Goal: Task Accomplishment & Management: Use online tool/utility

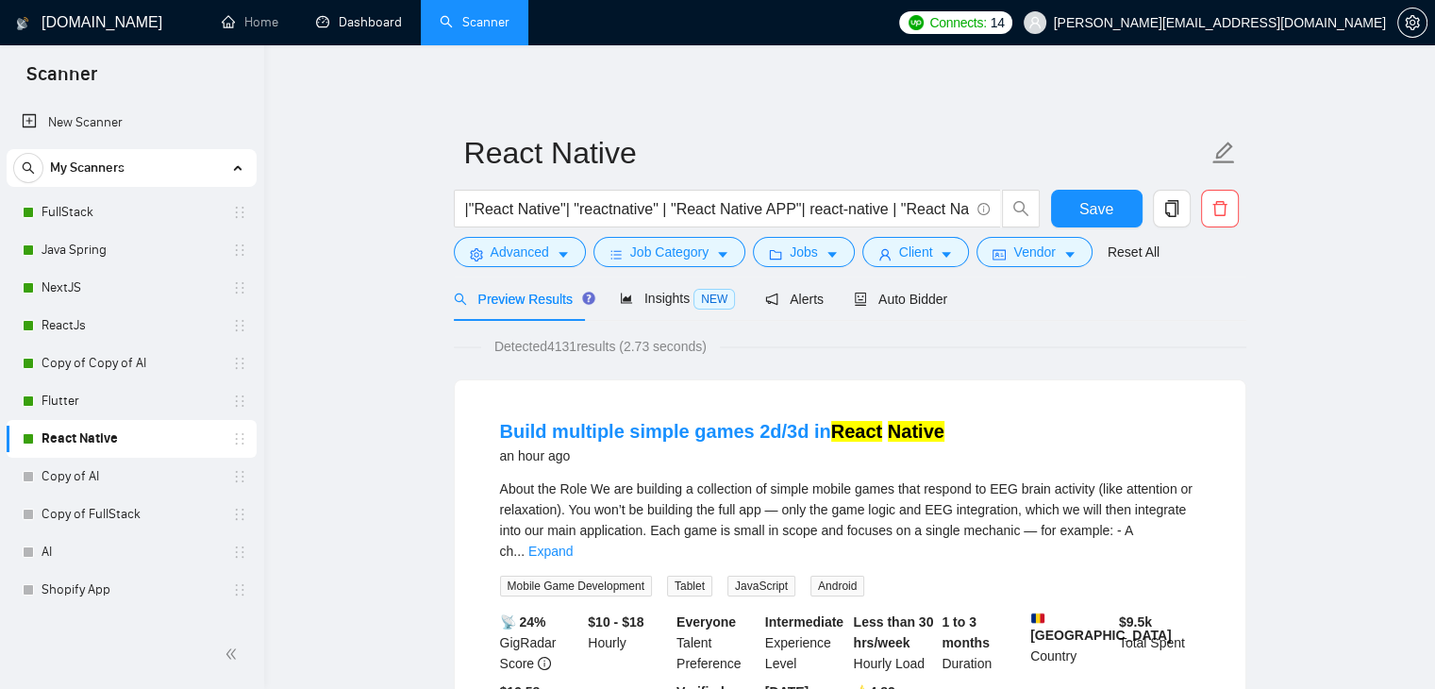
click at [370, 21] on link "Dashboard" at bounding box center [359, 22] width 86 height 16
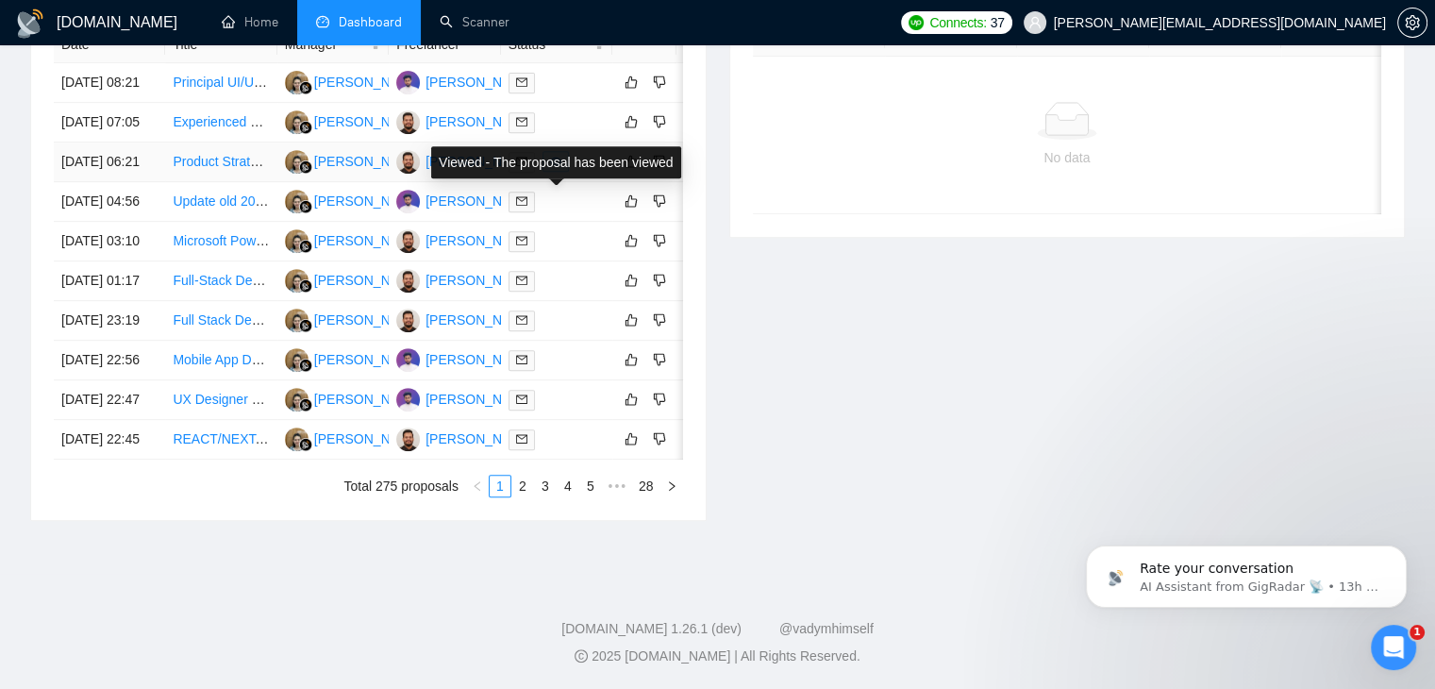
scroll to position [1010, 0]
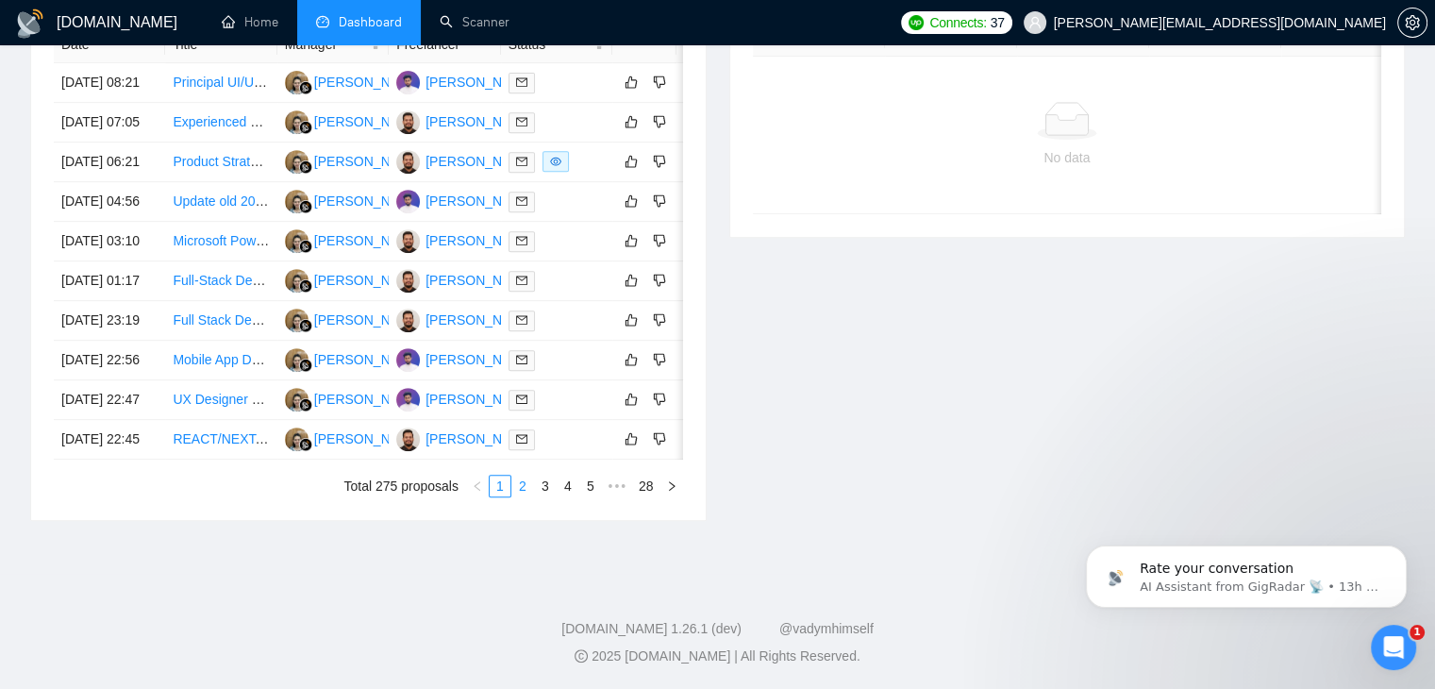
click at [519, 482] on link "2" at bounding box center [522, 485] width 21 height 21
click at [555, 490] on link "3" at bounding box center [545, 485] width 21 height 21
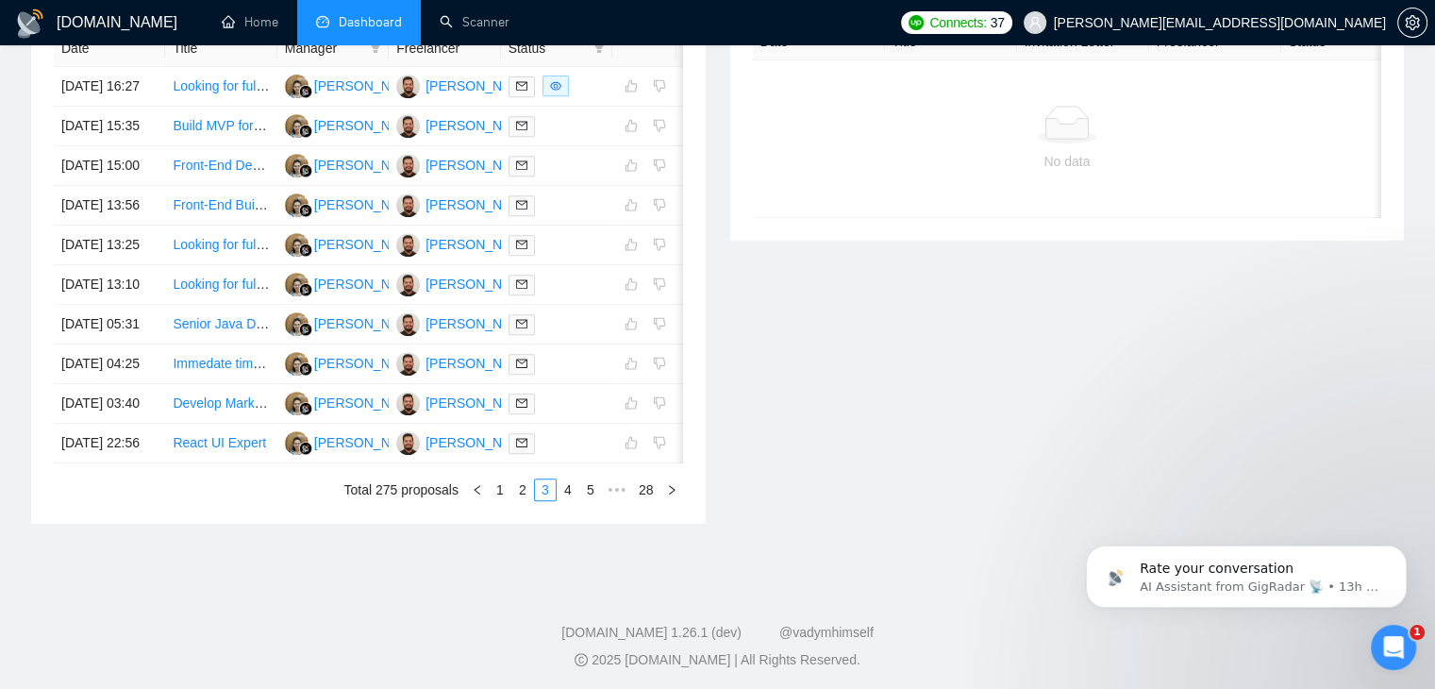
scroll to position [916, 0]
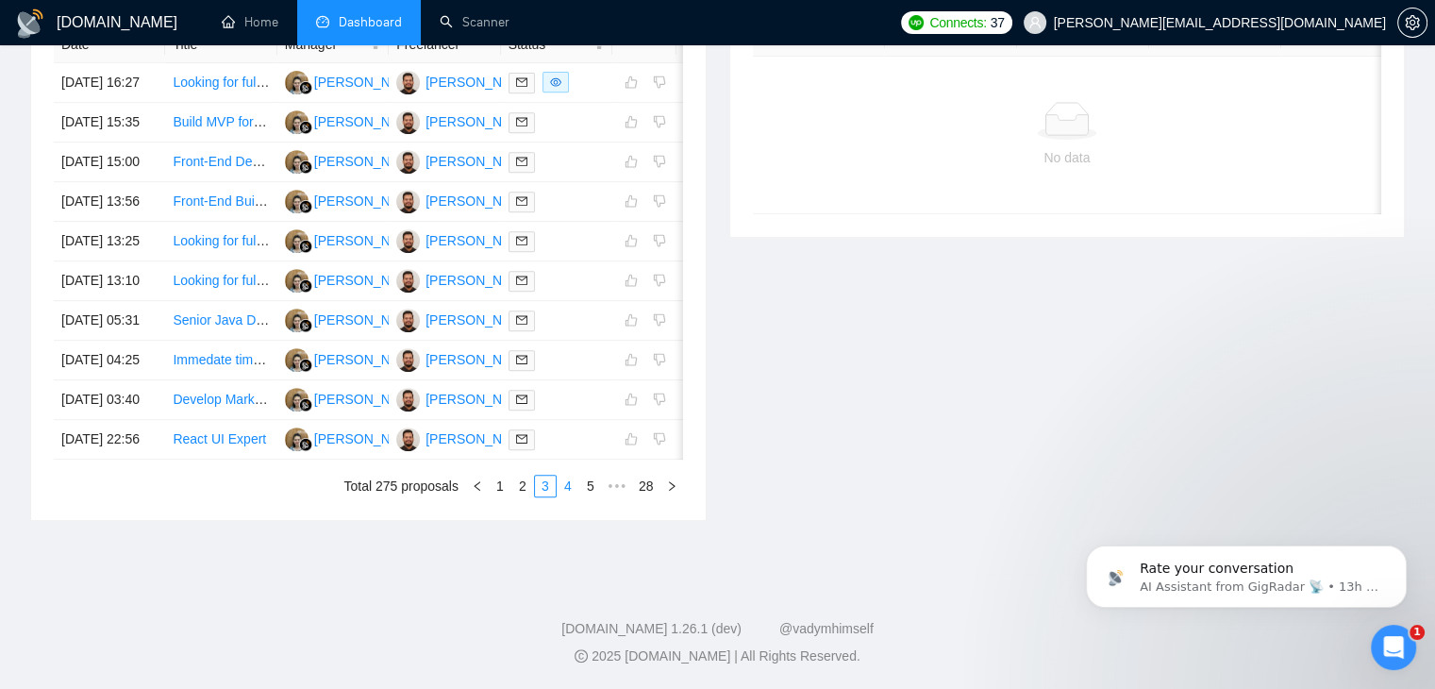
click at [561, 496] on link "4" at bounding box center [568, 485] width 21 height 21
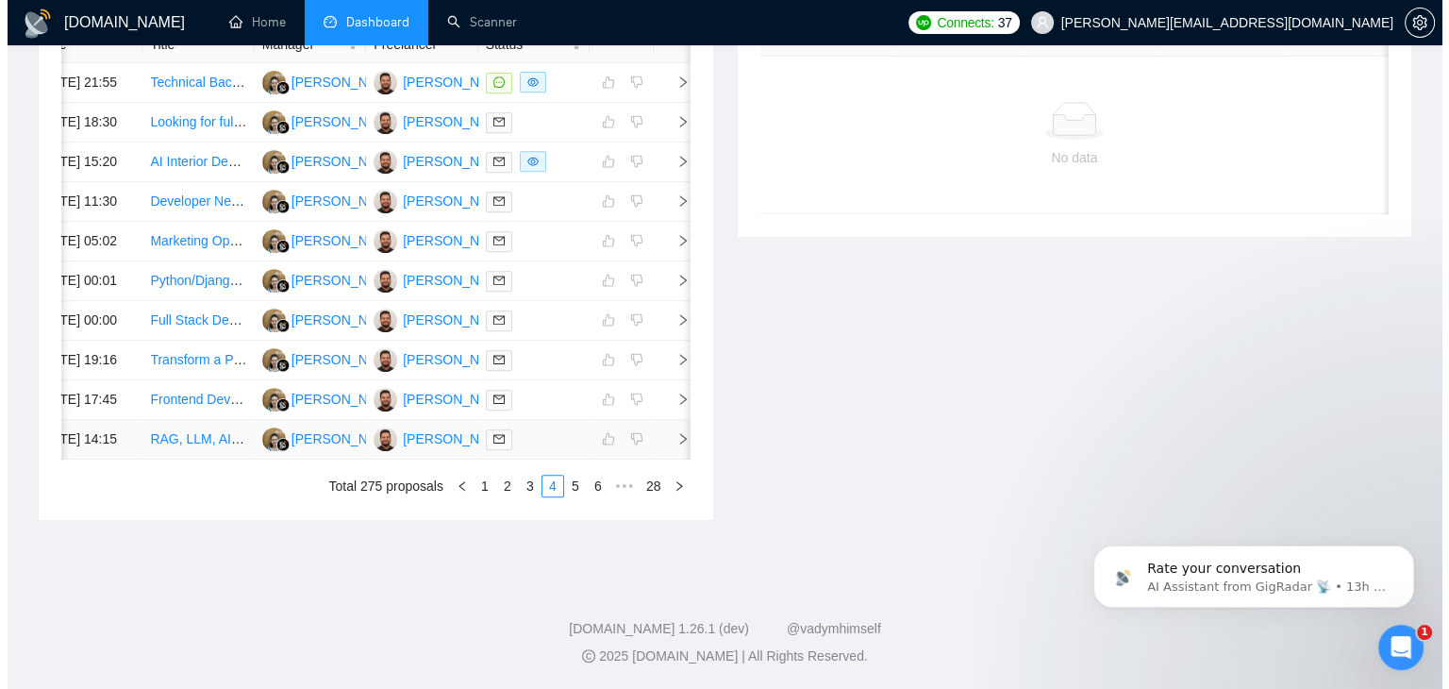
scroll to position [633, 0]
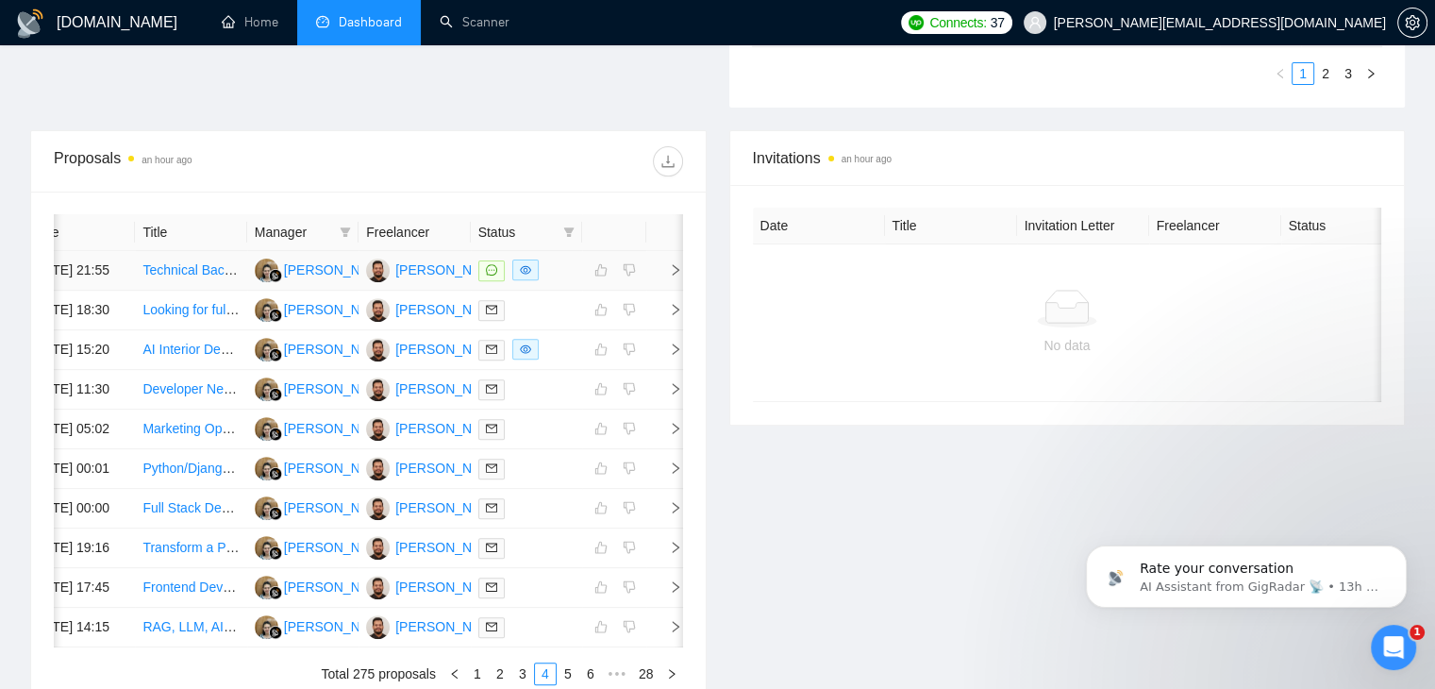
click at [672, 276] on icon "right" at bounding box center [675, 269] width 13 height 13
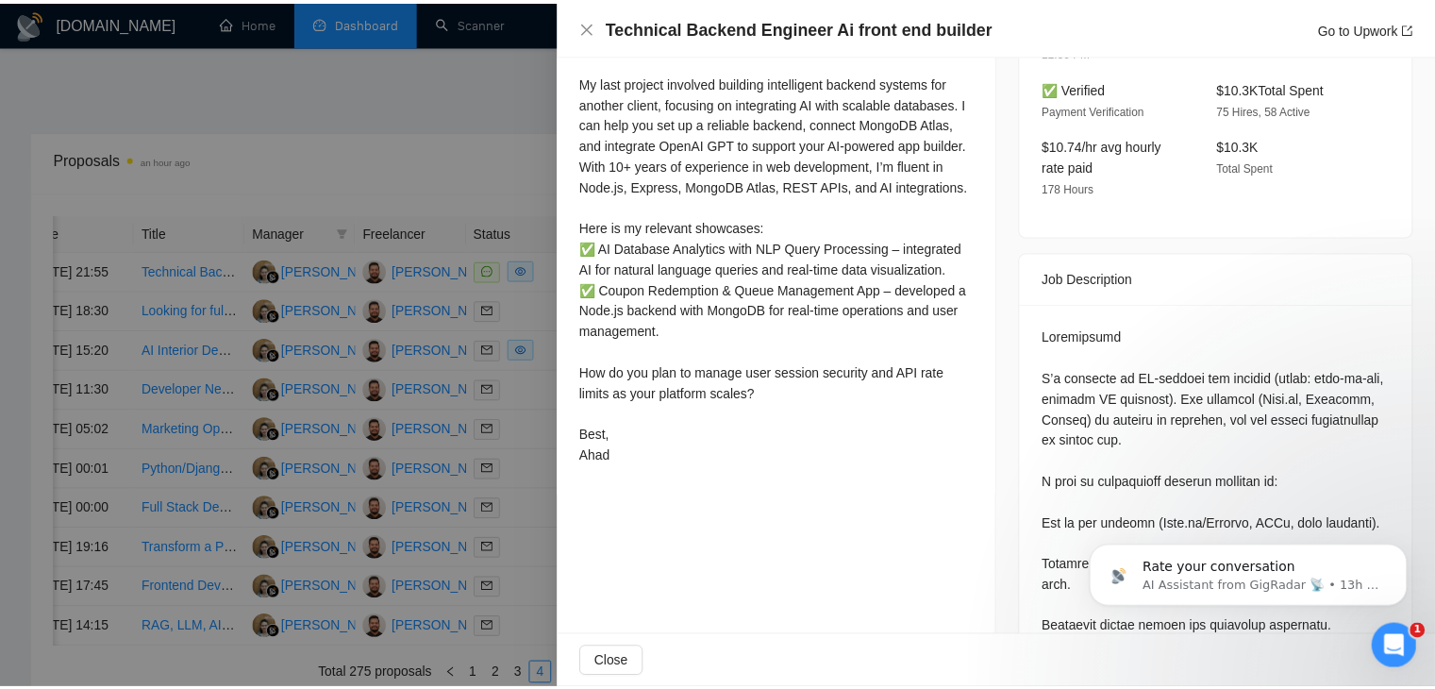
scroll to position [660, 0]
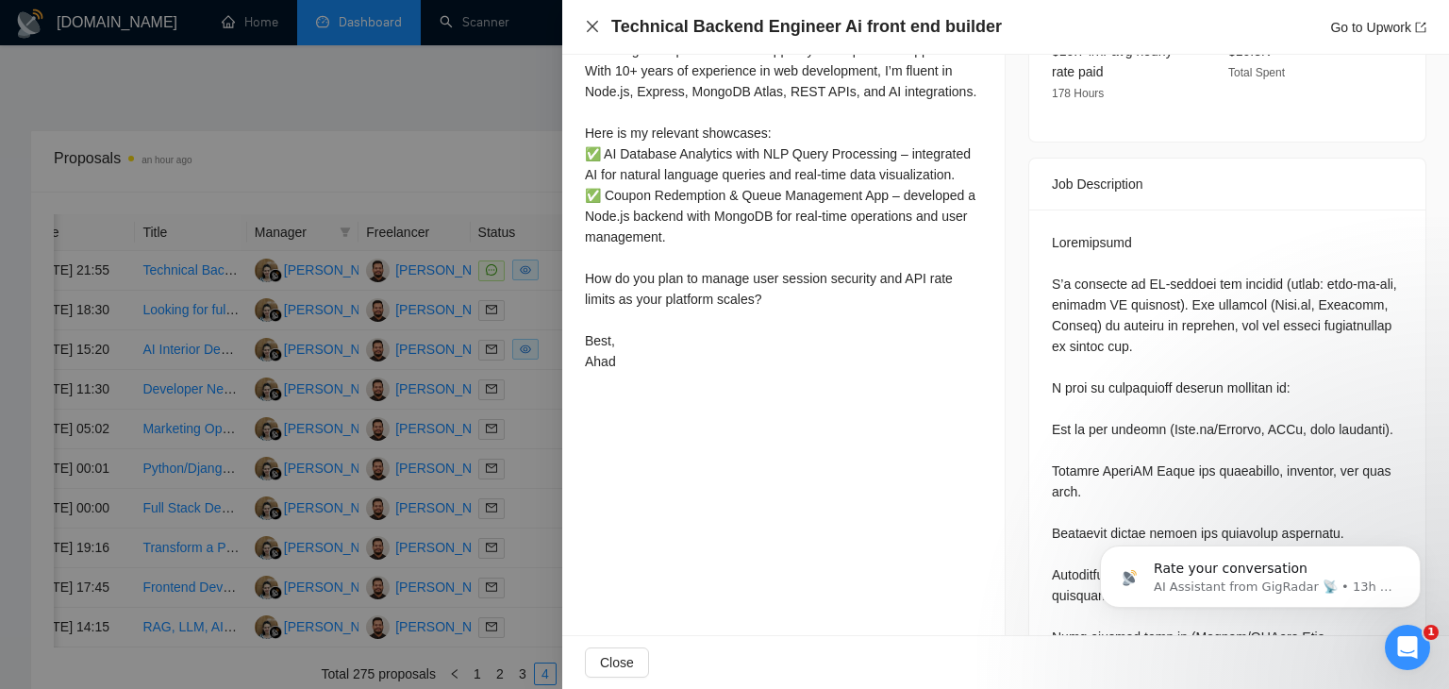
click at [588, 27] on icon "close" at bounding box center [592, 26] width 15 height 15
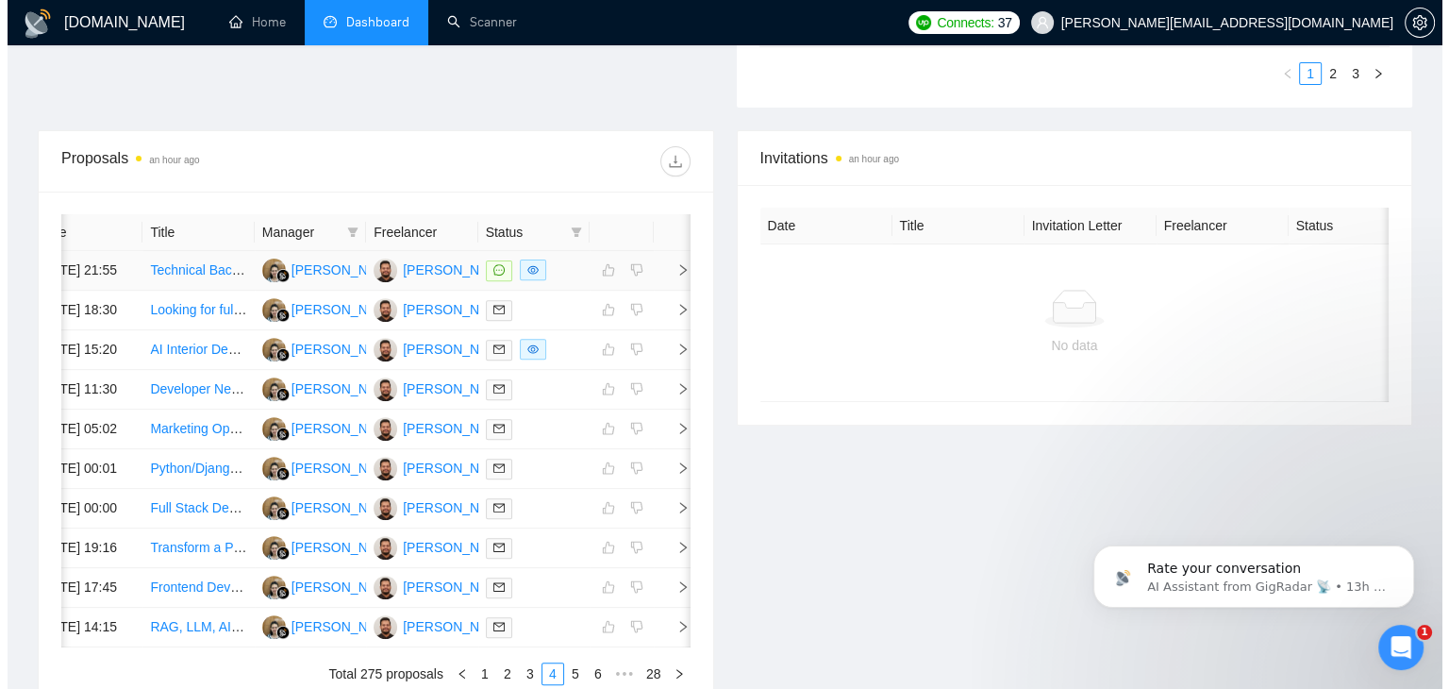
scroll to position [0, 24]
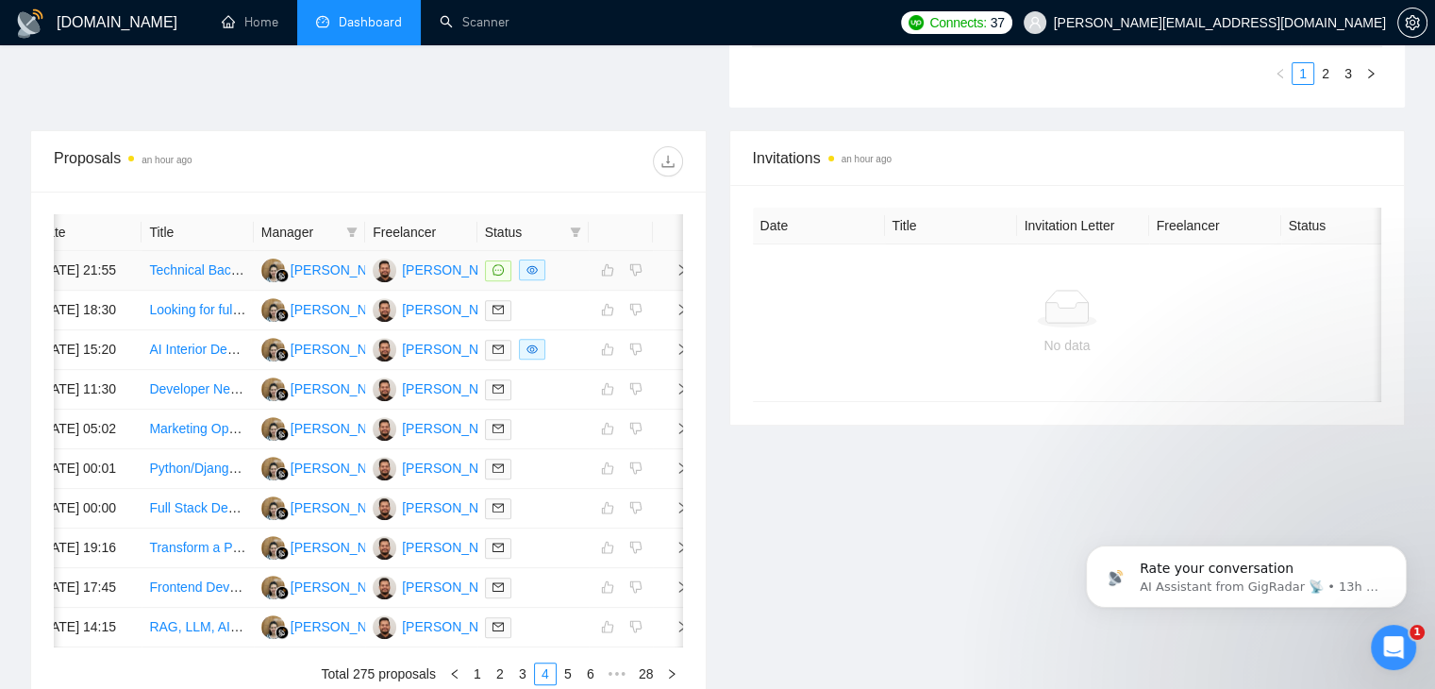
click at [675, 276] on icon "right" at bounding box center [681, 269] width 13 height 13
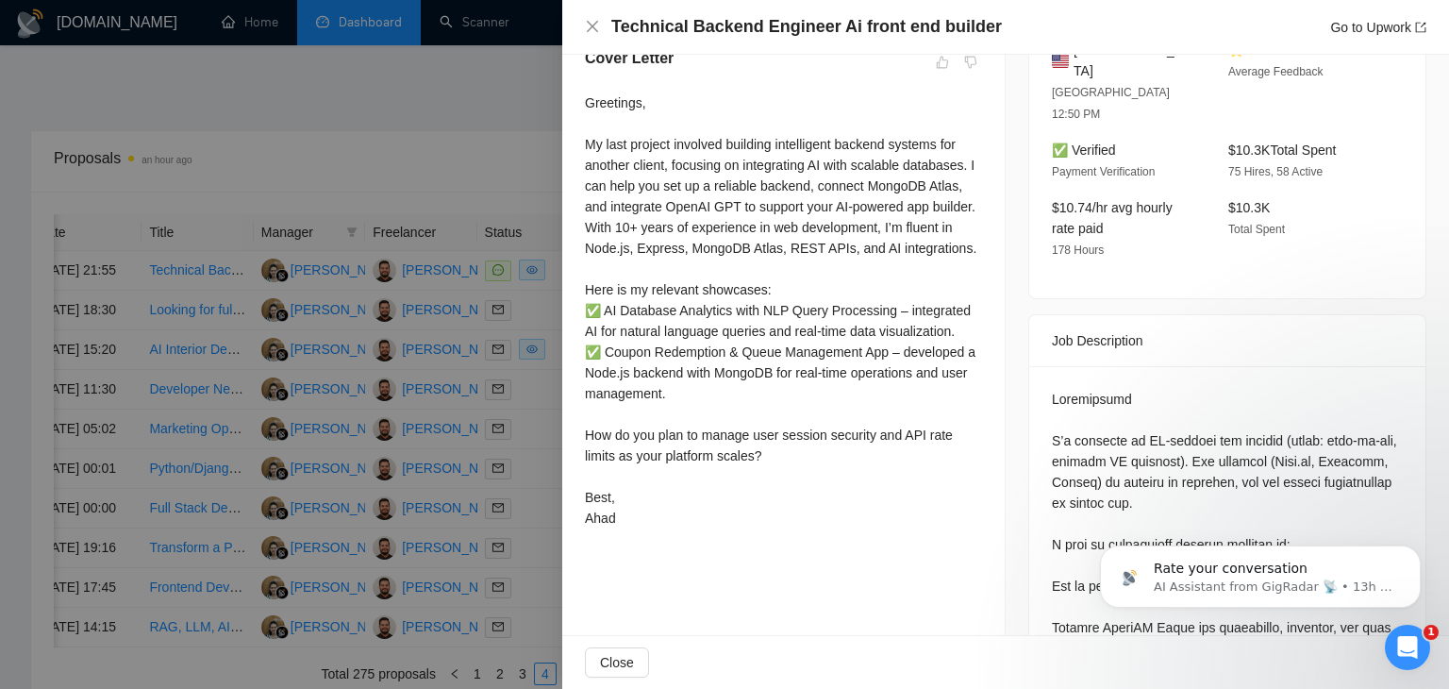
scroll to position [472, 0]
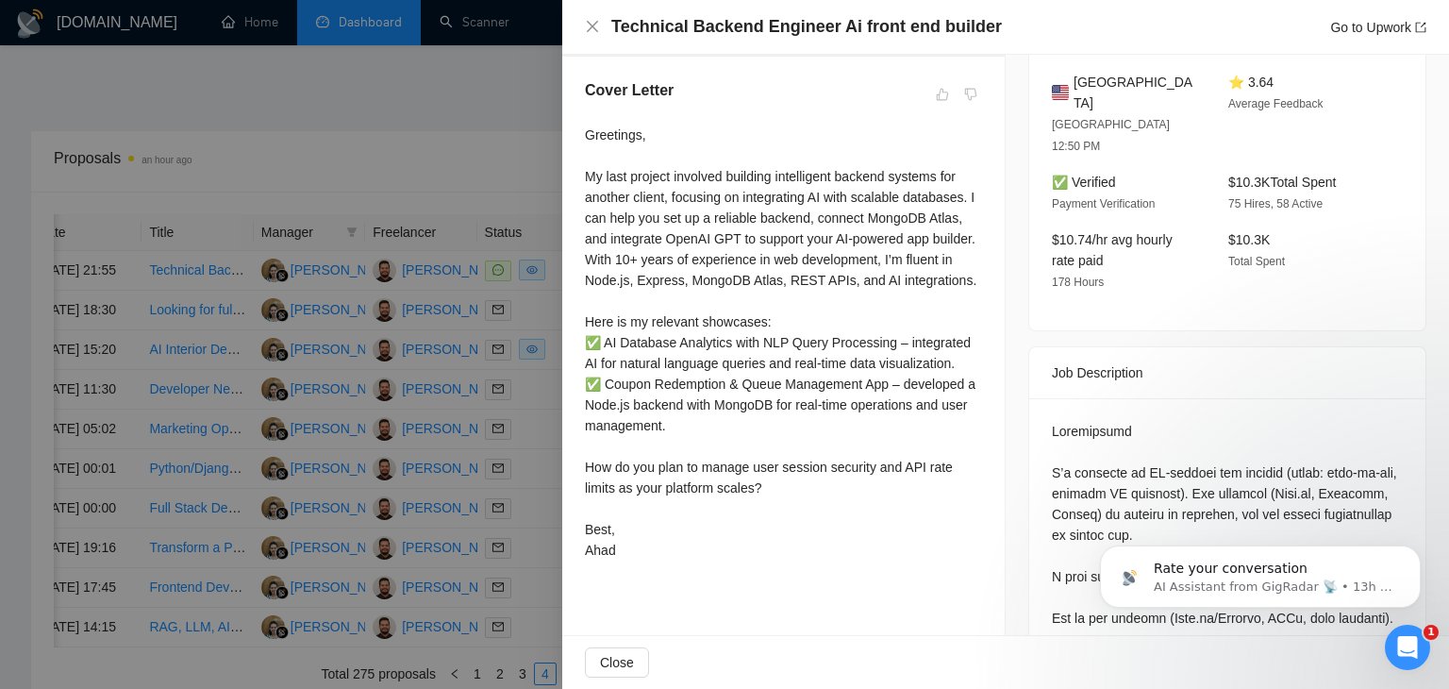
click at [490, 158] on div at bounding box center [724, 344] width 1449 height 689
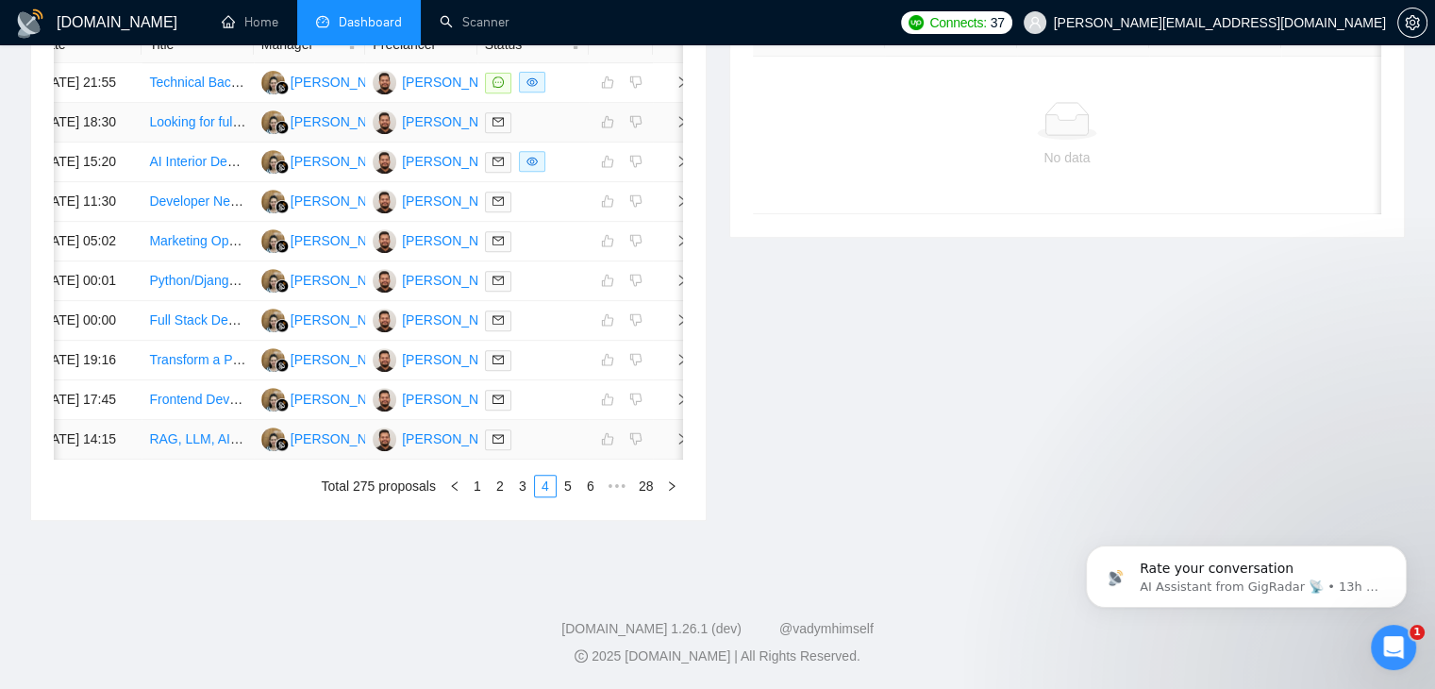
scroll to position [1010, 0]
click at [518, 484] on link "3" at bounding box center [522, 485] width 21 height 21
click at [521, 480] on link "2" at bounding box center [522, 485] width 21 height 21
click at [505, 488] on link "1" at bounding box center [500, 485] width 21 height 21
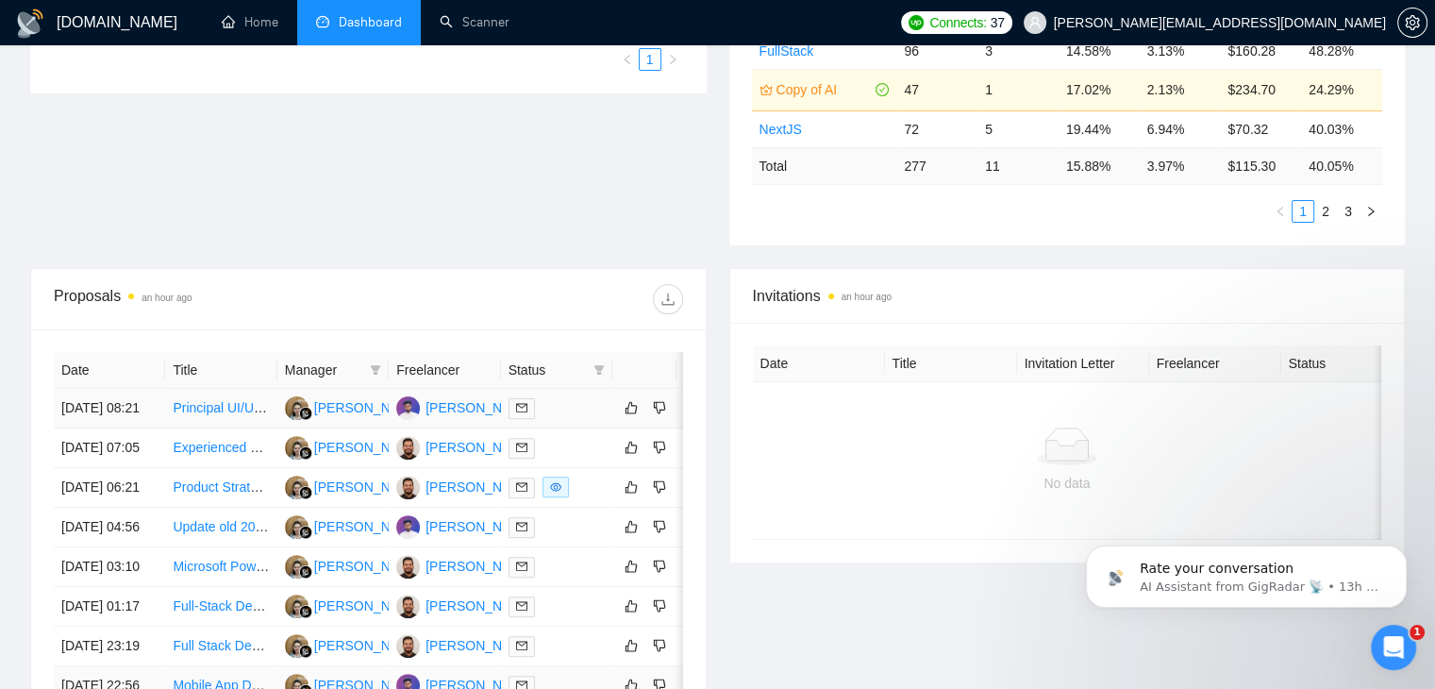
scroll to position [350, 0]
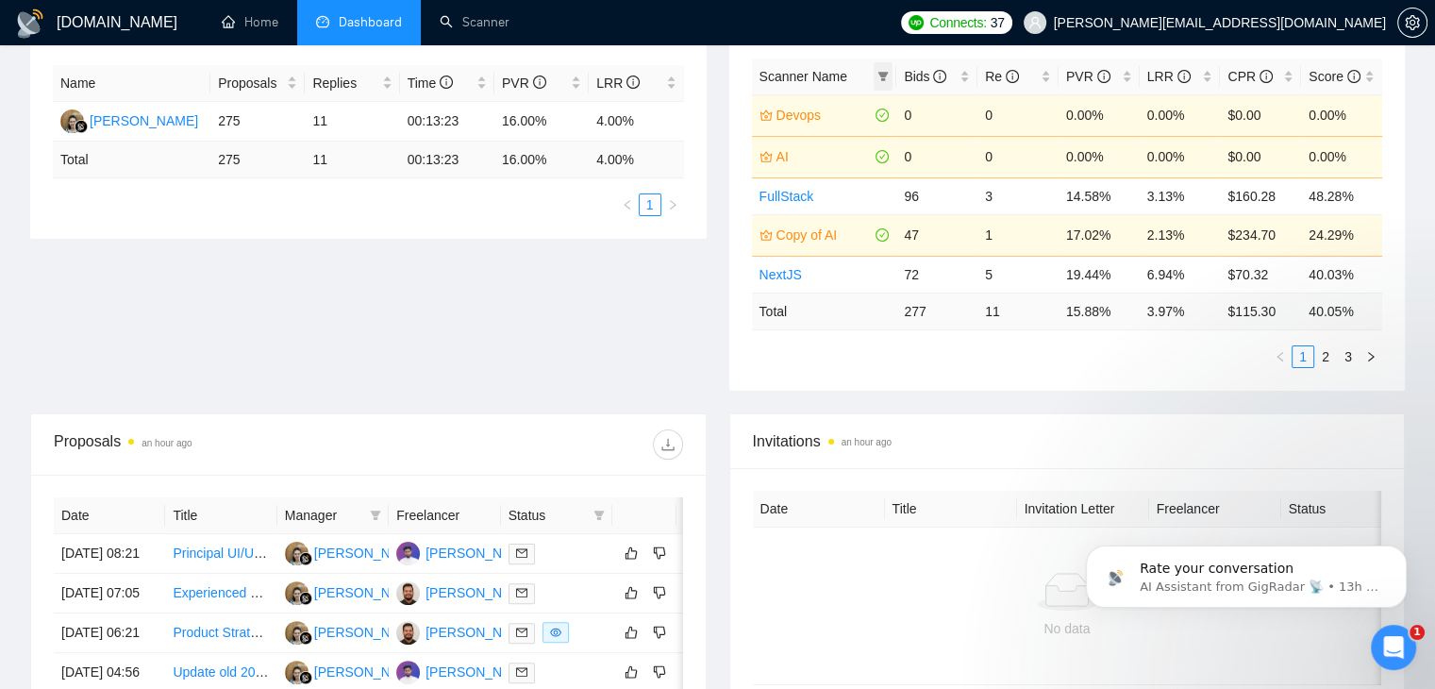
click at [883, 75] on icon "filter" at bounding box center [883, 76] width 10 height 9
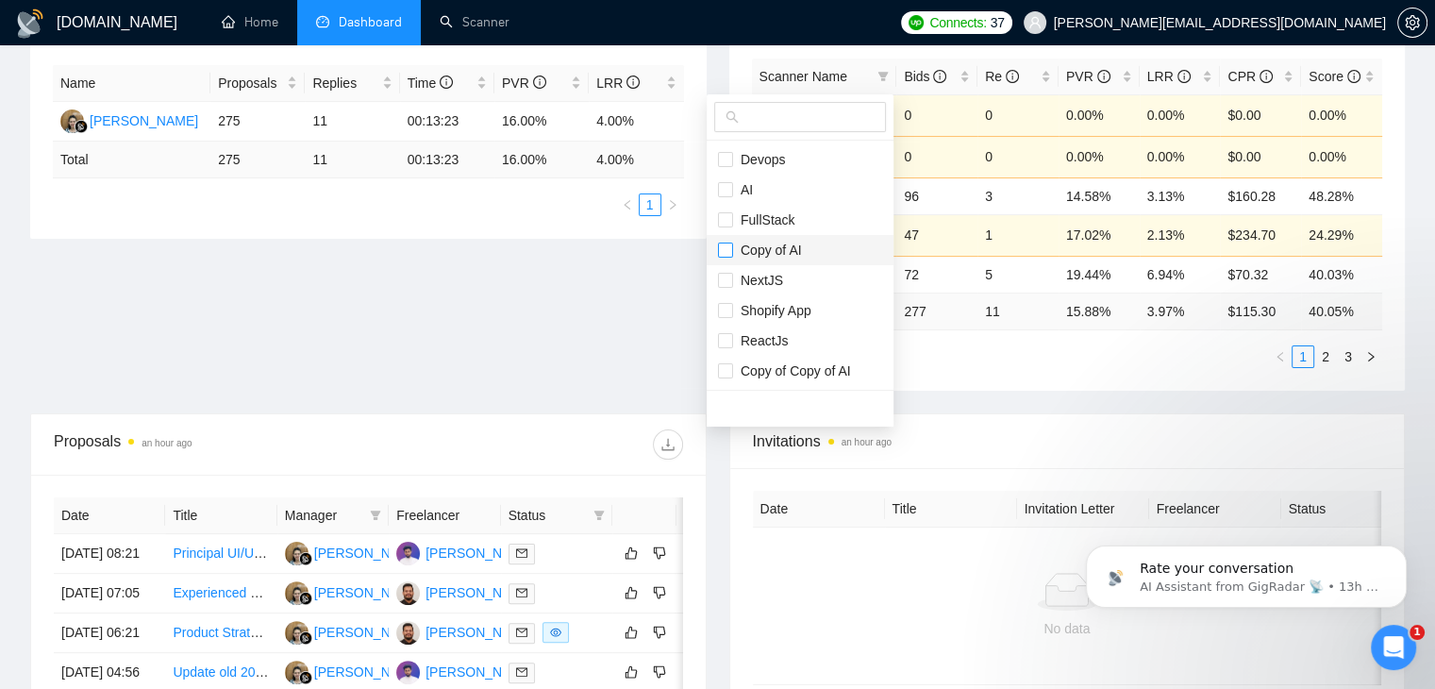
click at [724, 248] on input "checkbox" at bounding box center [725, 249] width 15 height 15
click at [724, 249] on input "checkbox" at bounding box center [725, 249] width 15 height 15
checkbox input "false"
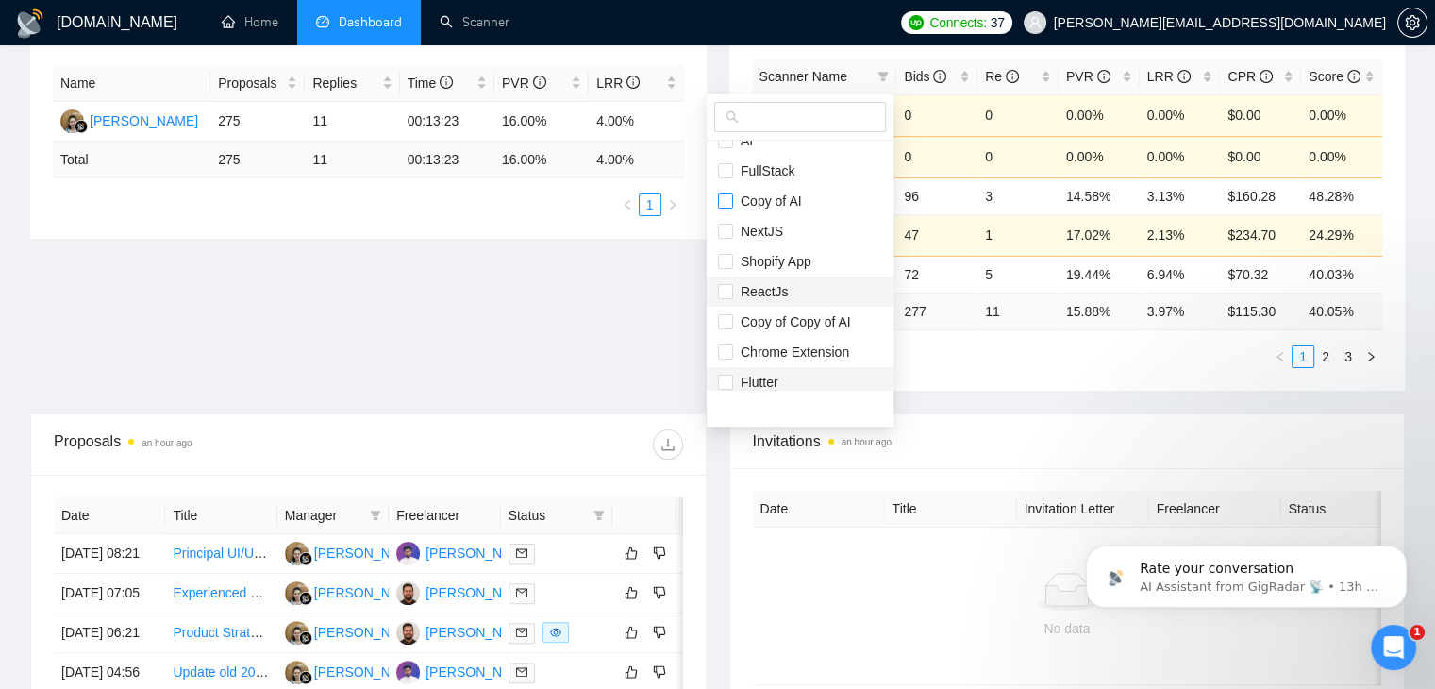
scroll to position [94, 0]
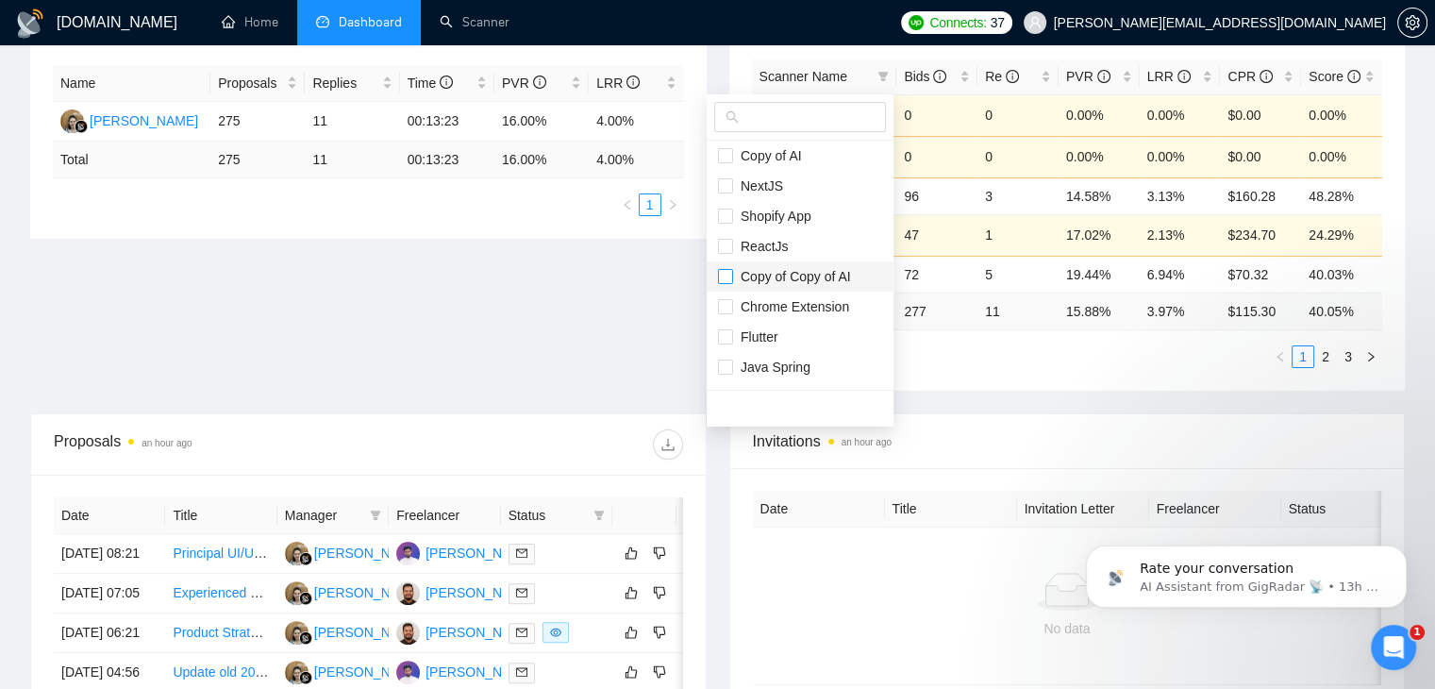
click at [724, 275] on input "checkbox" at bounding box center [725, 276] width 15 height 15
checkbox input "true"
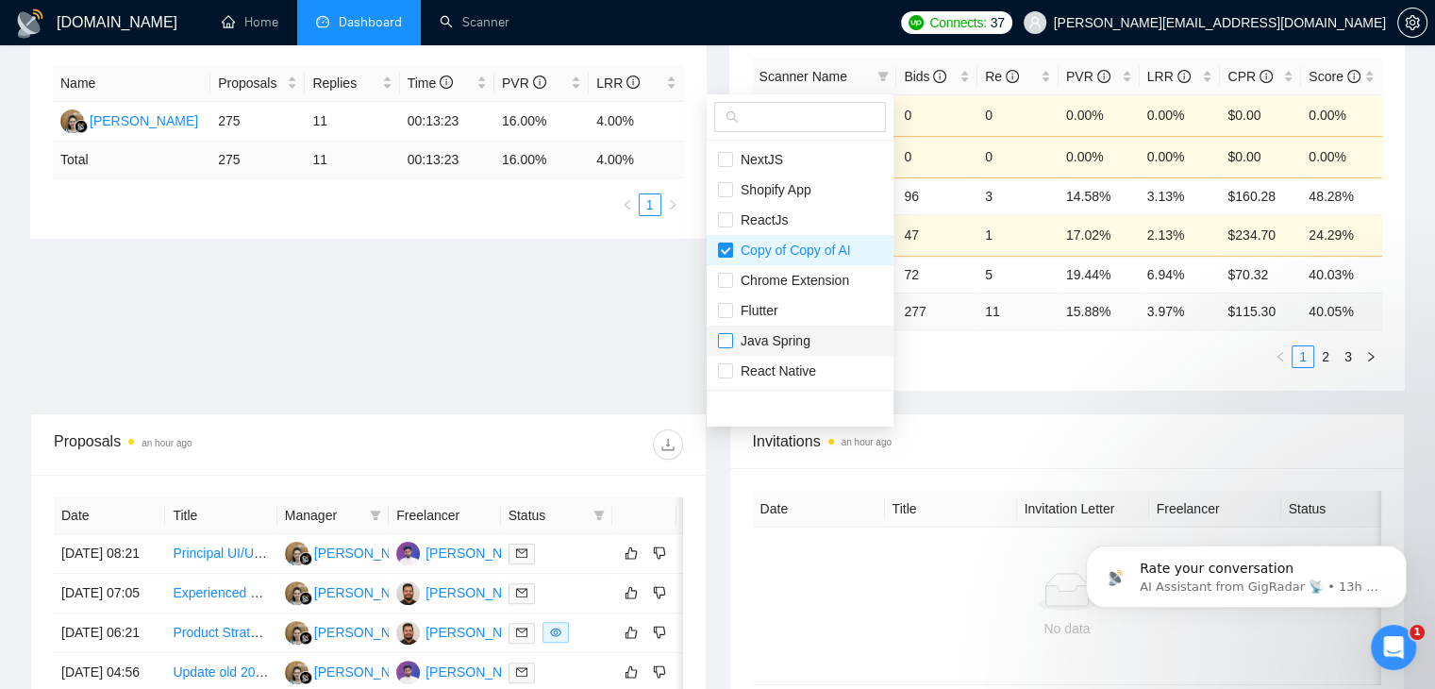
click at [725, 344] on input "checkbox" at bounding box center [725, 340] width 15 height 15
checkbox input "true"
click at [727, 367] on input "checkbox" at bounding box center [725, 370] width 15 height 15
checkbox input "true"
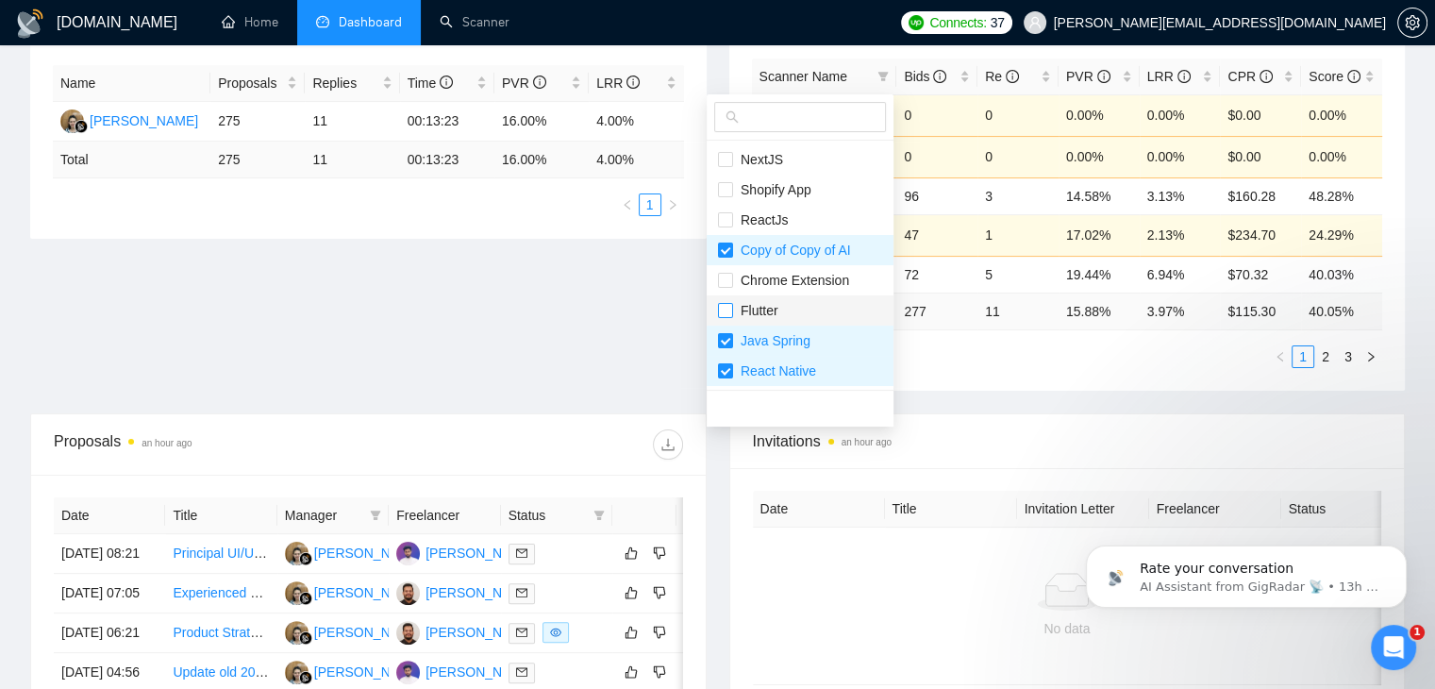
click at [725, 310] on input "checkbox" at bounding box center [725, 310] width 15 height 15
checkbox input "true"
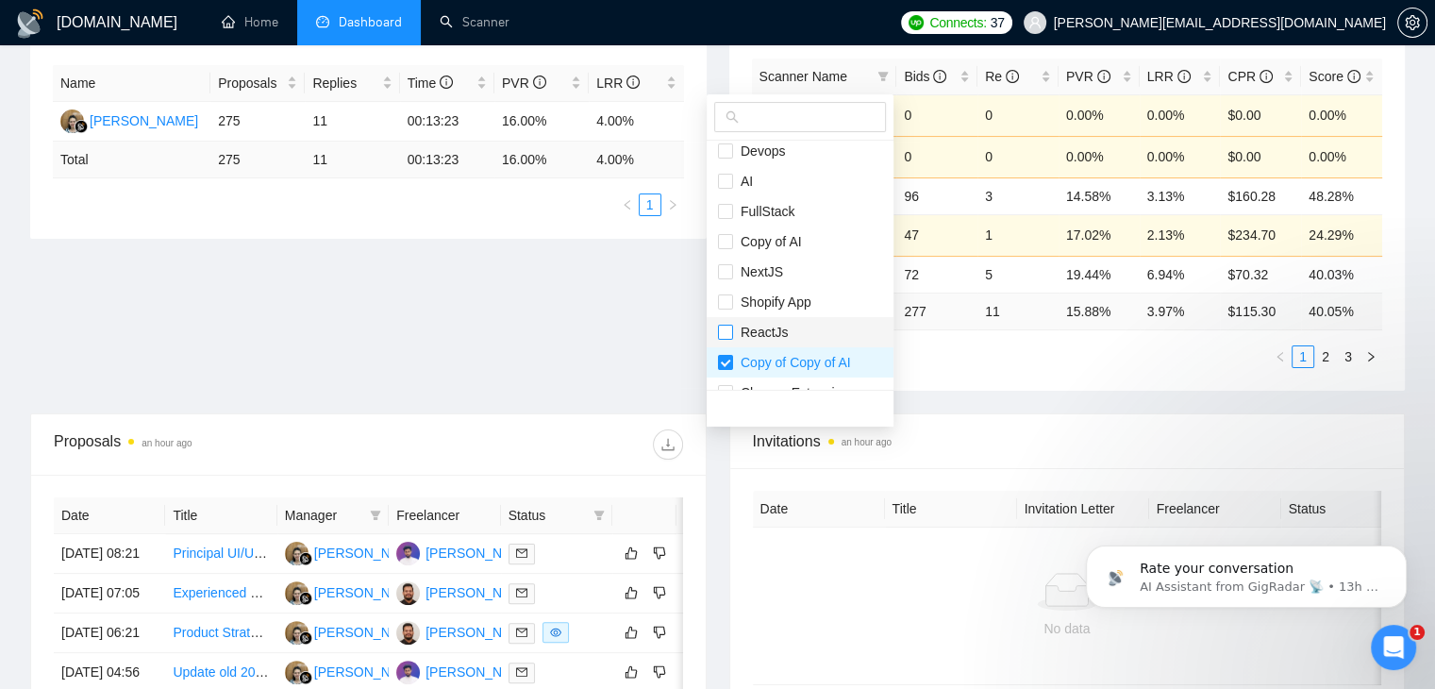
scroll to position [0, 0]
click at [725, 282] on input "checkbox" at bounding box center [725, 280] width 15 height 15
checkbox input "true"
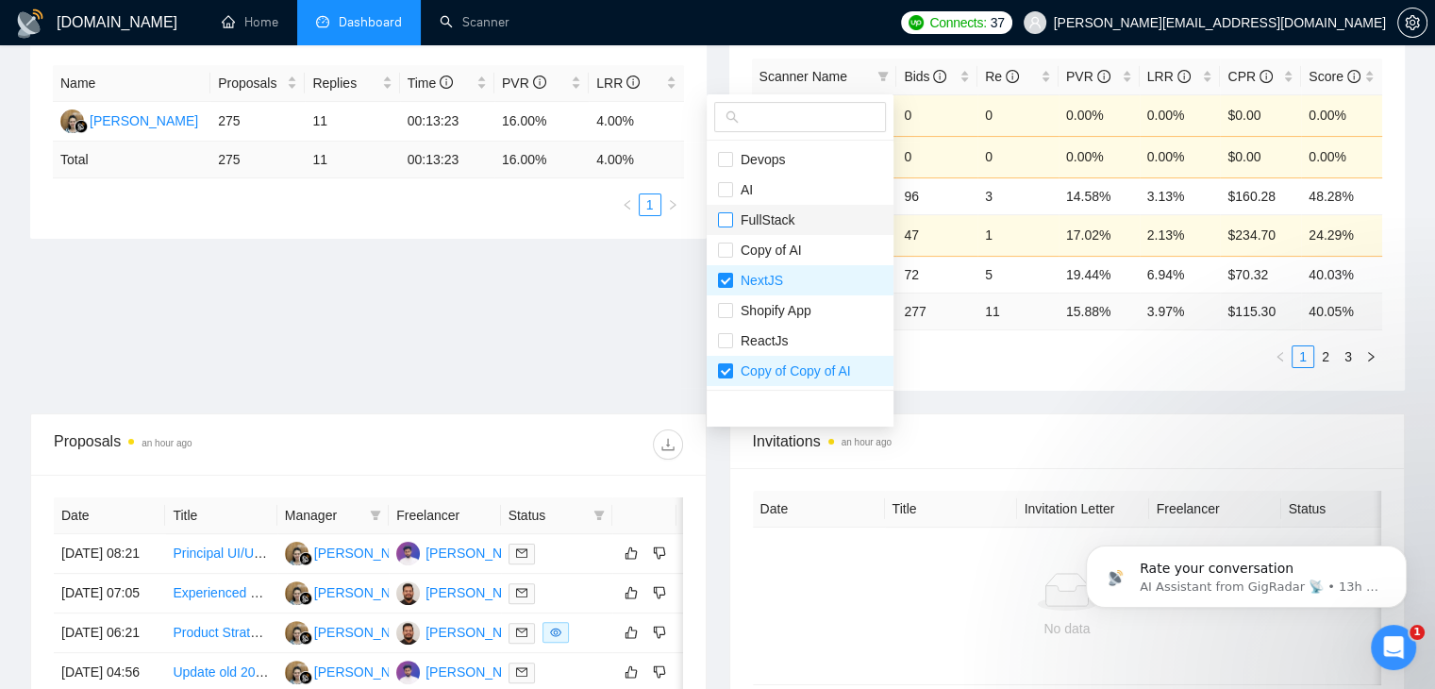
click at [723, 220] on input "checkbox" at bounding box center [725, 219] width 15 height 15
checkbox input "true"
click at [676, 290] on div "Proposal Sending Stats an hour ago By manager By Freelancer Name Proposals Repl…" at bounding box center [717, 197] width 1397 height 431
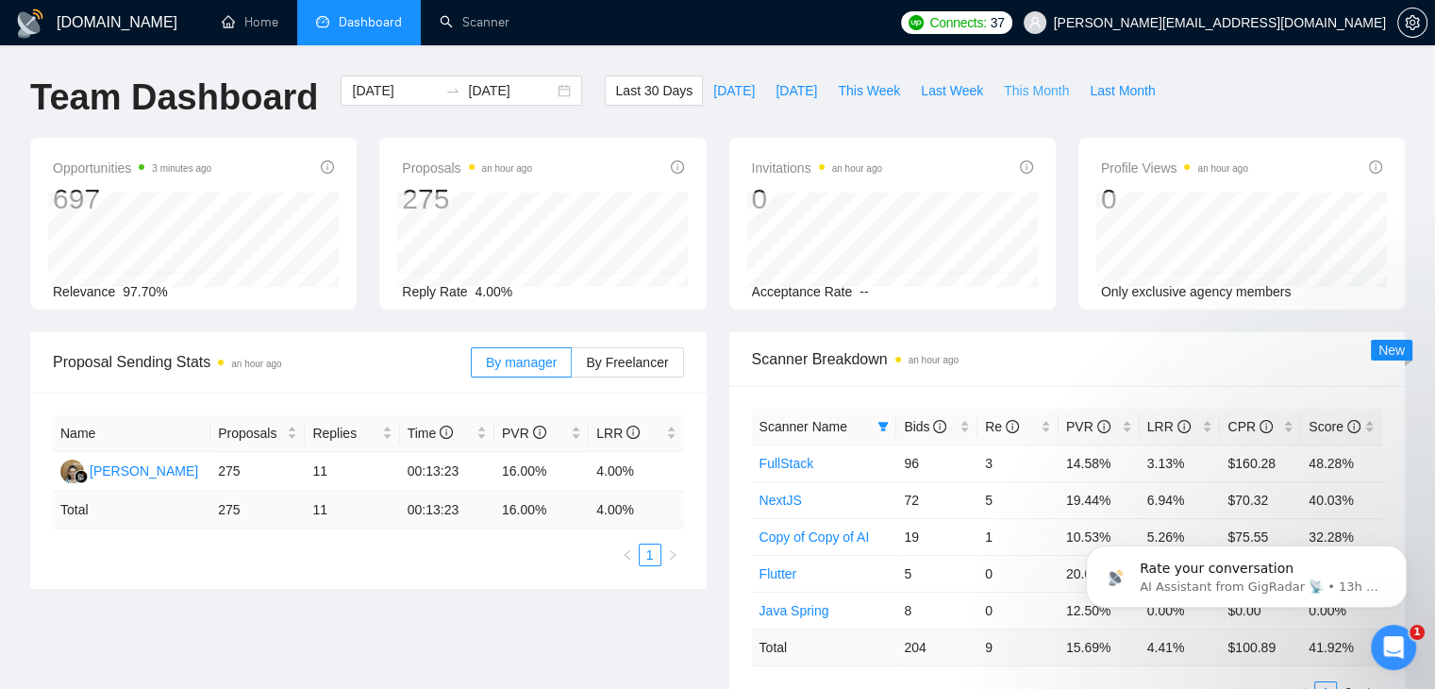
click at [1023, 95] on span "This Month" at bounding box center [1036, 90] width 65 height 21
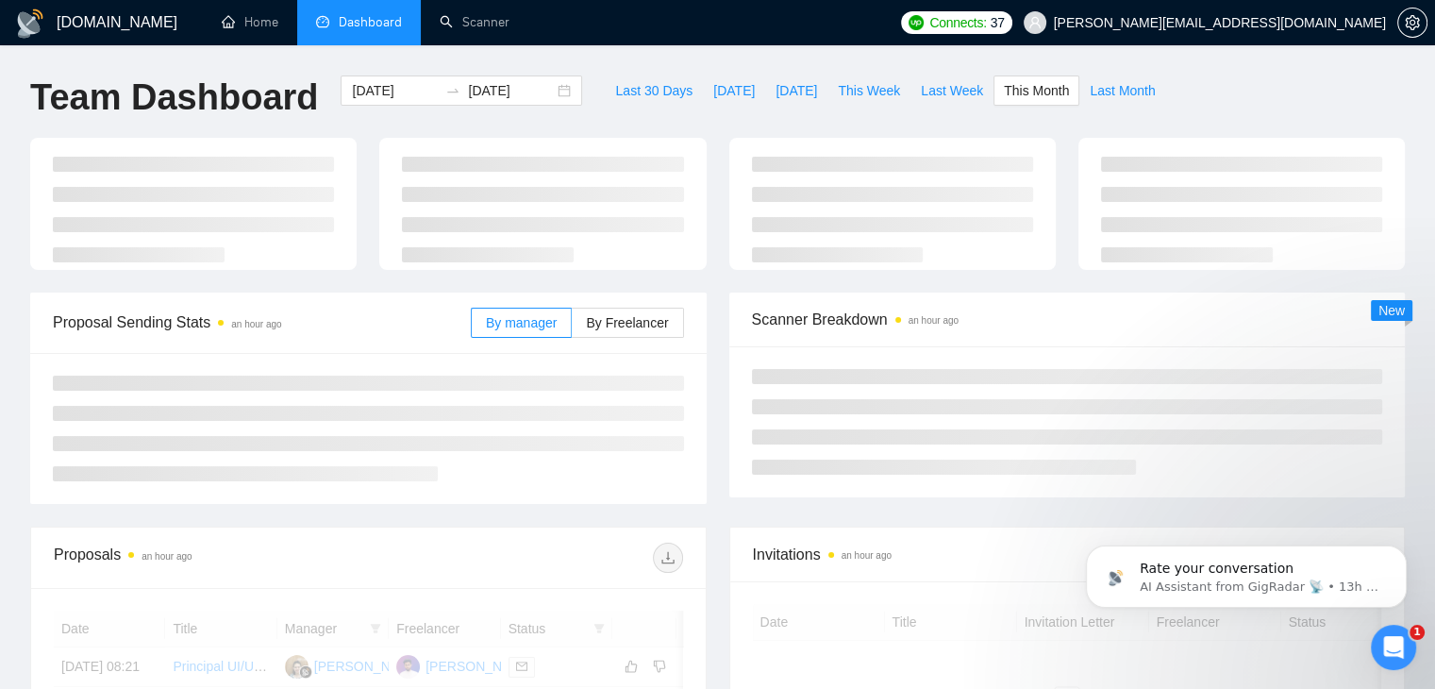
type input "2025-09-01"
type input "2025-09-30"
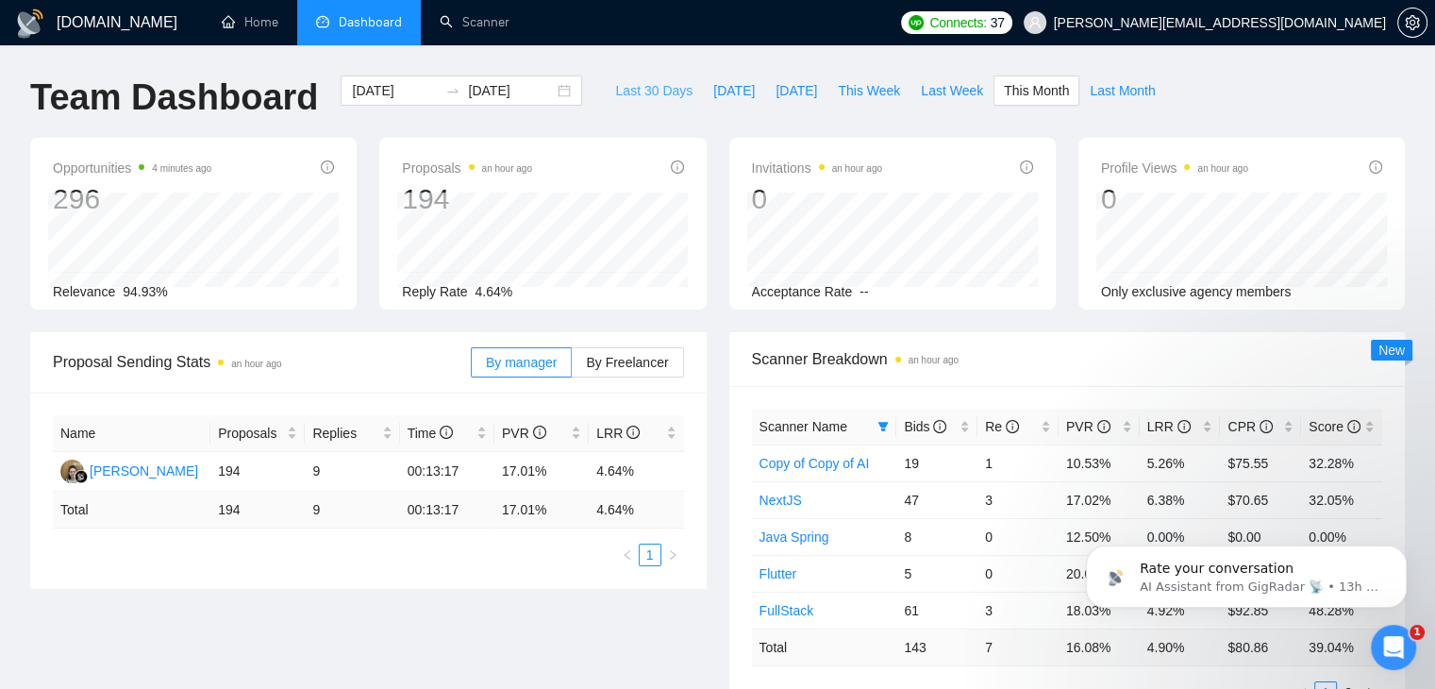
click at [649, 90] on span "Last 30 Days" at bounding box center [653, 90] width 77 height 21
type input "[DATE]"
click at [1380, 640] on icon "Open Intercom Messenger" at bounding box center [1390, 644] width 31 height 31
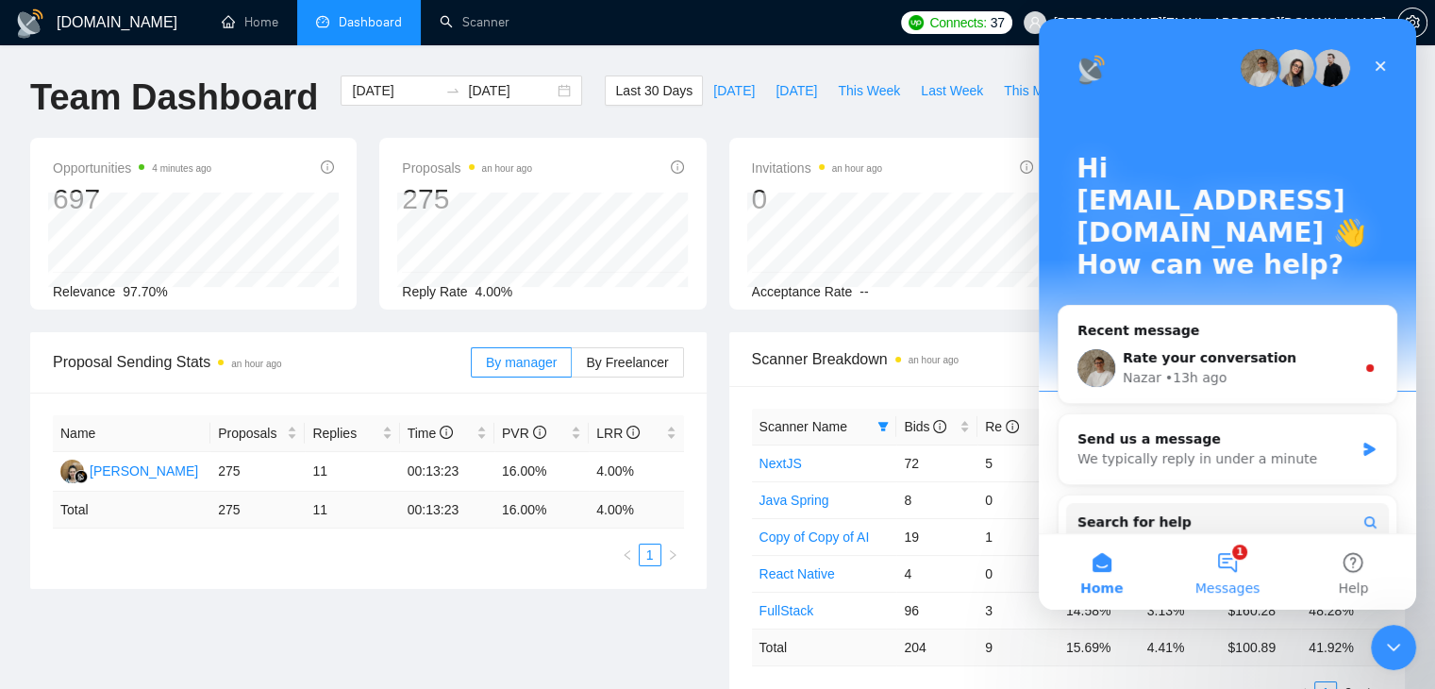
click at [1242, 559] on button "1 Messages" at bounding box center [1226, 571] width 125 height 75
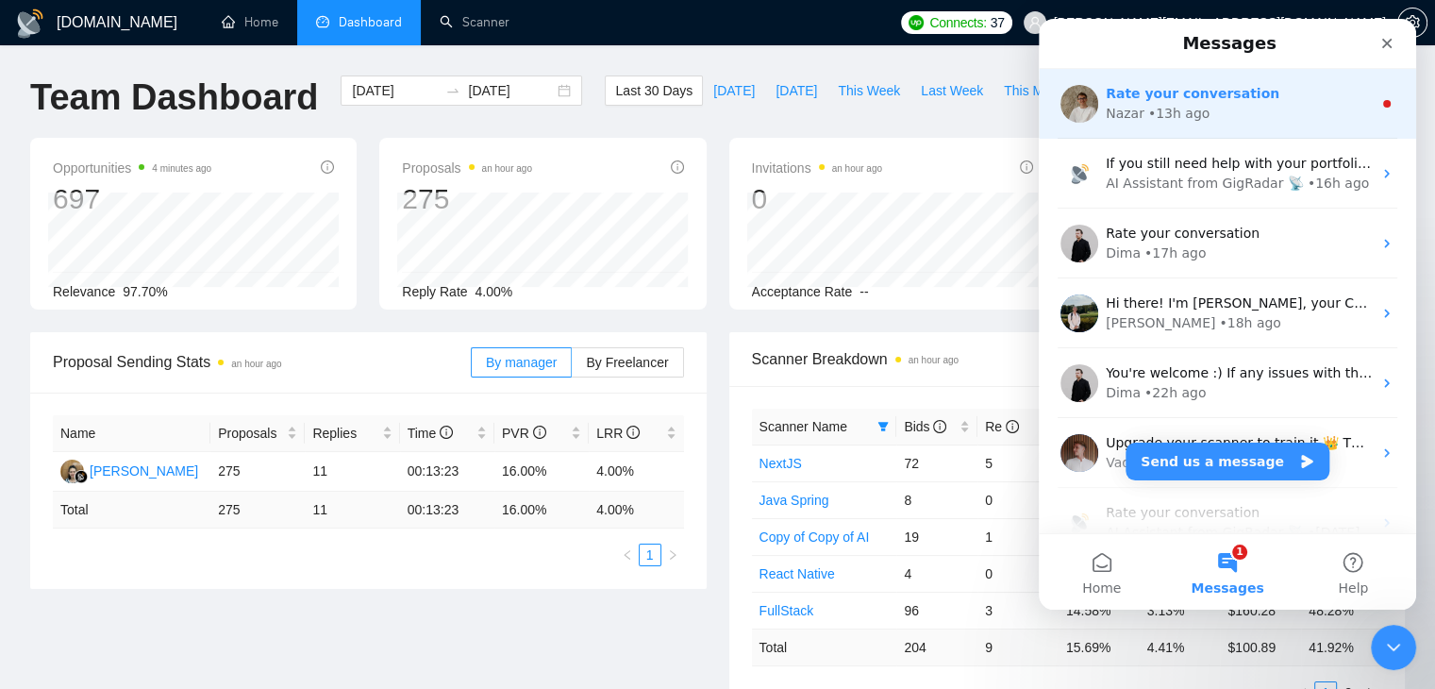
click at [1189, 122] on div "• 13h ago" at bounding box center [1178, 114] width 61 height 20
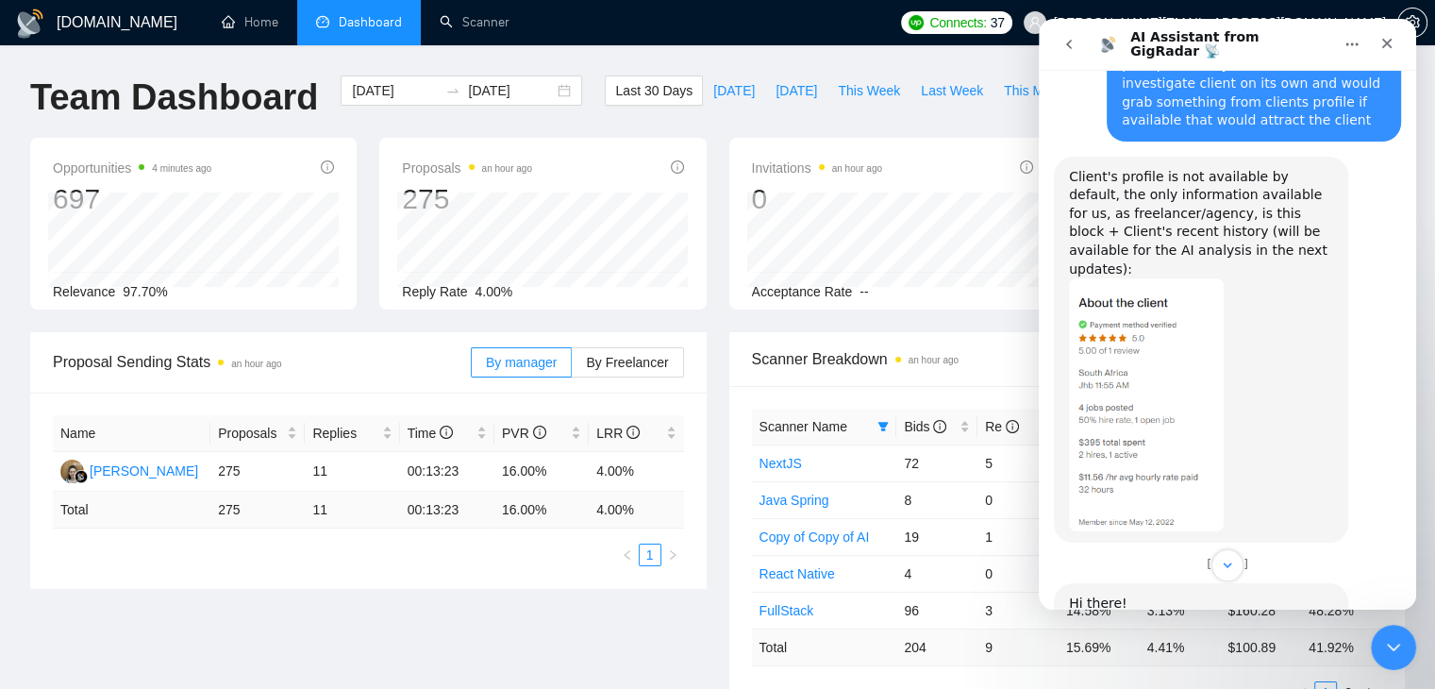
scroll to position [5201, 0]
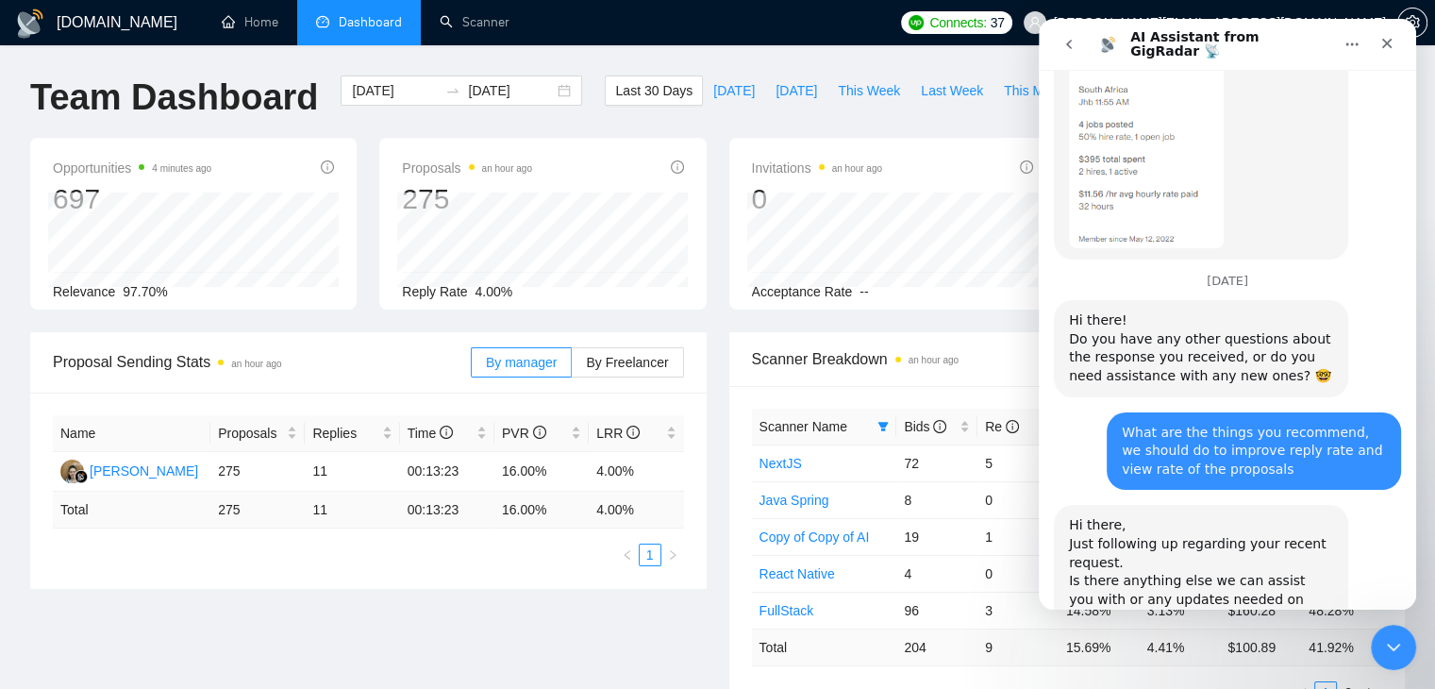
click at [1068, 40] on icon "go back" at bounding box center [1068, 44] width 15 height 15
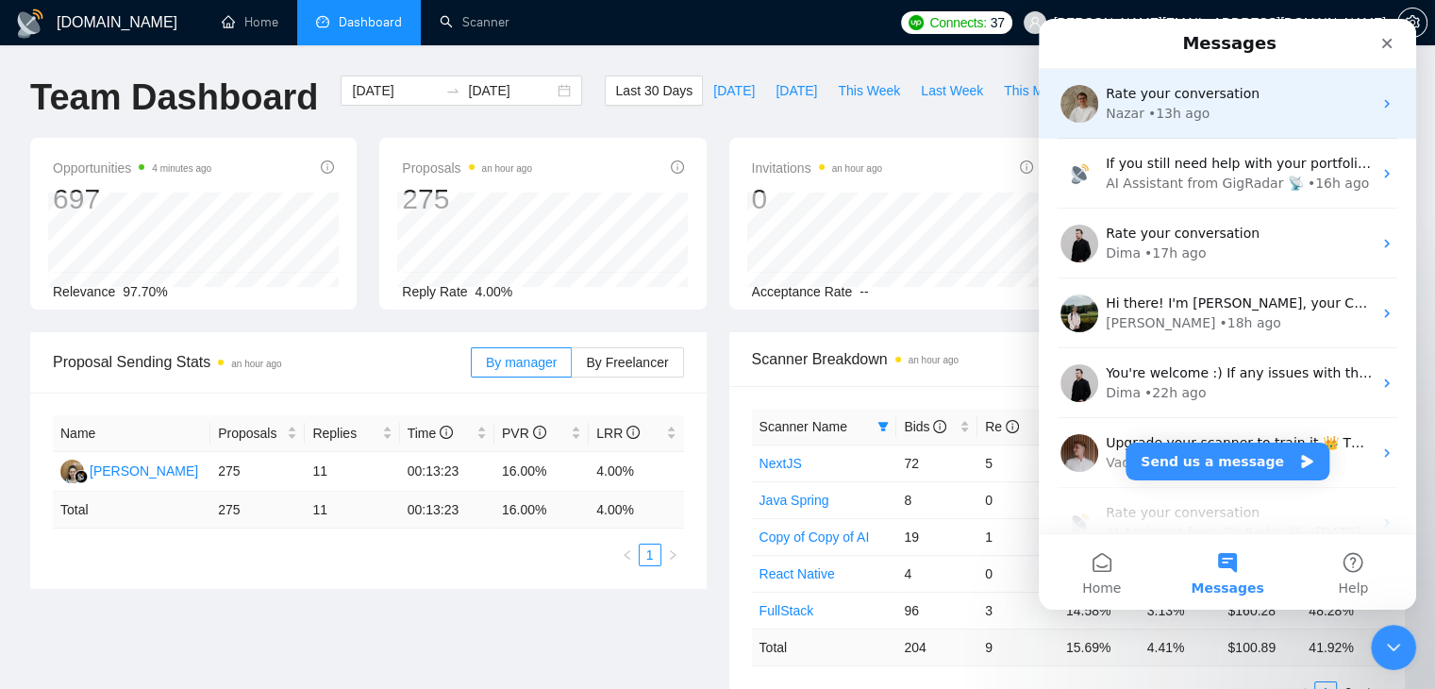
click at [1139, 110] on div "Nazar" at bounding box center [1125, 114] width 39 height 20
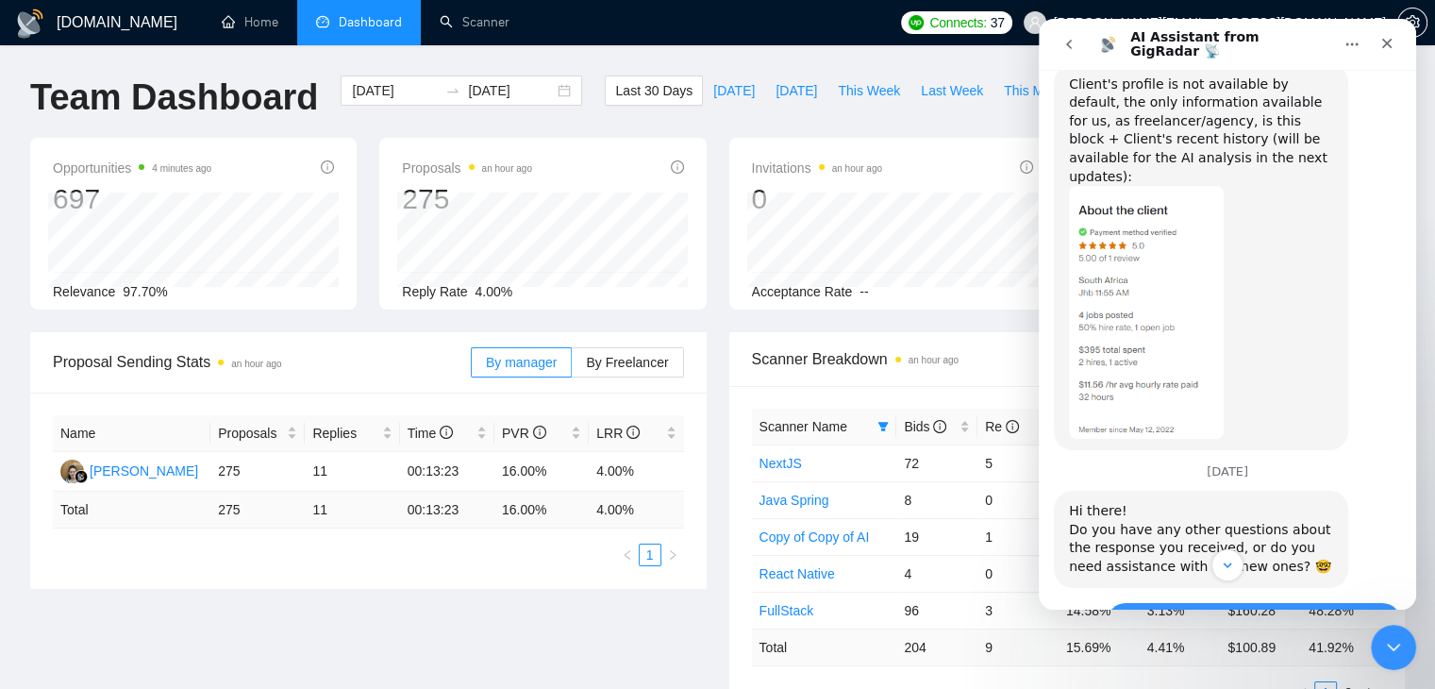
scroll to position [5201, 0]
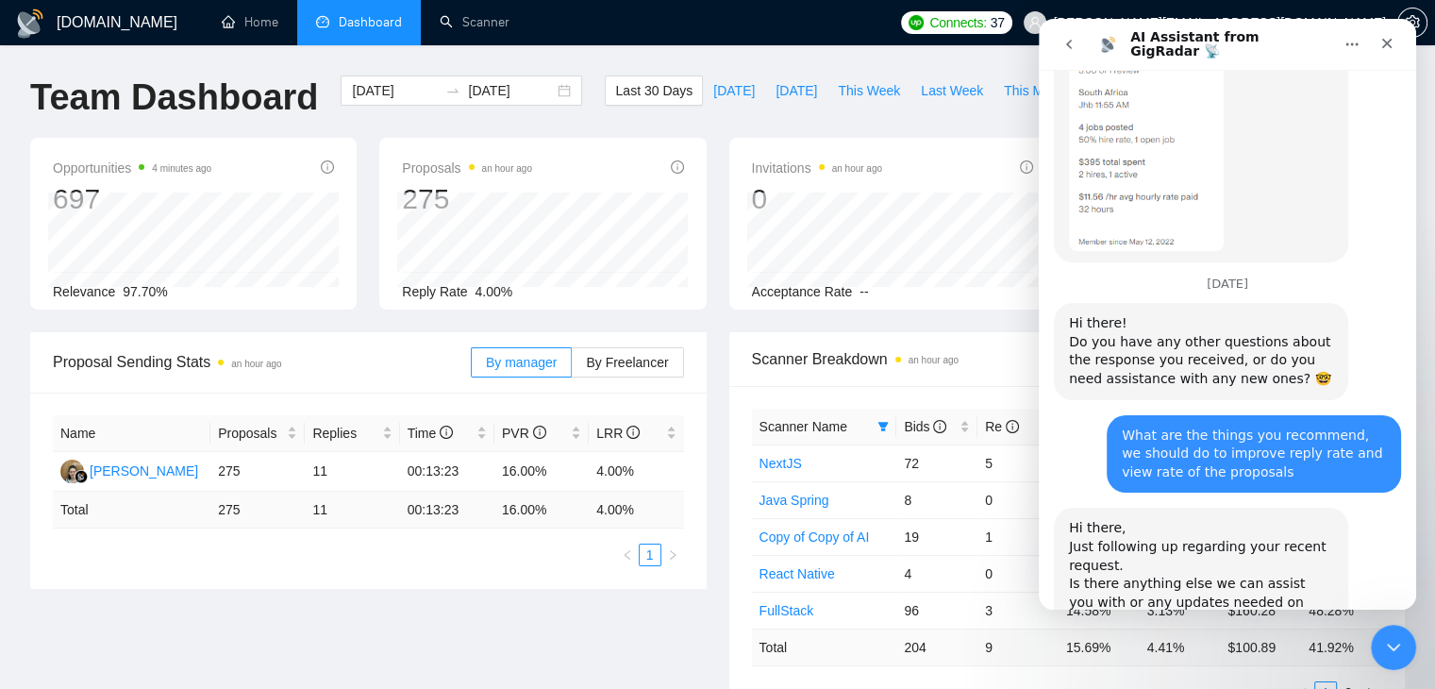
click at [1079, 42] on button "go back" at bounding box center [1069, 44] width 36 height 36
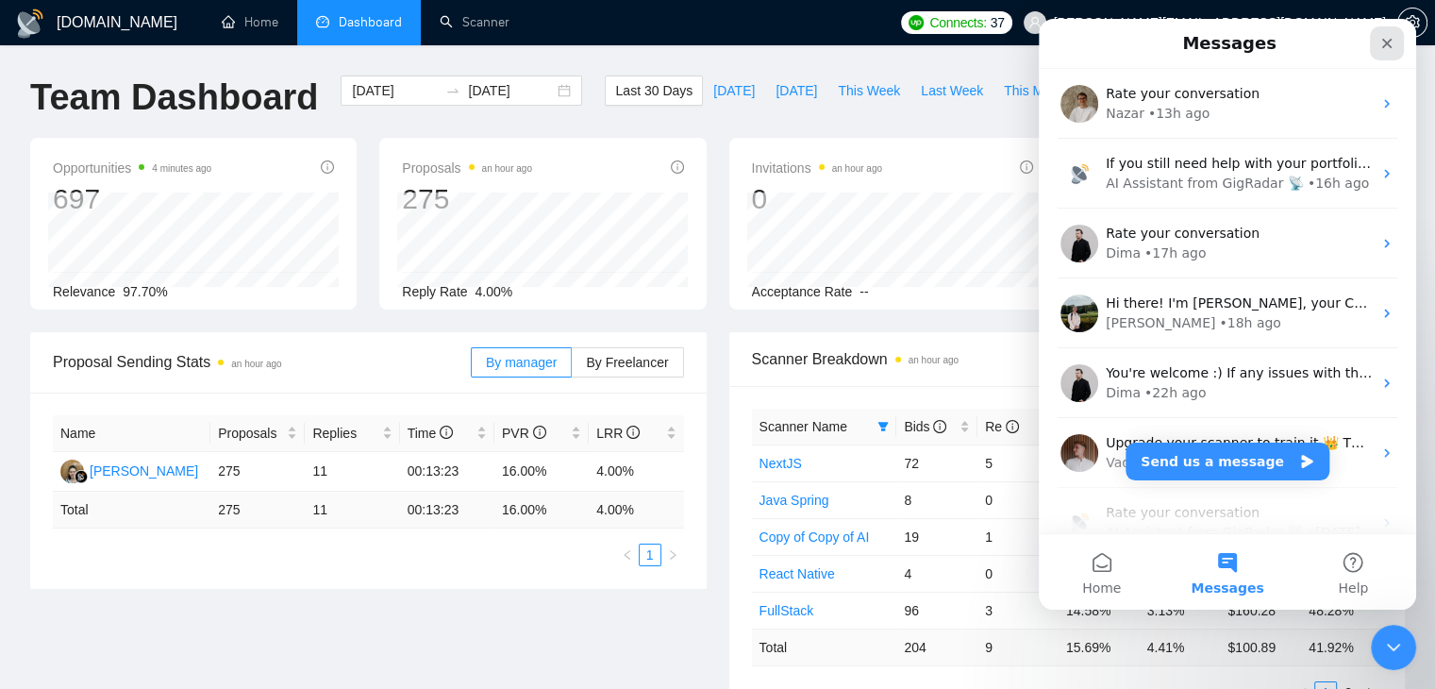
click at [1397, 49] on div "Close" at bounding box center [1387, 43] width 34 height 34
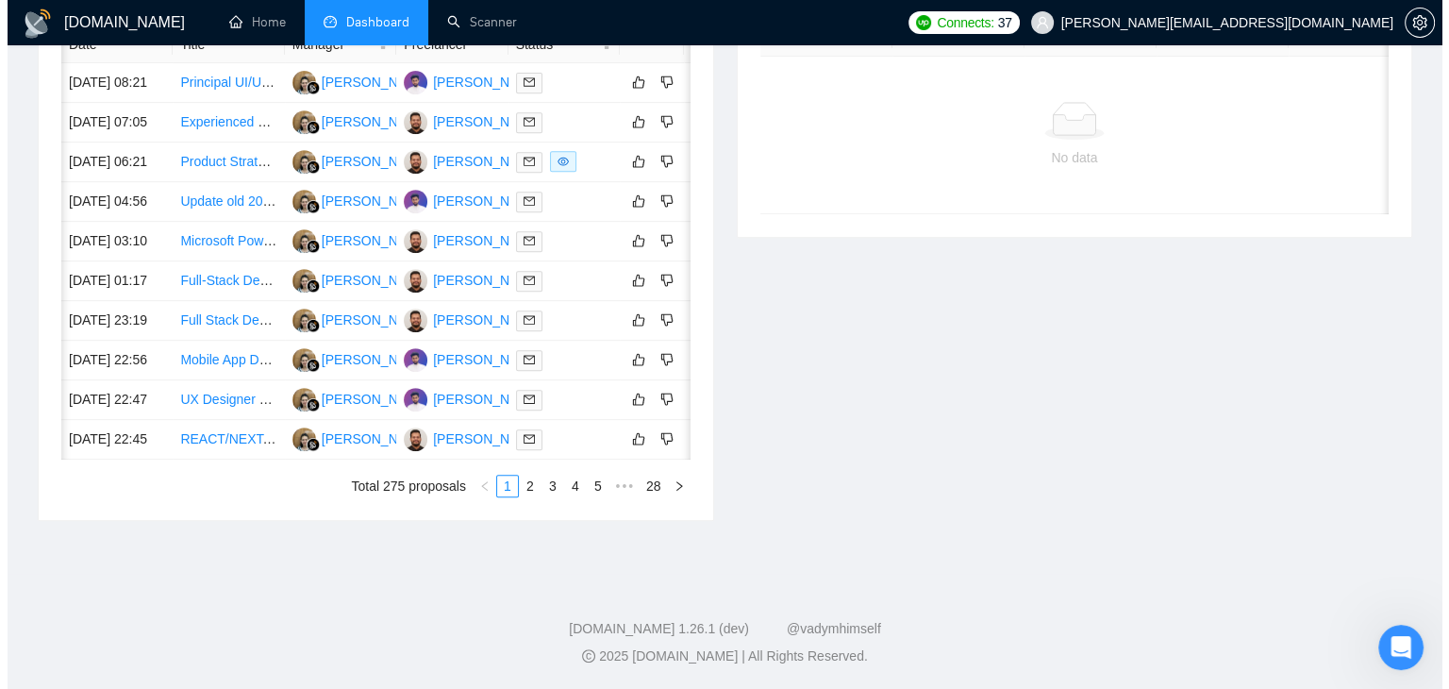
scroll to position [0, 30]
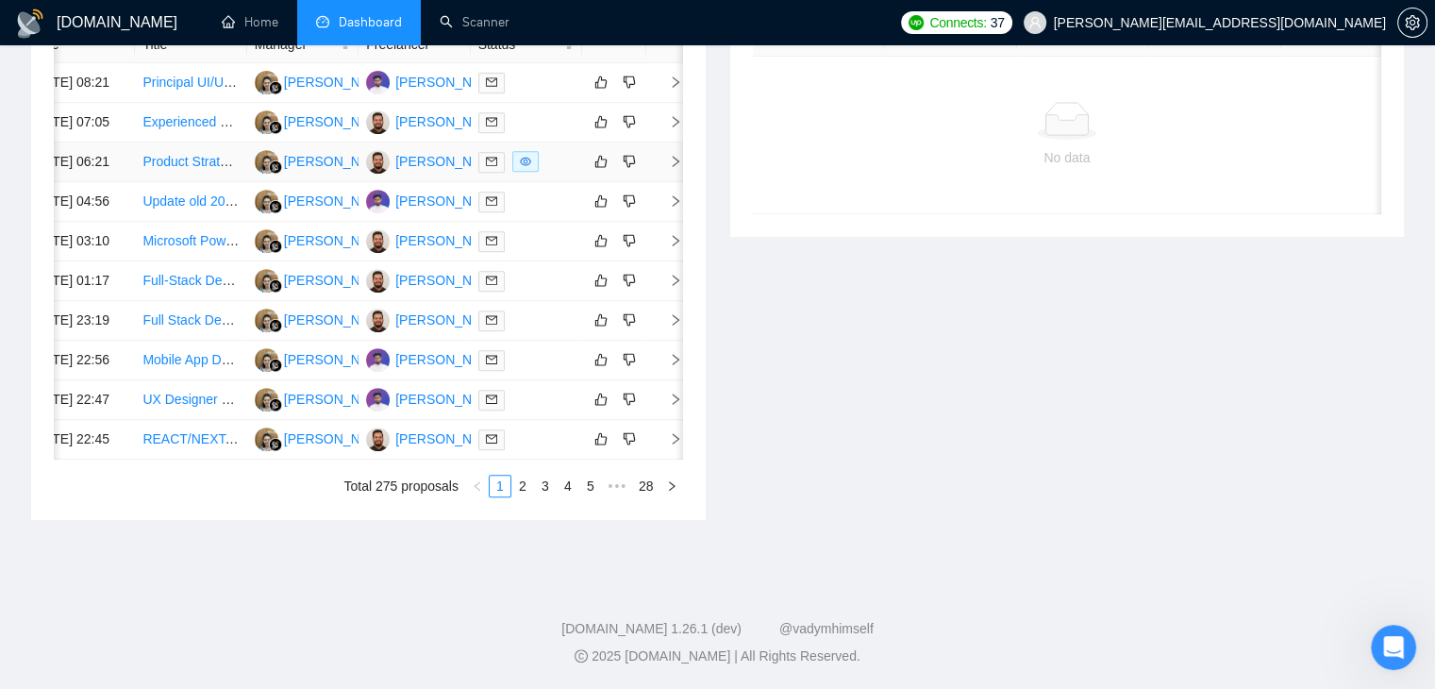
click at [677, 160] on icon "right" at bounding box center [675, 161] width 13 height 13
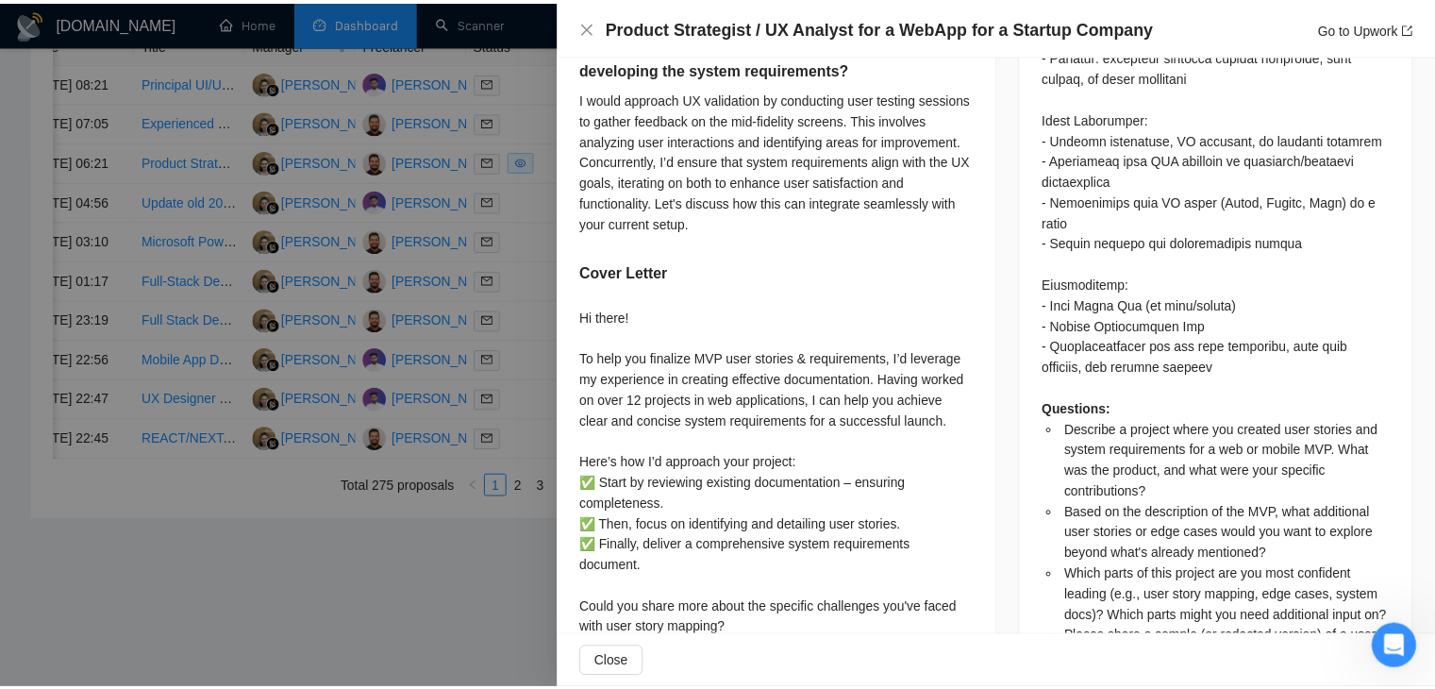
scroll to position [1493, 0]
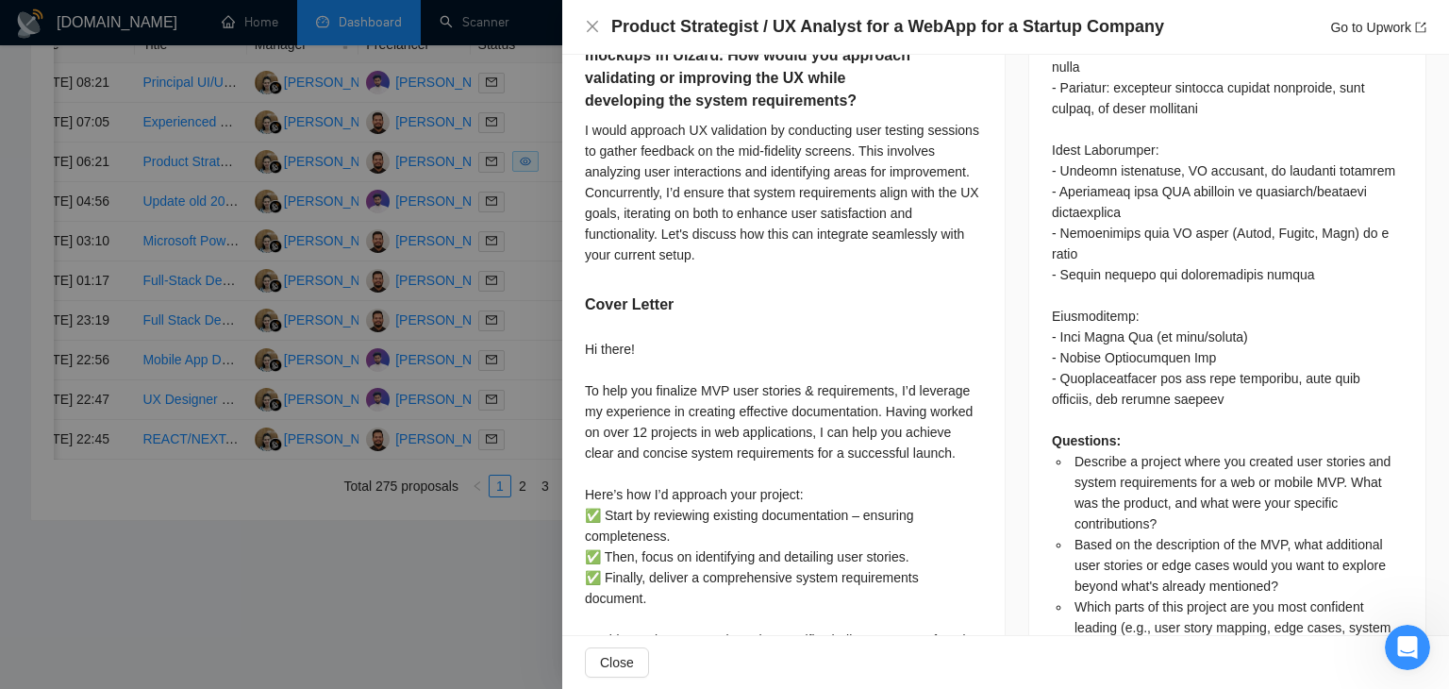
click at [580, 23] on div "Product Strategist / UX Analyst for a WebApp for a Startup Company Go to Upwork" at bounding box center [1005, 27] width 887 height 55
click at [587, 27] on icon "close" at bounding box center [592, 26] width 15 height 15
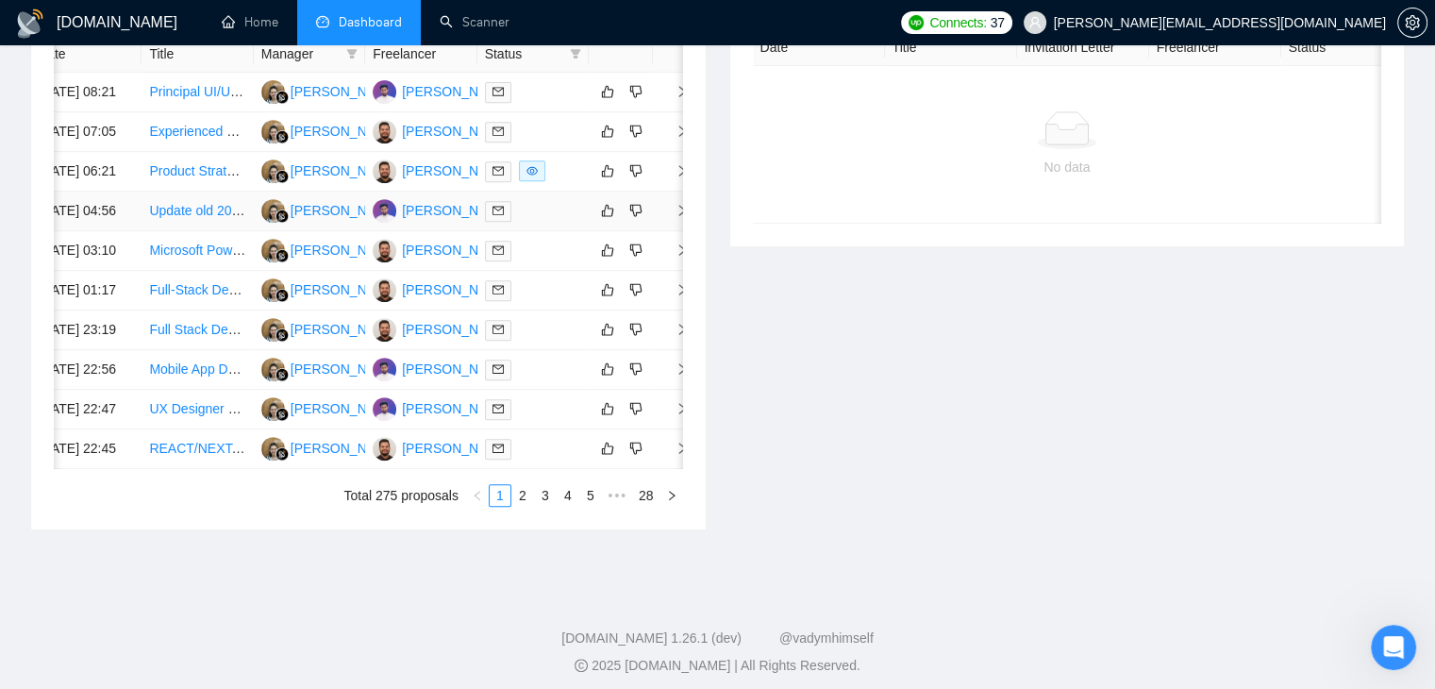
scroll to position [943, 0]
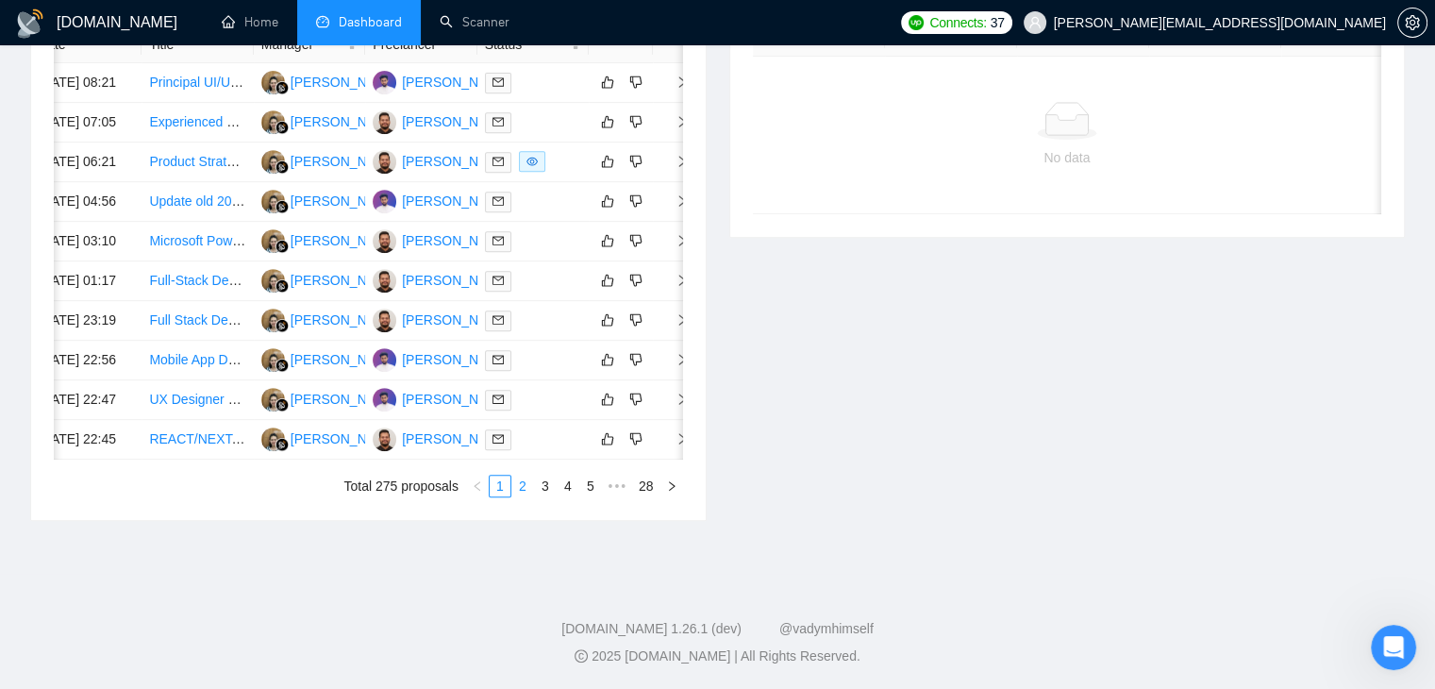
click at [525, 496] on link "2" at bounding box center [522, 485] width 21 height 21
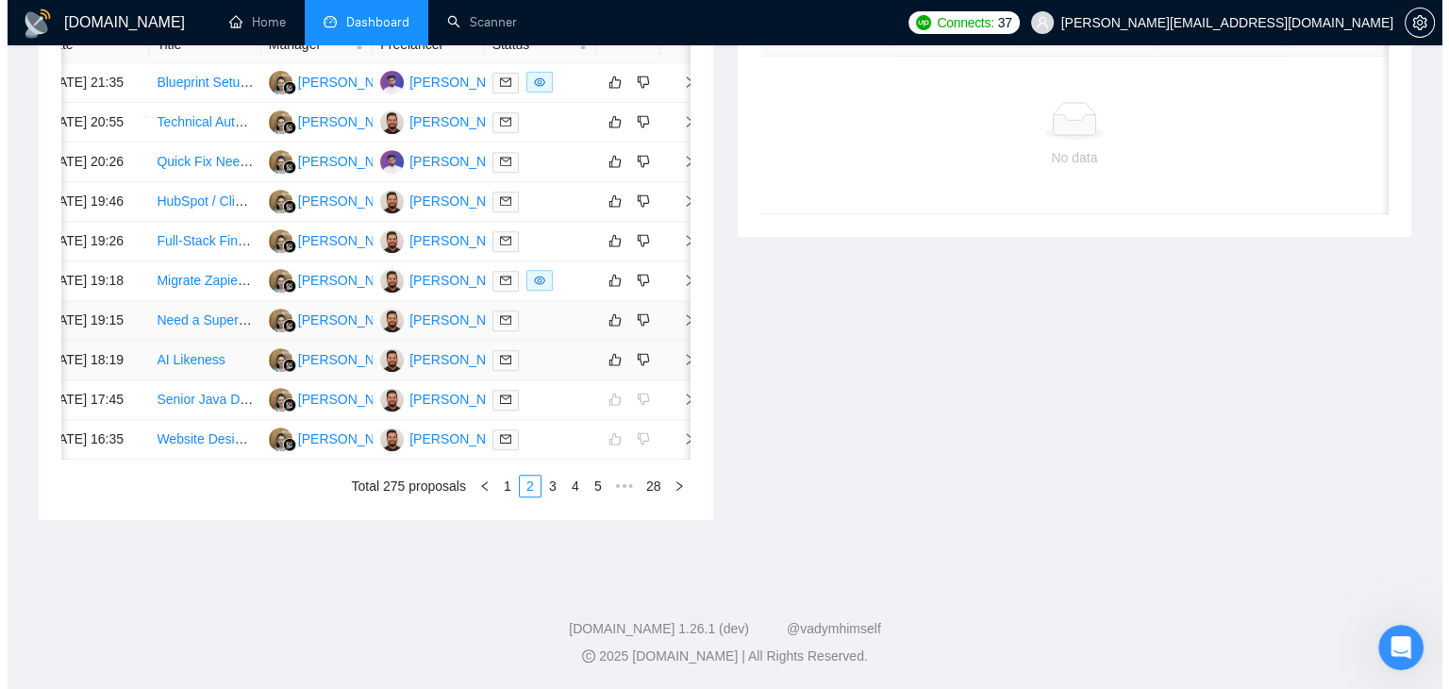
scroll to position [755, 0]
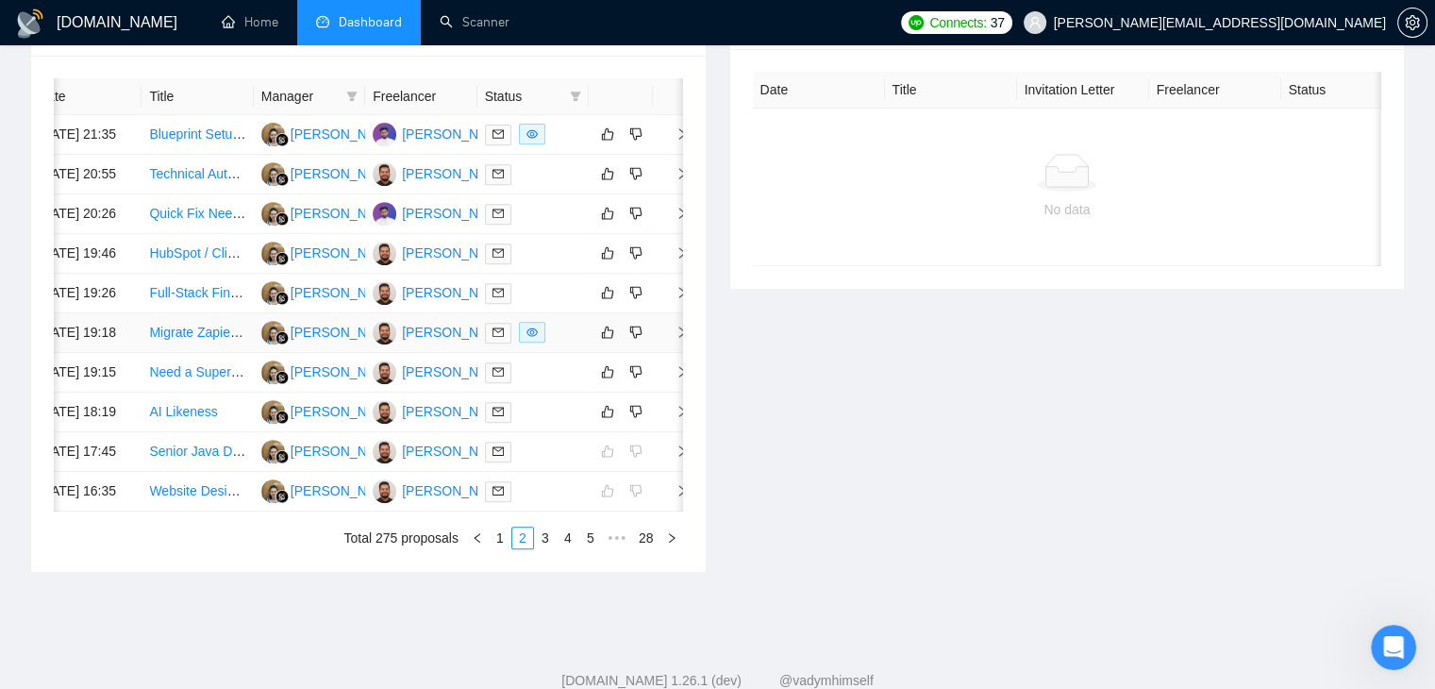
click at [675, 339] on icon "right" at bounding box center [681, 331] width 13 height 13
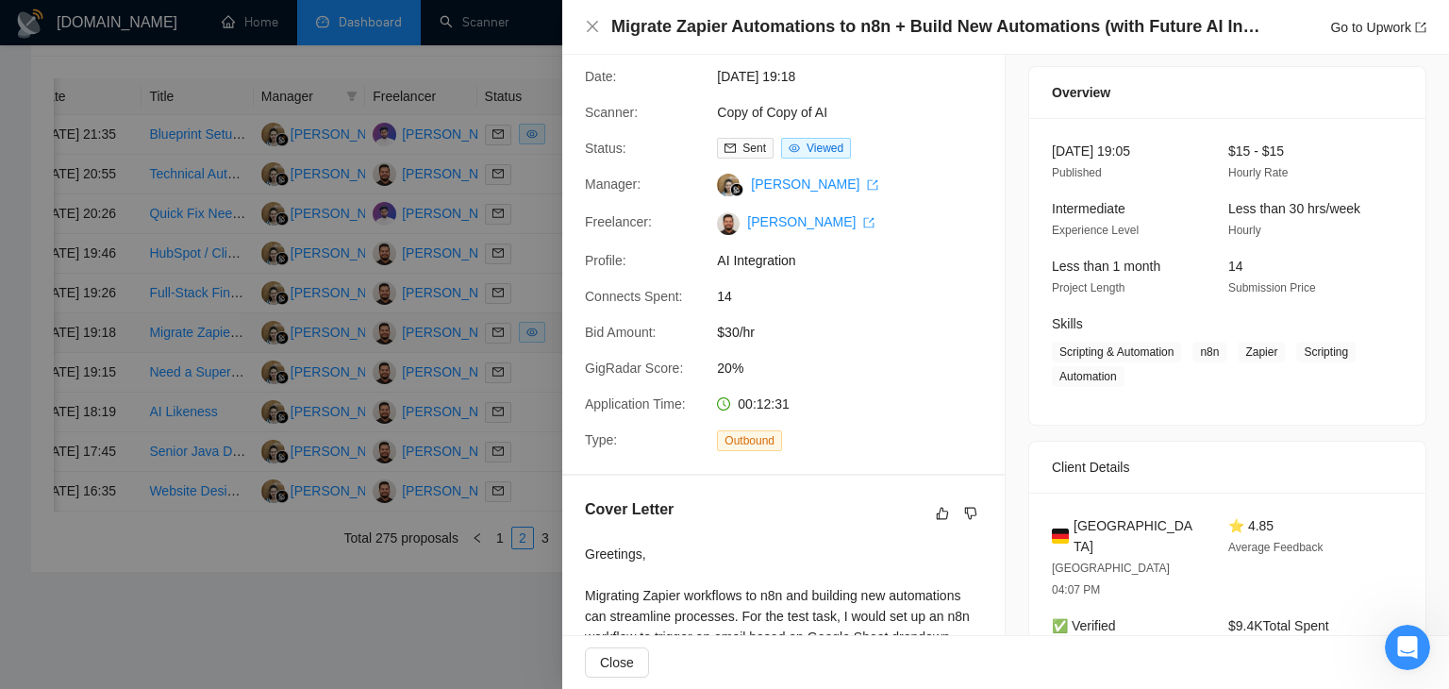
scroll to position [0, 0]
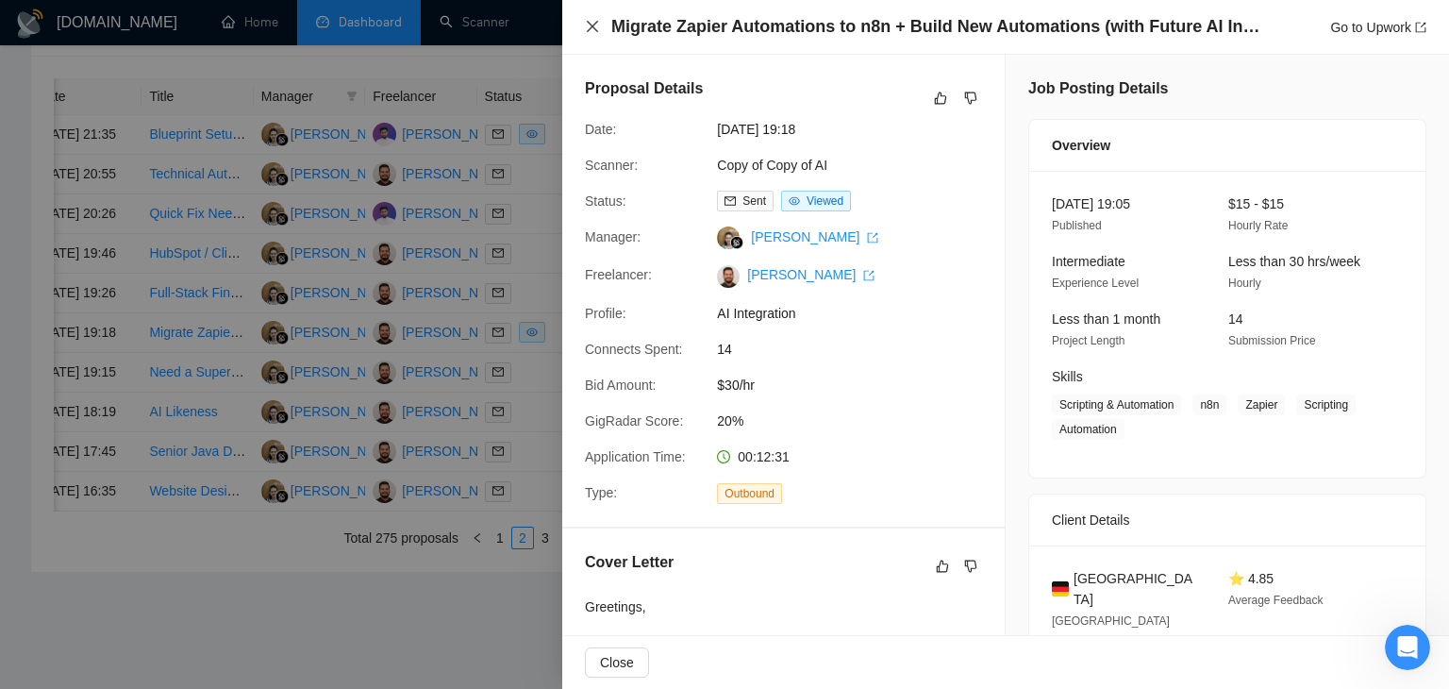
click at [596, 27] on icon "close" at bounding box center [592, 26] width 15 height 15
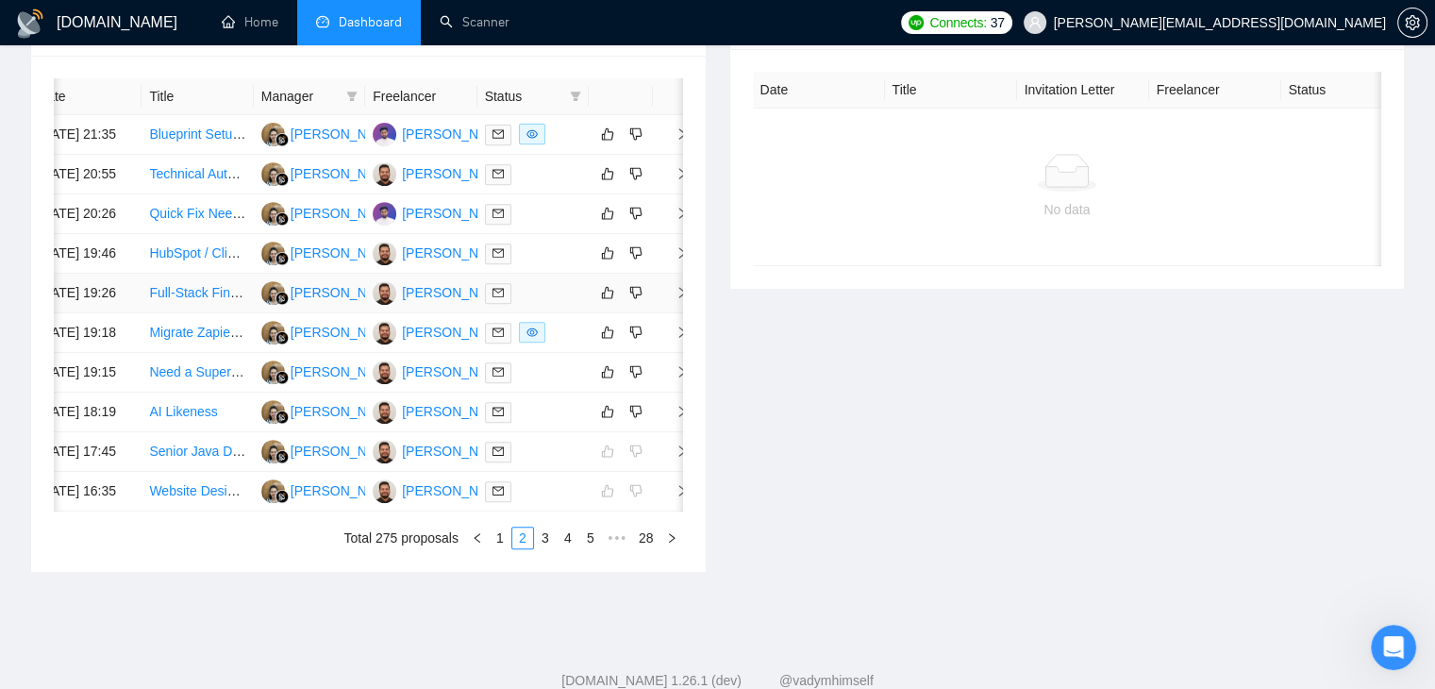
click at [679, 299] on icon "right" at bounding box center [681, 292] width 13 height 13
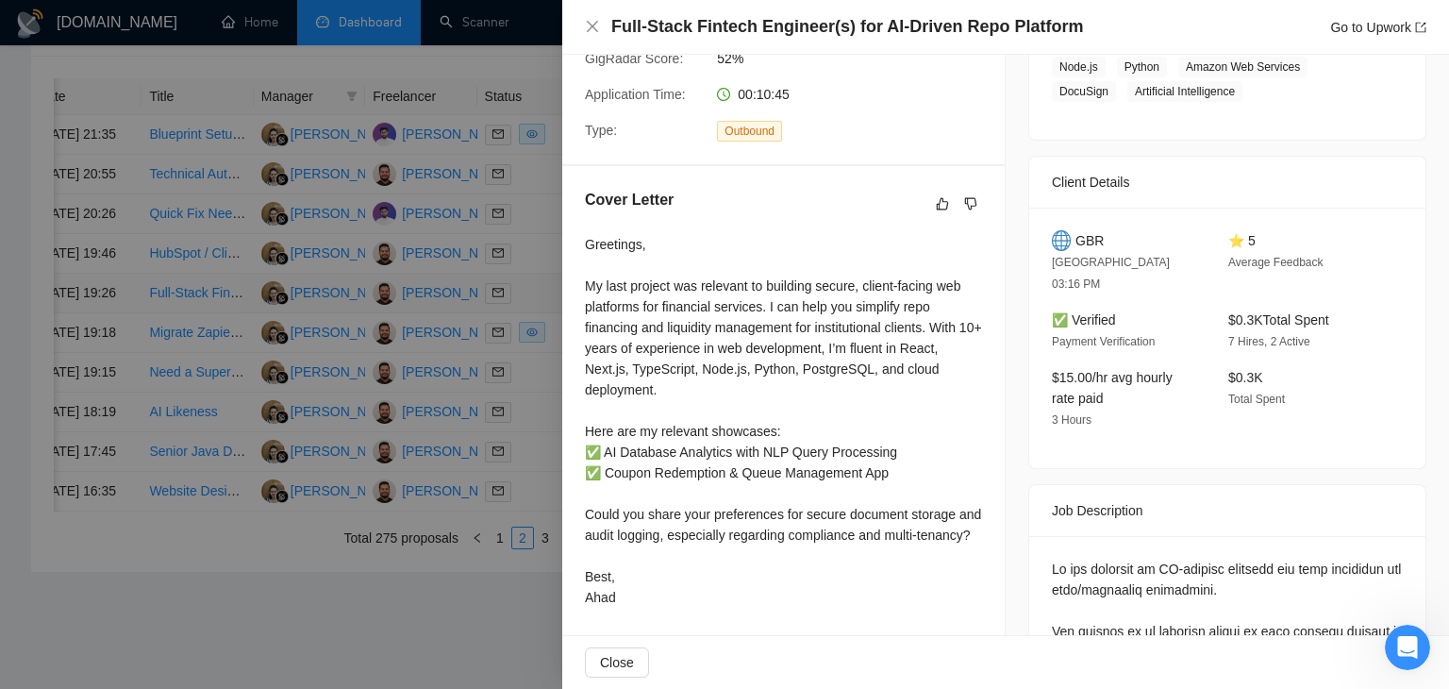
scroll to position [377, 0]
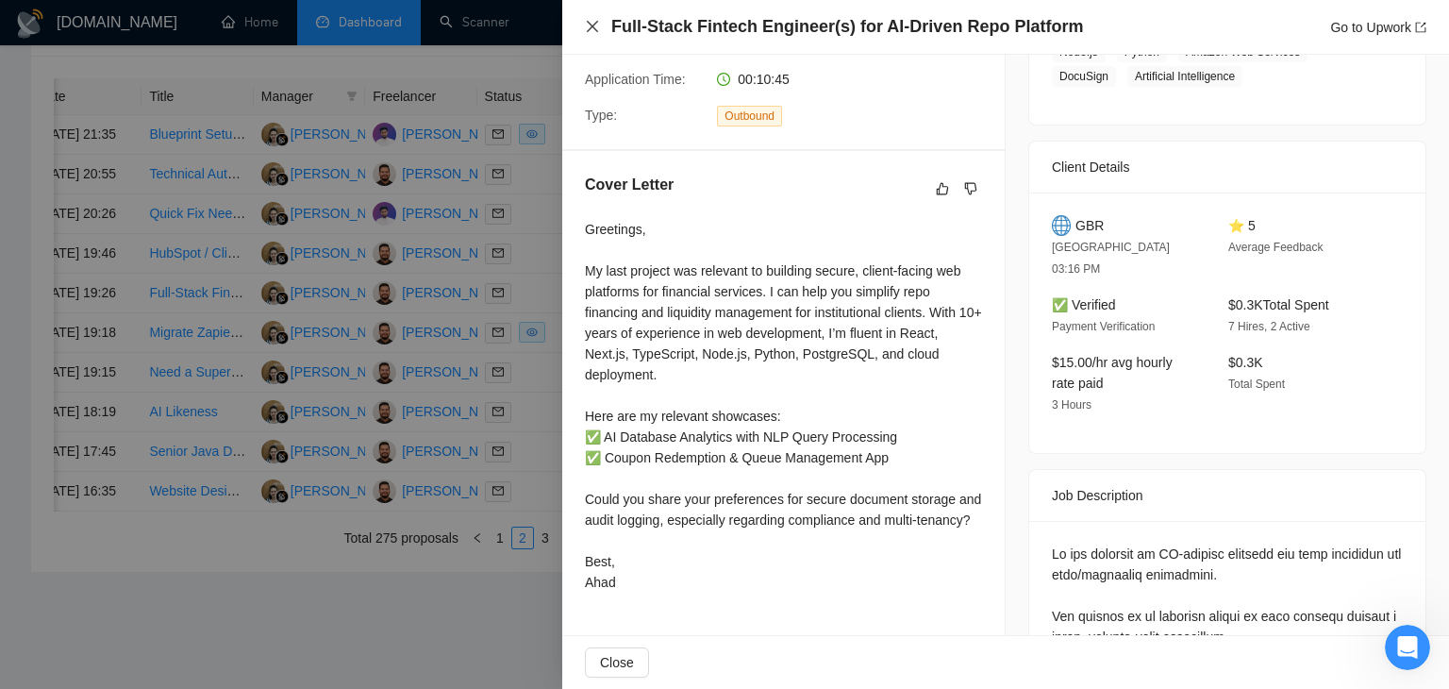
click at [594, 24] on icon "close" at bounding box center [592, 26] width 15 height 15
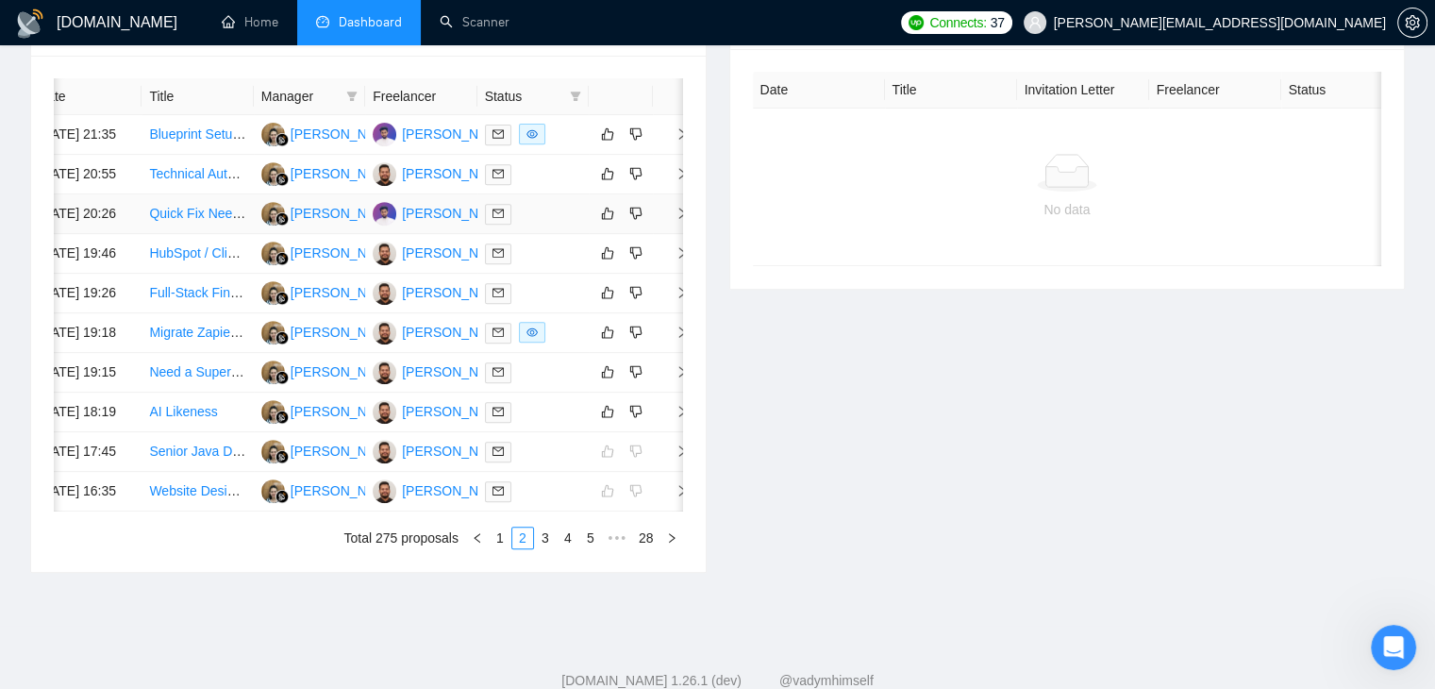
click at [670, 220] on span "right" at bounding box center [674, 213] width 28 height 13
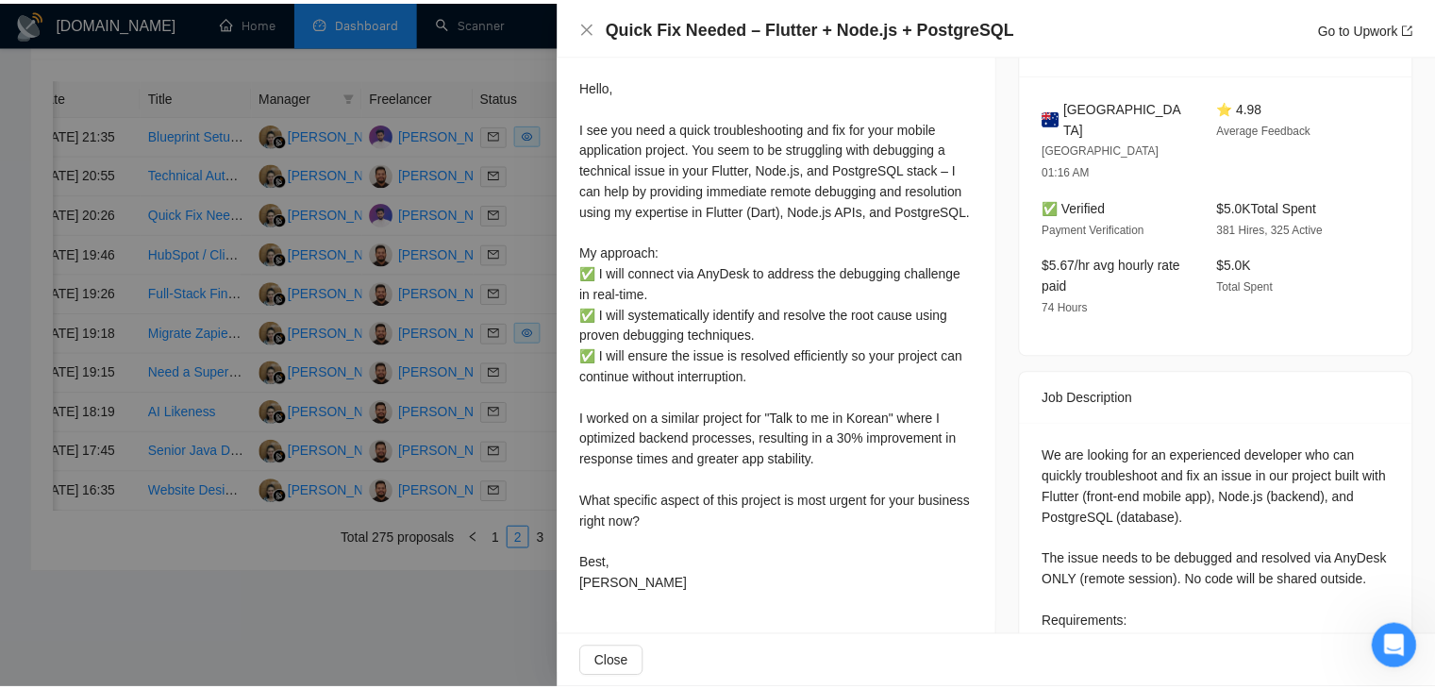
scroll to position [566, 0]
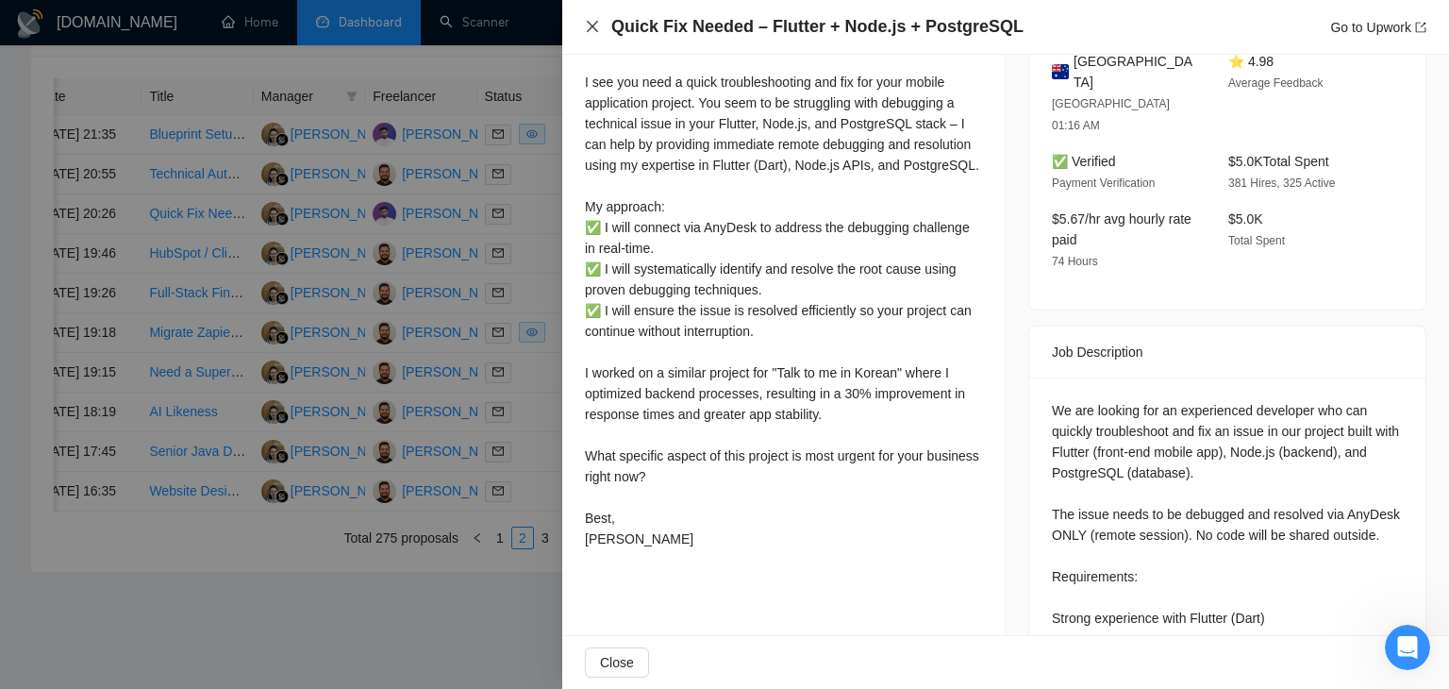
click at [593, 27] on icon "close" at bounding box center [592, 26] width 11 height 11
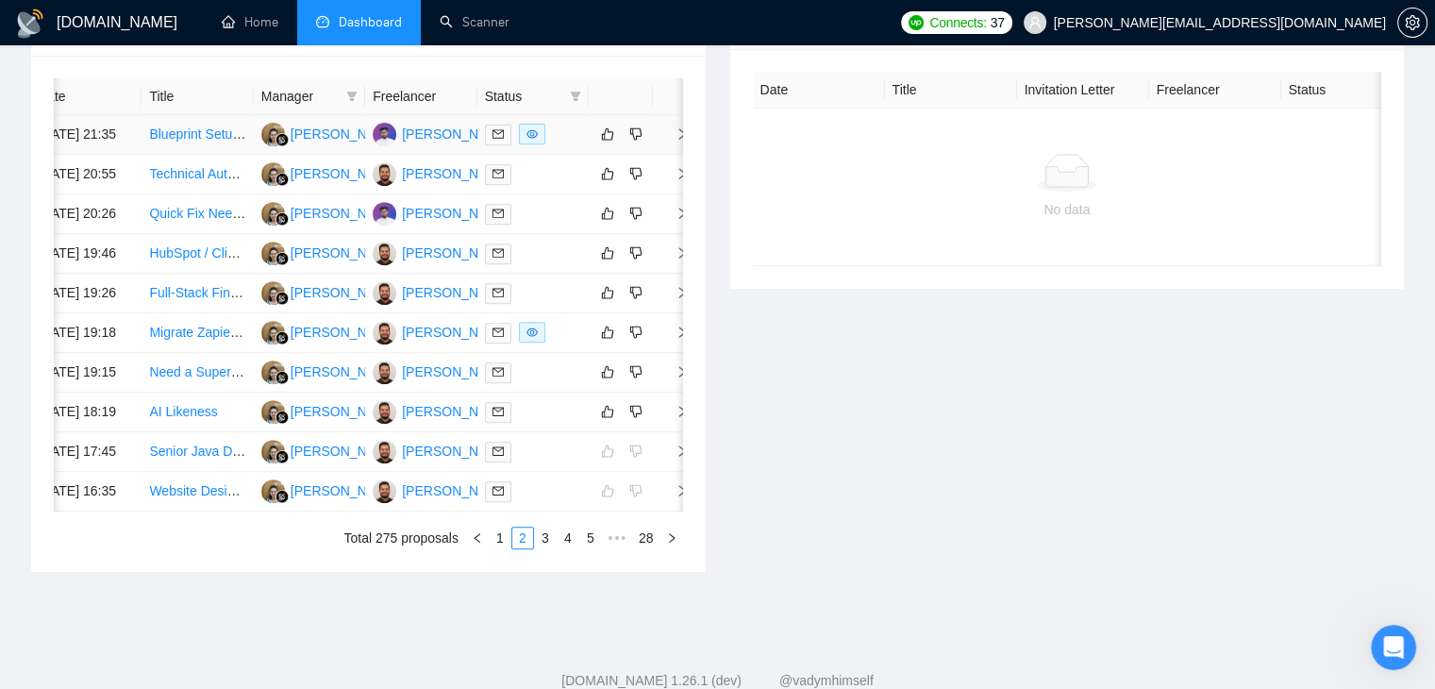
click at [680, 137] on icon "right" at bounding box center [681, 133] width 13 height 13
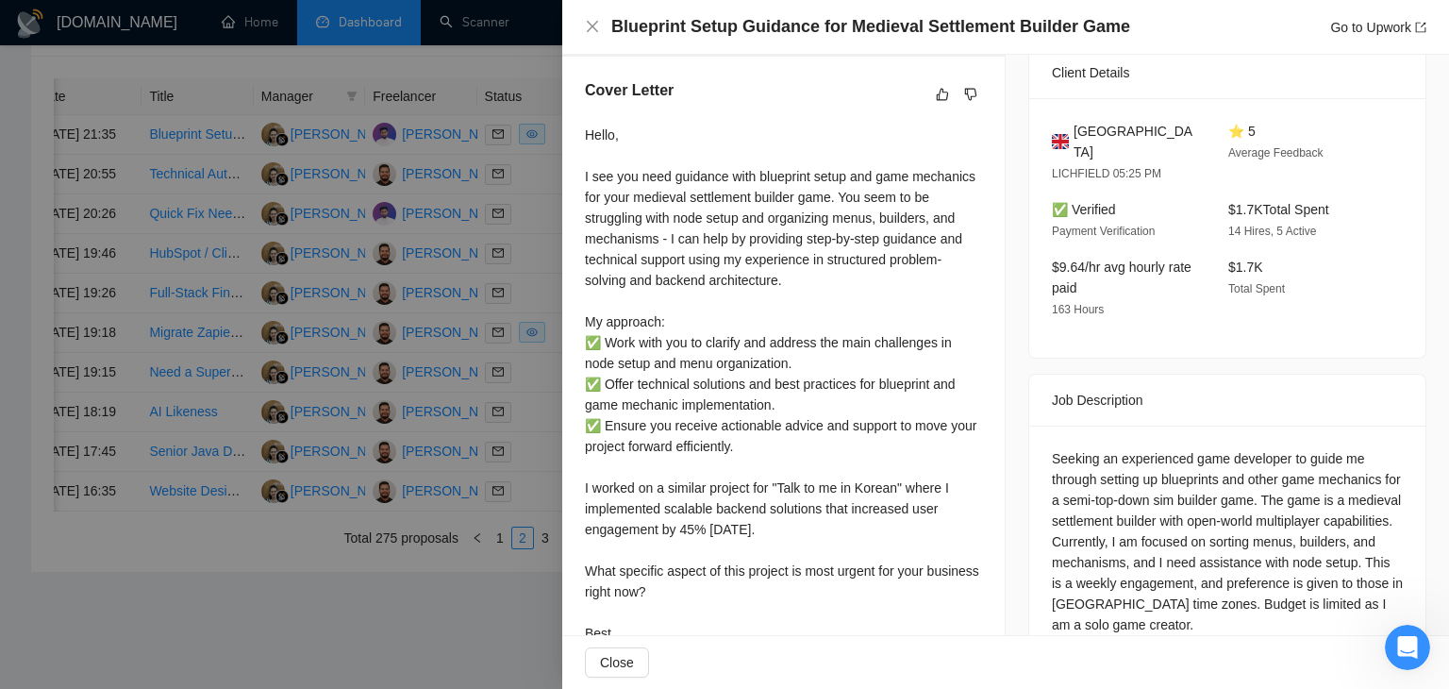
scroll to position [532, 0]
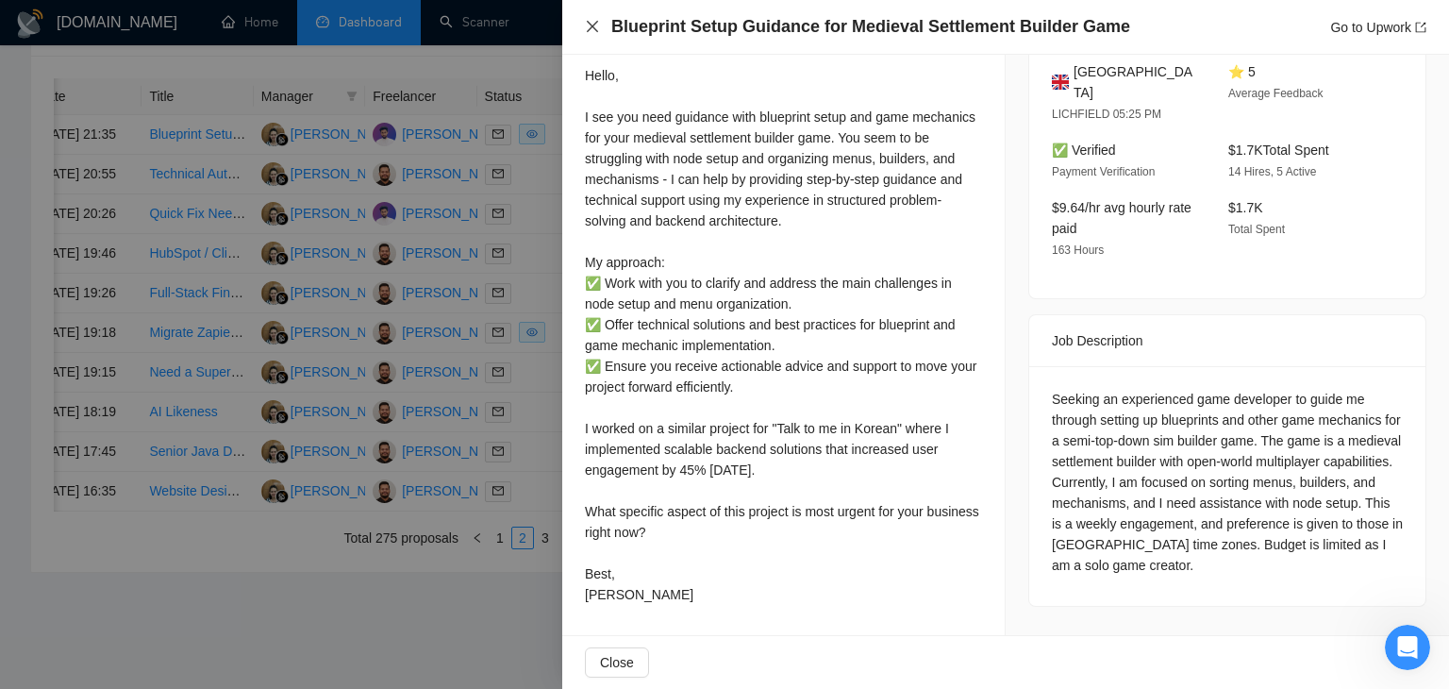
click at [596, 26] on icon "close" at bounding box center [592, 26] width 15 height 15
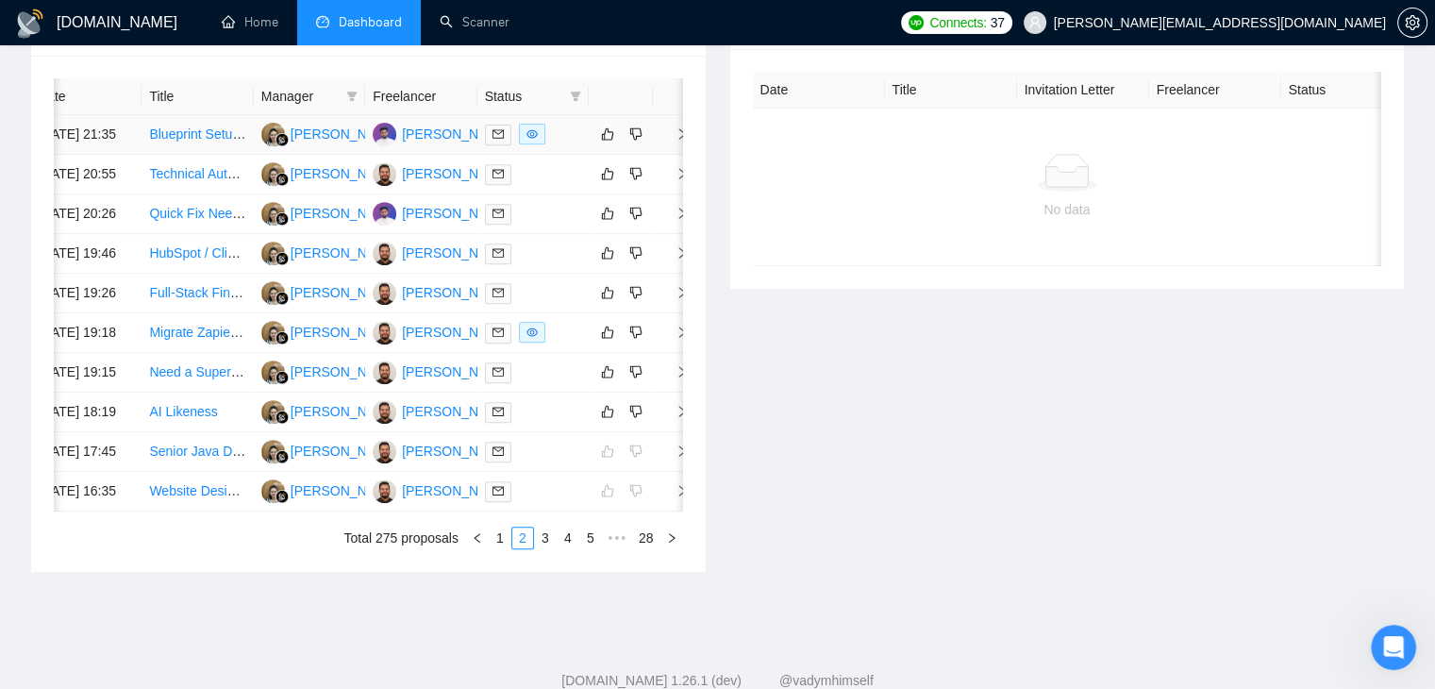
click at [671, 140] on span "right" at bounding box center [674, 133] width 28 height 13
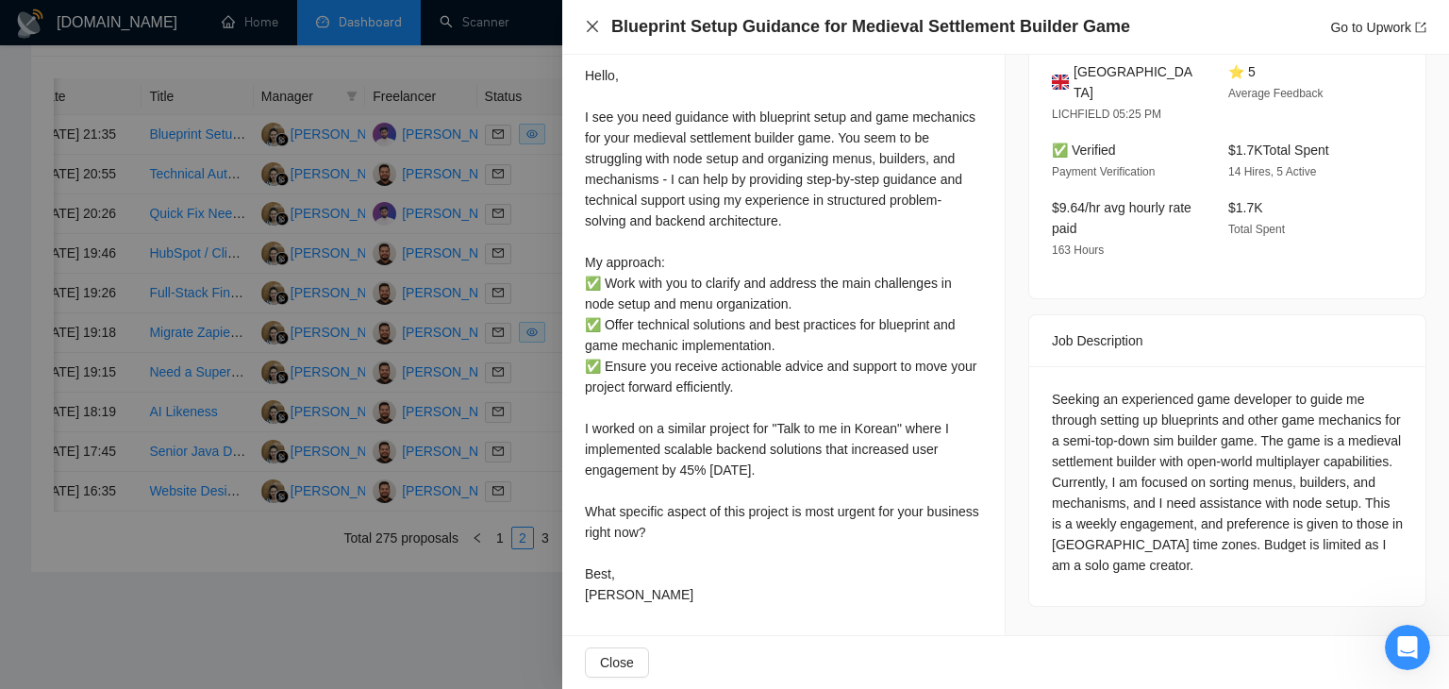
click at [596, 33] on icon "close" at bounding box center [592, 26] width 15 height 15
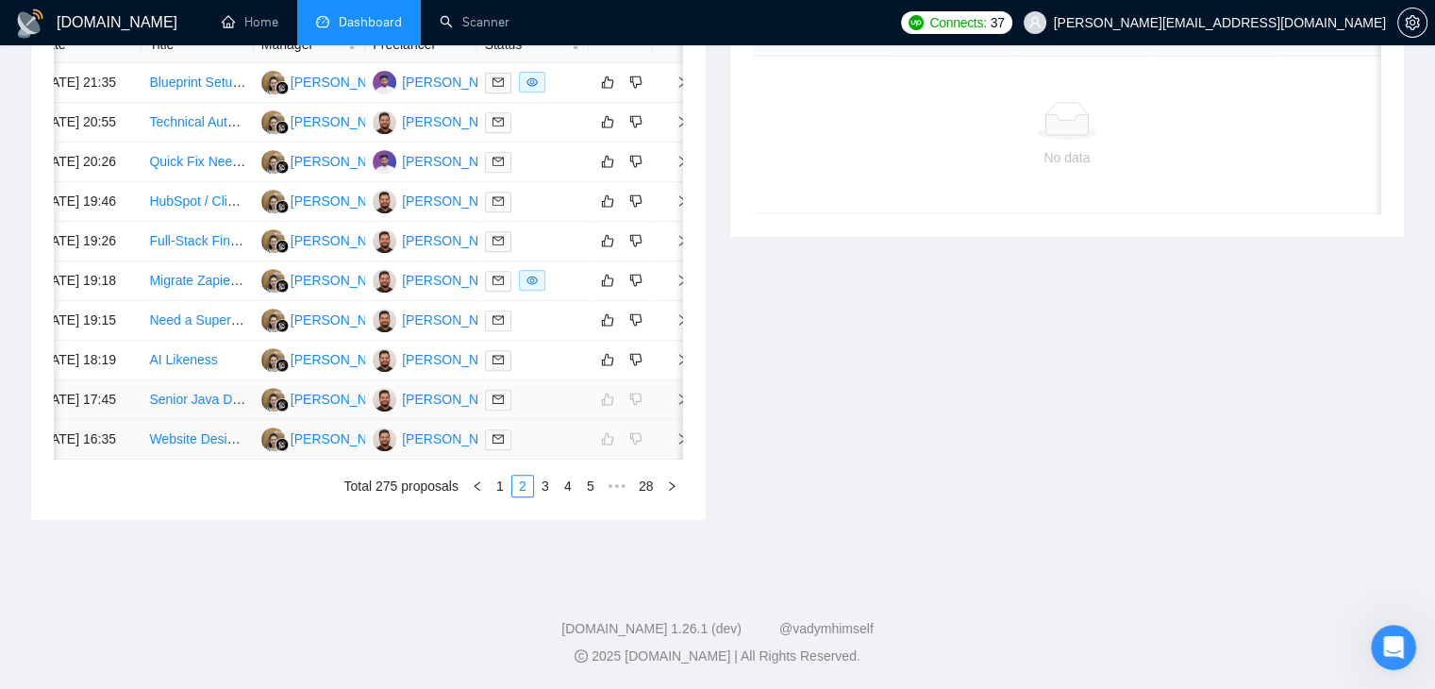
scroll to position [943, 0]
click at [506, 496] on link "1" at bounding box center [500, 485] width 21 height 21
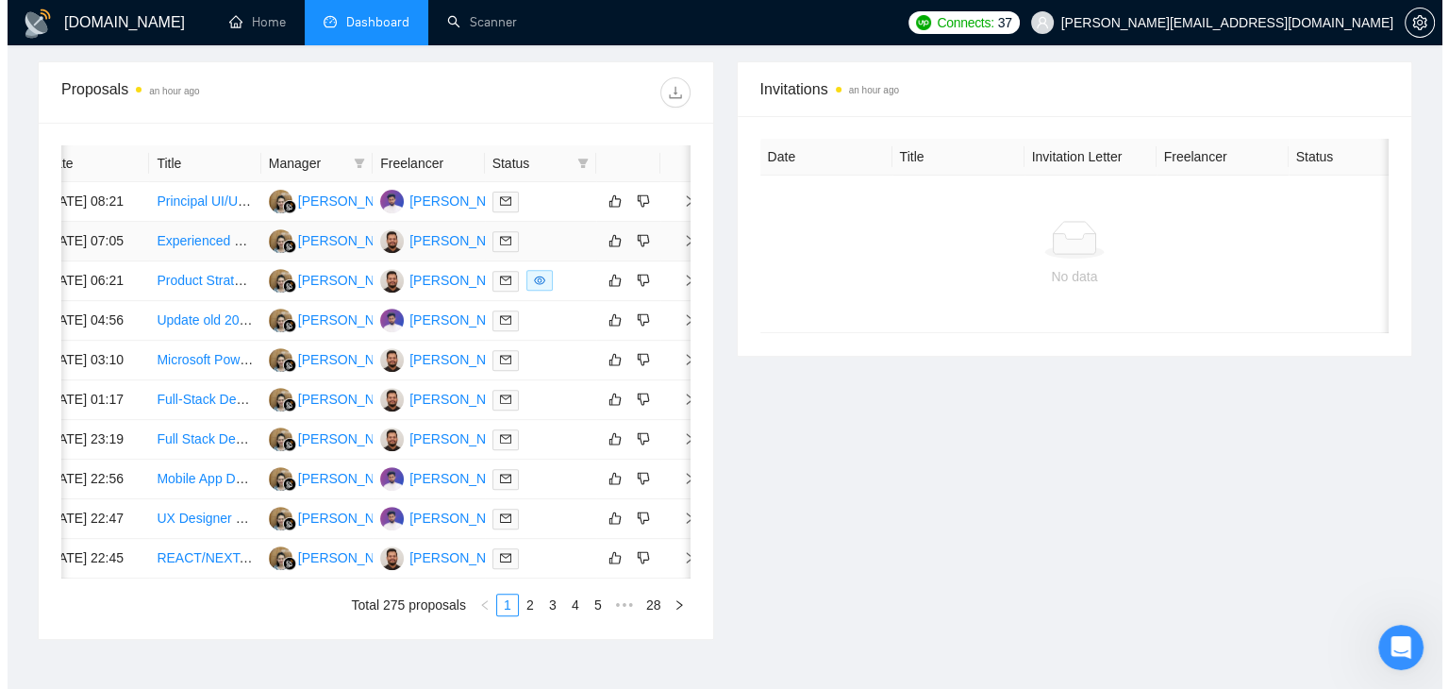
scroll to position [660, 0]
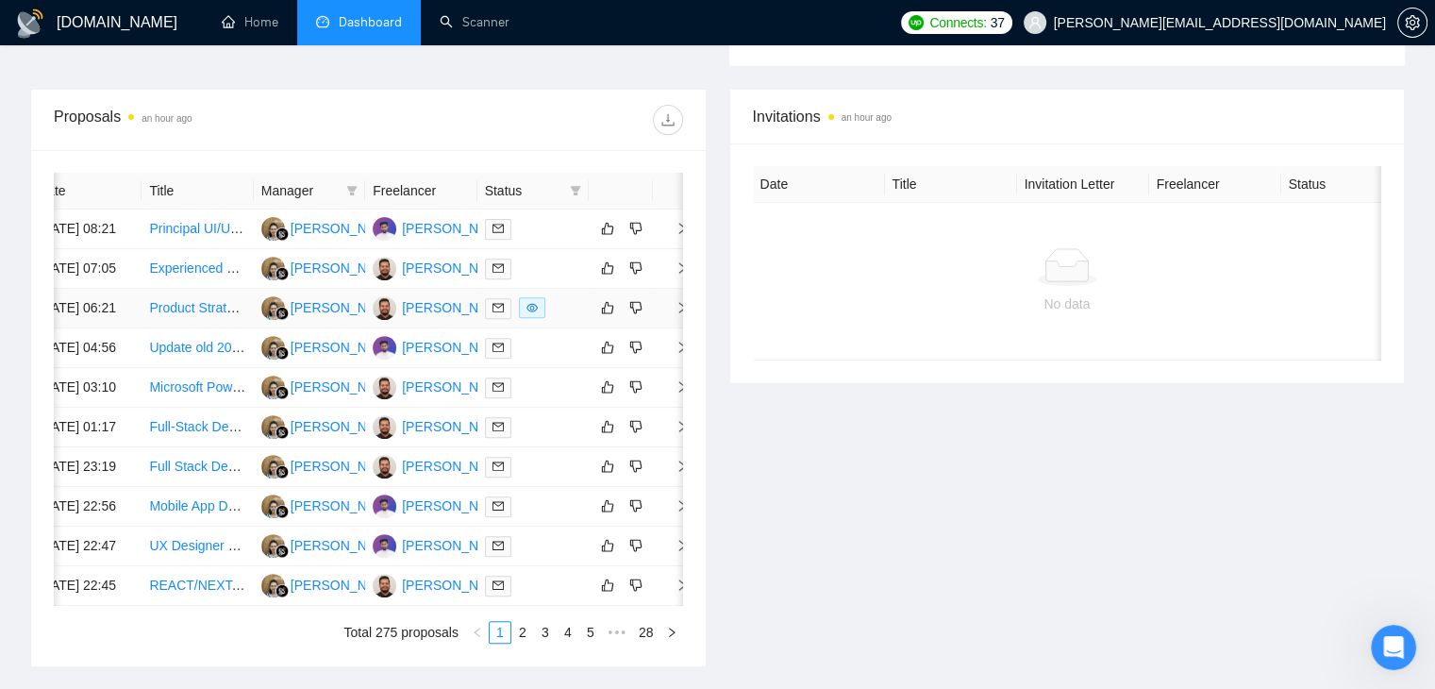
click at [678, 314] on icon "right" at bounding box center [681, 307] width 13 height 13
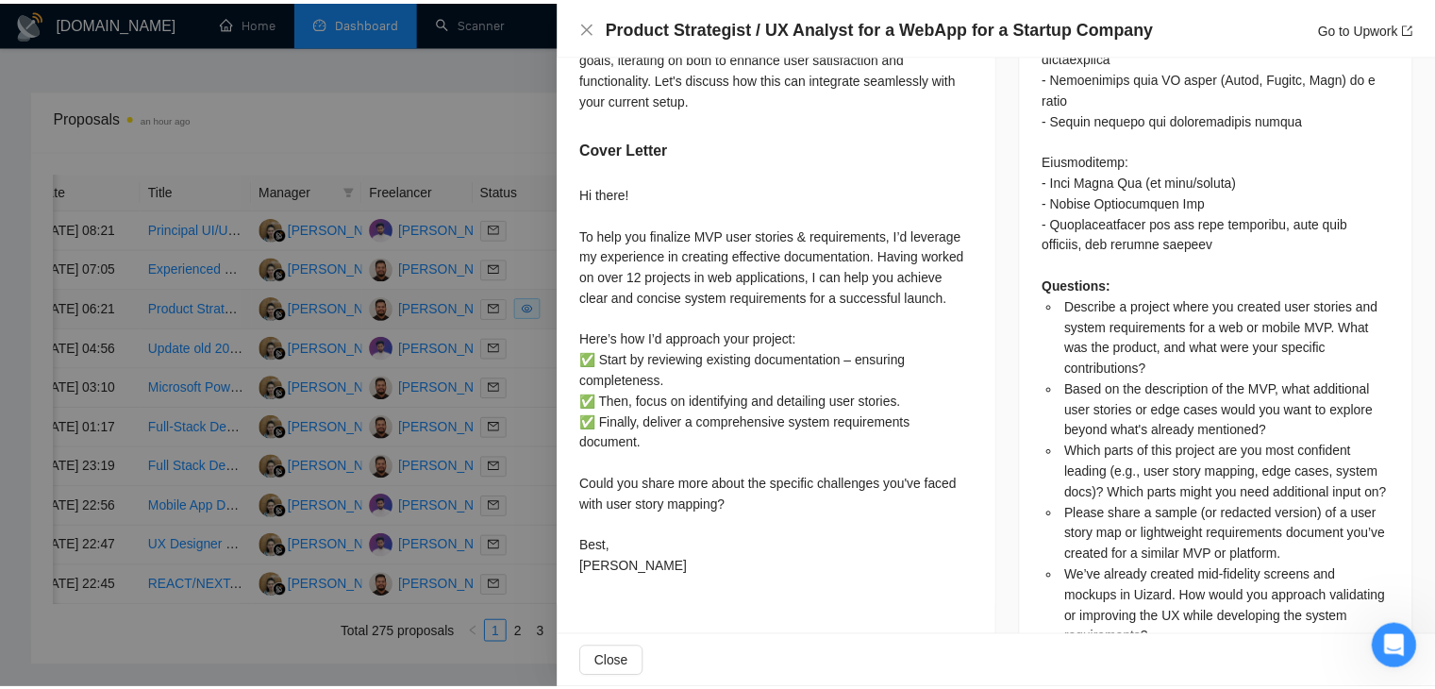
scroll to position [1681, 0]
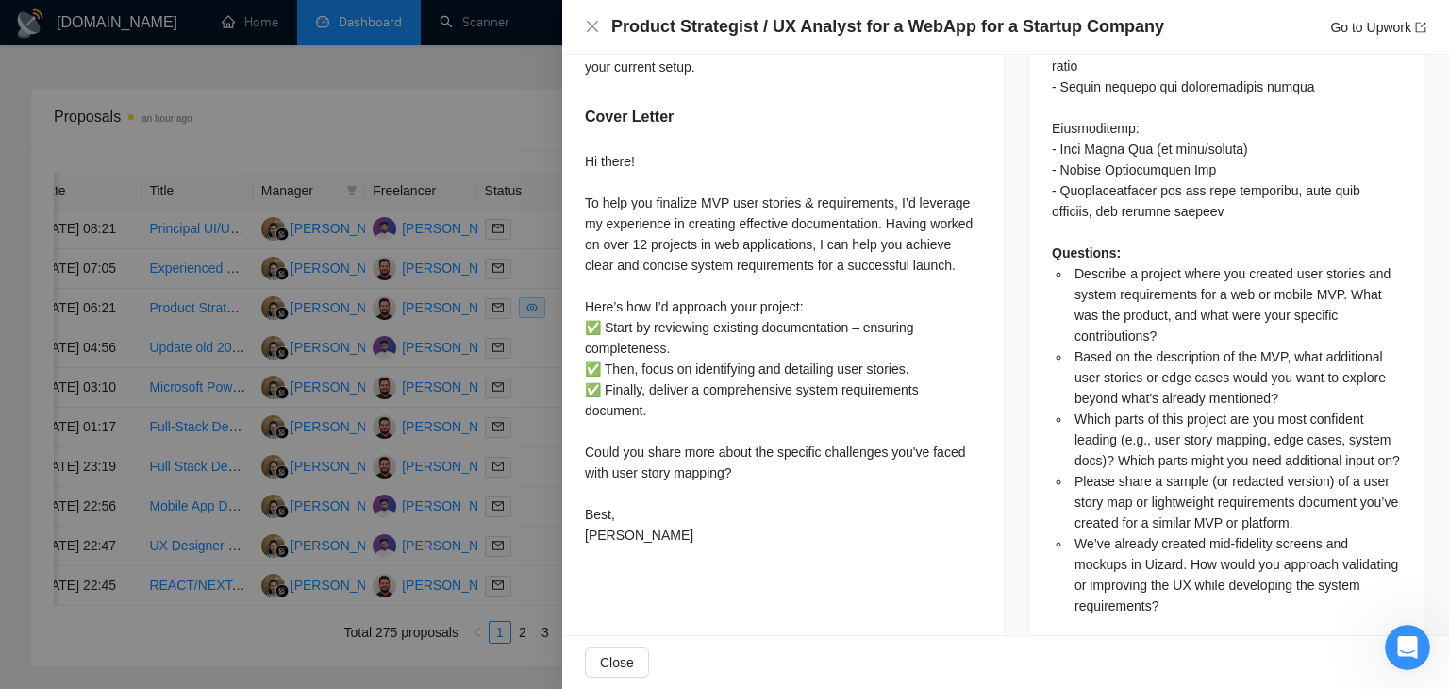
click at [559, 14] on div at bounding box center [724, 344] width 1449 height 689
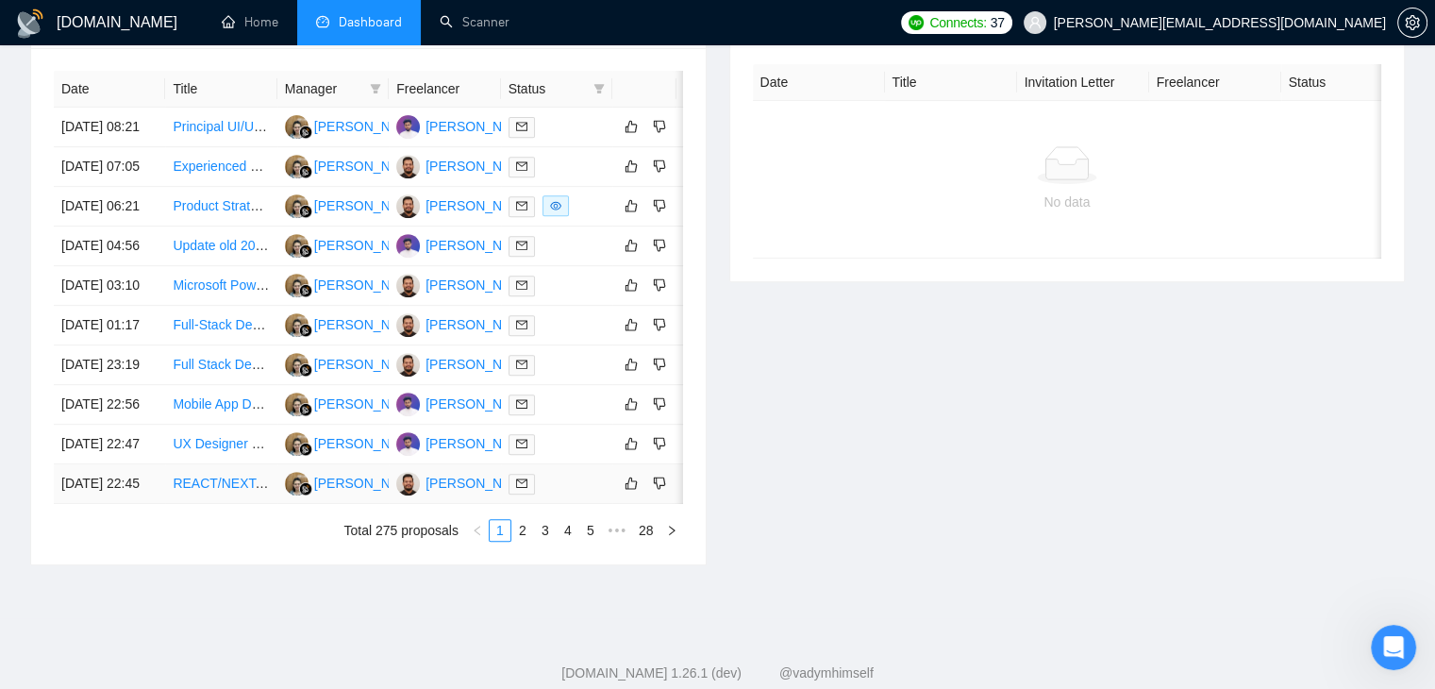
scroll to position [713, 0]
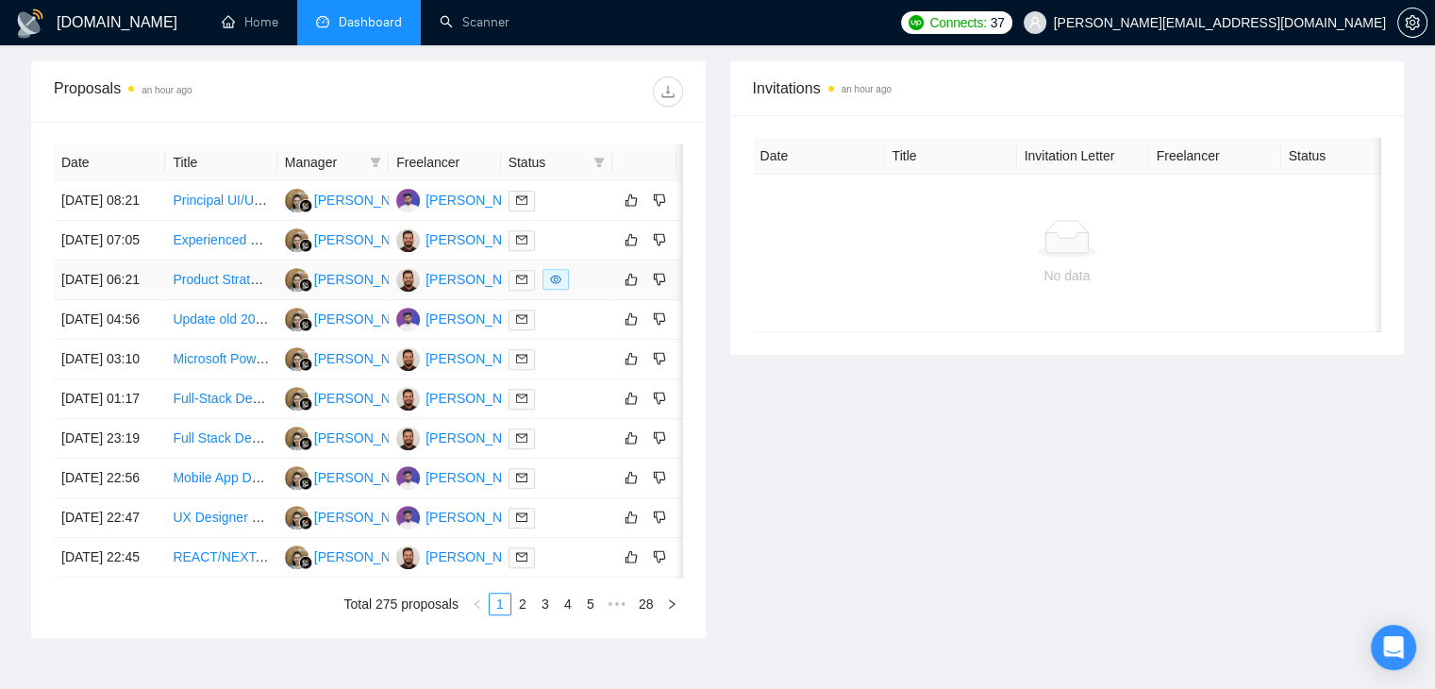
scroll to position [698, 0]
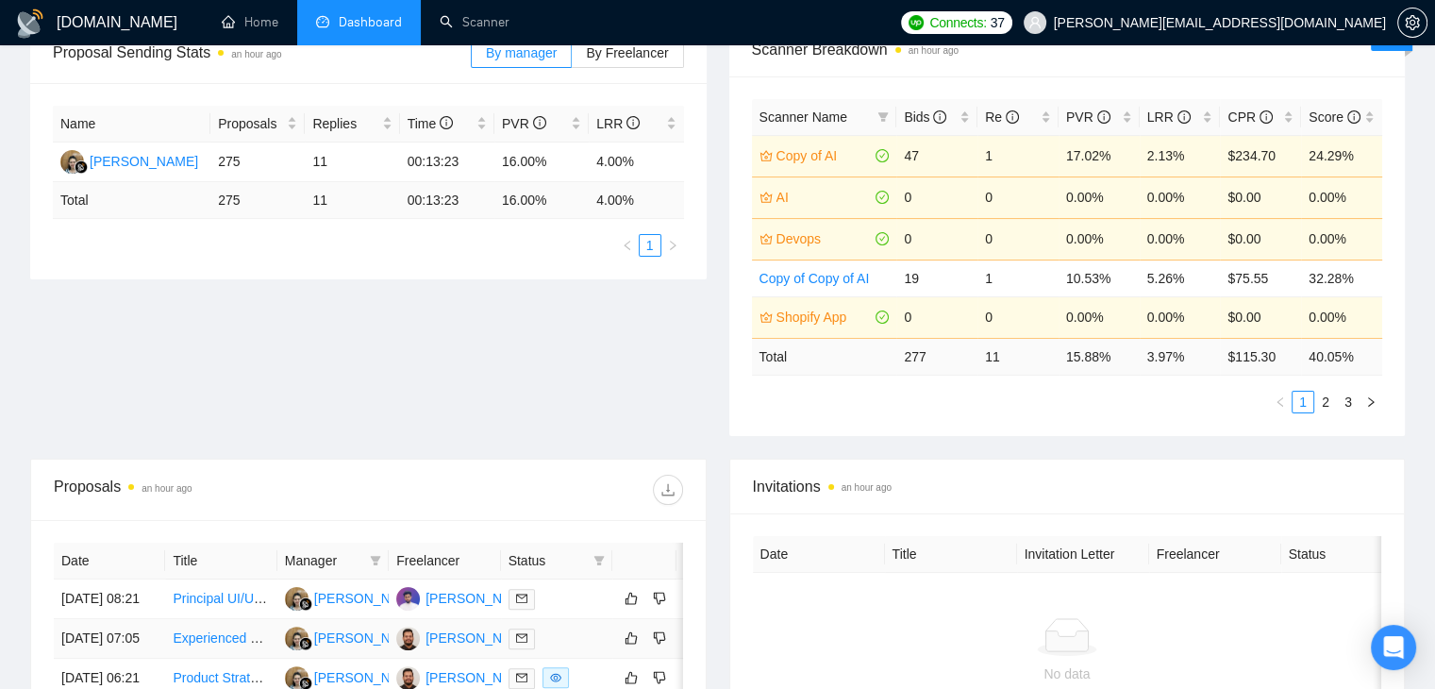
scroll to position [266, 0]
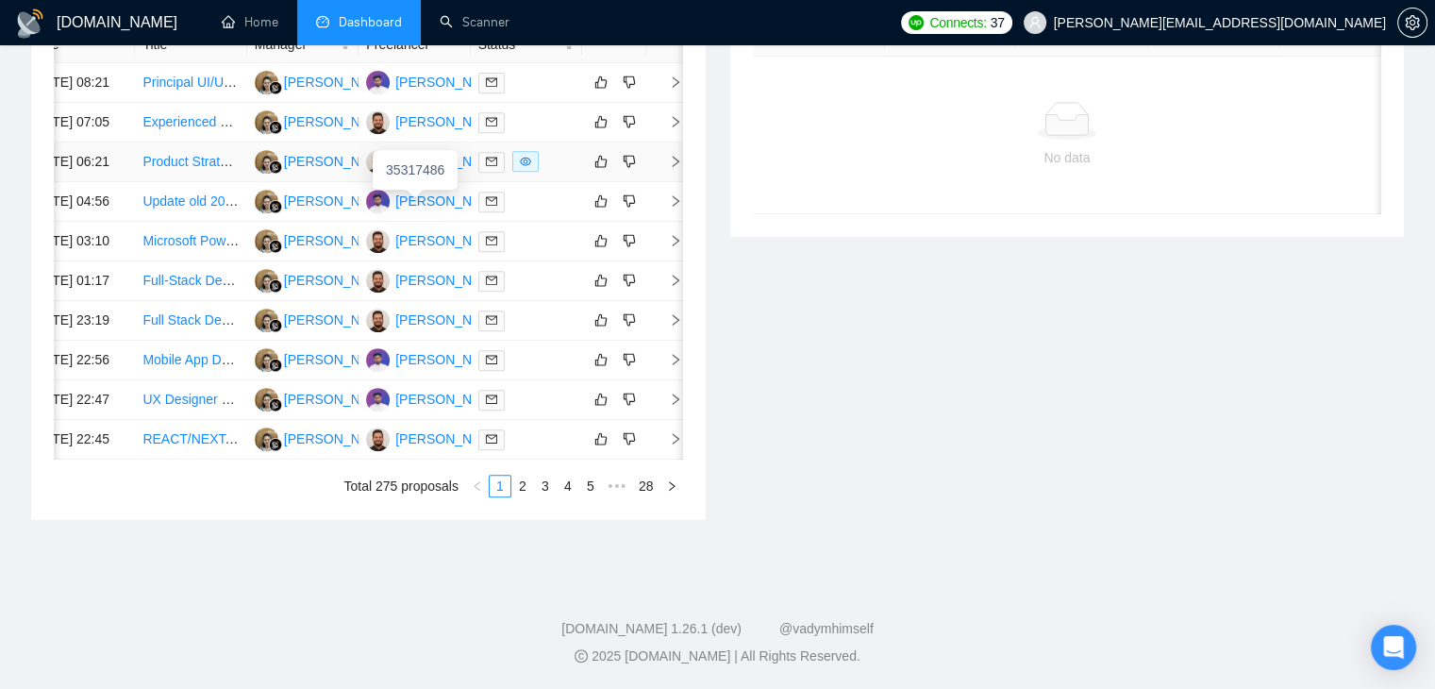
scroll to position [906, 0]
click at [516, 496] on link "2" at bounding box center [522, 485] width 21 height 21
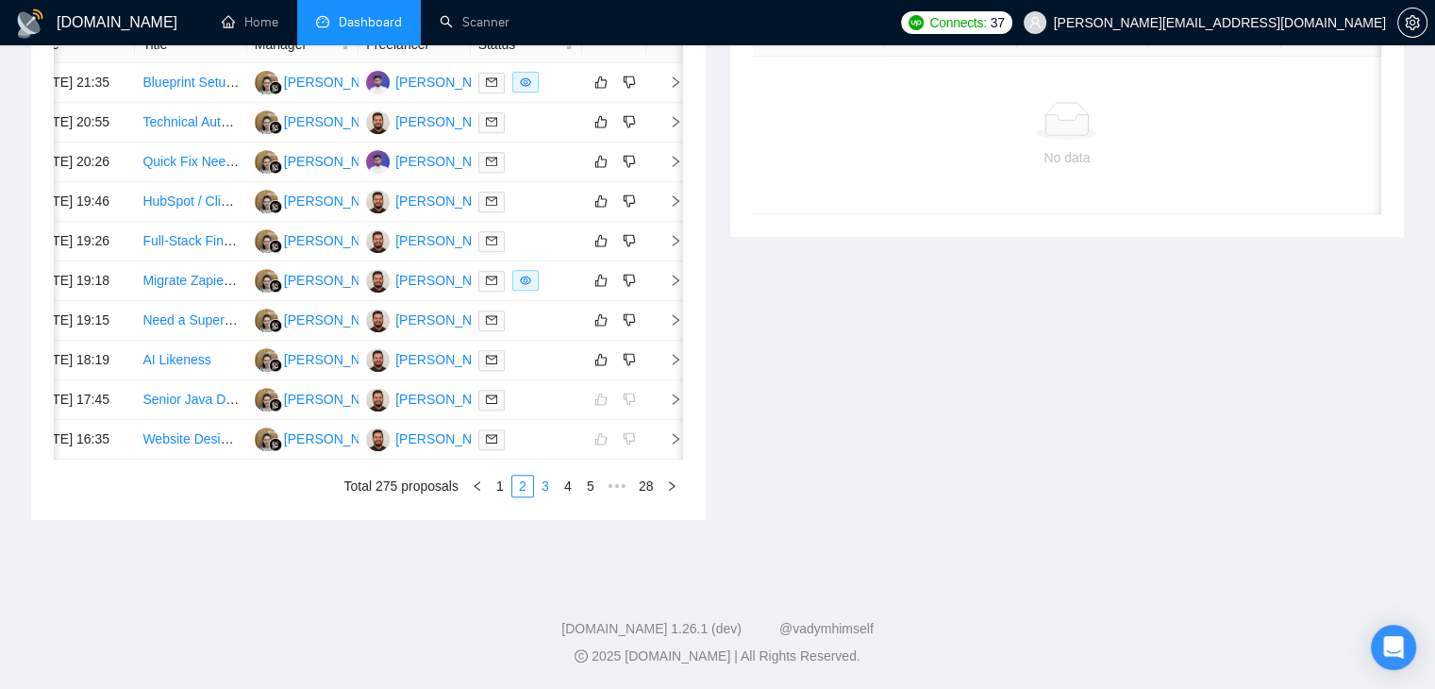
click at [541, 496] on link "3" at bounding box center [545, 485] width 21 height 21
click at [572, 496] on link "4" at bounding box center [568, 485] width 21 height 21
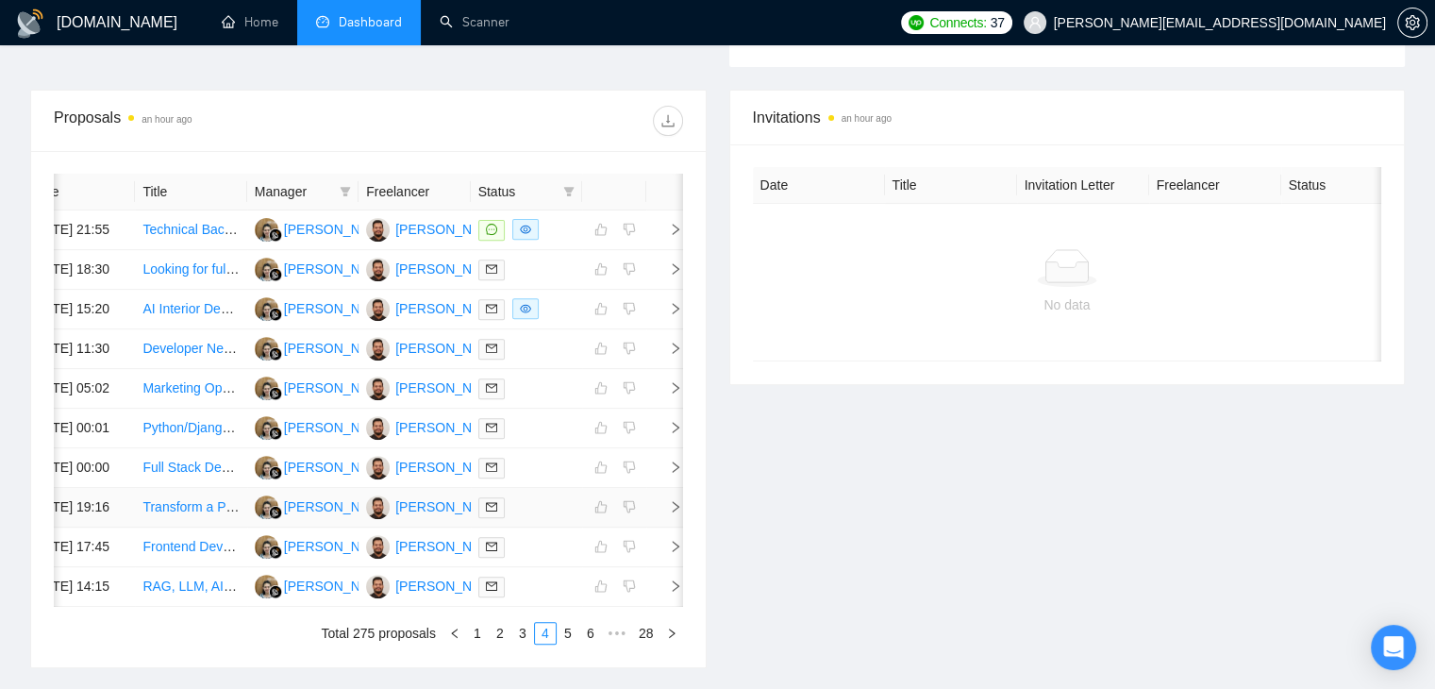
scroll to position [623, 0]
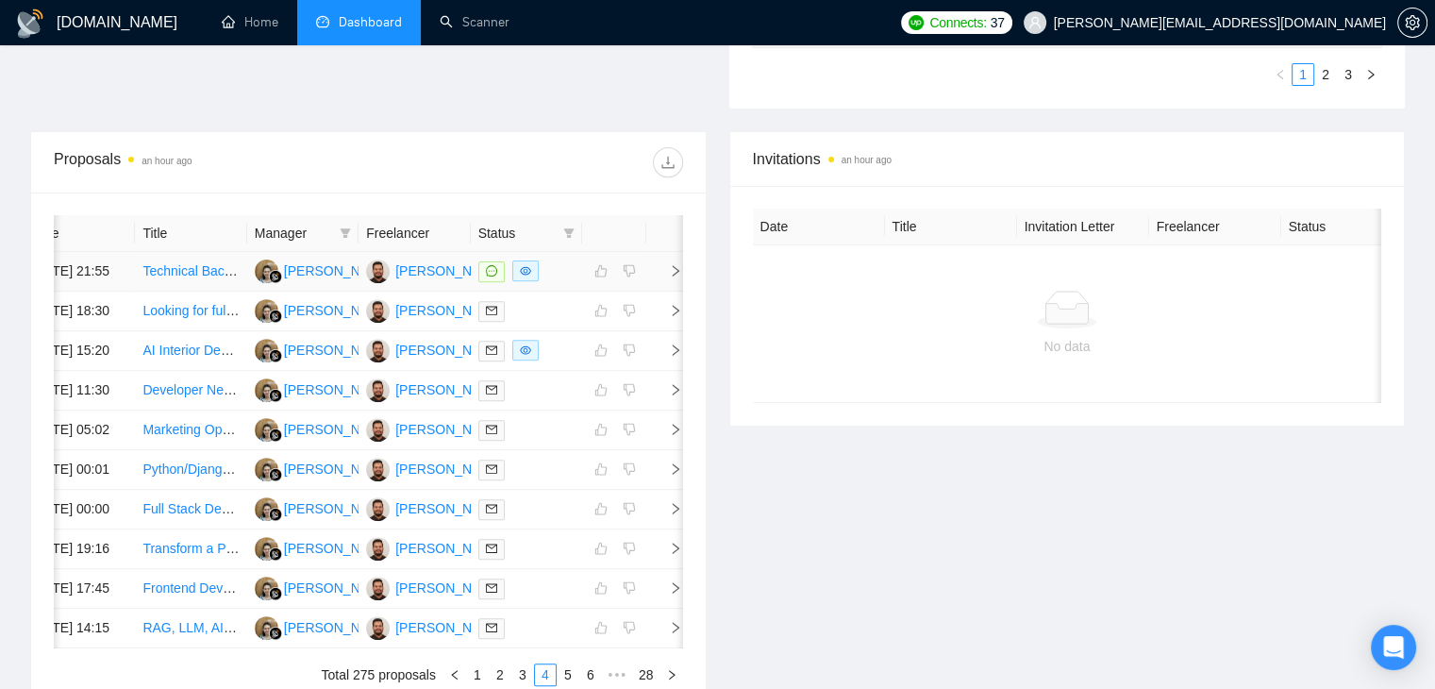
click at [672, 277] on icon "right" at bounding box center [675, 270] width 13 height 13
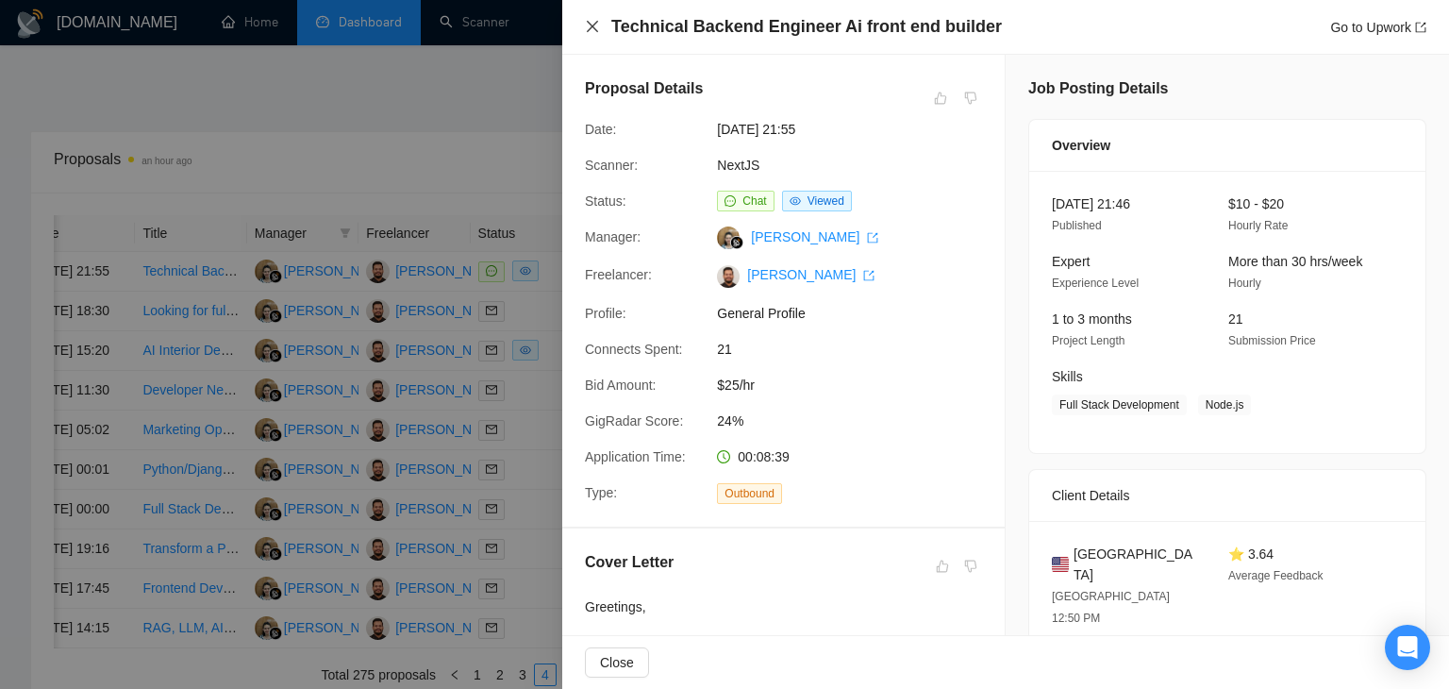
click at [587, 28] on icon "close" at bounding box center [592, 26] width 15 height 15
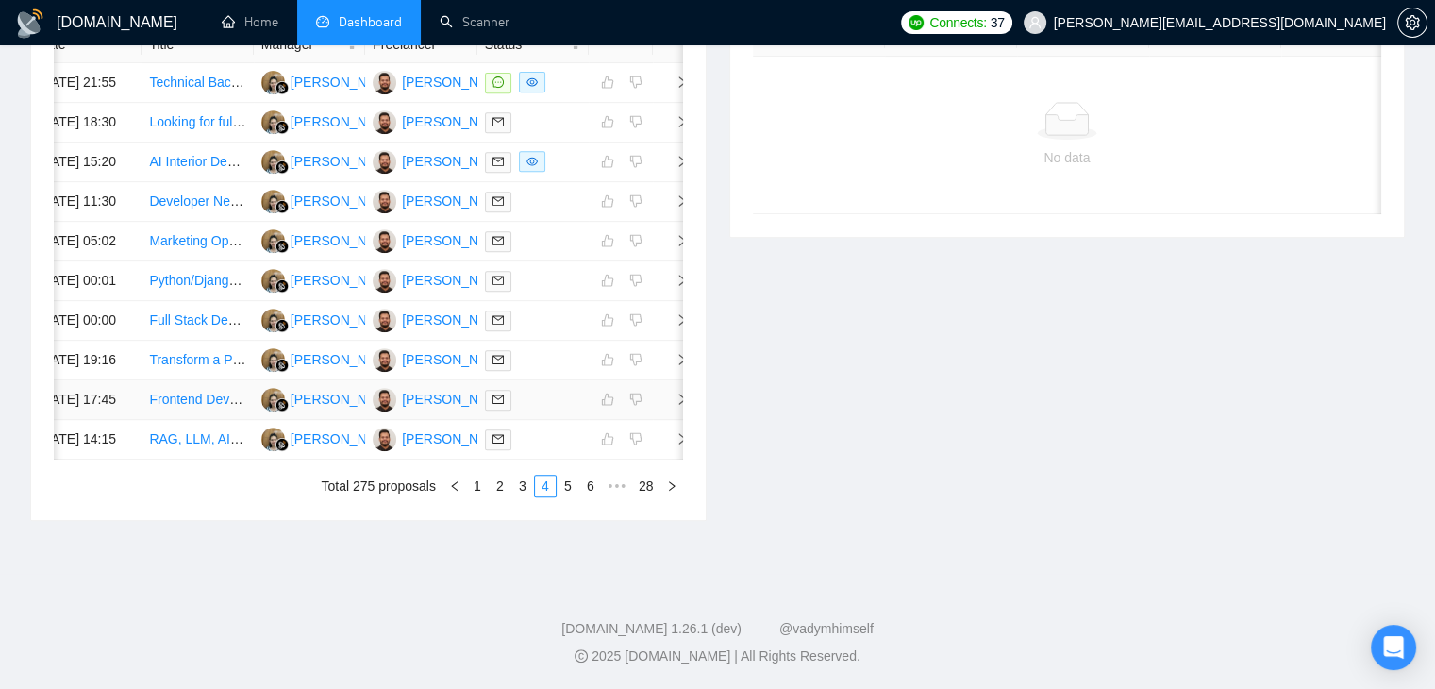
scroll to position [906, 0]
click at [523, 496] on link "3" at bounding box center [522, 485] width 21 height 21
click at [503, 496] on link "1" at bounding box center [500, 485] width 21 height 21
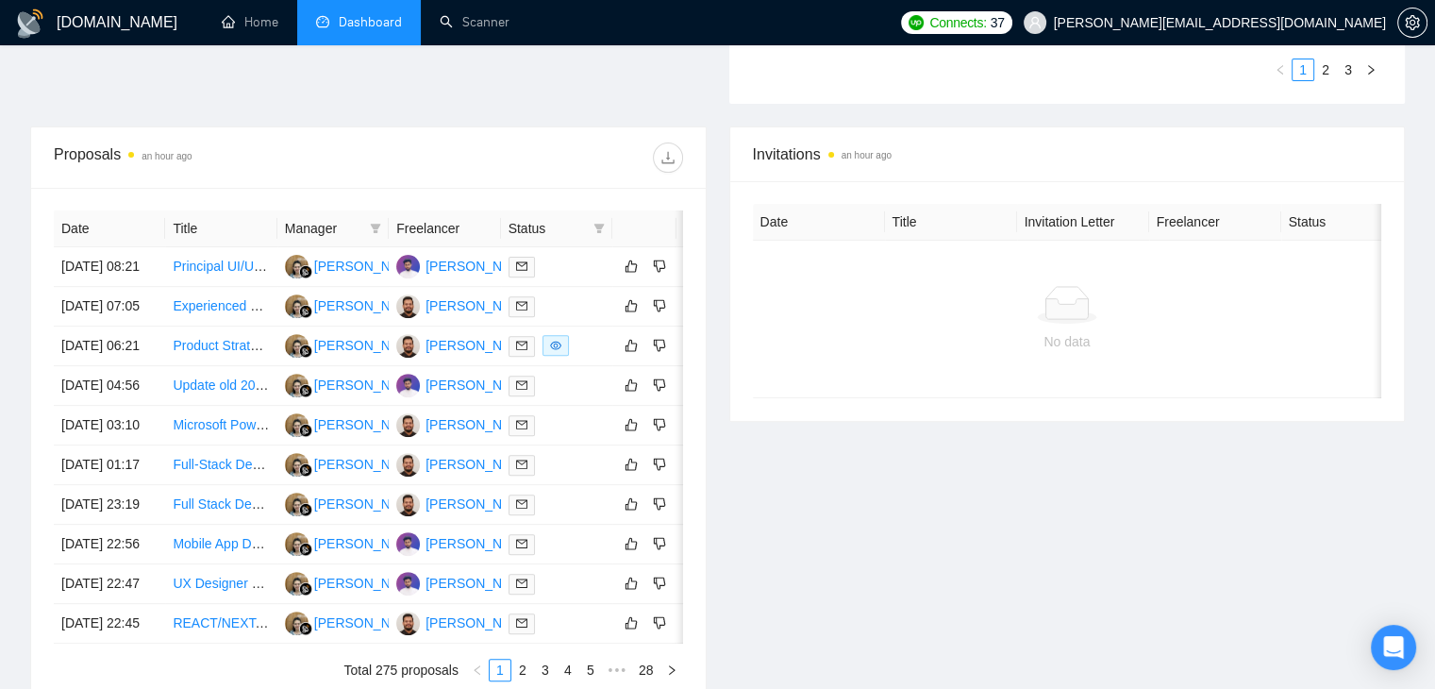
scroll to position [623, 0]
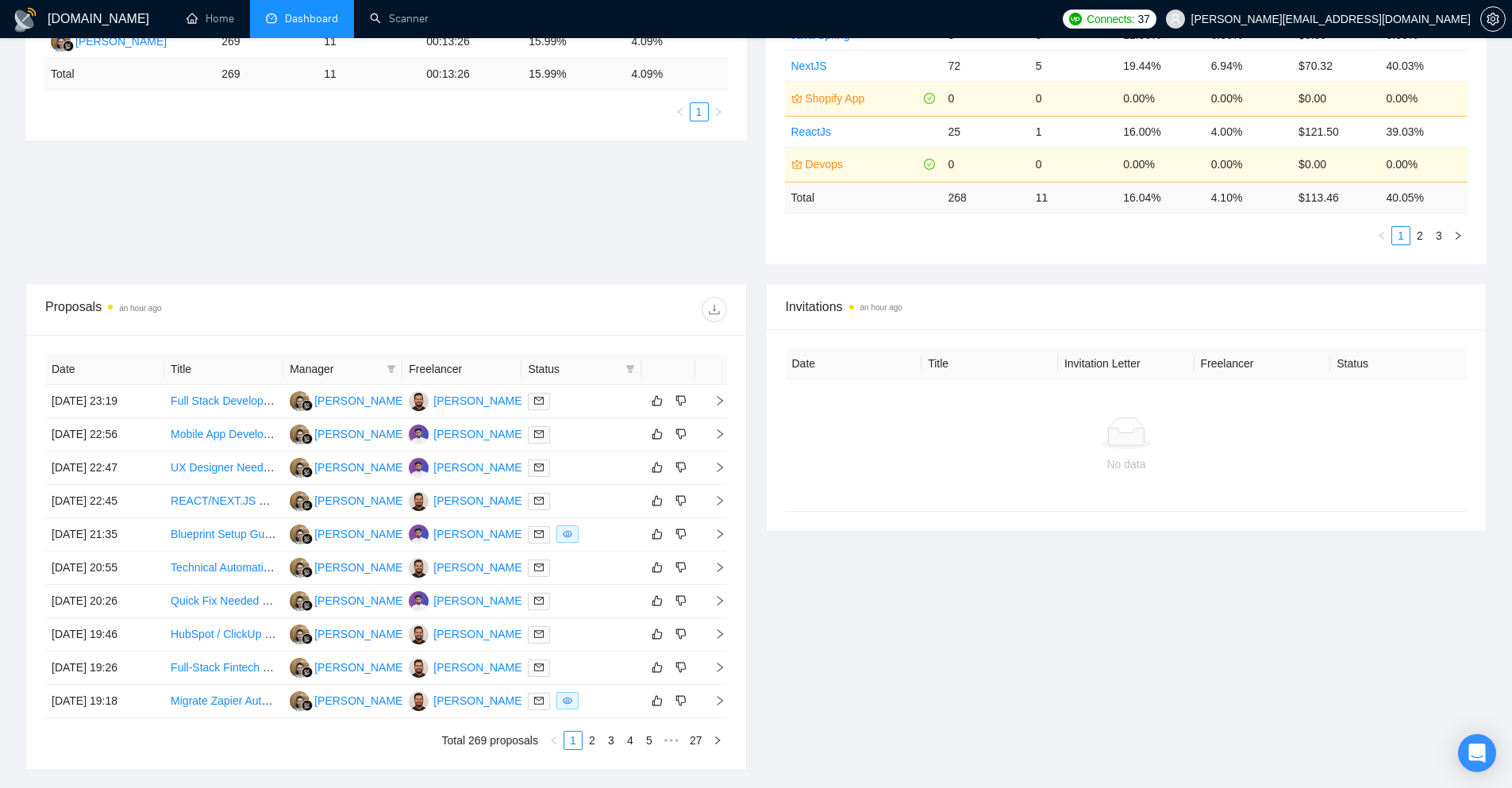
scroll to position [317, 0]
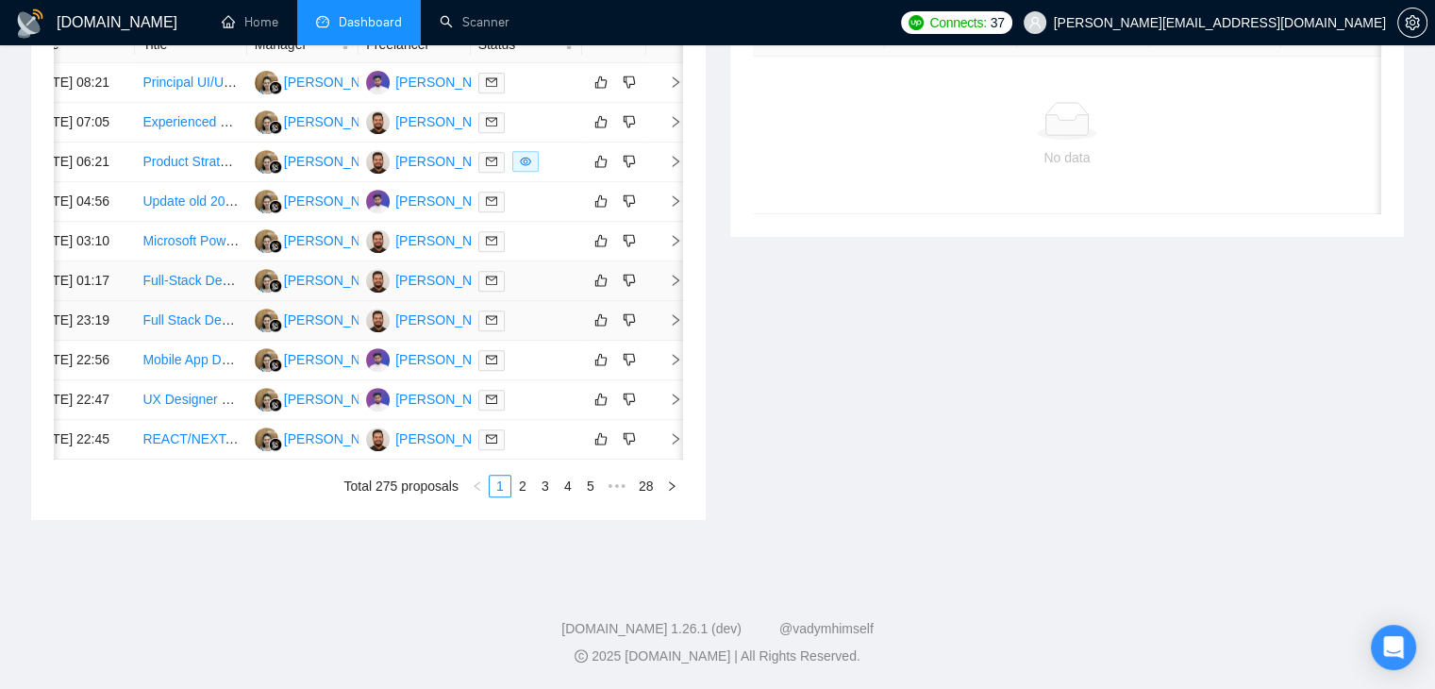
scroll to position [1006, 0]
click at [523, 486] on link "2" at bounding box center [522, 485] width 21 height 21
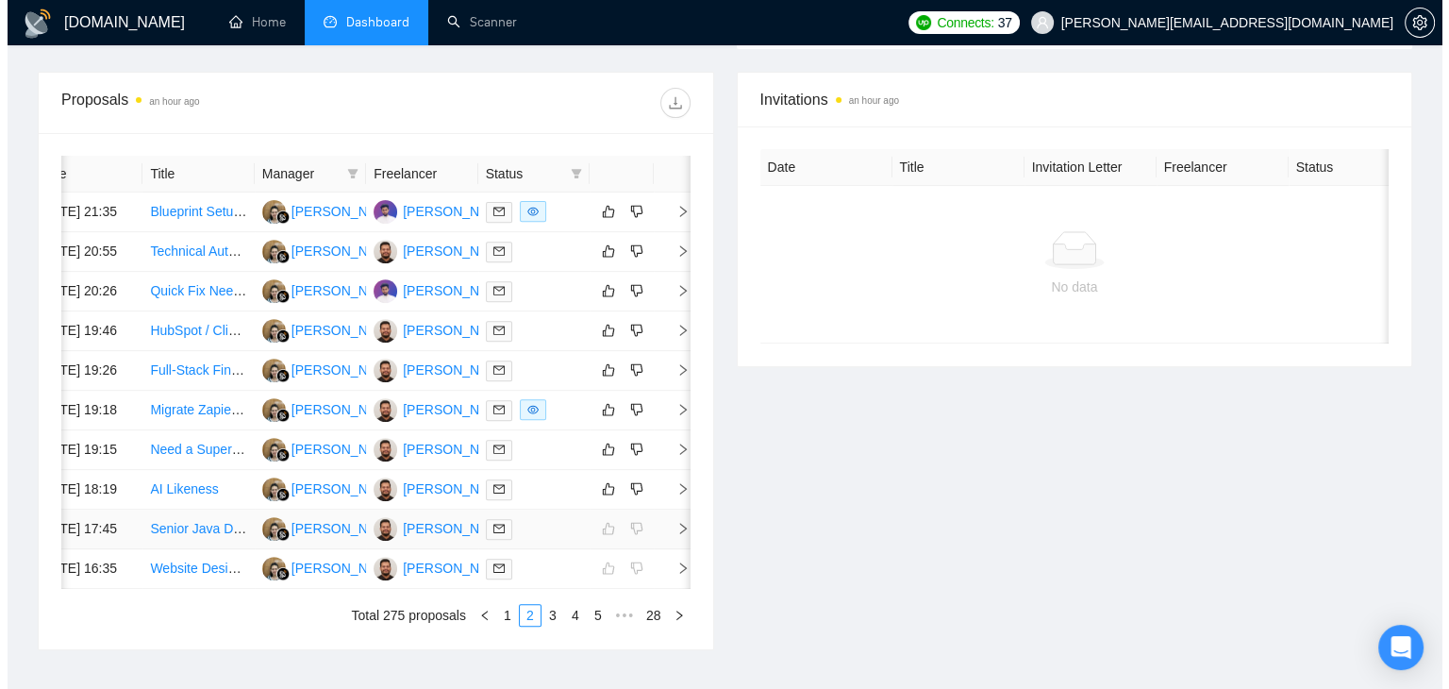
scroll to position [628, 0]
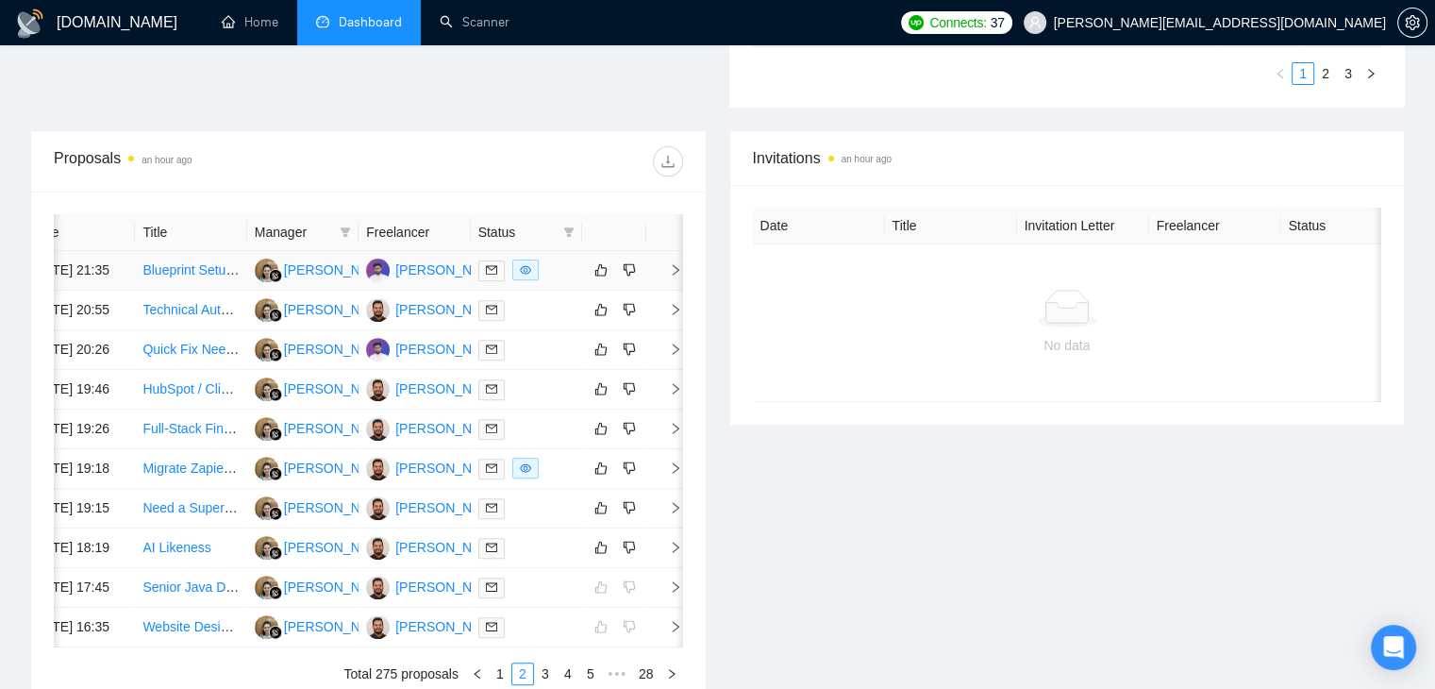
click at [676, 275] on icon "right" at bounding box center [676, 269] width 7 height 11
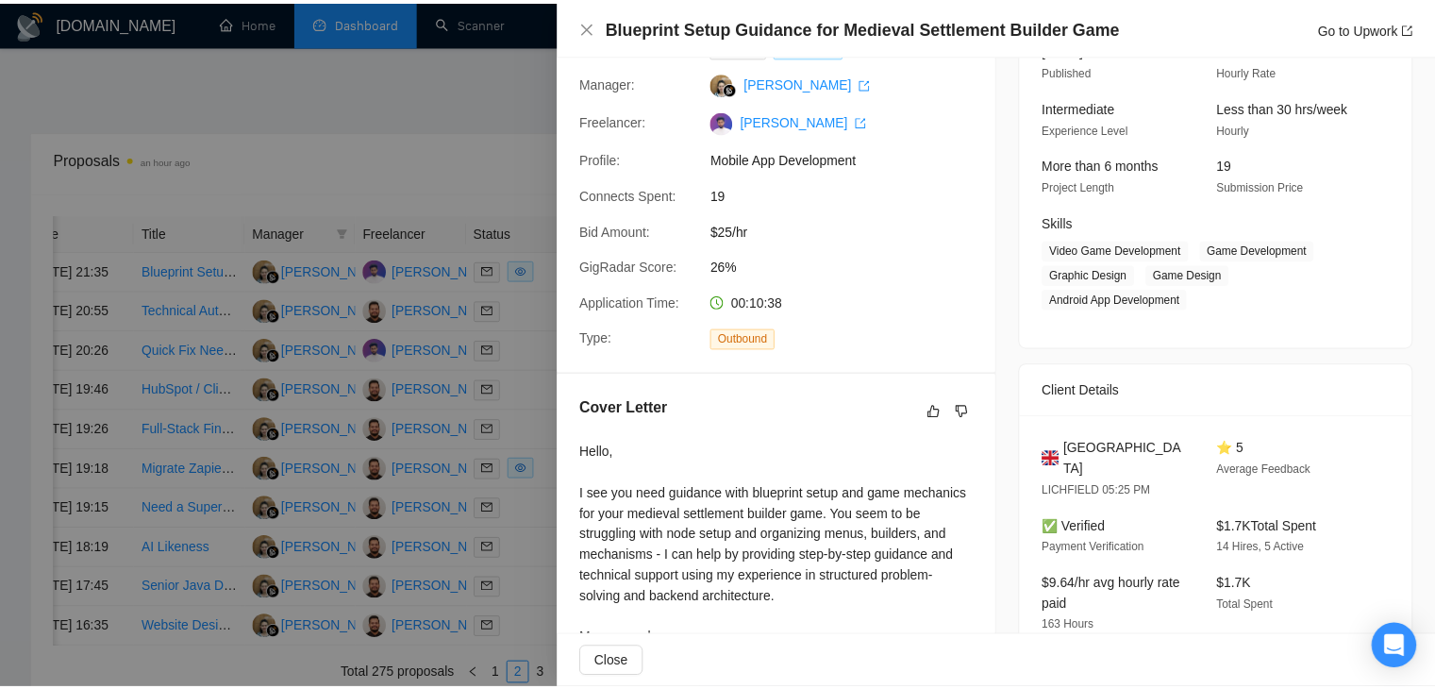
scroll to position [155, 0]
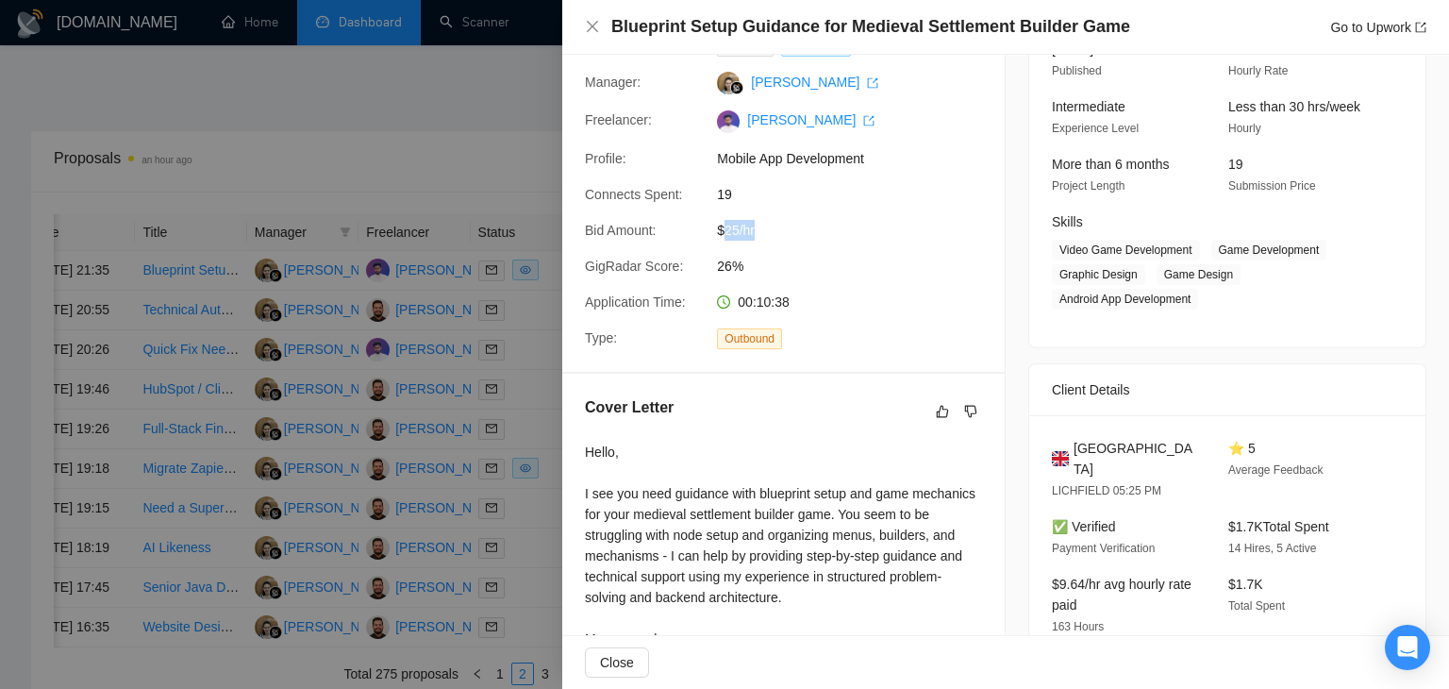
drag, startPoint x: 767, startPoint y: 231, endPoint x: 721, endPoint y: 231, distance: 46.2
click at [721, 231] on span "$25/hr" at bounding box center [858, 230] width 283 height 21
click at [772, 231] on span "$25/hr" at bounding box center [858, 230] width 283 height 21
click at [590, 24] on icon "close" at bounding box center [592, 26] width 15 height 15
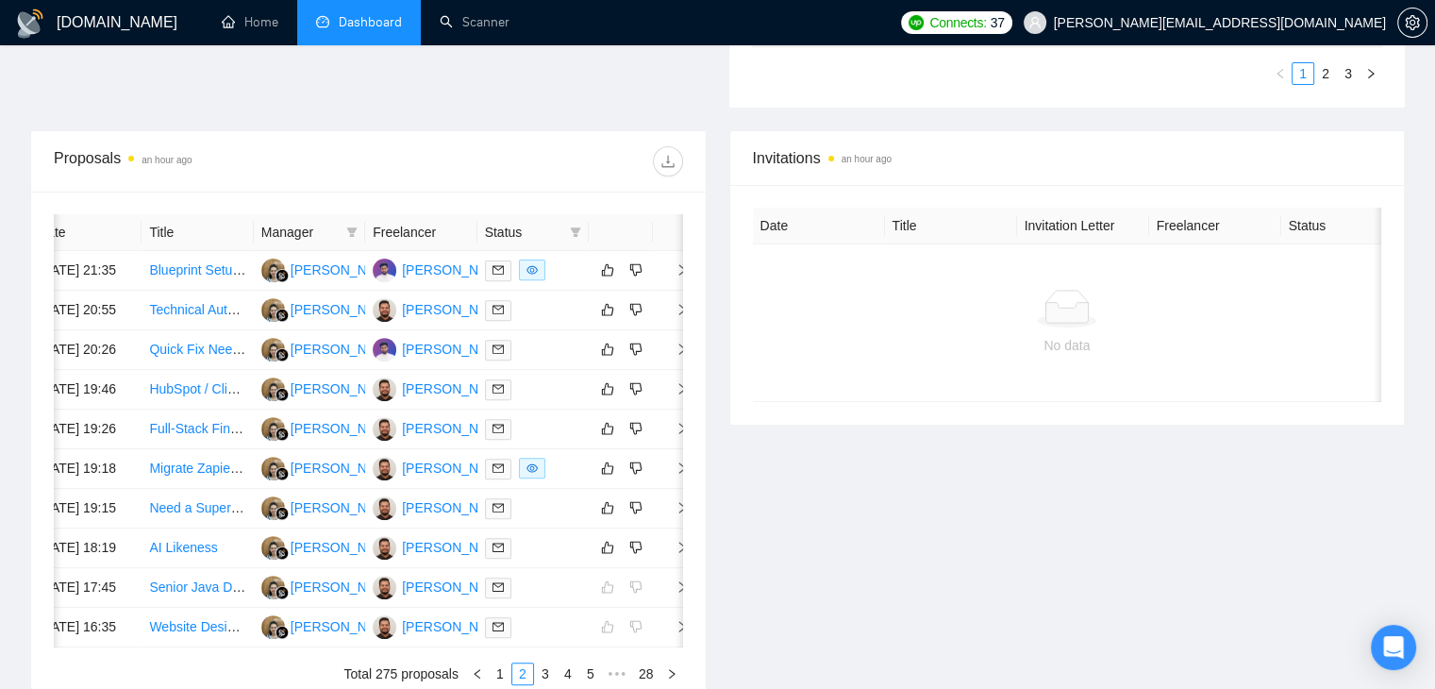
scroll to position [911, 0]
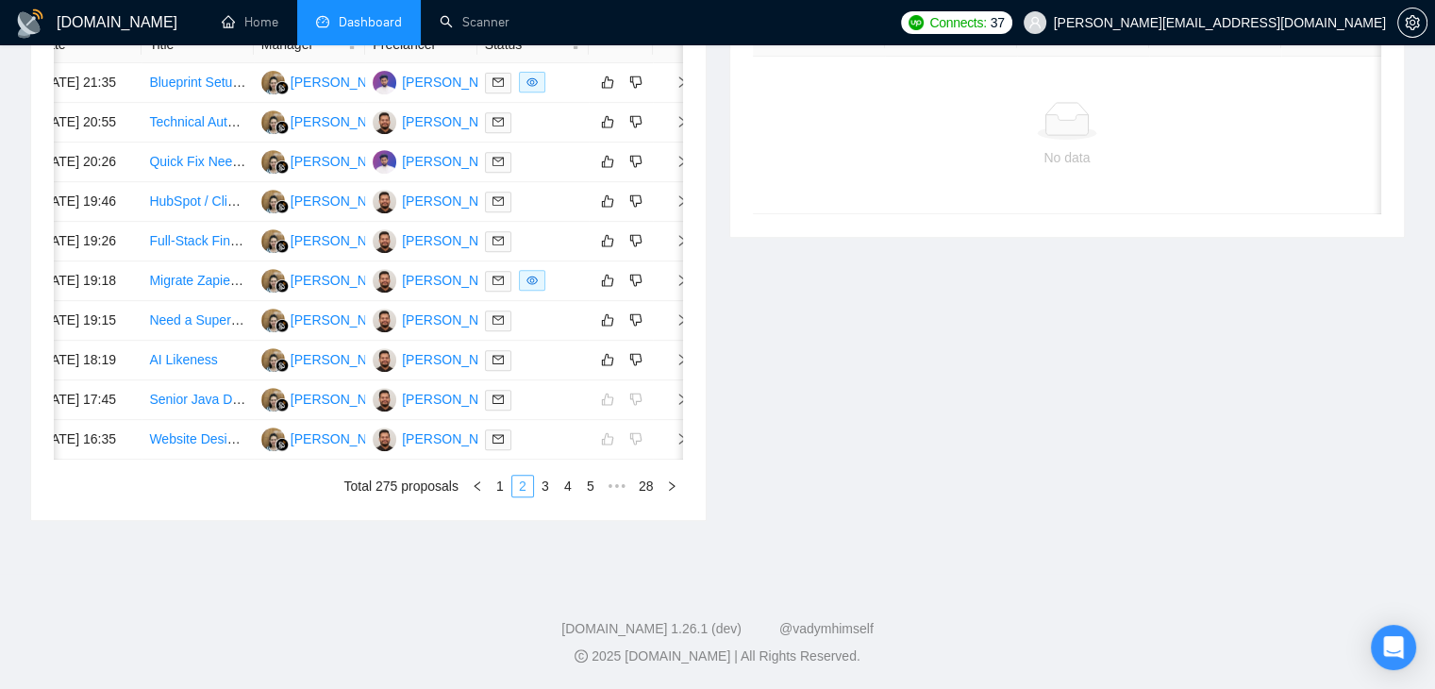
click at [552, 496] on link "3" at bounding box center [545, 485] width 21 height 21
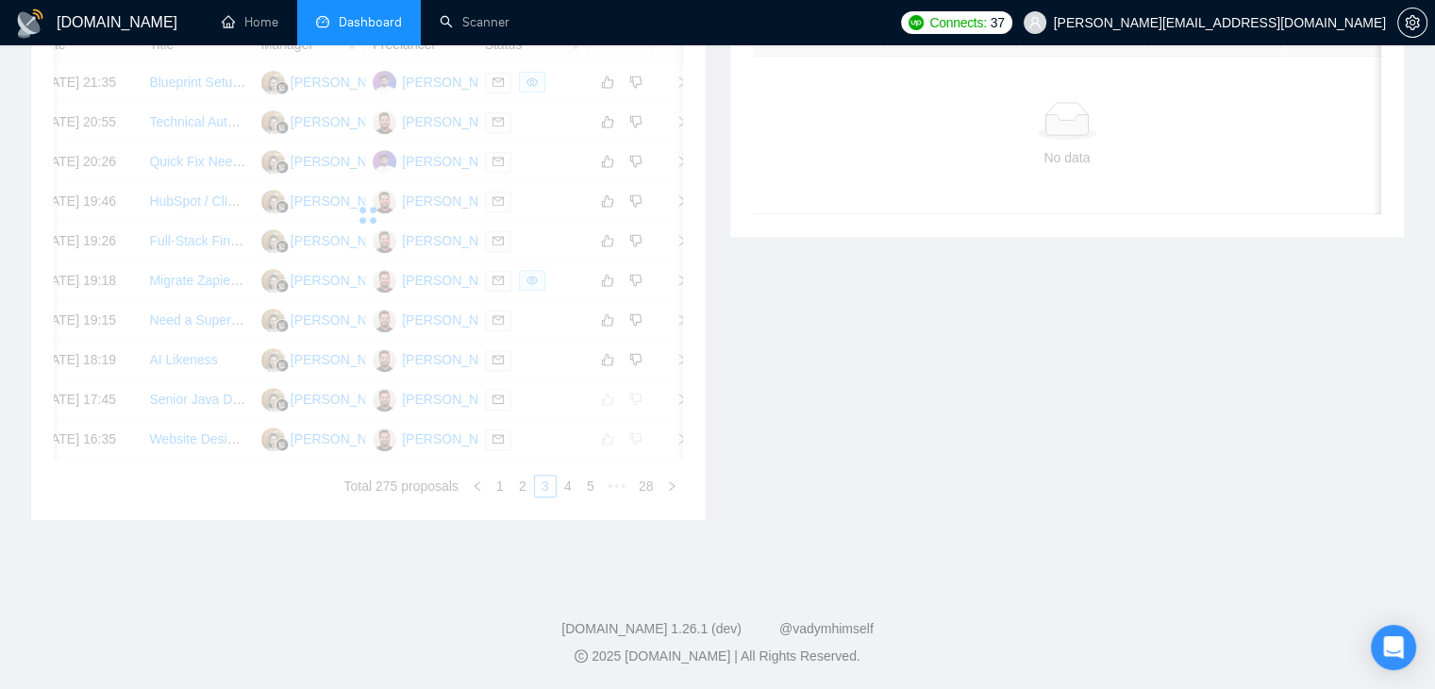
click at [492, 497] on div "Date Title Manager Freelancer Status 15 Sep, 2025 21:35 Blueprint Setup Guidanc…" at bounding box center [368, 261] width 629 height 471
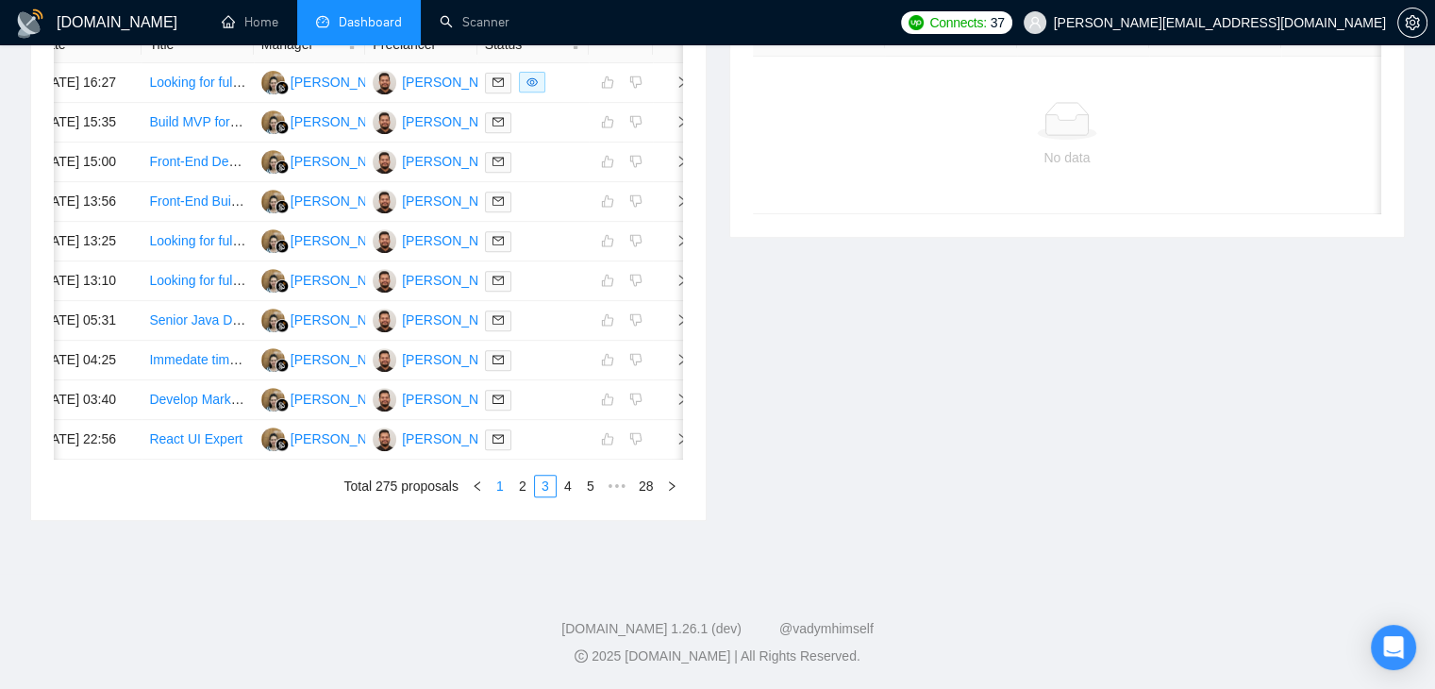
click at [494, 496] on link "1" at bounding box center [500, 485] width 21 height 21
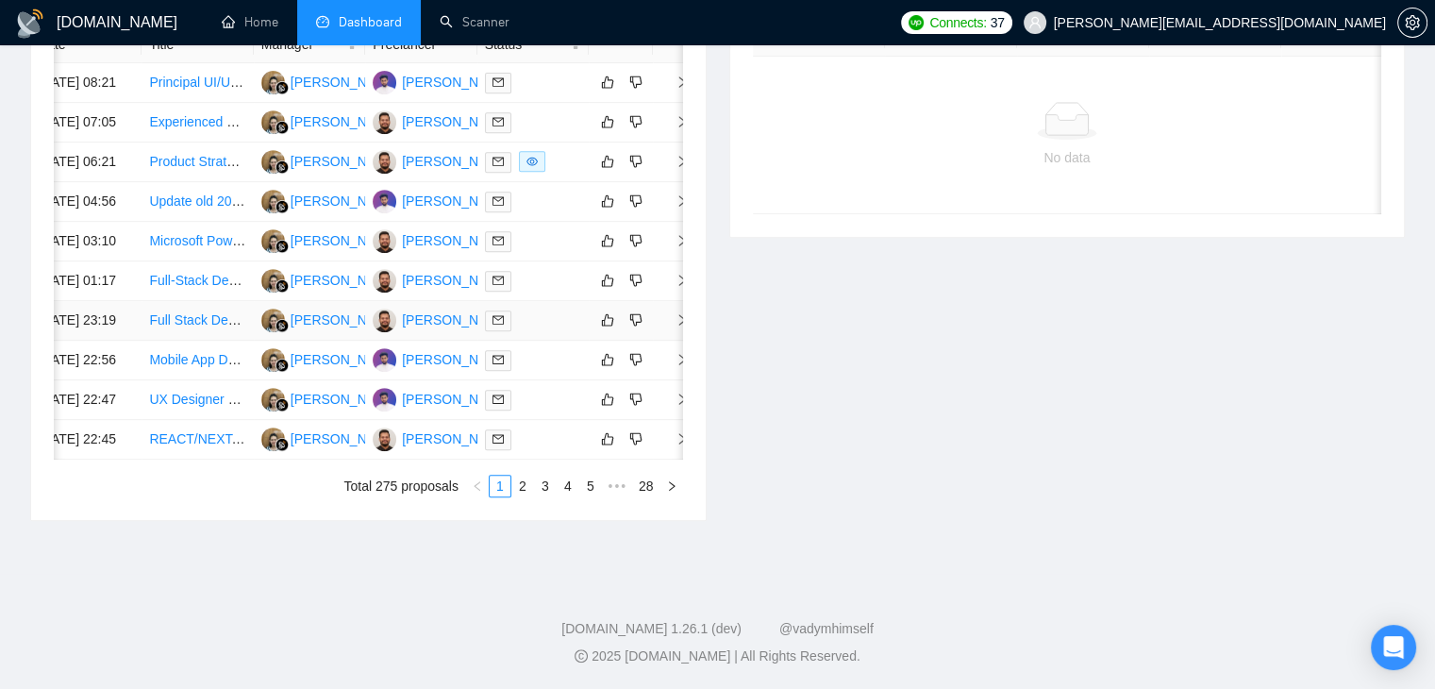
scroll to position [1006, 0]
click at [521, 480] on link "2" at bounding box center [522, 485] width 21 height 21
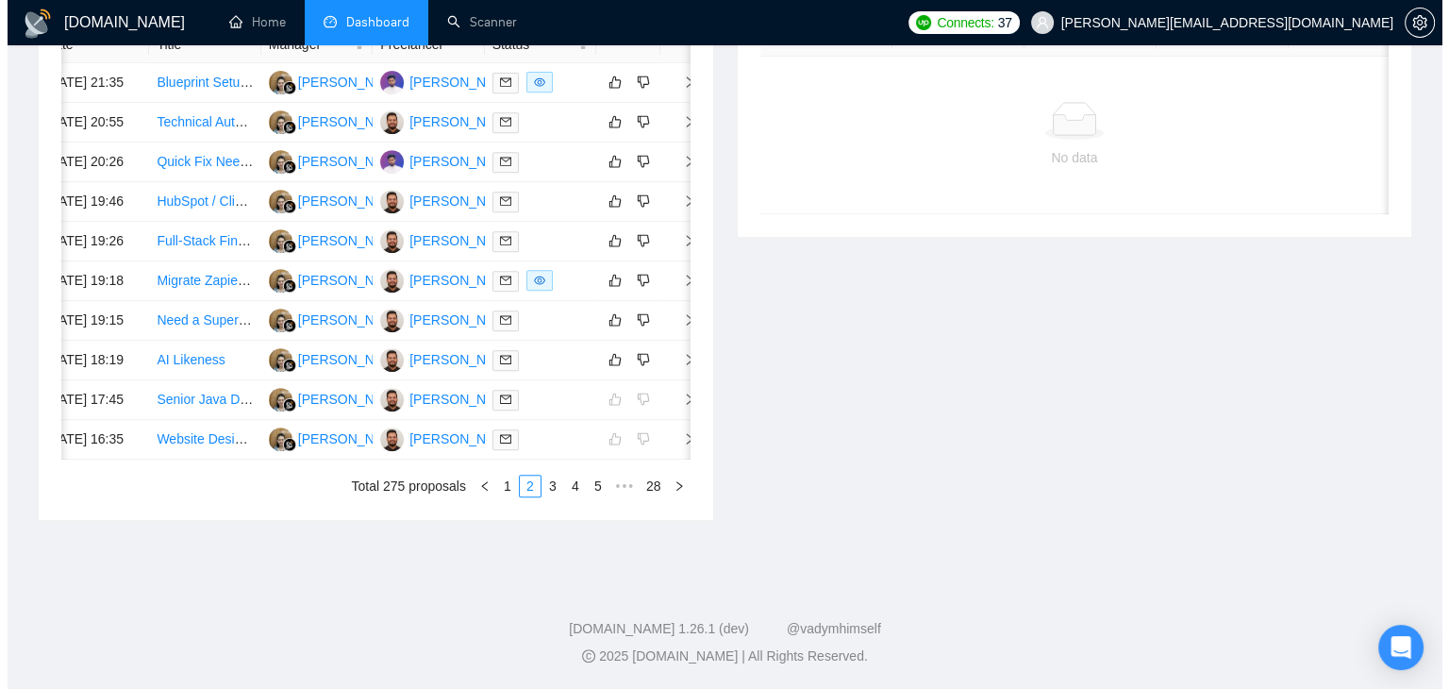
scroll to position [0, 30]
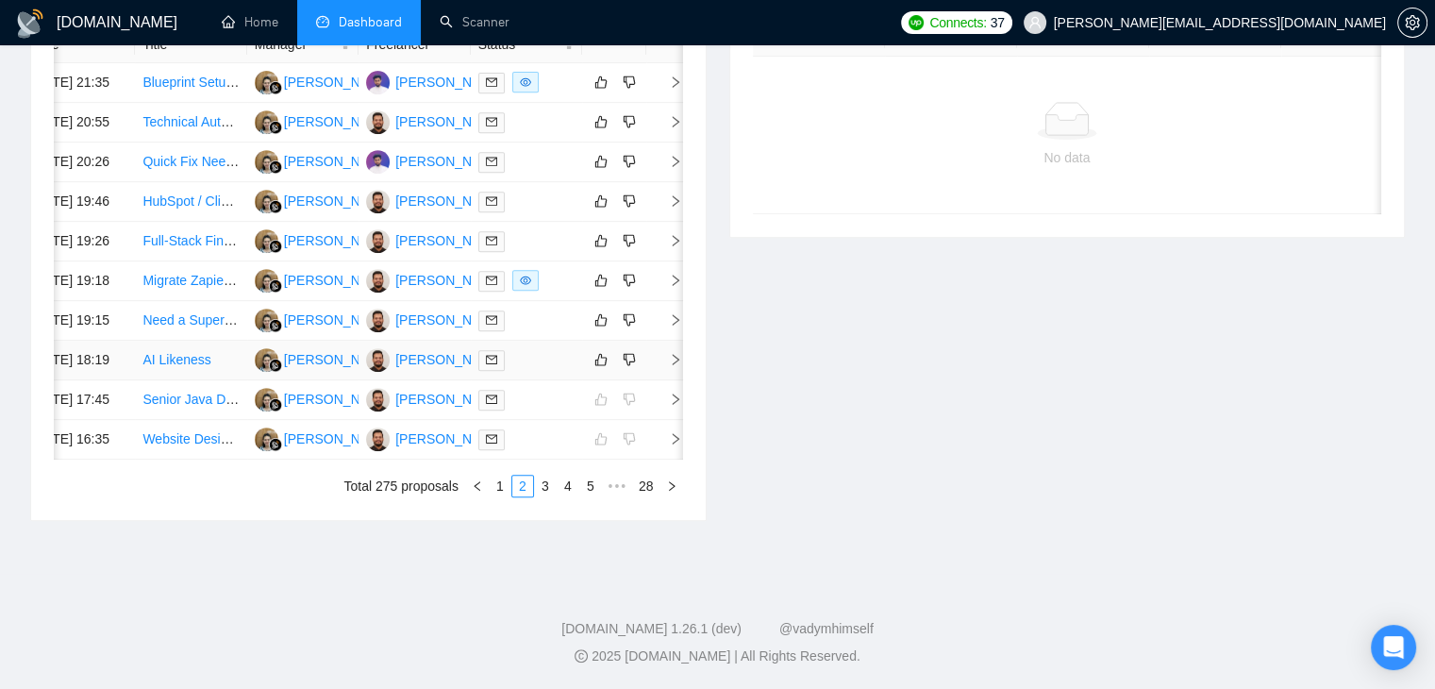
click at [669, 353] on icon "right" at bounding box center [675, 359] width 13 height 13
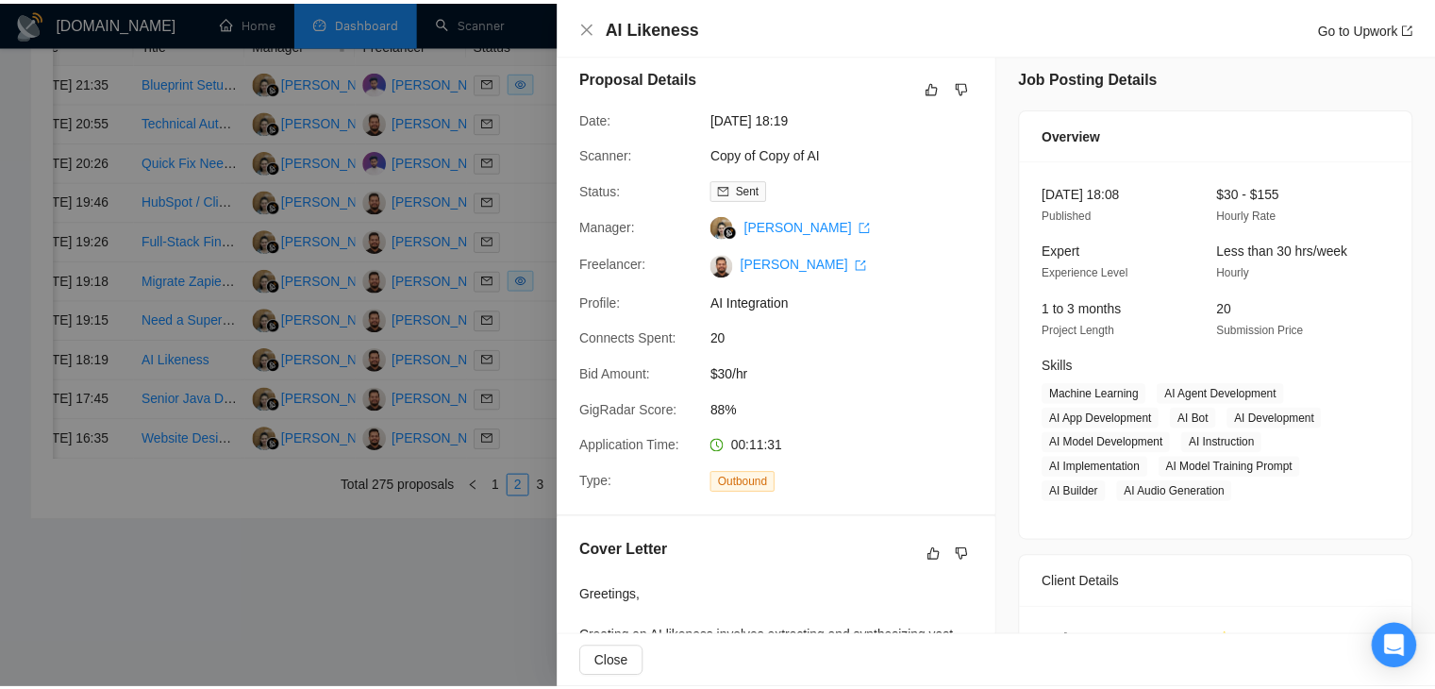
scroll to position [0, 0]
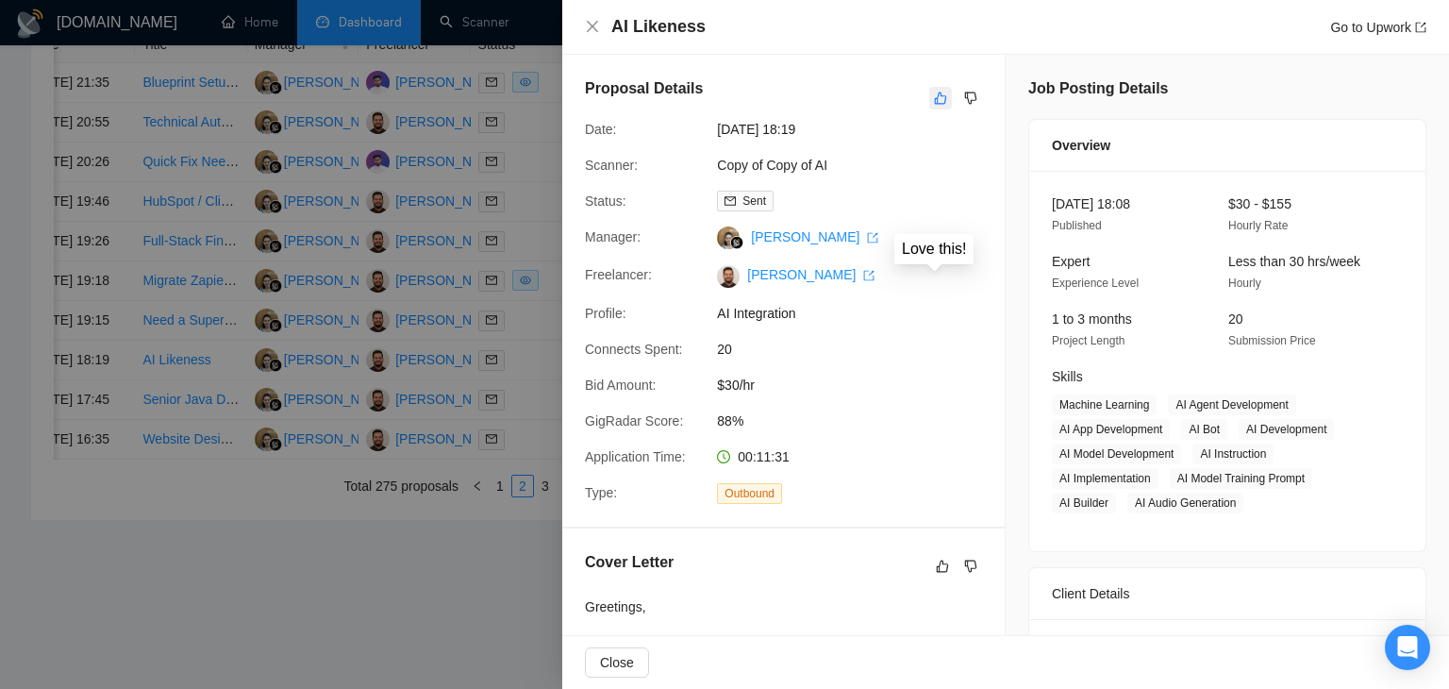
click at [929, 102] on button "button" at bounding box center [940, 98] width 23 height 23
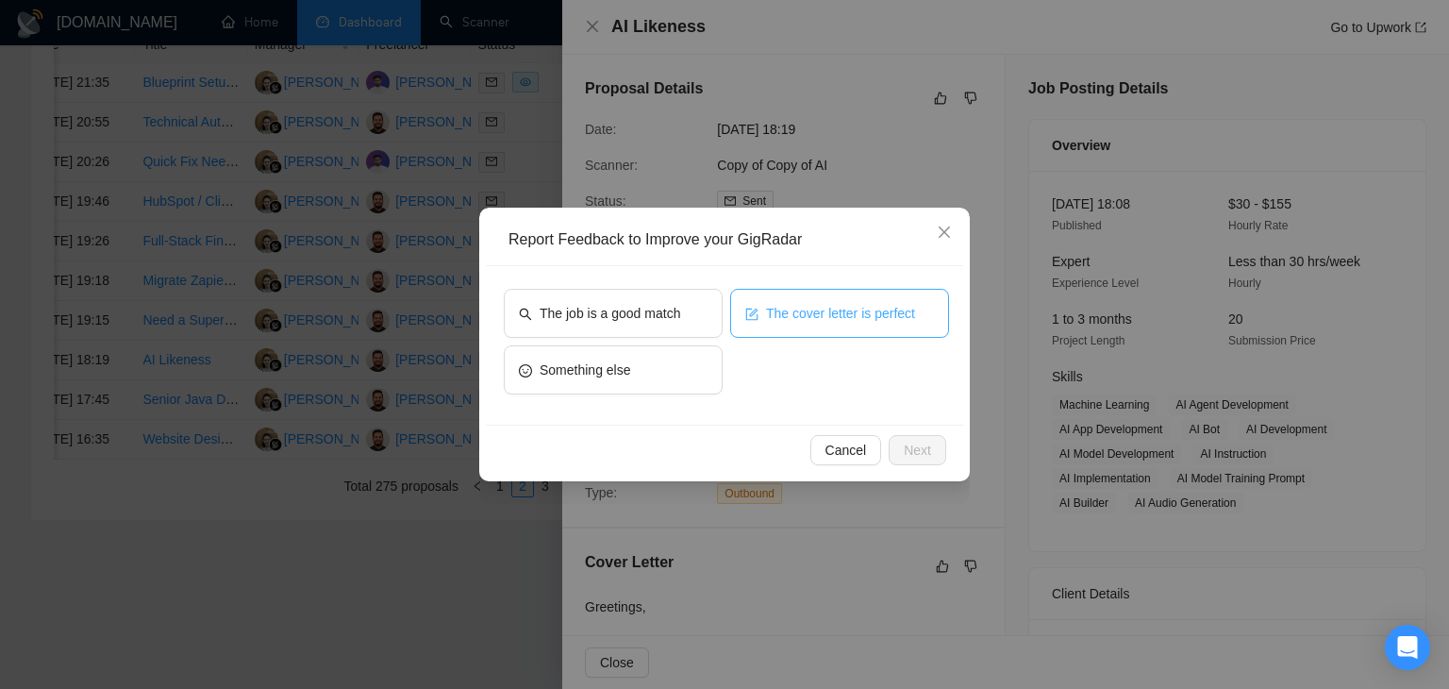
click at [783, 313] on span "The cover letter is perfect" at bounding box center [840, 313] width 149 height 21
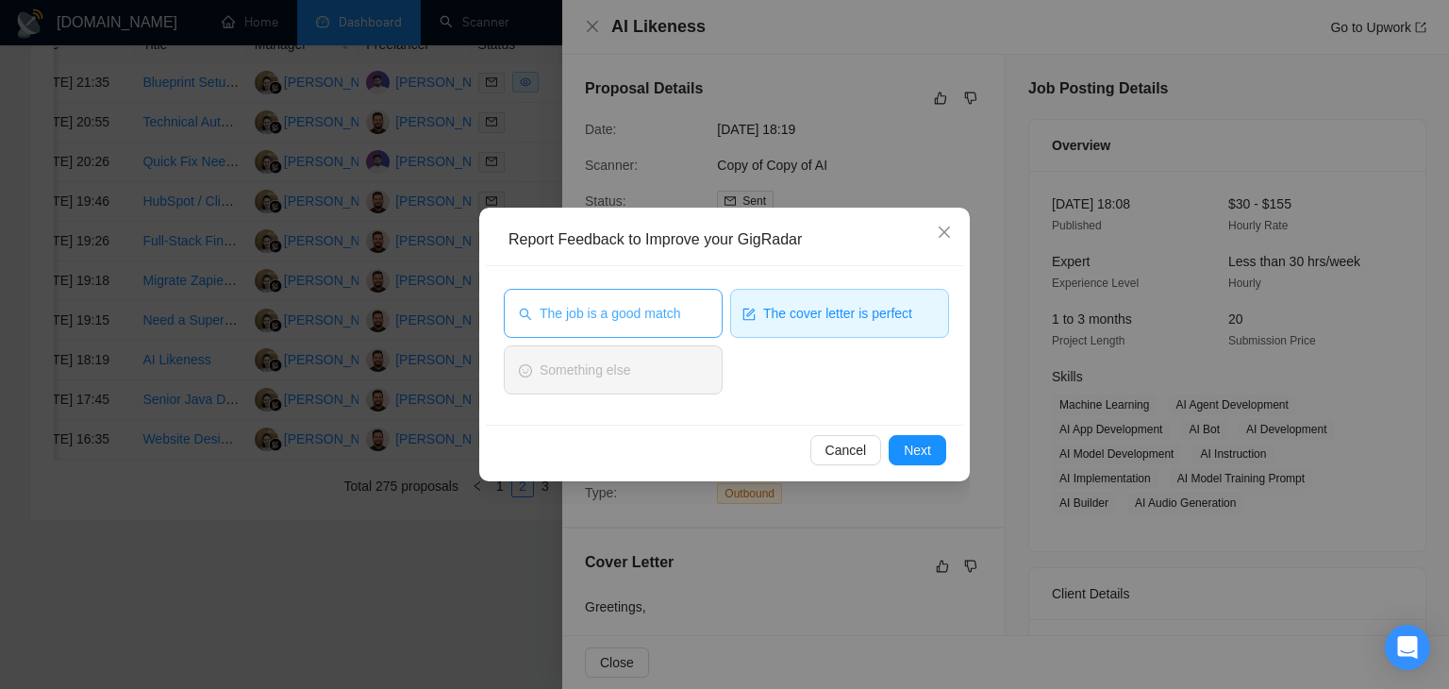
click at [706, 308] on button "The job is a good match" at bounding box center [613, 313] width 219 height 49
click at [920, 447] on span "Next" at bounding box center [917, 450] width 27 height 21
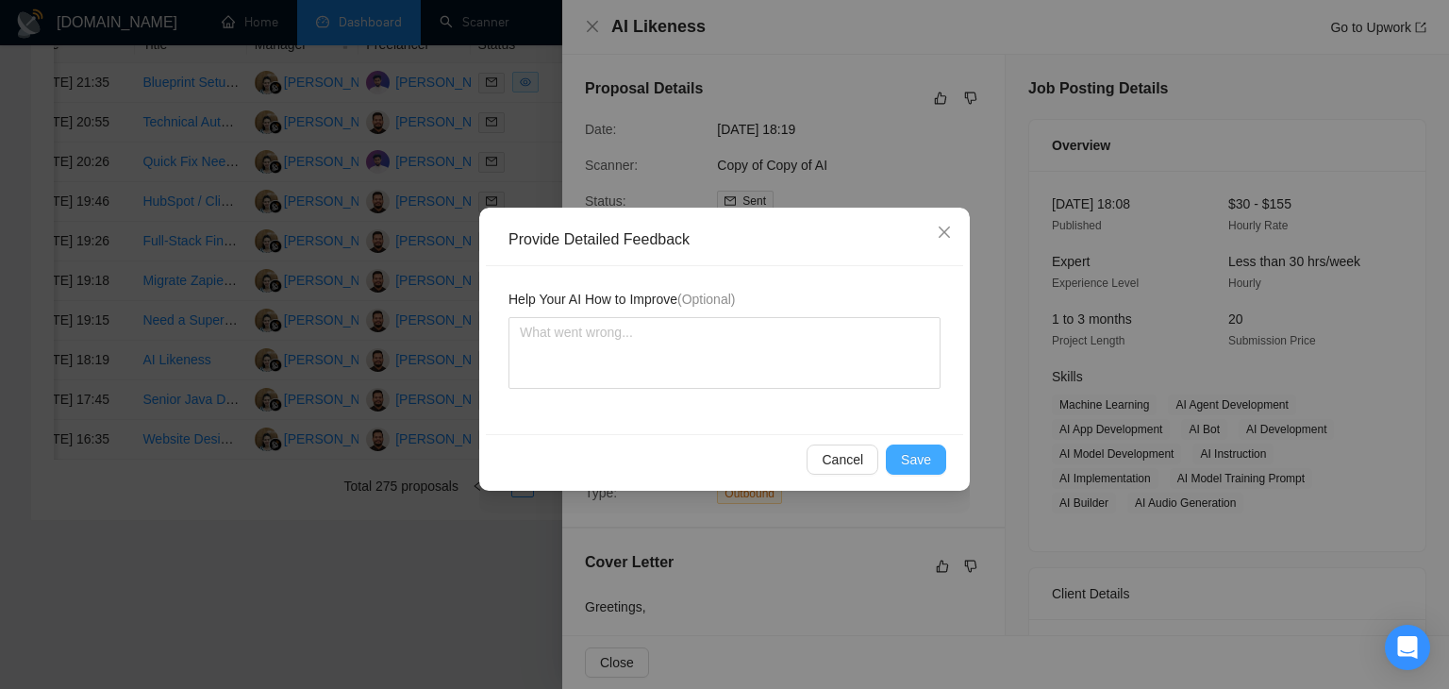
click at [907, 454] on span "Save" at bounding box center [916, 459] width 30 height 21
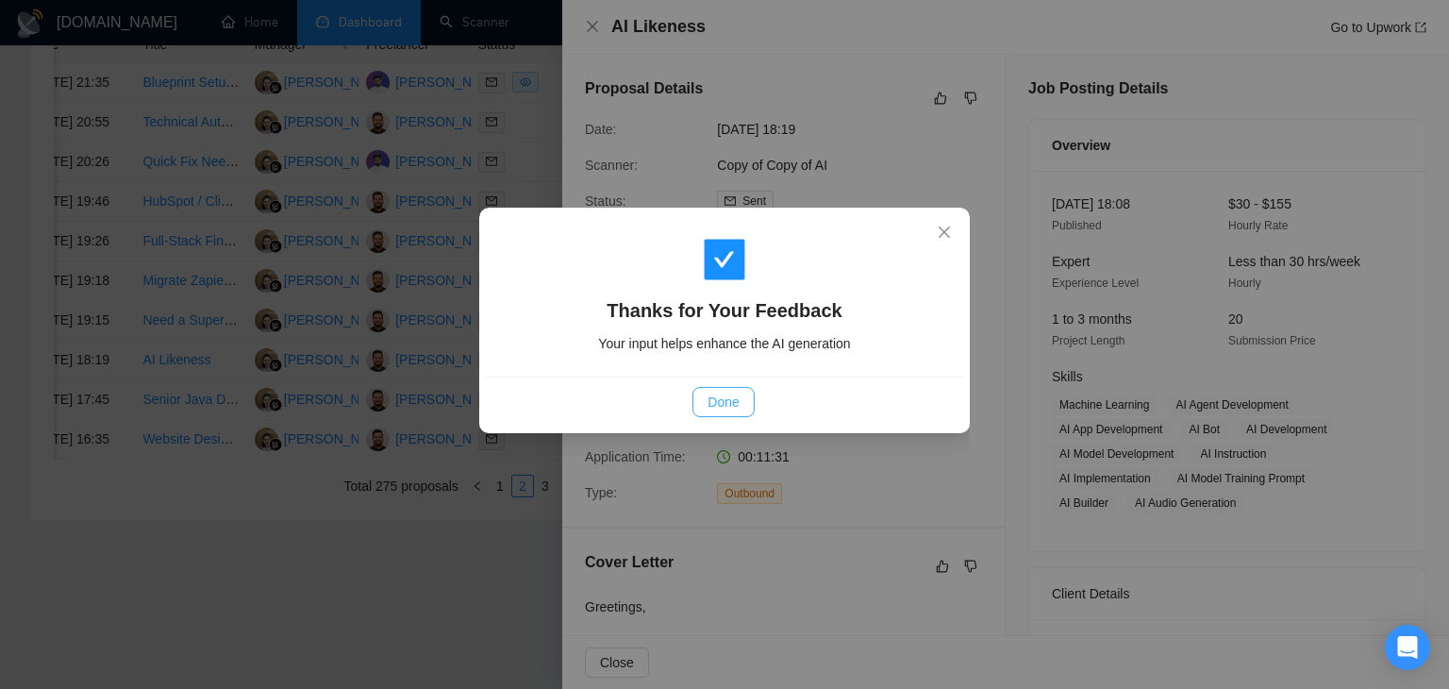
click at [704, 387] on button "Done" at bounding box center [722, 402] width 61 height 30
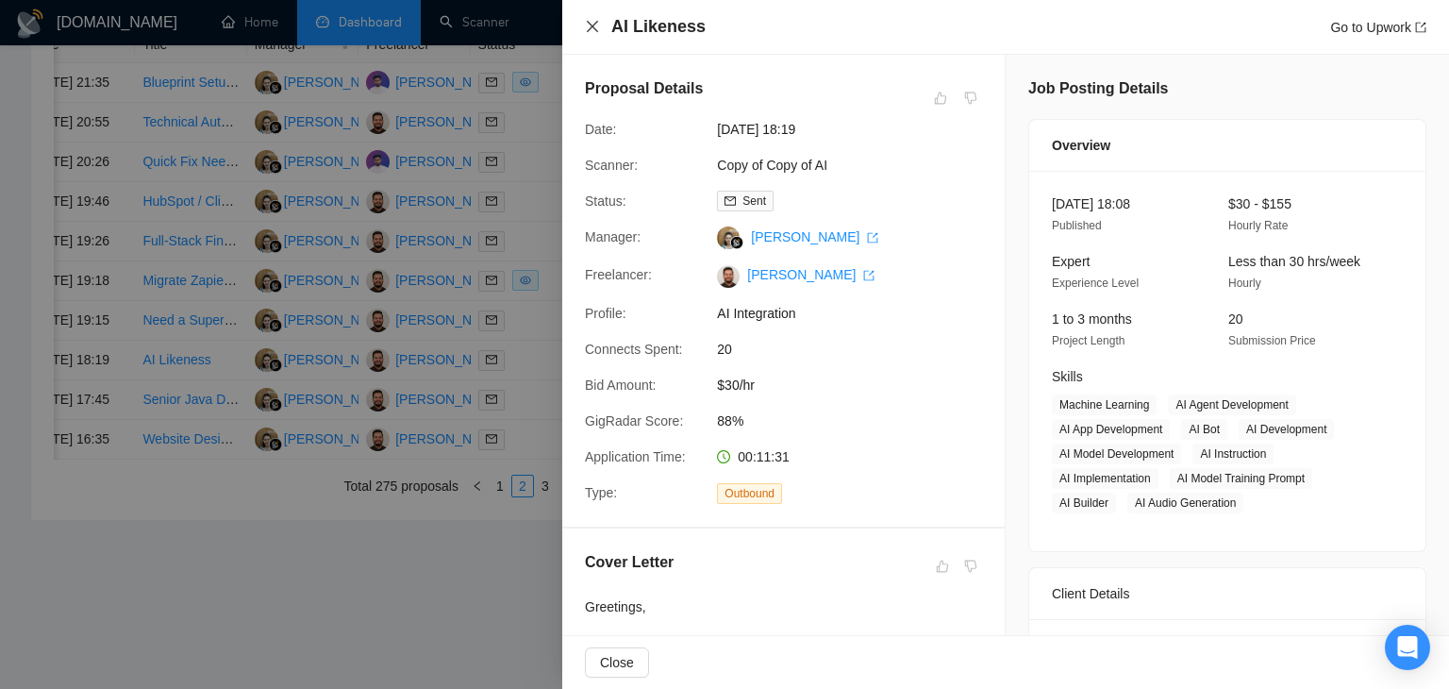
click at [596, 25] on icon "close" at bounding box center [592, 26] width 15 height 15
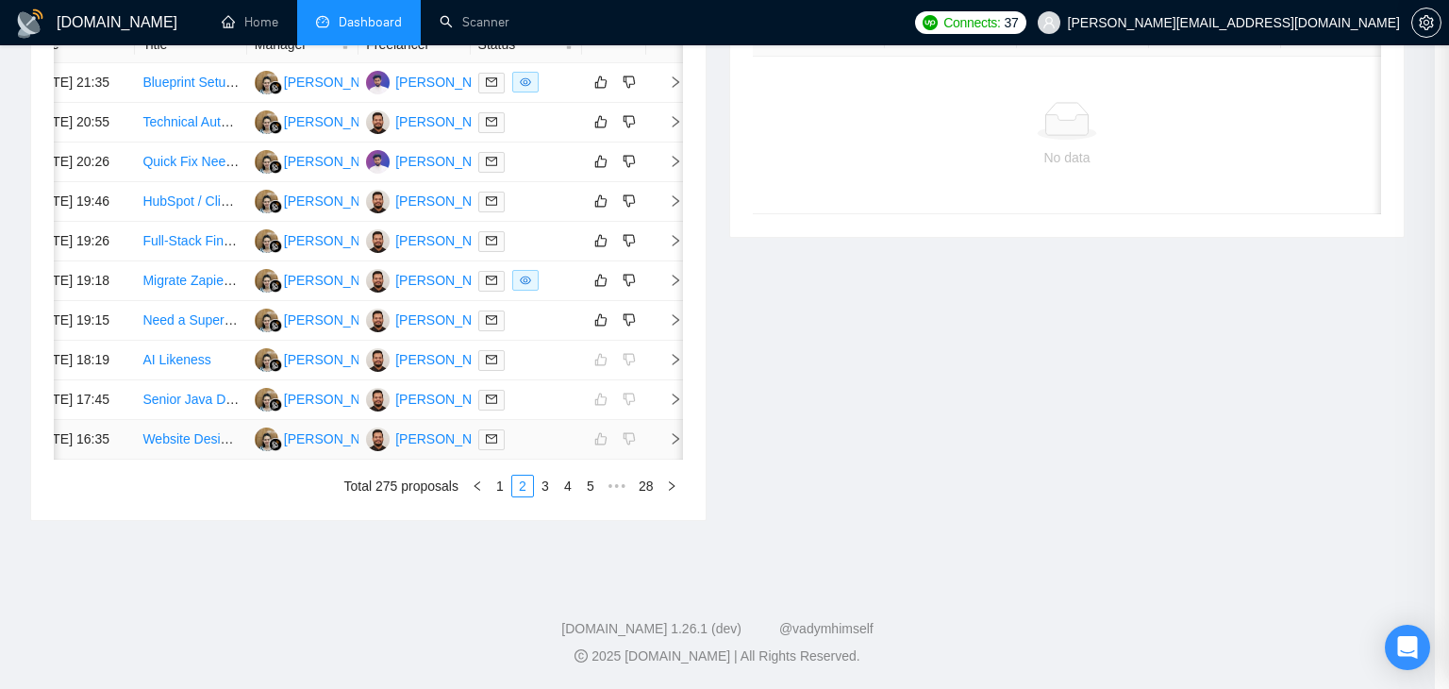
scroll to position [0, 24]
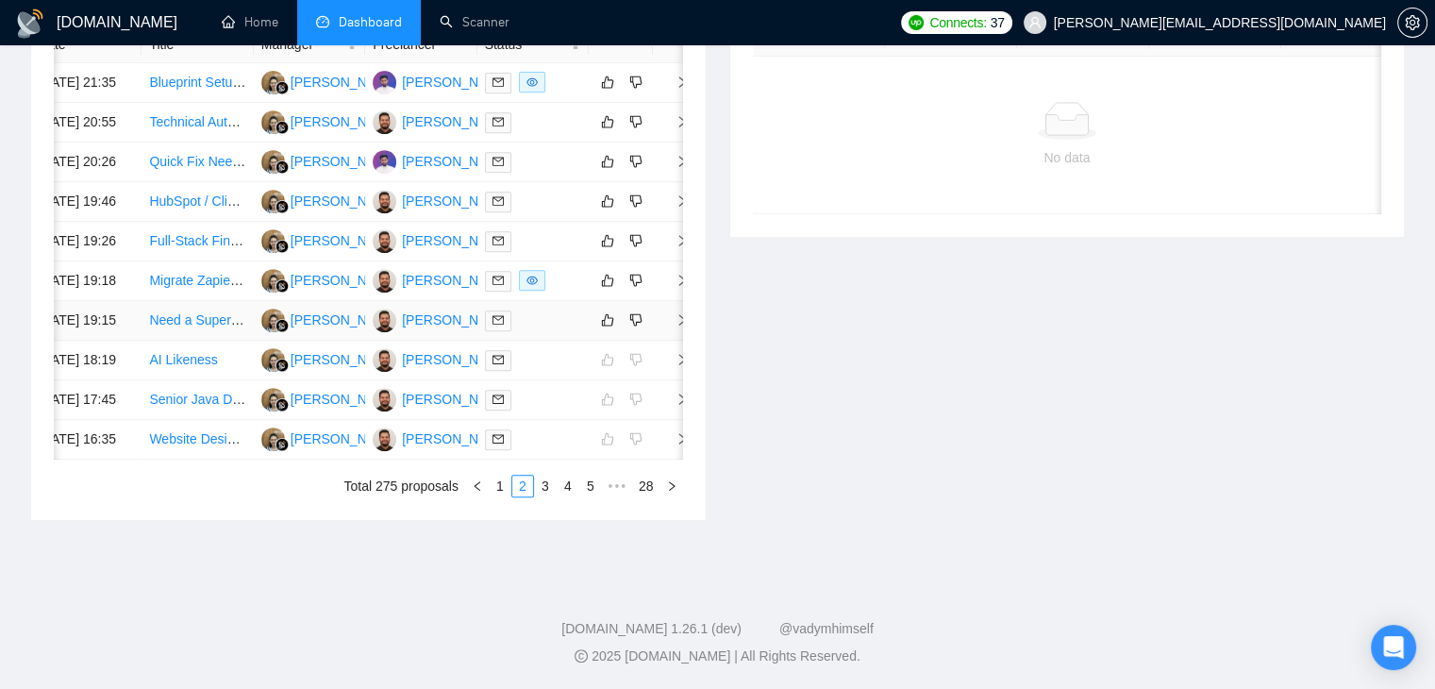
click at [678, 313] on icon "right" at bounding box center [681, 319] width 13 height 13
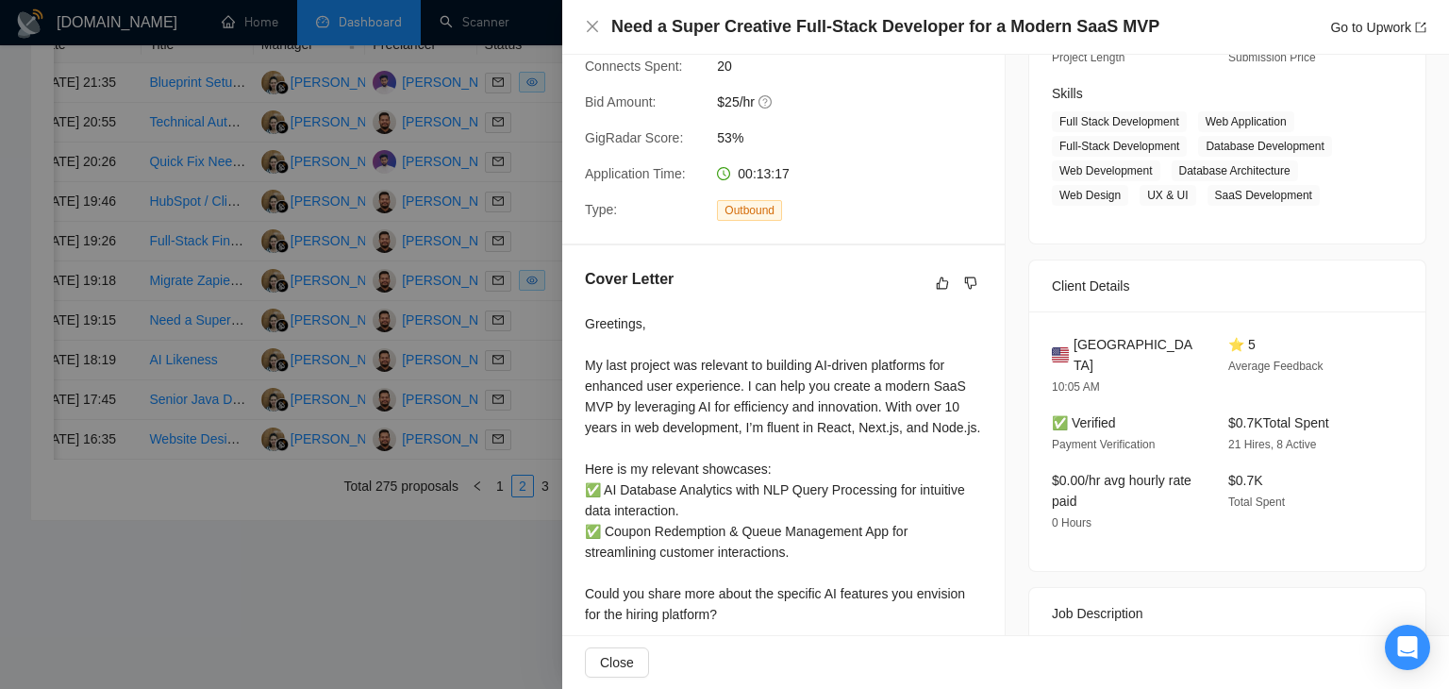
scroll to position [0, 0]
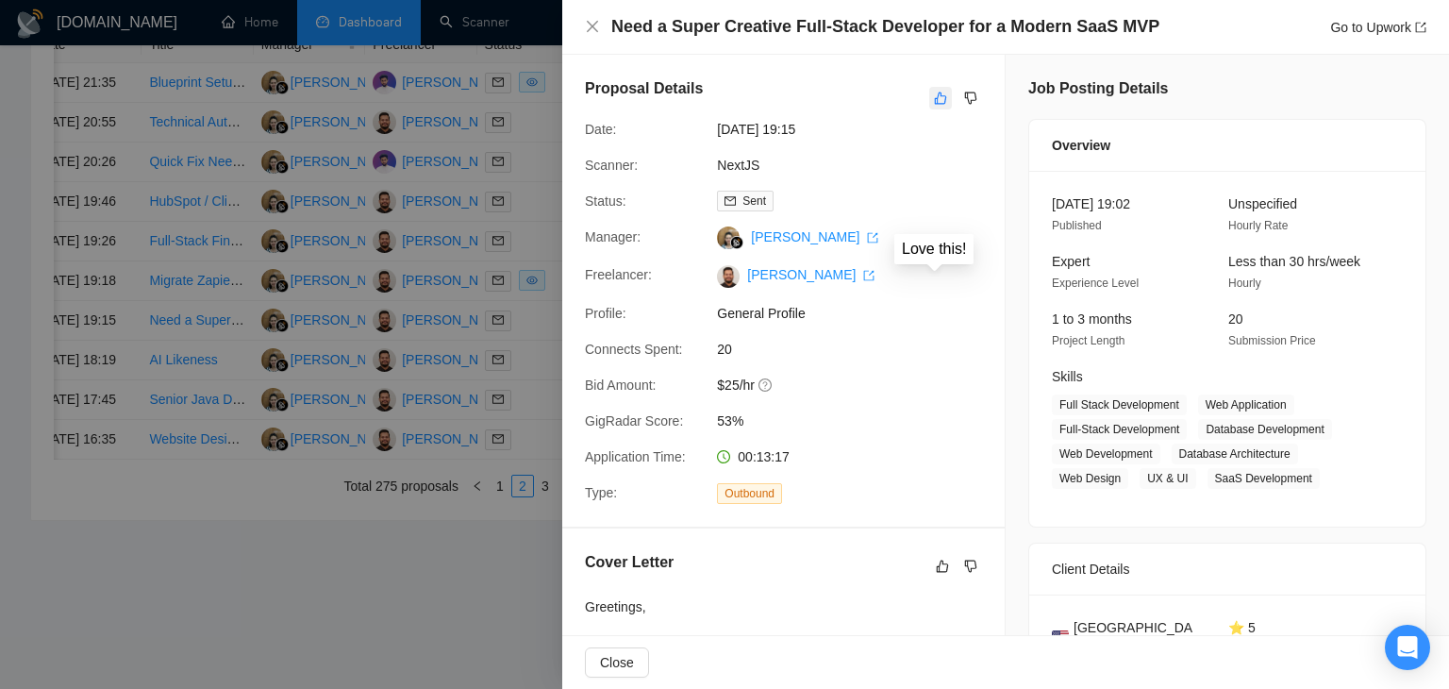
click at [936, 95] on icon "like" at bounding box center [940, 98] width 13 height 15
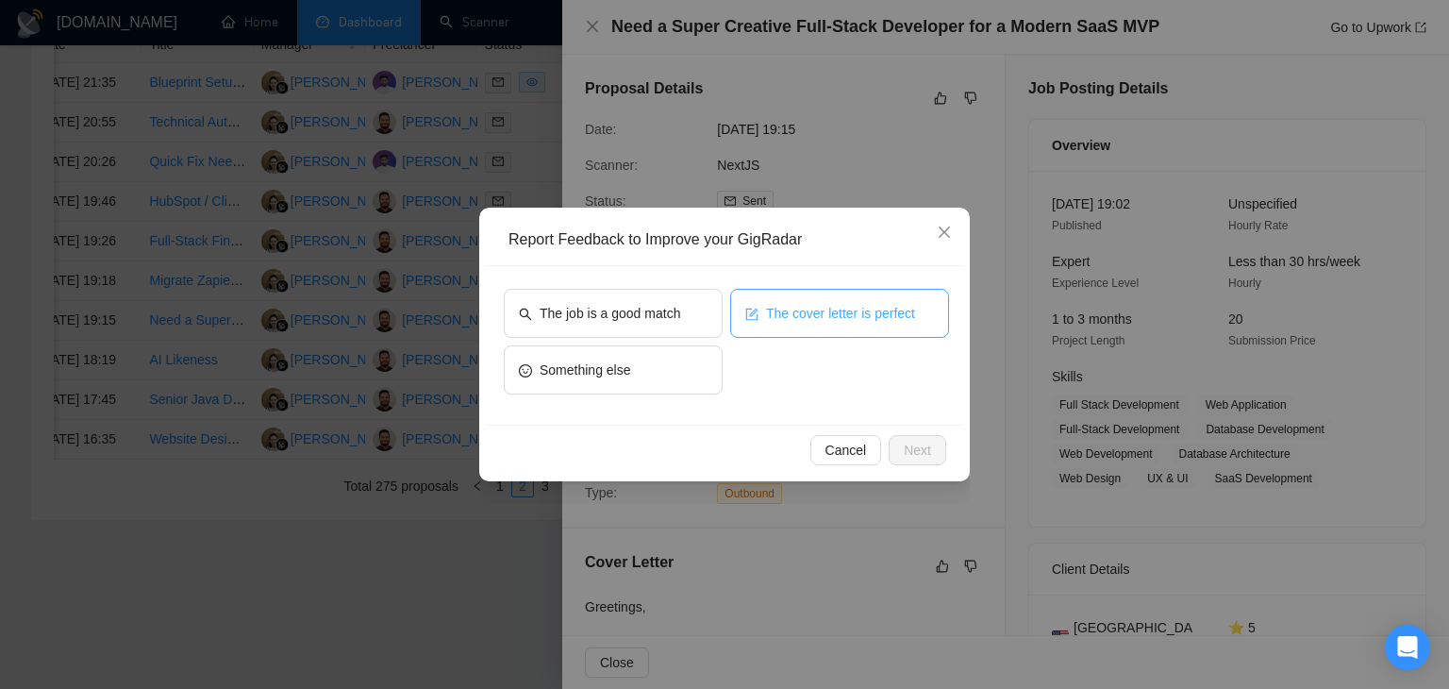
click at [782, 310] on span "The cover letter is perfect" at bounding box center [840, 313] width 149 height 21
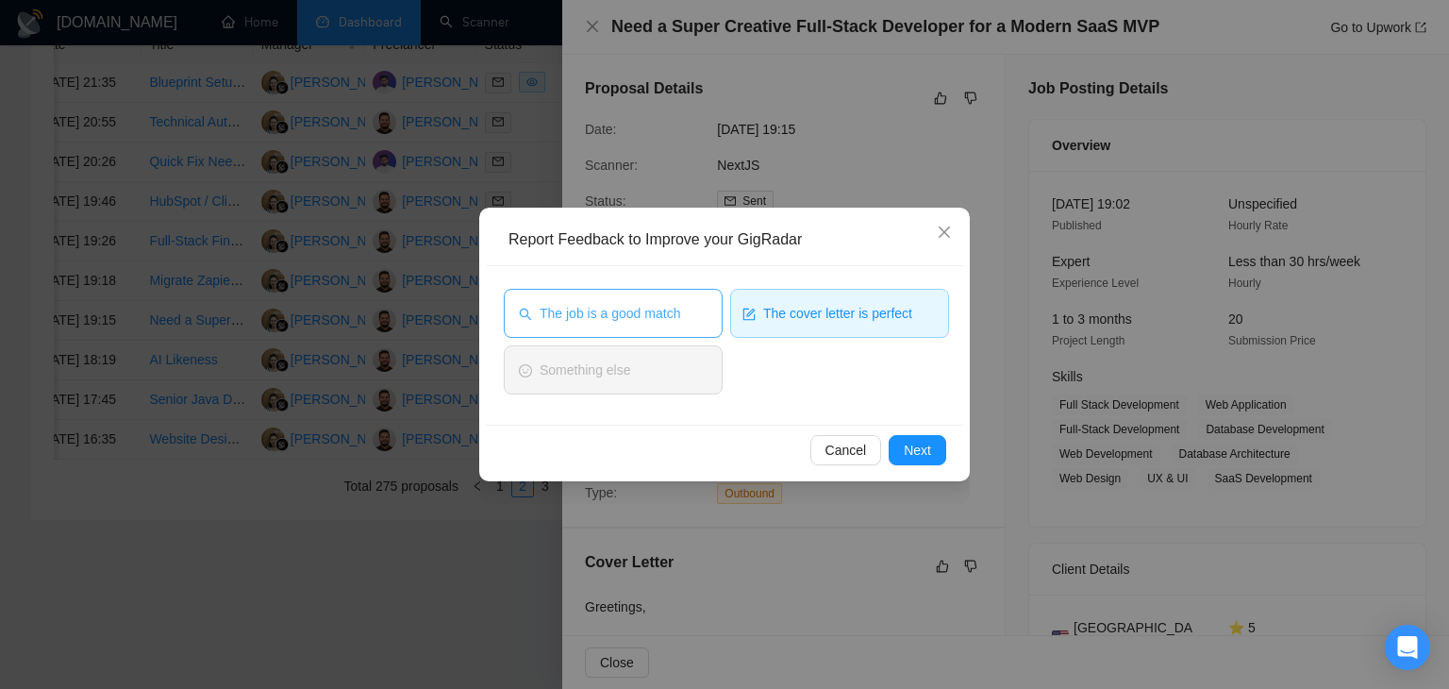
click at [649, 292] on button "The job is a good match" at bounding box center [613, 313] width 219 height 49
click at [917, 450] on span "Next" at bounding box center [917, 450] width 27 height 21
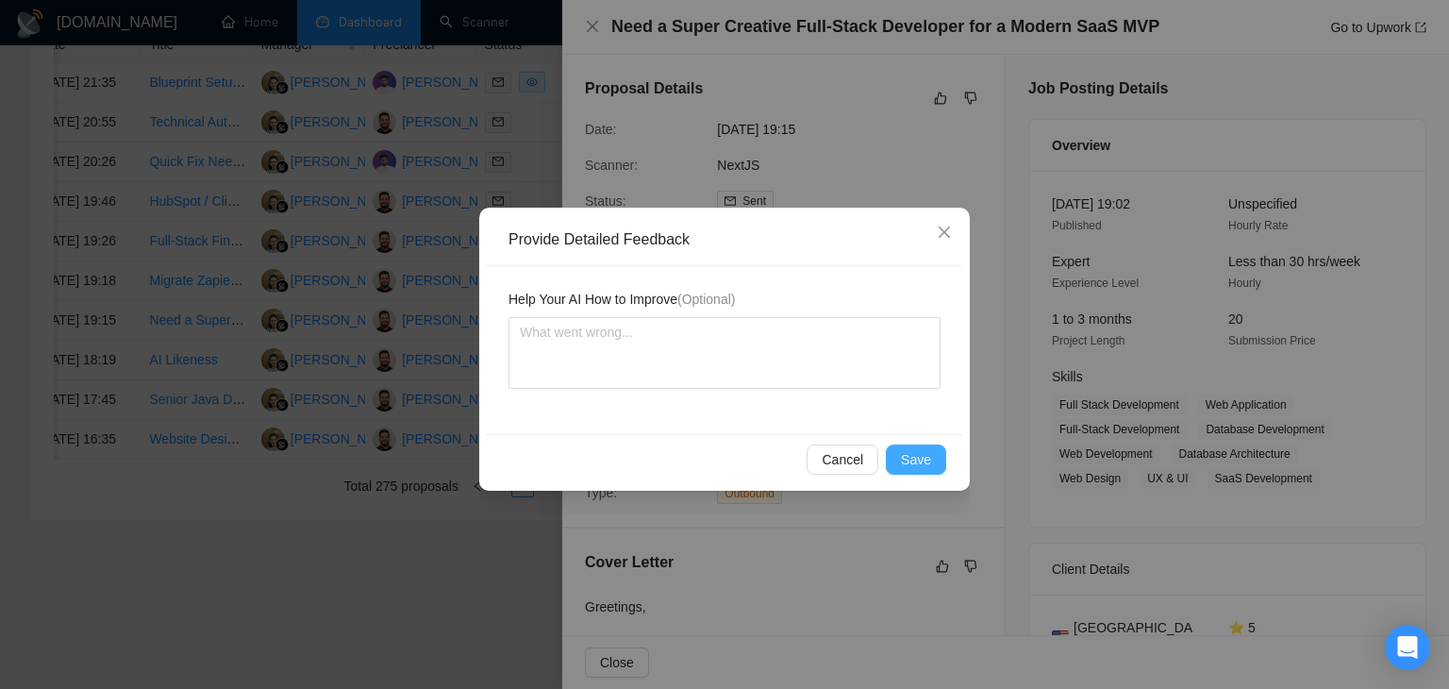
click at [917, 450] on span "Save" at bounding box center [916, 459] width 30 height 21
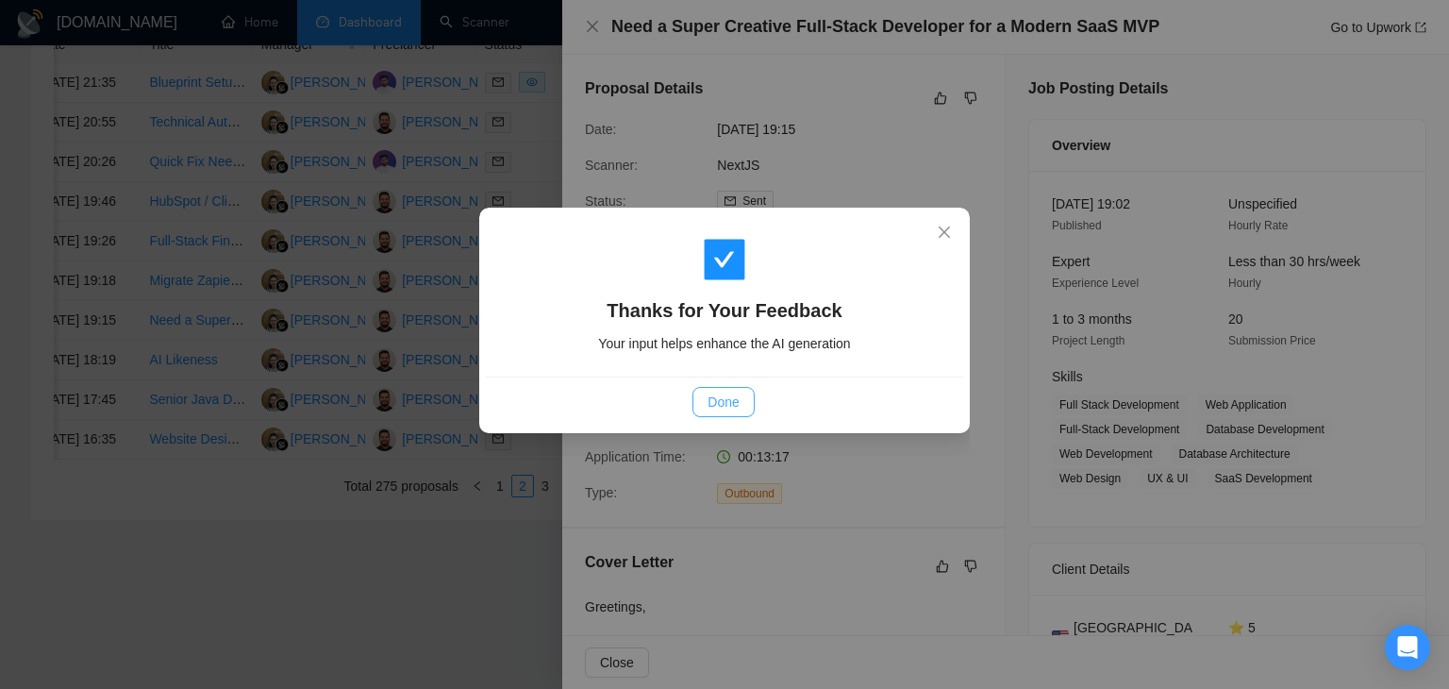
click at [717, 399] on span "Done" at bounding box center [722, 401] width 31 height 21
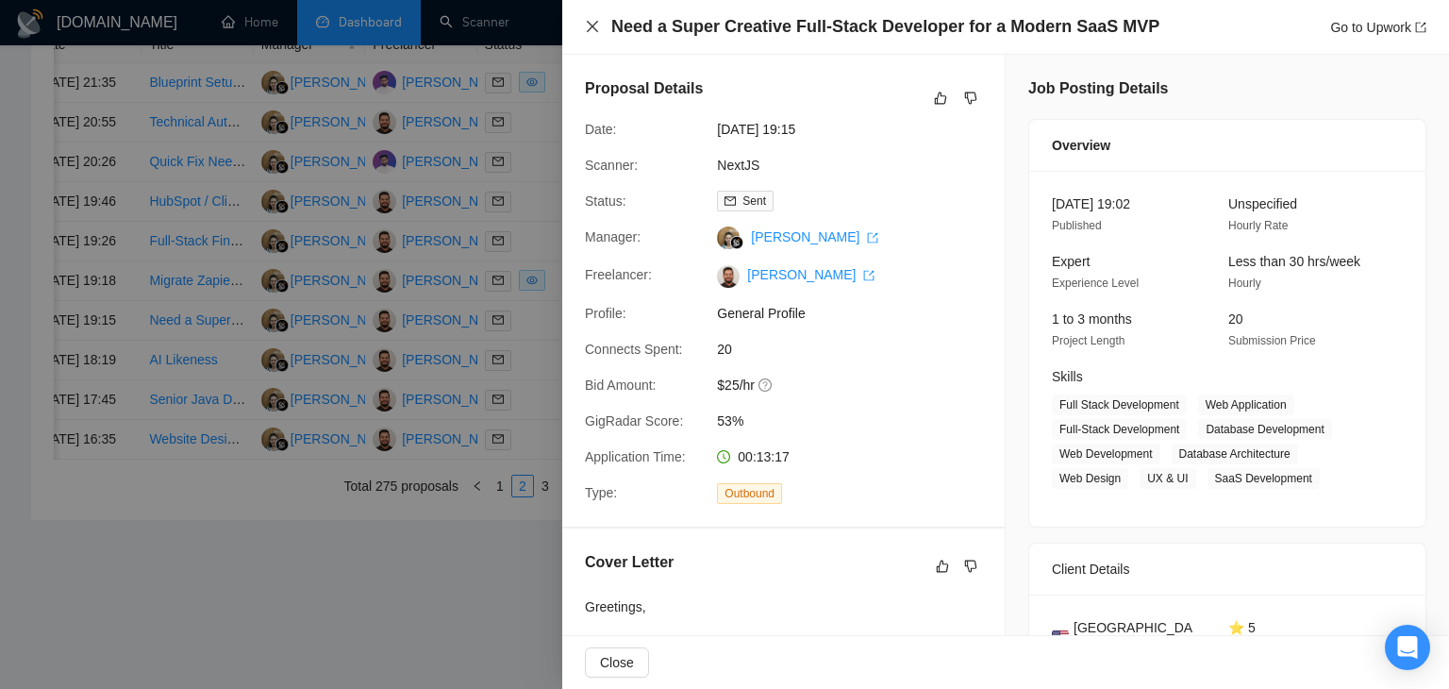
click at [593, 30] on icon "close" at bounding box center [592, 26] width 15 height 15
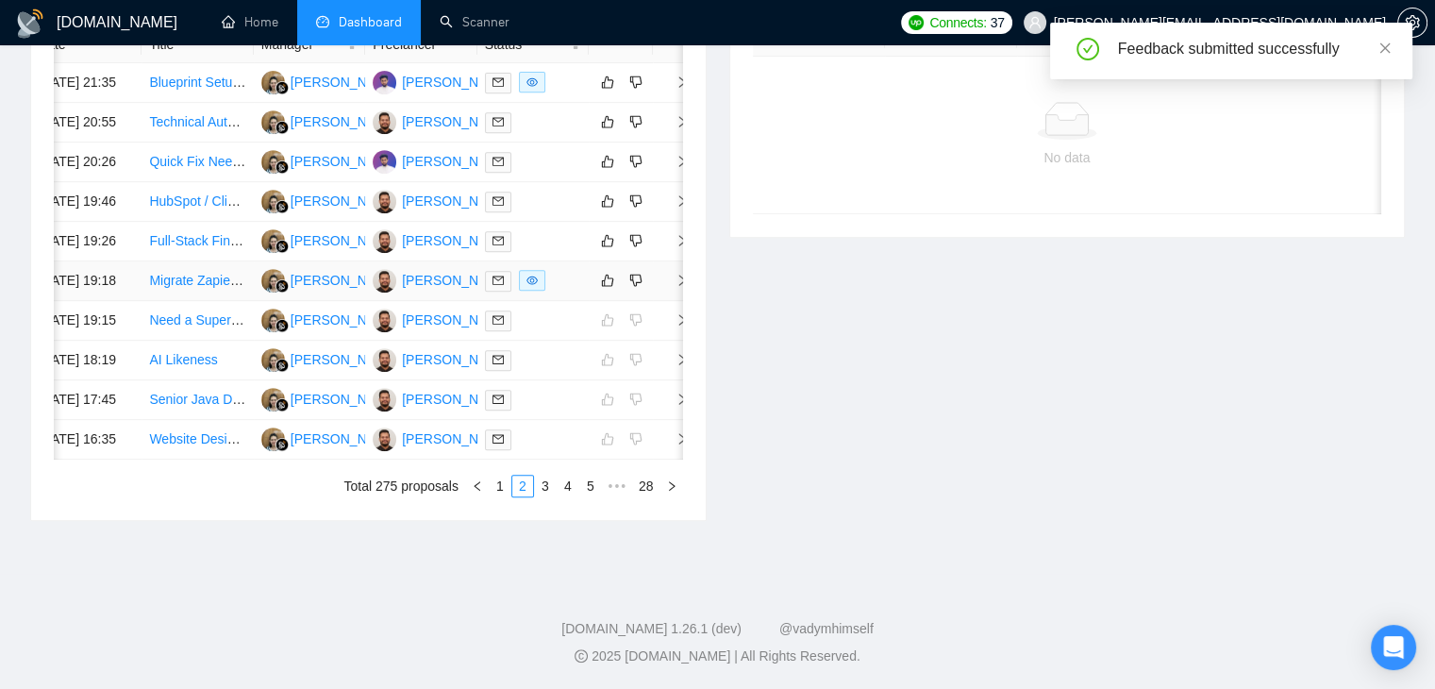
click at [676, 274] on icon "right" at bounding box center [681, 280] width 13 height 13
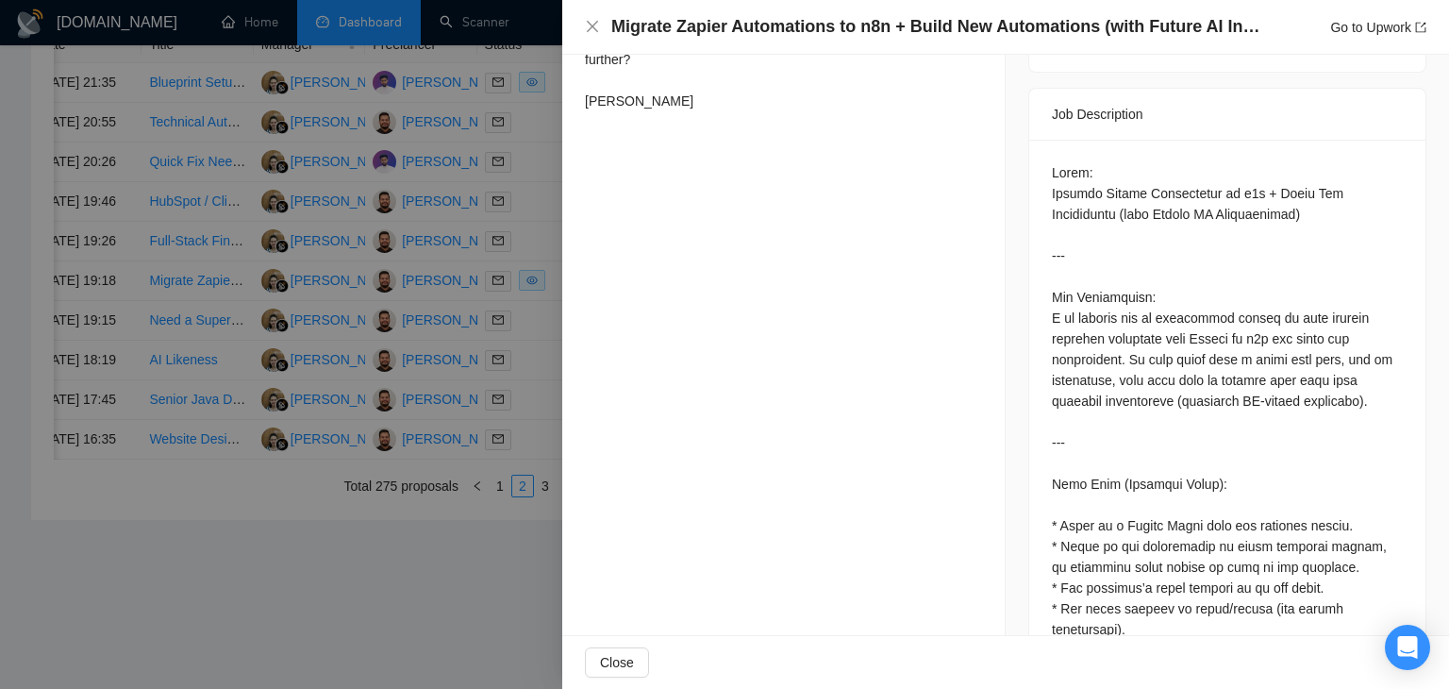
scroll to position [377, 0]
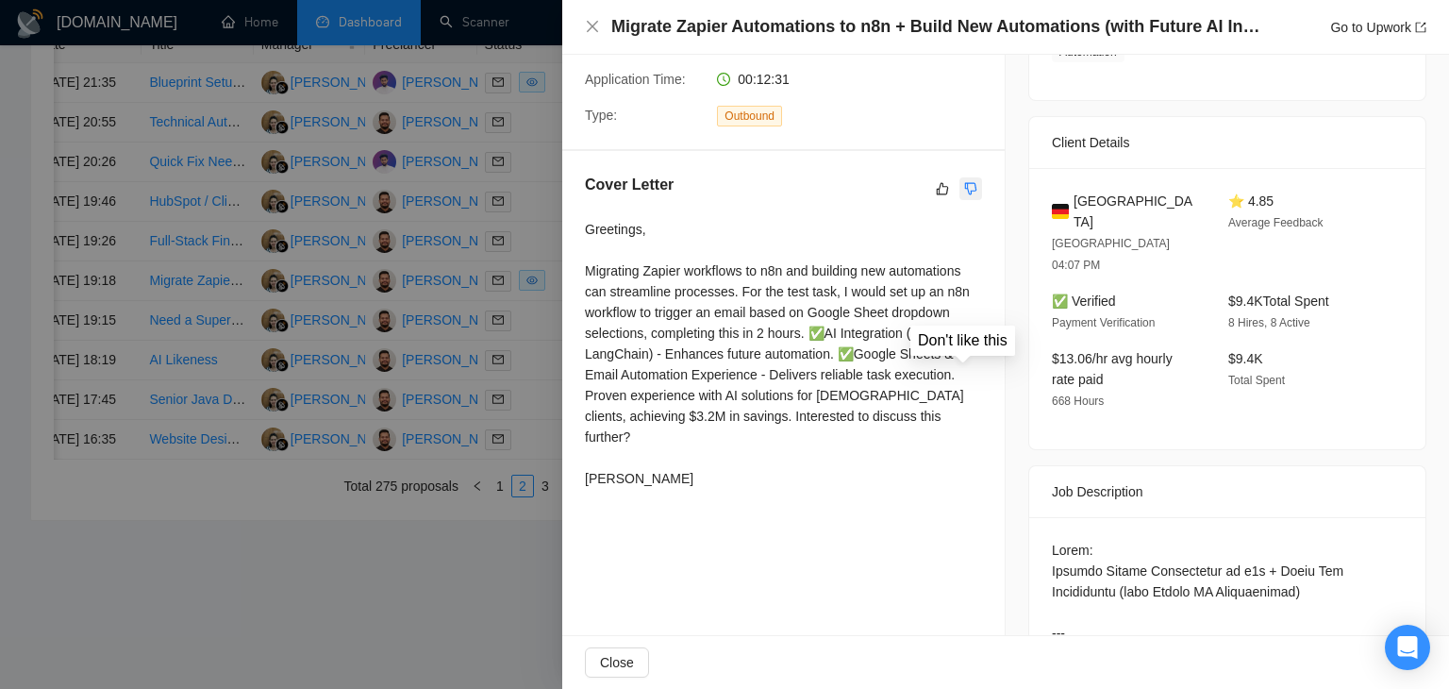
click at [959, 193] on button "button" at bounding box center [970, 188] width 23 height 23
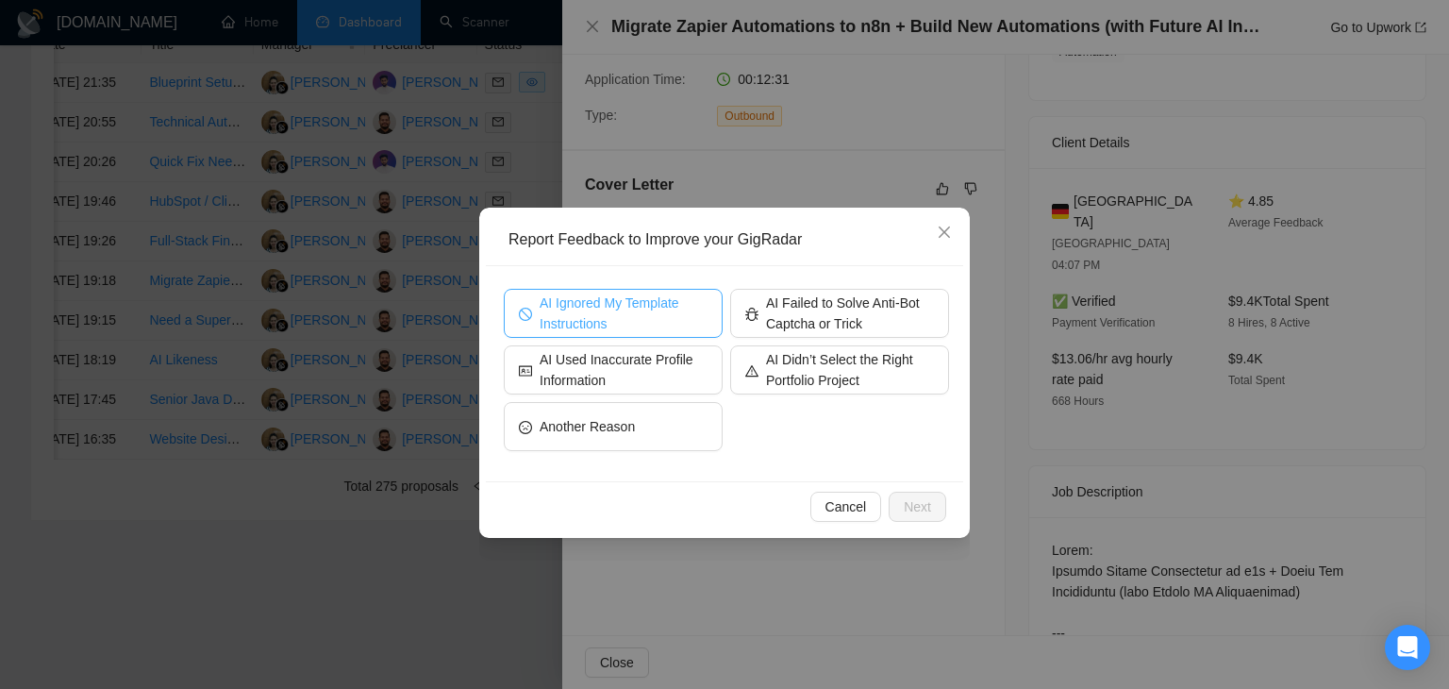
click at [619, 315] on span "AI Ignored My Template Instructions" at bounding box center [624, 313] width 168 height 42
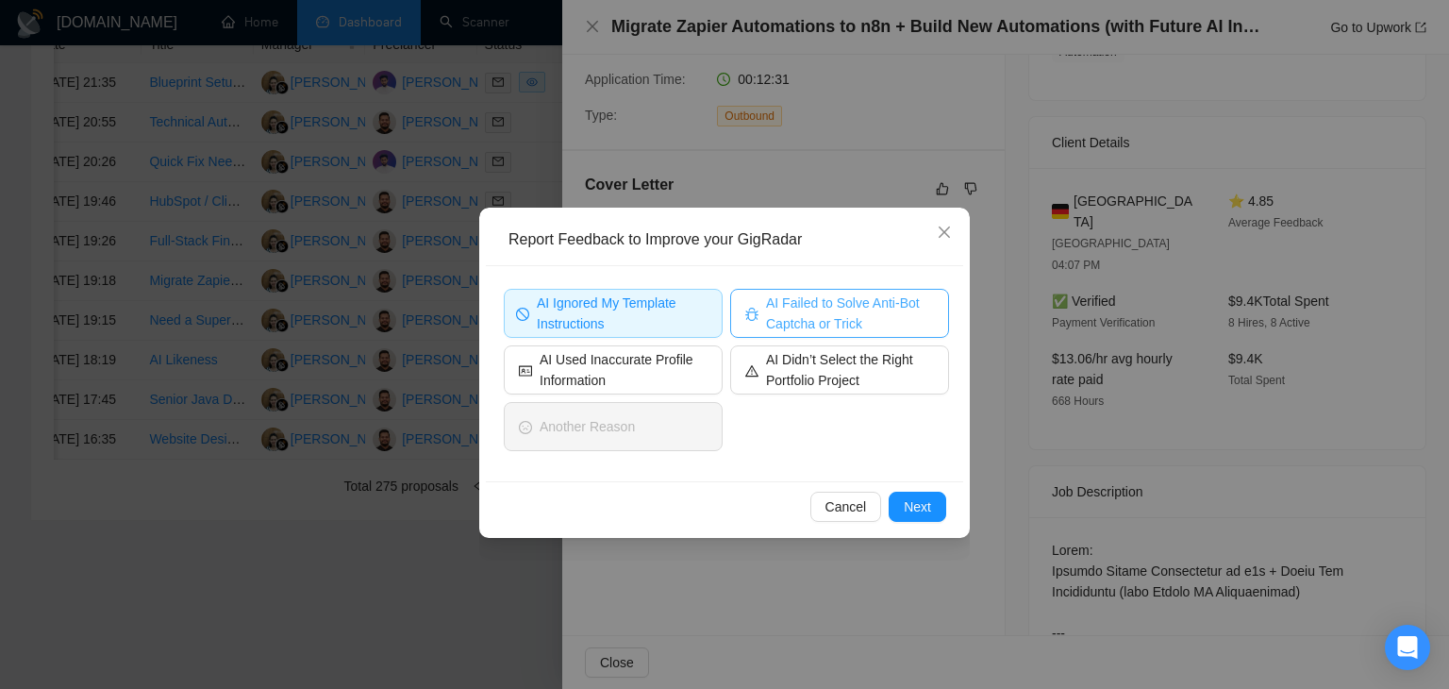
click at [755, 315] on icon "bug" at bounding box center [751, 315] width 13 height 10
click at [913, 511] on span "Next" at bounding box center [917, 506] width 27 height 21
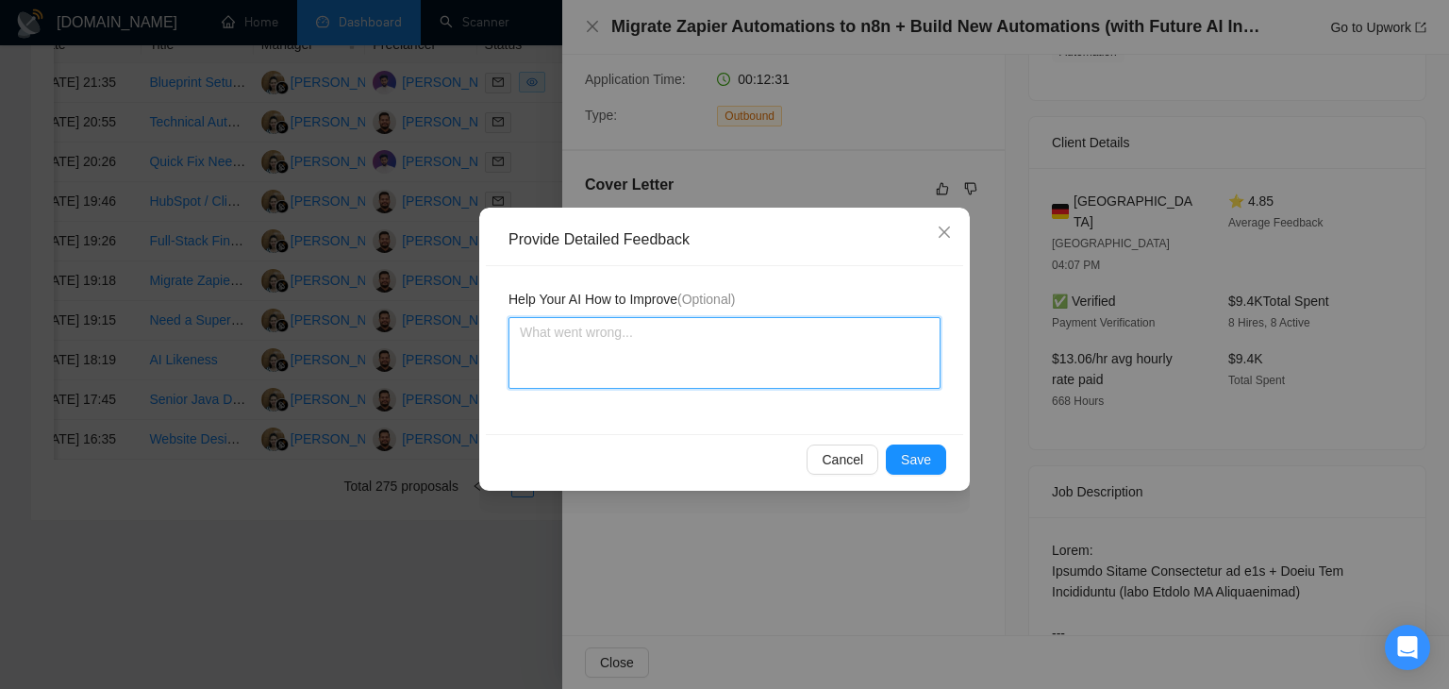
click at [684, 352] on textarea at bounding box center [724, 353] width 432 height 72
type textarea "T"
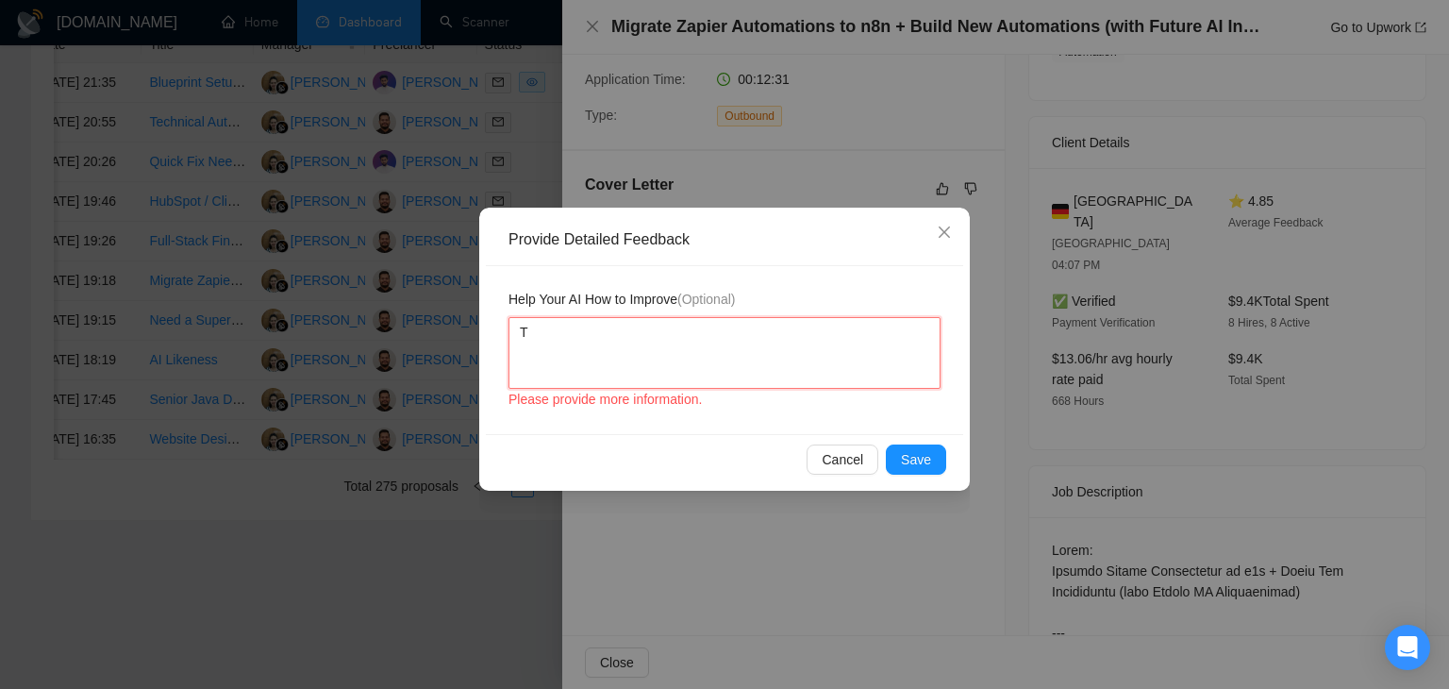
type textarea "Th"
type textarea "The"
type textarea "Ther"
type textarea "There"
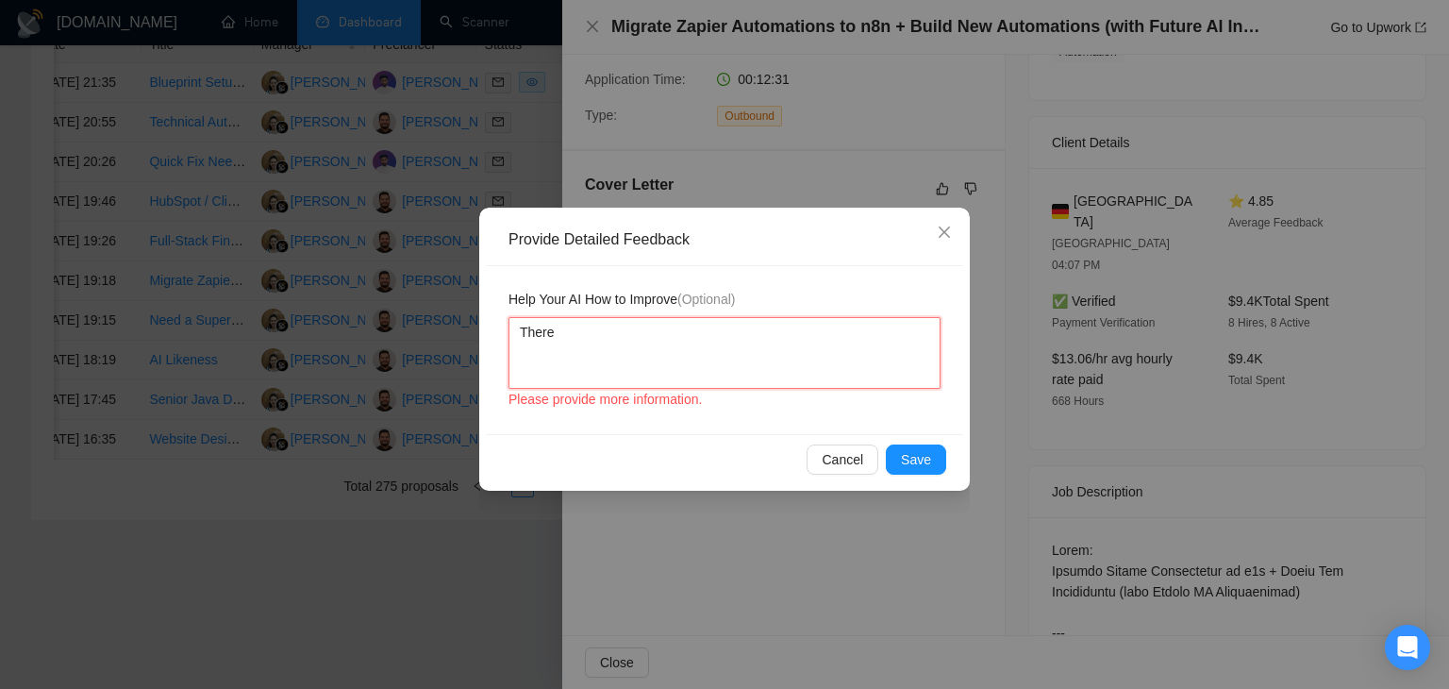
type textarea "There s"
type textarea "There sh"
type textarea "There sho"
type textarea "There shou"
type textarea "There shoul"
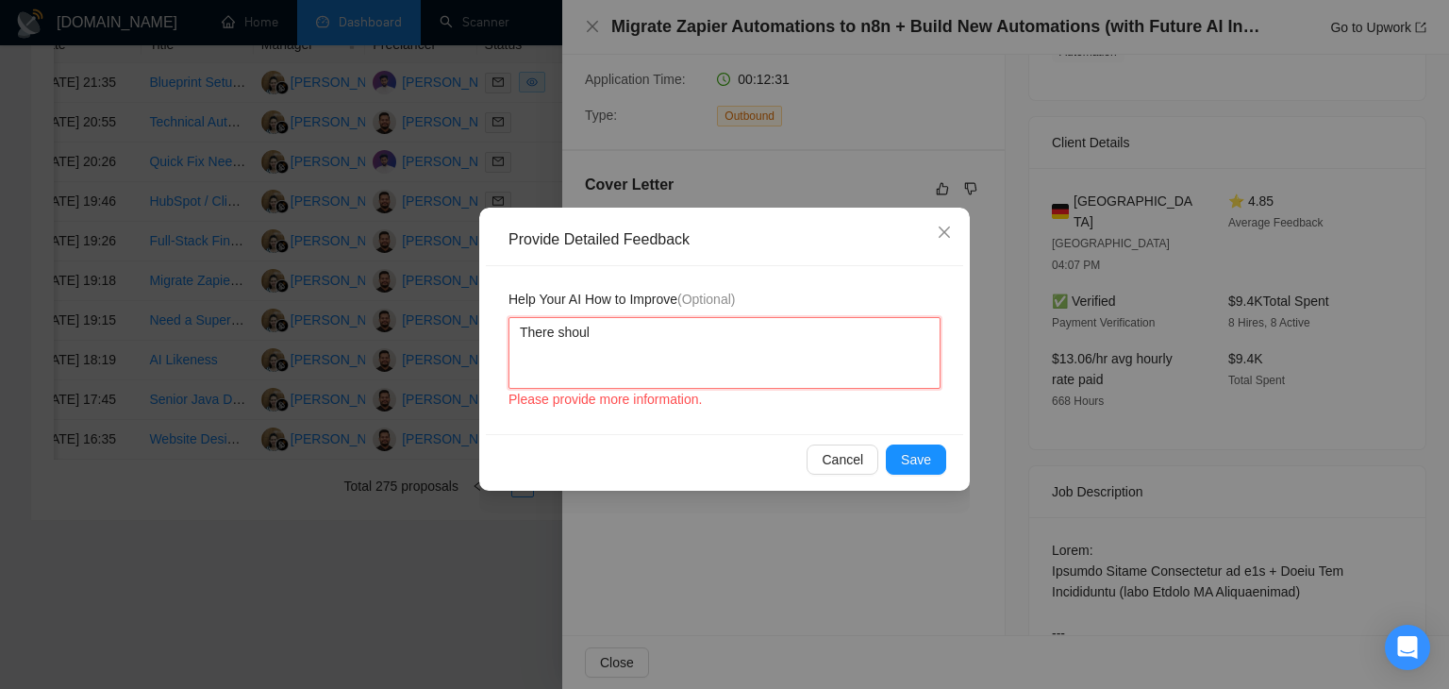
type textarea "There should"
type textarea "There should h"
type textarea "There should ha"
type textarea "There should hav"
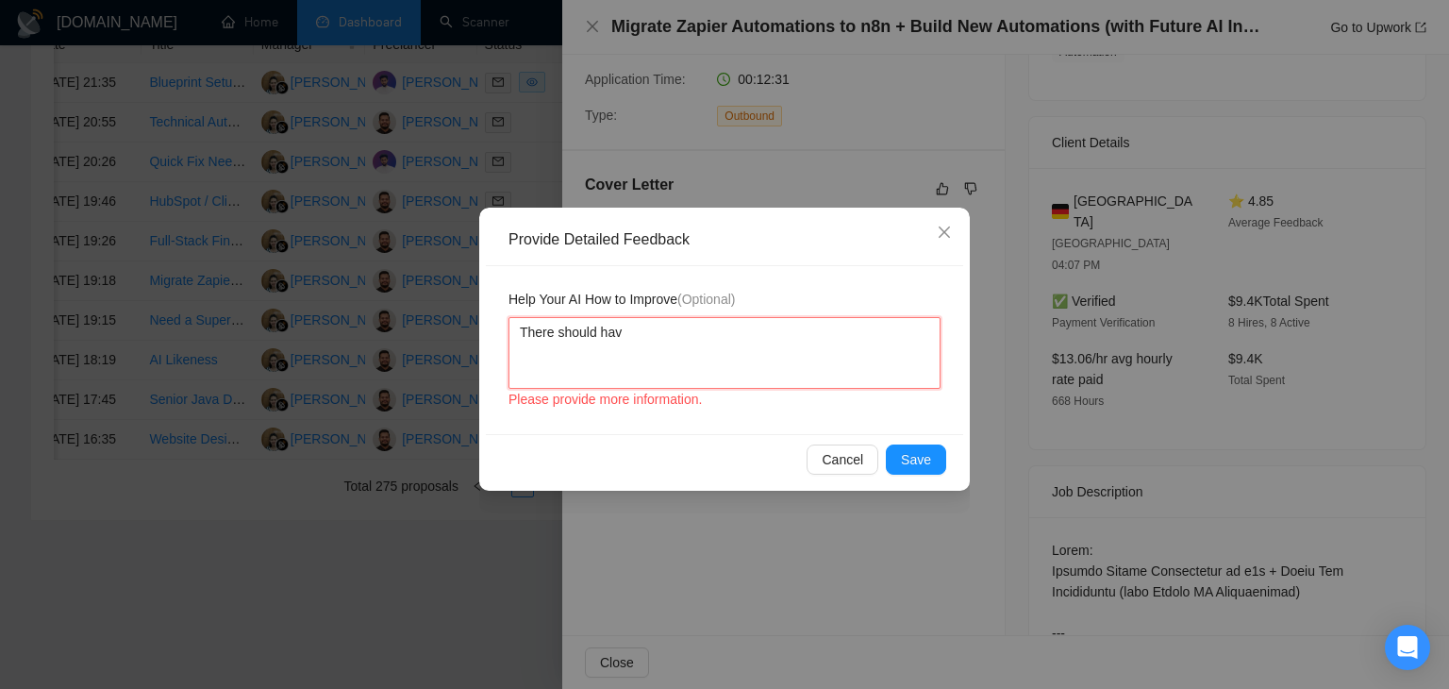
type textarea "There should have"
type textarea "There should have b"
type textarea "There should have be"
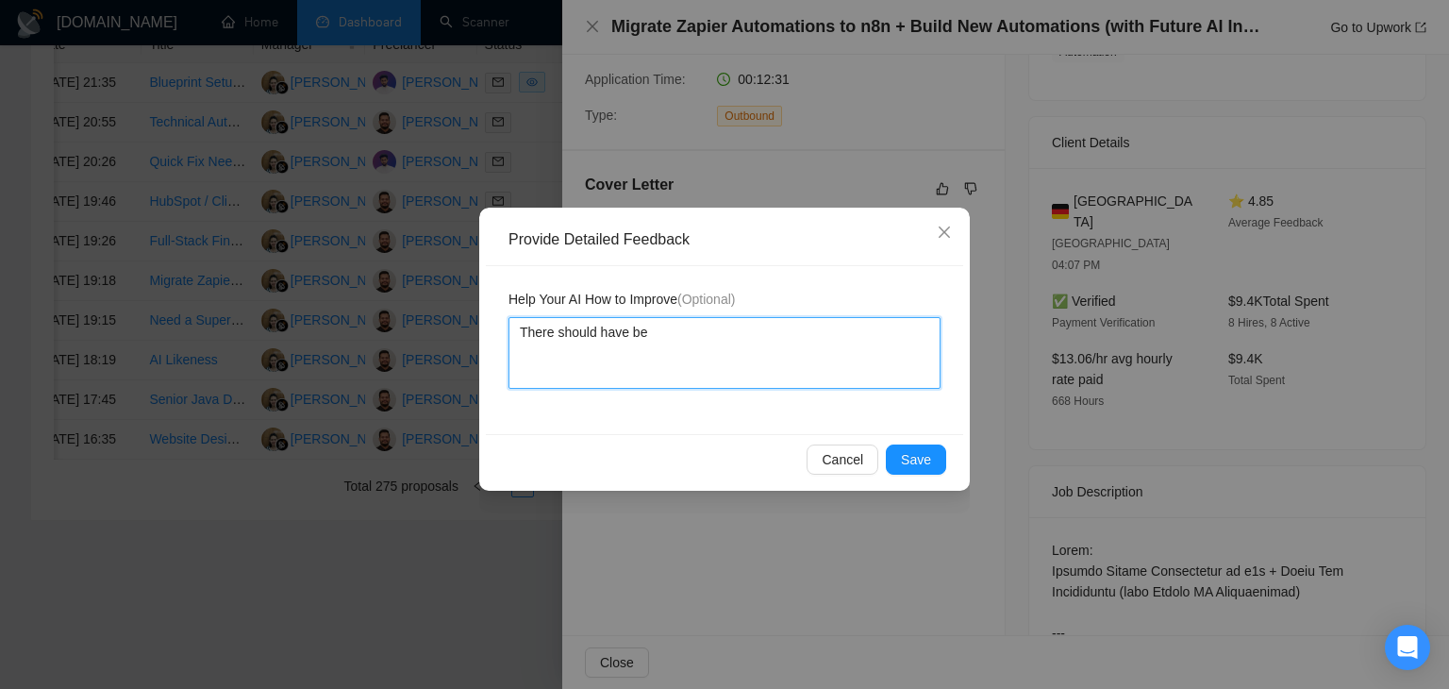
type textarea "There should have bee"
type textarea "There should have been"
type textarea "There should have been l"
type textarea "There should have been li"
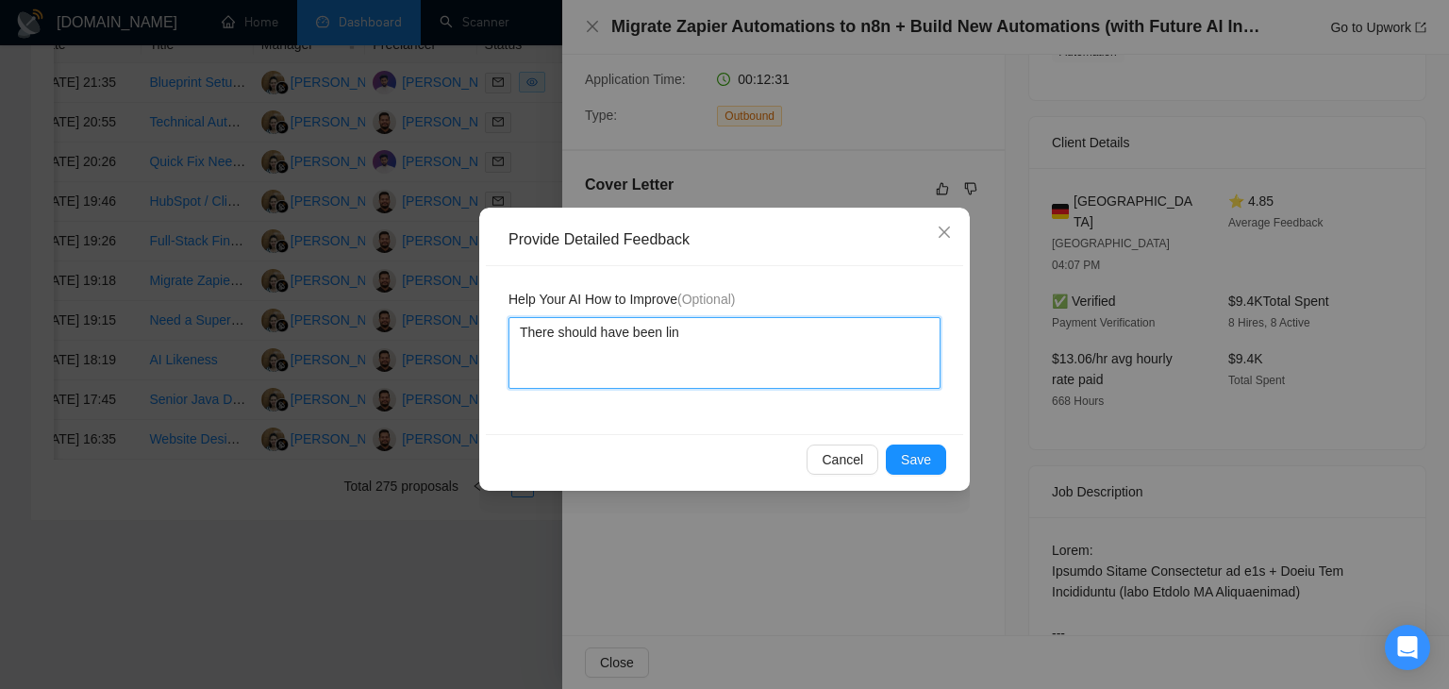
type textarea "There should have been line"
type textarea "There should have been line s"
type textarea "There should have been line sp"
type textarea "There should have been line spa"
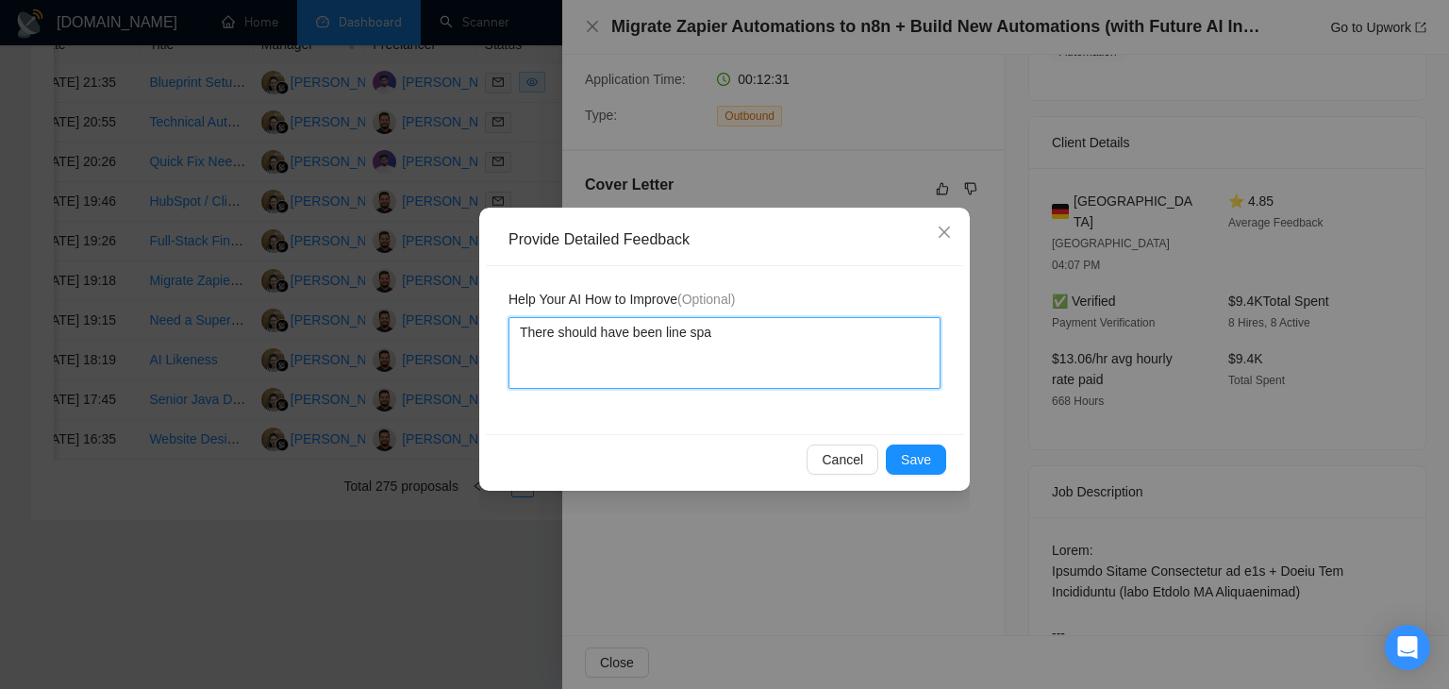
type textarea "There should have been line spac"
type textarea "There should have been line space"
type textarea "There should have been line space b"
type textarea "There should have been line space be"
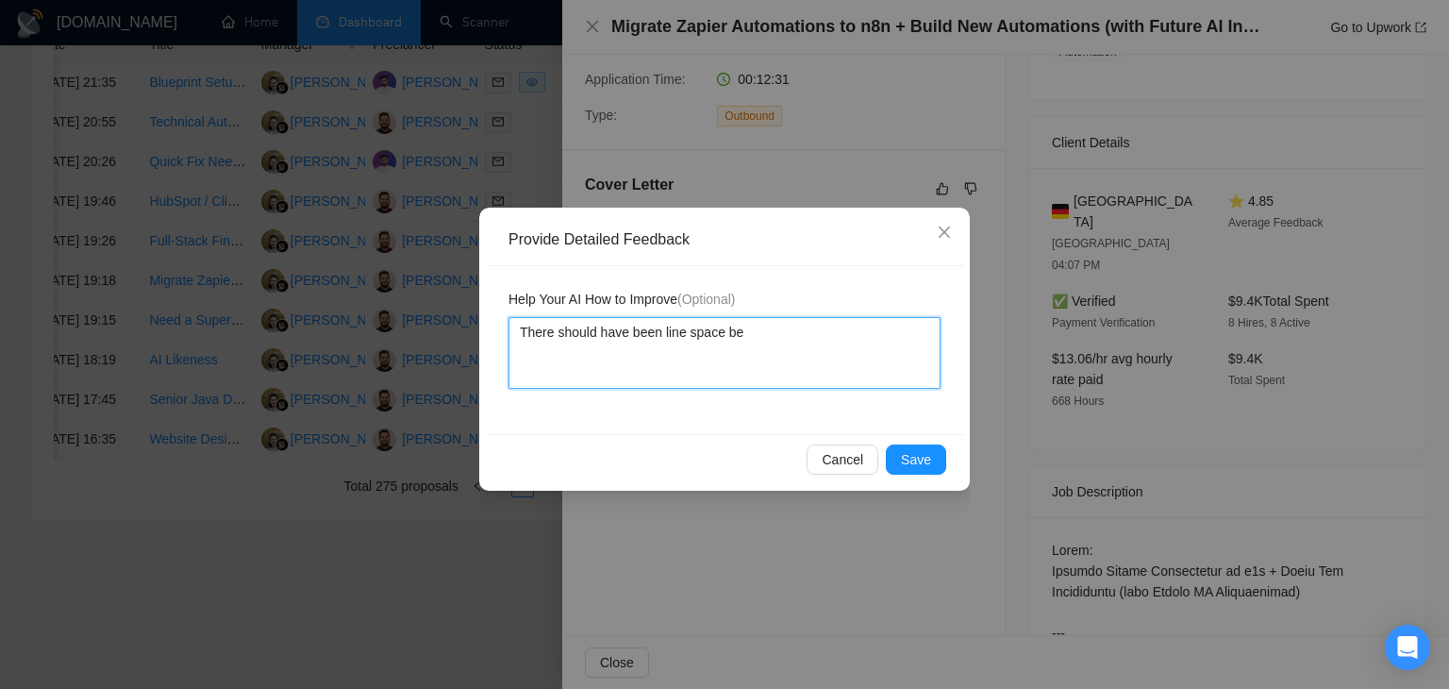
type textarea "There should have been line space bef"
type textarea "There should have been line space befo"
type textarea "There should have been line space befor"
type textarea "There should have been line space before"
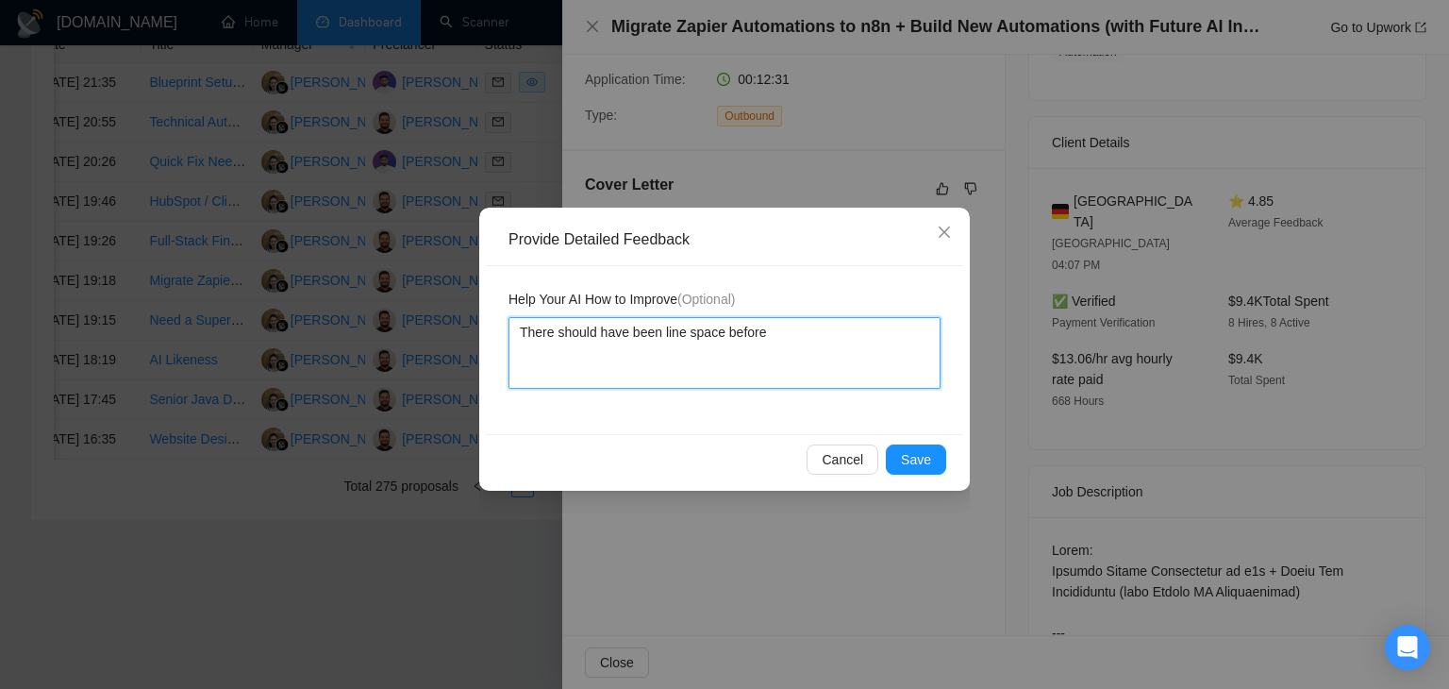
type textarea "There should have been line space before t"
type textarea "There should have been line space before ti"
type textarea "There should have been line space before tic"
type textarea "There should have been line space before tick"
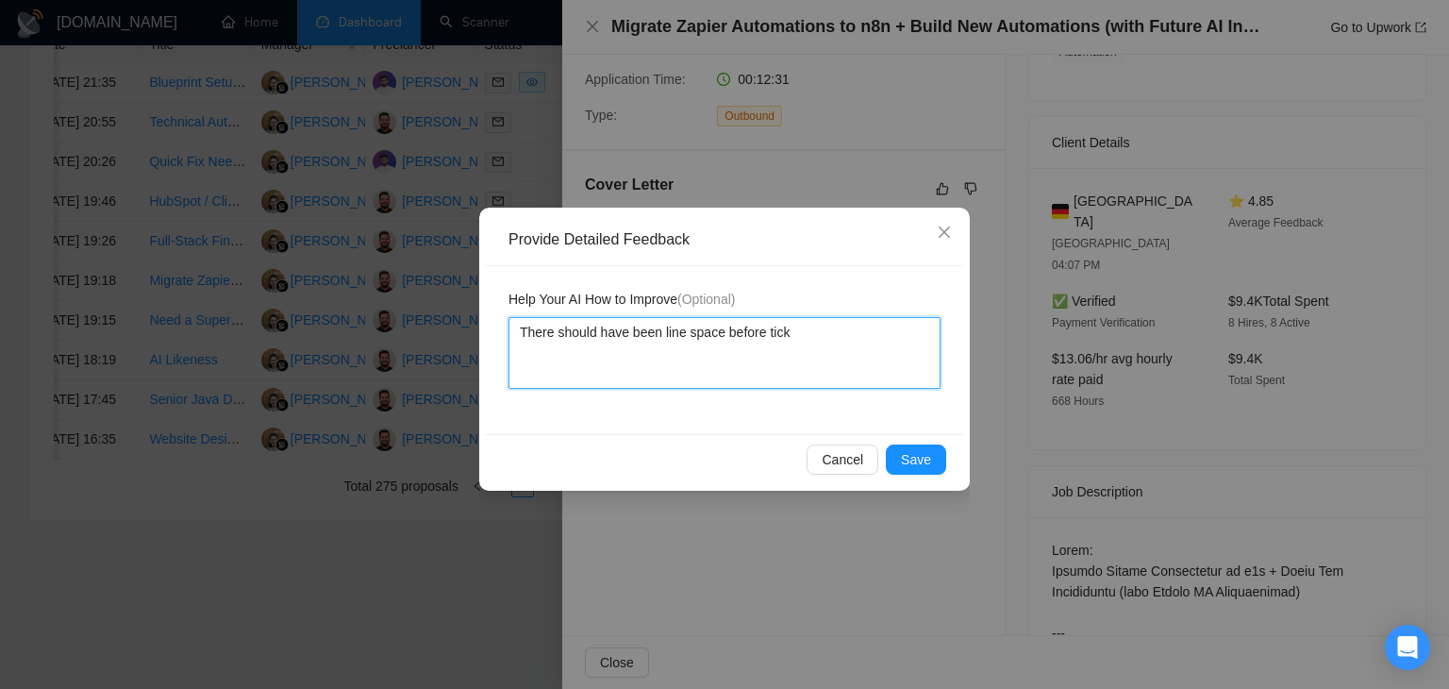
type textarea "There should have been line space before tick e"
type textarea "There should have been line space before tick em"
type textarea "There should have been line space before tick emo"
type textarea "There should have been line space before tick emog"
type textarea "There should have been line space before tick emogi"
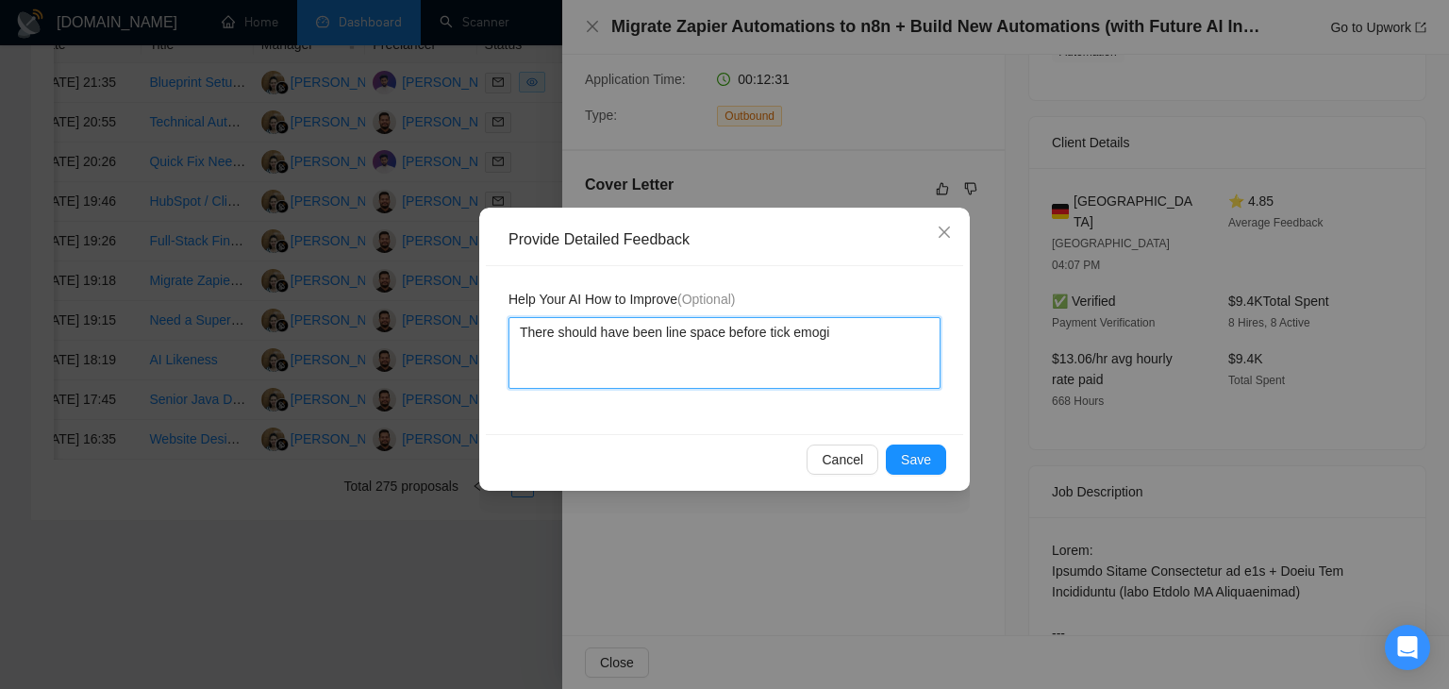
type textarea "There should have been line space before tick emog"
type textarea "There should have been line space before tick emo"
type textarea "There should have been line space before tick emoj"
type textarea "There should have been line space before tick emoji"
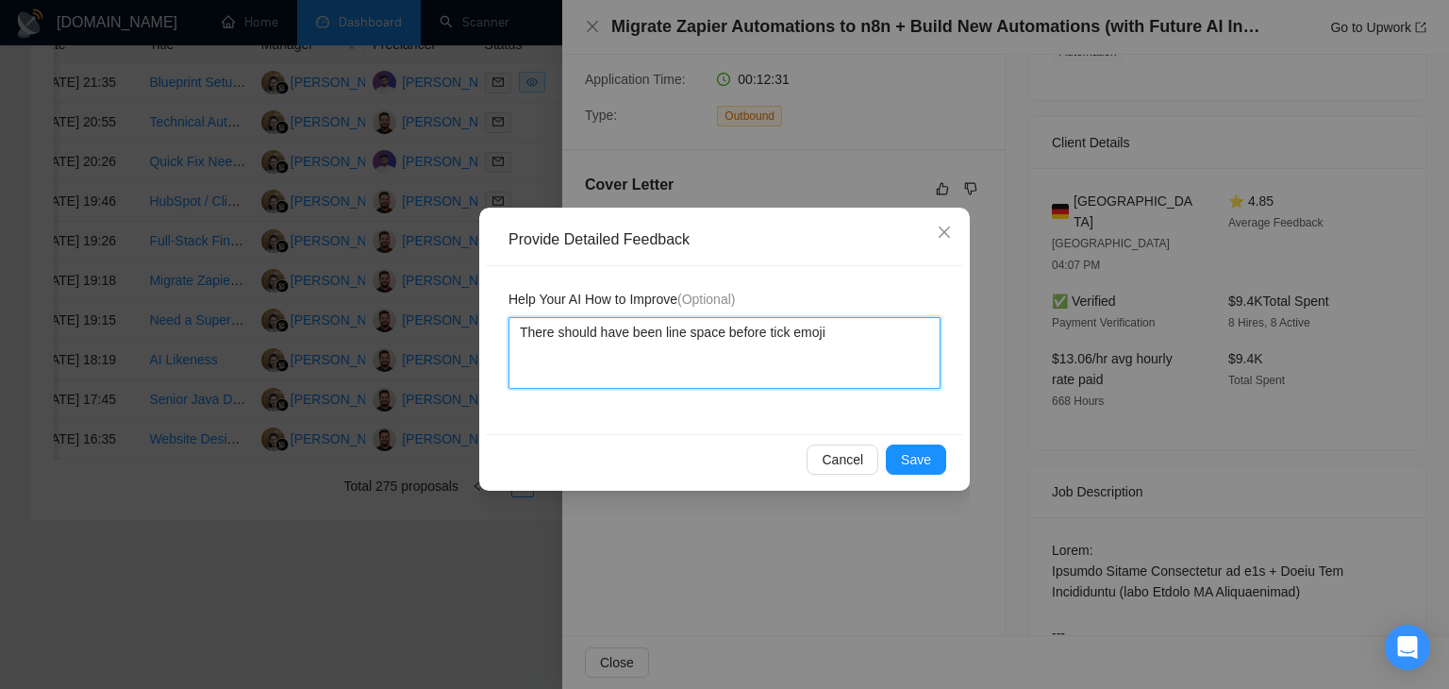
type textarea "There should have been line space before tick emoji c"
type textarea "There should have been line space before tick emoji co"
type textarea "There should have been line space before tick emoji cov"
type textarea "There should have been line space before tick emoji cove"
type textarea "There should have been line space before tick emoji cover"
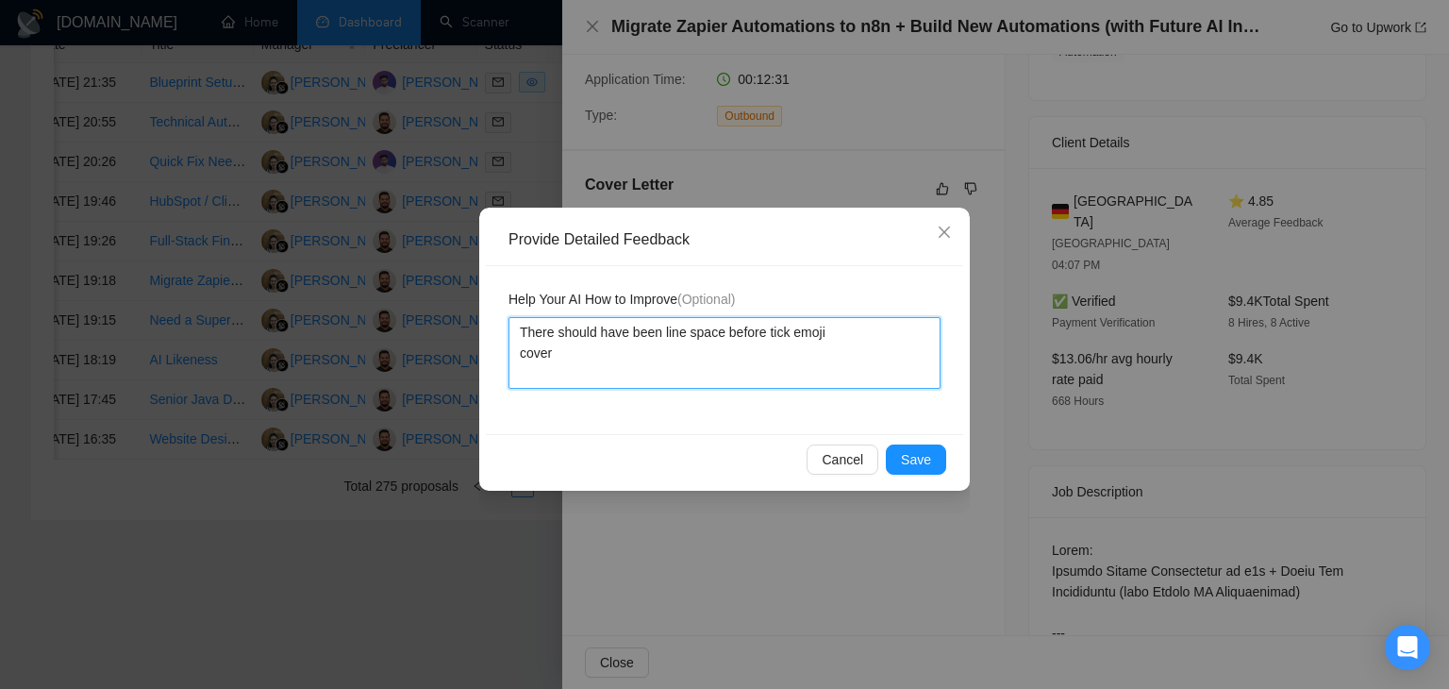
type textarea "There should have been line space before tick emoji cover"
type textarea "There should have been line space before tick emoji cover l"
type textarea "There should have been line space before tick emoji cover le"
type textarea "There should have been line space before tick emoji cover let"
type textarea "There should have been line space before tick emoji cover lett"
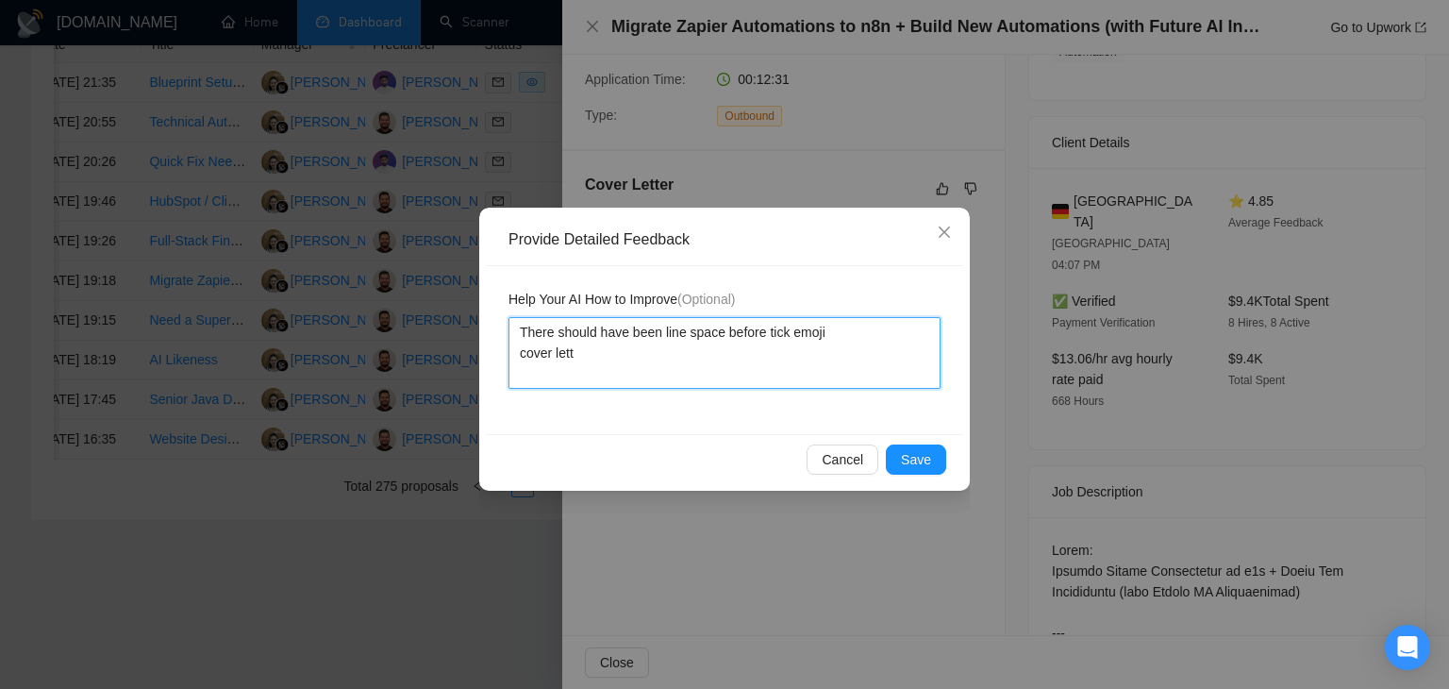
type textarea "There should have been line space before tick emoji cover lette"
type textarea "There should have been line space before tick emoji cover letter"
type textarea "There should have been line space before tick emoji cover letter i"
type textarea "There should have been line space before tick emoji cover letter is"
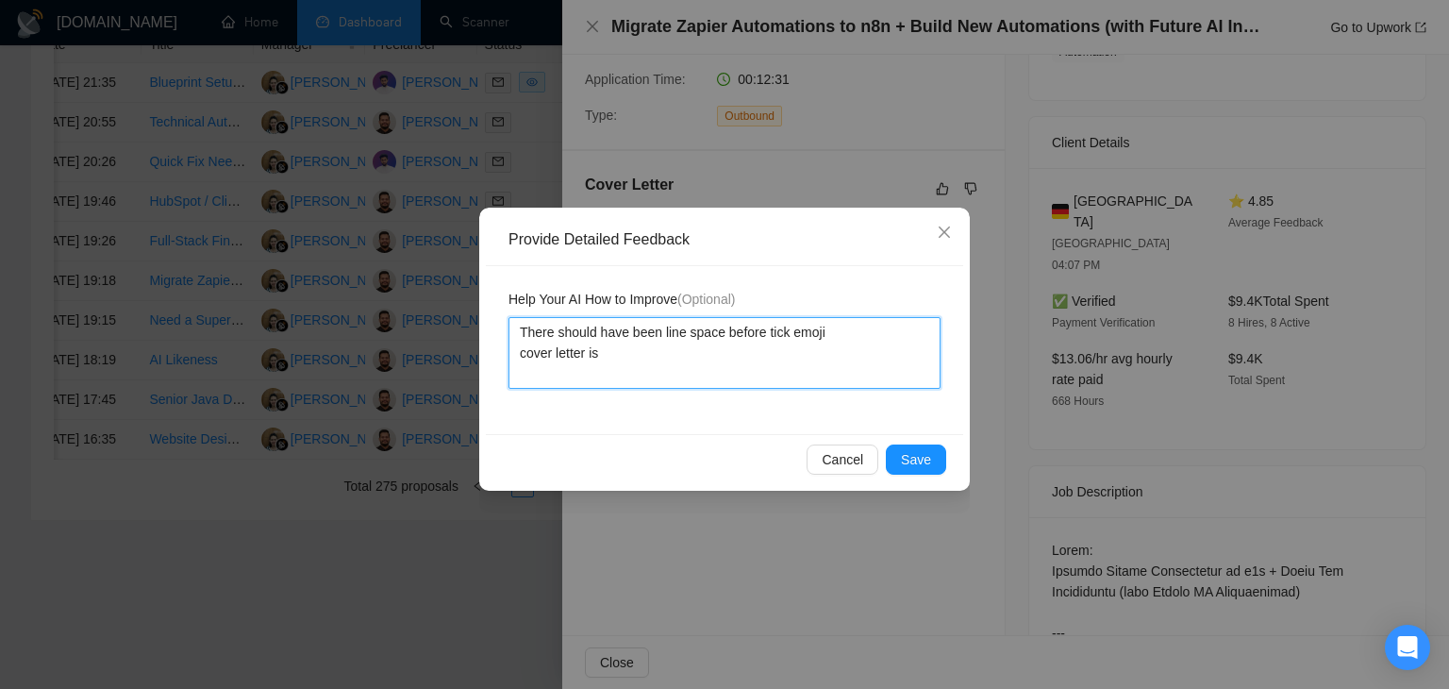
type textarea "There should have been line space before tick emoji cover letter is"
type textarea "There should have been line space before tick emoji cover letter is v"
type textarea "There should have been line space before tick emoji cover letter is ve"
type textarea "There should have been line space before tick emoji cover letter is ver"
type textarea "There should have been line space before tick emoji cover letter is very"
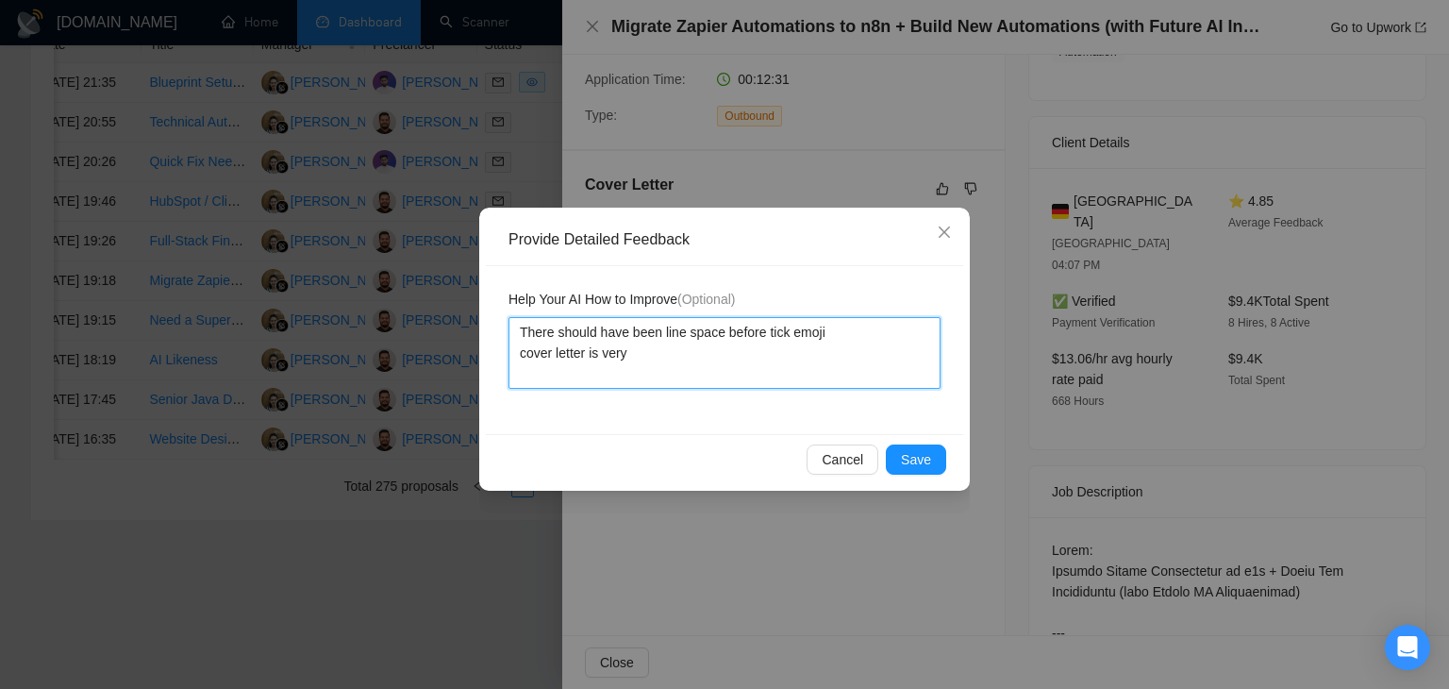
type textarea "There should have been line space before tick emoji cover letter is very"
type textarea "There should have been line space before tick emoji cover letter is very i"
type textarea "There should have been line space before tick emoji cover letter is very in"
type textarea "There should have been line space before tick emoji cover letter is very ina"
type textarea "There should have been line space before tick emoji cover letter is very inac"
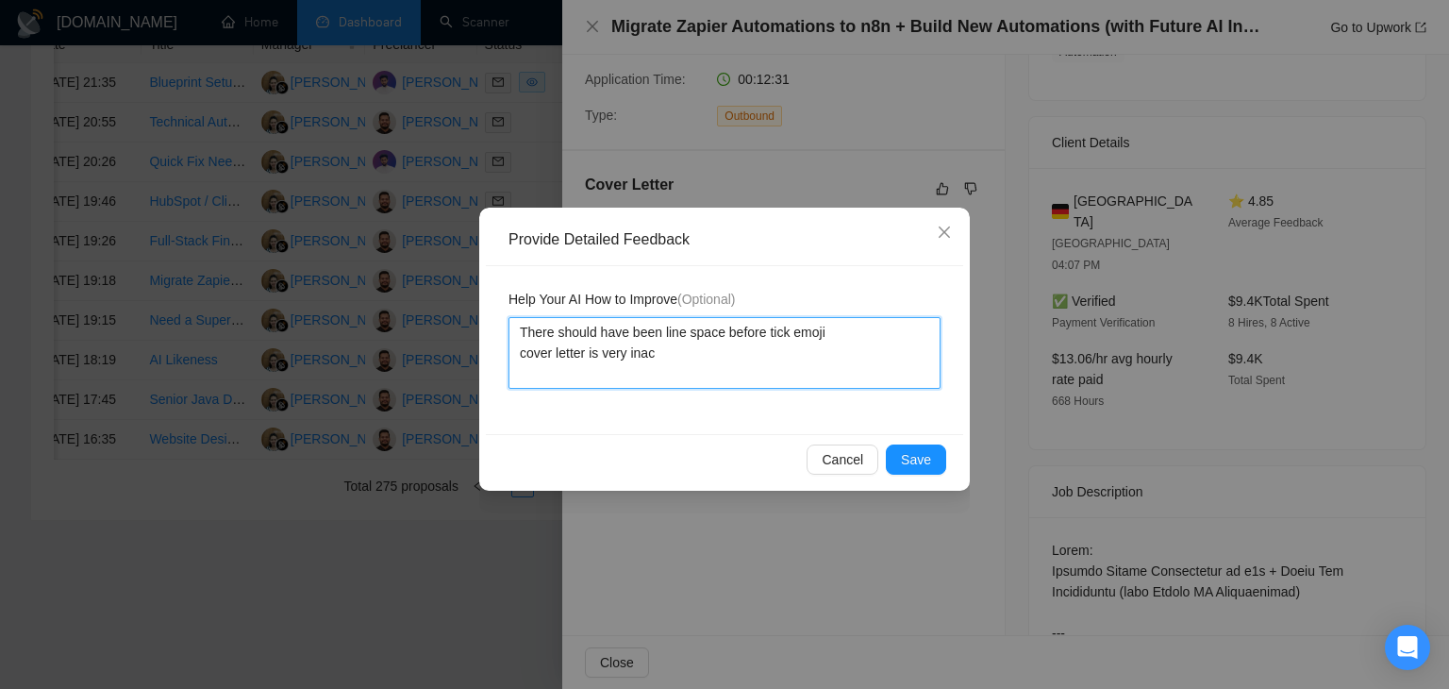
type textarea "There should have been line space before tick emoji cover letter is very inacc"
type textarea "There should have been line space before tick emoji cover letter is very inaccu"
type textarea "There should have been line space before tick emoji cover letter is very inaccur"
type textarea "There should have been line space before tick emoji cover letter is very inaccu…"
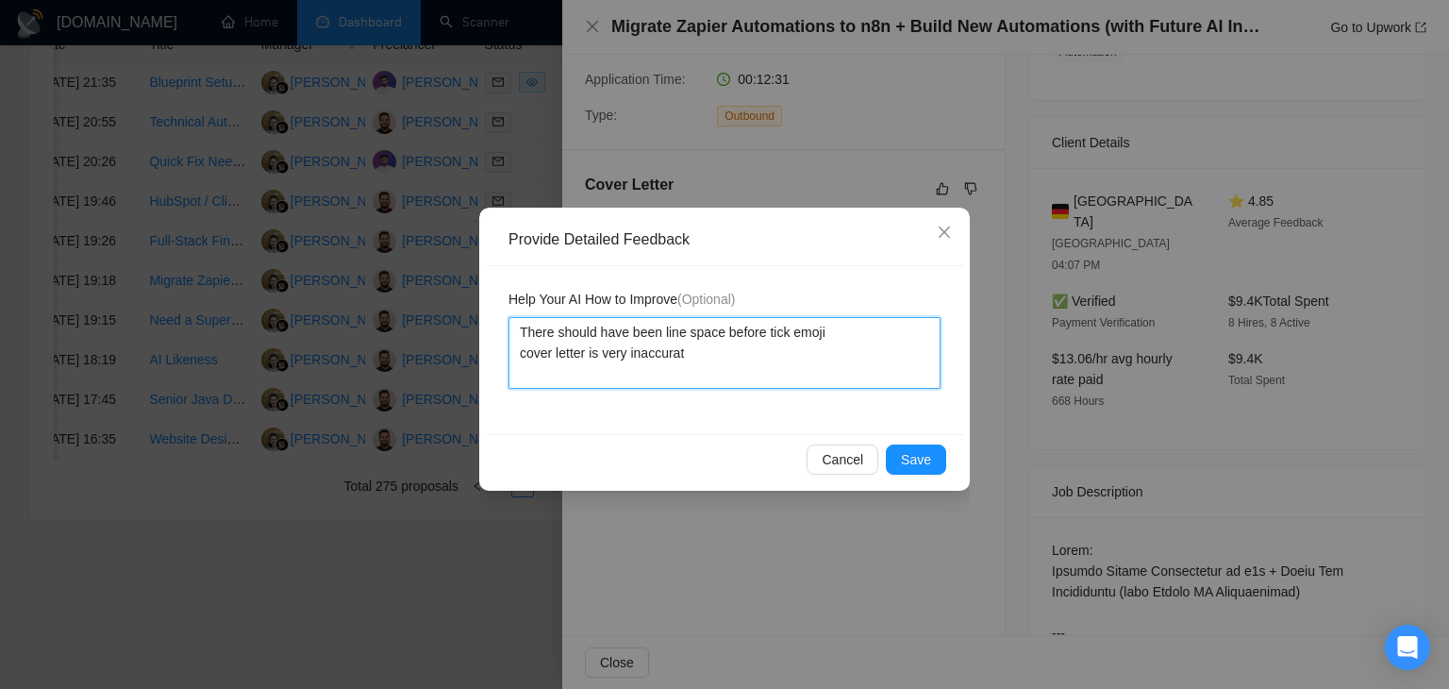
type textarea "There should have been line space before tick emoji cover letter is very inaccu…"
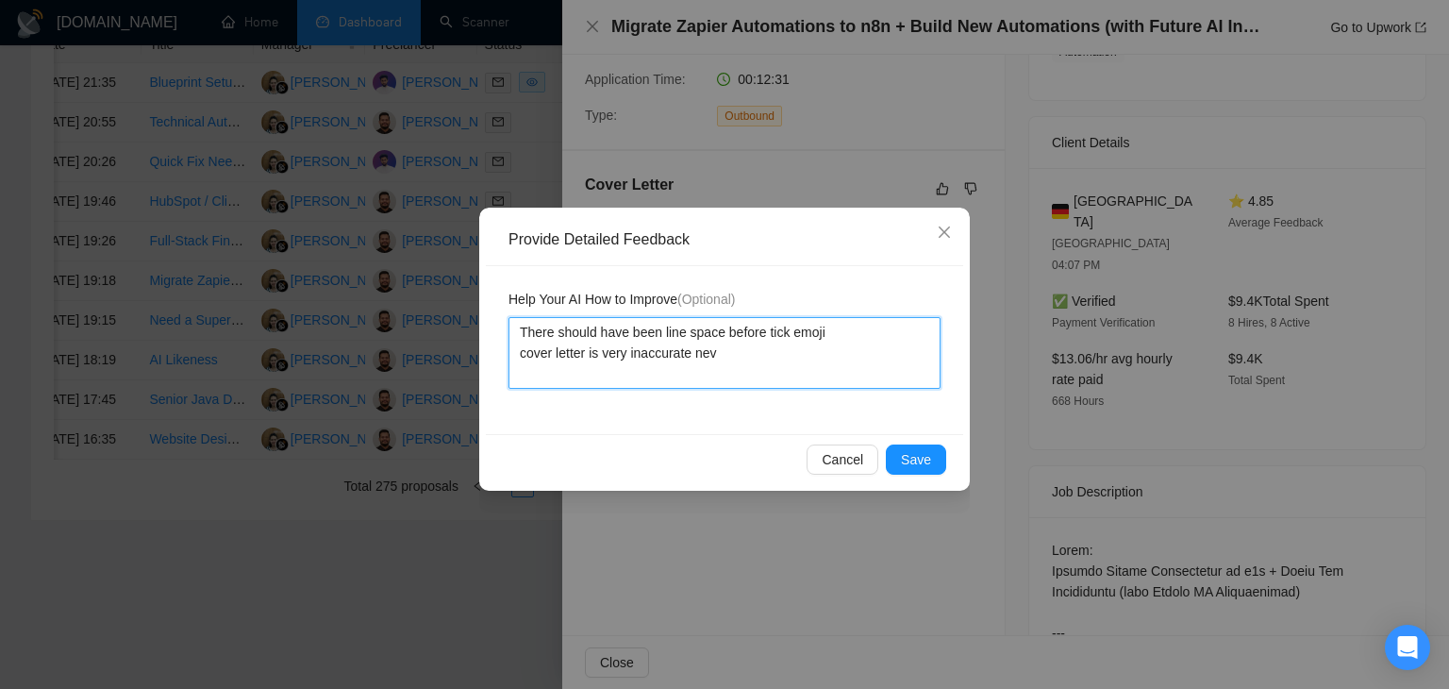
type textarea "There should have been line space before tick emoji cover letter is very inaccu…"
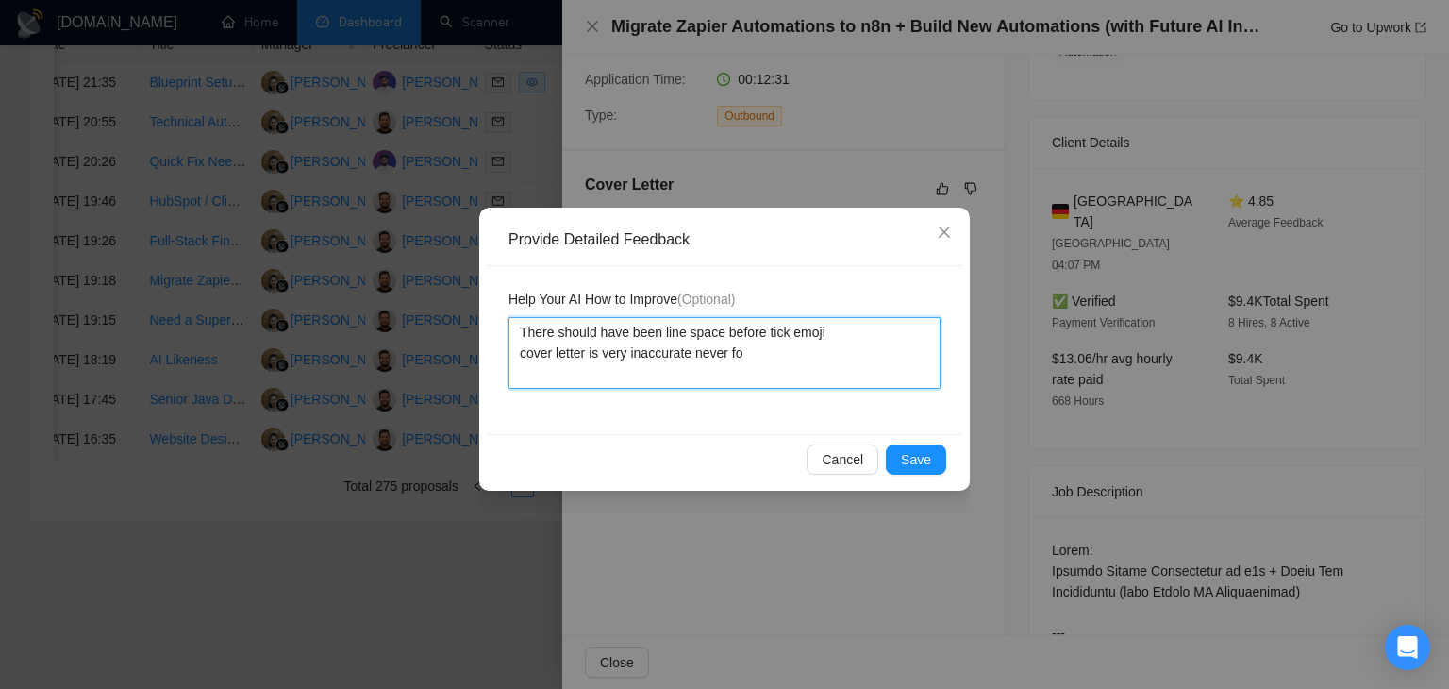
type textarea "There should have been line space before tick emoji cover letter is very inaccu…"
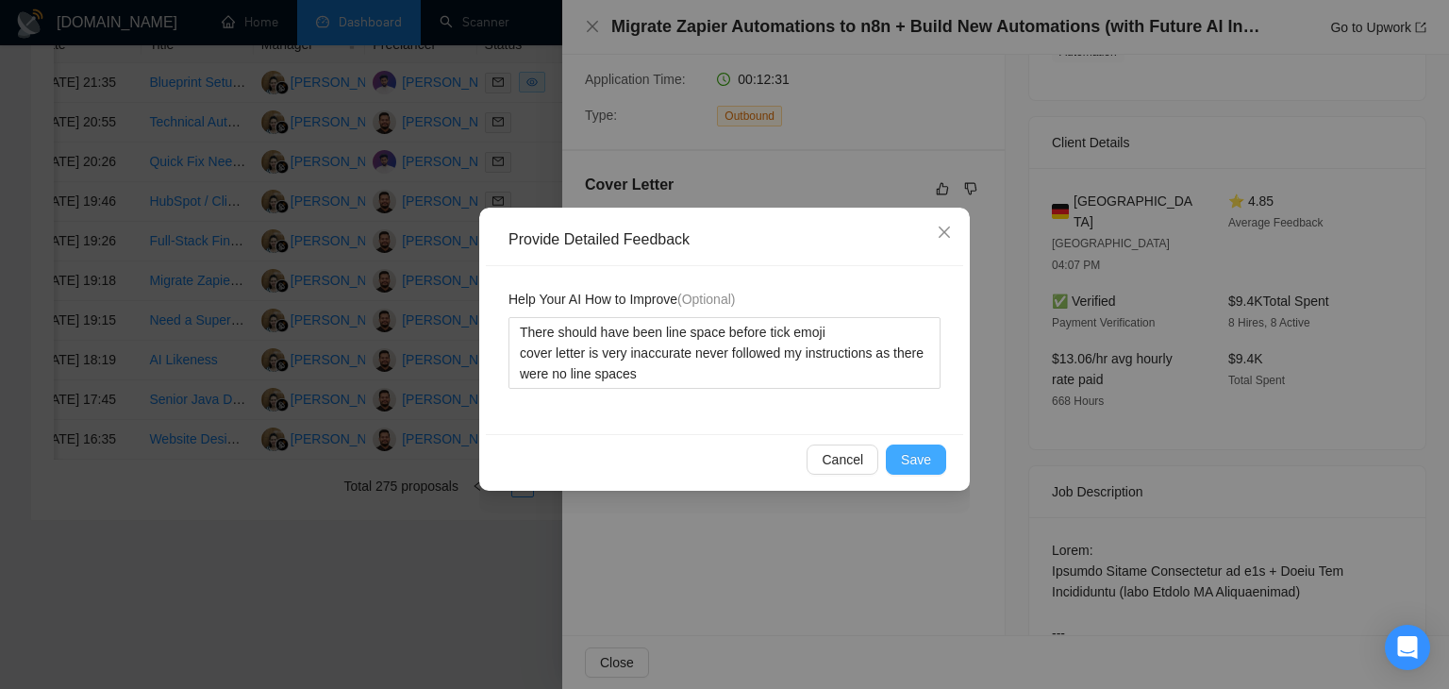
click at [934, 454] on button "Save" at bounding box center [916, 459] width 60 height 30
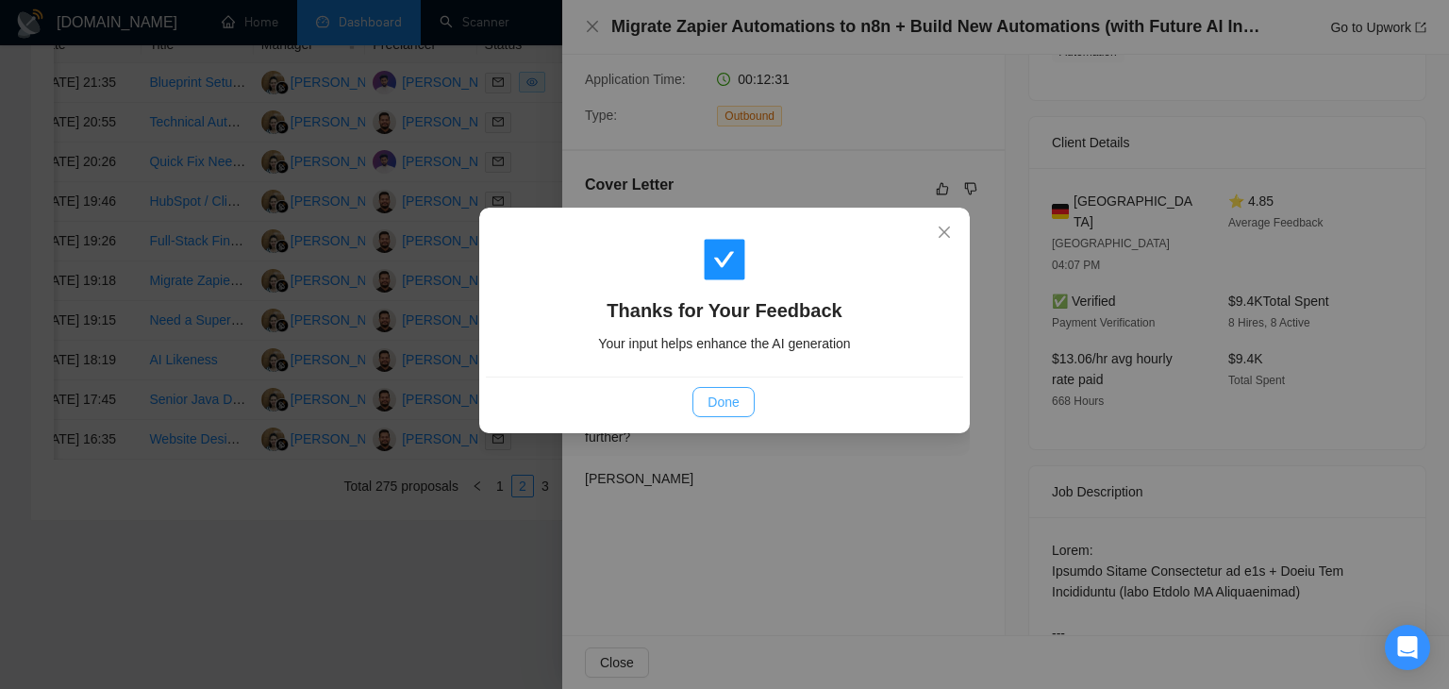
click at [724, 408] on span "Done" at bounding box center [722, 401] width 31 height 21
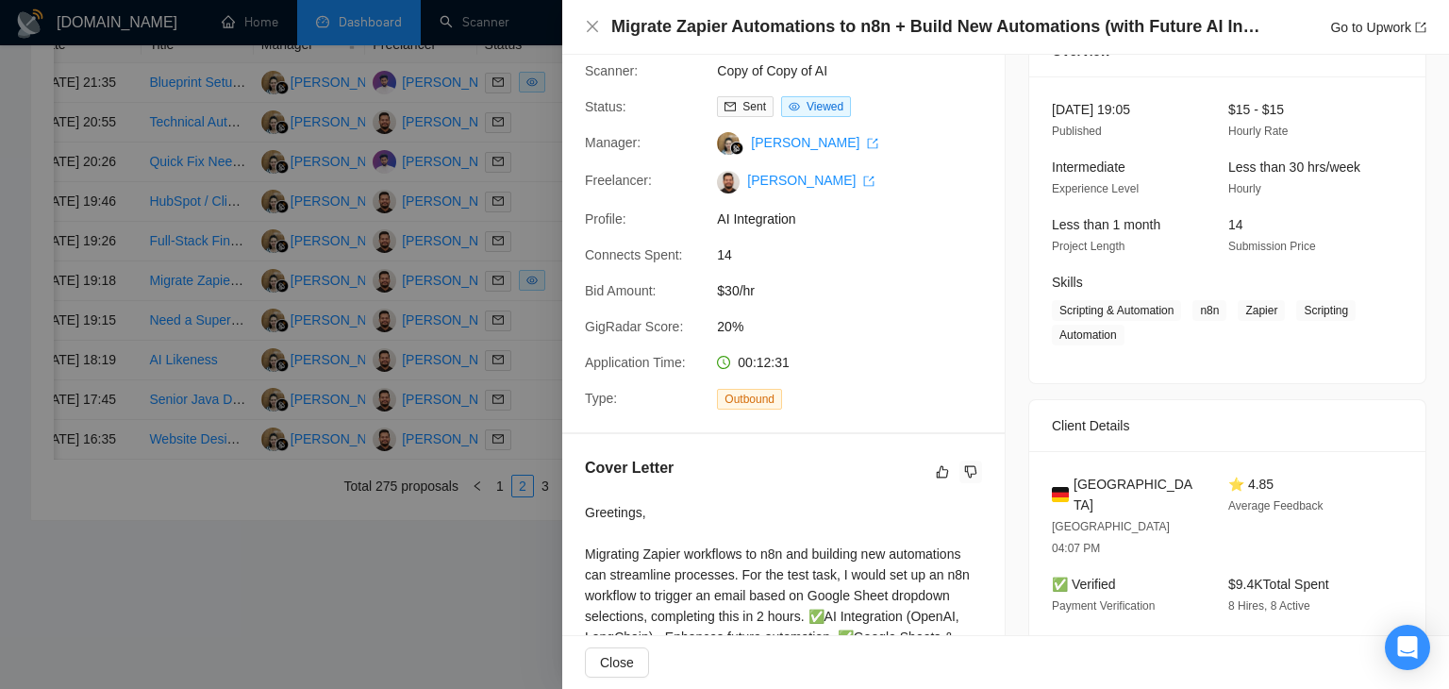
scroll to position [0, 0]
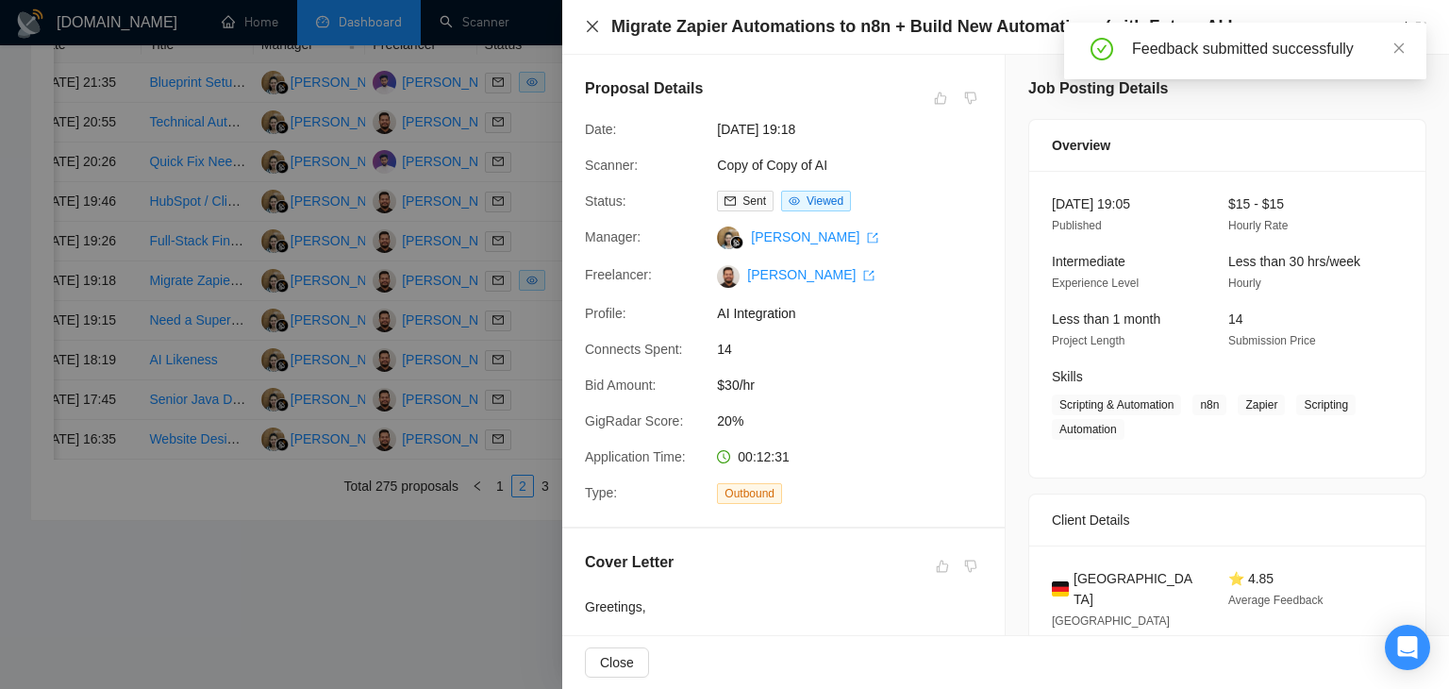
click at [589, 31] on icon "close" at bounding box center [592, 26] width 11 height 11
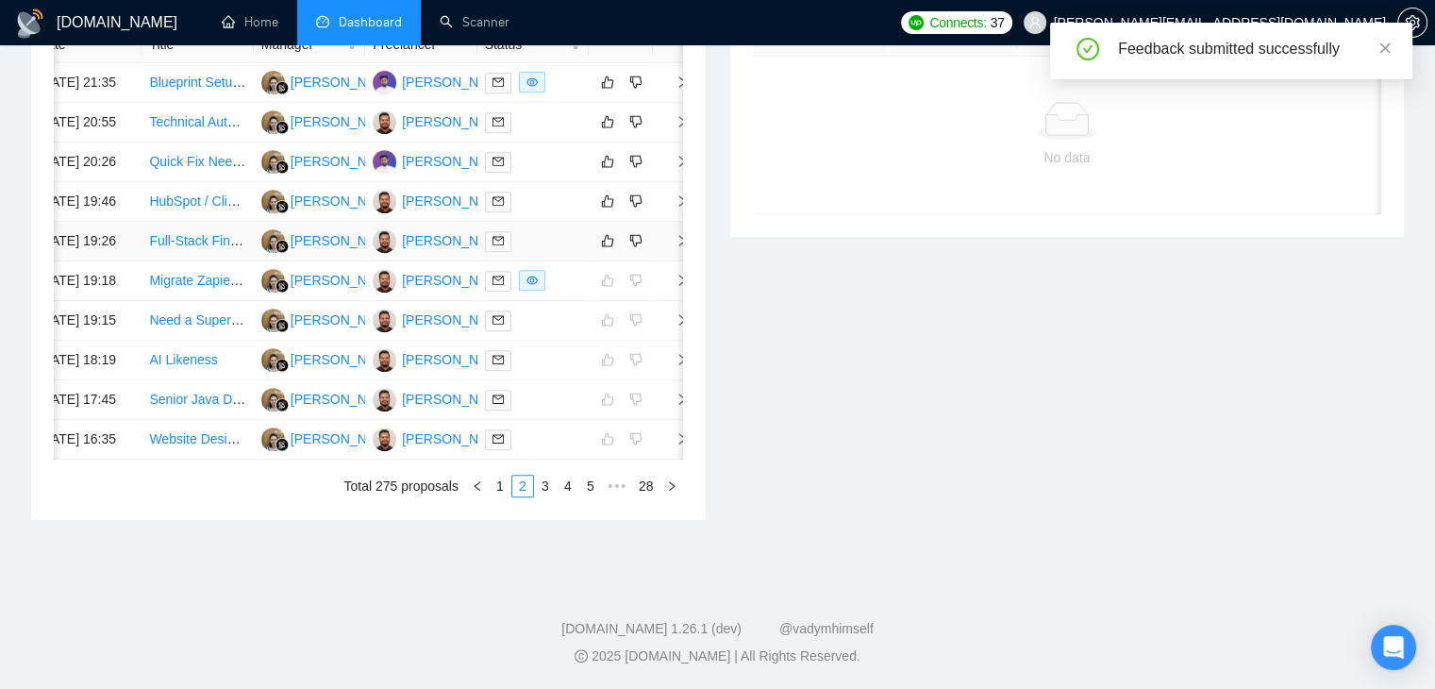
click at [677, 234] on icon "right" at bounding box center [681, 240] width 13 height 13
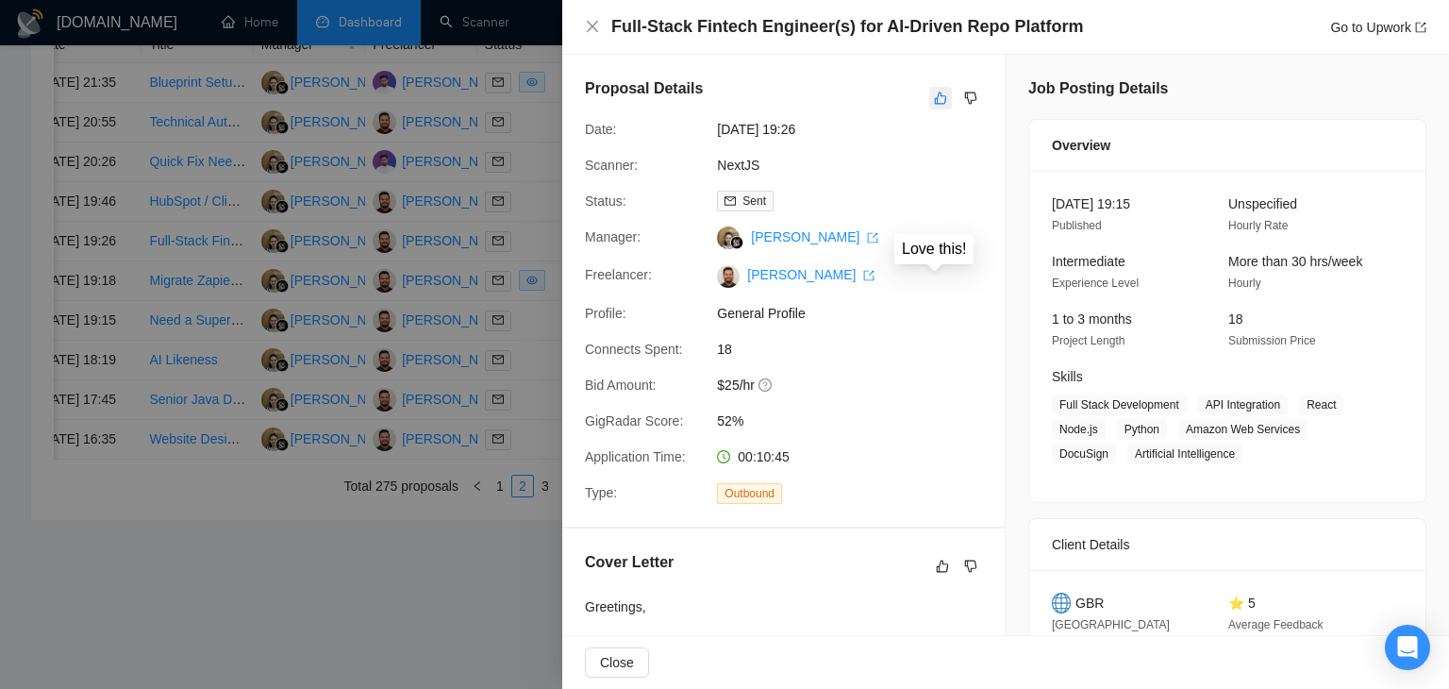
click at [934, 99] on icon "like" at bounding box center [940, 98] width 13 height 15
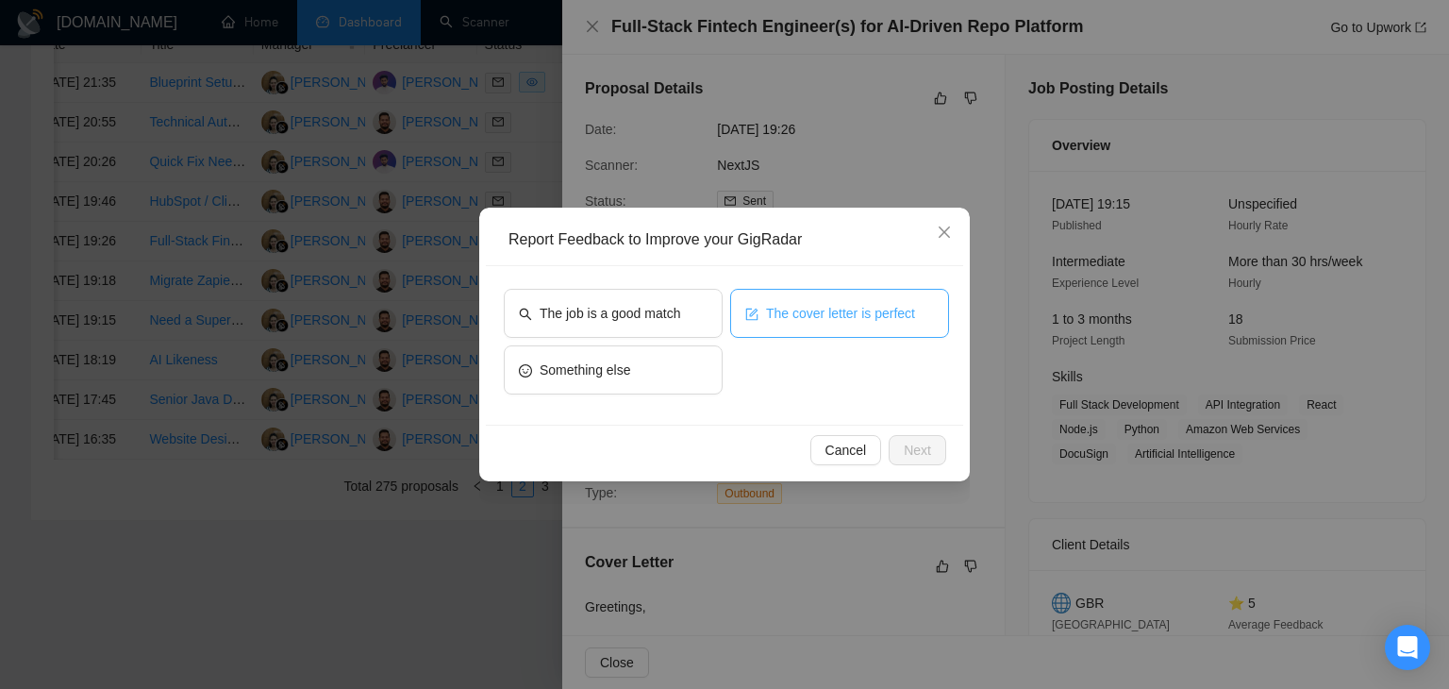
click at [807, 316] on span "The cover letter is perfect" at bounding box center [840, 313] width 149 height 21
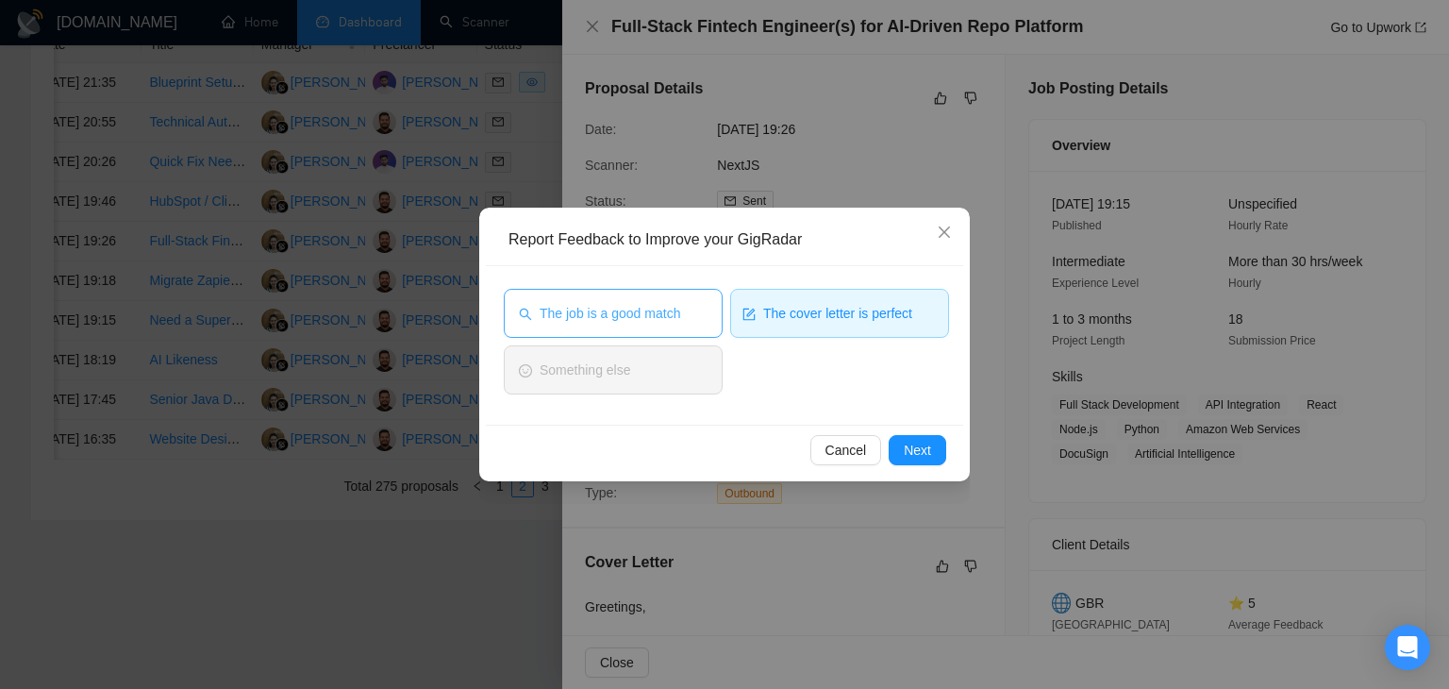
click at [658, 309] on span "The job is a good match" at bounding box center [610, 313] width 141 height 21
click at [817, 325] on button "The cover letter is perfect" at bounding box center [839, 313] width 219 height 49
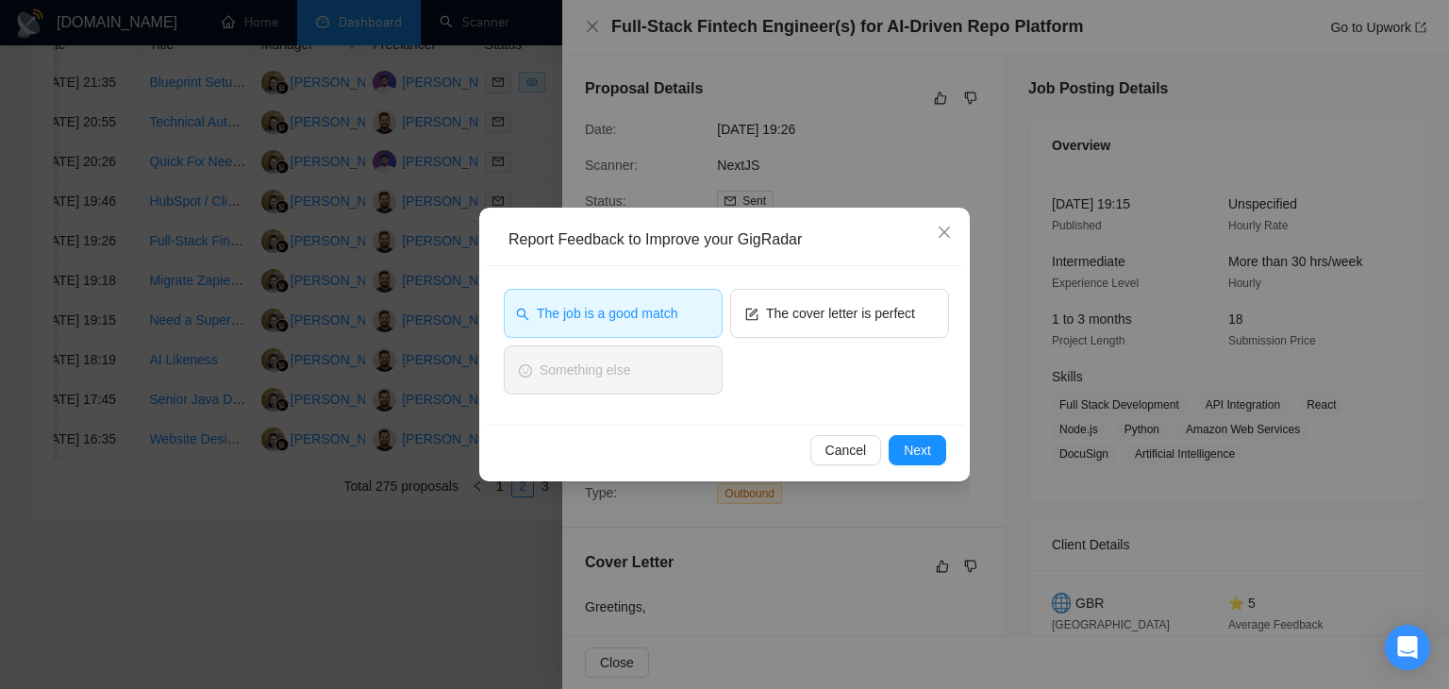
click at [633, 313] on span "The job is a good match" at bounding box center [607, 313] width 141 height 21
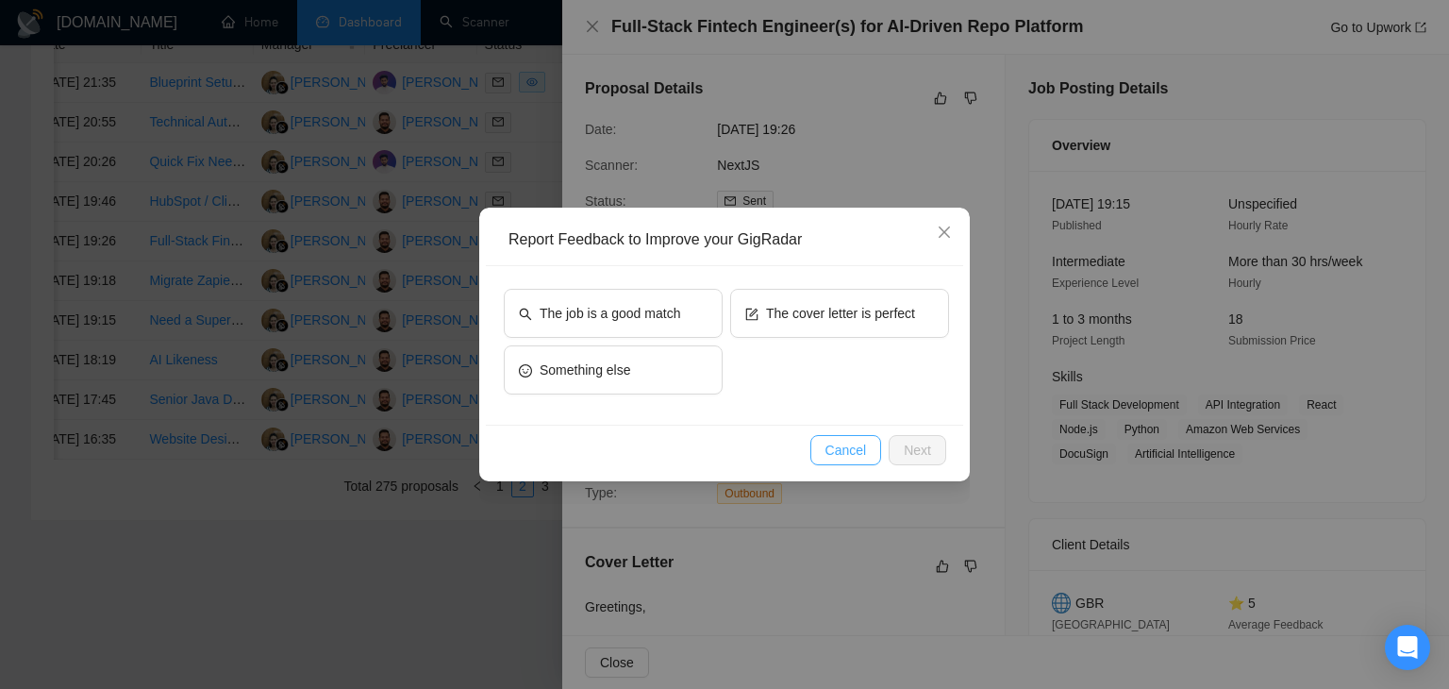
click at [841, 447] on span "Cancel" at bounding box center [846, 450] width 42 height 21
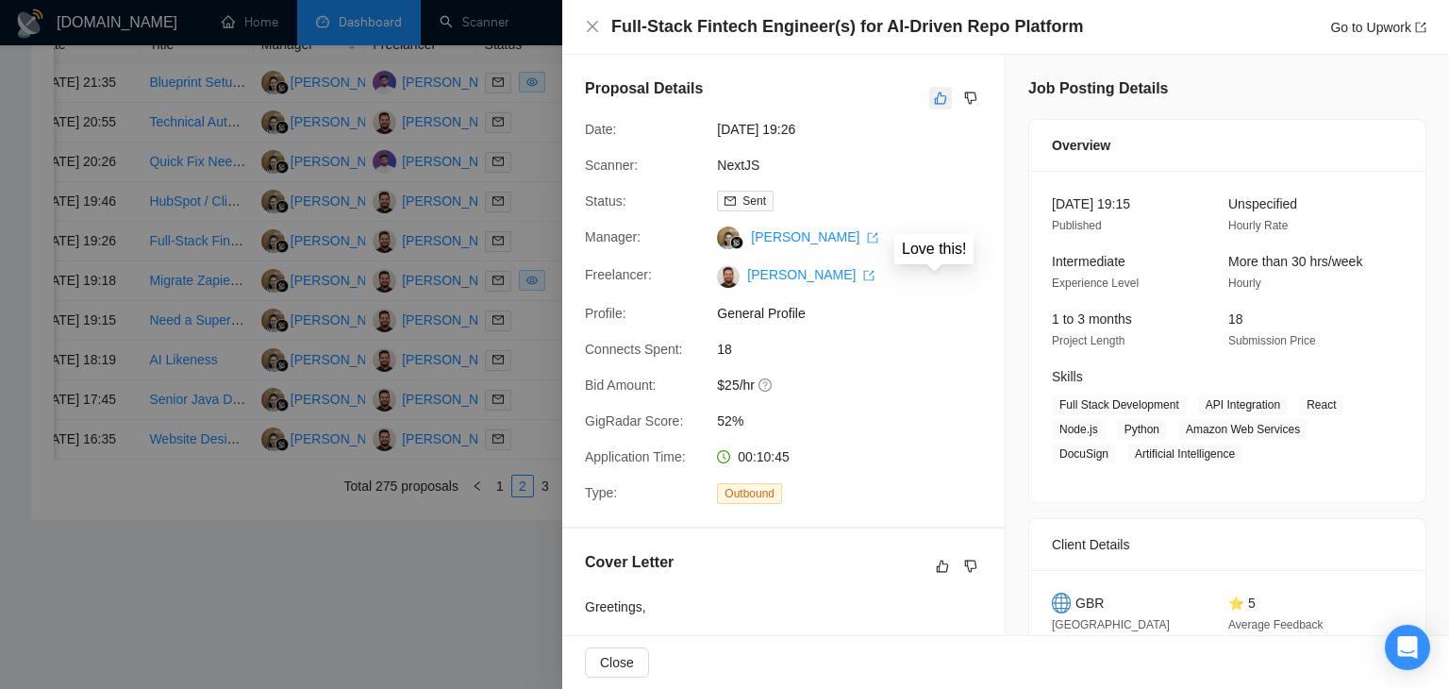
click at [929, 100] on button "button" at bounding box center [940, 98] width 23 height 23
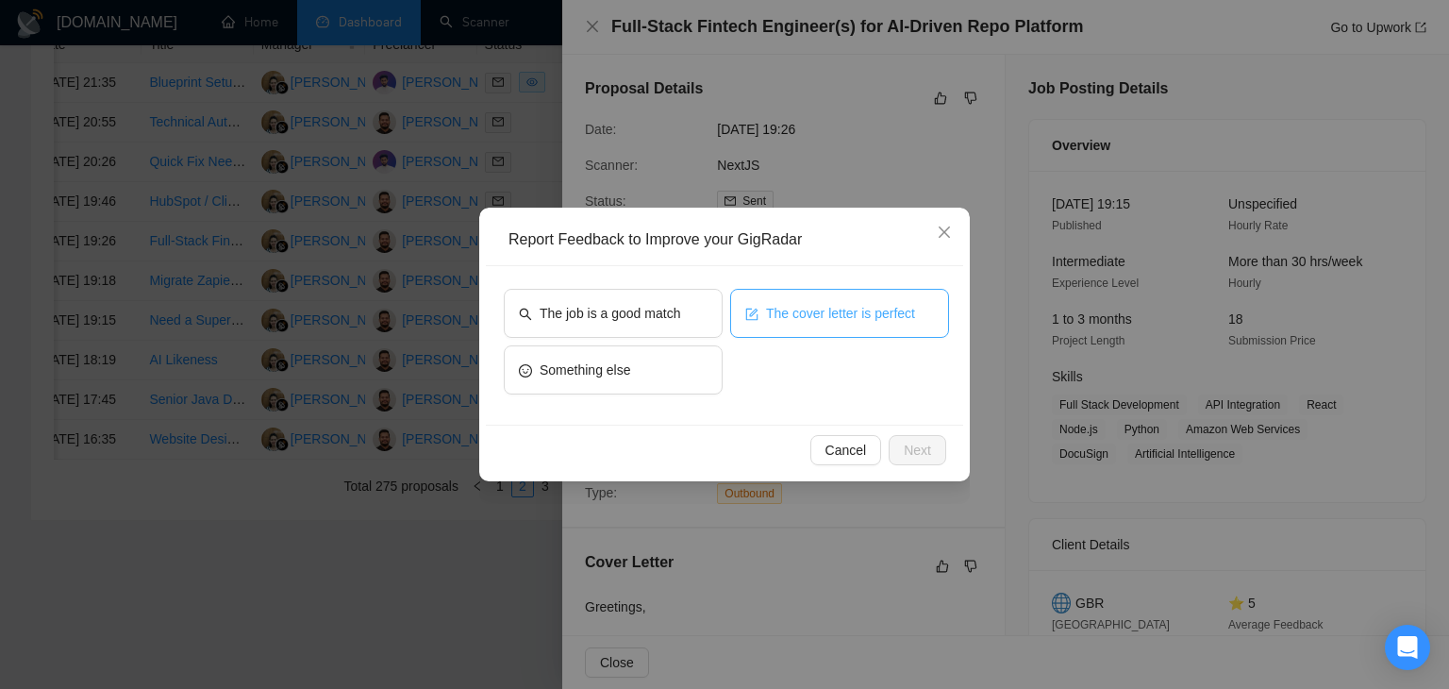
click at [748, 299] on button "The cover letter is perfect" at bounding box center [839, 313] width 219 height 49
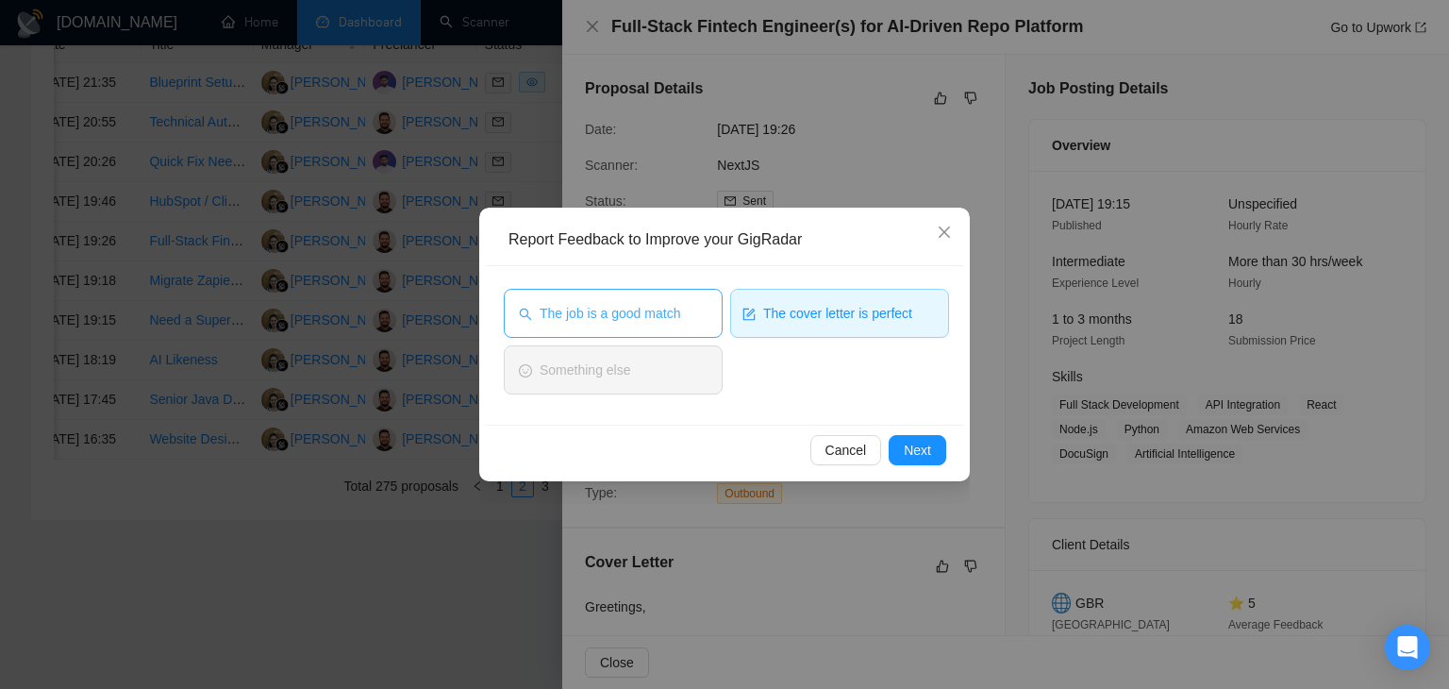
click at [690, 303] on button "The job is a good match" at bounding box center [613, 313] width 219 height 49
click at [902, 436] on button "Next" at bounding box center [918, 450] width 58 height 30
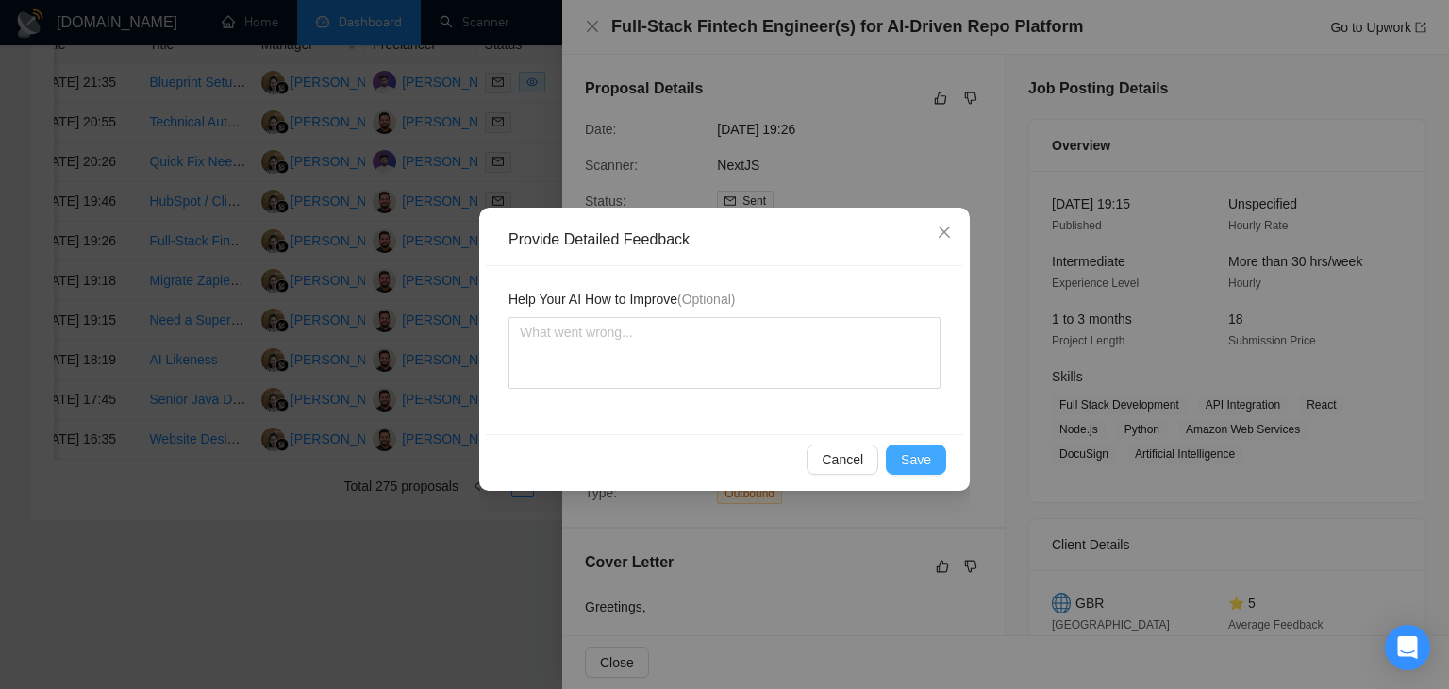
click at [903, 454] on button "Save" at bounding box center [916, 459] width 60 height 30
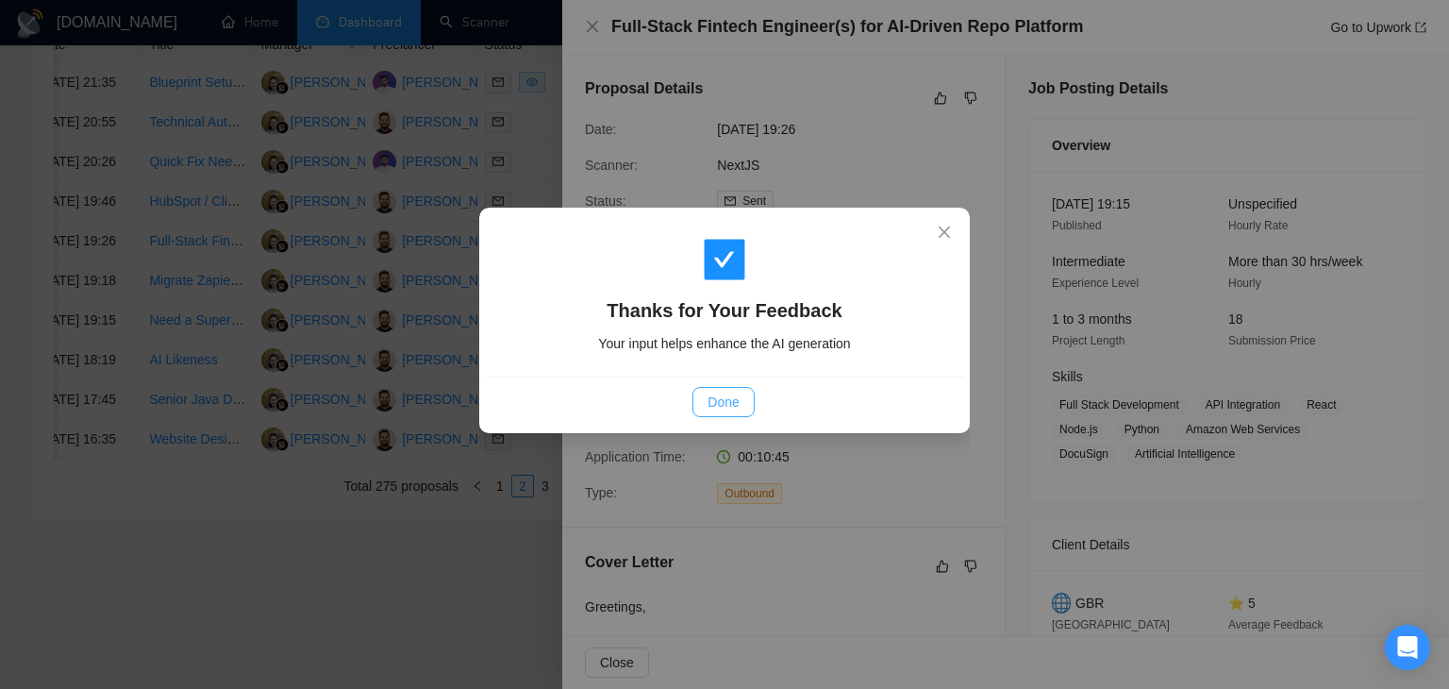
click at [726, 405] on span "Done" at bounding box center [722, 401] width 31 height 21
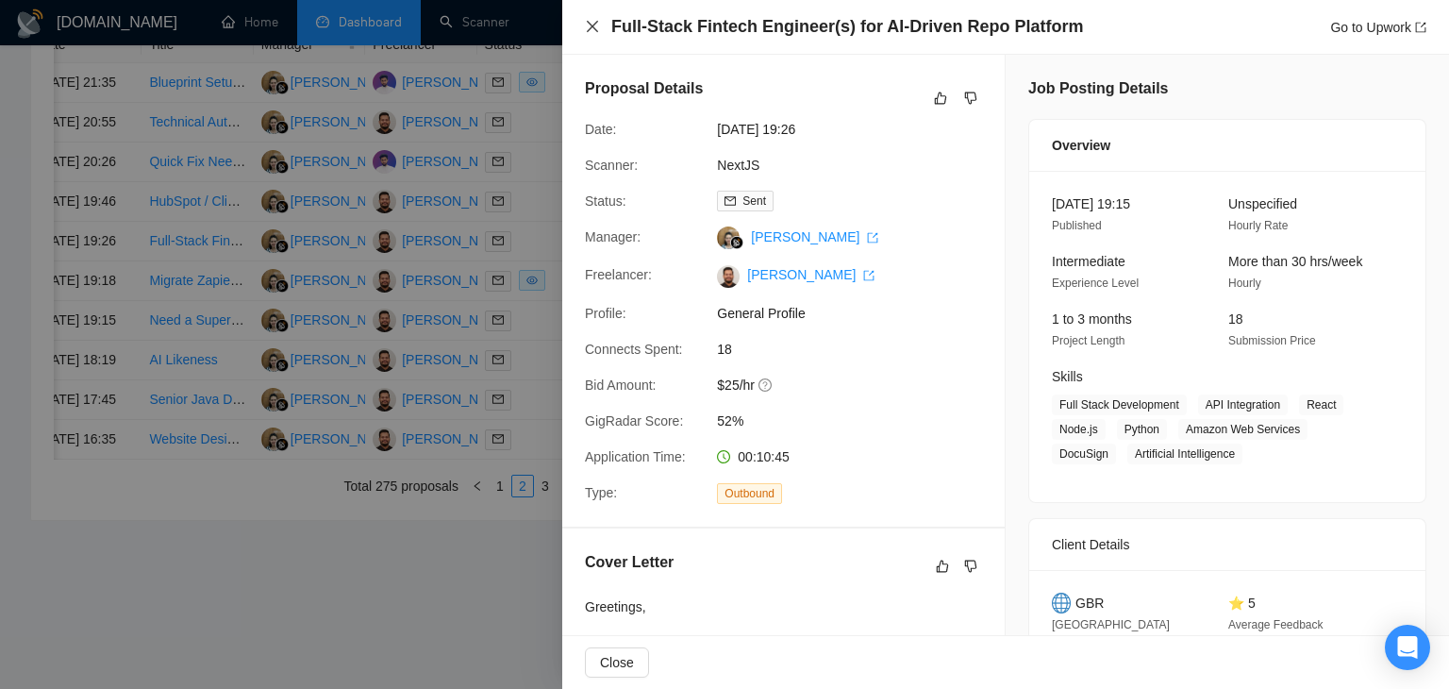
click at [592, 27] on icon "close" at bounding box center [592, 26] width 11 height 11
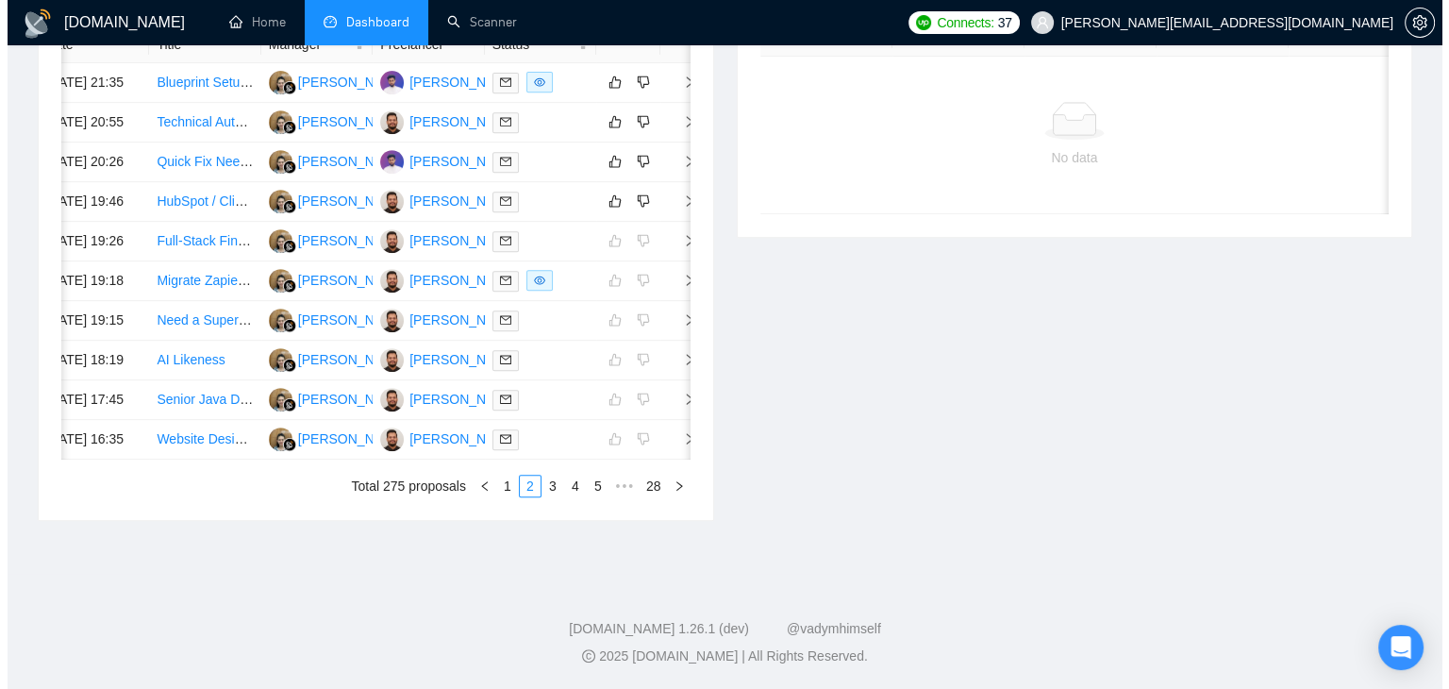
scroll to position [817, 0]
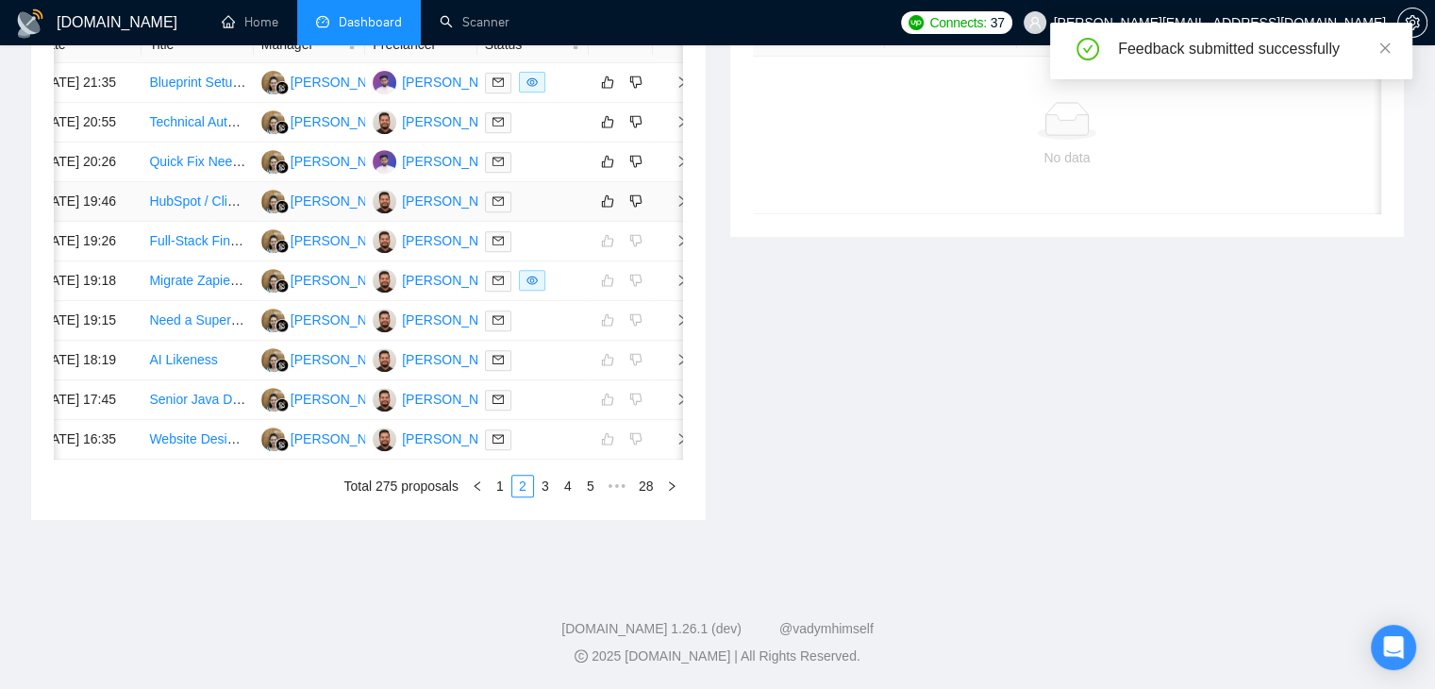
click at [678, 208] on icon "right" at bounding box center [681, 200] width 13 height 13
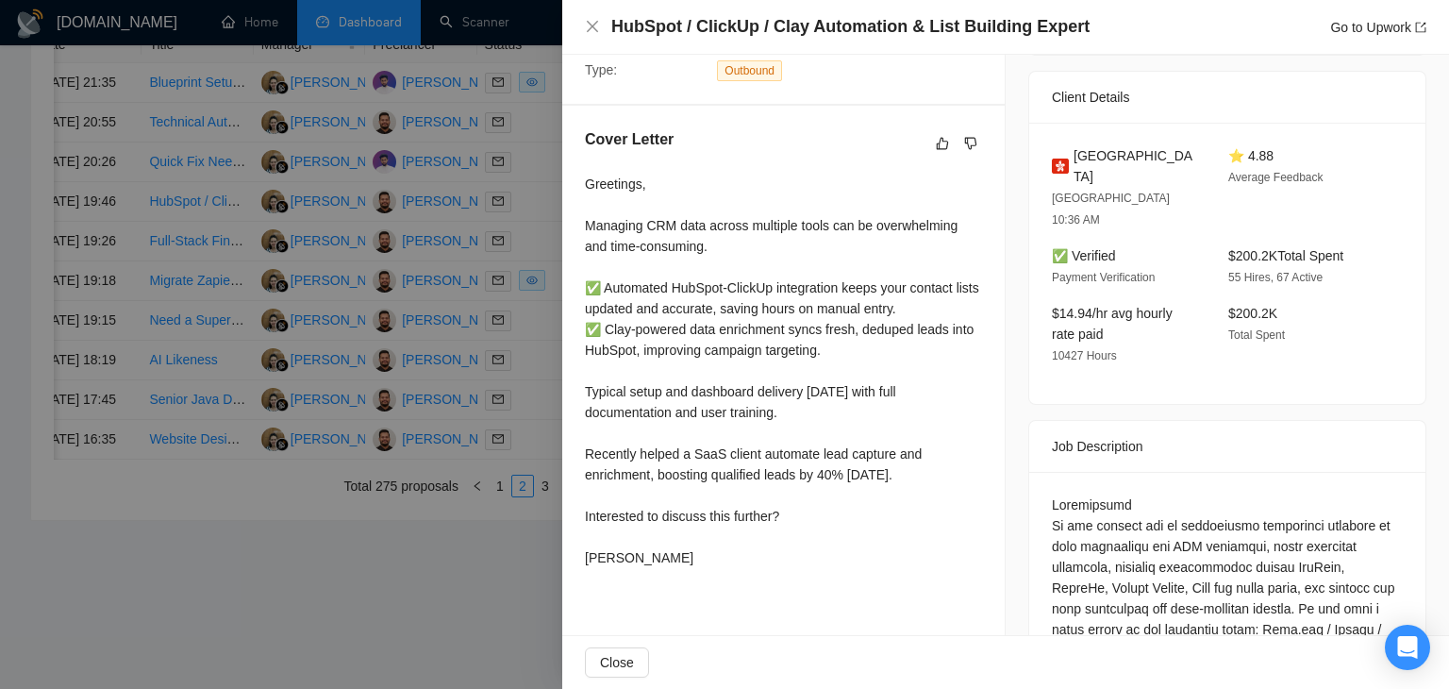
scroll to position [294, 0]
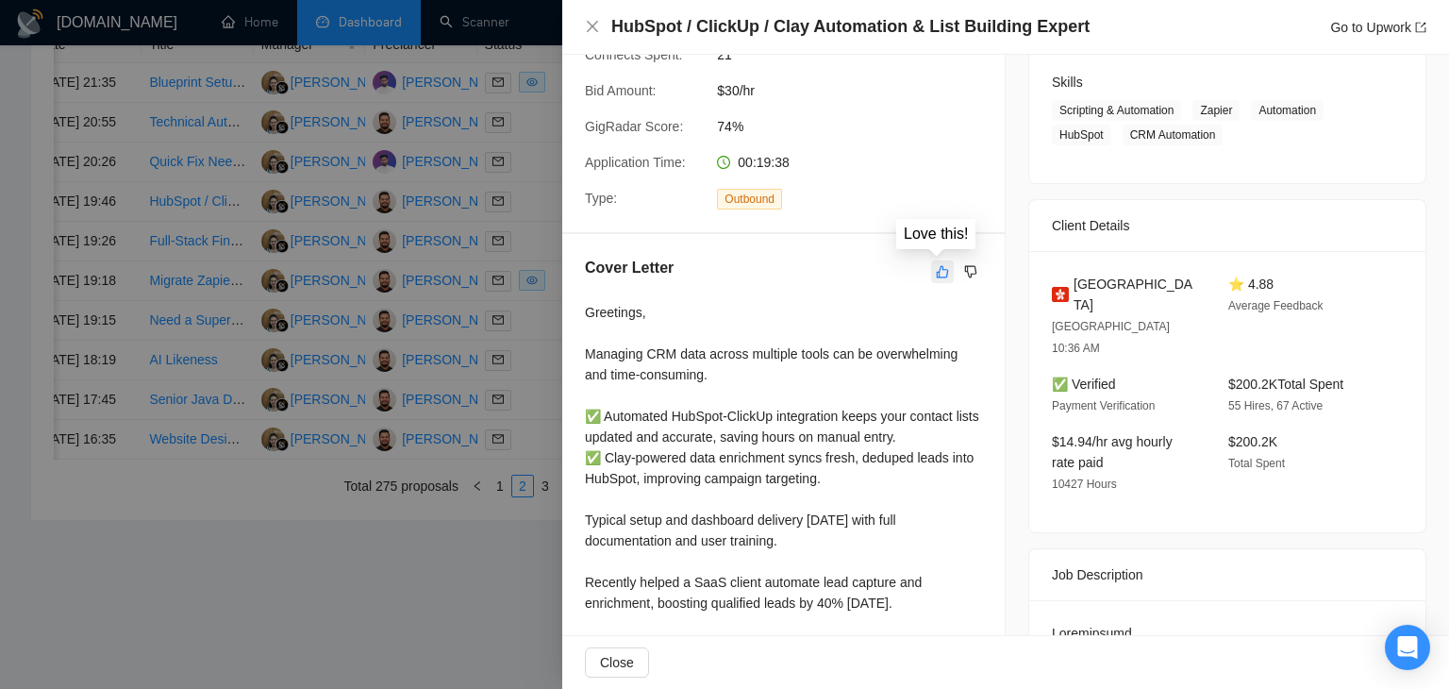
click at [936, 271] on icon "like" at bounding box center [942, 271] width 13 height 15
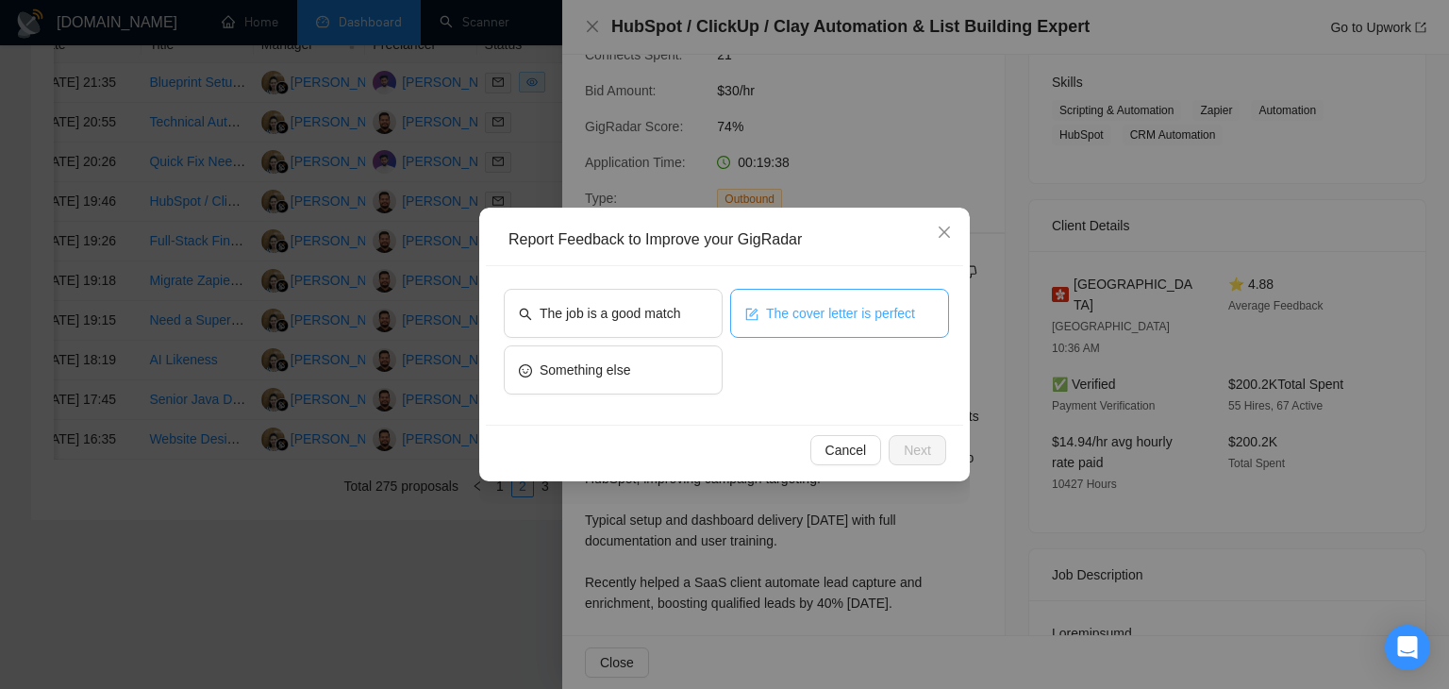
click at [791, 306] on span "The cover letter is perfect" at bounding box center [840, 313] width 149 height 21
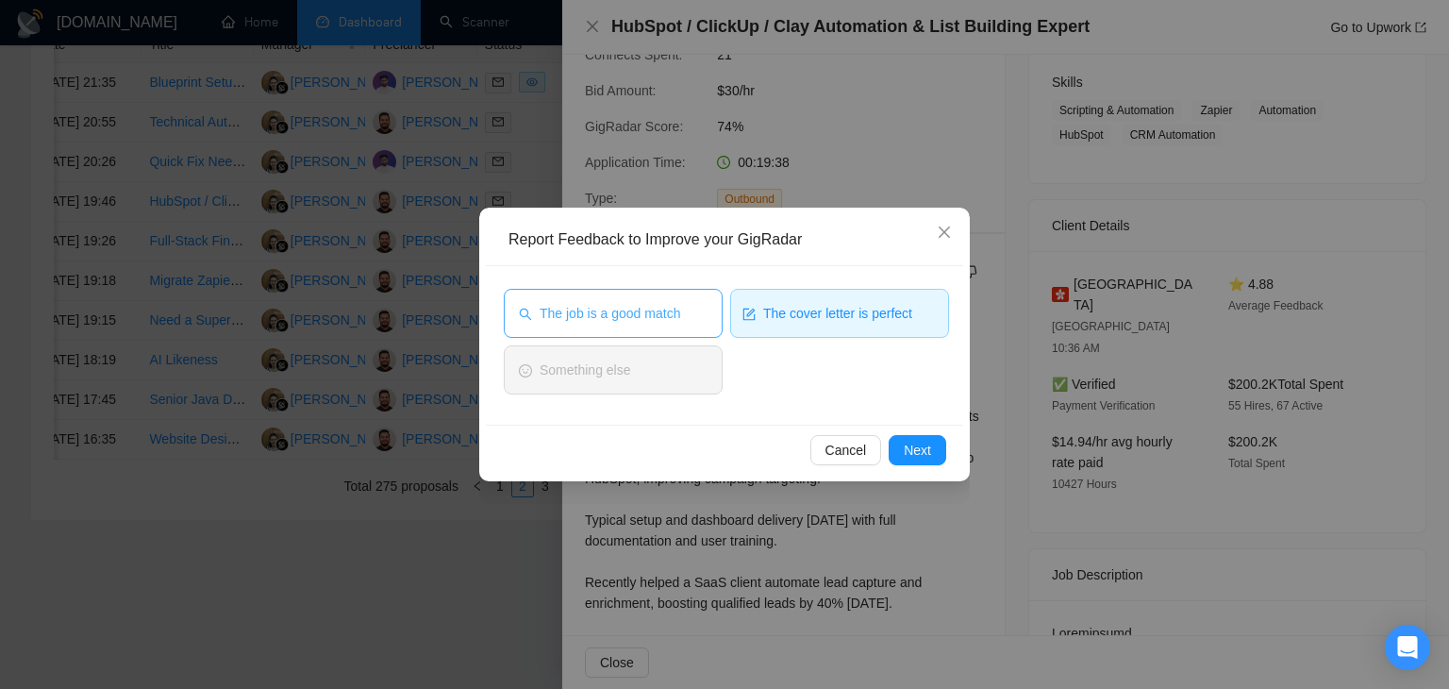
click at [673, 310] on span "The job is a good match" at bounding box center [610, 313] width 141 height 21
click at [916, 447] on span "Next" at bounding box center [917, 450] width 27 height 21
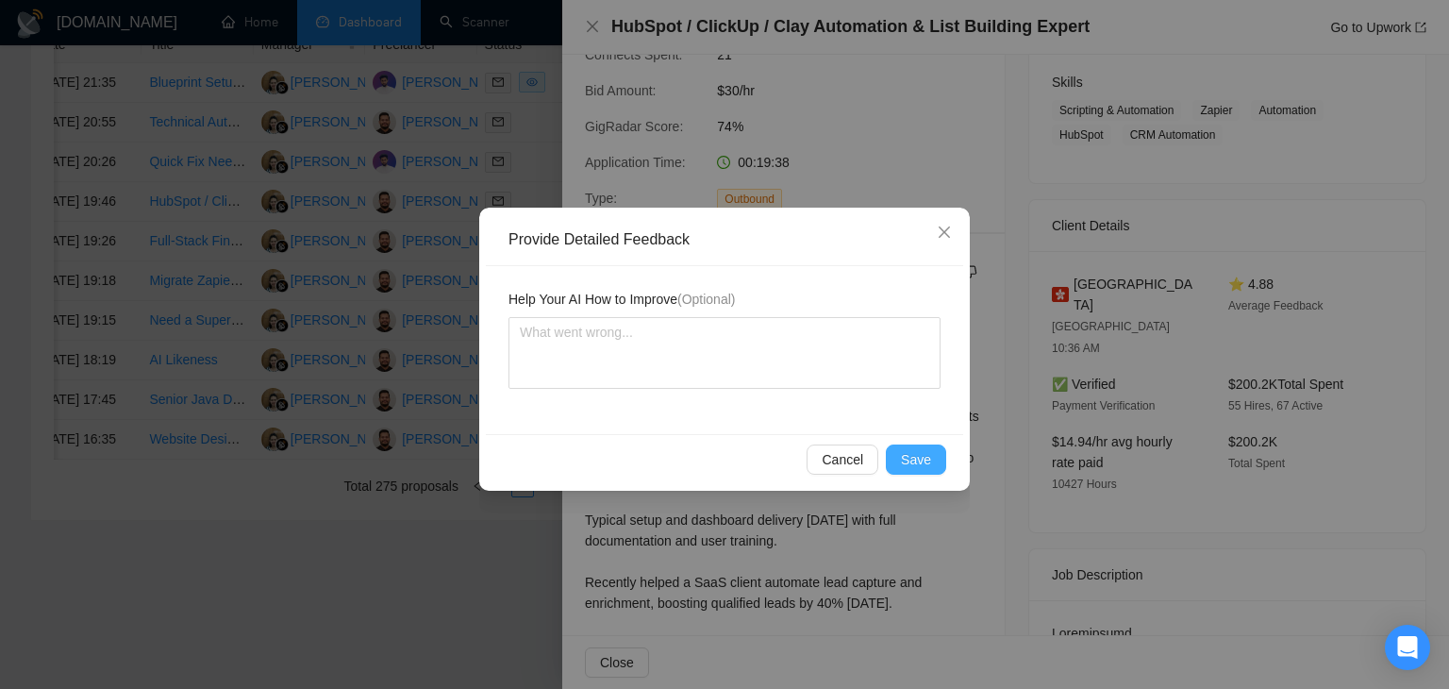
click at [906, 462] on span "Save" at bounding box center [916, 459] width 30 height 21
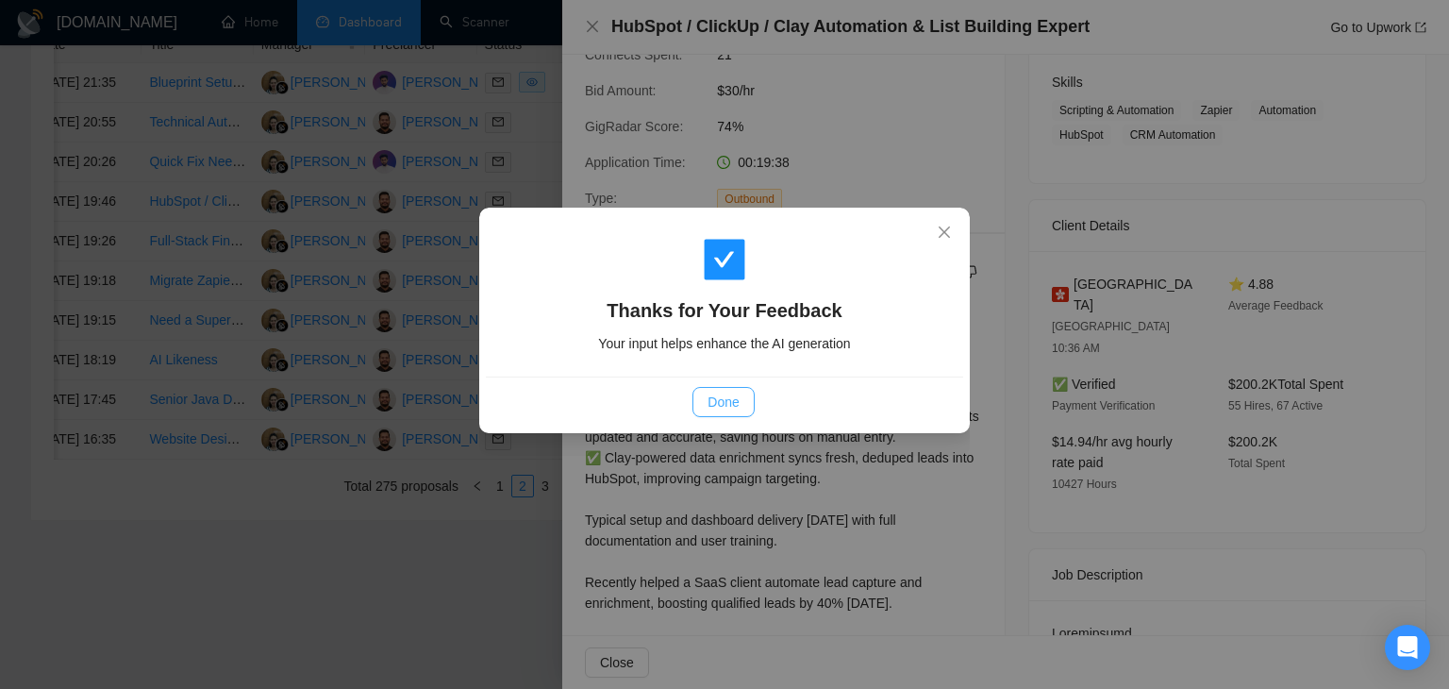
click at [724, 408] on span "Done" at bounding box center [722, 401] width 31 height 21
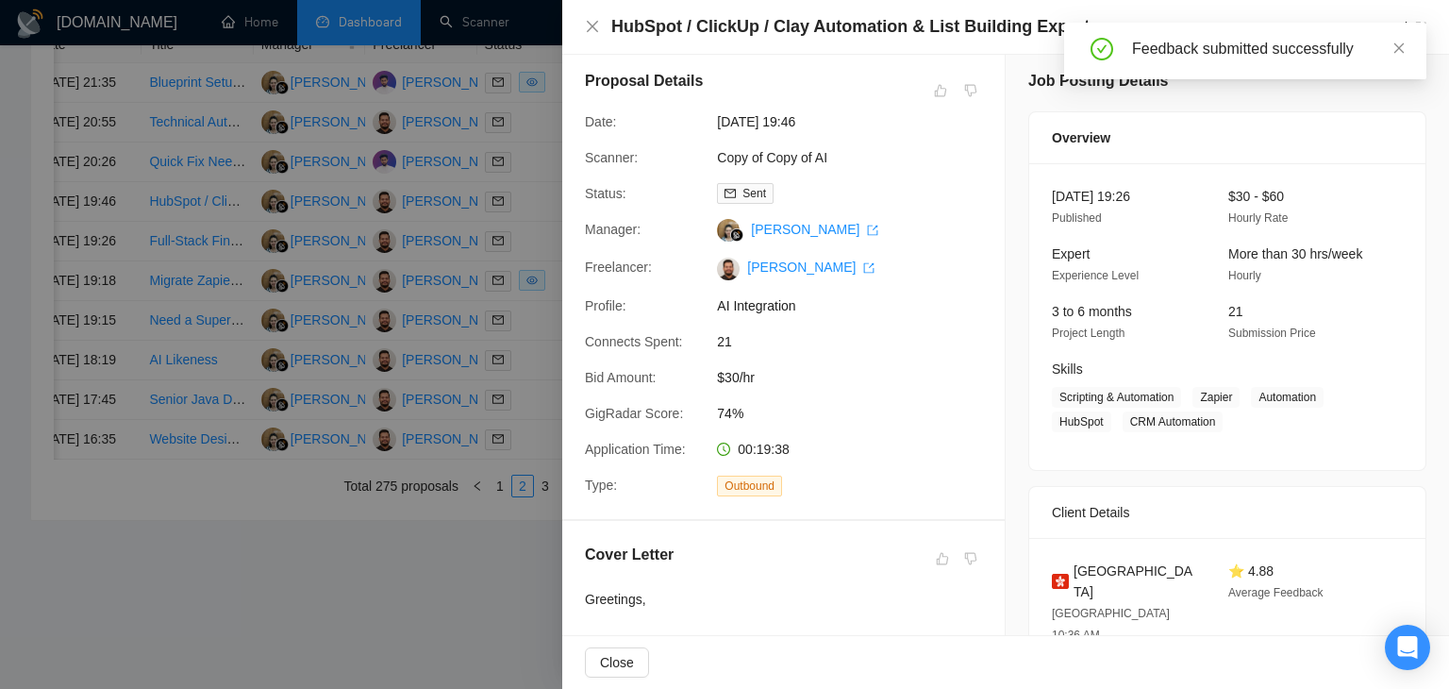
scroll to position [0, 0]
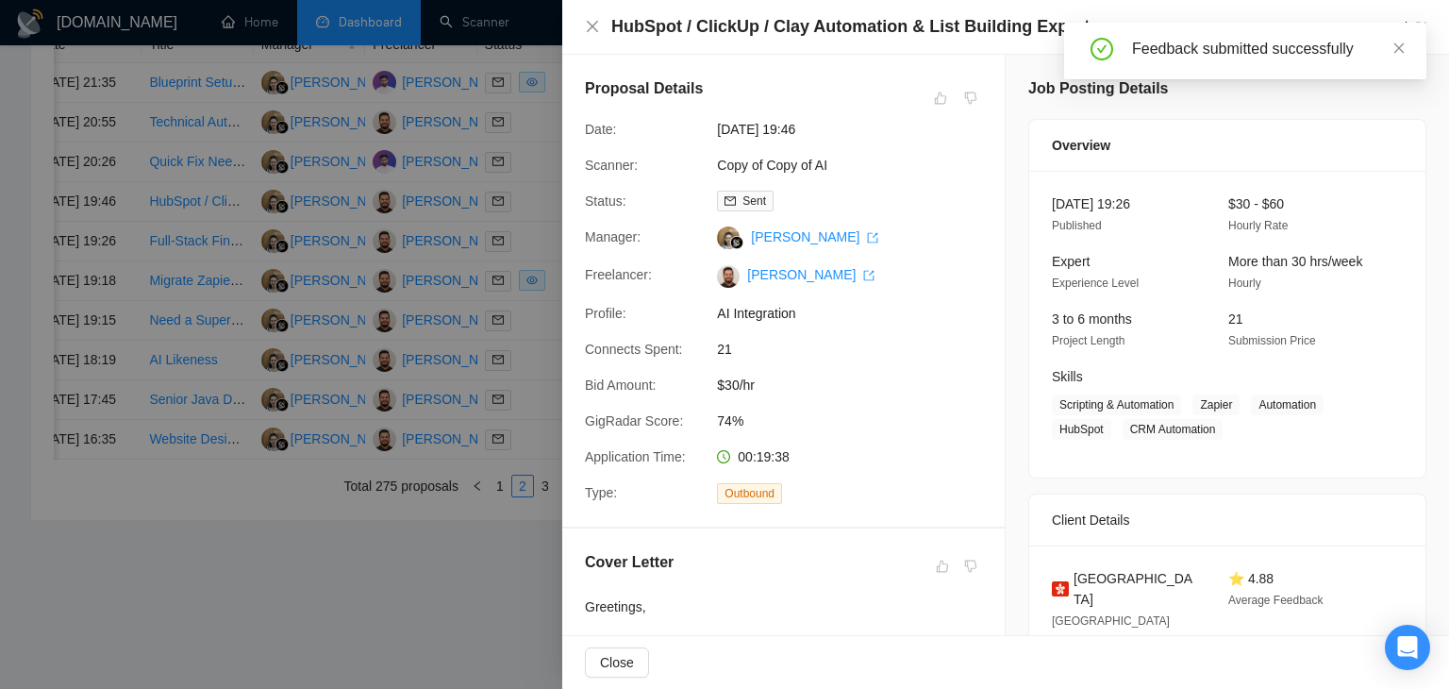
click at [579, 24] on div "HubSpot / ClickUp / Clay Automation & List Building Expert Go to Upwork" at bounding box center [1005, 27] width 887 height 55
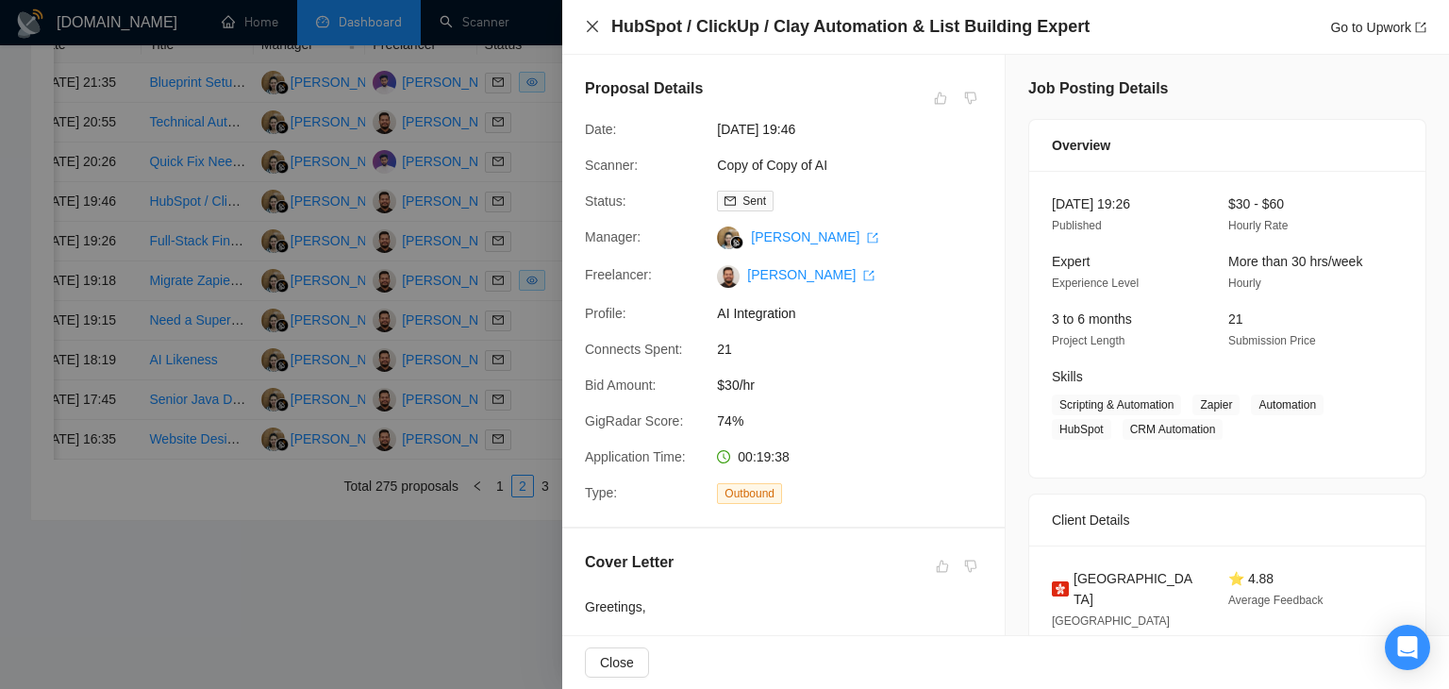
click at [589, 24] on icon "close" at bounding box center [592, 26] width 11 height 11
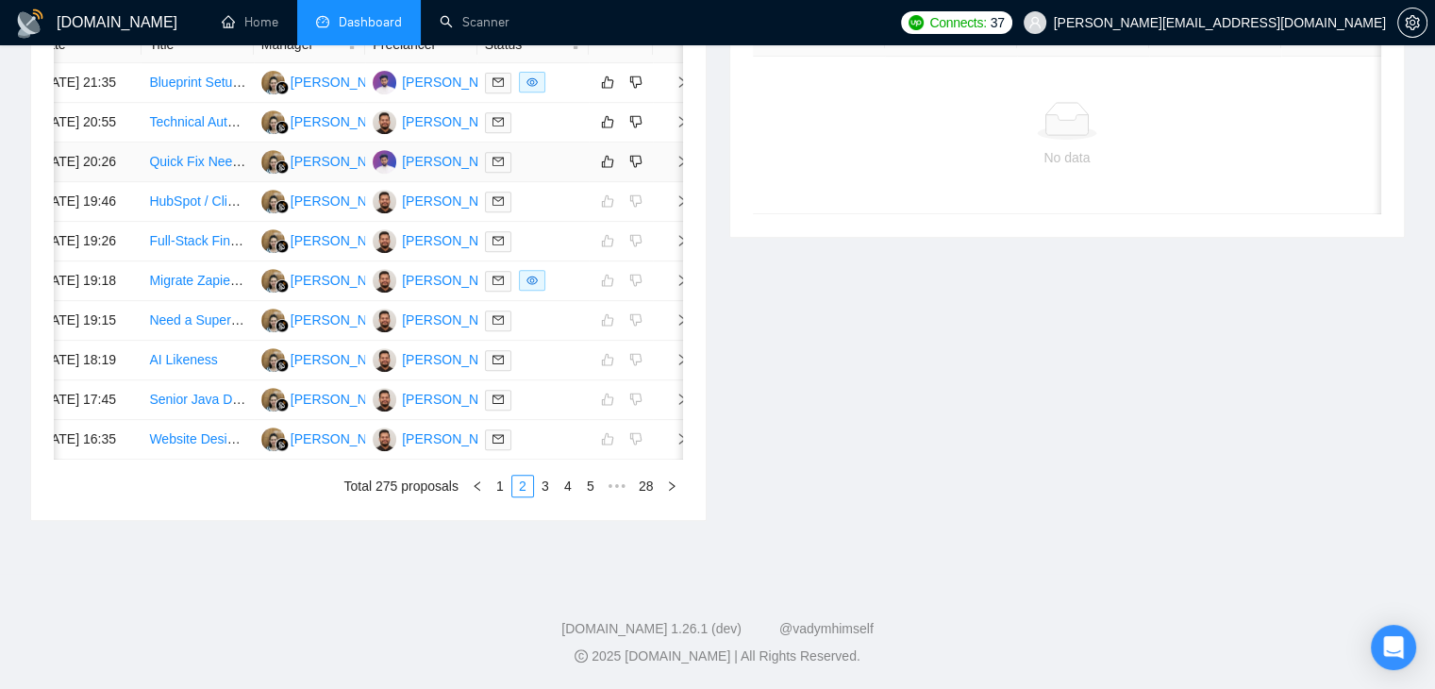
click at [679, 167] on icon "right" at bounding box center [682, 161] width 7 height 11
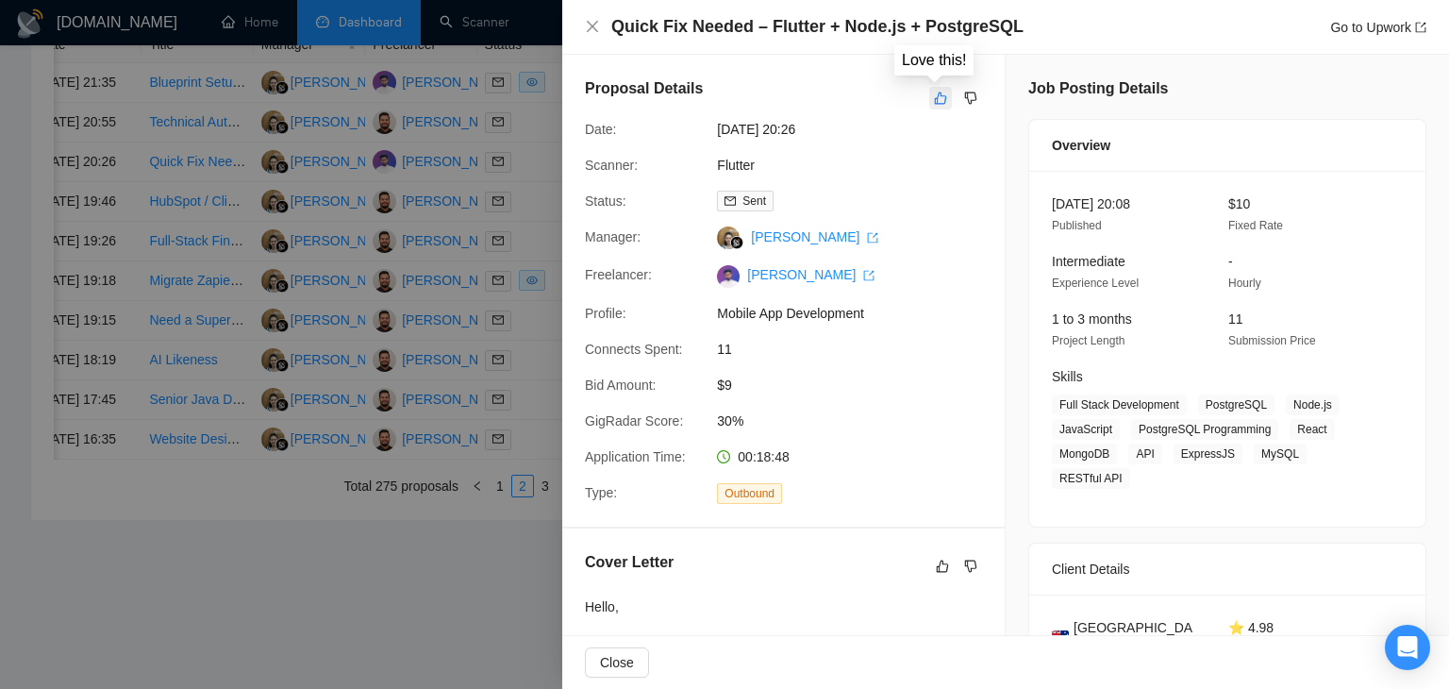
click at [934, 101] on icon "like" at bounding box center [940, 98] width 13 height 15
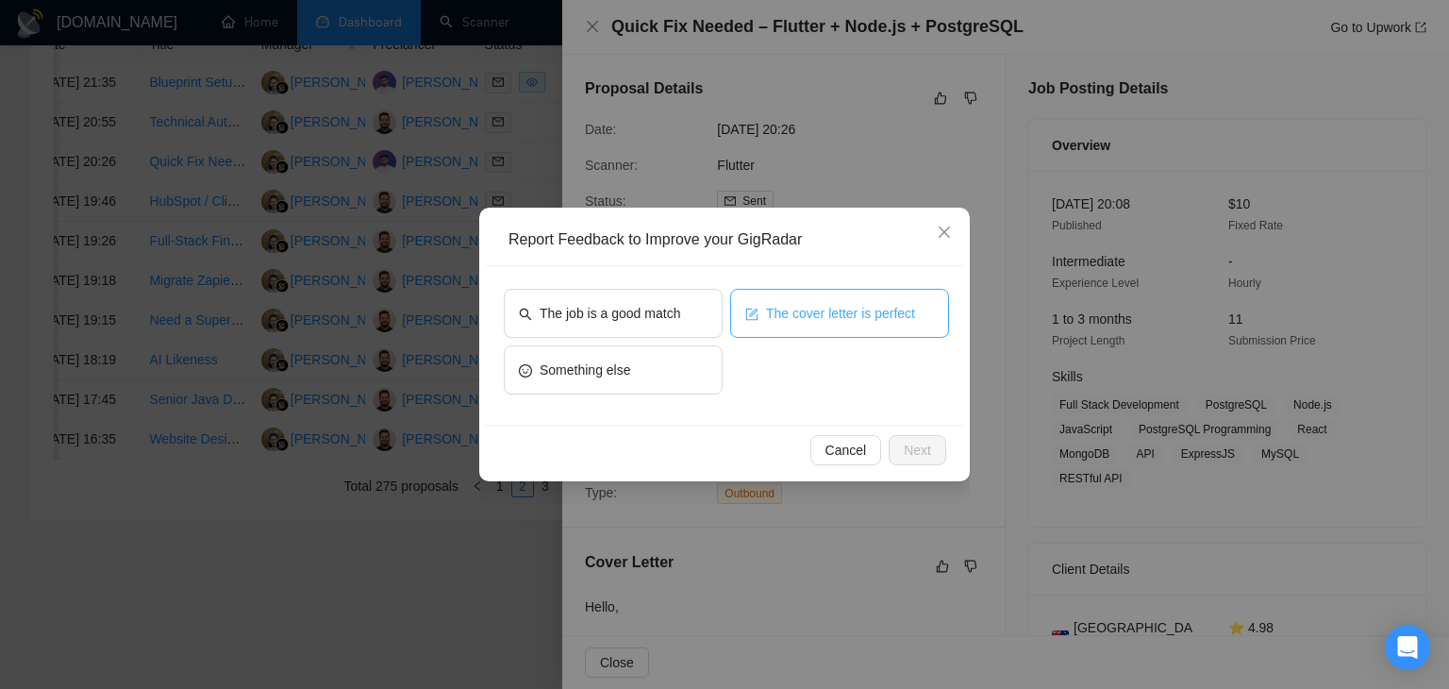
click at [763, 303] on button "The cover letter is perfect" at bounding box center [839, 313] width 219 height 49
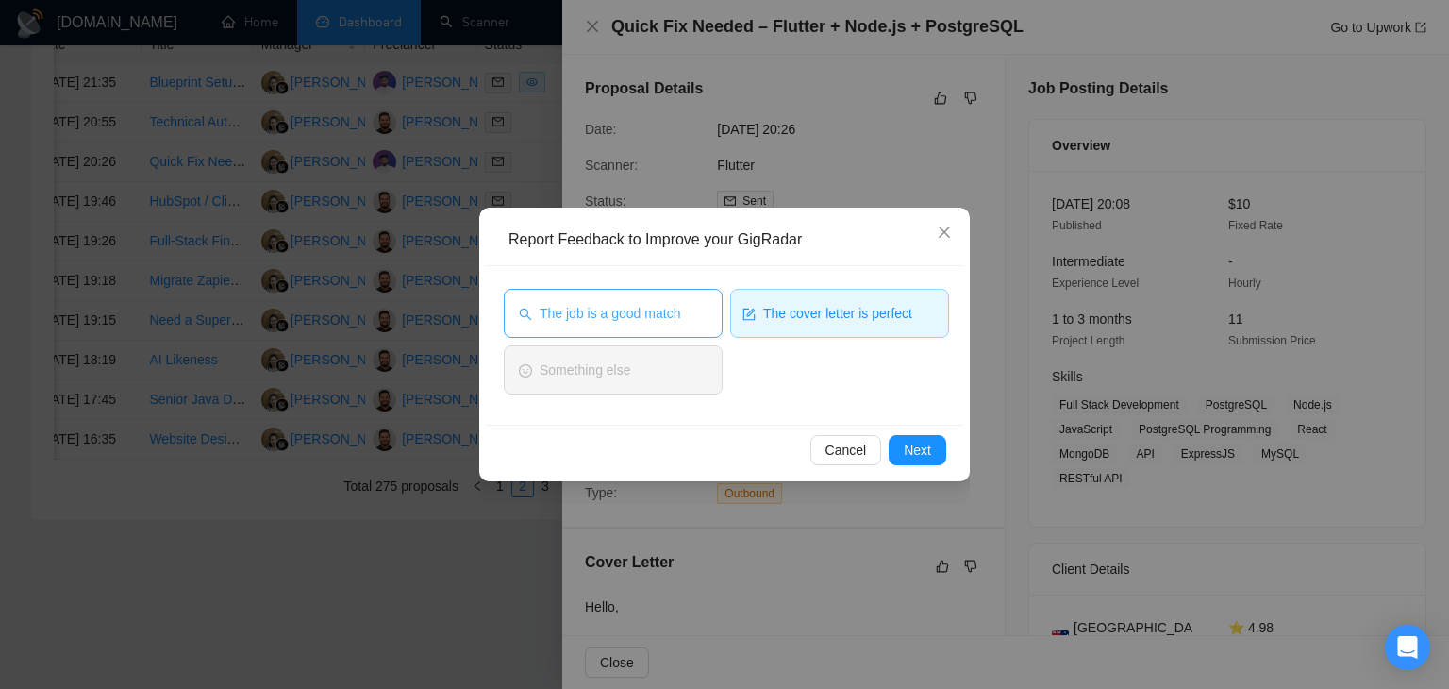
click at [659, 305] on span "The job is a good match" at bounding box center [610, 313] width 141 height 21
click at [913, 458] on span "Next" at bounding box center [917, 450] width 27 height 21
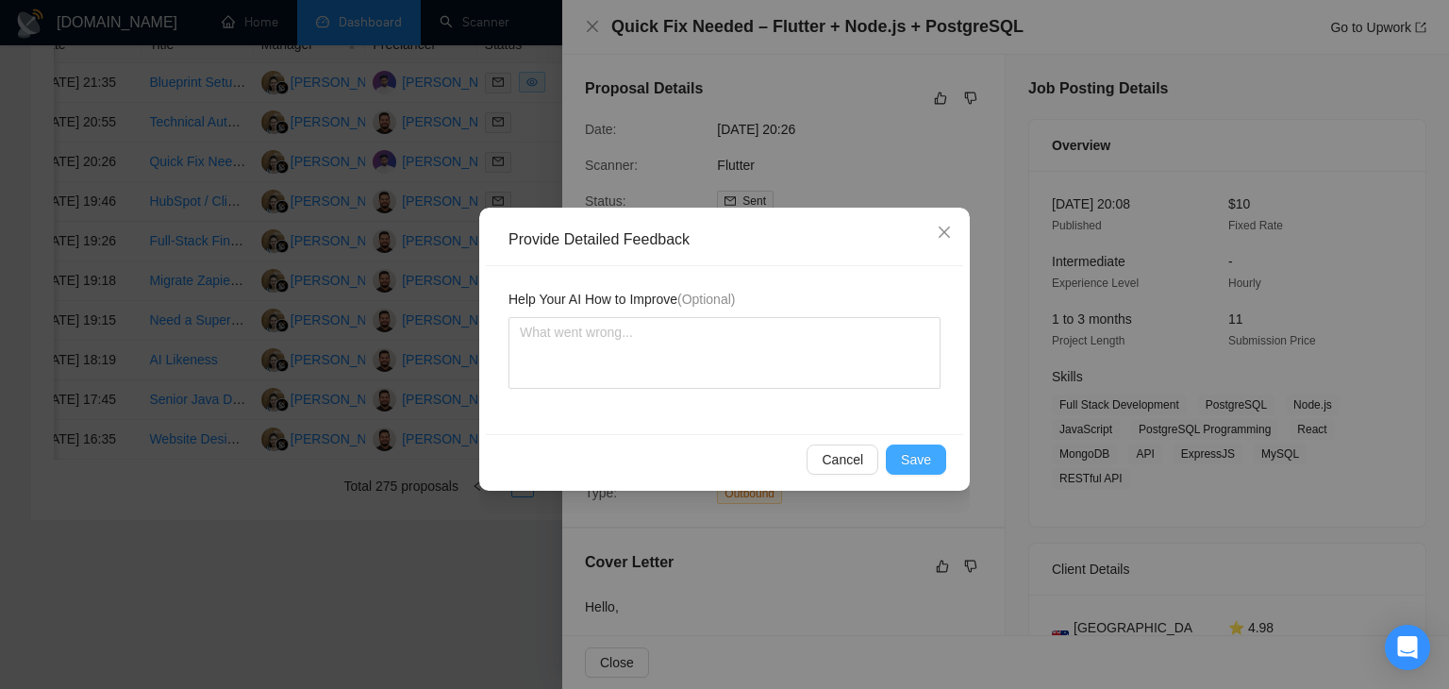
click at [912, 457] on span "Save" at bounding box center [916, 459] width 30 height 21
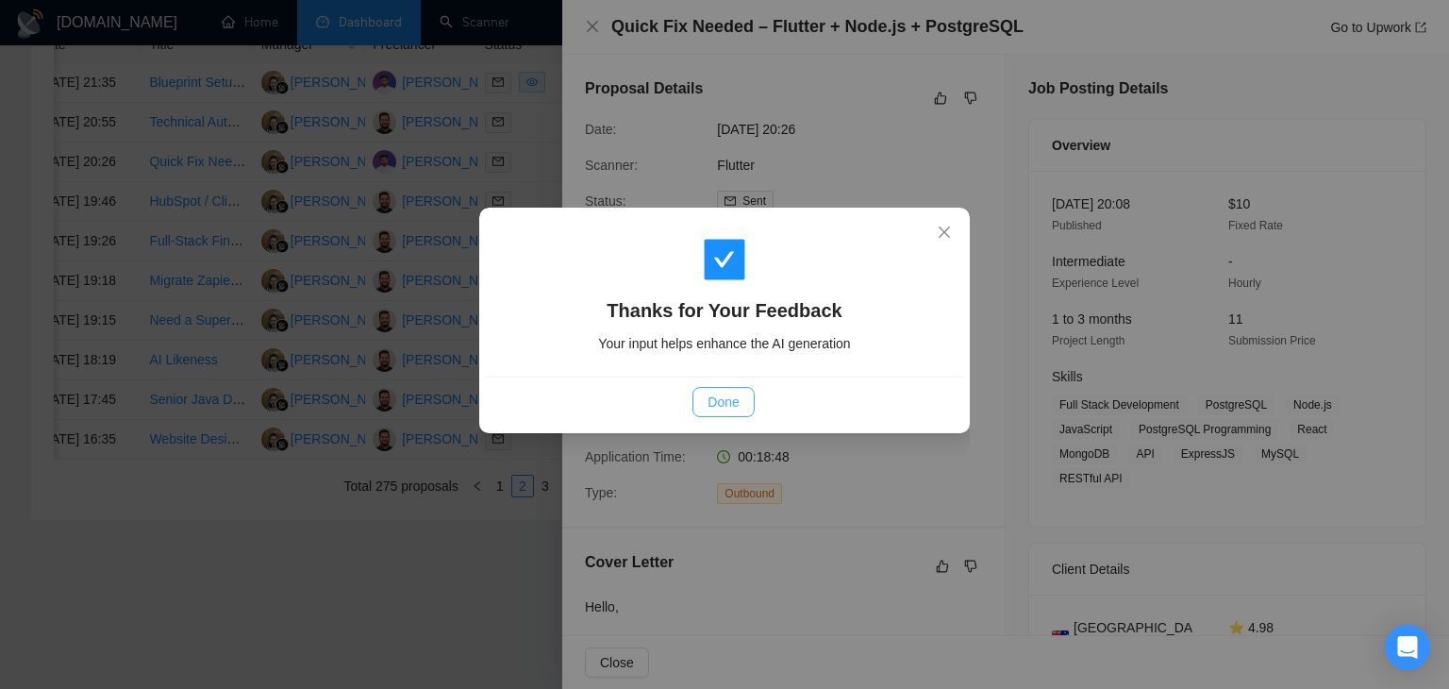
click at [730, 406] on span "Done" at bounding box center [722, 401] width 31 height 21
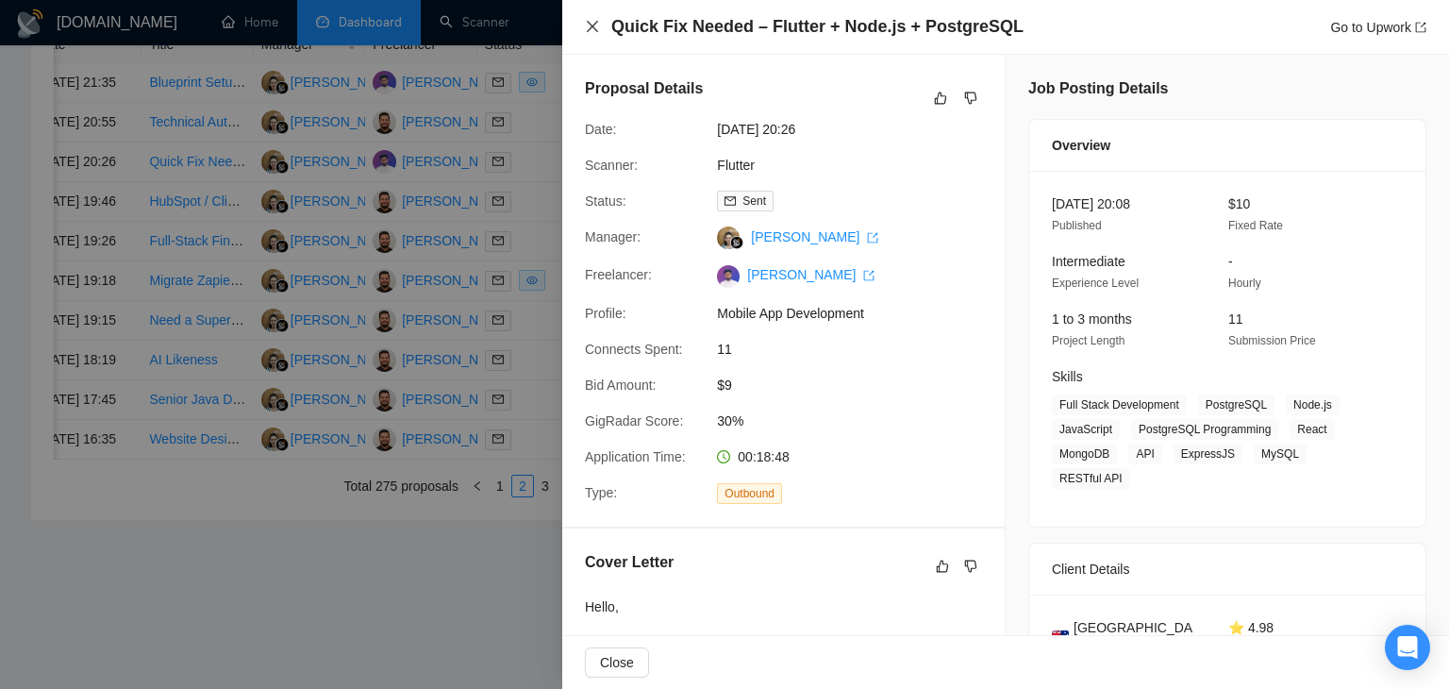
click at [596, 32] on icon "close" at bounding box center [592, 26] width 11 height 11
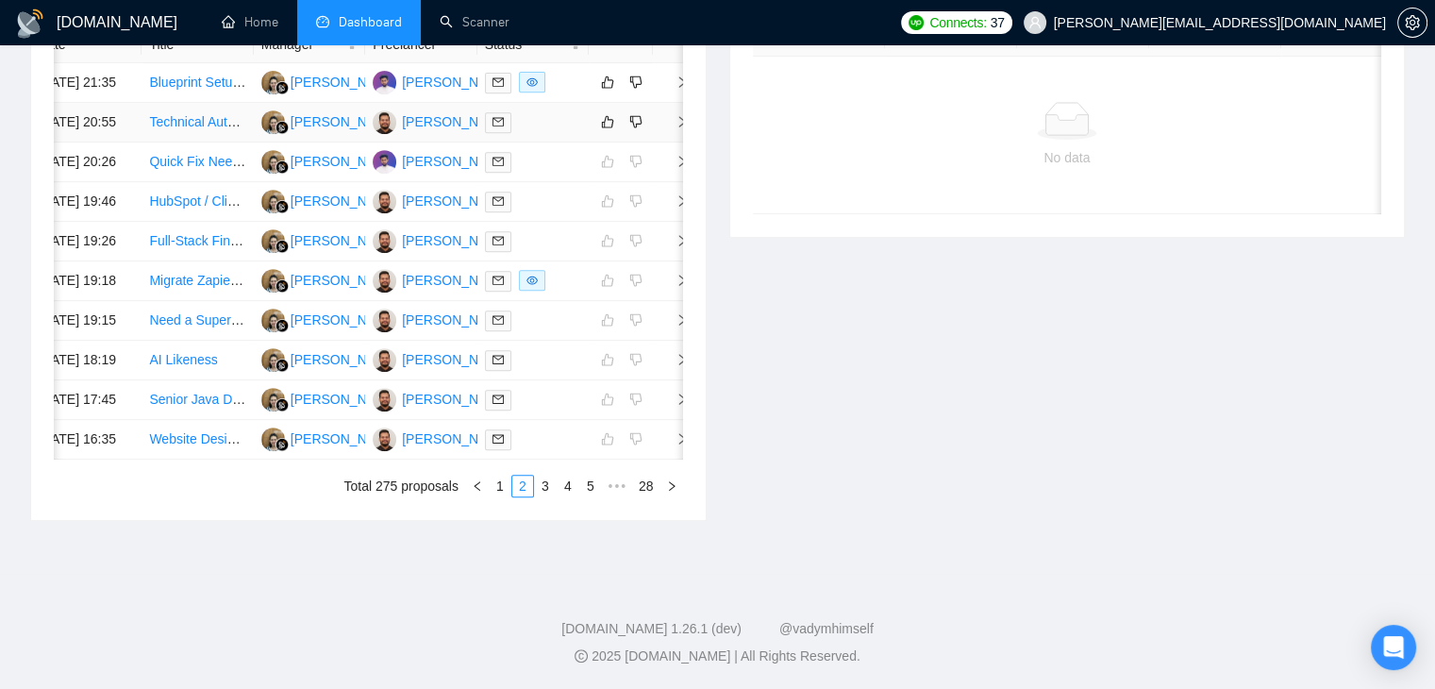
click at [681, 128] on icon "right" at bounding box center [681, 121] width 13 height 13
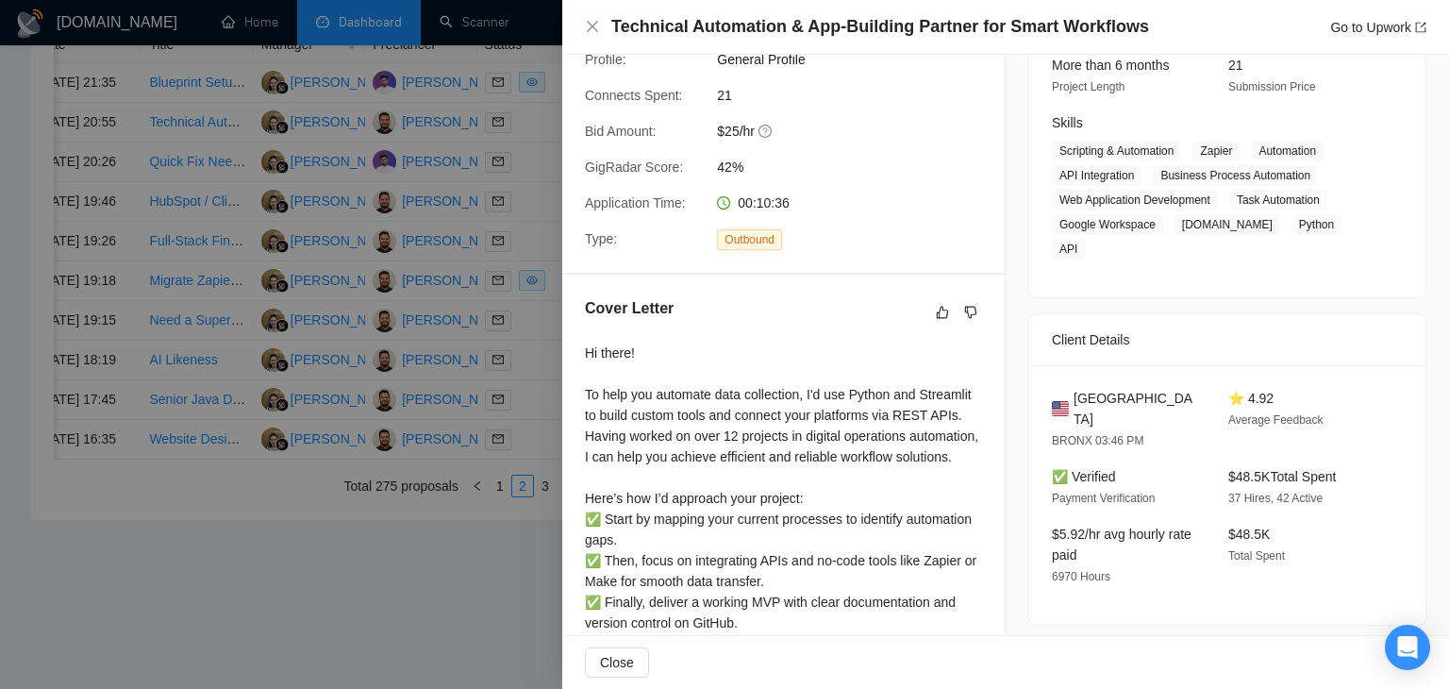
scroll to position [455, 0]
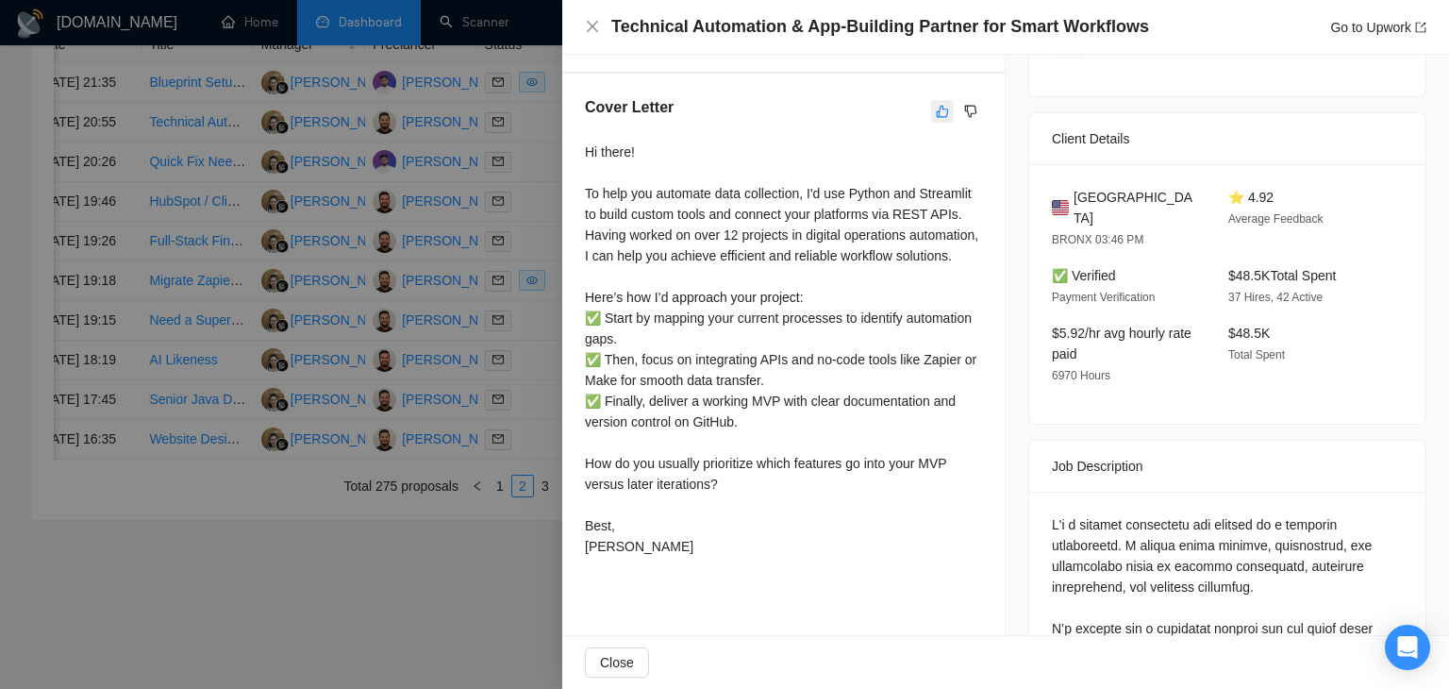
click at [936, 119] on icon "like" at bounding box center [942, 111] width 13 height 15
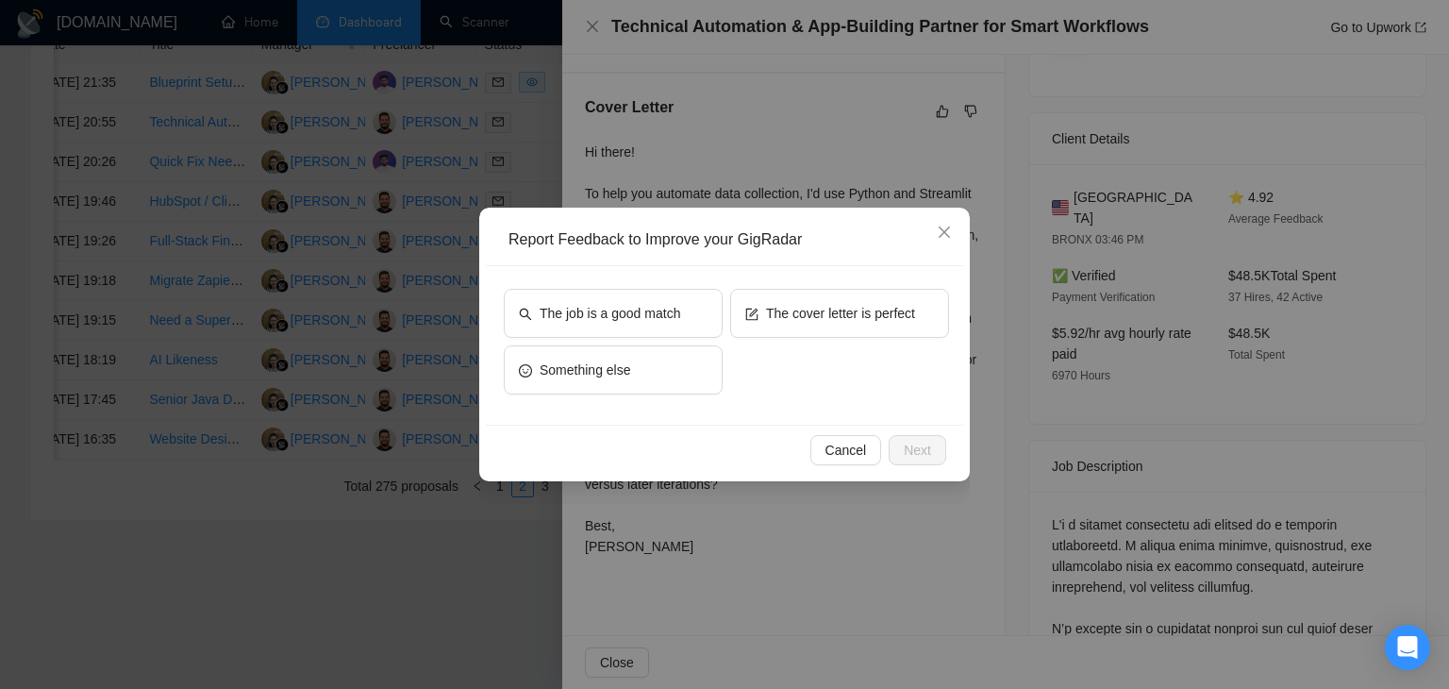
click at [755, 337] on div "The cover letter is perfect" at bounding box center [839, 317] width 219 height 57
click at [776, 318] on span "The cover letter is perfect" at bounding box center [840, 313] width 149 height 21
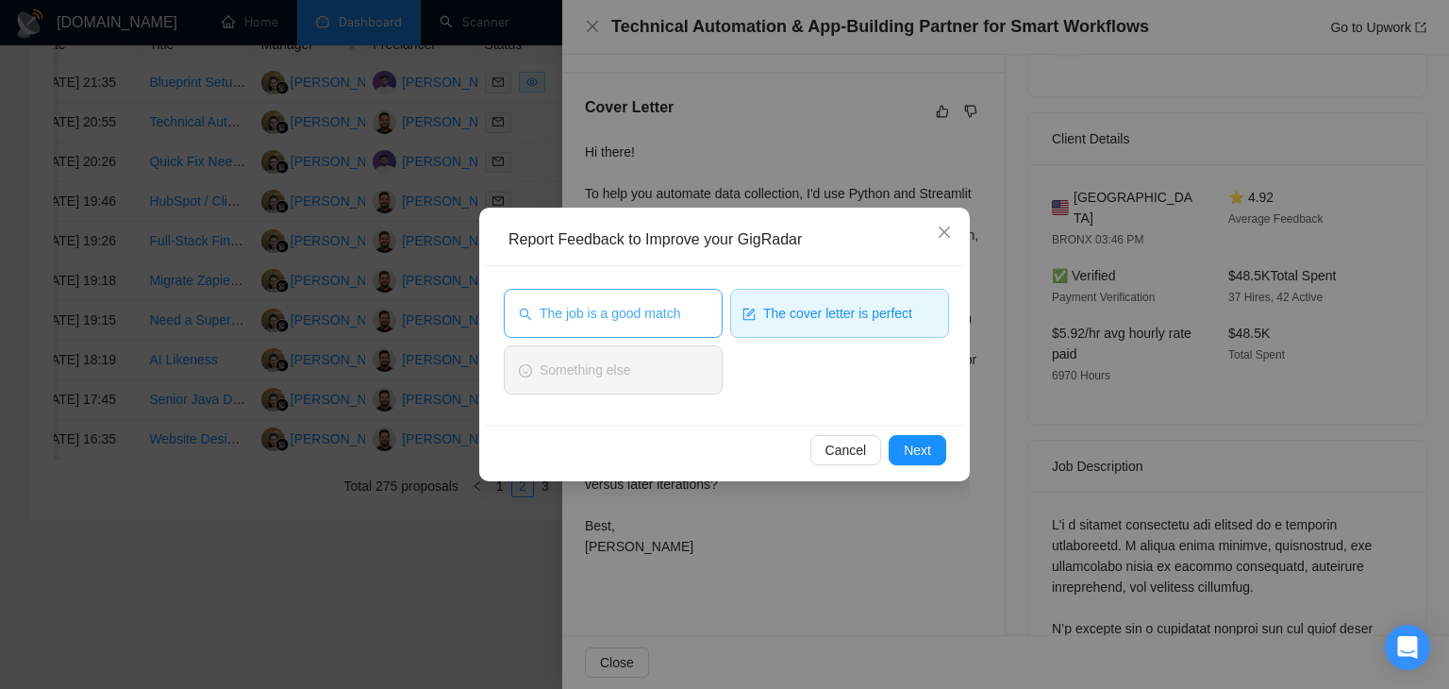
click at [682, 314] on button "The job is a good match" at bounding box center [613, 313] width 219 height 49
click at [908, 444] on span "Next" at bounding box center [917, 450] width 27 height 21
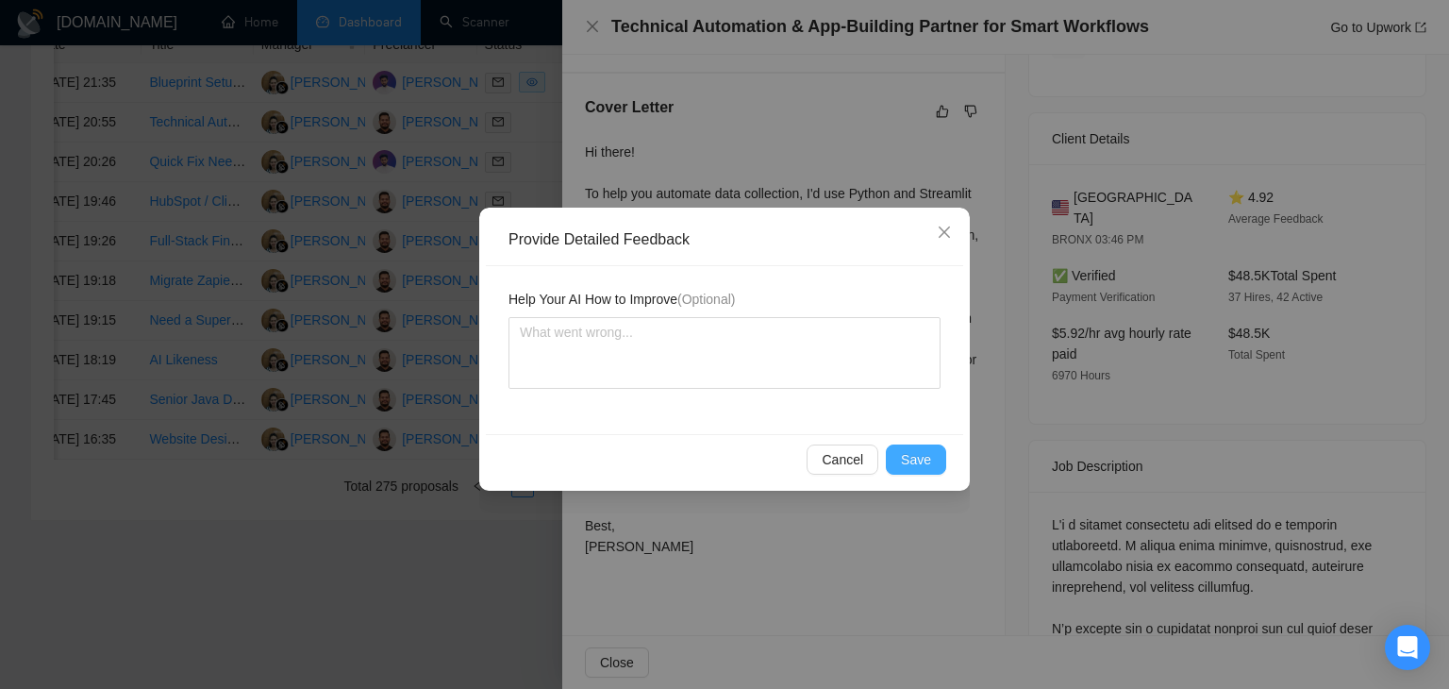
click at [909, 457] on span "Save" at bounding box center [916, 459] width 30 height 21
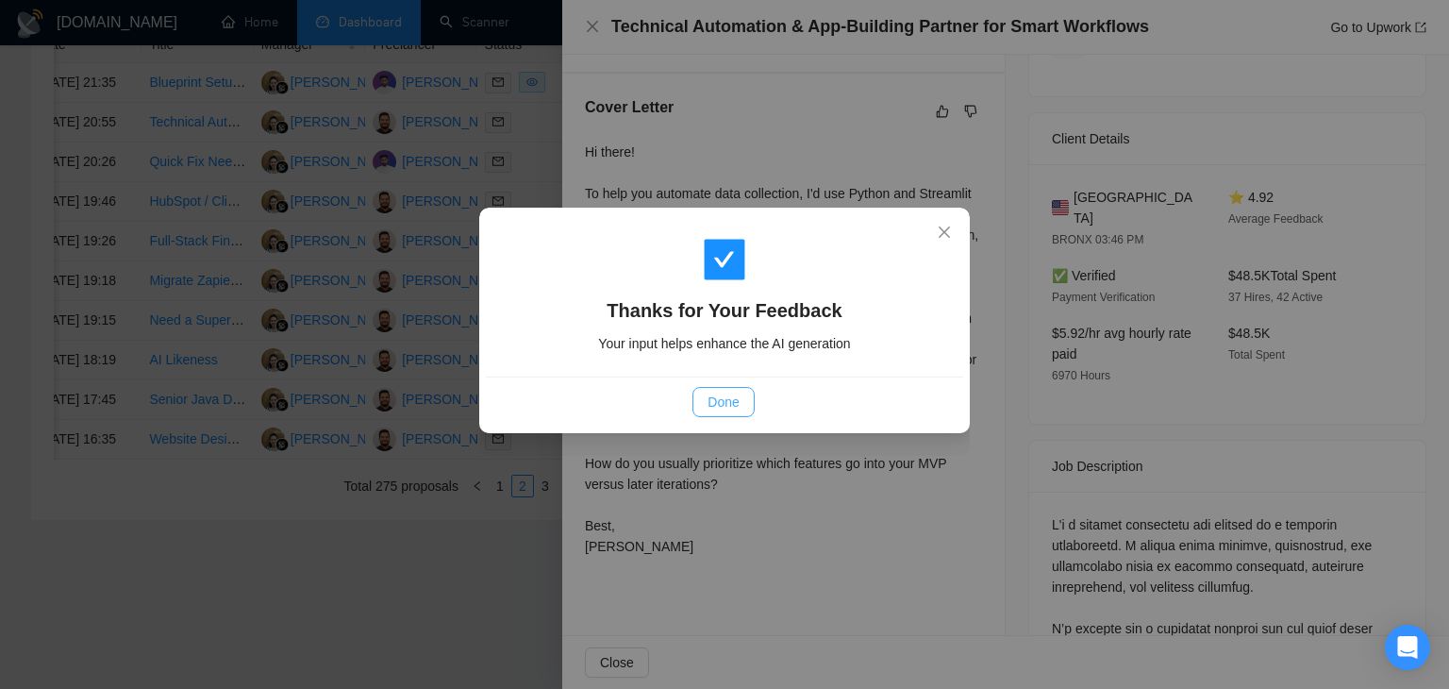
click at [713, 403] on span "Done" at bounding box center [722, 401] width 31 height 21
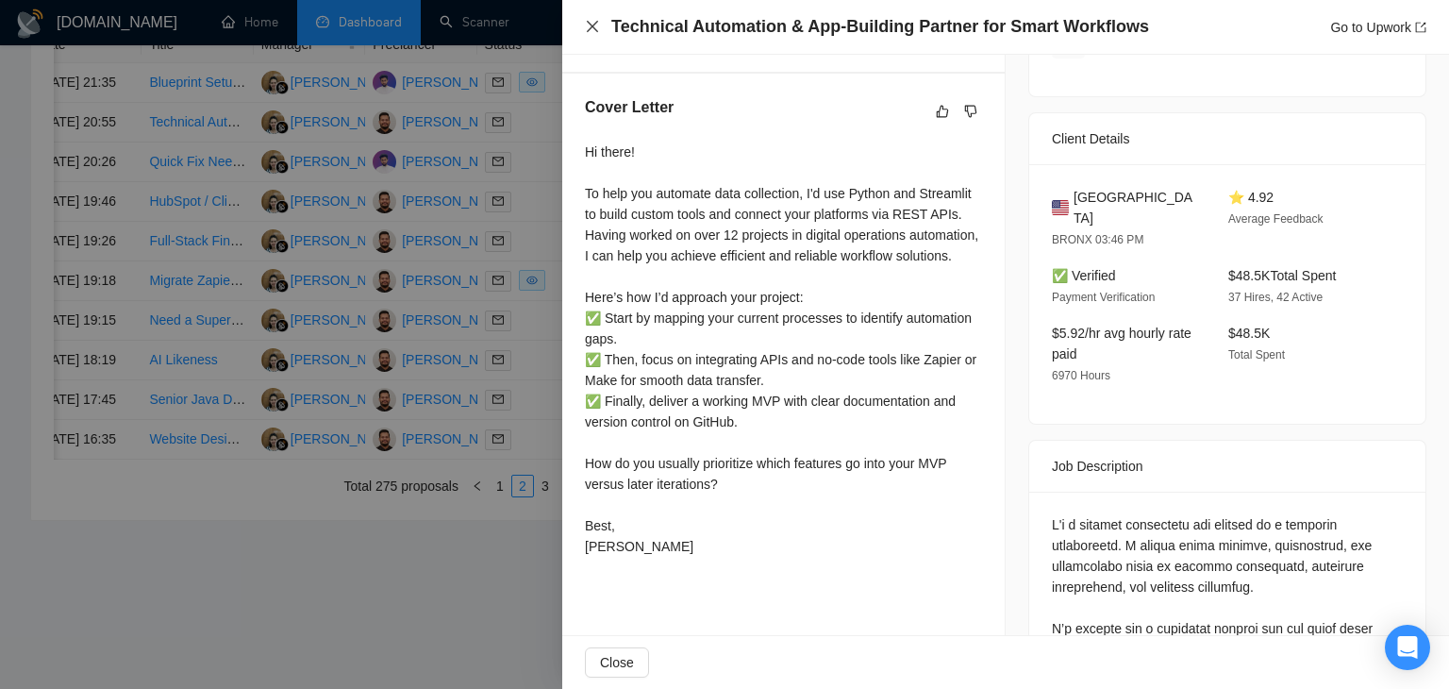
click at [589, 24] on icon "close" at bounding box center [592, 26] width 15 height 15
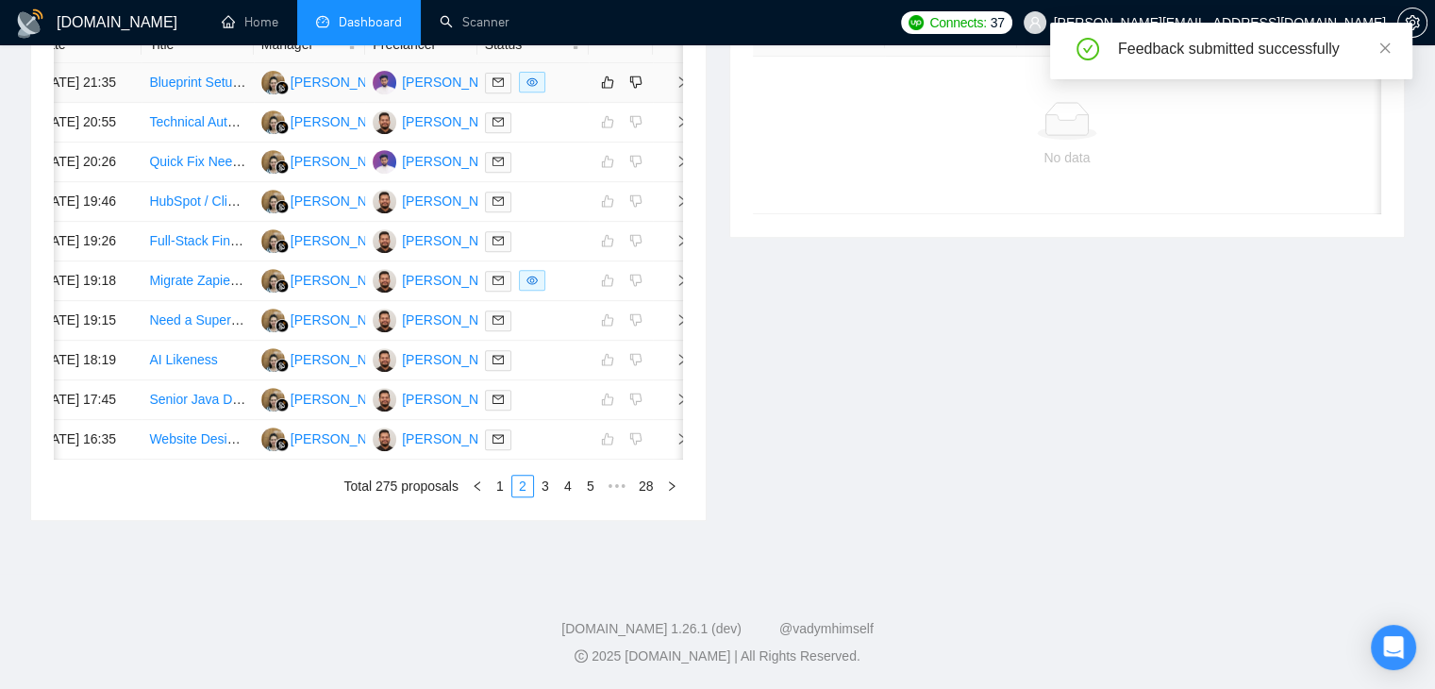
click at [677, 89] on icon "right" at bounding box center [681, 81] width 13 height 13
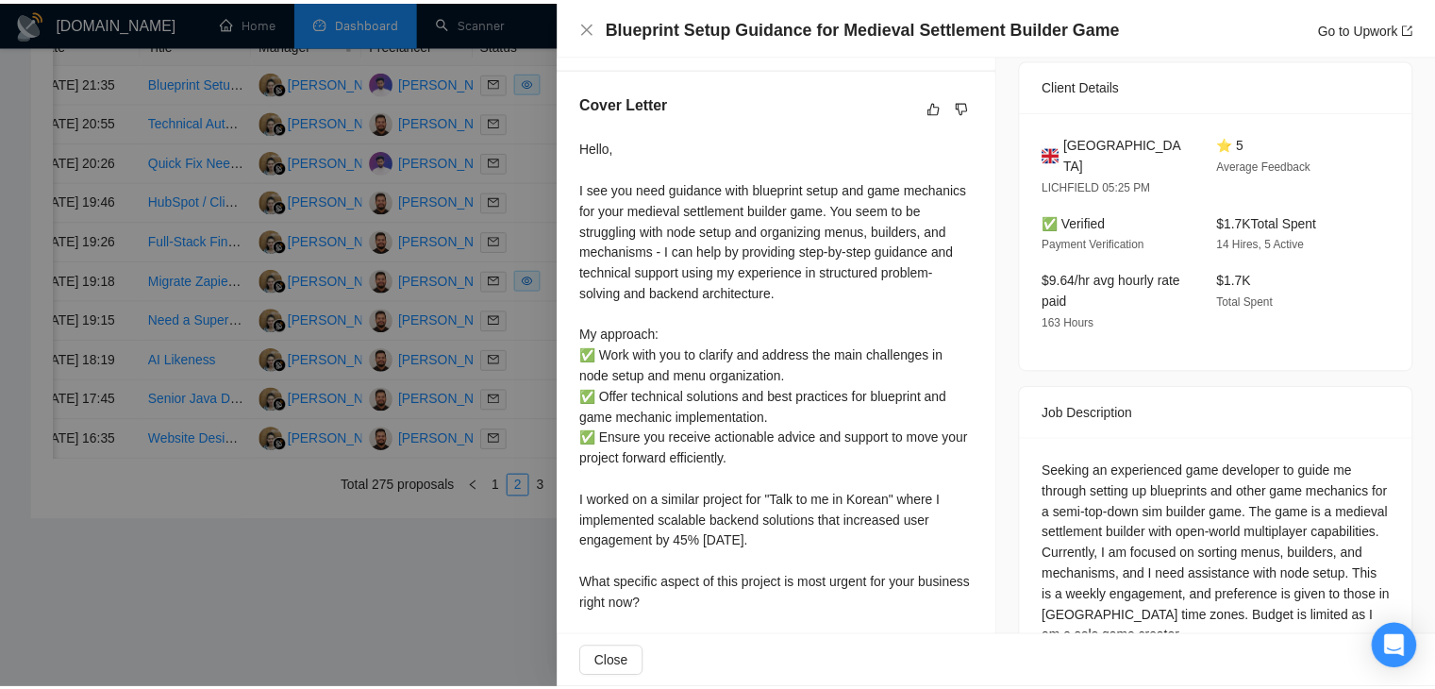
scroll to position [472, 0]
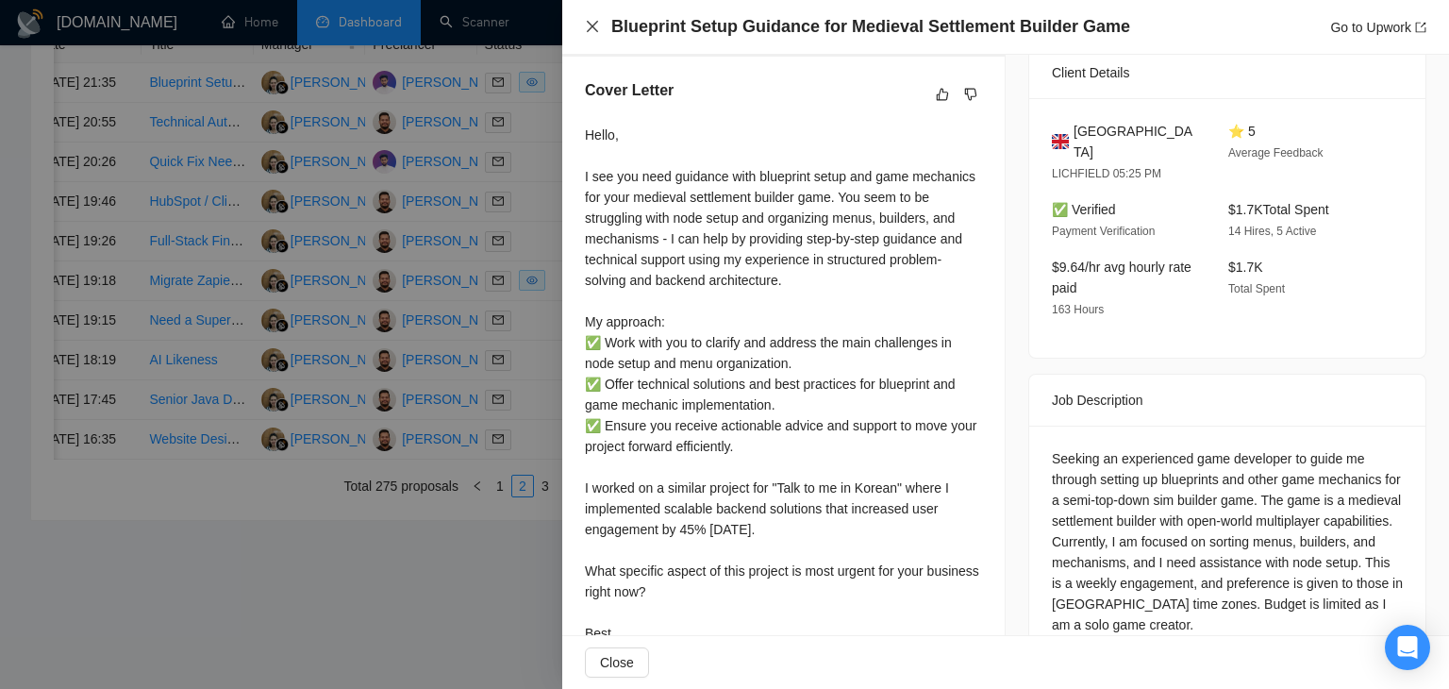
click at [597, 26] on icon "close" at bounding box center [592, 26] width 15 height 15
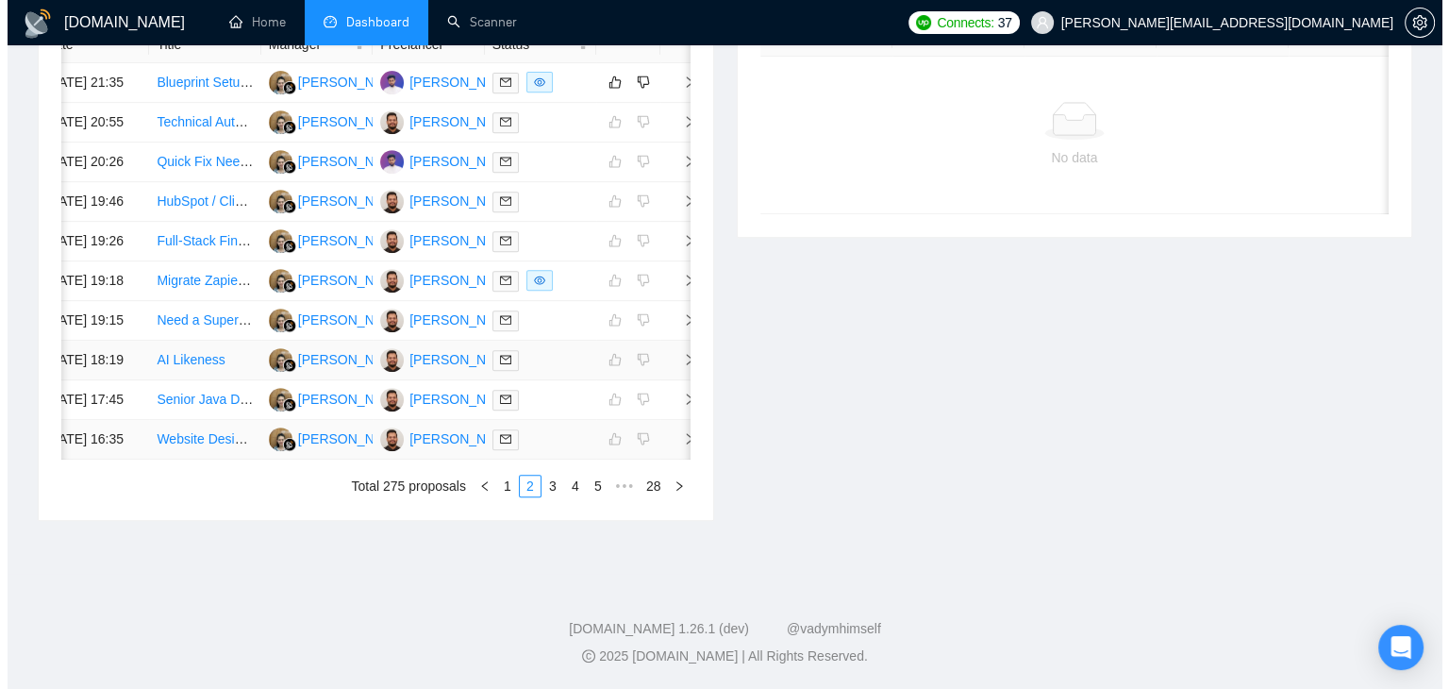
scroll to position [1006, 0]
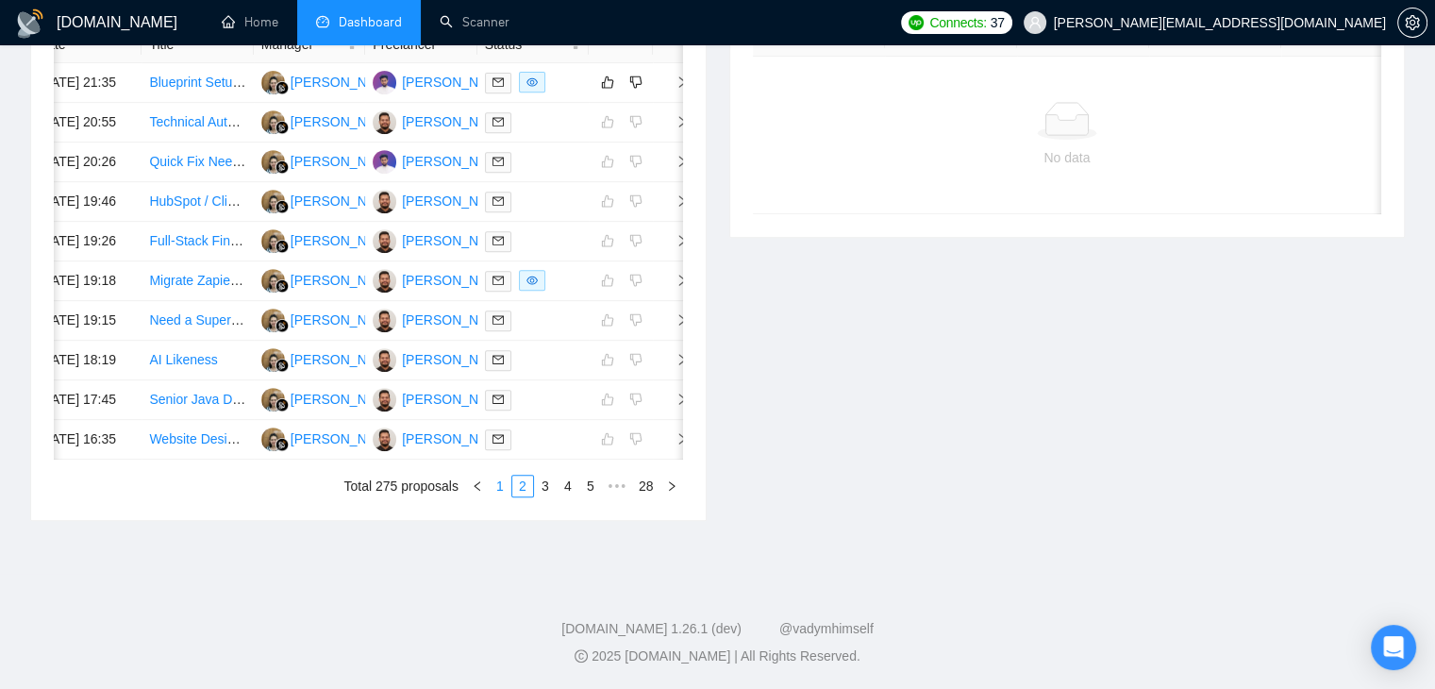
click at [499, 478] on link "1" at bounding box center [500, 485] width 21 height 21
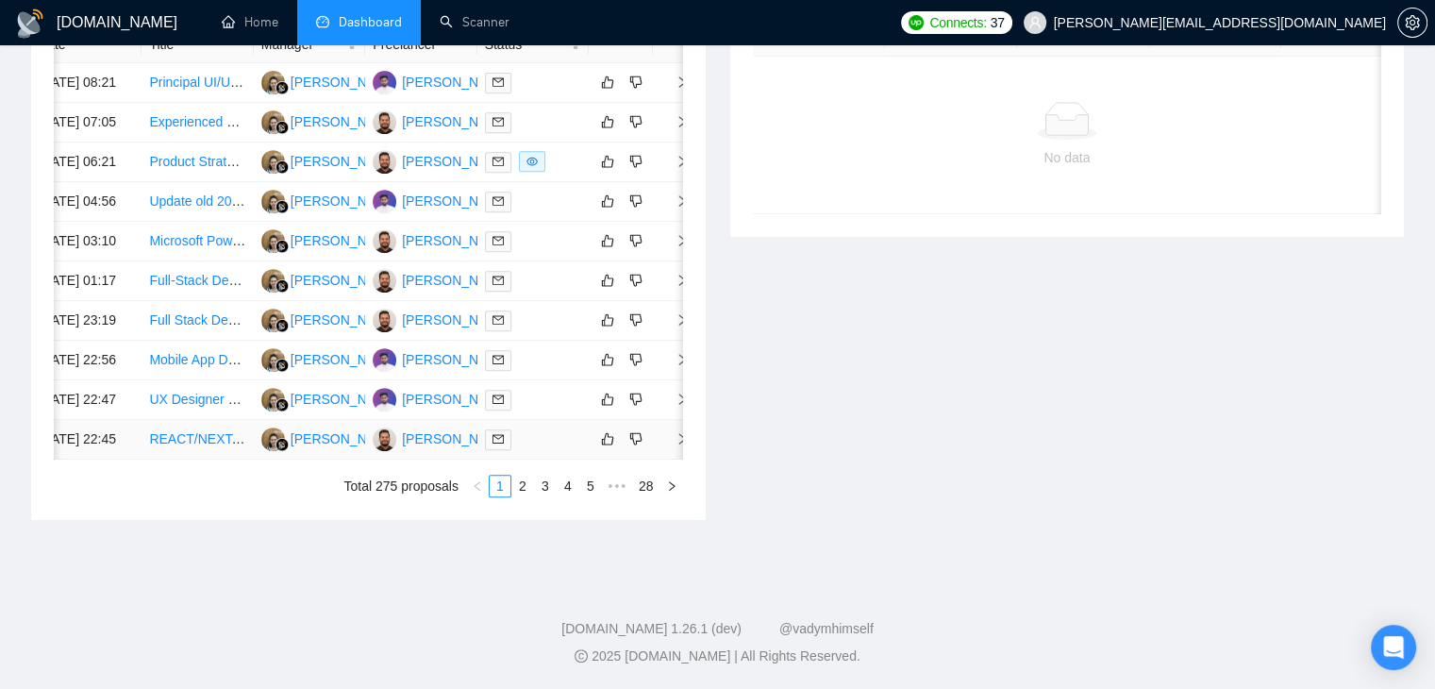
click at [679, 432] on icon "right" at bounding box center [681, 438] width 13 height 13
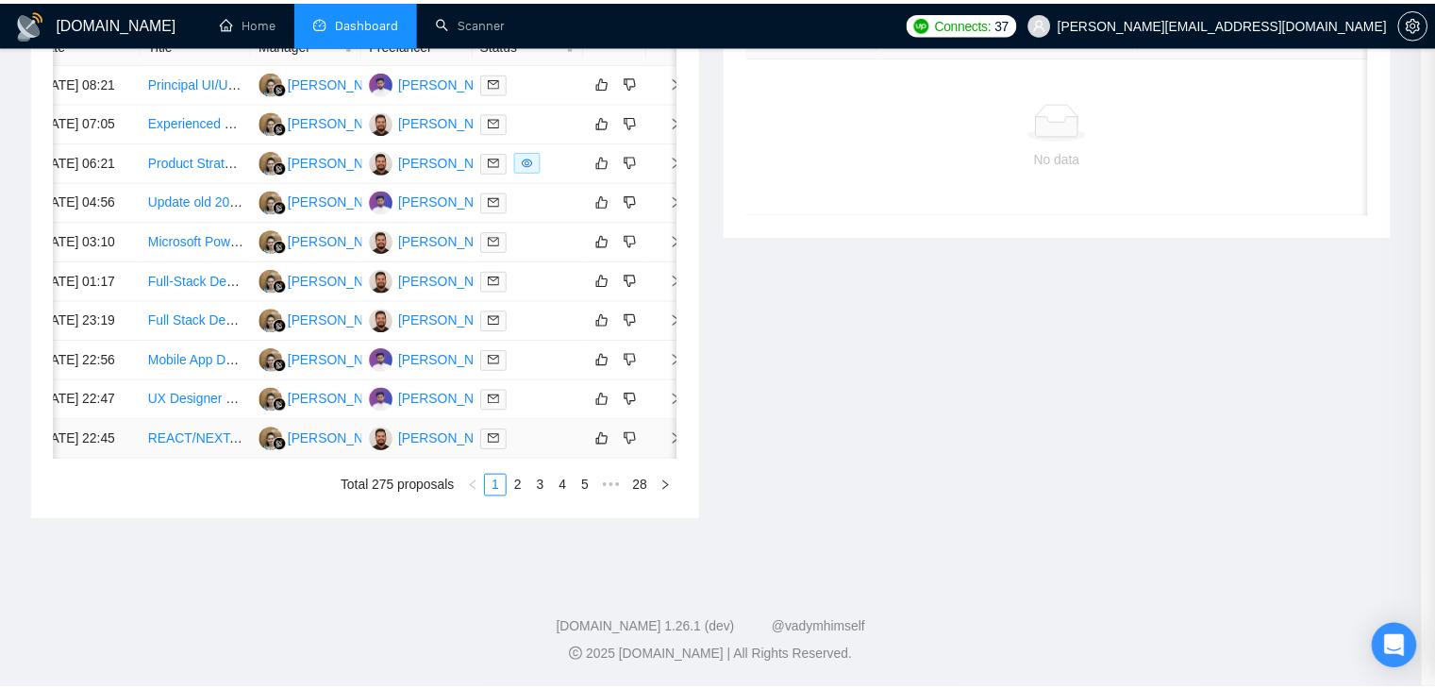
scroll to position [428, 0]
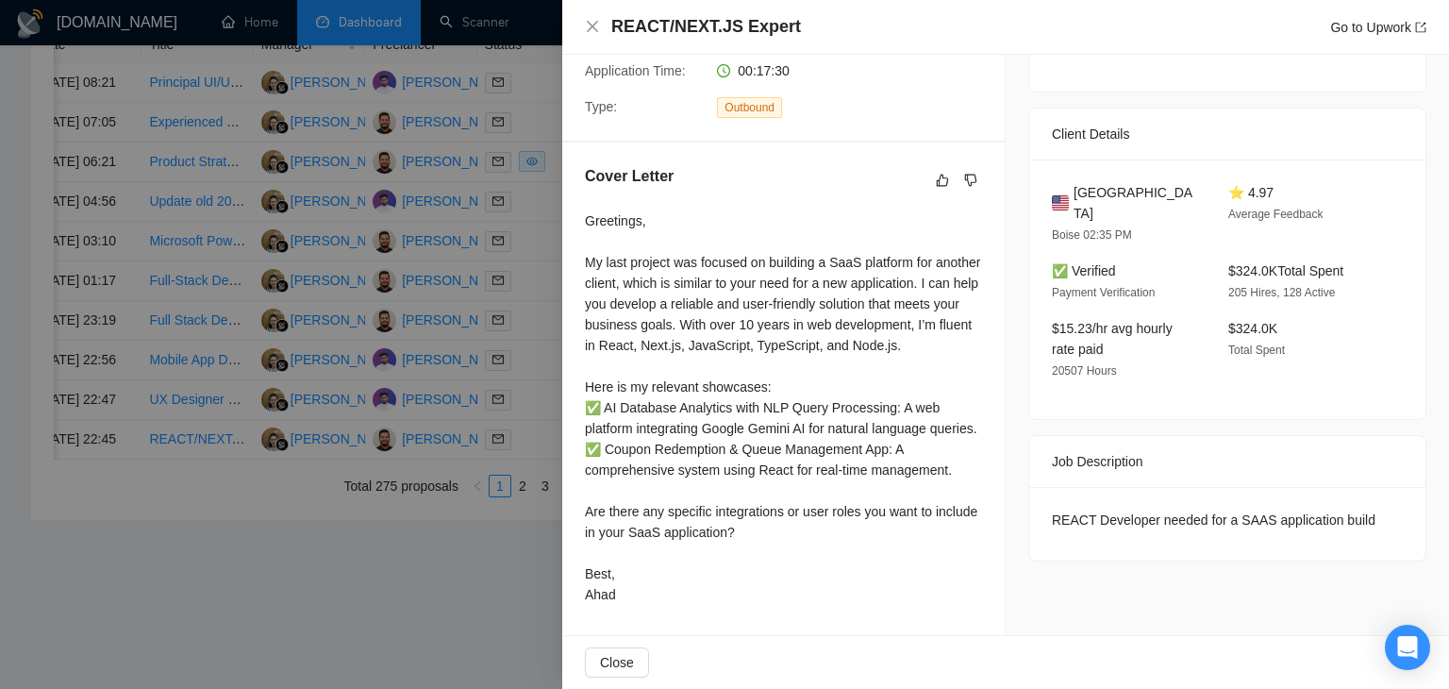
click at [600, 22] on div "REACT/NEXT.JS Expert Go to Upwork" at bounding box center [1005, 27] width 841 height 24
click at [591, 26] on icon "close" at bounding box center [592, 26] width 11 height 11
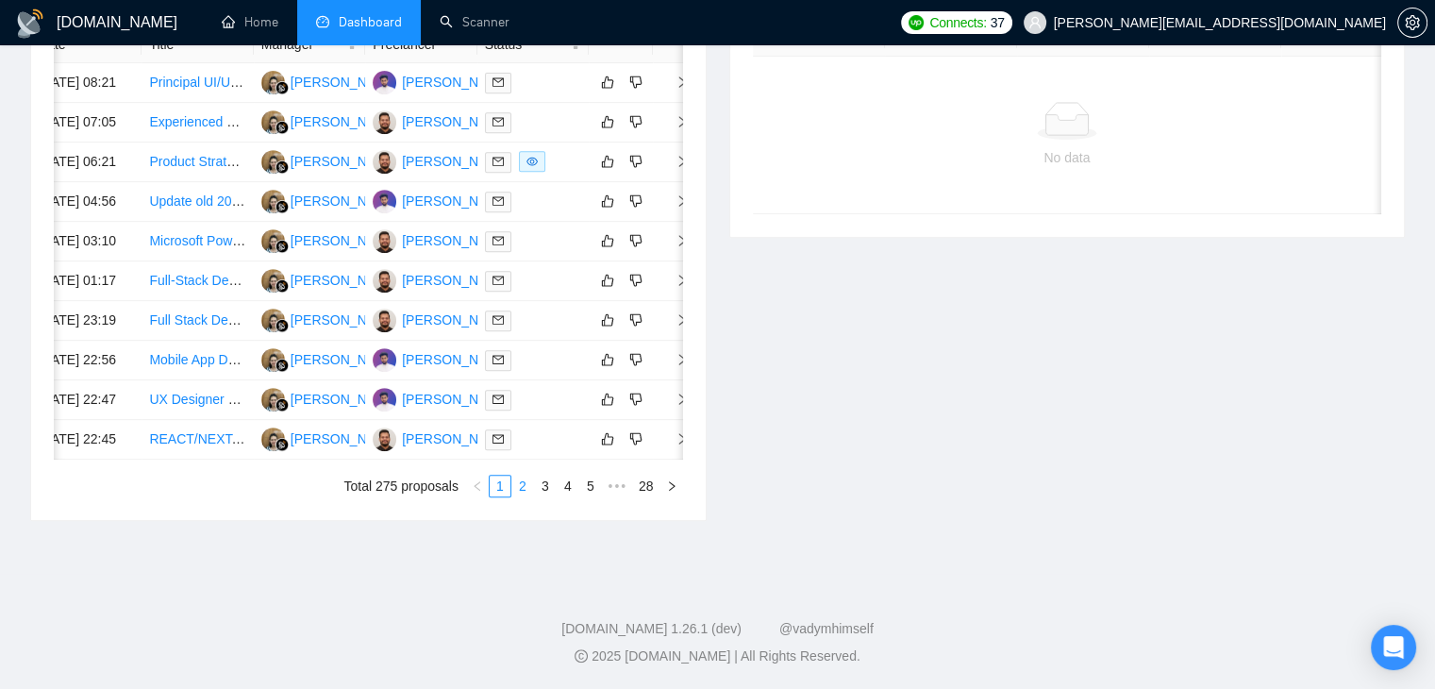
click at [521, 493] on link "2" at bounding box center [522, 485] width 21 height 21
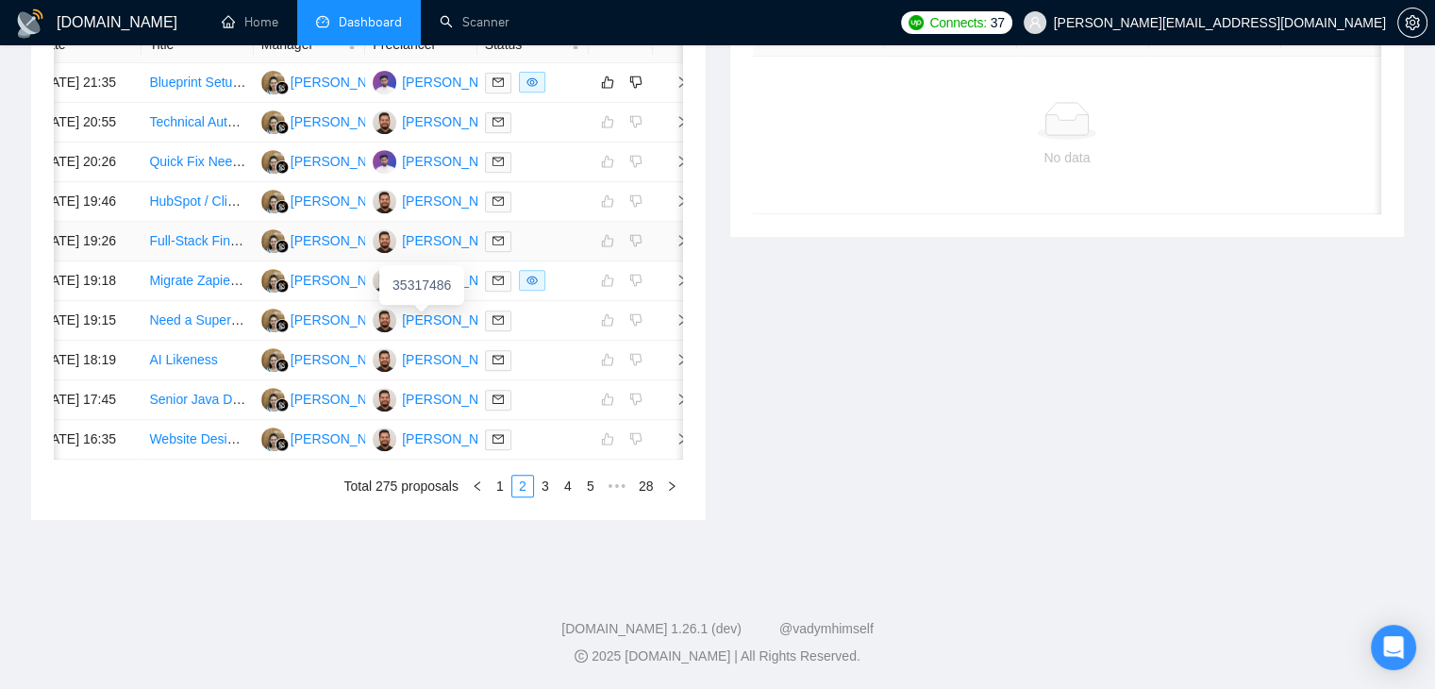
scroll to position [1006, 0]
click at [495, 487] on link "1" at bounding box center [500, 485] width 21 height 21
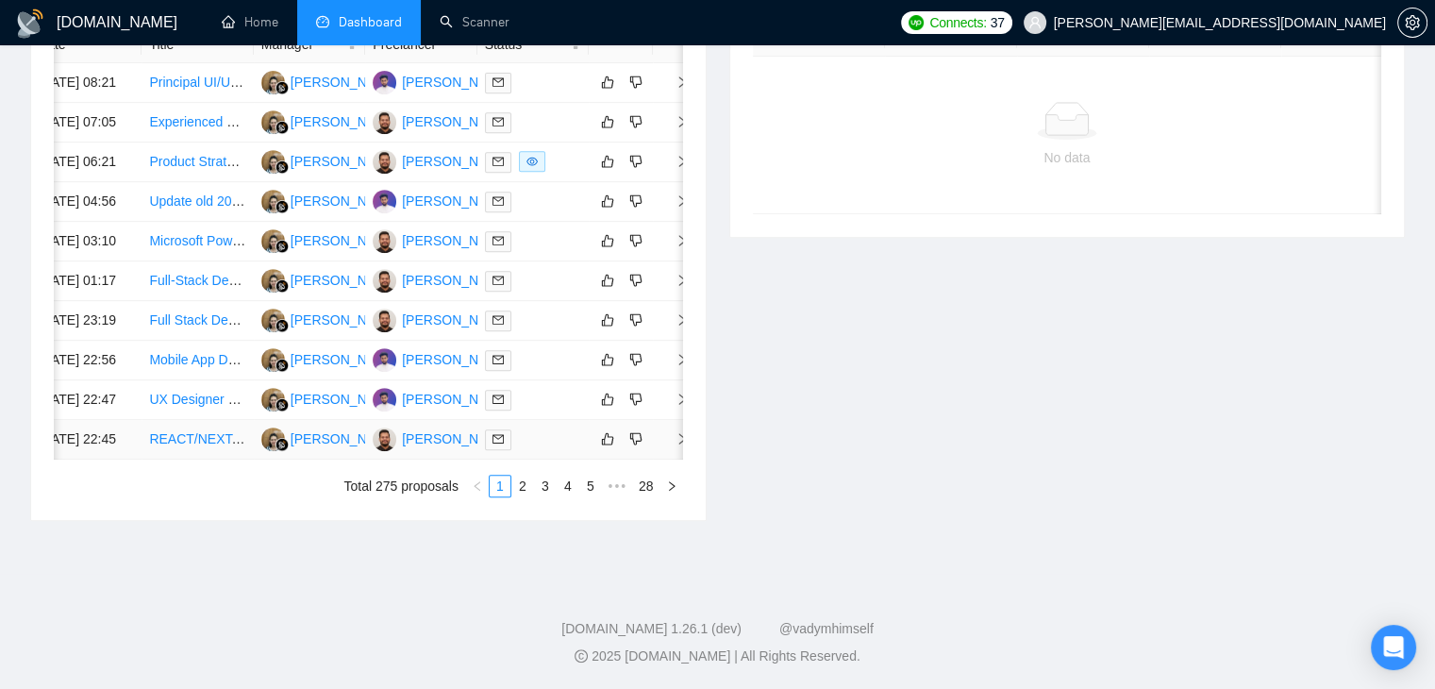
click at [680, 432] on icon "right" at bounding box center [681, 438] width 13 height 13
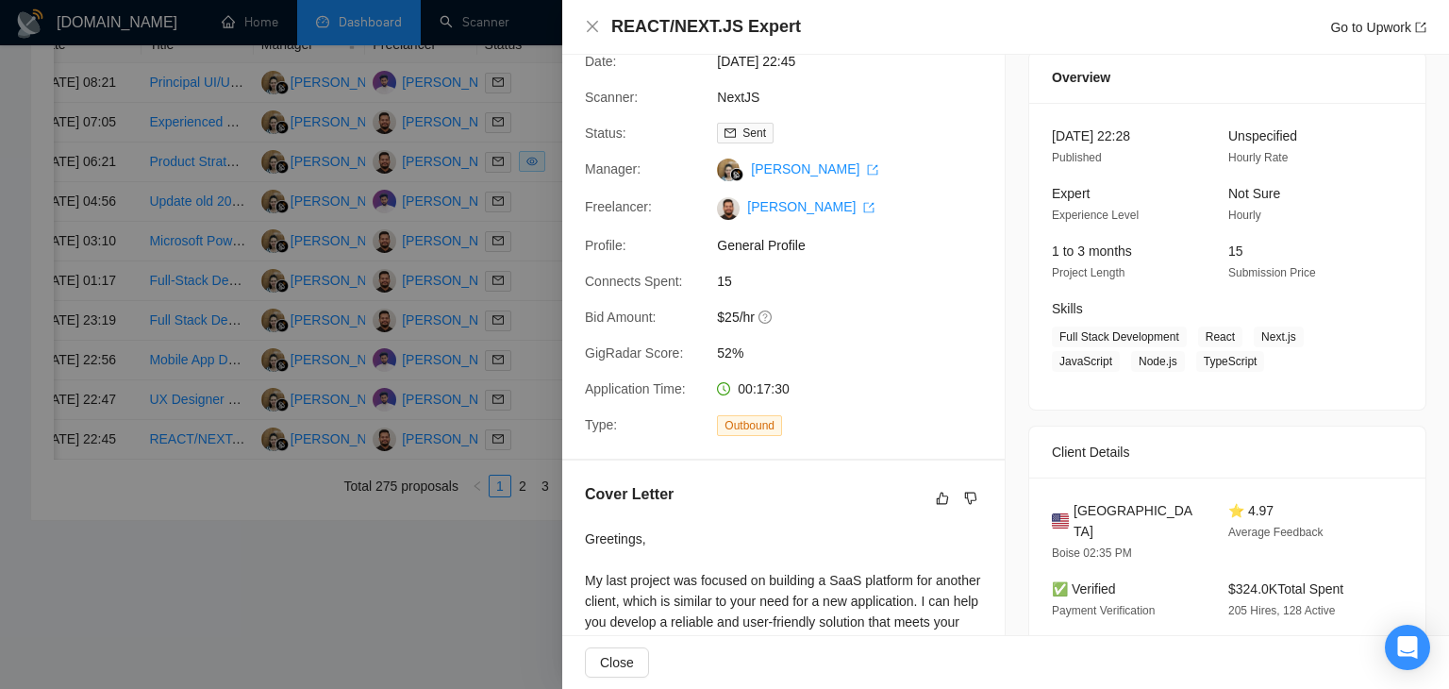
scroll to position [0, 0]
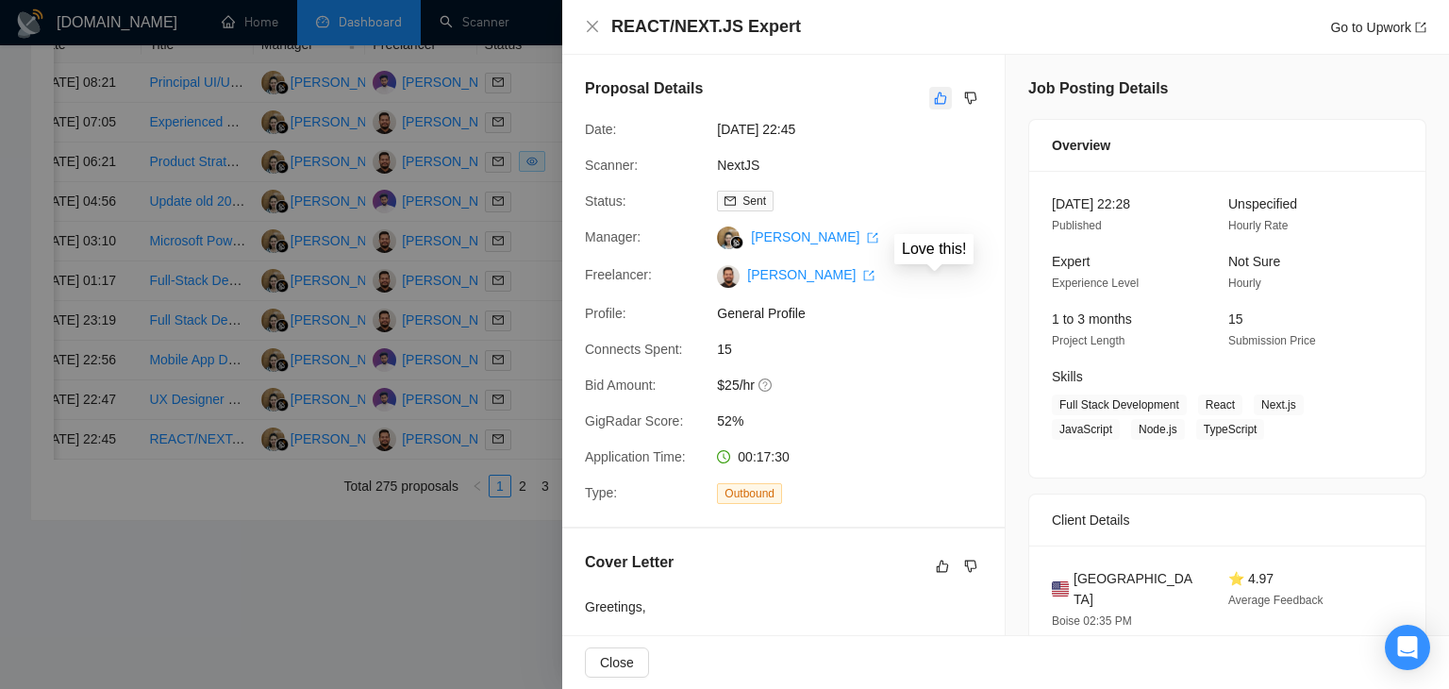
click at [936, 100] on icon "like" at bounding box center [940, 98] width 13 height 15
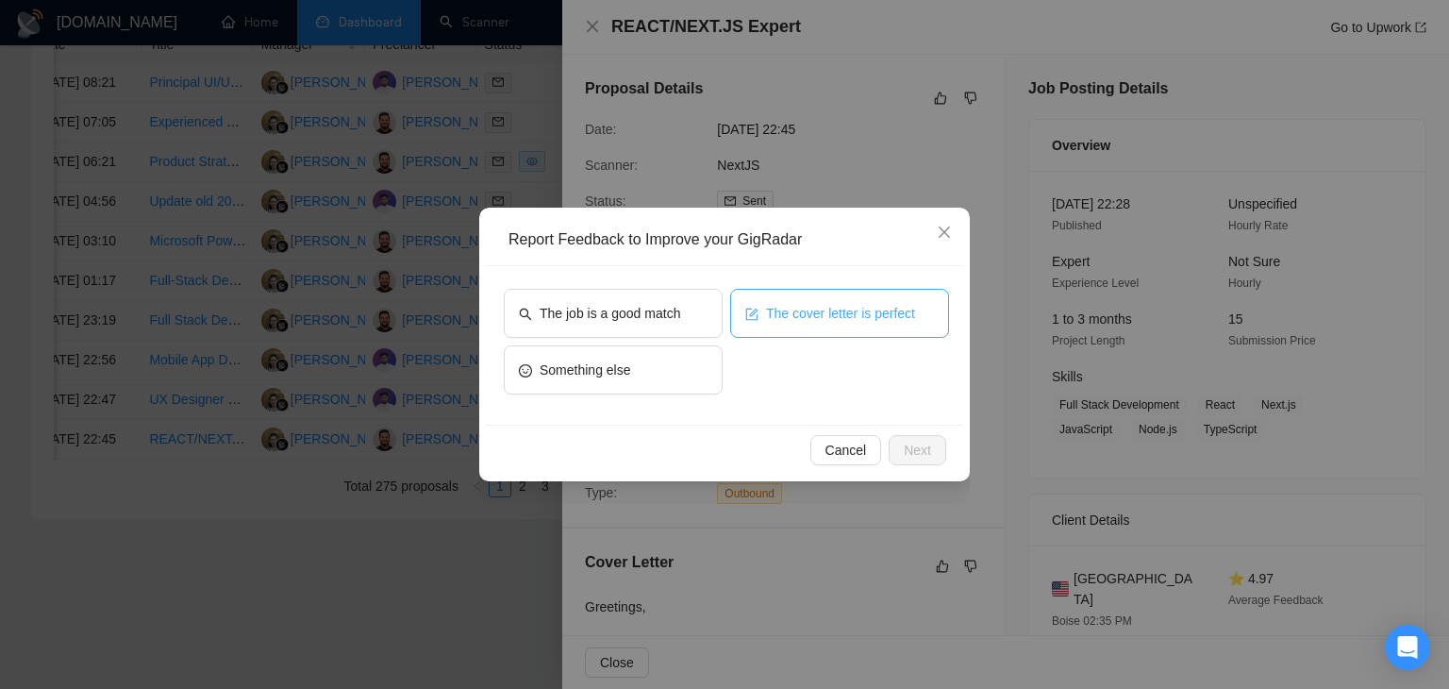
click at [807, 303] on span "The cover letter is perfect" at bounding box center [840, 313] width 149 height 21
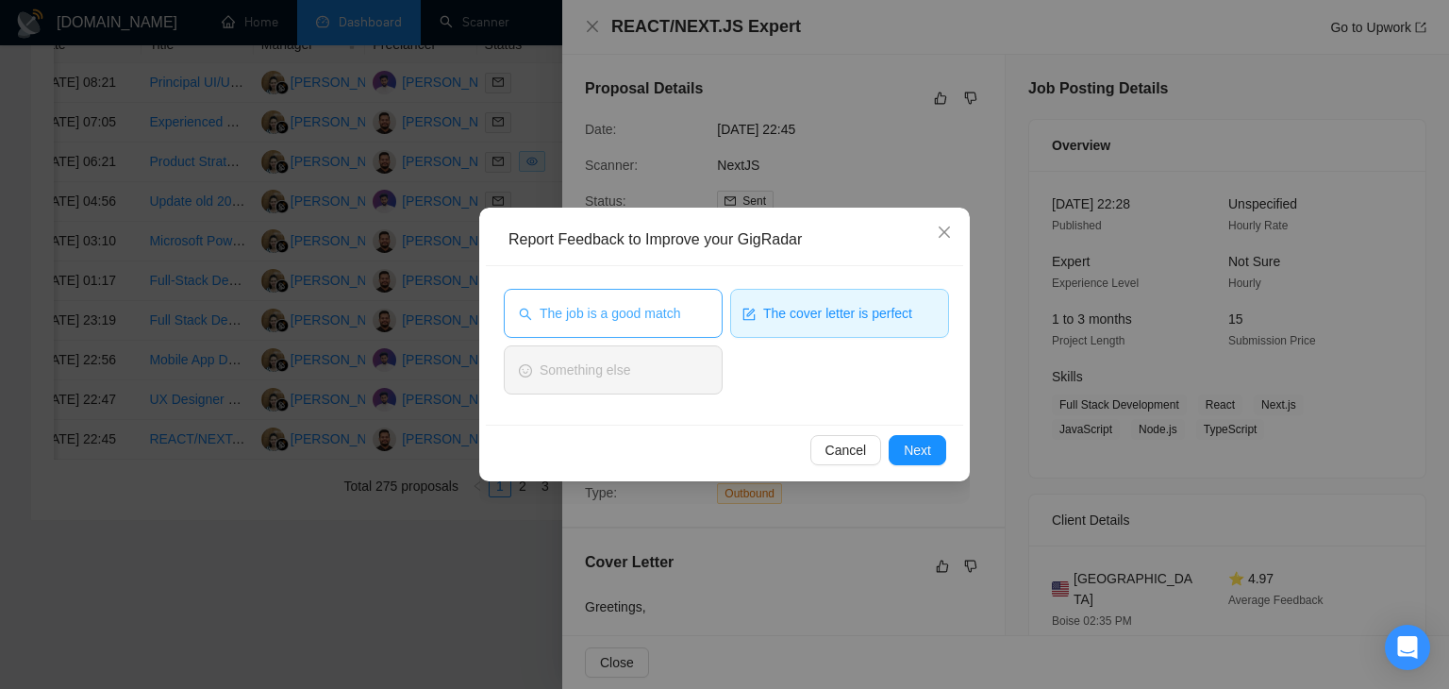
click at [666, 322] on span "The job is a good match" at bounding box center [610, 313] width 141 height 21
click at [907, 447] on span "Next" at bounding box center [917, 450] width 27 height 21
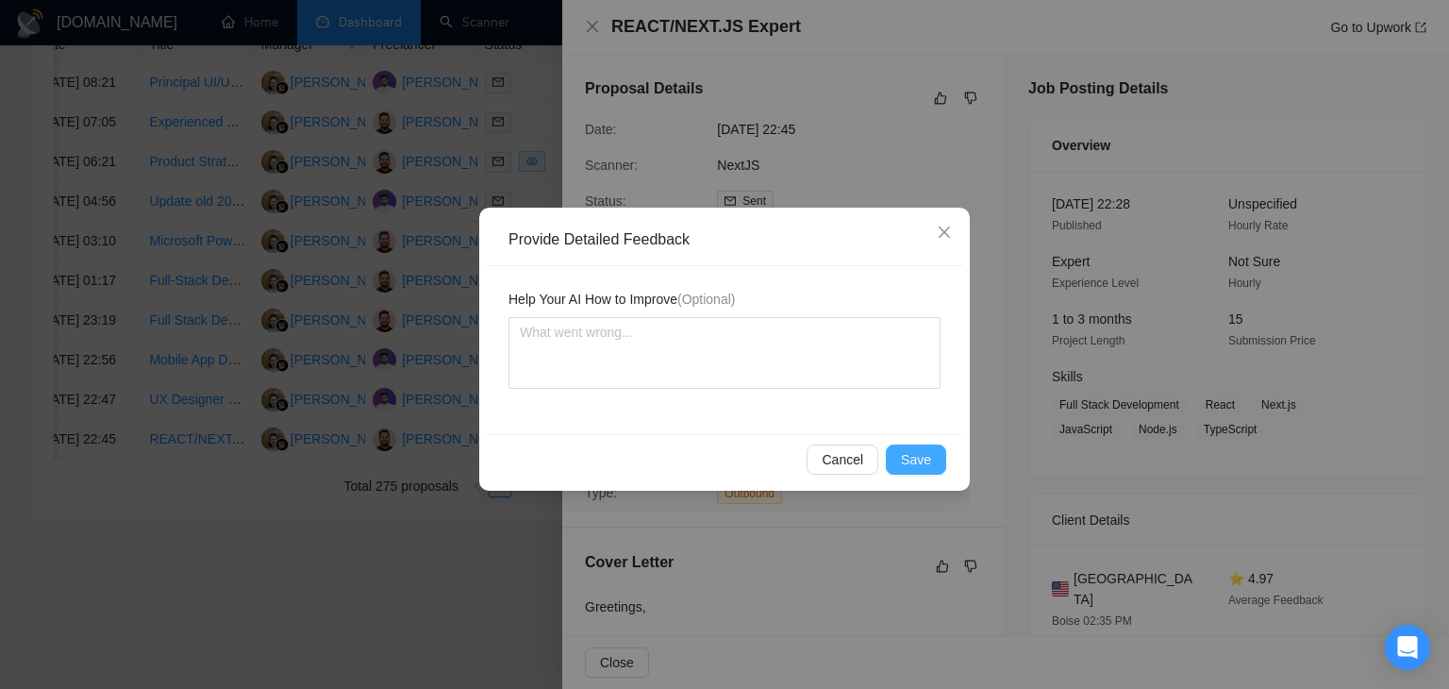
click at [920, 460] on span "Save" at bounding box center [916, 459] width 30 height 21
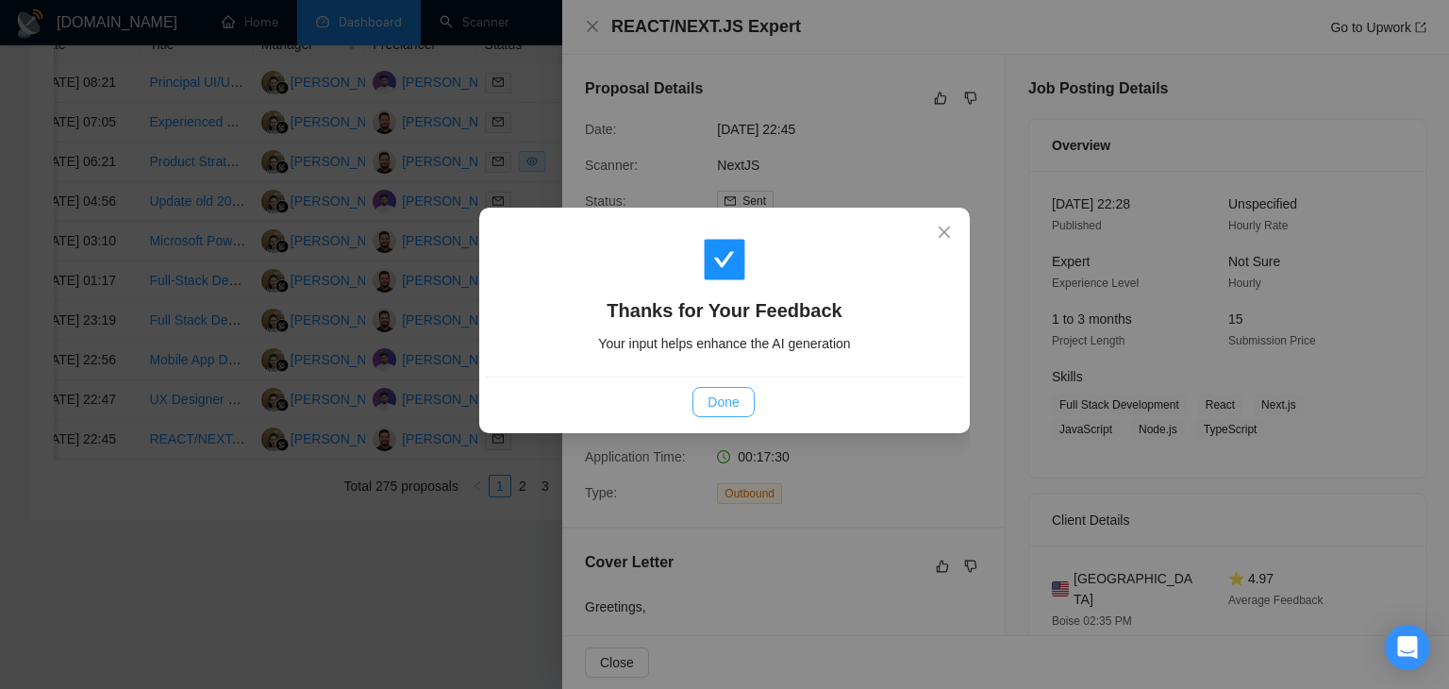
click at [721, 395] on span "Done" at bounding box center [722, 401] width 31 height 21
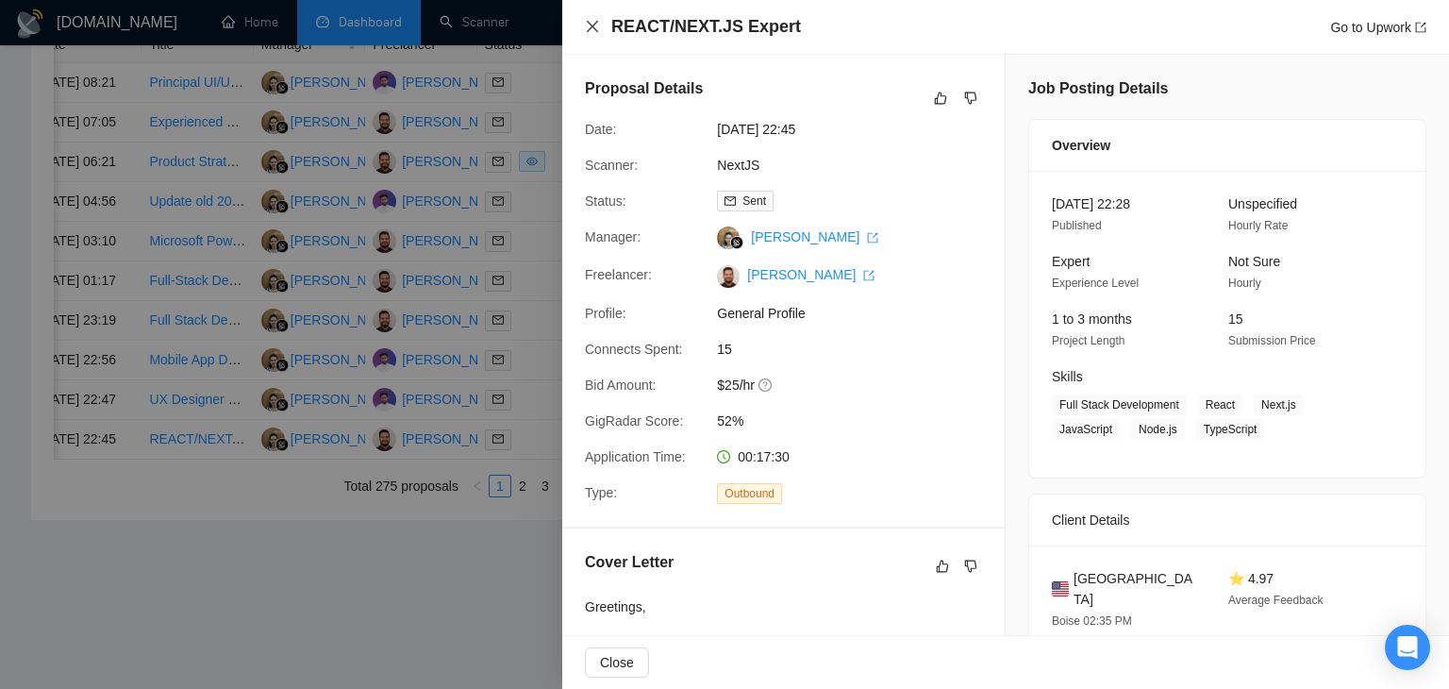
click at [585, 32] on icon "close" at bounding box center [592, 26] width 15 height 15
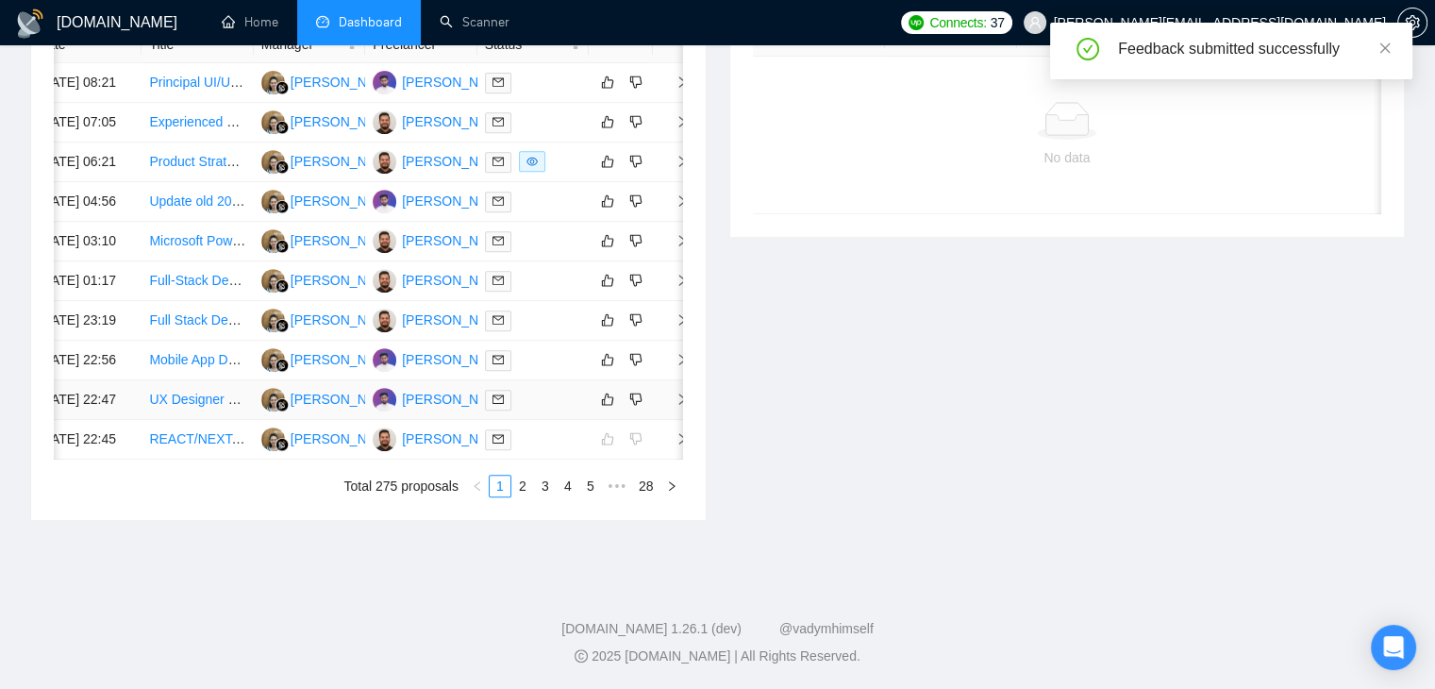
click at [678, 392] on icon "right" at bounding box center [681, 398] width 13 height 13
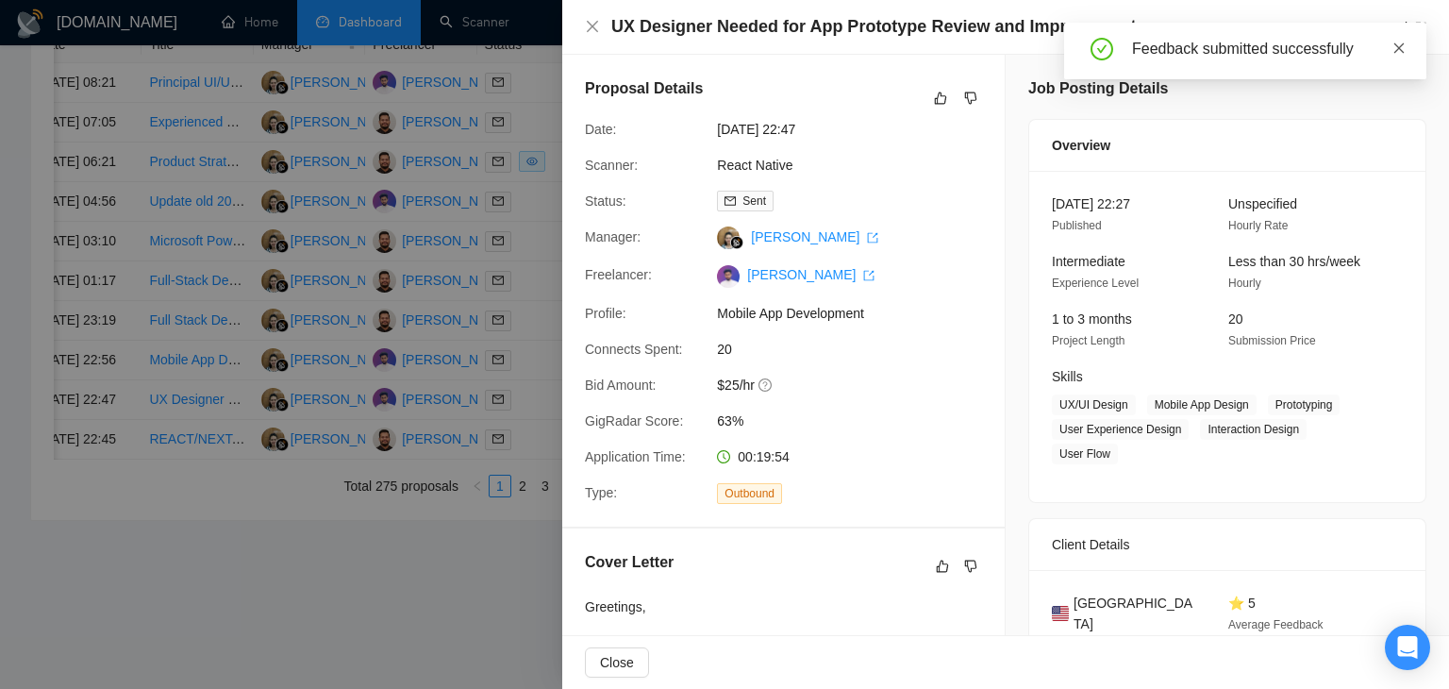
click at [1400, 53] on icon "close" at bounding box center [1398, 48] width 13 height 13
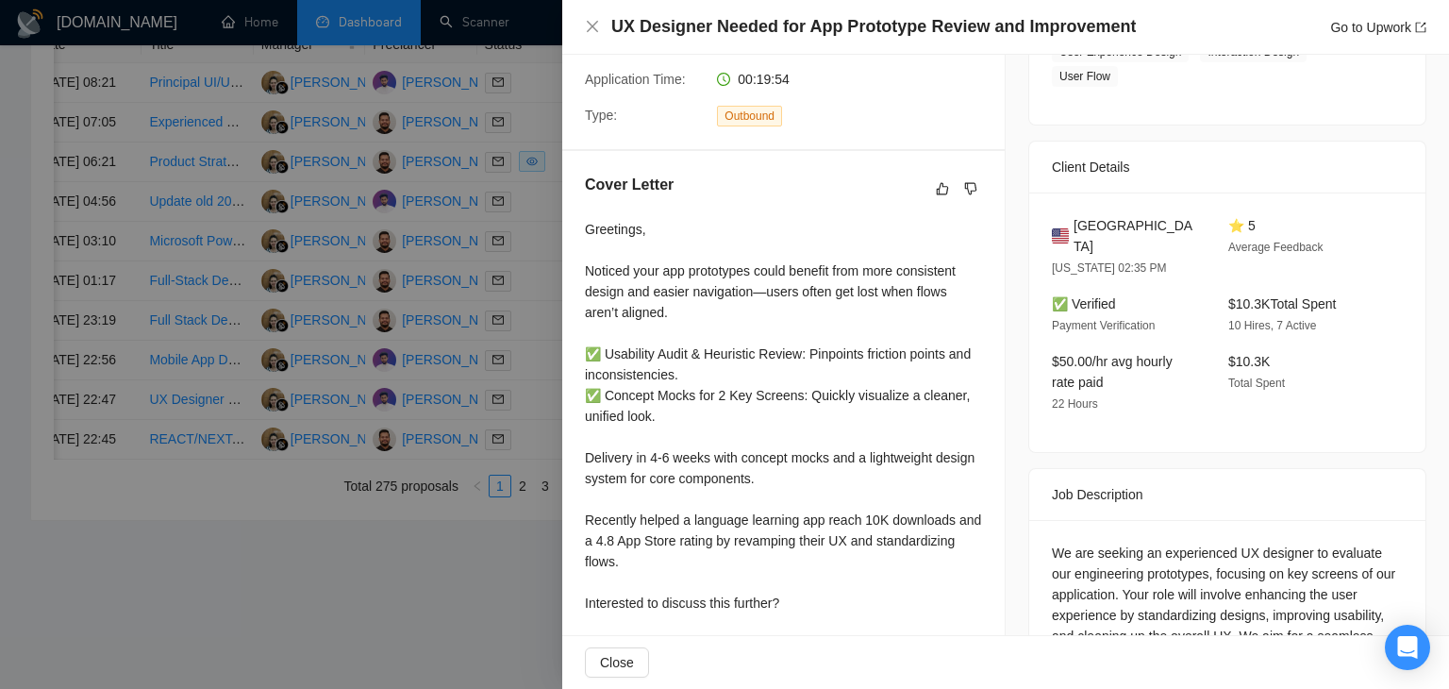
scroll to position [472, 0]
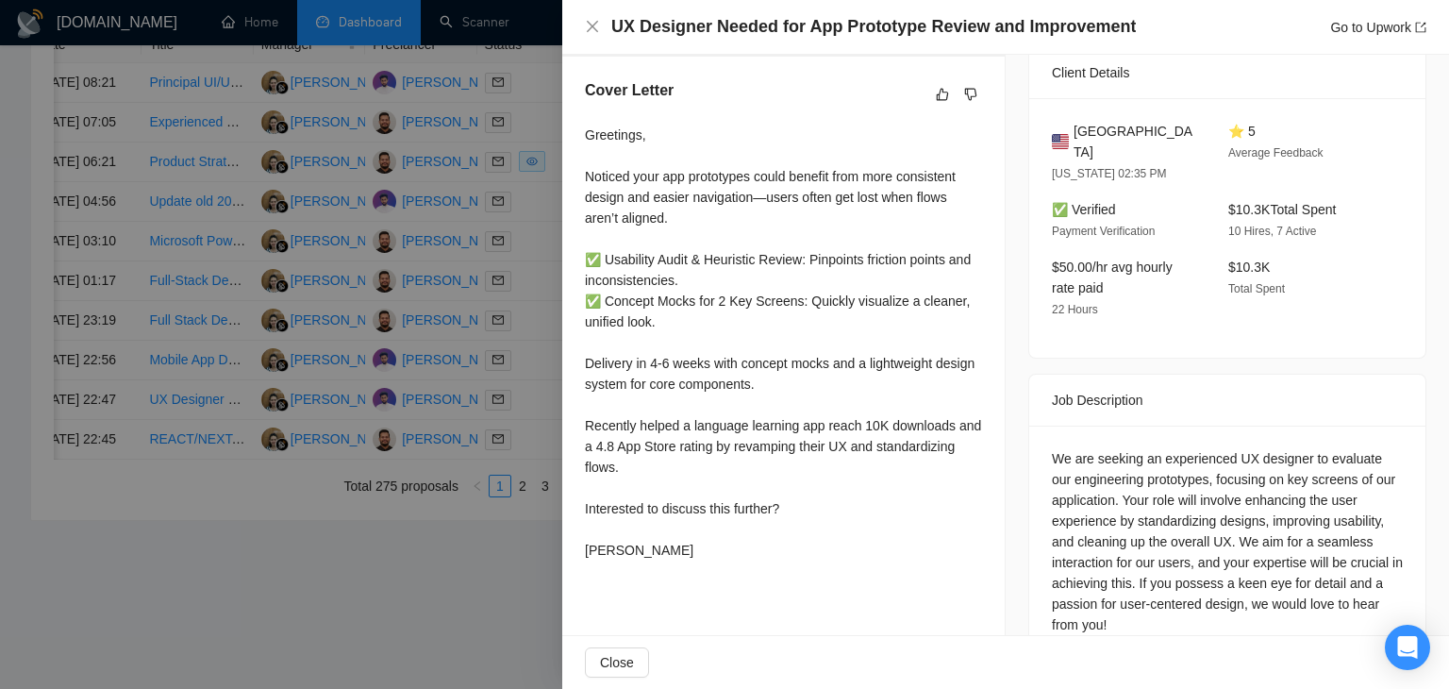
click at [758, 201] on div "Greetings, Noticed your app prototypes could benefit from more consistent desig…" at bounding box center [783, 343] width 397 height 436
click at [760, 200] on div "Greetings, Noticed your app prototypes could benefit from more consistent desig…" at bounding box center [783, 343] width 397 height 436
click at [762, 205] on div "Greetings, Noticed your app prototypes could benefit from more consistent desig…" at bounding box center [783, 343] width 397 height 436
click at [755, 205] on div "Greetings, Noticed your app prototypes could benefit from more consistent desig…" at bounding box center [783, 343] width 397 height 436
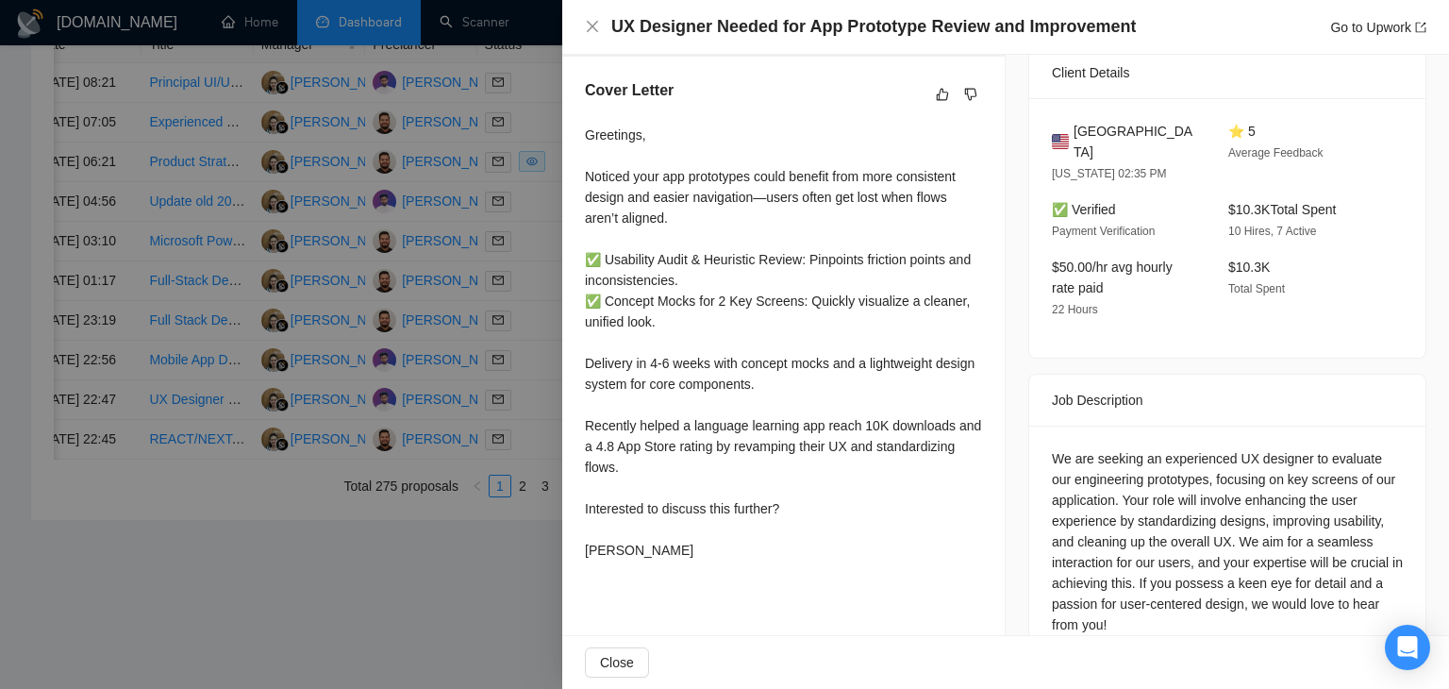
click at [751, 201] on div "Greetings, Noticed your app prototypes could benefit from more consistent desig…" at bounding box center [783, 343] width 397 height 436
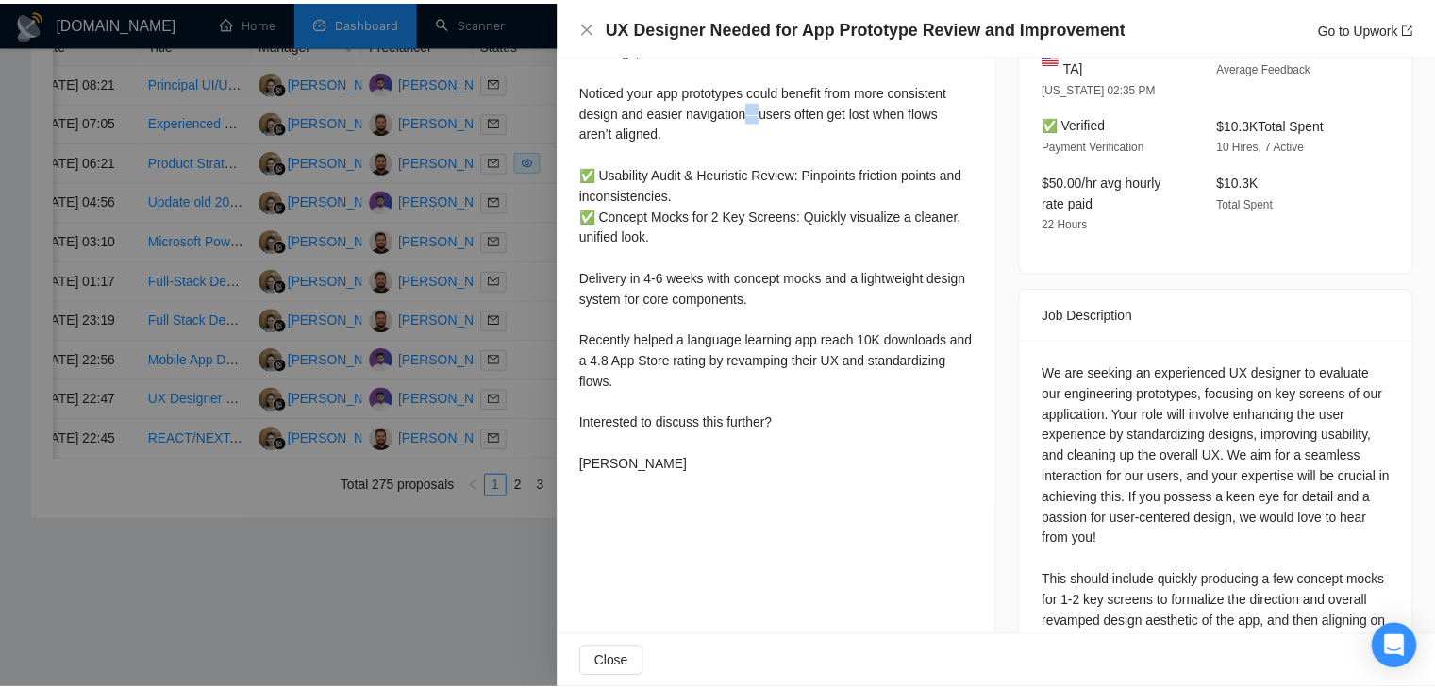
scroll to position [463, 0]
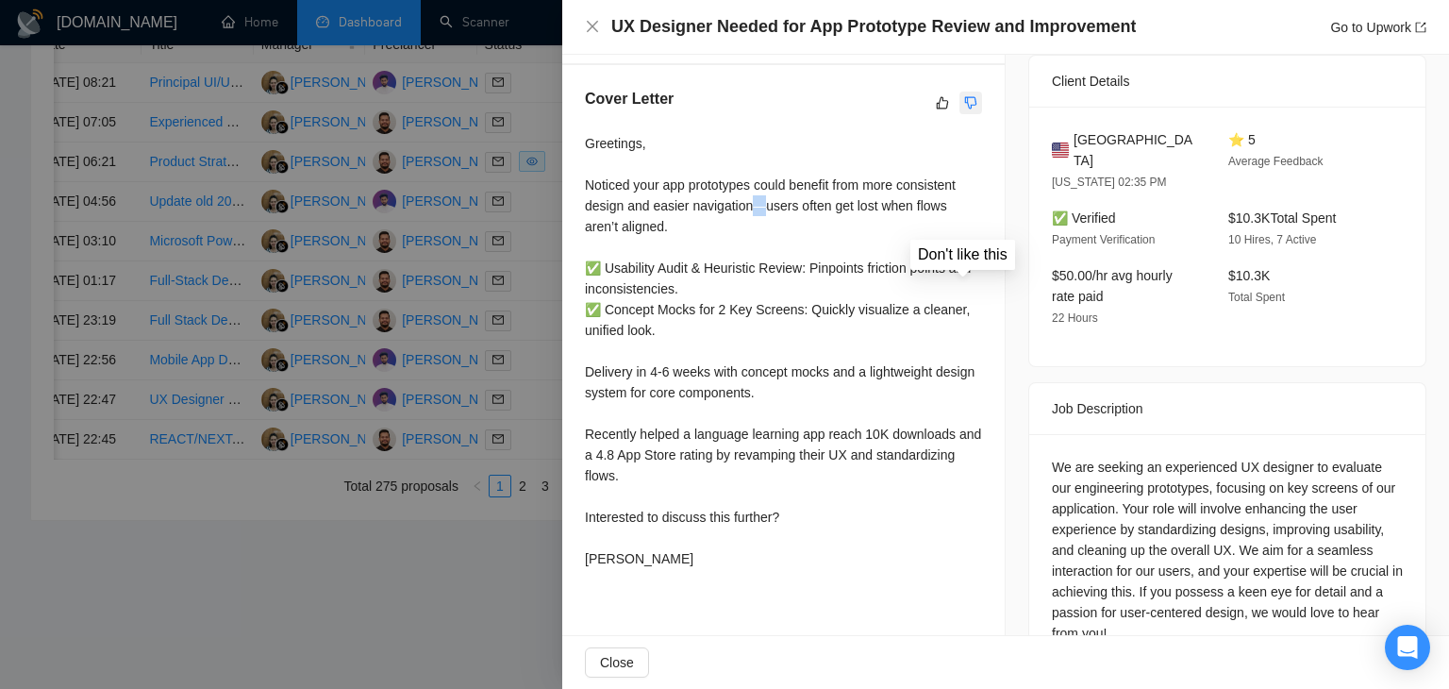
click at [965, 98] on icon "dislike" at bounding box center [971, 102] width 12 height 12
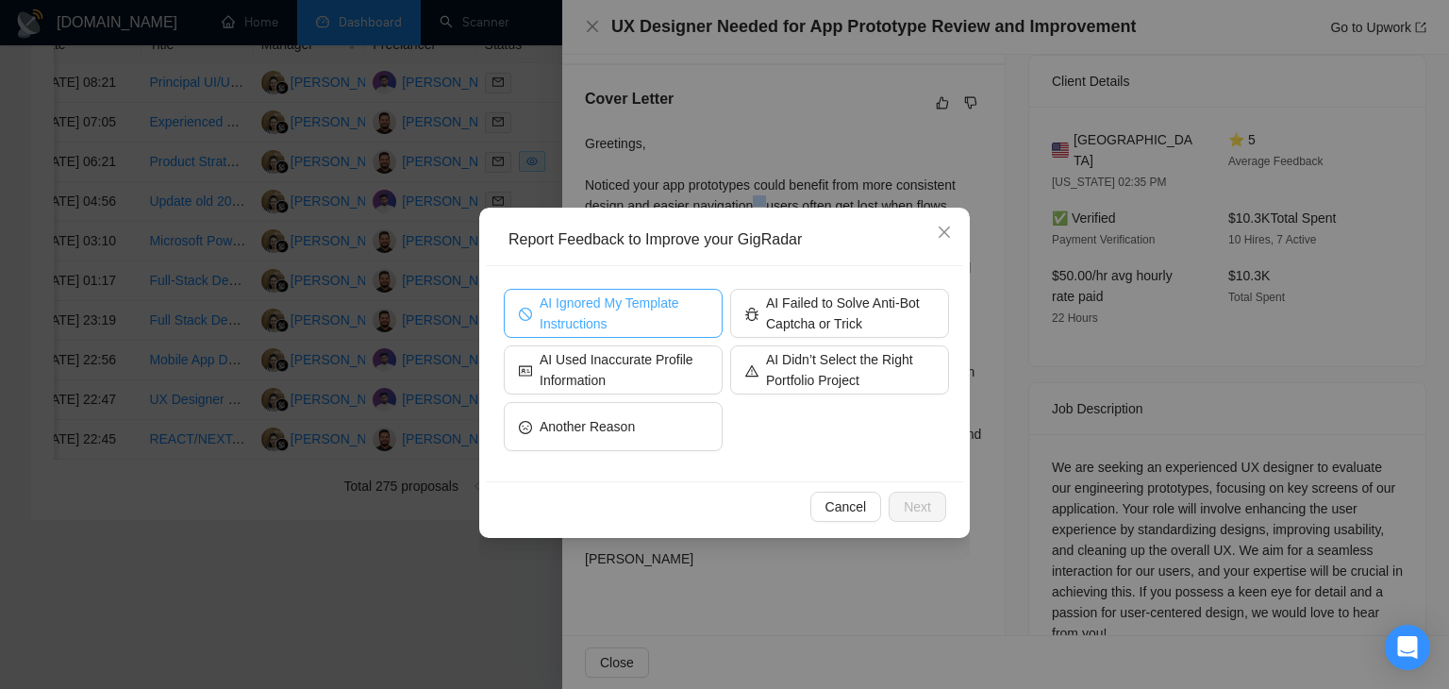
click at [632, 307] on span "AI Ignored My Template Instructions" at bounding box center [624, 313] width 168 height 42
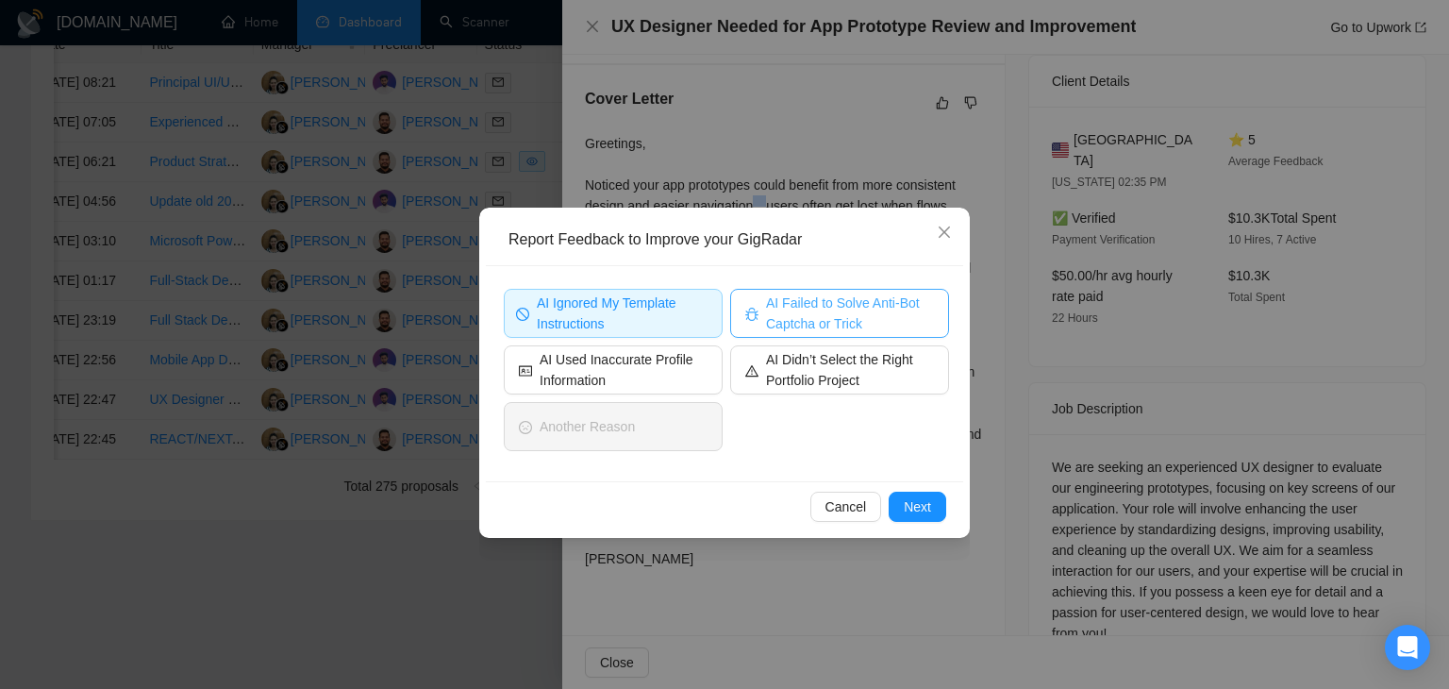
click at [812, 315] on span "AI Failed to Solve Anti-Bot Captcha or Trick" at bounding box center [850, 313] width 168 height 42
click at [925, 504] on span "Next" at bounding box center [917, 506] width 27 height 21
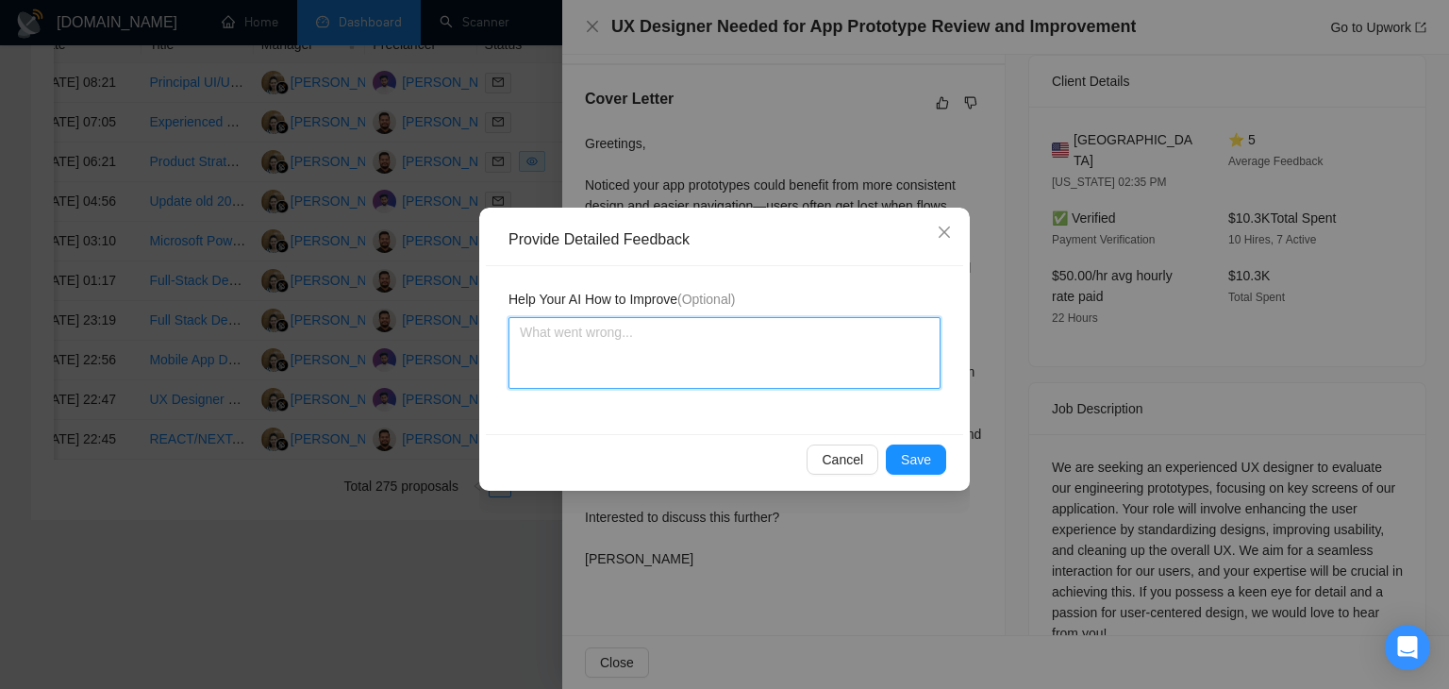
click at [732, 359] on textarea at bounding box center [724, 353] width 432 height 72
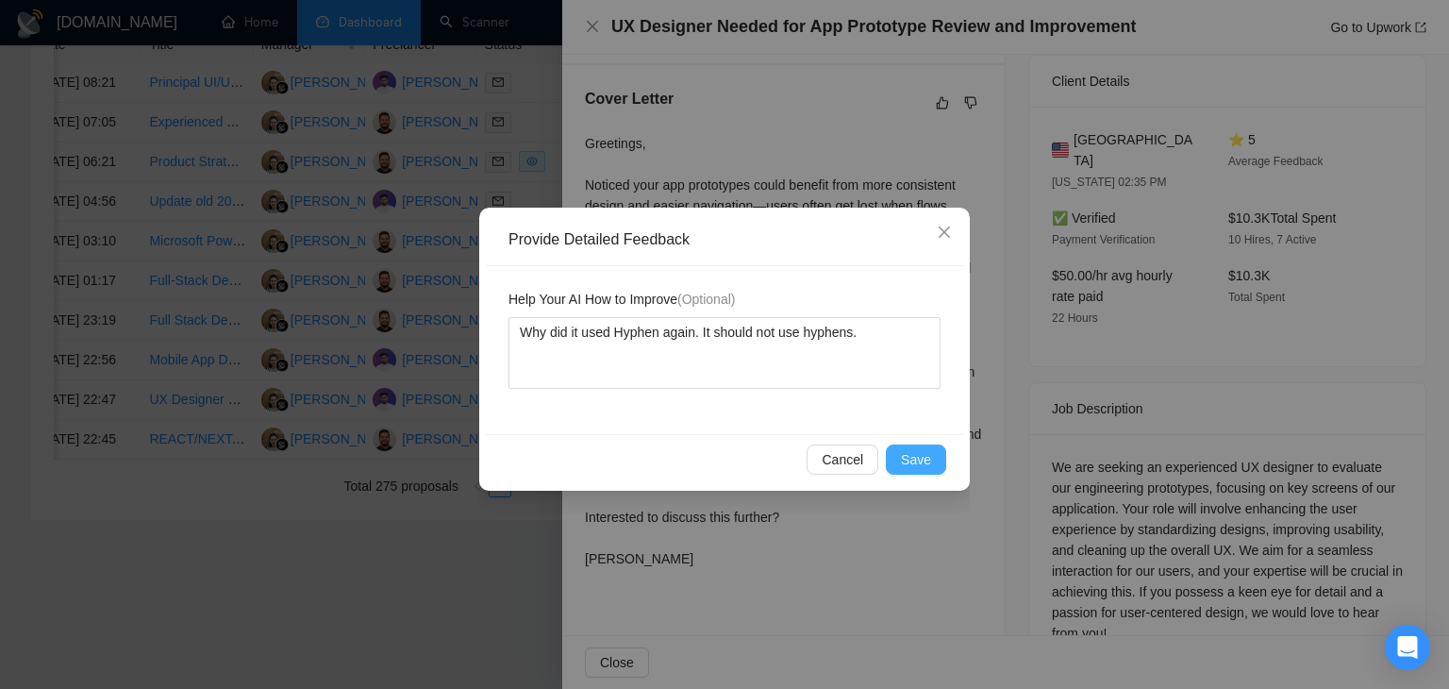
click at [917, 461] on span "Save" at bounding box center [916, 459] width 30 height 21
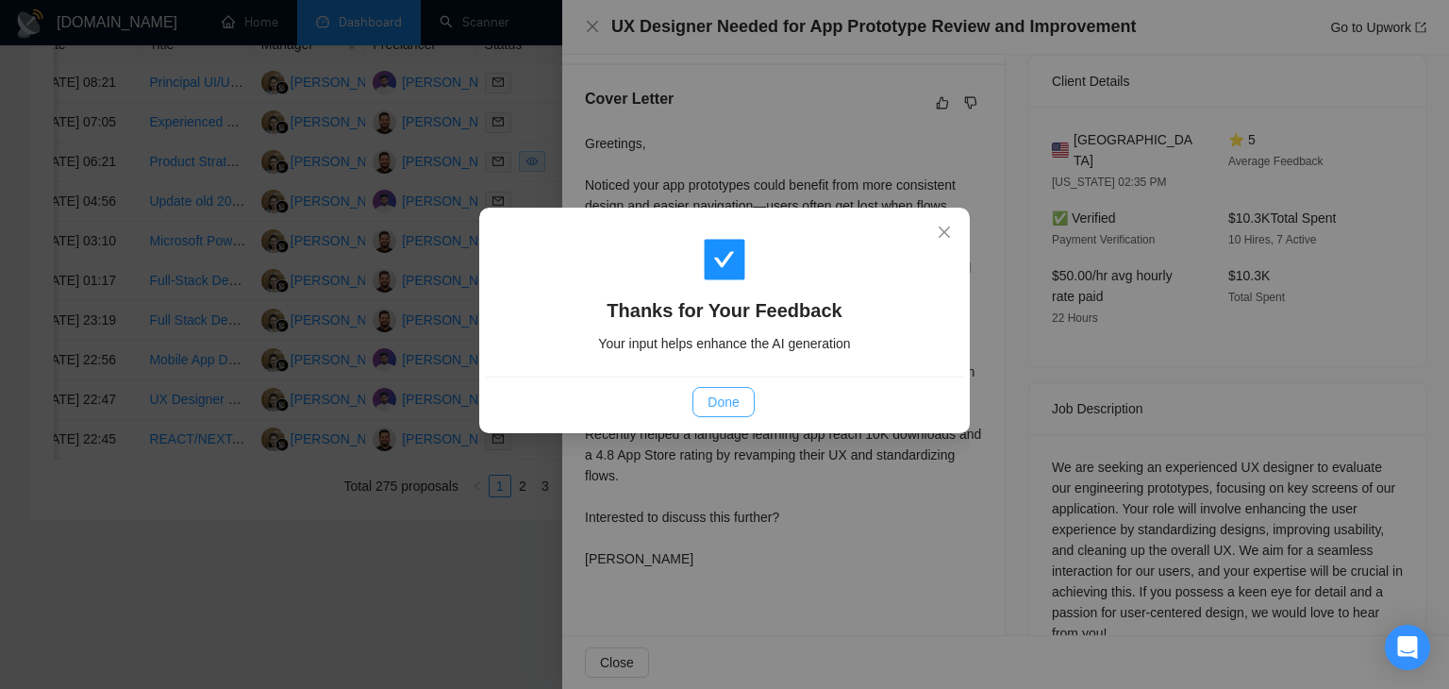
click at [722, 393] on span "Done" at bounding box center [722, 401] width 31 height 21
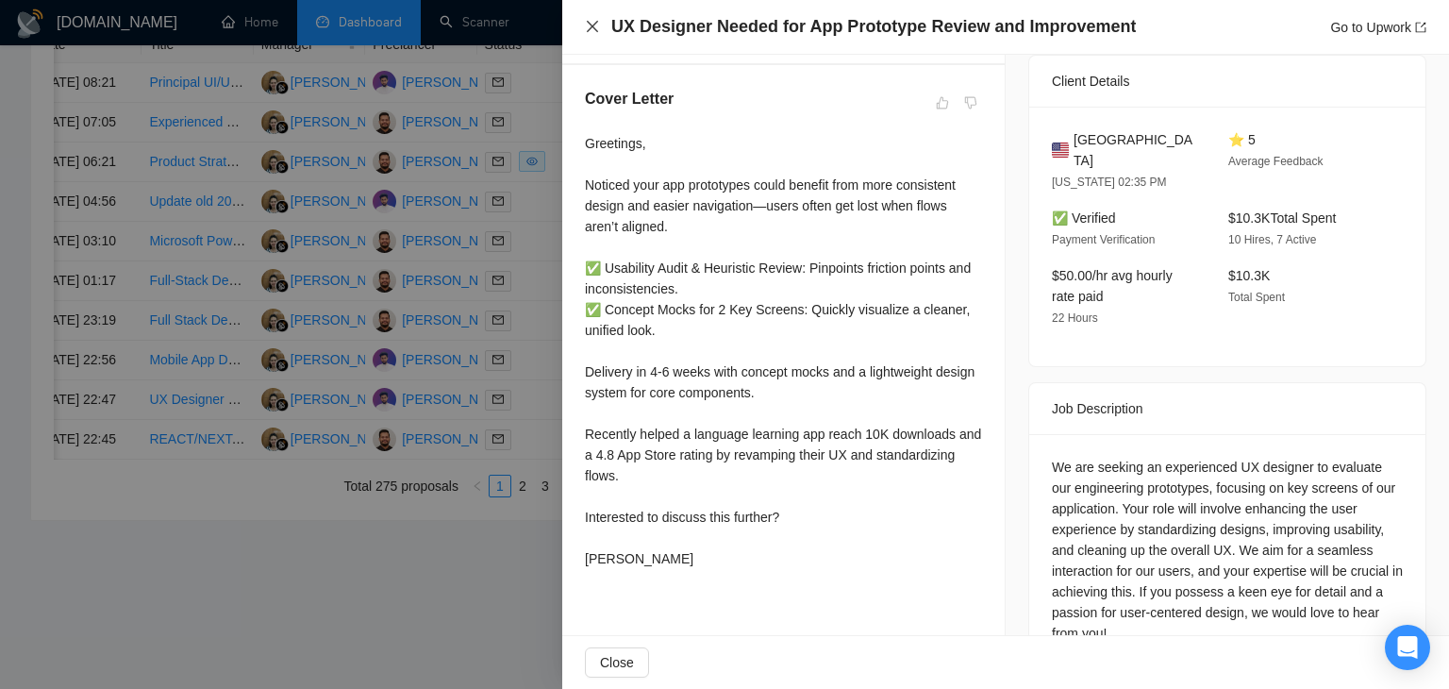
click at [592, 20] on icon "close" at bounding box center [592, 26] width 15 height 15
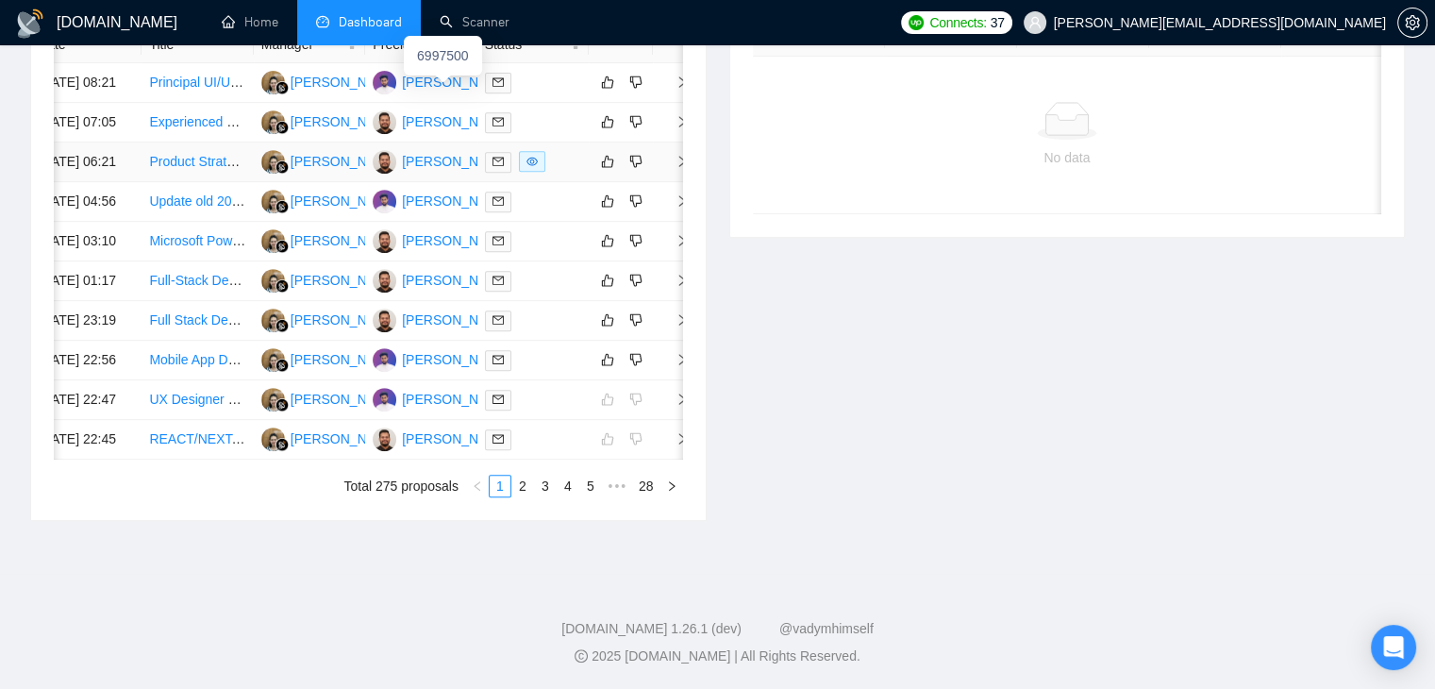
scroll to position [817, 0]
click at [675, 326] on icon "right" at bounding box center [681, 319] width 13 height 13
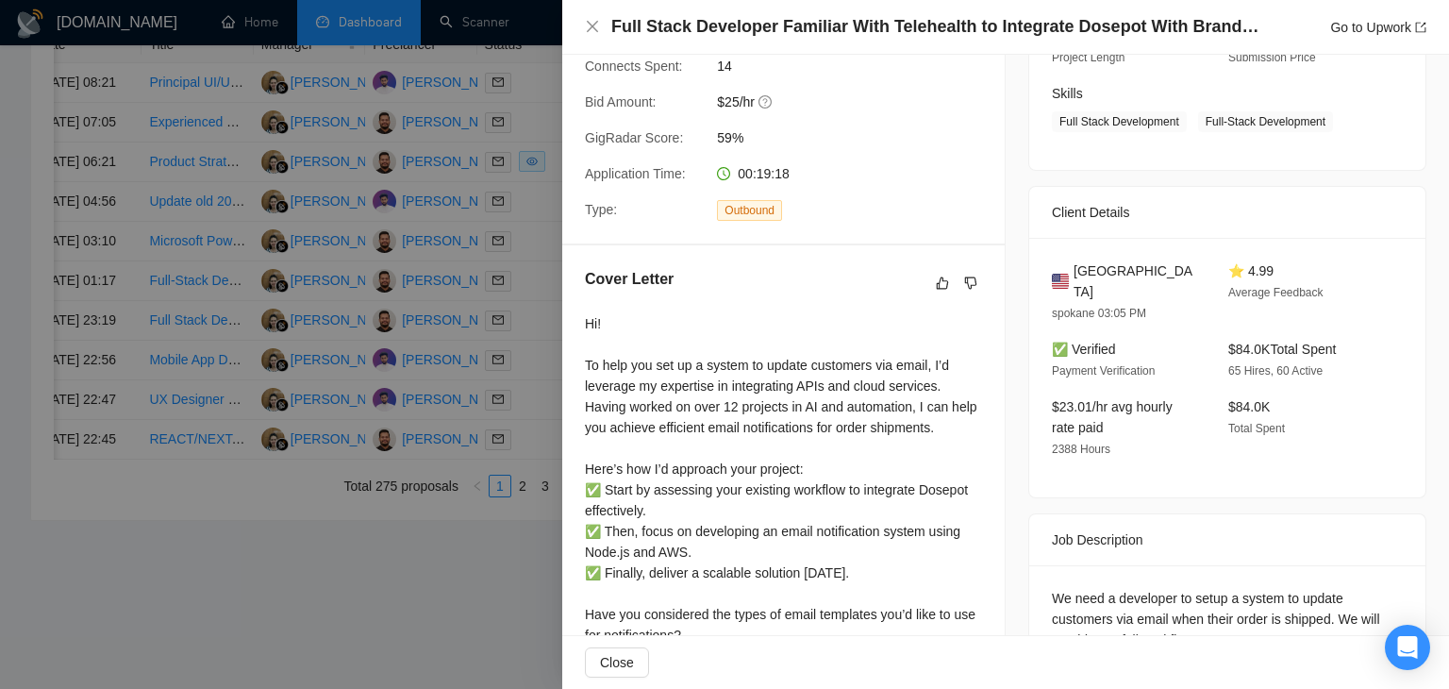
scroll to position [0, 0]
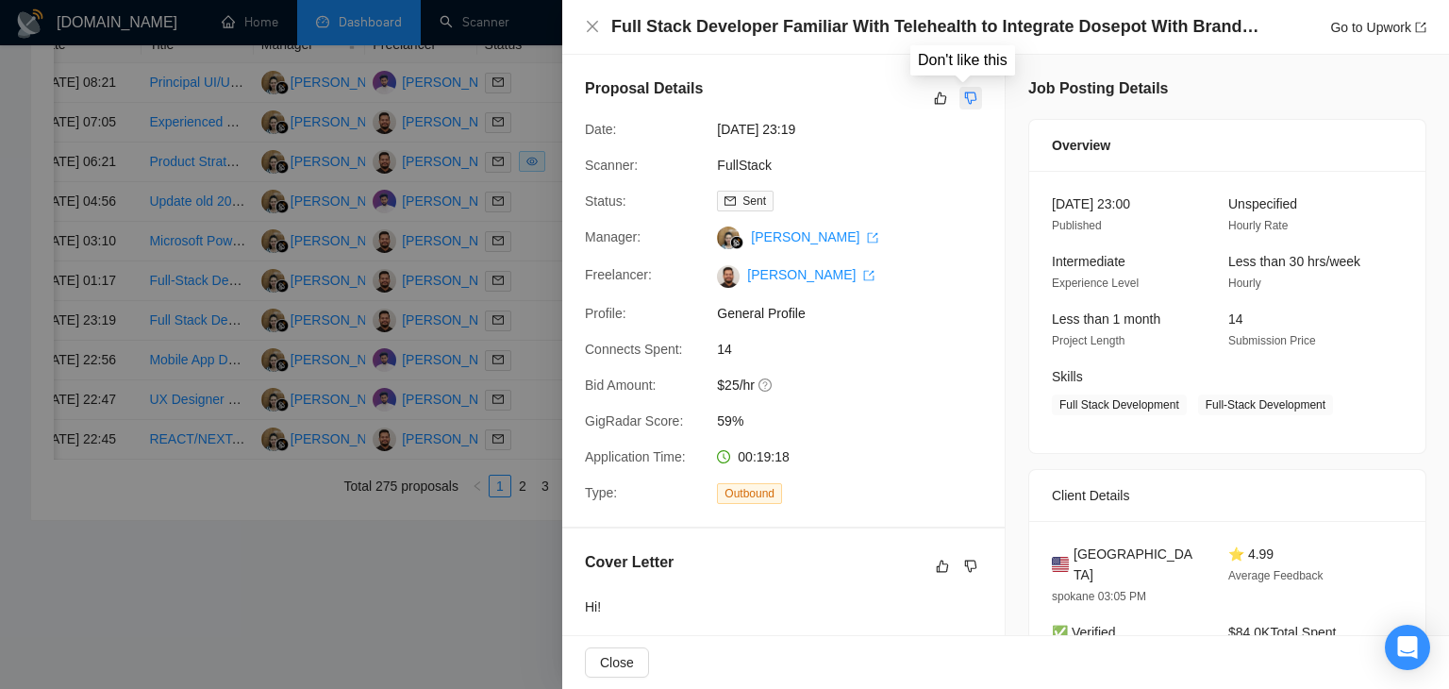
click at [966, 95] on icon "dislike" at bounding box center [970, 98] width 13 height 15
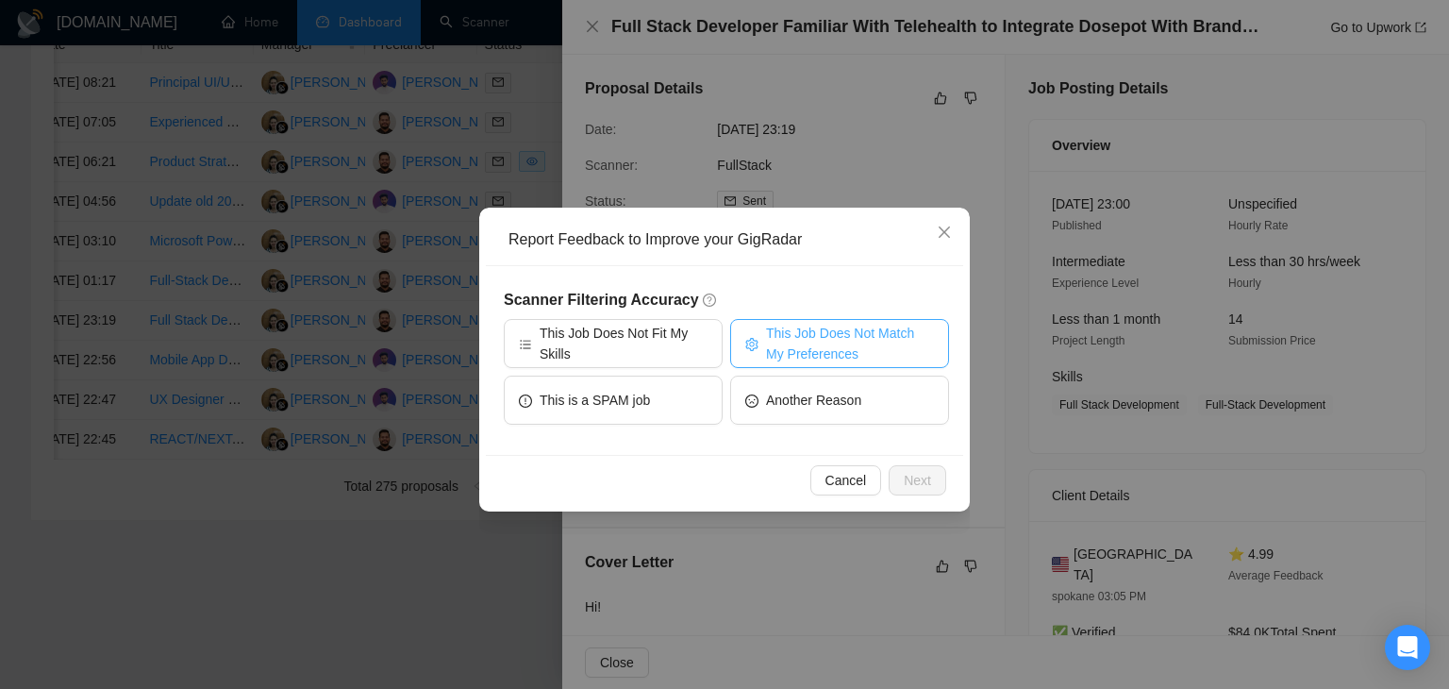
click at [834, 355] on span "This Job Does Not Match My Preferences" at bounding box center [850, 344] width 168 height 42
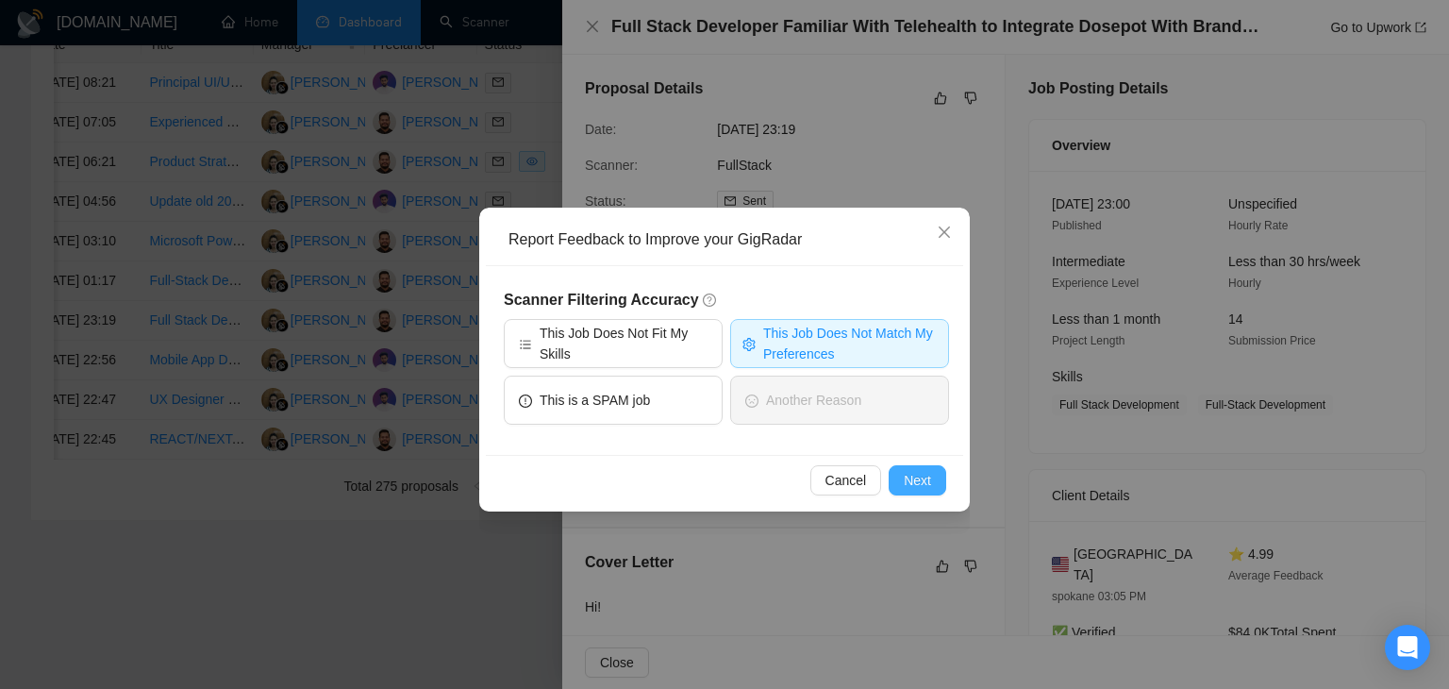
click at [913, 475] on span "Next" at bounding box center [917, 480] width 27 height 21
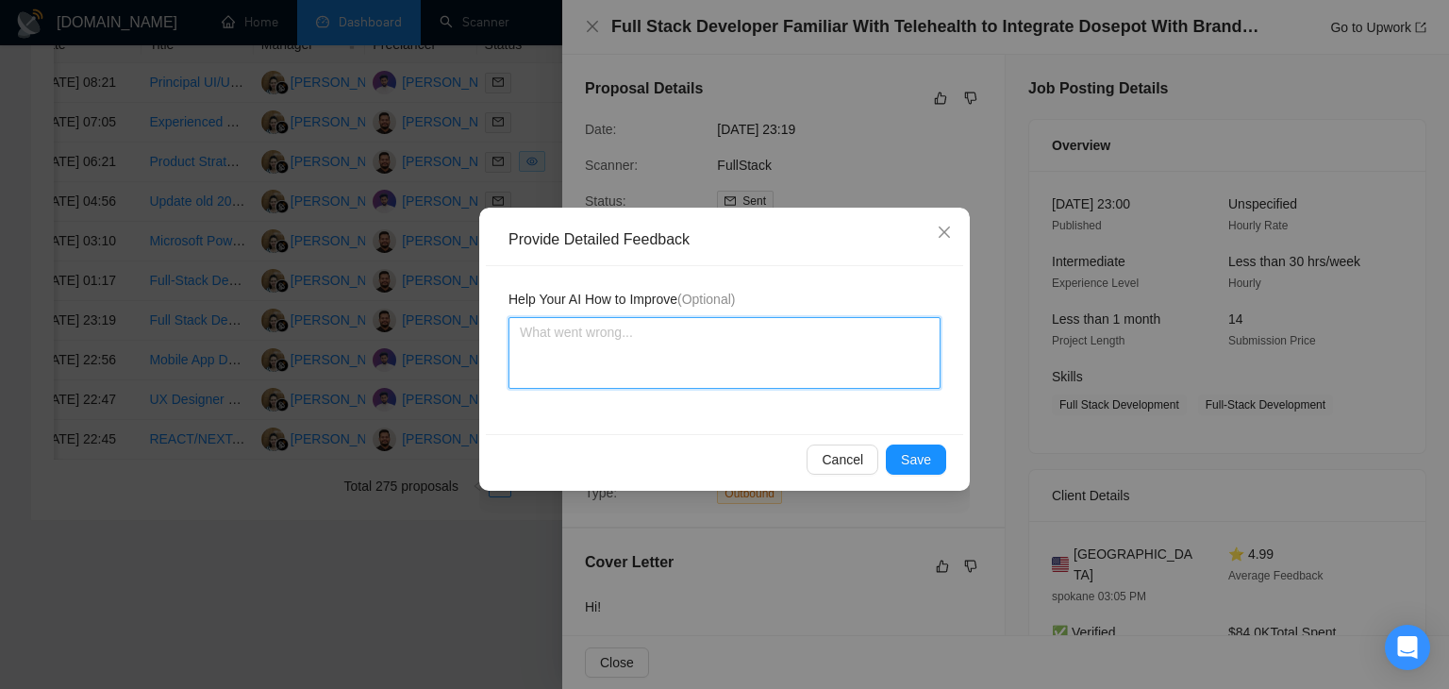
click at [691, 375] on textarea at bounding box center [724, 353] width 432 height 72
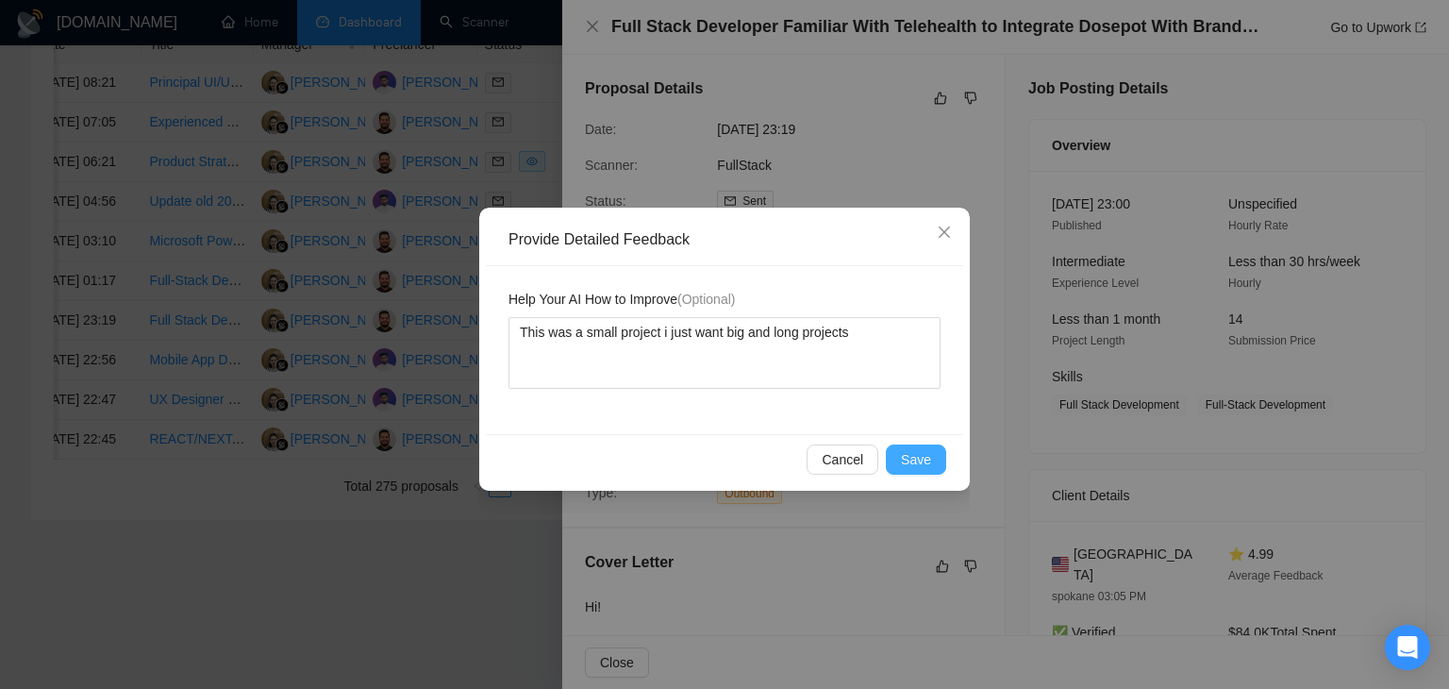
click at [929, 451] on span "Save" at bounding box center [916, 459] width 30 height 21
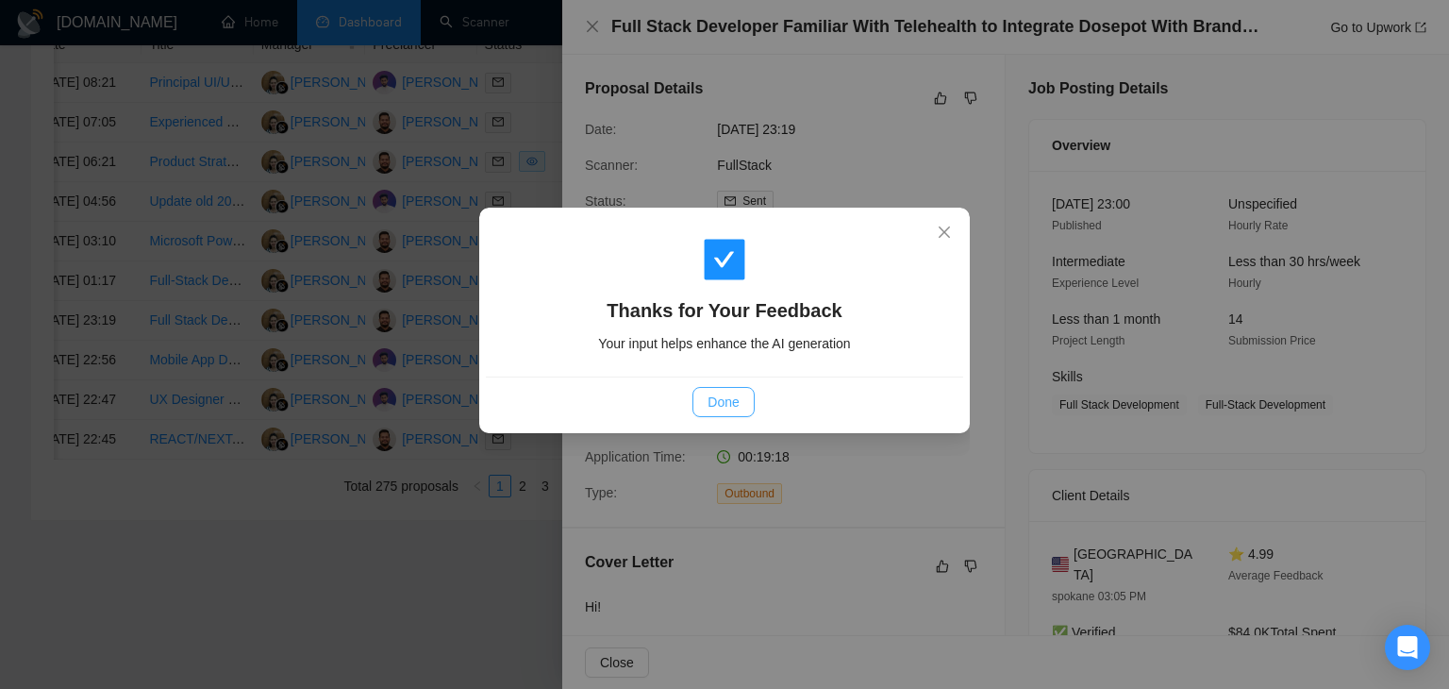
click at [743, 407] on button "Done" at bounding box center [722, 402] width 61 height 30
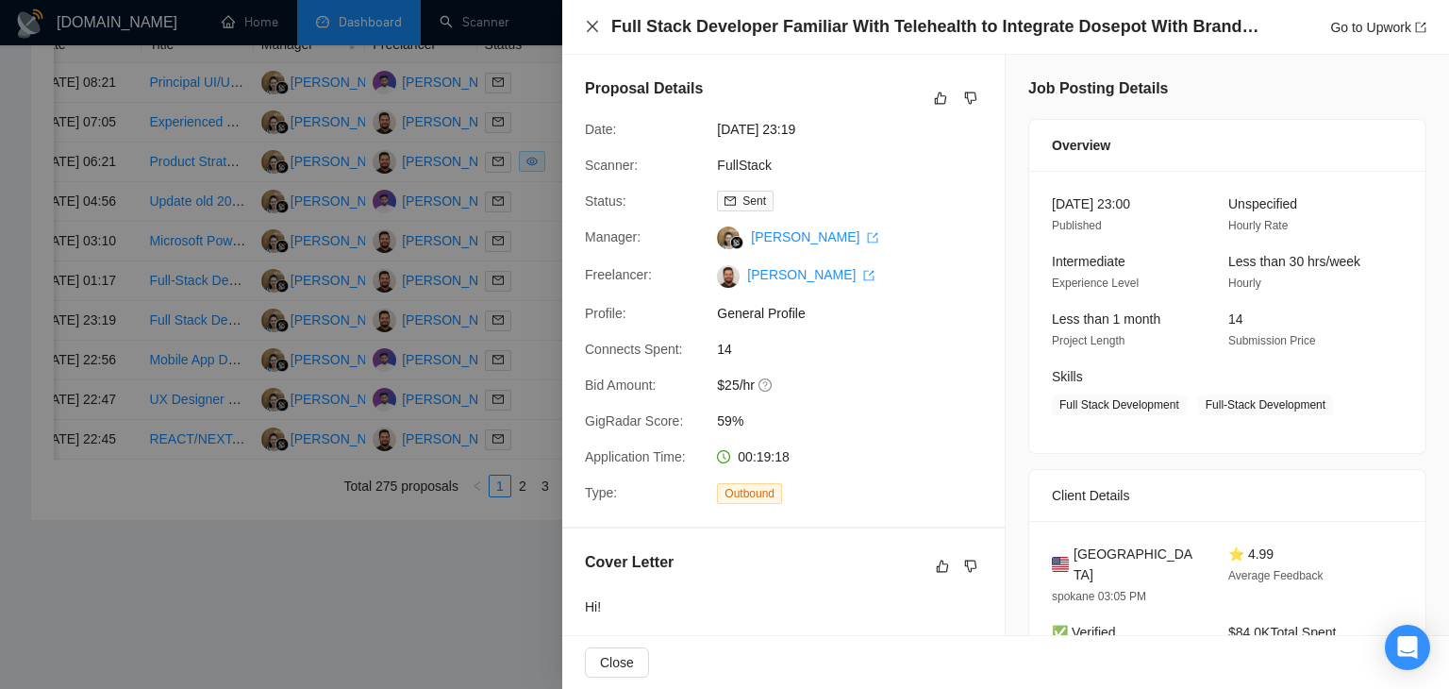
click at [592, 30] on icon "close" at bounding box center [592, 26] width 15 height 15
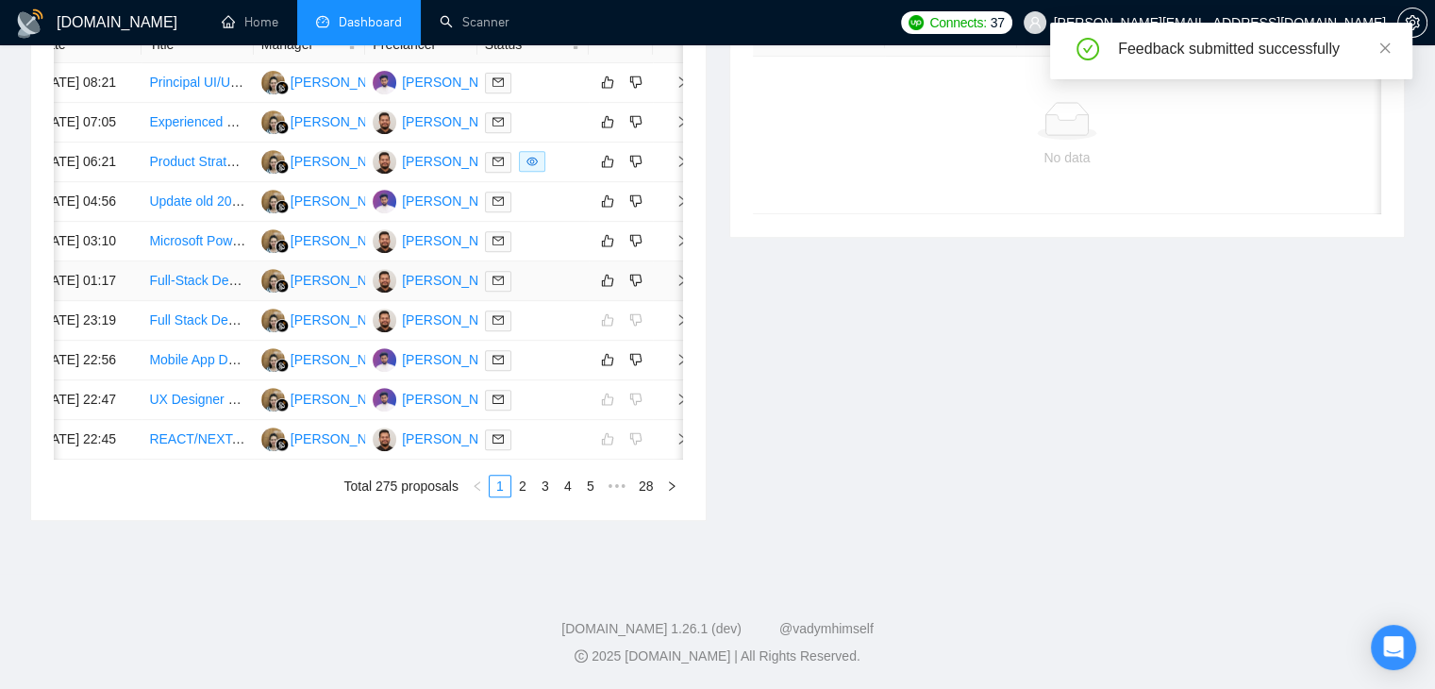
click at [663, 287] on span "right" at bounding box center [674, 280] width 28 height 13
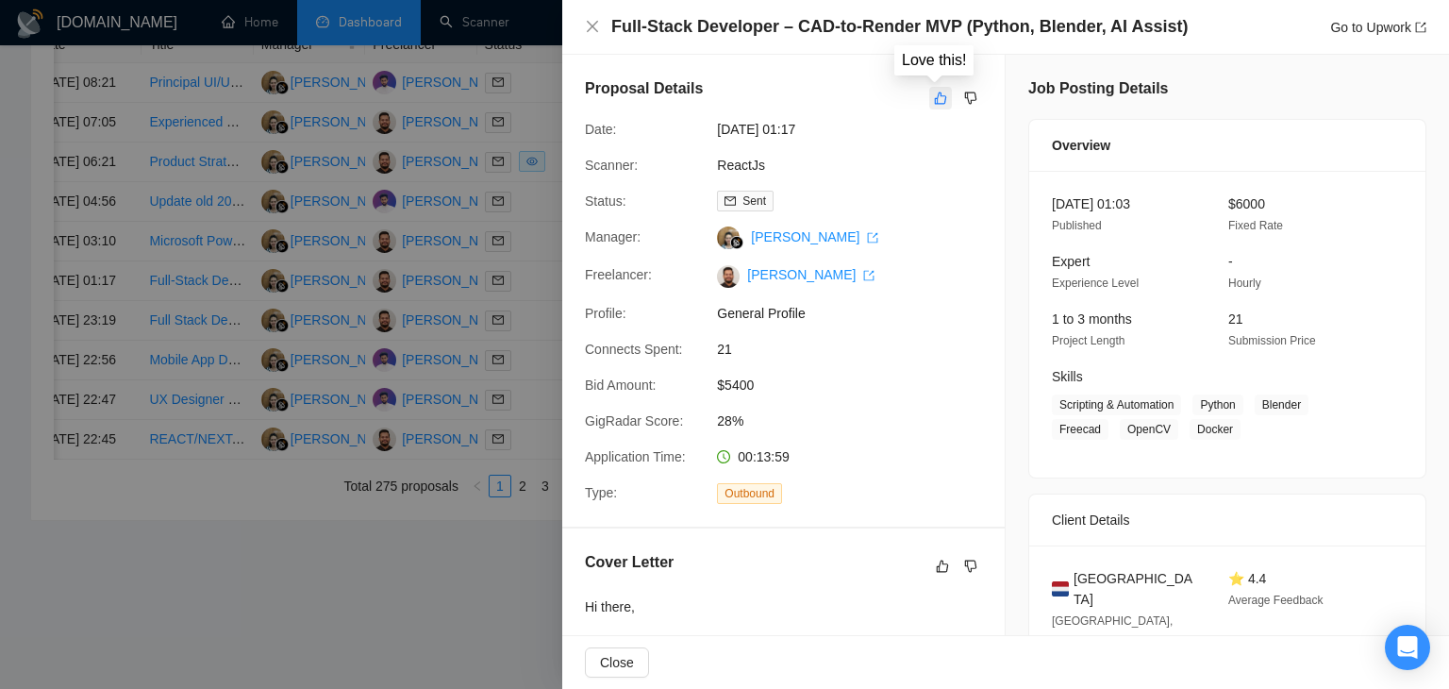
click at [934, 95] on icon "like" at bounding box center [940, 98] width 13 height 15
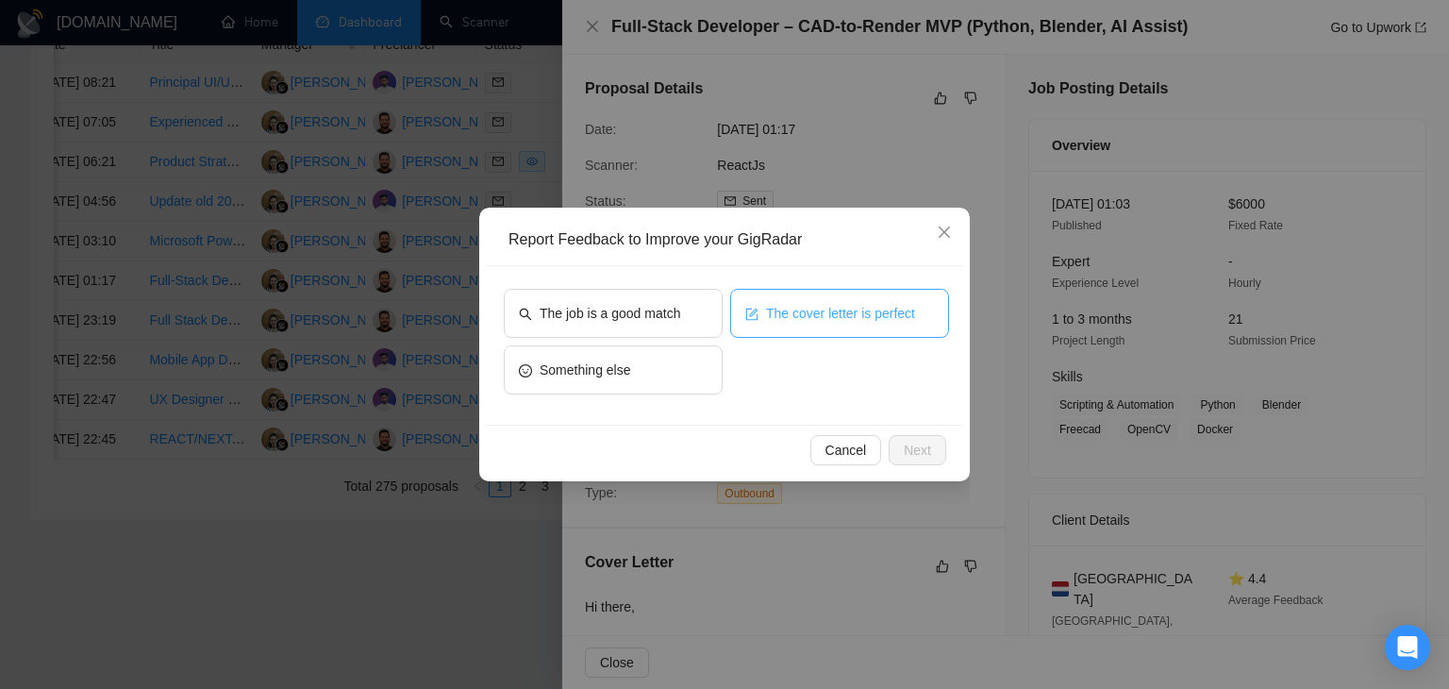
click at [783, 293] on button "The cover letter is perfect" at bounding box center [839, 313] width 219 height 49
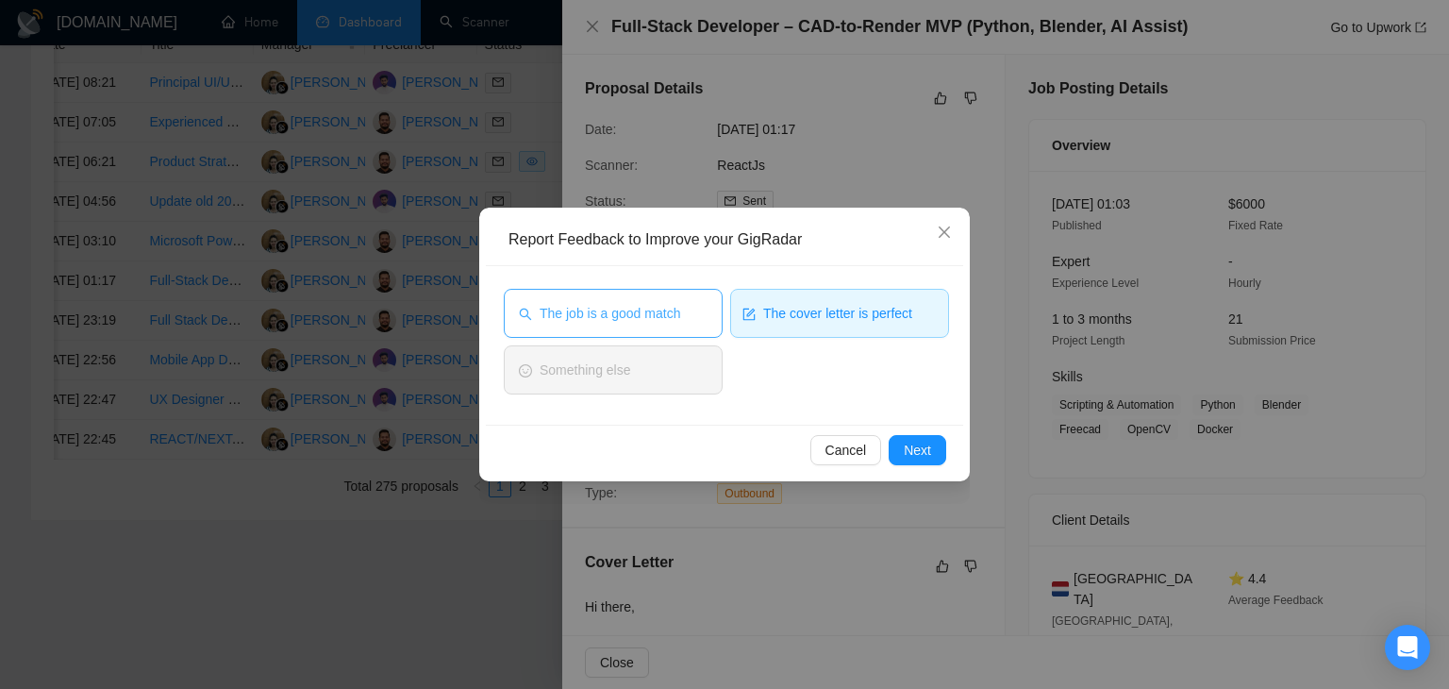
drag, startPoint x: 662, startPoint y: 325, endPoint x: 691, endPoint y: 330, distance: 28.7
click at [662, 325] on button "The job is a good match" at bounding box center [613, 313] width 219 height 49
click at [901, 445] on button "Next" at bounding box center [918, 450] width 58 height 30
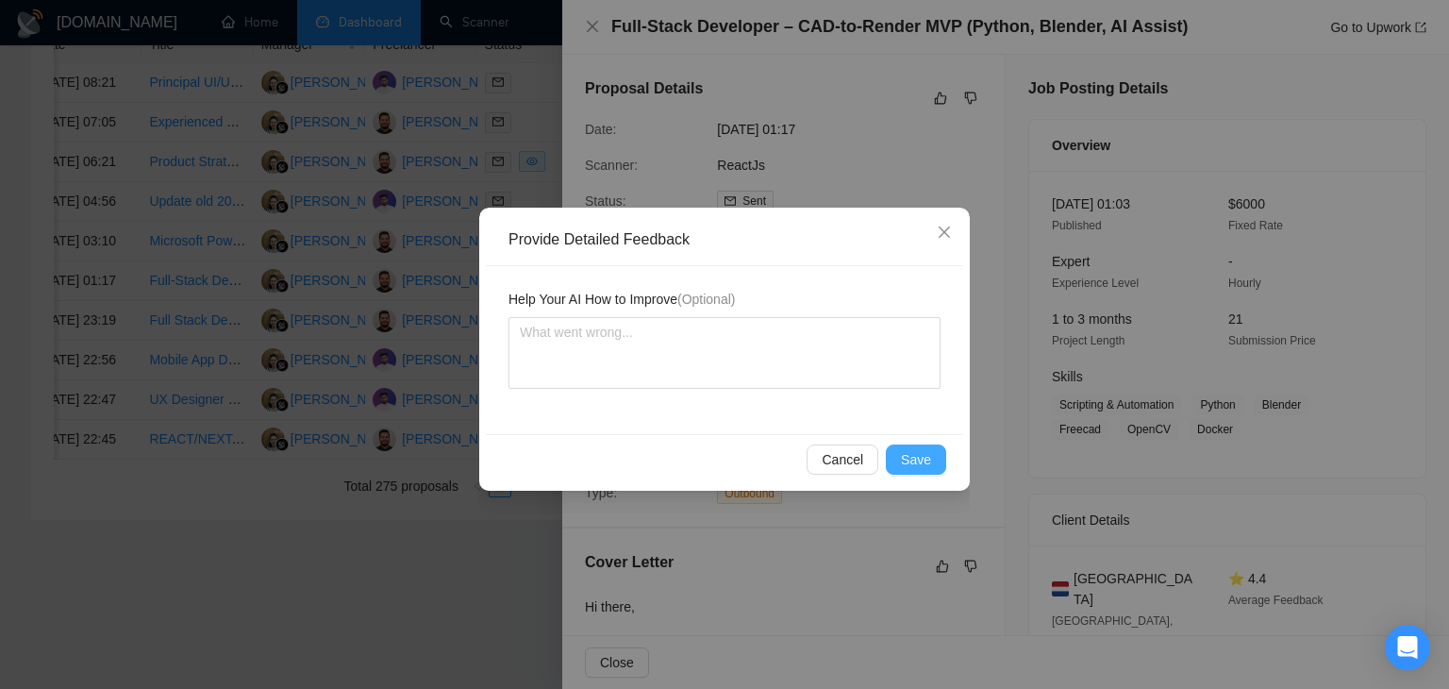
click at [906, 445] on button "Save" at bounding box center [916, 459] width 60 height 30
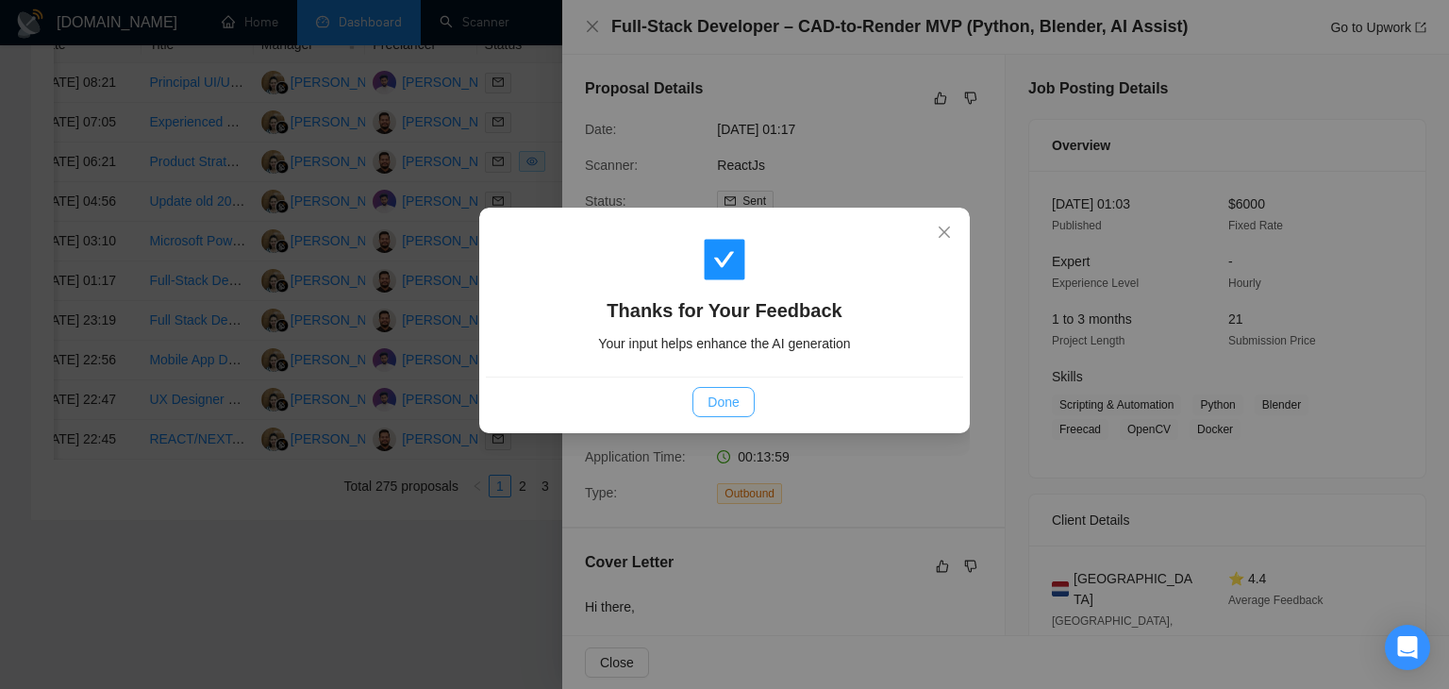
click at [729, 394] on span "Done" at bounding box center [722, 401] width 31 height 21
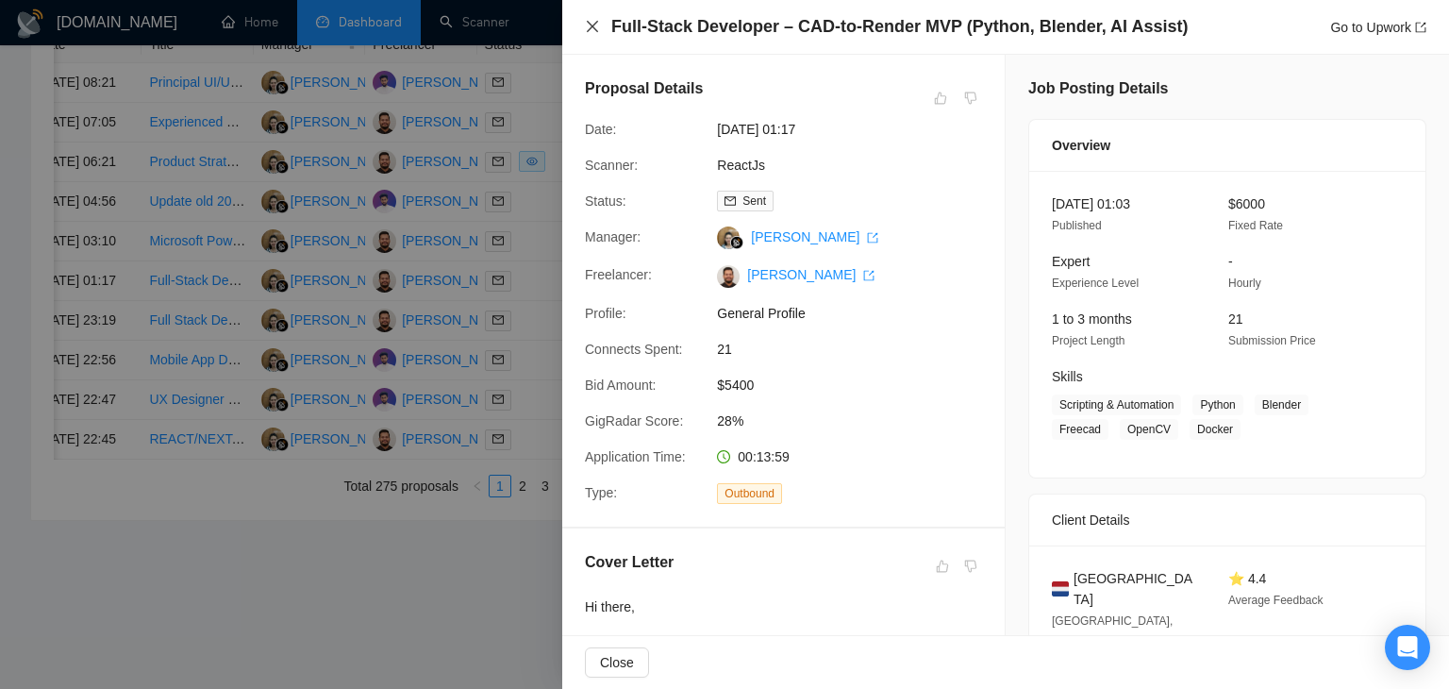
click at [594, 21] on icon "close" at bounding box center [592, 26] width 15 height 15
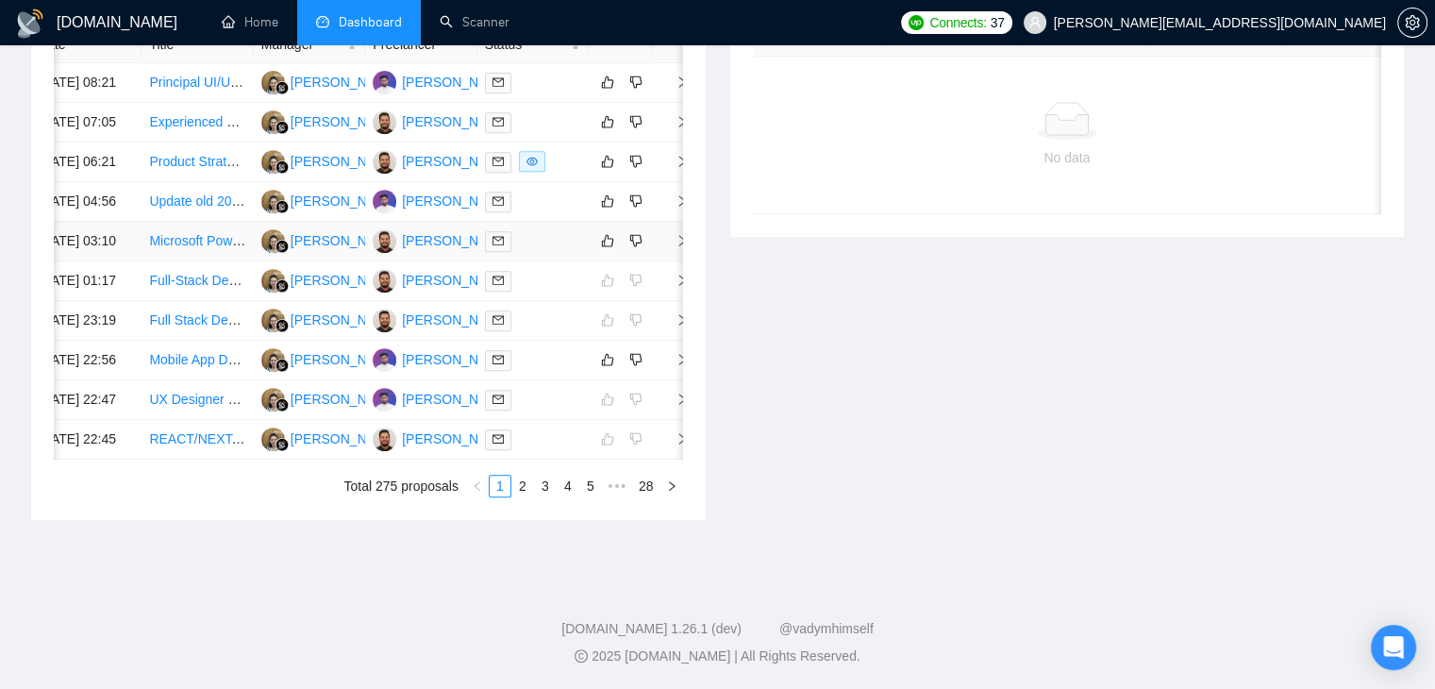
click at [675, 261] on td at bounding box center [672, 242] width 38 height 40
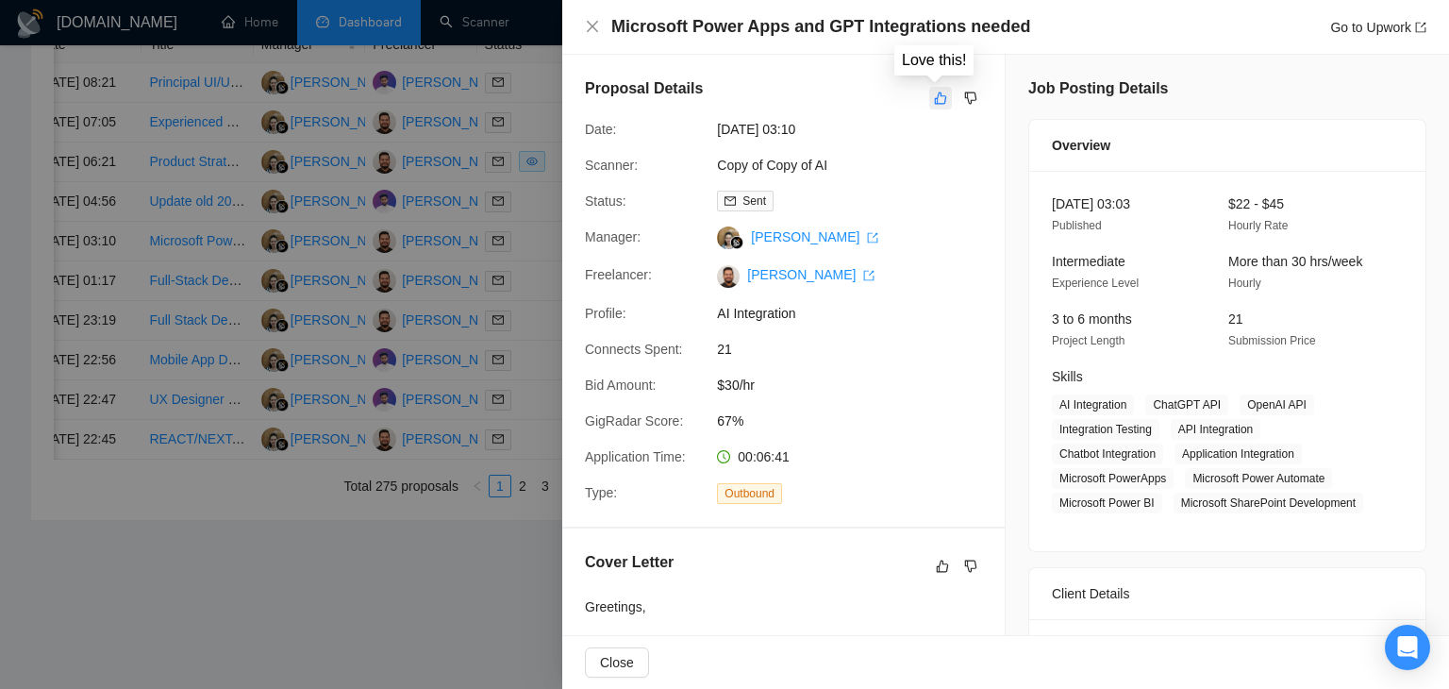
click at [936, 99] on icon "like" at bounding box center [940, 98] width 13 height 15
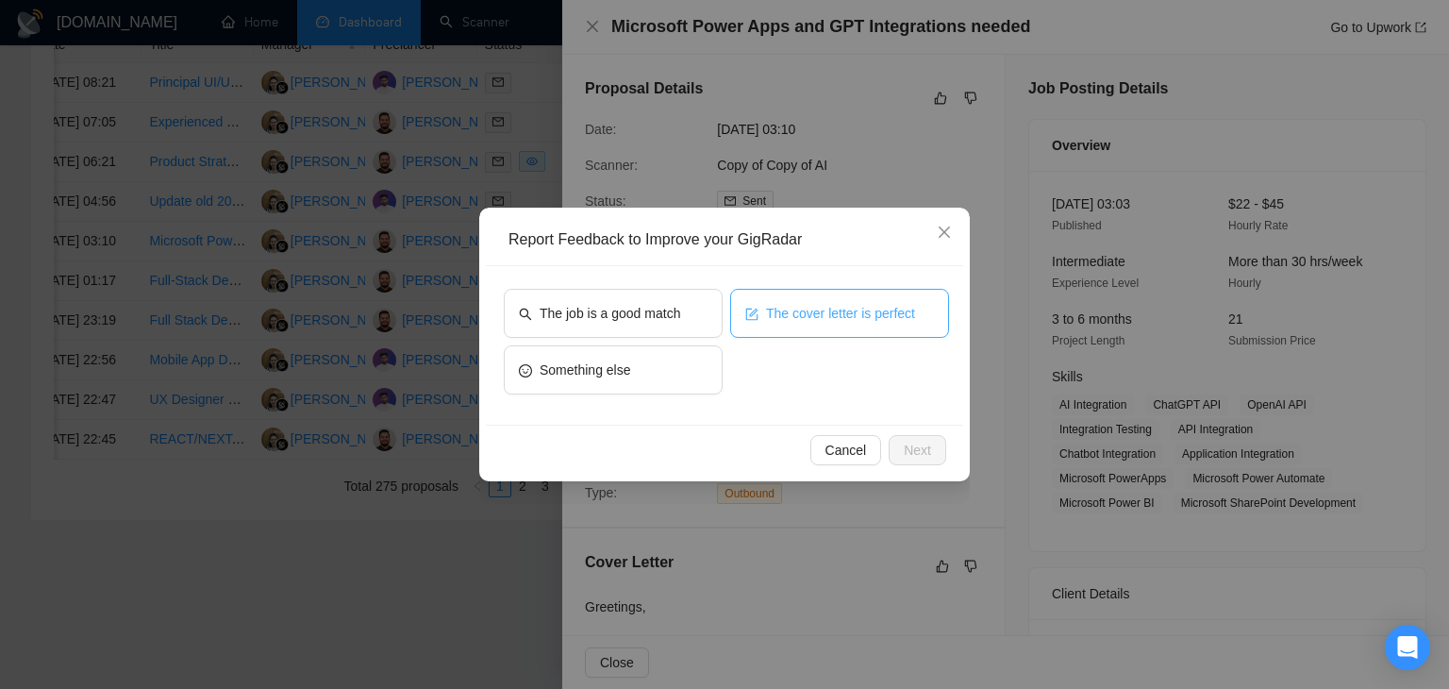
click at [796, 313] on span "The cover letter is perfect" at bounding box center [840, 313] width 149 height 21
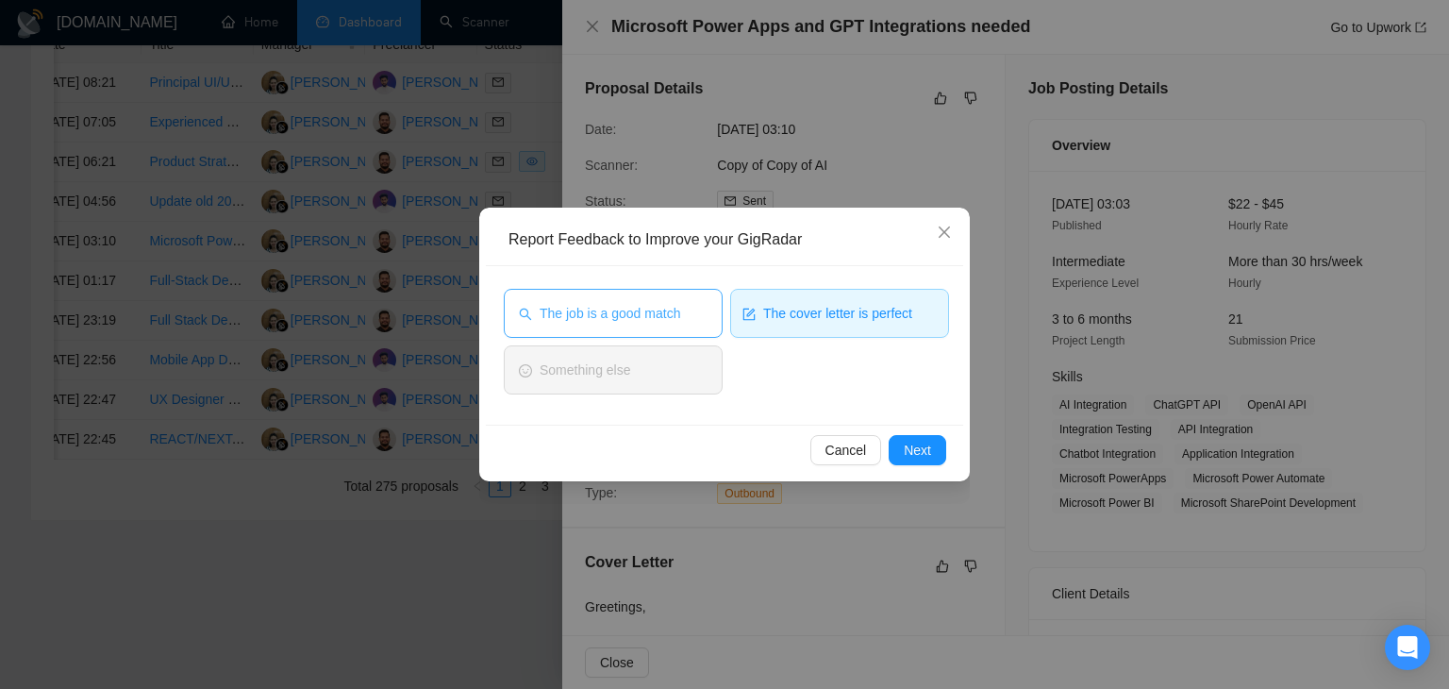
click at [695, 319] on button "The job is a good match" at bounding box center [613, 313] width 219 height 49
click at [911, 447] on span "Next" at bounding box center [917, 450] width 27 height 21
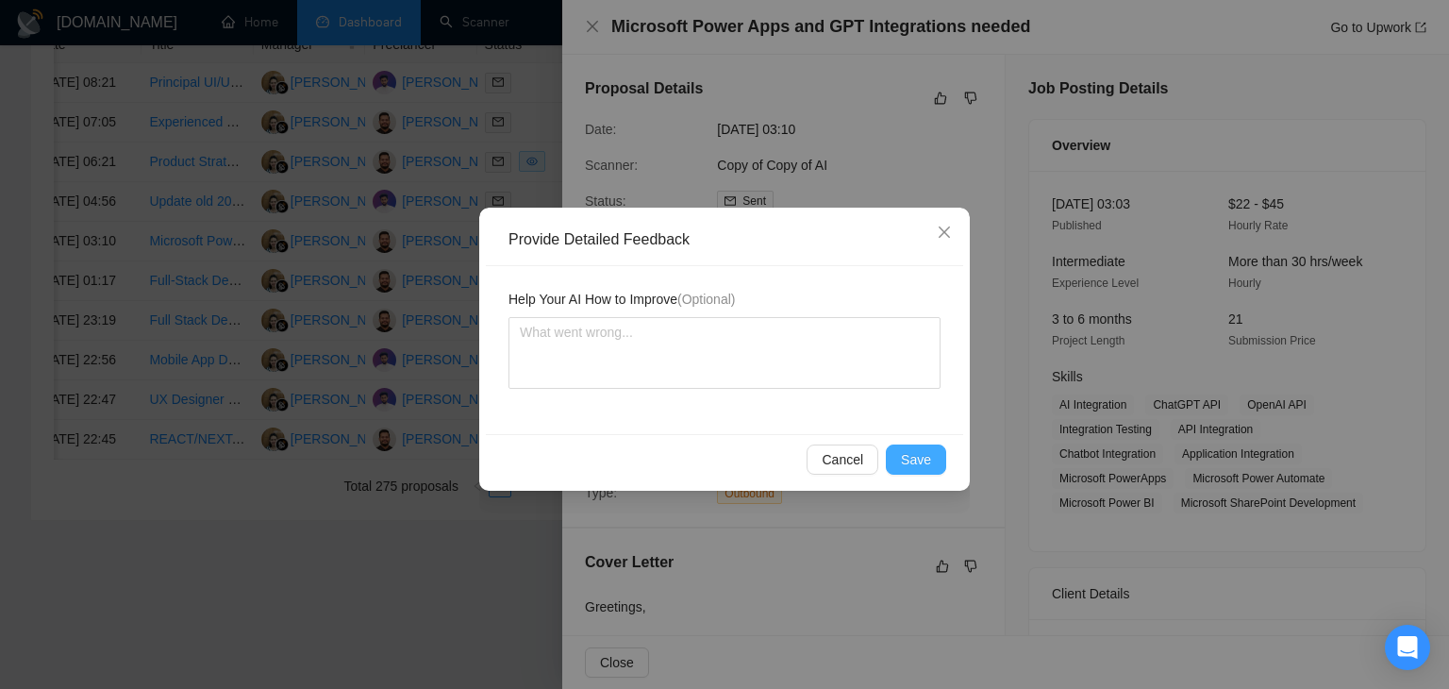
click at [913, 450] on span "Save" at bounding box center [916, 459] width 30 height 21
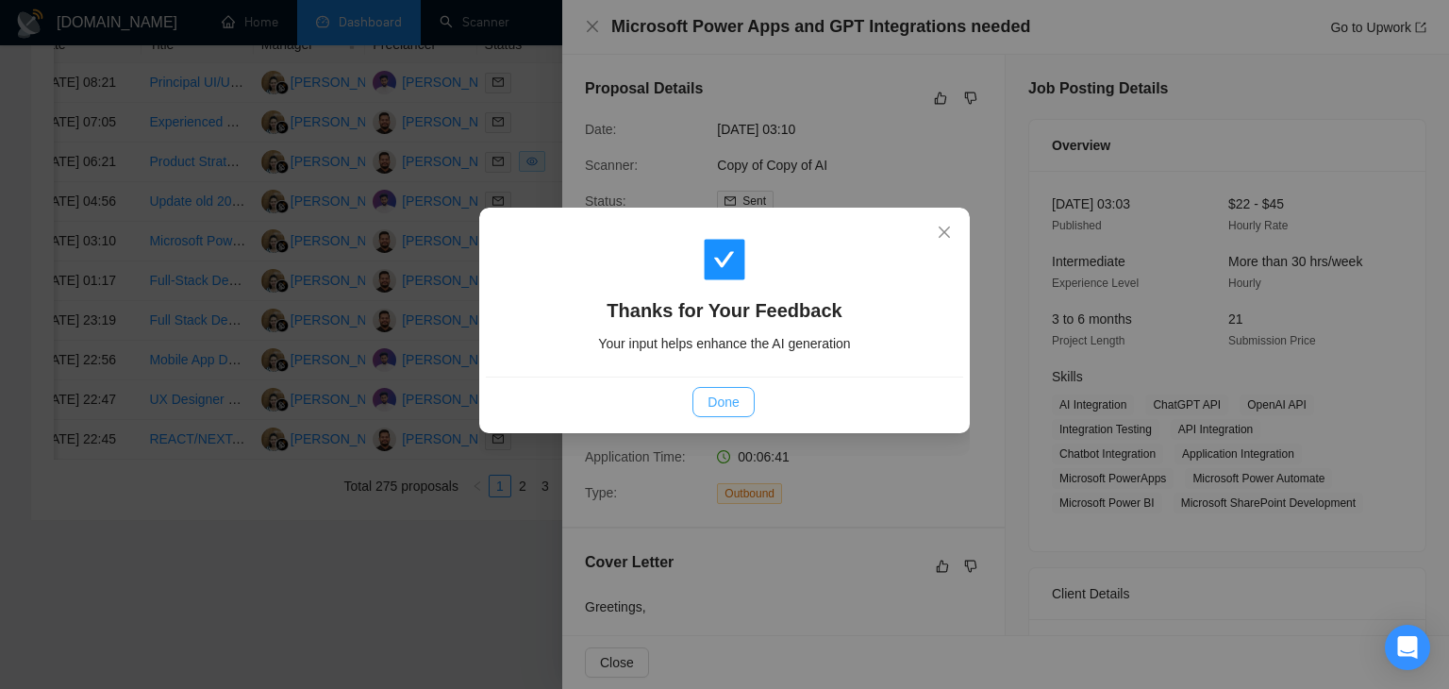
click at [720, 401] on span "Done" at bounding box center [722, 401] width 31 height 21
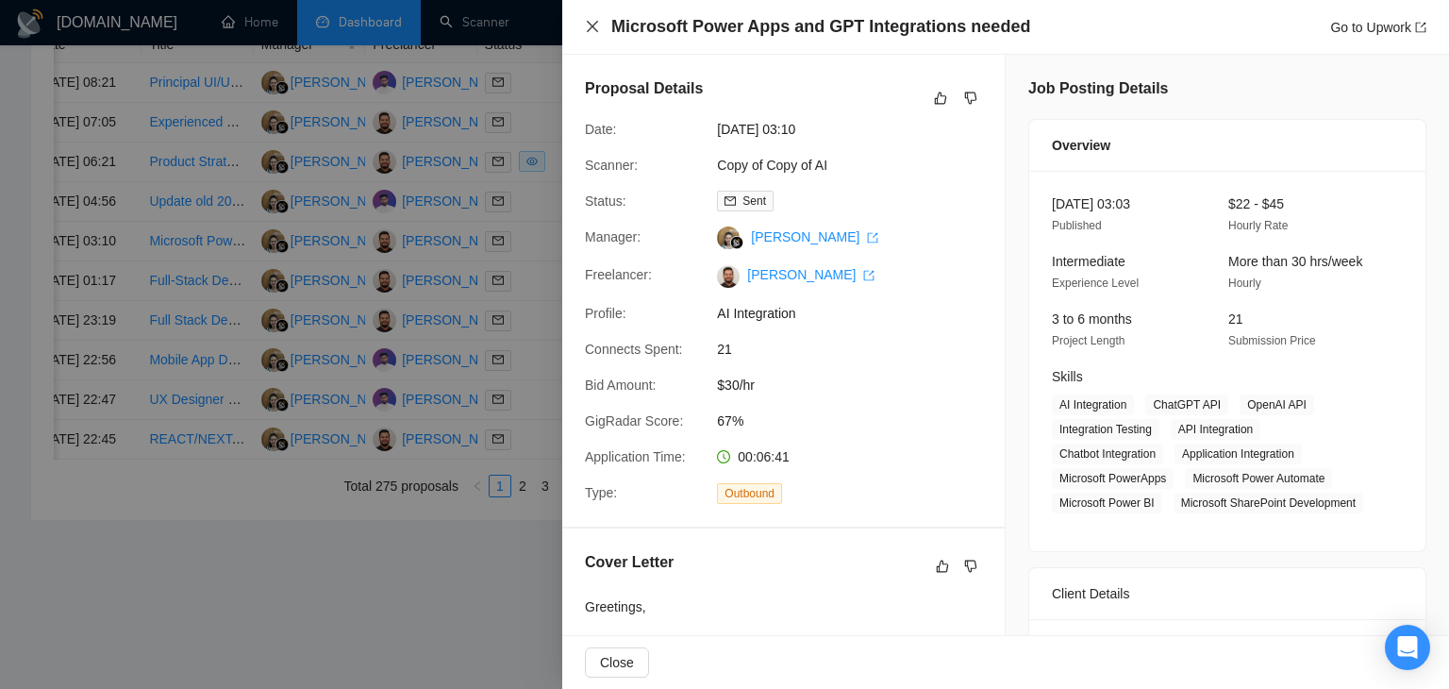
click at [591, 25] on icon "close" at bounding box center [592, 26] width 11 height 11
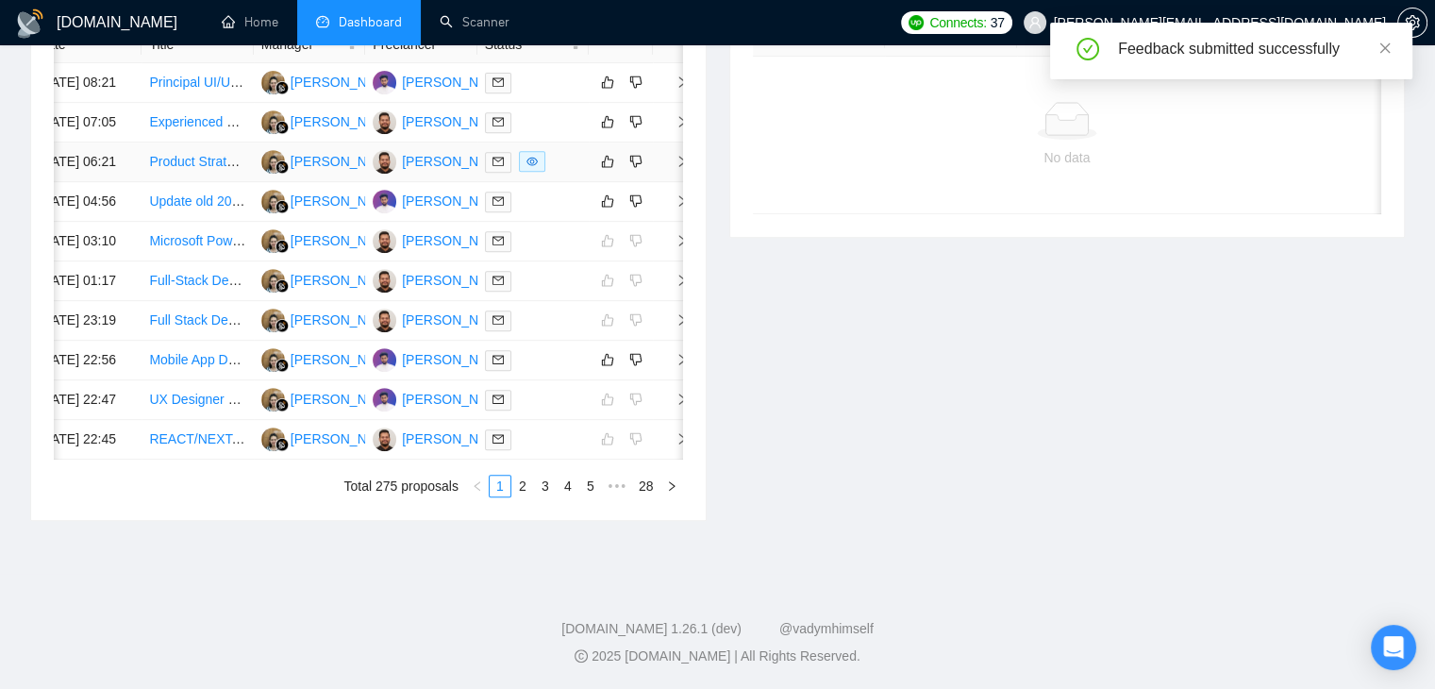
click at [671, 168] on span "right" at bounding box center [674, 161] width 28 height 13
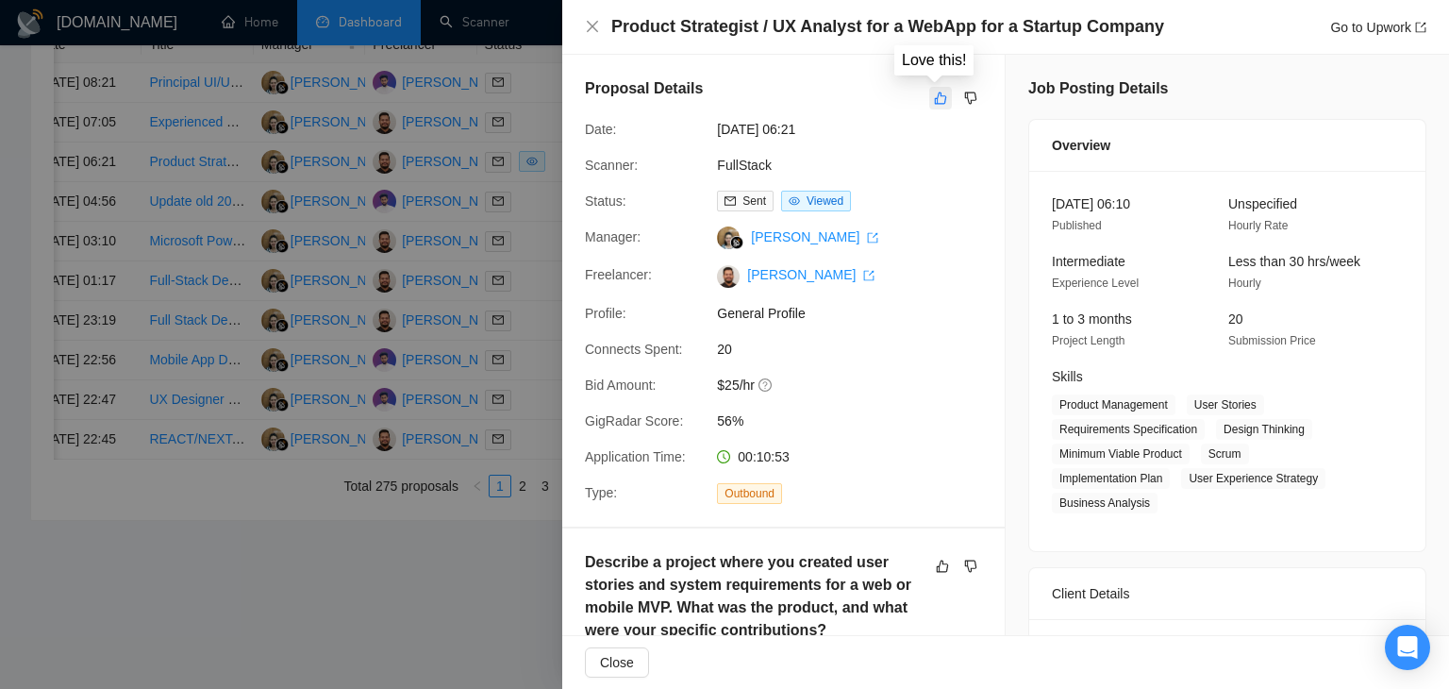
click at [934, 97] on icon "like" at bounding box center [940, 98] width 13 height 15
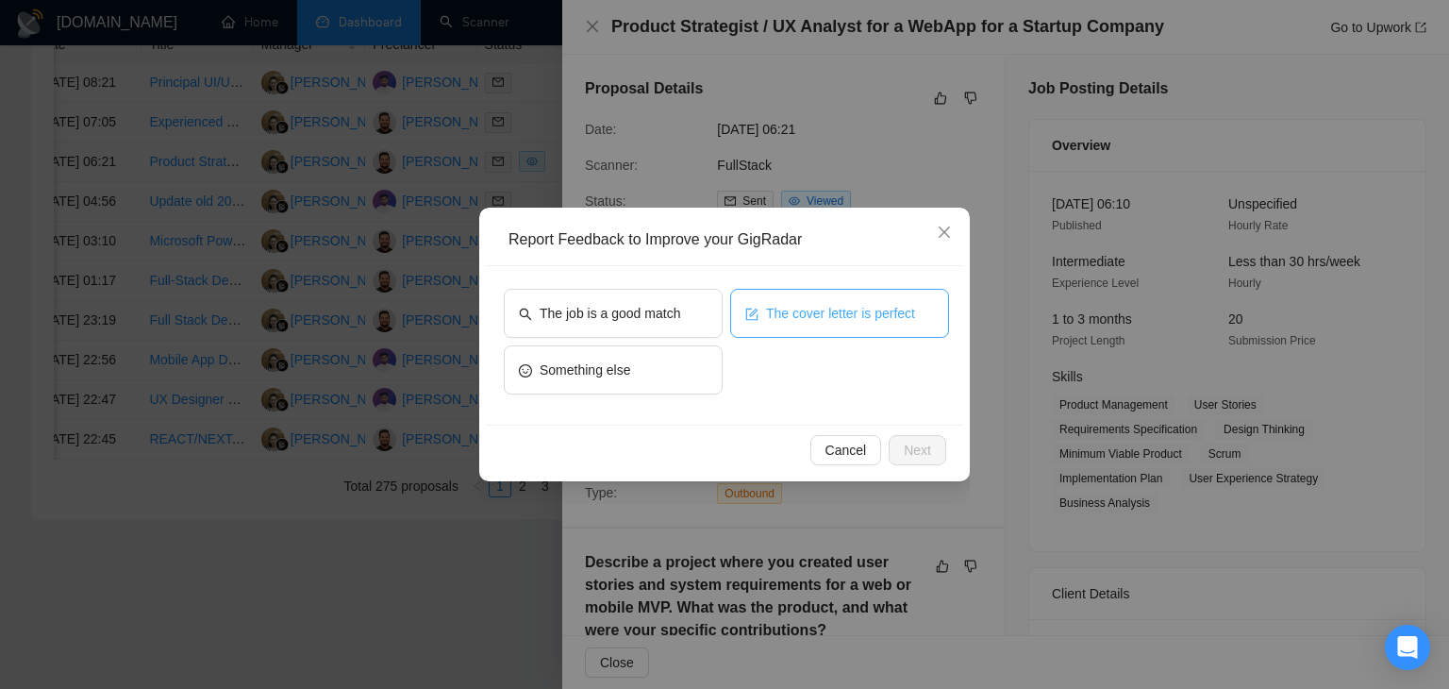
click at [811, 316] on span "The cover letter is perfect" at bounding box center [840, 313] width 149 height 21
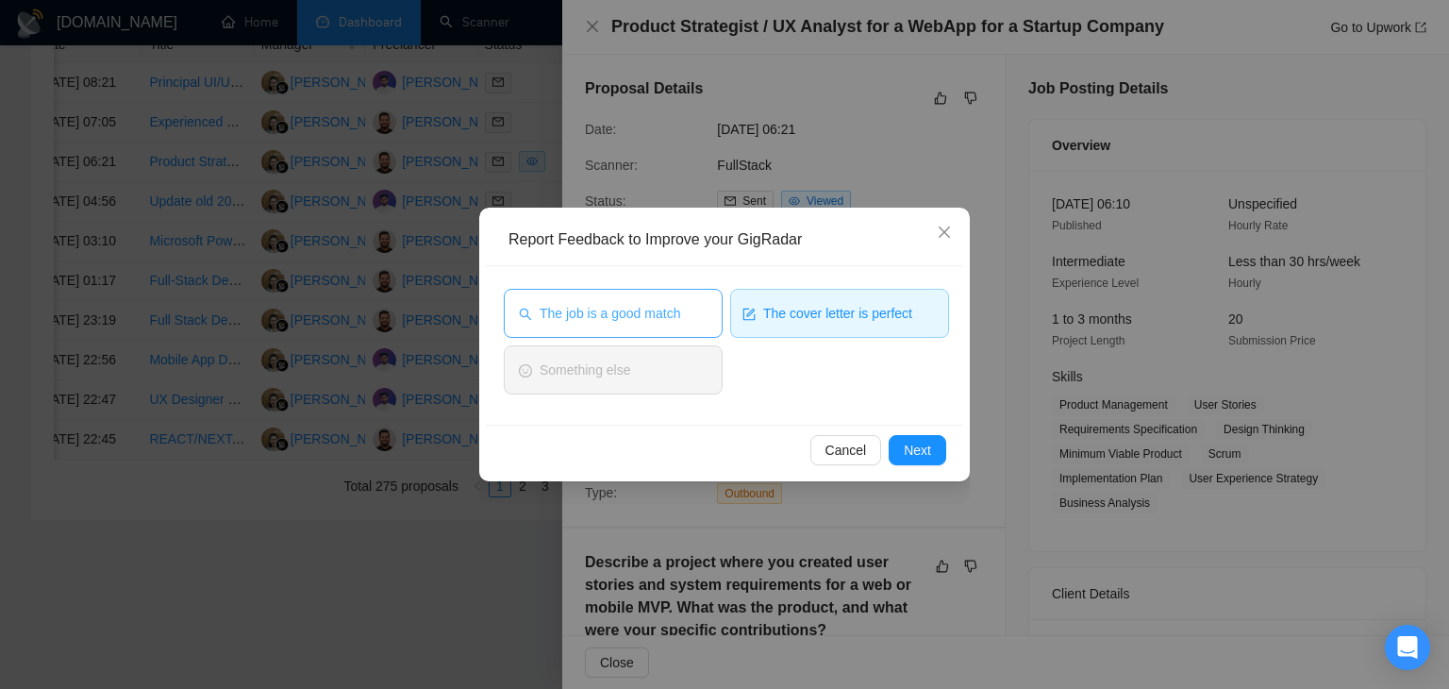
click at [674, 315] on span "The job is a good match" at bounding box center [610, 313] width 141 height 21
click at [924, 453] on span "Next" at bounding box center [917, 450] width 27 height 21
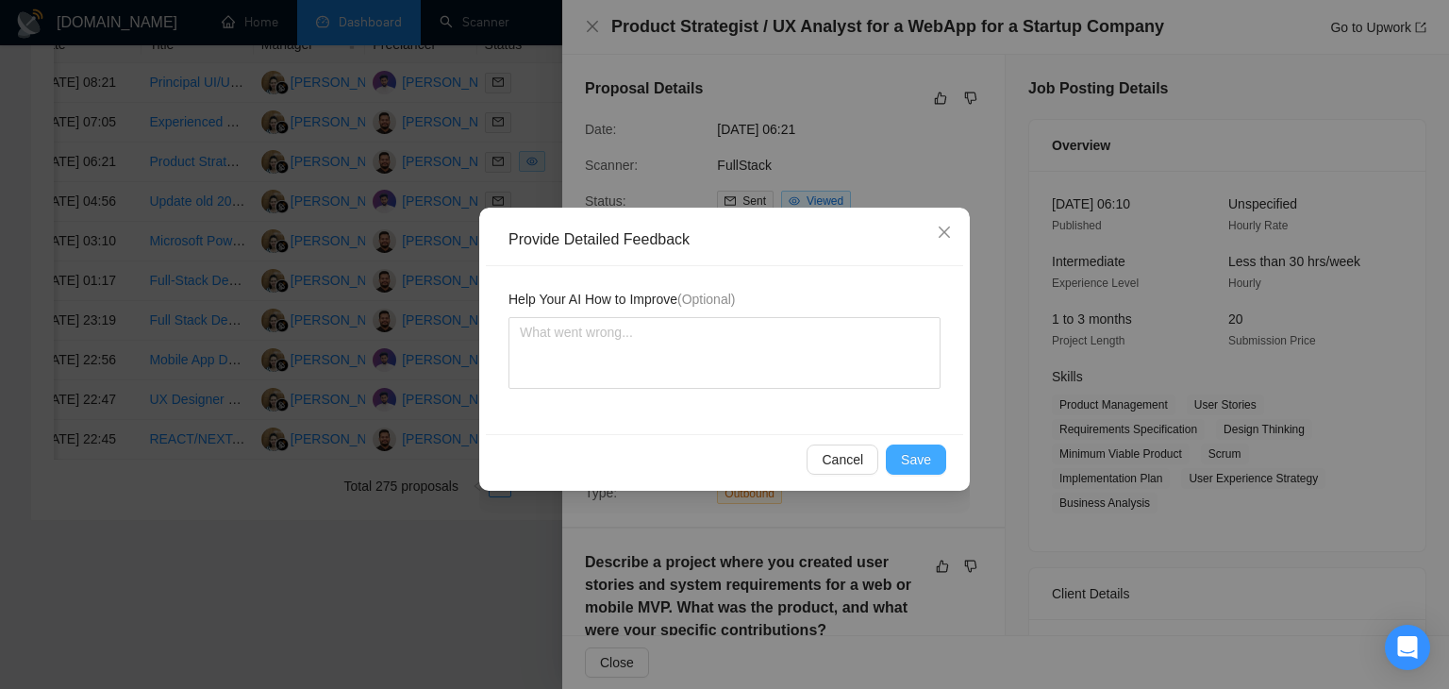
click at [905, 454] on span "Save" at bounding box center [916, 459] width 30 height 21
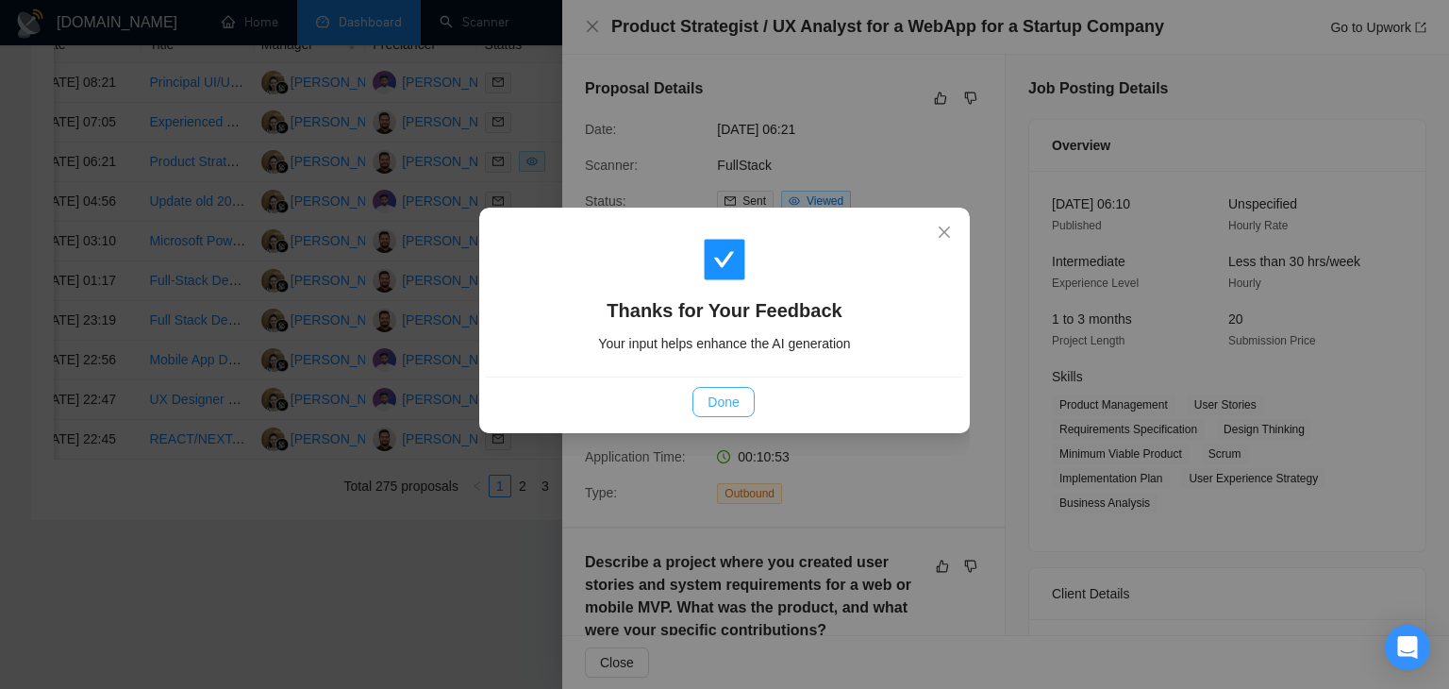
click at [728, 408] on span "Done" at bounding box center [722, 401] width 31 height 21
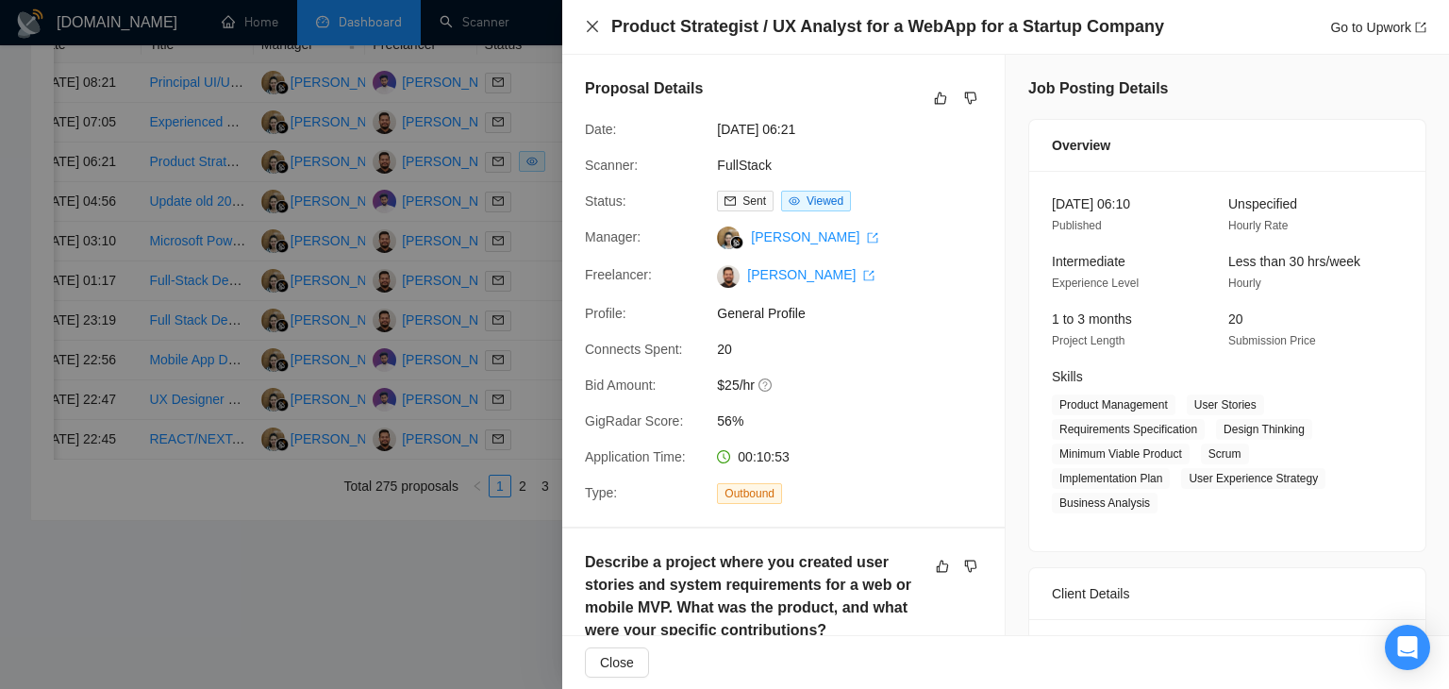
click at [586, 22] on icon "close" at bounding box center [592, 26] width 15 height 15
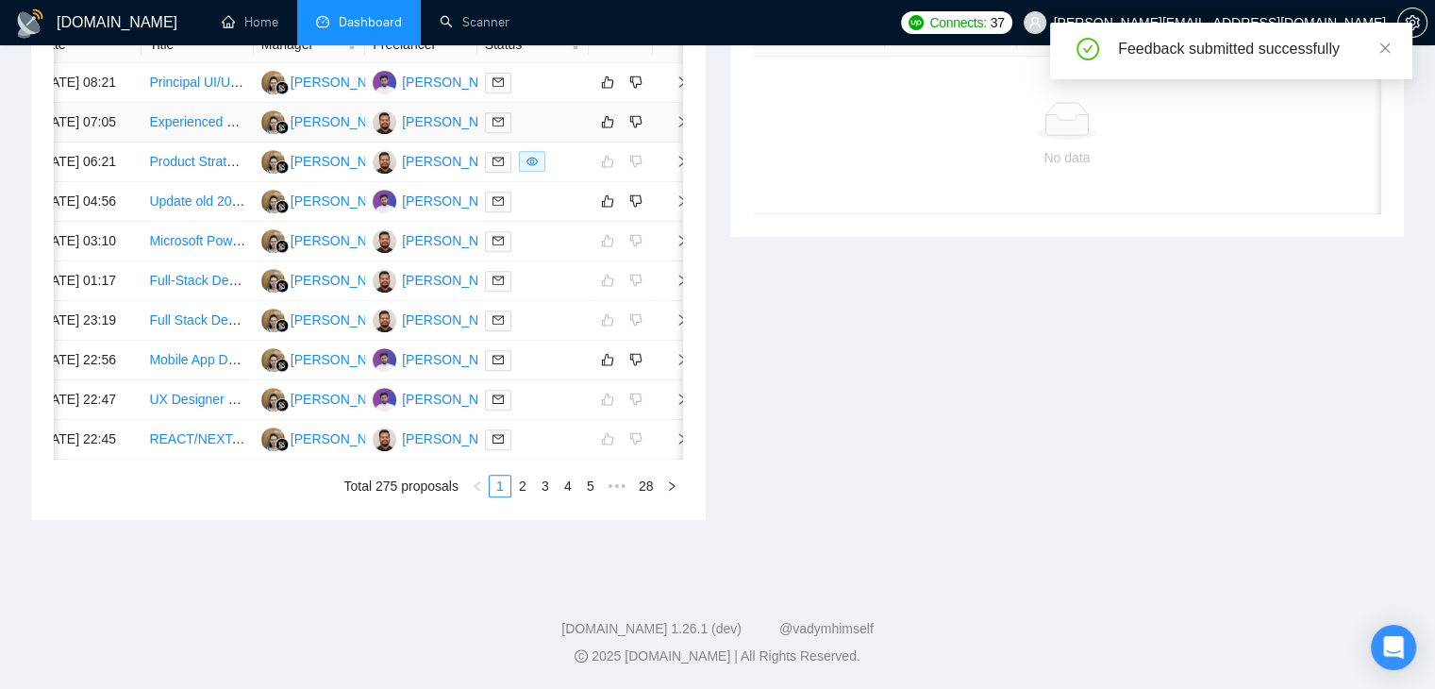
click at [676, 128] on icon "right" at bounding box center [681, 121] width 13 height 13
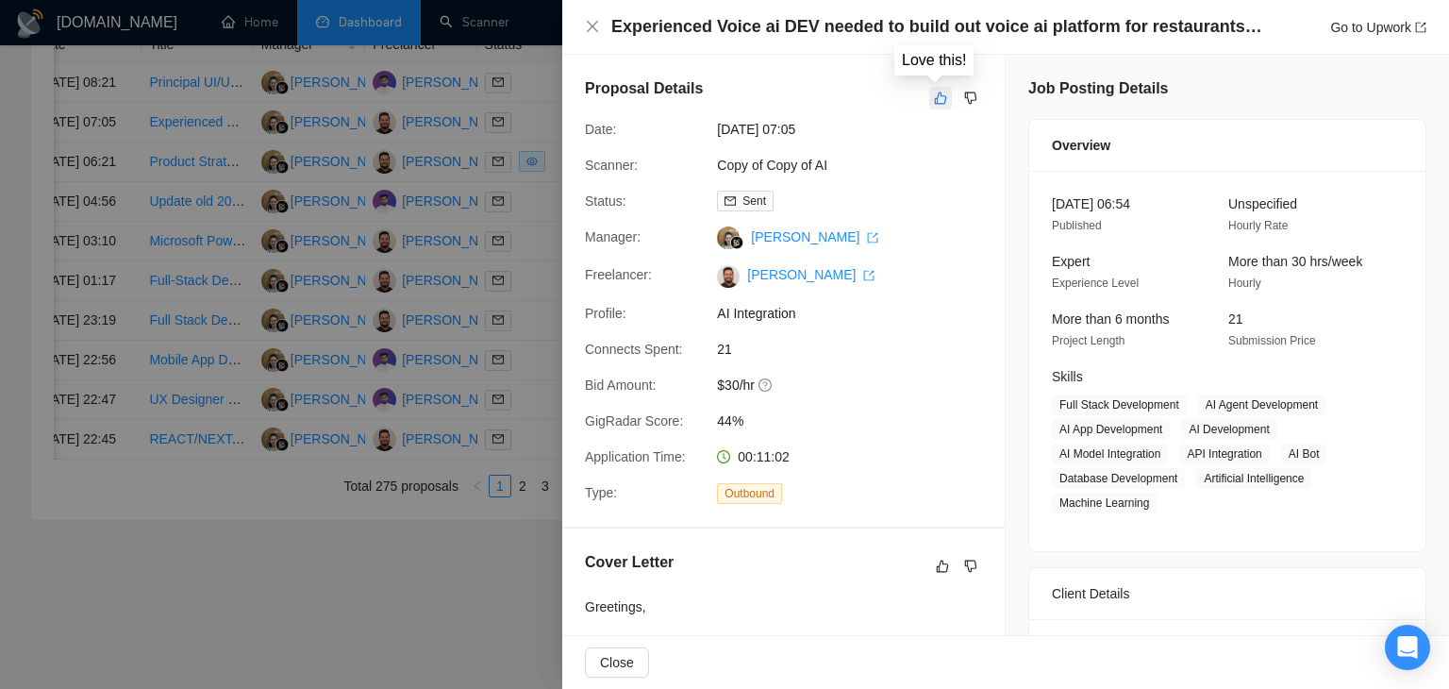
click at [936, 88] on button "button" at bounding box center [940, 98] width 23 height 23
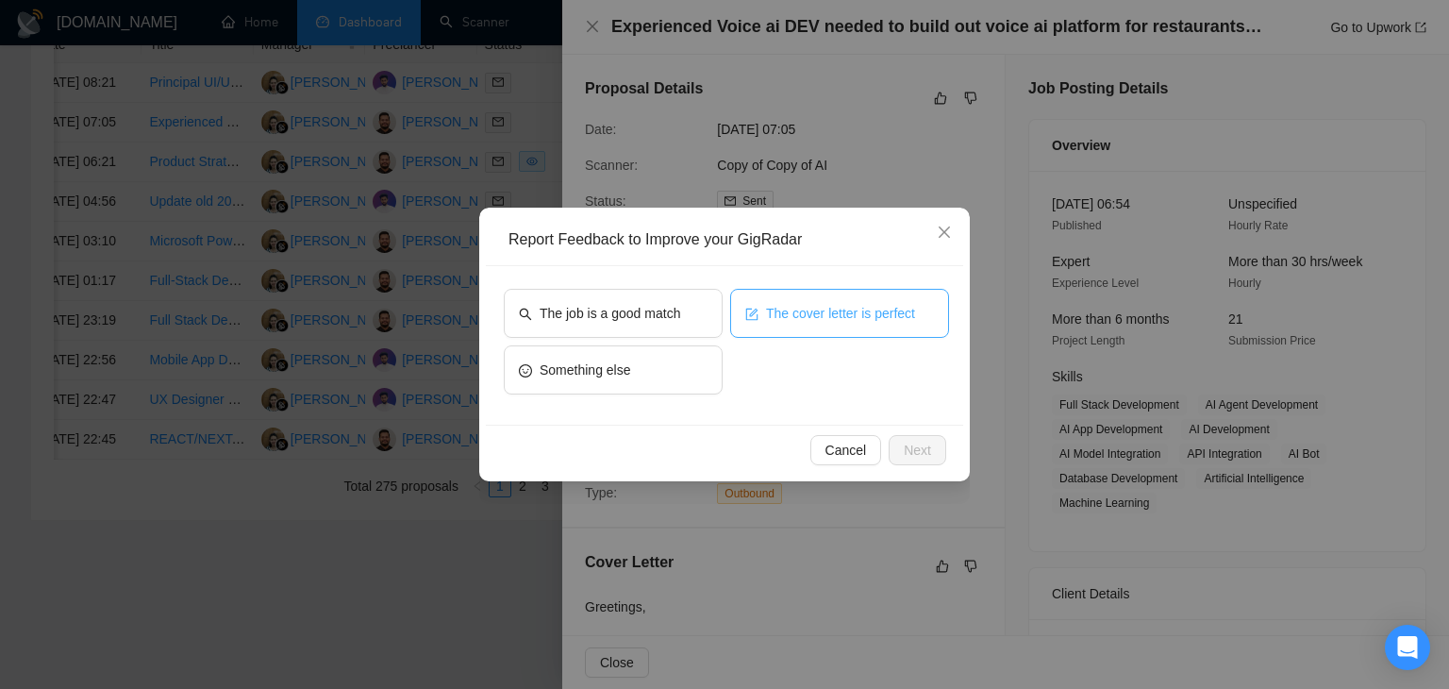
drag, startPoint x: 766, startPoint y: 319, endPoint x: 734, endPoint y: 320, distance: 32.1
click at [766, 320] on span "The cover letter is perfect" at bounding box center [840, 313] width 149 height 21
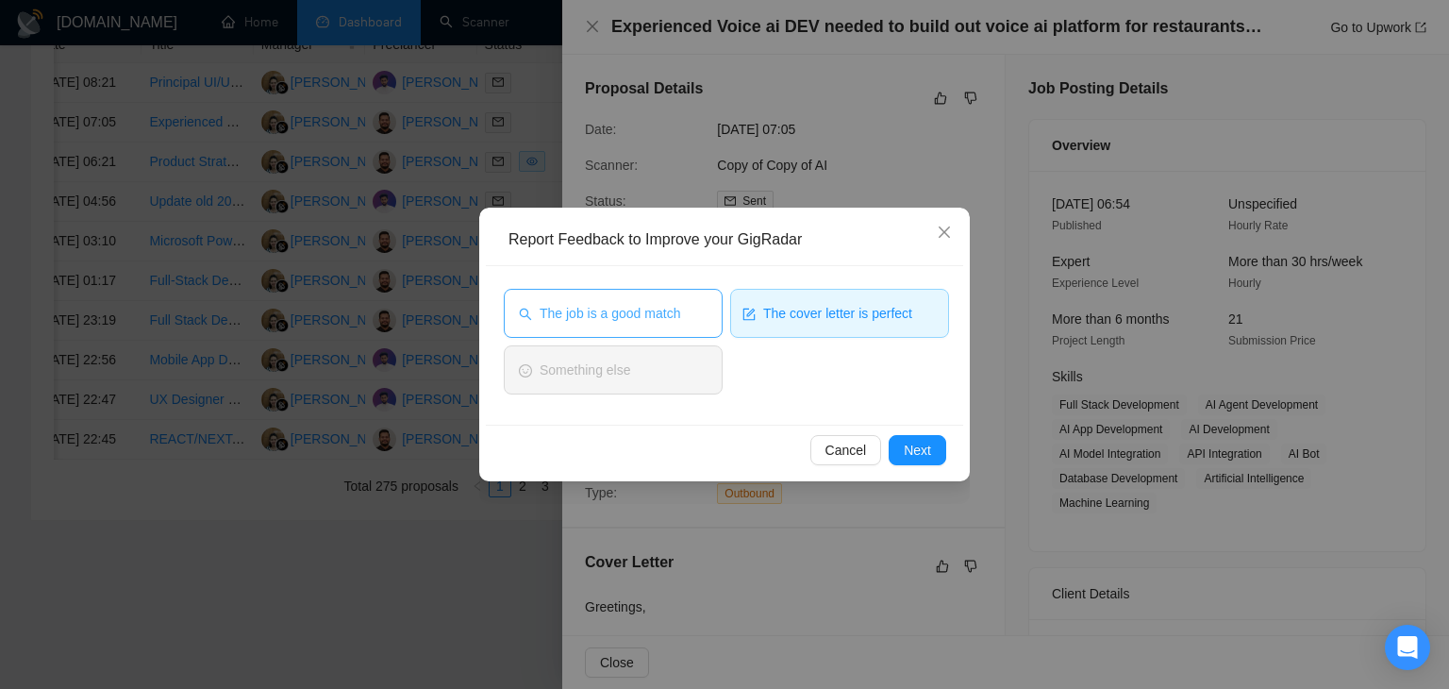
drag, startPoint x: 642, startPoint y: 297, endPoint x: 652, endPoint y: 301, distance: 10.2
click at [639, 297] on button "The job is a good match" at bounding box center [613, 313] width 219 height 49
click at [898, 453] on button "Next" at bounding box center [918, 450] width 58 height 30
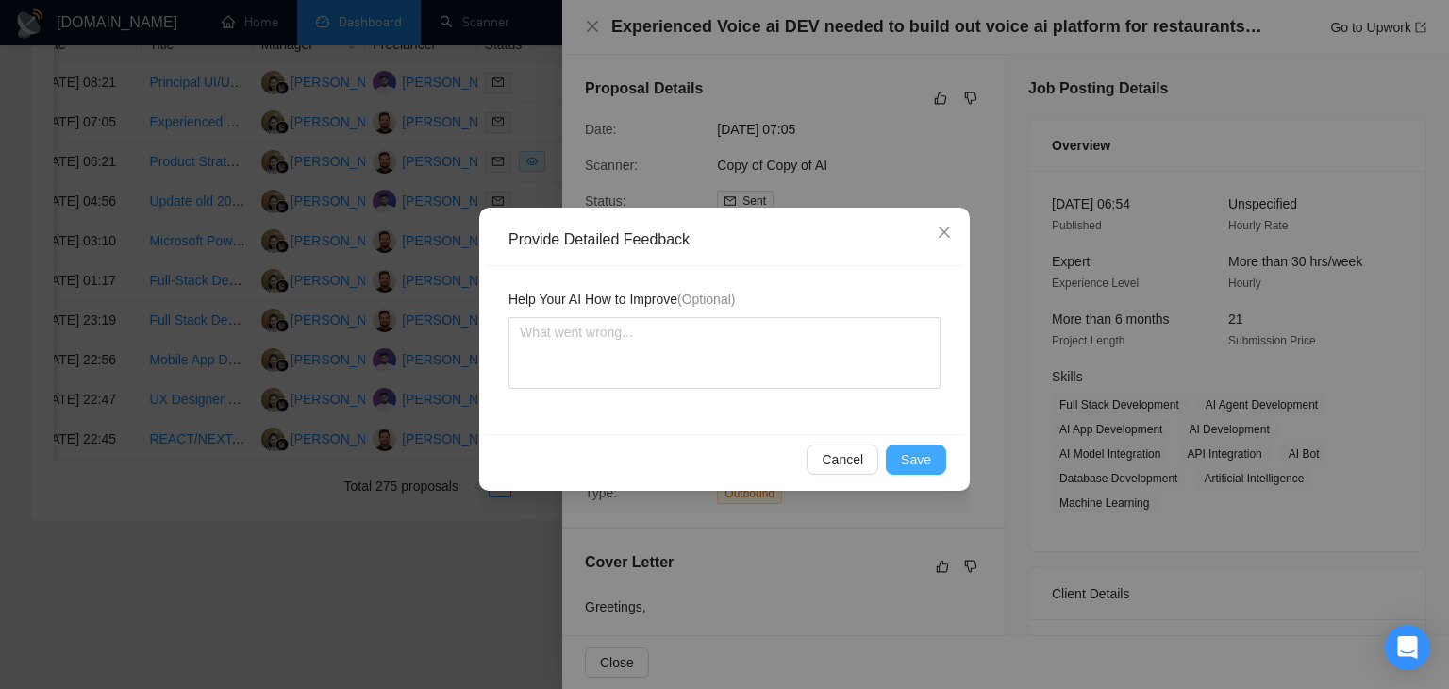
click at [898, 453] on button "Save" at bounding box center [916, 459] width 60 height 30
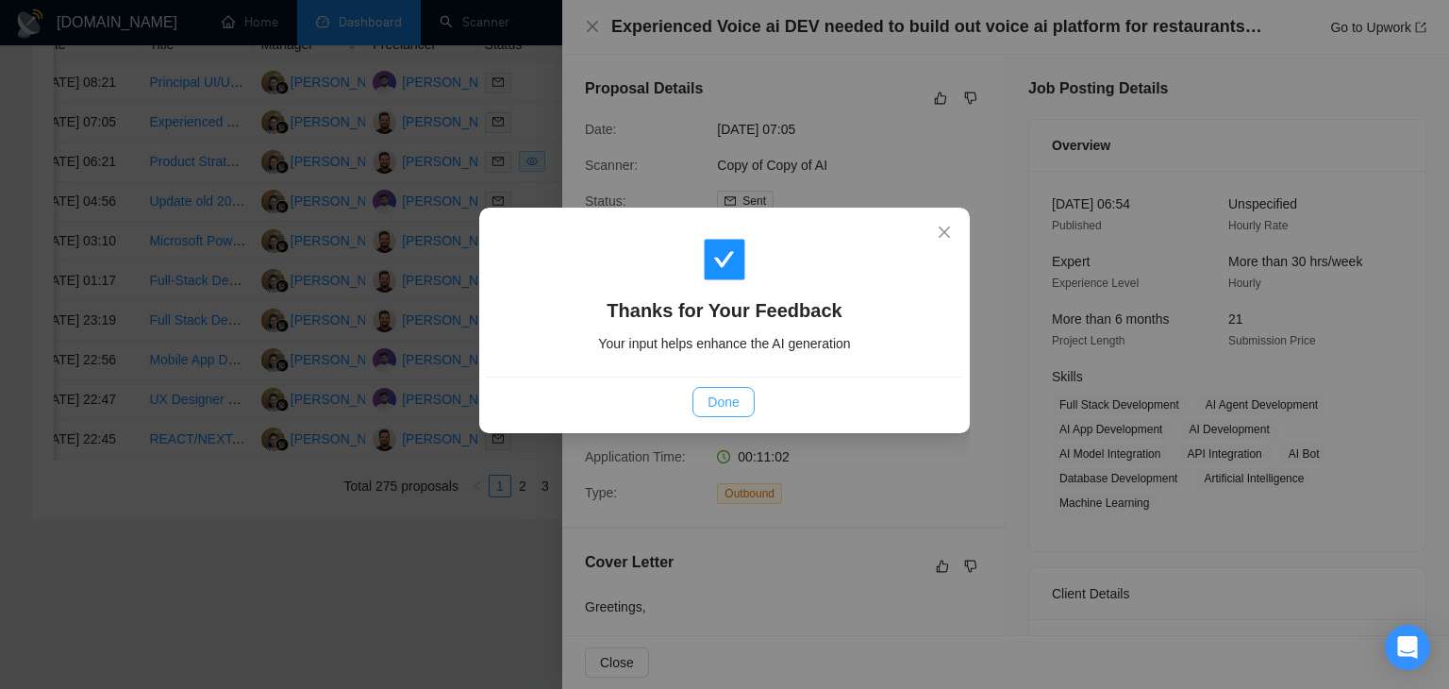
click at [720, 403] on span "Done" at bounding box center [722, 401] width 31 height 21
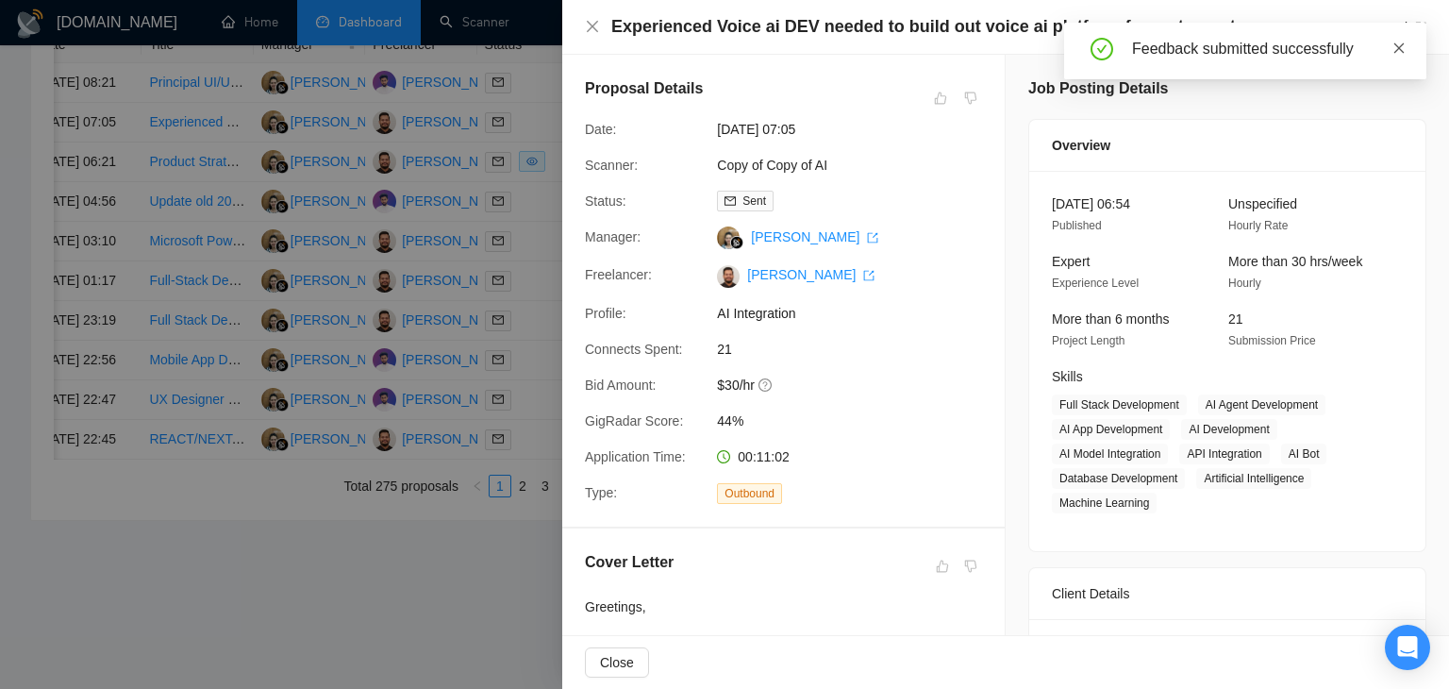
click at [1398, 46] on icon "close" at bounding box center [1398, 48] width 13 height 13
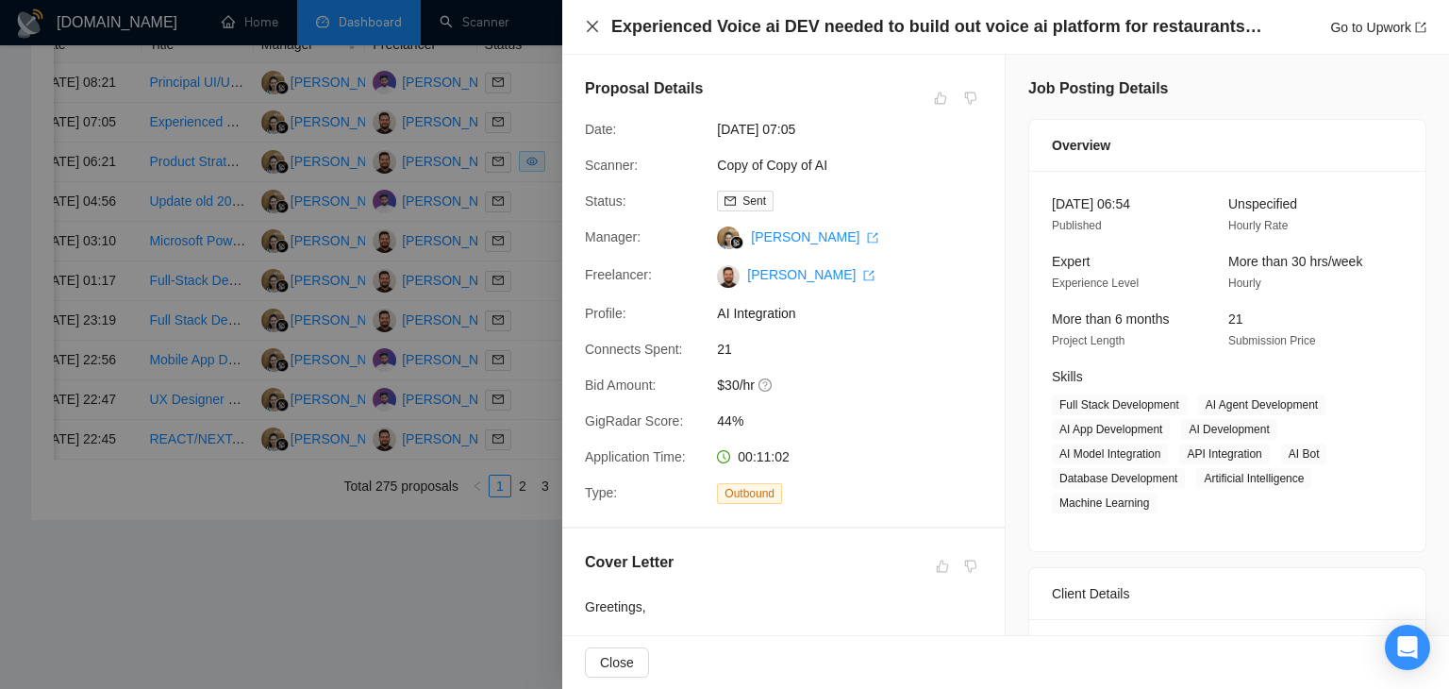
click at [590, 26] on icon "close" at bounding box center [592, 26] width 15 height 15
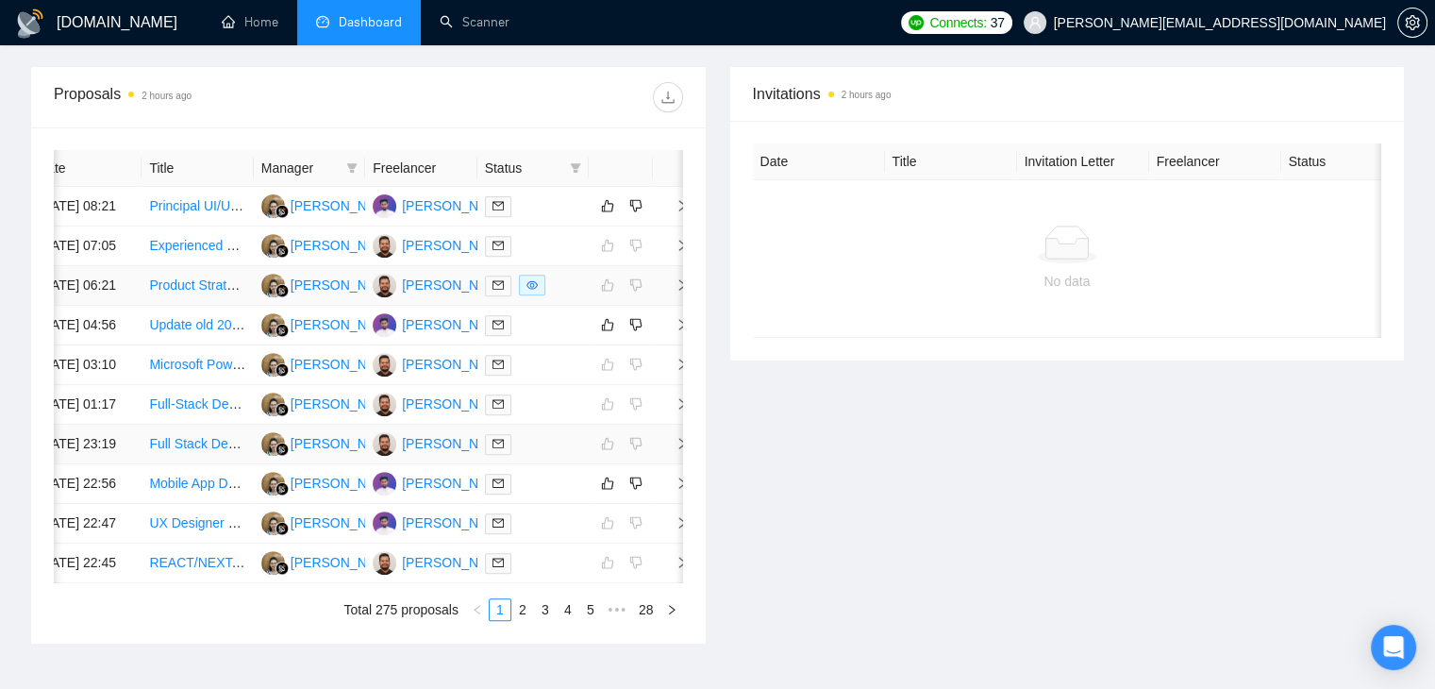
scroll to position [723, 0]
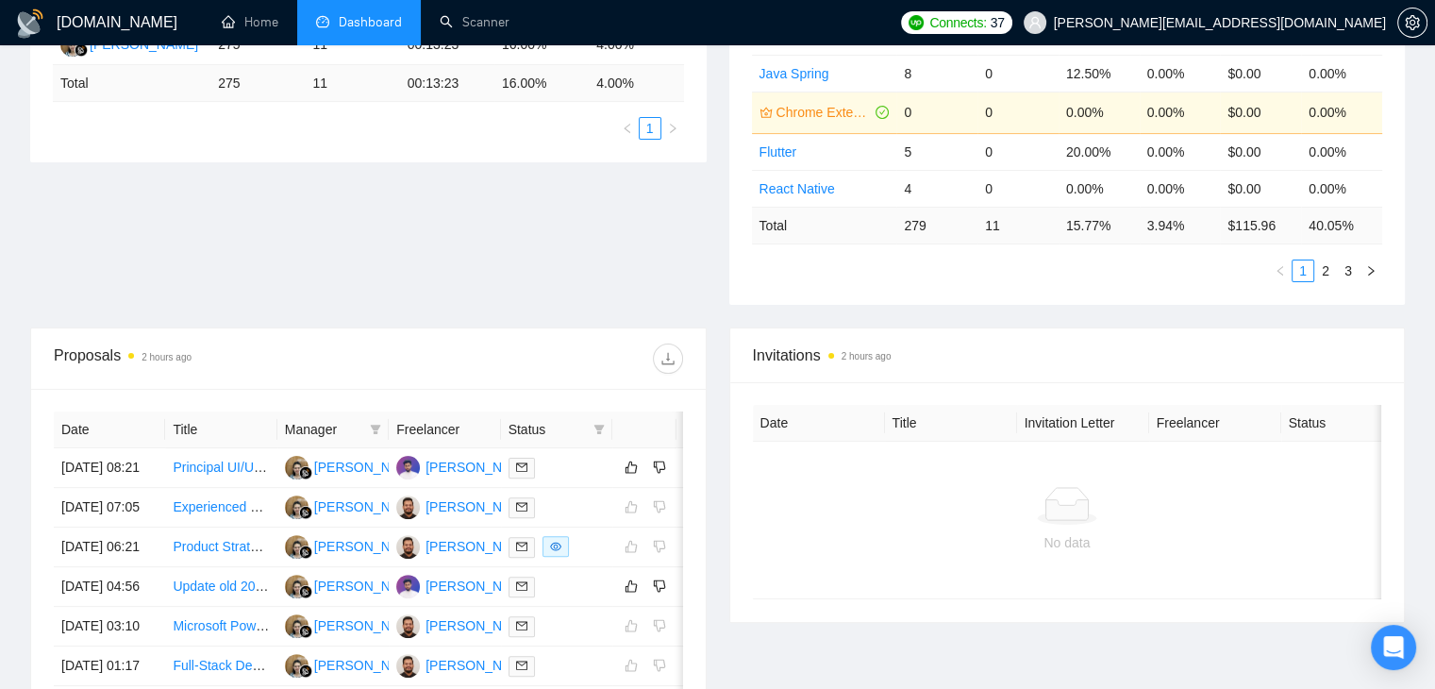
scroll to position [455, 0]
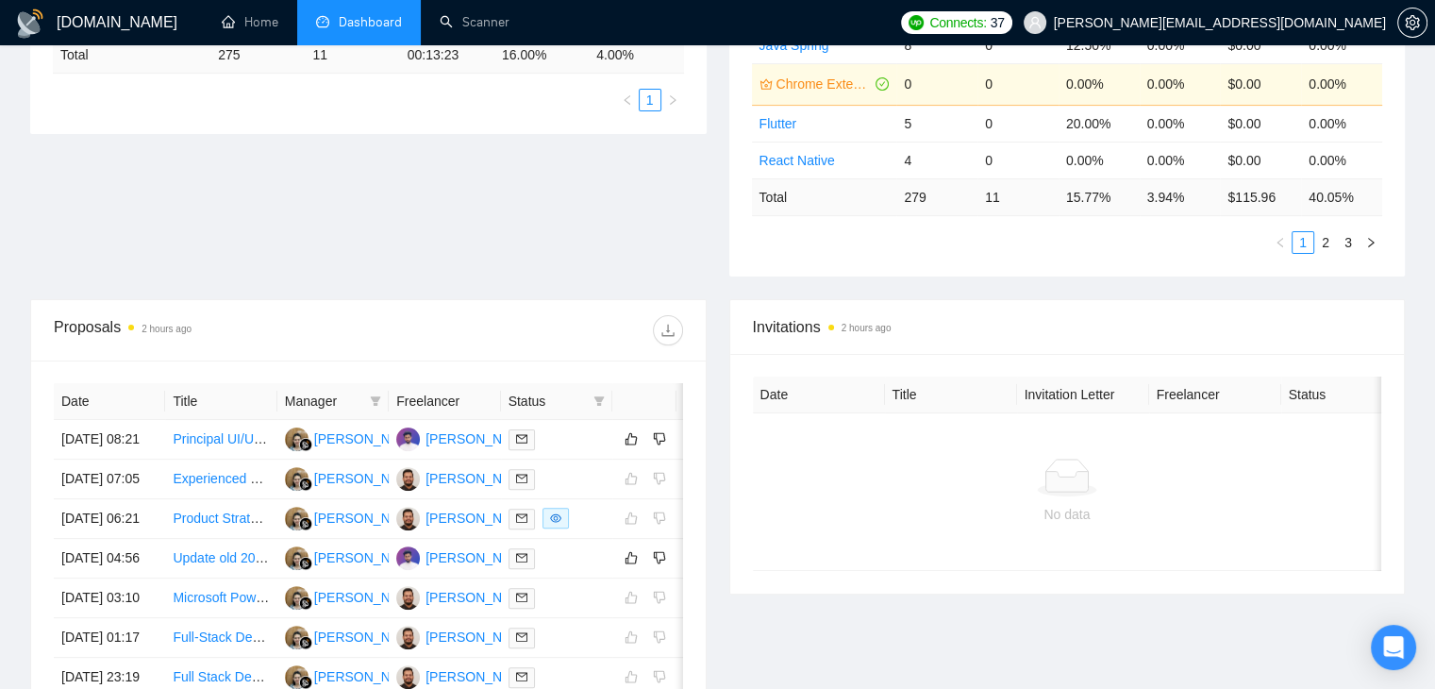
click at [483, 216] on div "Proposal Sending Stats 2 hours ago By manager By Freelancer Name Proposals Repl…" at bounding box center [717, 88] width 1397 height 422
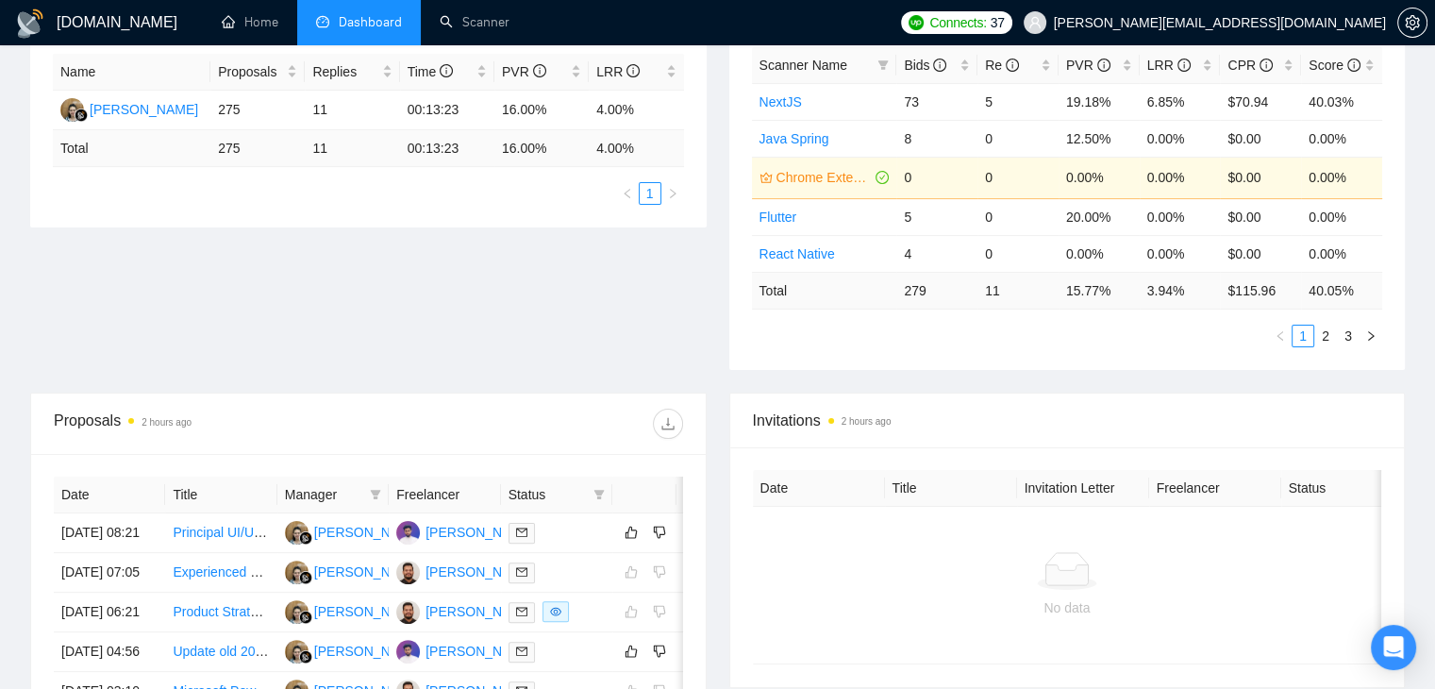
scroll to position [360, 0]
drag, startPoint x: 925, startPoint y: 291, endPoint x: 898, endPoint y: 291, distance: 27.4
click at [898, 291] on td "279" at bounding box center [936, 291] width 81 height 37
click at [574, 310] on div "Proposal Sending Stats 2 hours ago By manager By Freelancer Name Proposals Repl…" at bounding box center [717, 183] width 1397 height 422
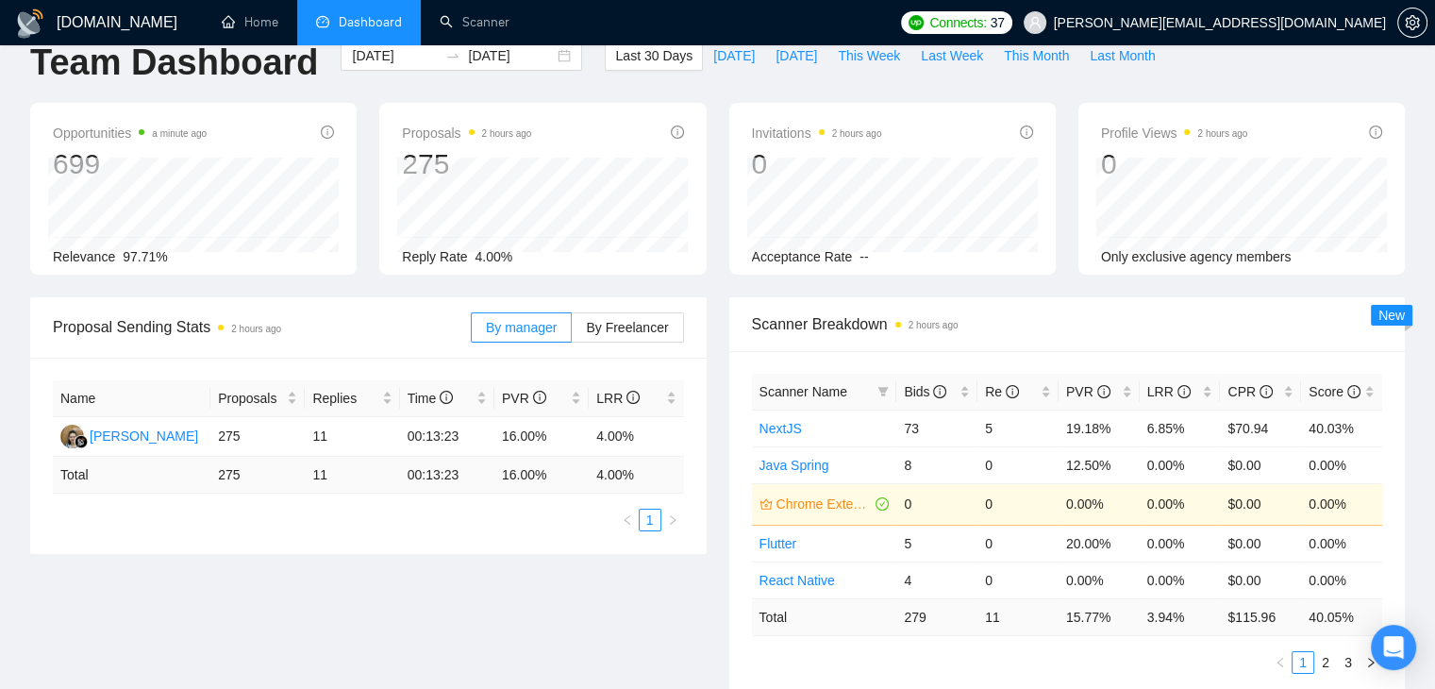
scroll to position [0, 0]
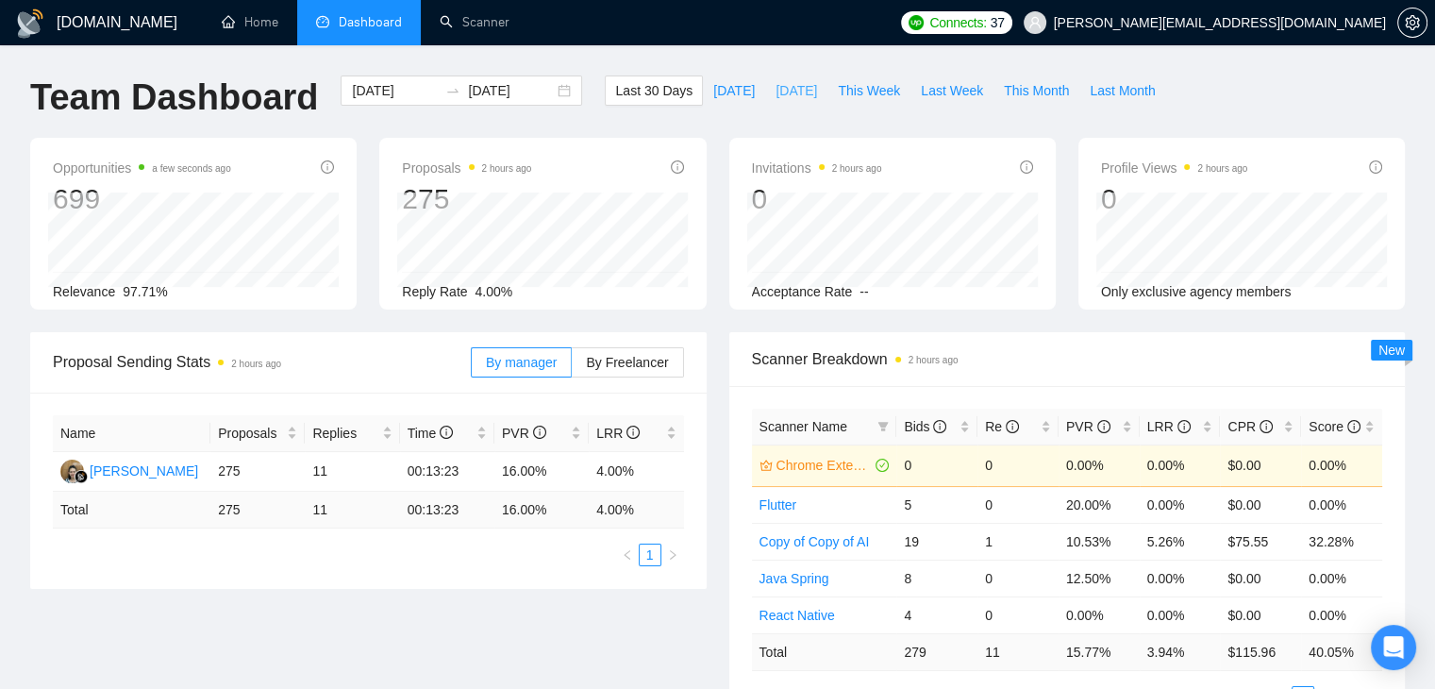
click at [783, 94] on span "[DATE]" at bounding box center [796, 90] width 42 height 21
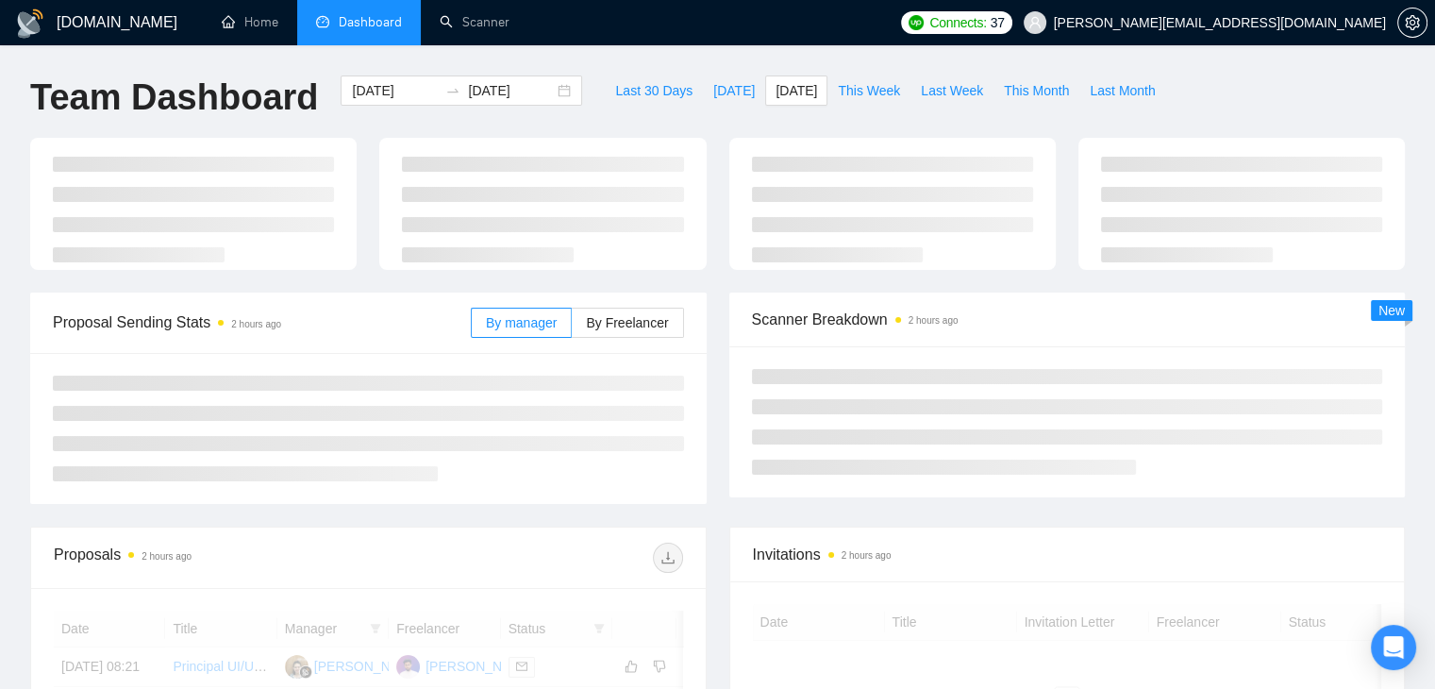
type input "[DATE]"
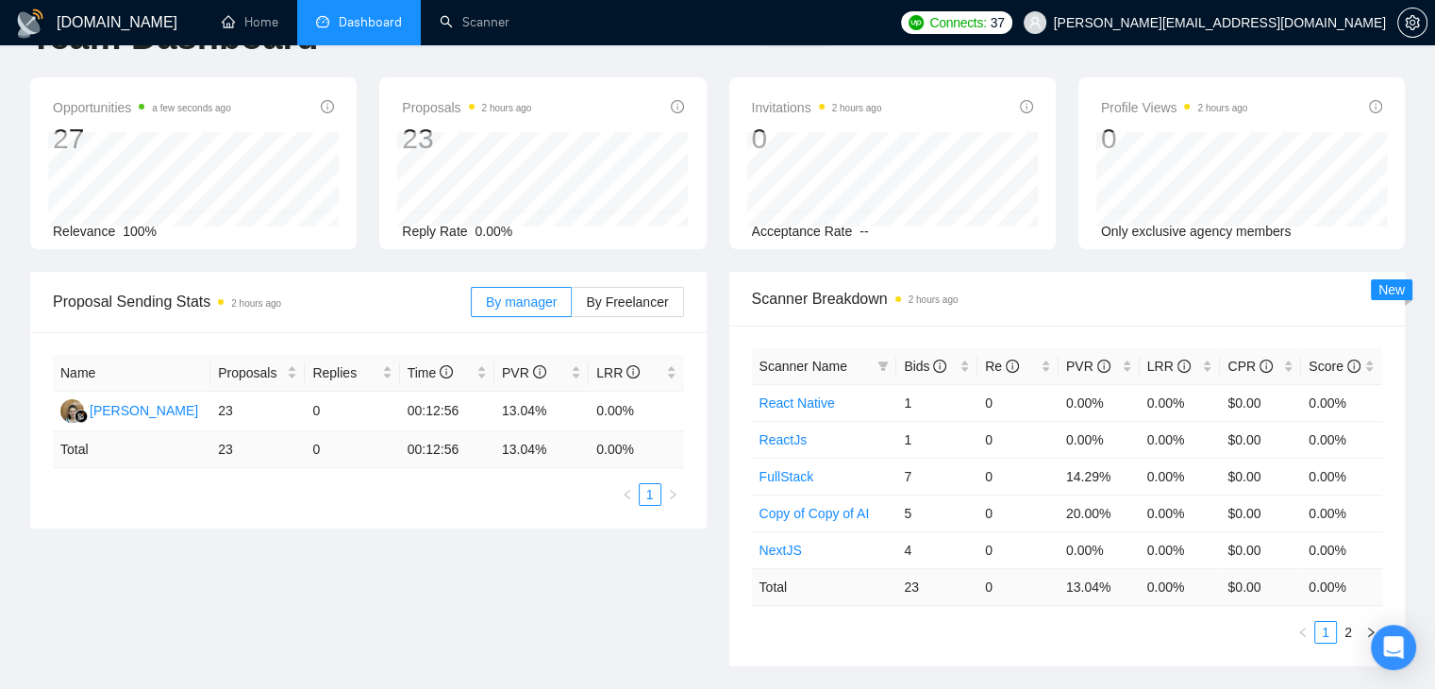
scroll to position [94, 0]
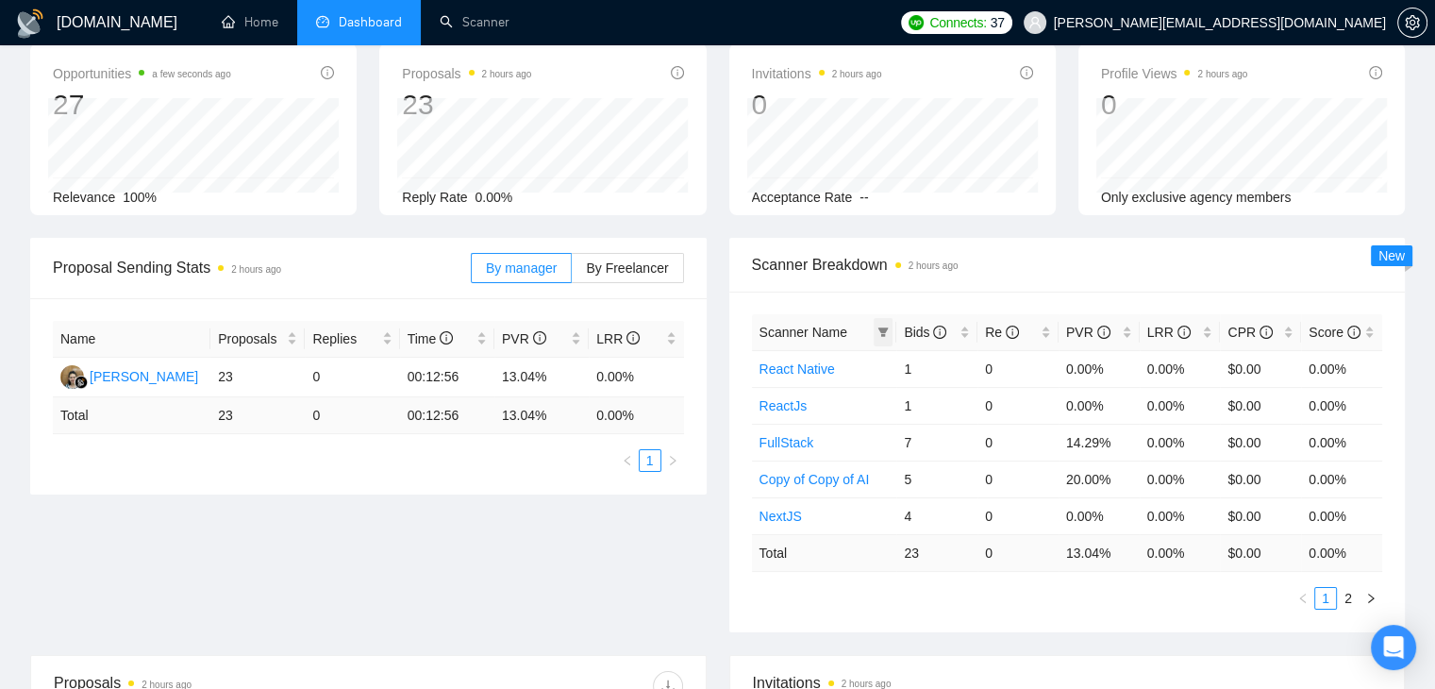
click at [888, 336] on icon "filter" at bounding box center [882, 331] width 11 height 11
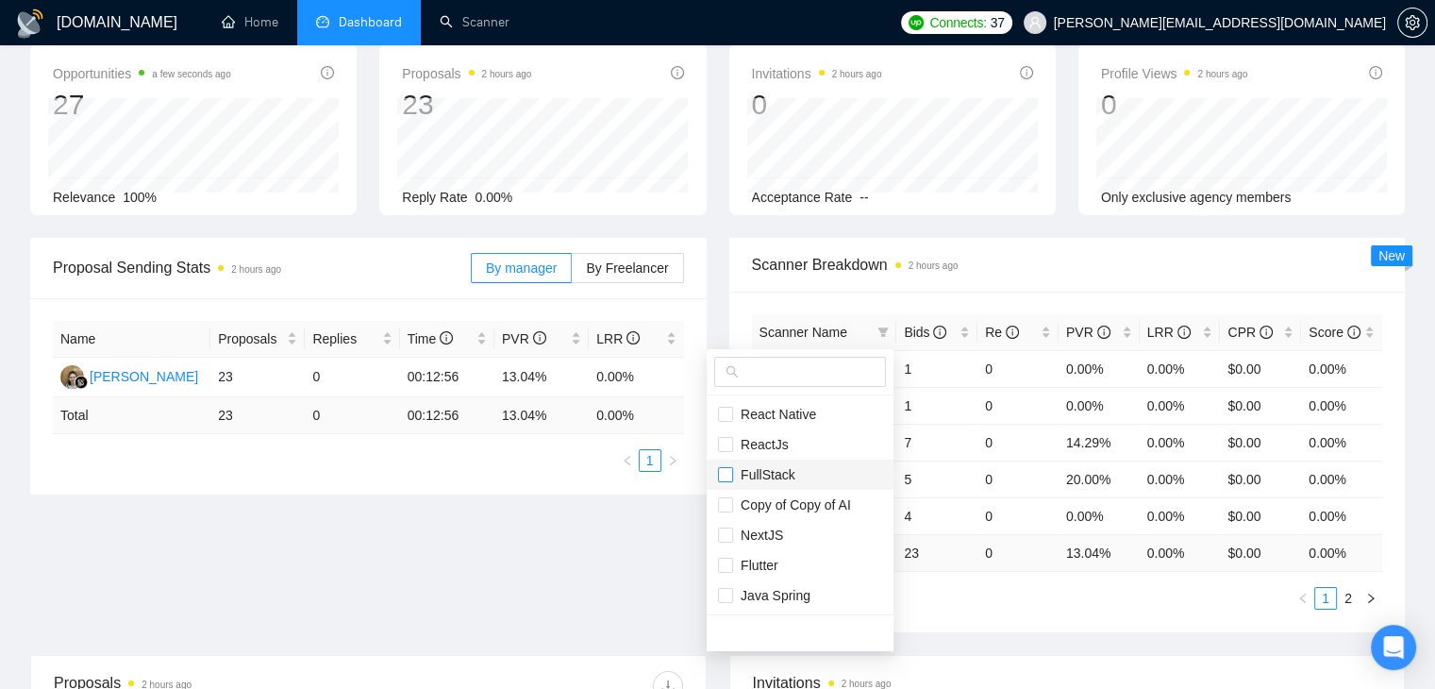
click at [725, 478] on input "checkbox" at bounding box center [725, 474] width 15 height 15
checkbox input "true"
click at [721, 507] on input "checkbox" at bounding box center [725, 504] width 15 height 15
checkbox input "true"
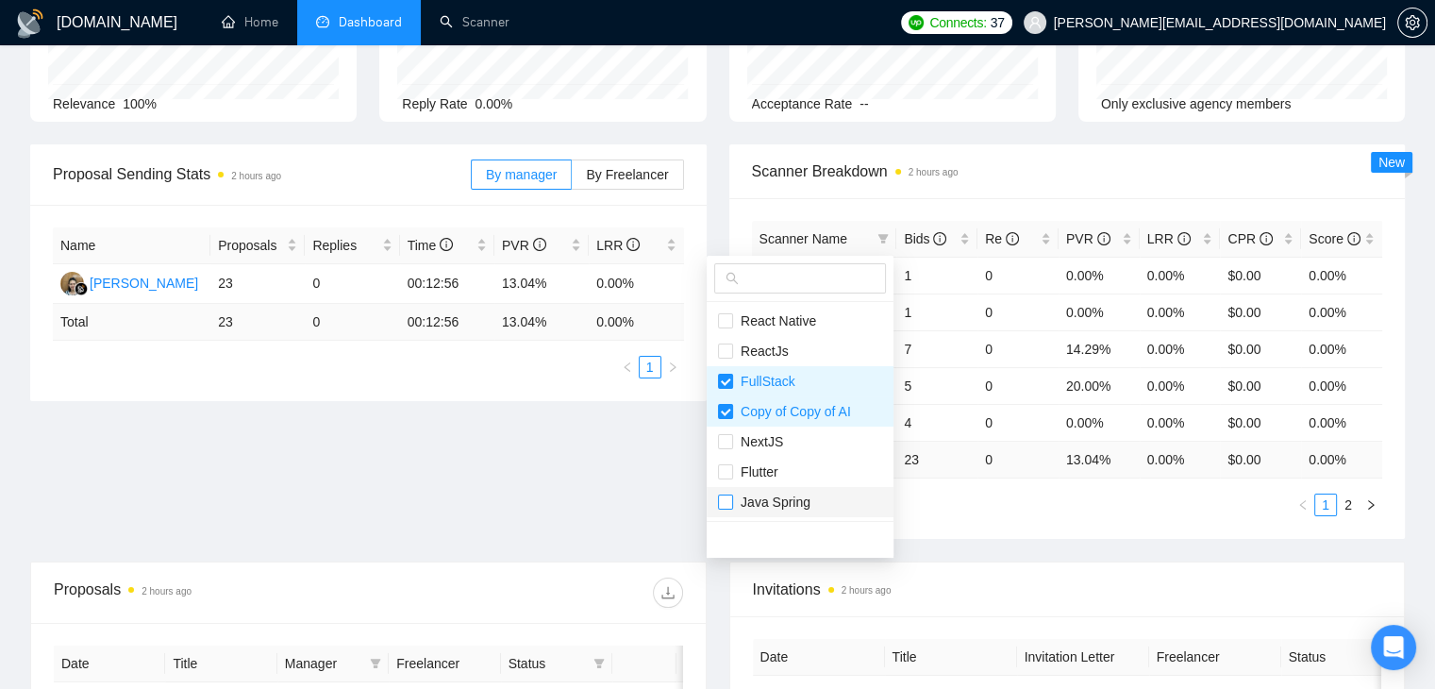
scroll to position [189, 0]
click at [727, 441] on input "checkbox" at bounding box center [725, 440] width 15 height 15
checkbox input "true"
click at [726, 500] on input "checkbox" at bounding box center [725, 500] width 15 height 15
checkbox input "true"
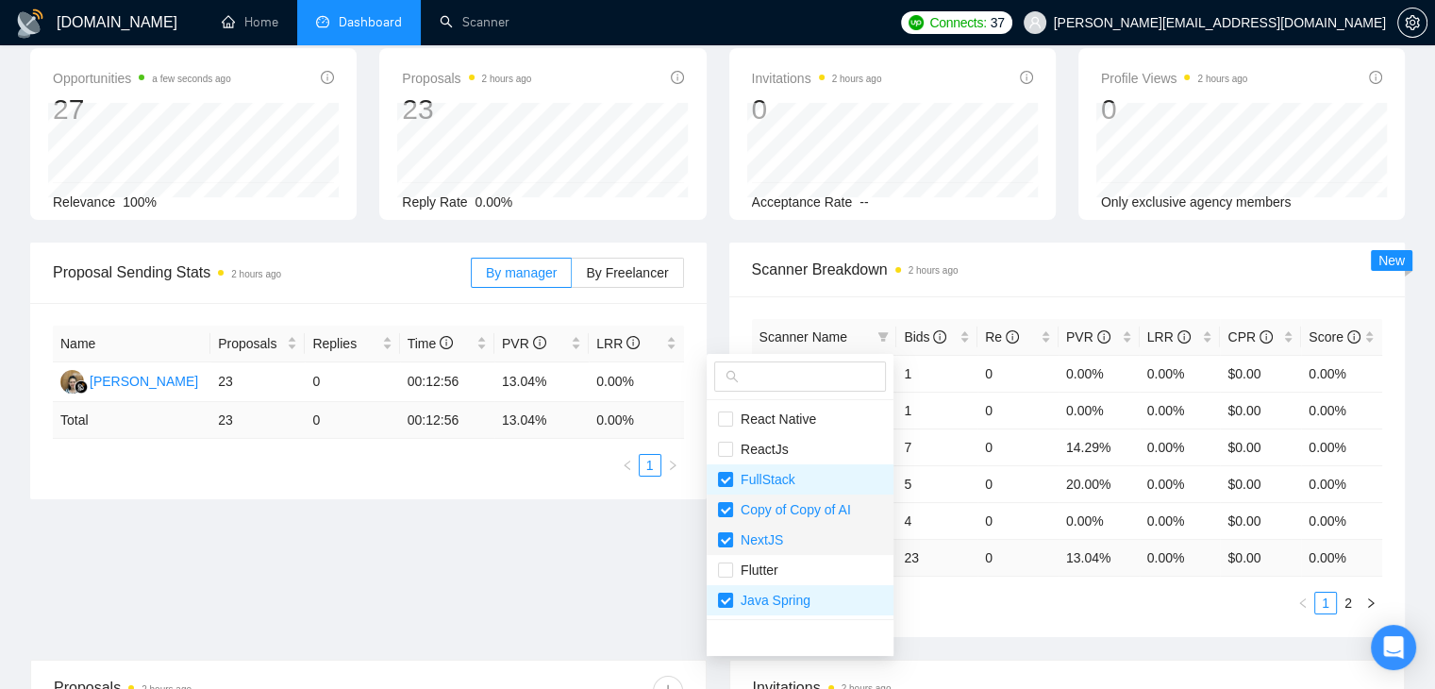
scroll to position [94, 0]
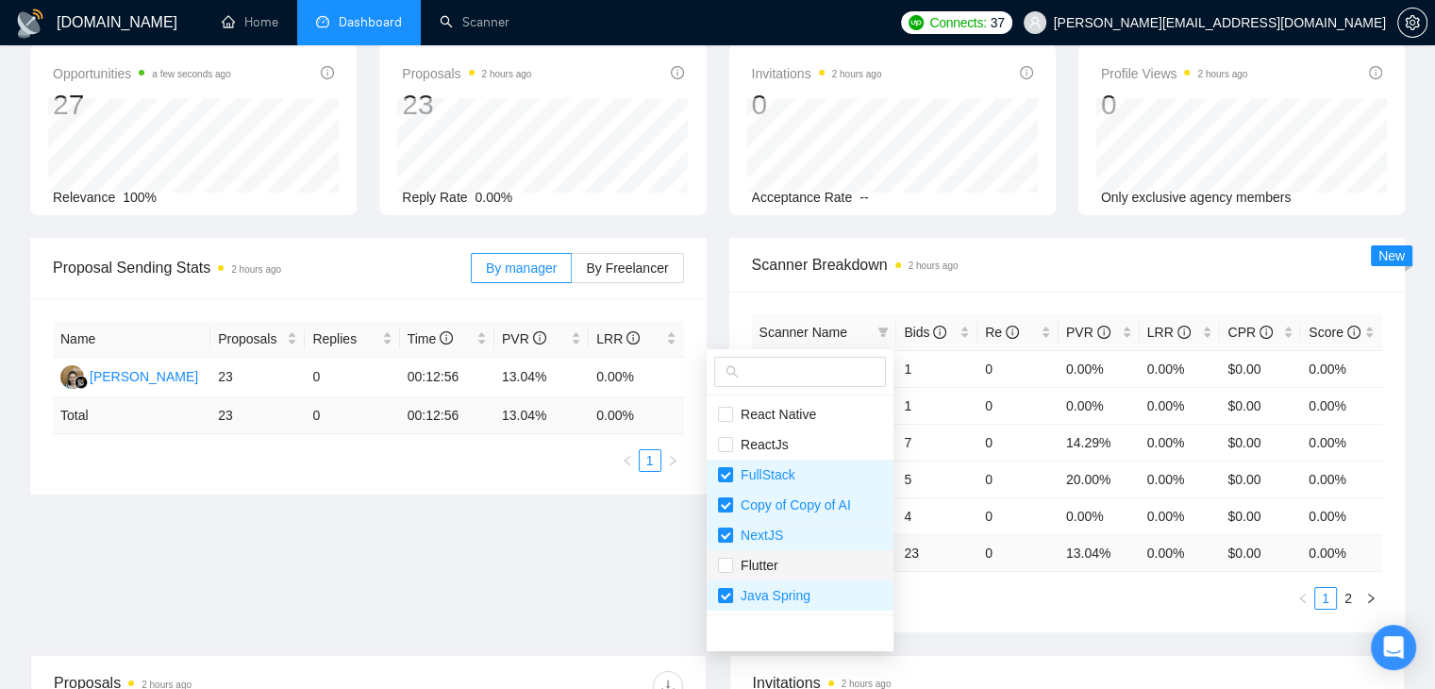
click at [763, 550] on li "Flutter" at bounding box center [800, 565] width 187 height 30
checkbox input "false"
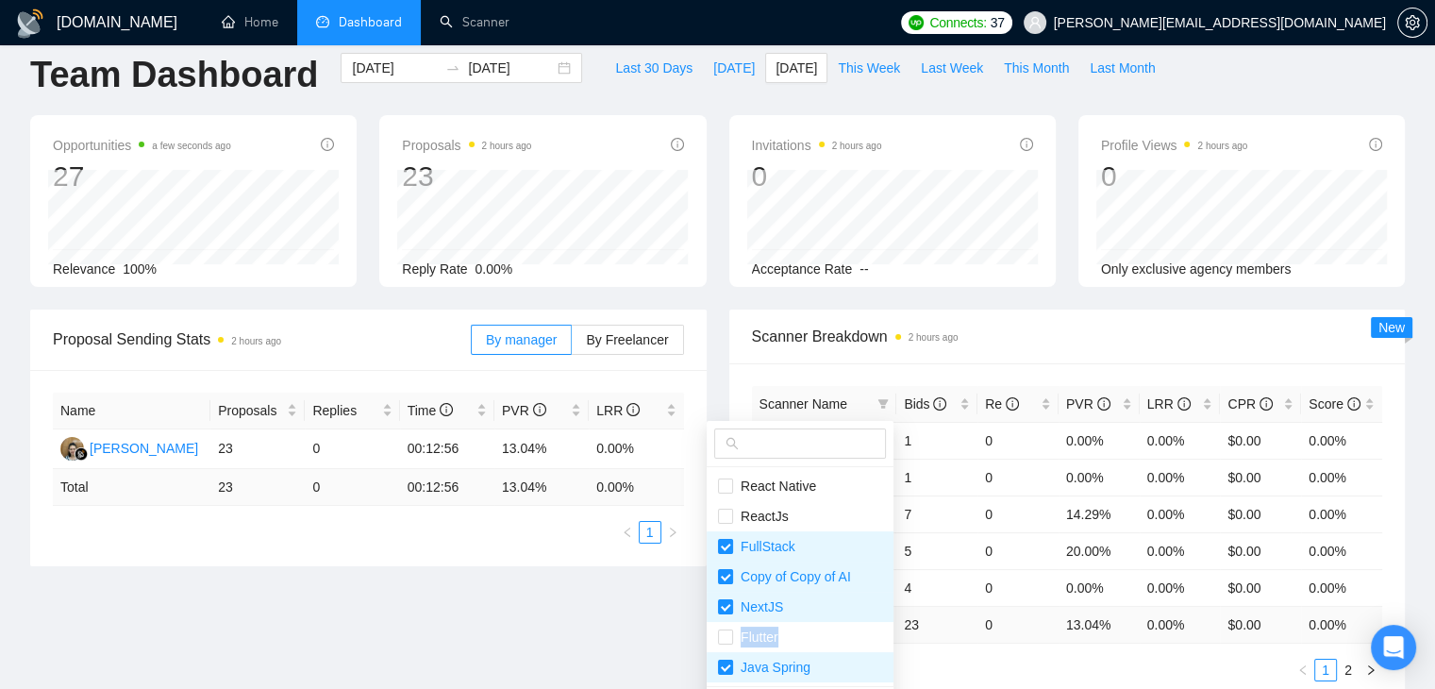
scroll to position [0, 0]
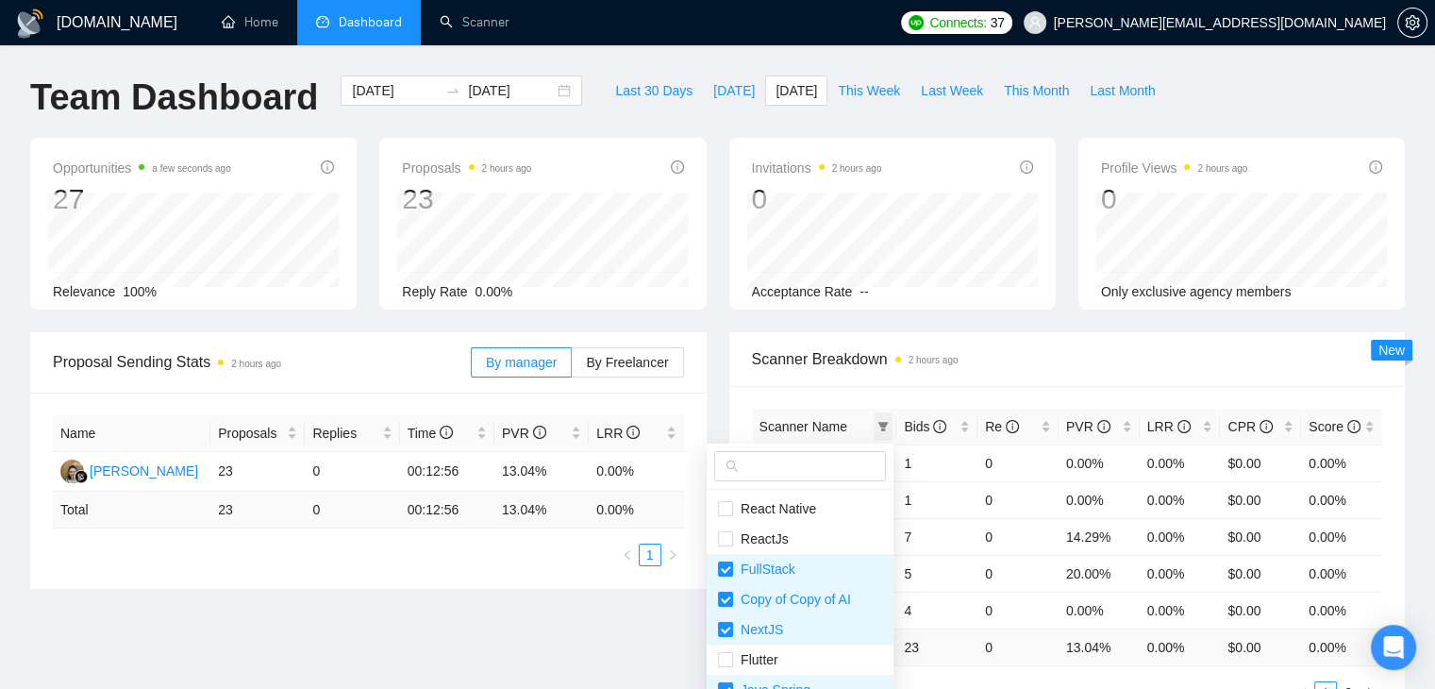
click at [877, 428] on icon "filter" at bounding box center [882, 426] width 11 height 11
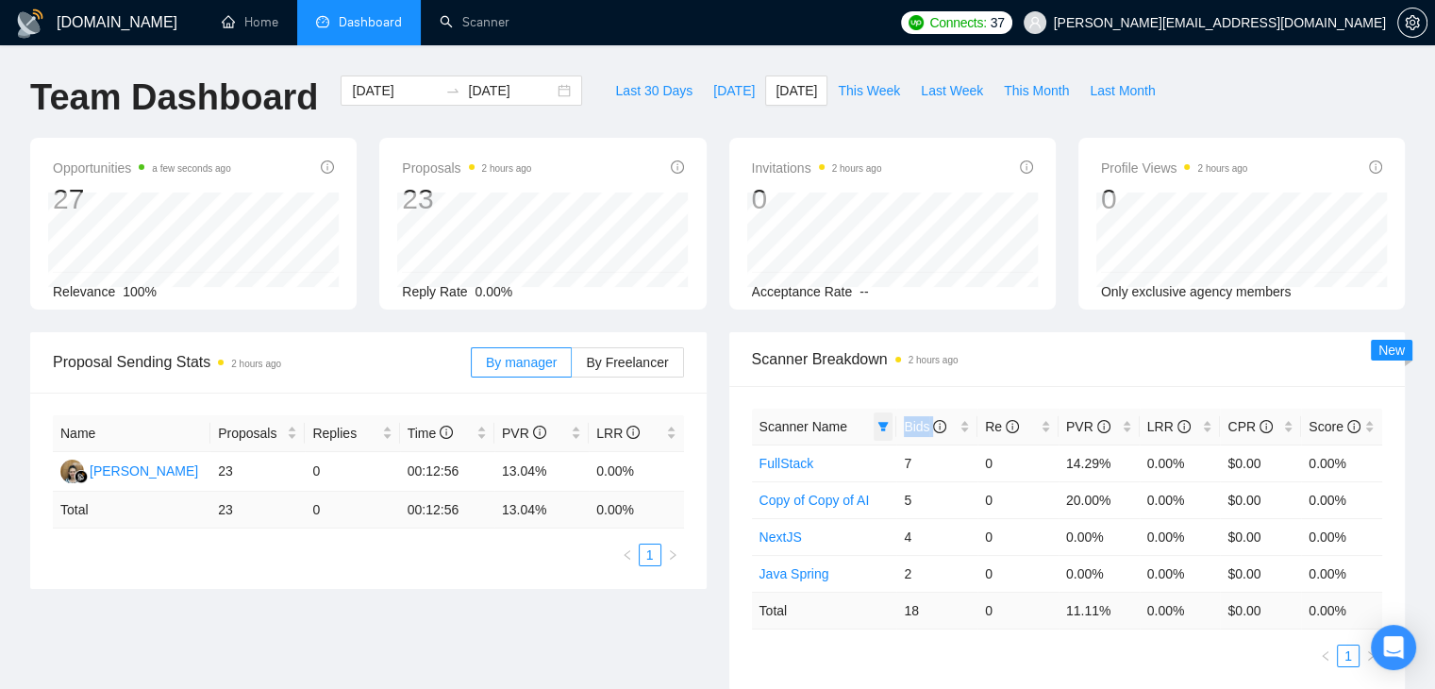
click at [877, 428] on icon "filter" at bounding box center [882, 426] width 11 height 11
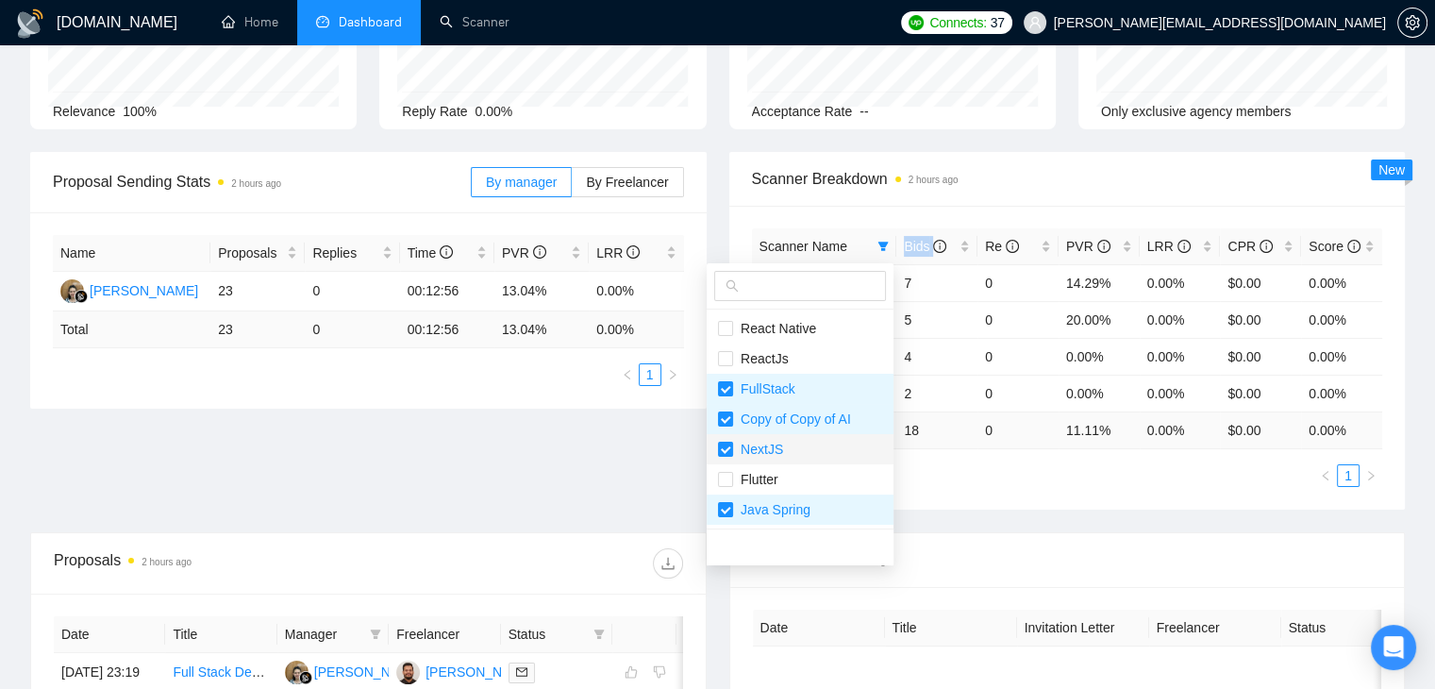
scroll to position [189, 0]
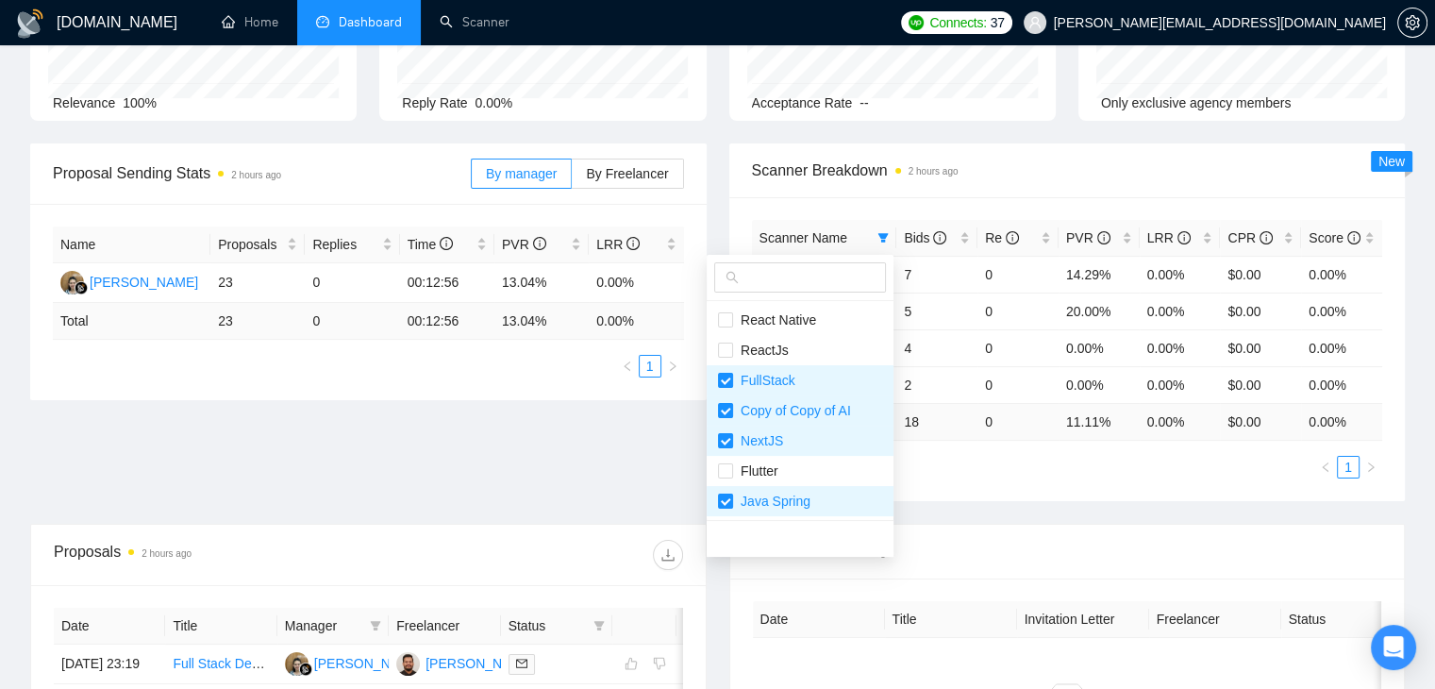
click at [669, 467] on div "Proposal Sending Stats 2 hours ago By manager By Freelancer Name Proposals Repl…" at bounding box center [717, 333] width 1397 height 380
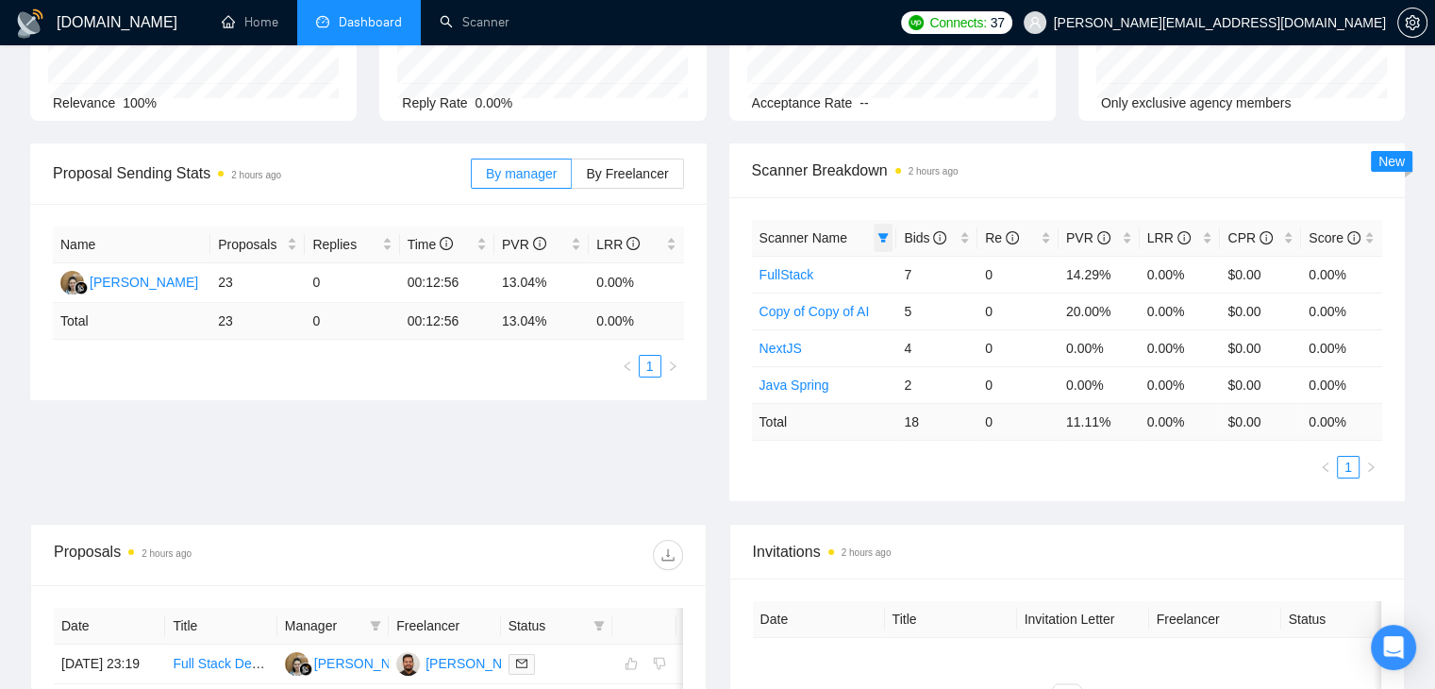
click at [874, 235] on span at bounding box center [883, 238] width 19 height 28
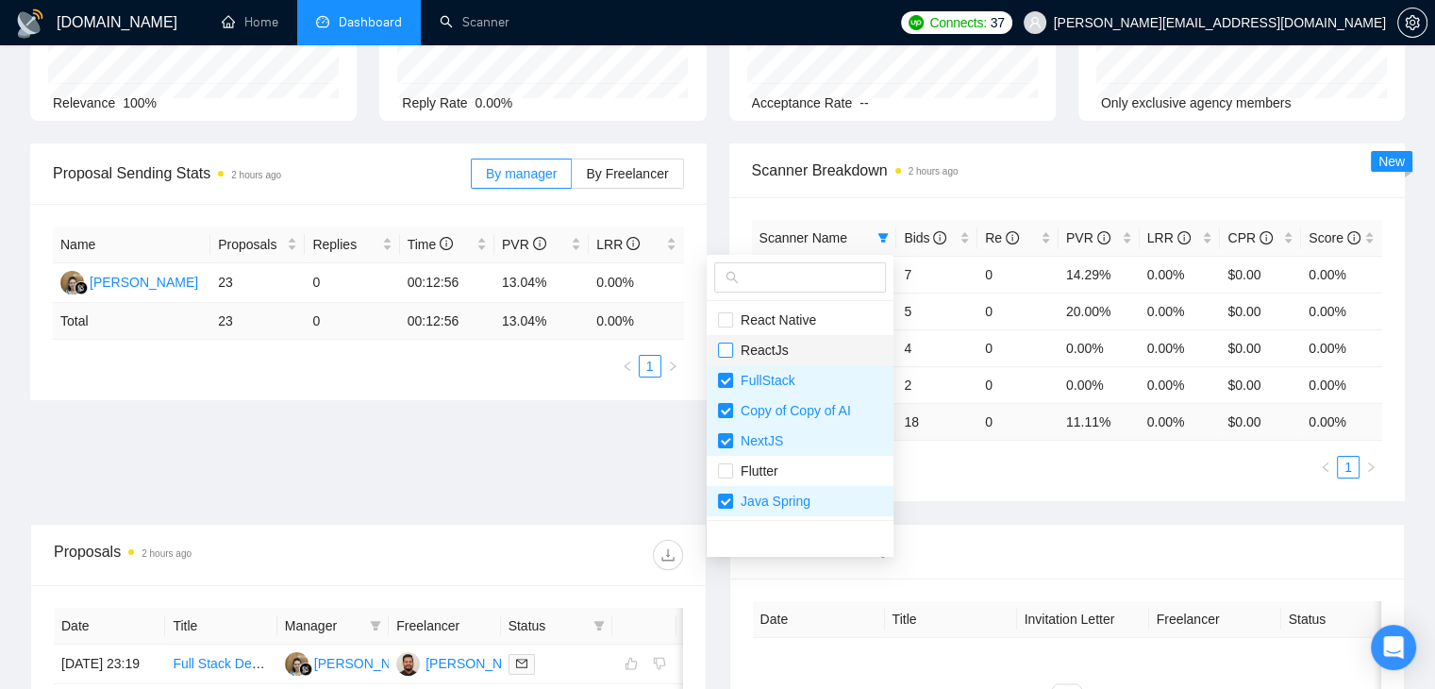
click at [727, 354] on input "checkbox" at bounding box center [725, 349] width 15 height 15
checkbox input "true"
click at [662, 405] on div "Proposal Sending Stats 2 hours ago By manager By Freelancer Name Proposals Repl…" at bounding box center [717, 333] width 1397 height 380
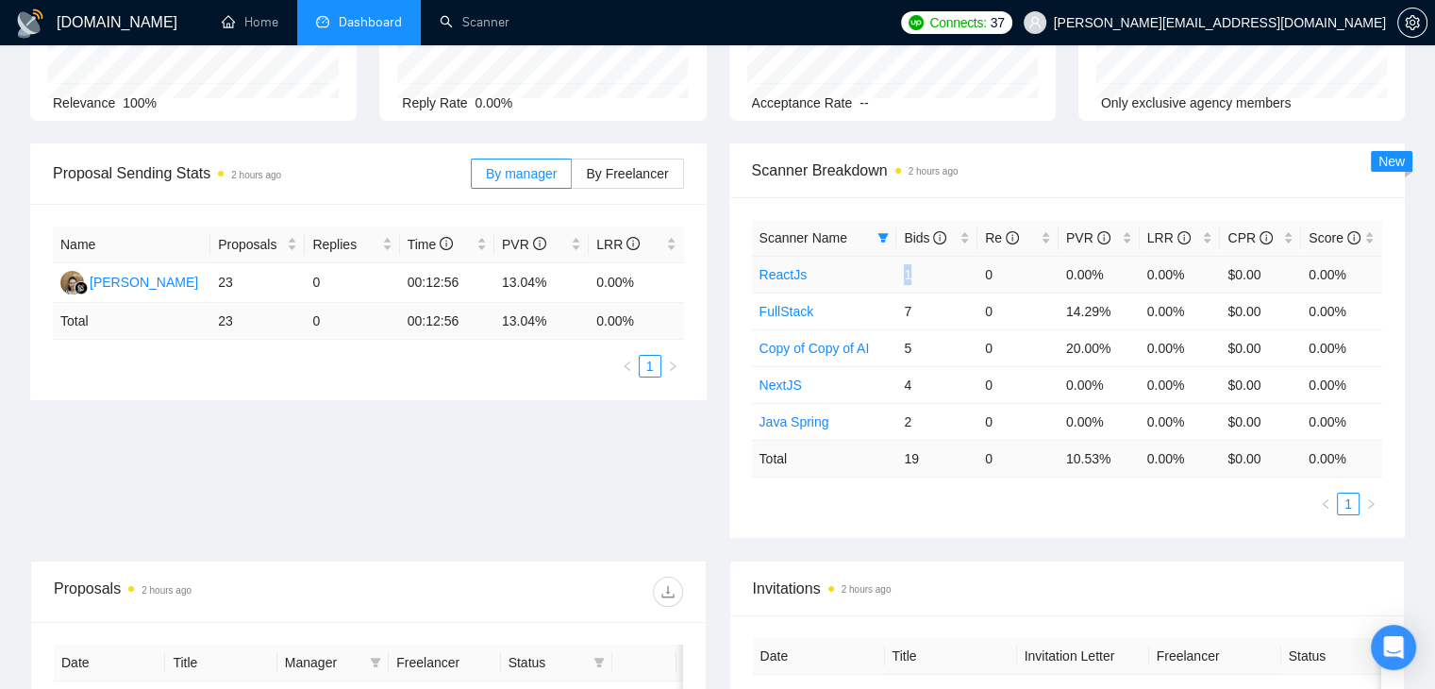
click at [911, 277] on td "1" at bounding box center [936, 274] width 81 height 37
click at [674, 461] on div "Proposal Sending Stats 2 hours ago By manager By Freelancer Name Proposals Repl…" at bounding box center [717, 351] width 1397 height 417
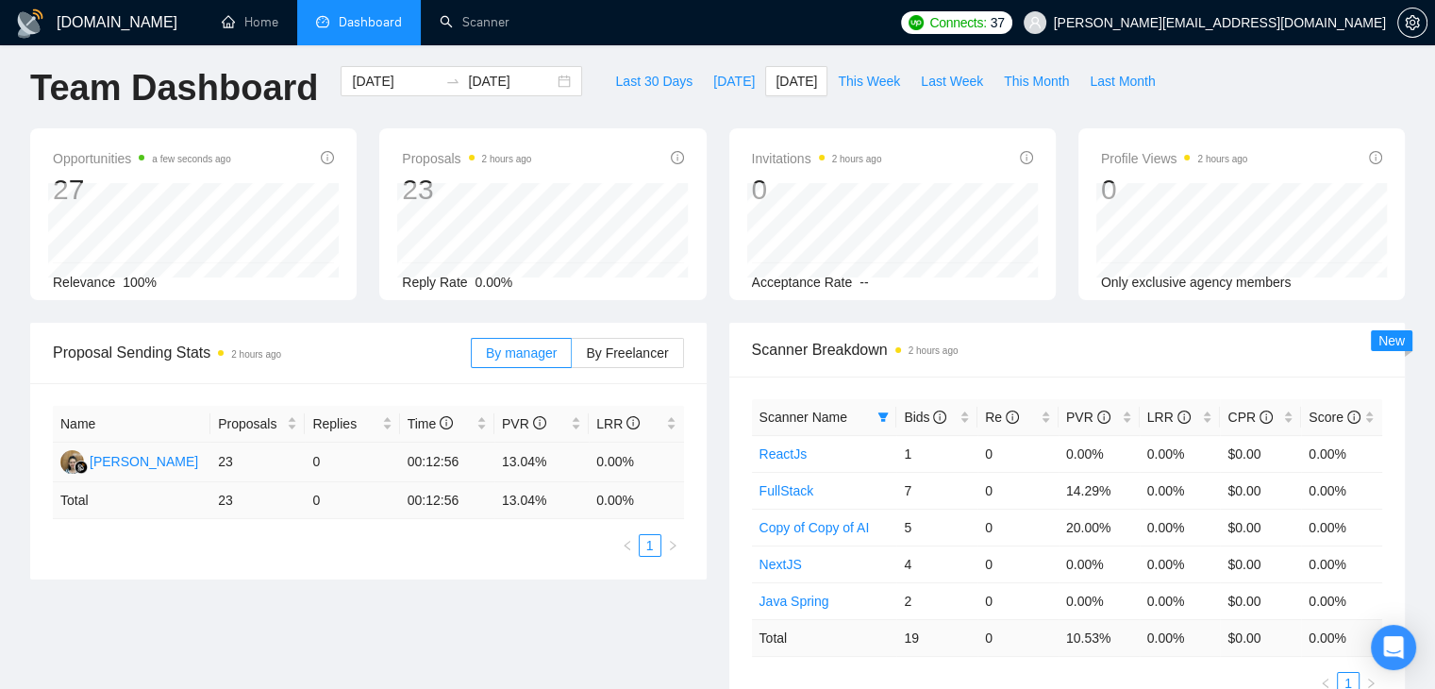
scroll to position [0, 0]
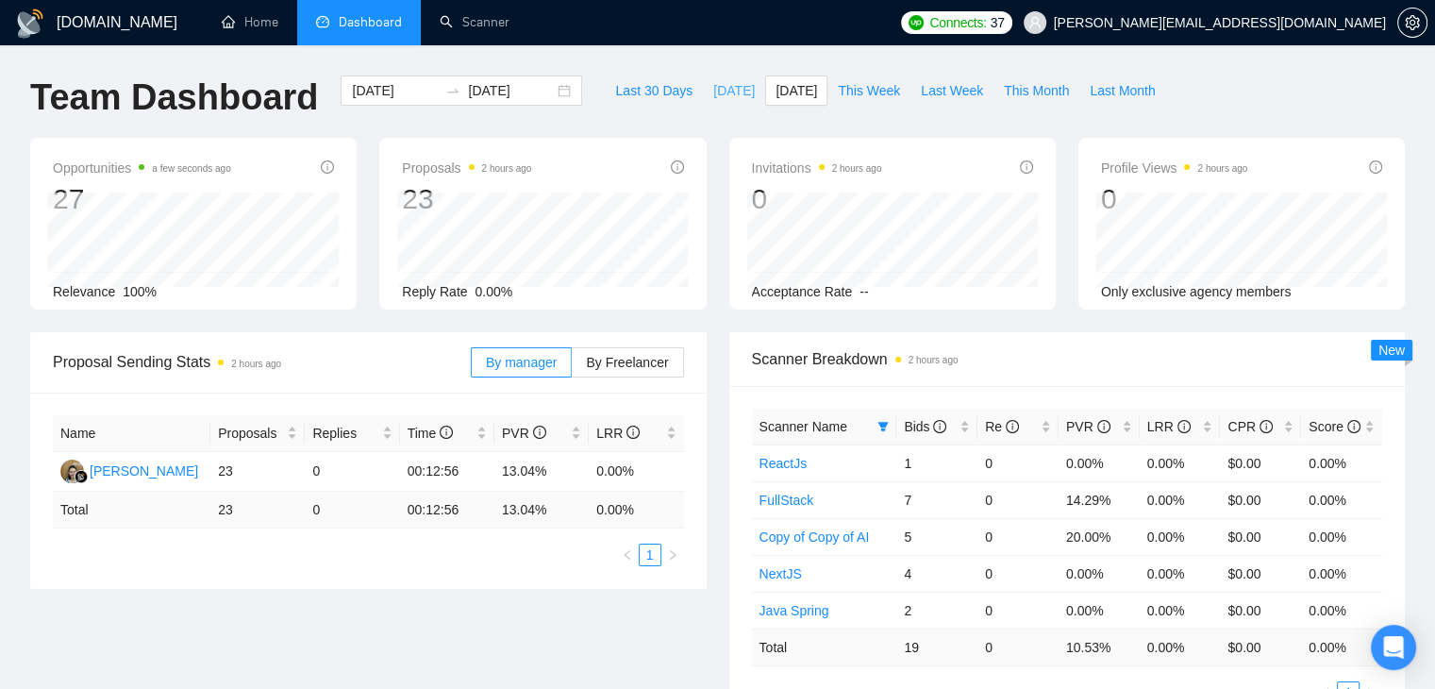
click at [713, 97] on span "[DATE]" at bounding box center [734, 90] width 42 height 21
type input "[DATE]"
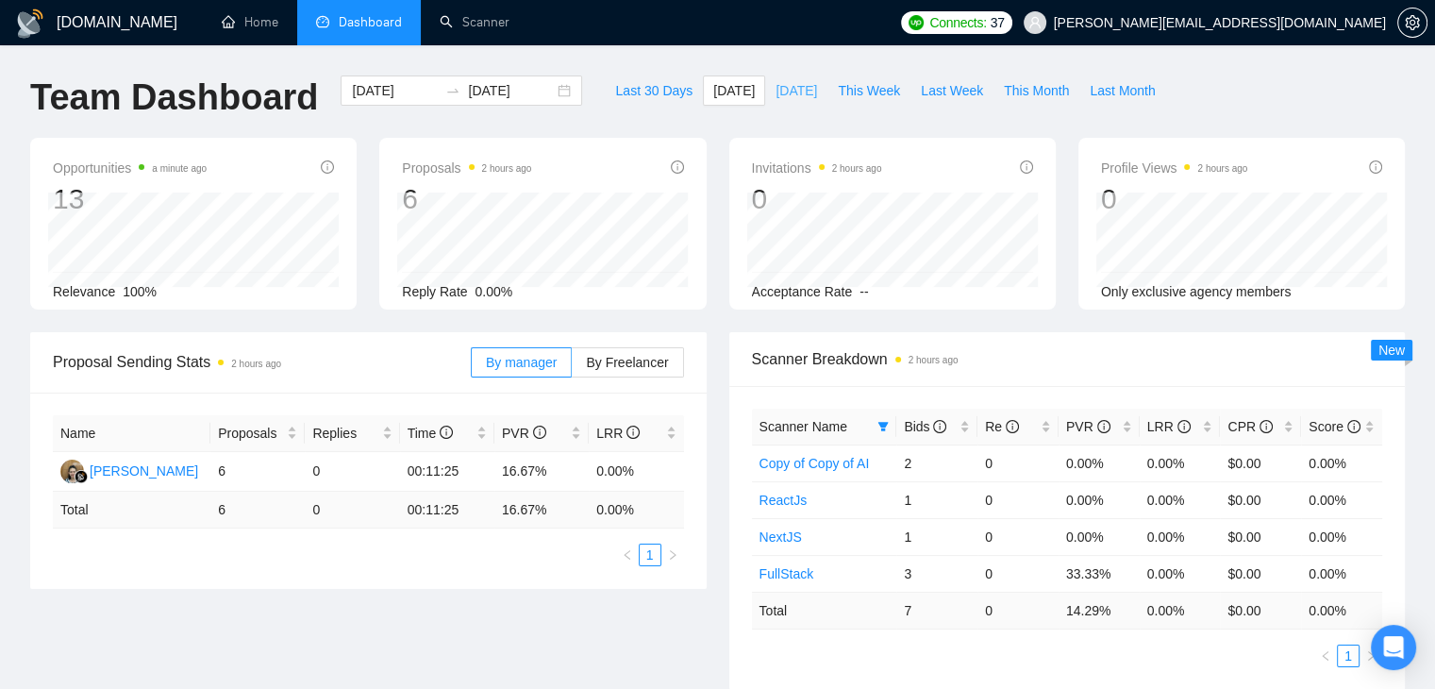
click at [775, 83] on span "[DATE]" at bounding box center [796, 90] width 42 height 21
type input "[DATE]"
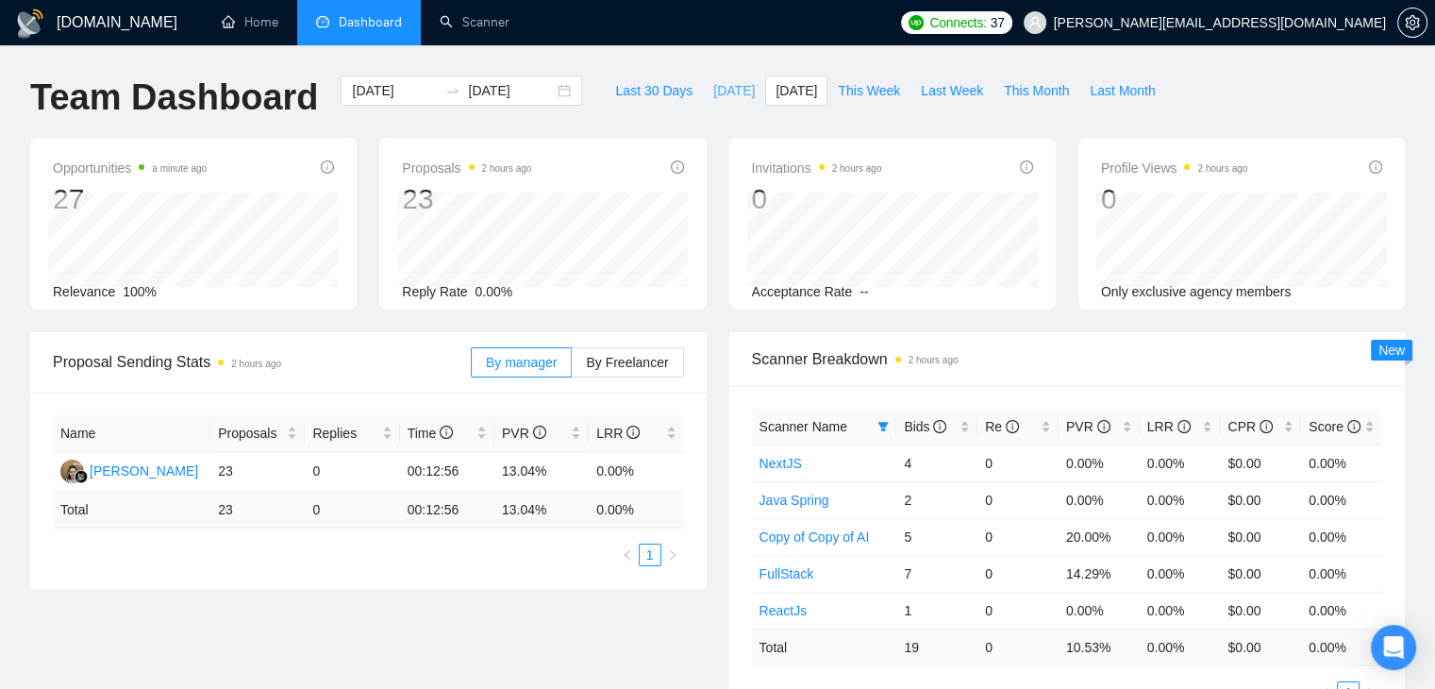
click at [713, 85] on span "[DATE]" at bounding box center [734, 90] width 42 height 21
type input "2025-09-16"
click at [775, 97] on span "[DATE]" at bounding box center [796, 90] width 42 height 21
type input "[DATE]"
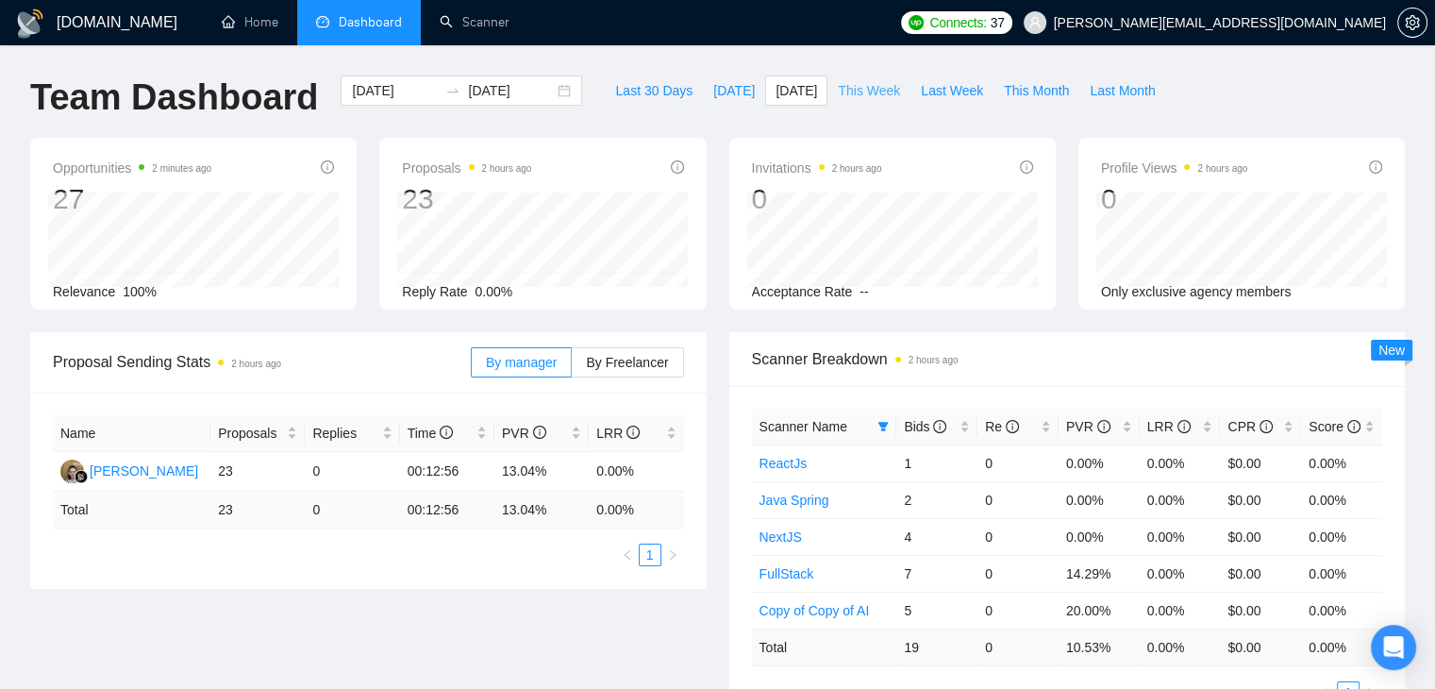
click at [838, 94] on span "This Week" at bounding box center [869, 90] width 62 height 21
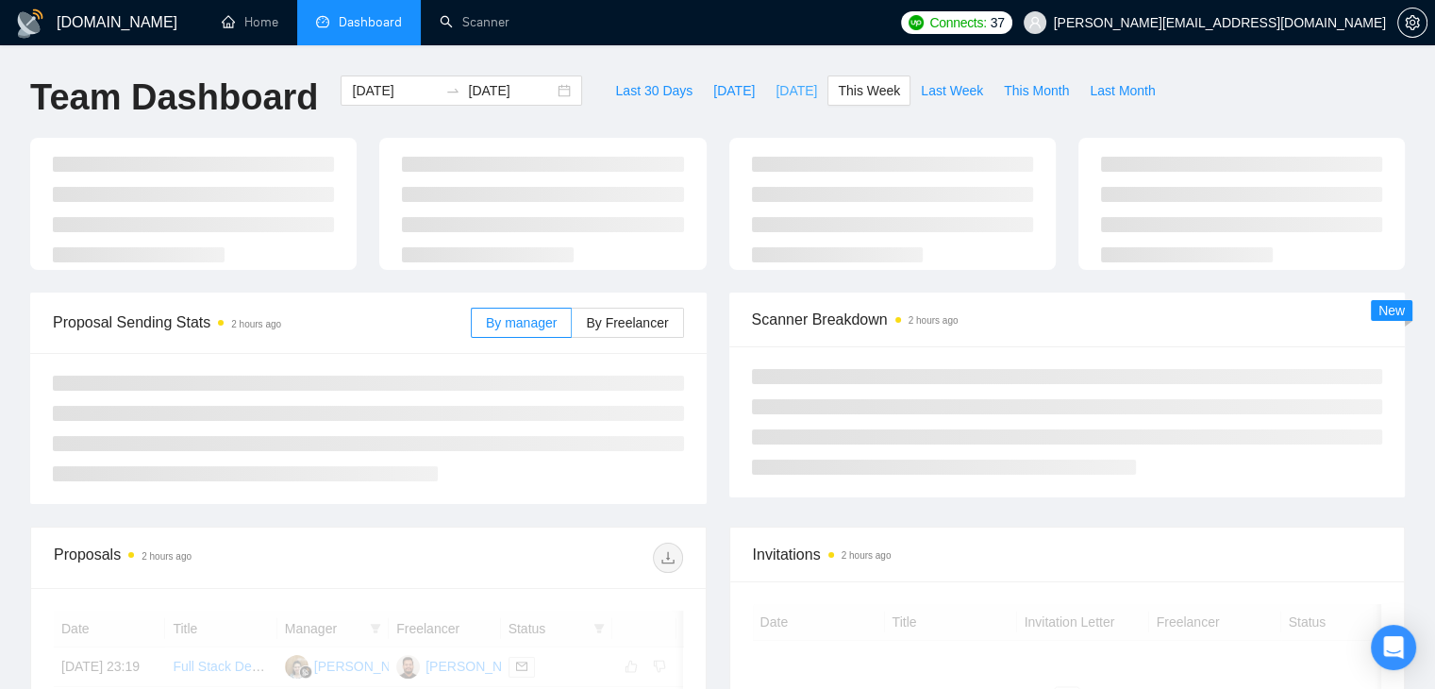
click at [775, 89] on span "[DATE]" at bounding box center [796, 90] width 42 height 21
type input "[DATE]"
click at [522, 77] on div "[DATE] [DATE]" at bounding box center [461, 90] width 241 height 30
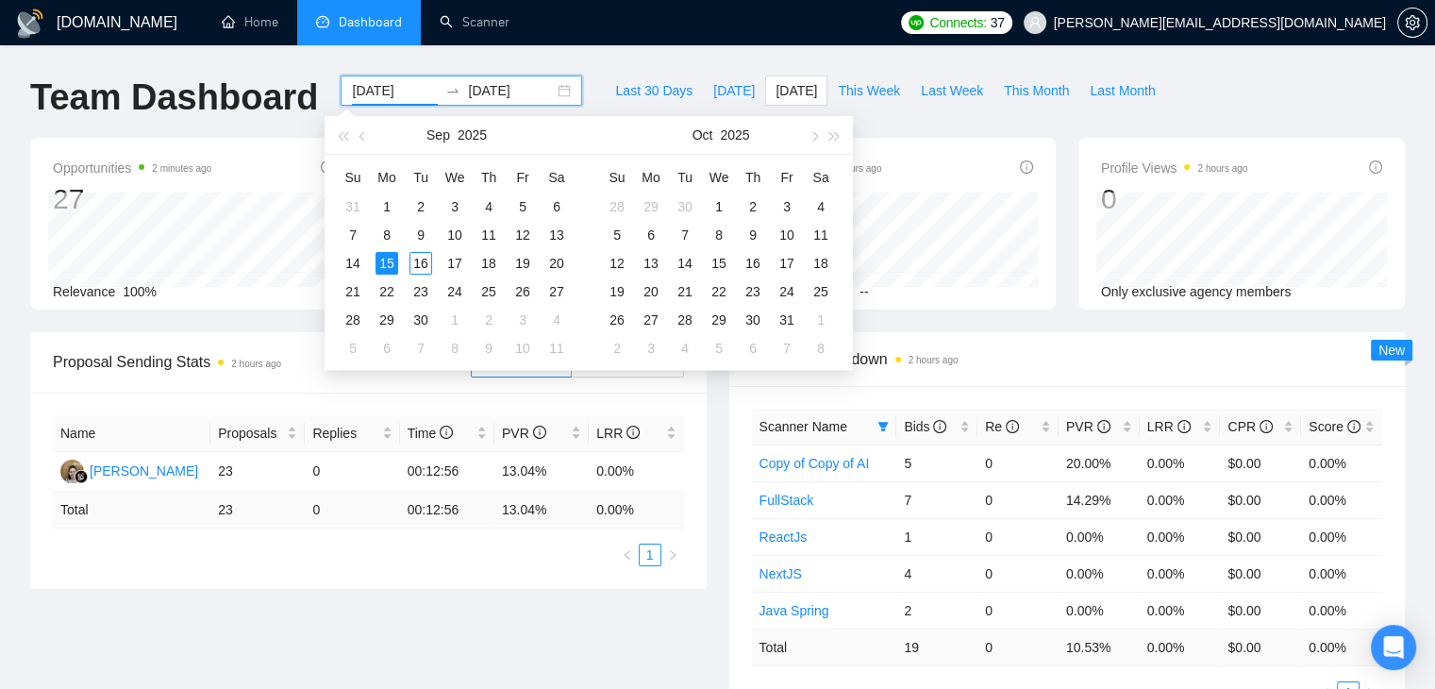
click at [548, 92] on div "[DATE] [DATE]" at bounding box center [461, 90] width 241 height 30
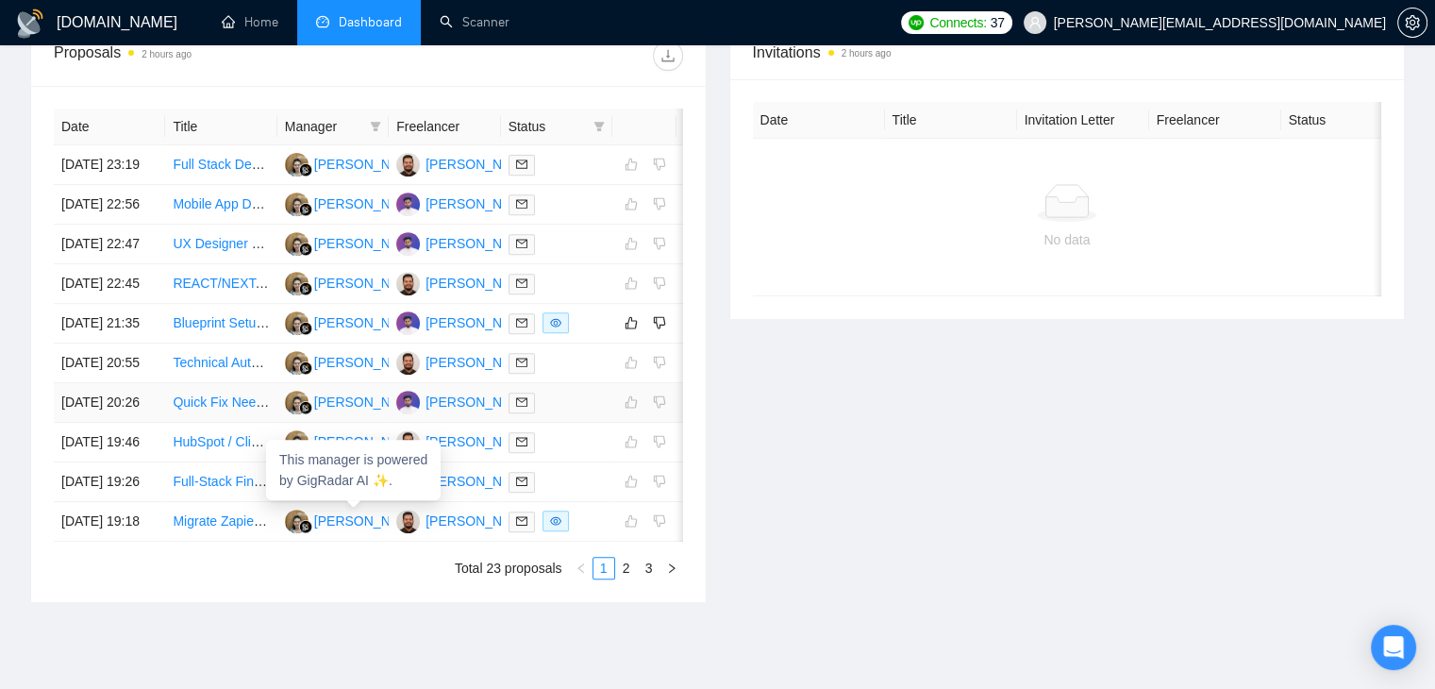
scroll to position [755, 0]
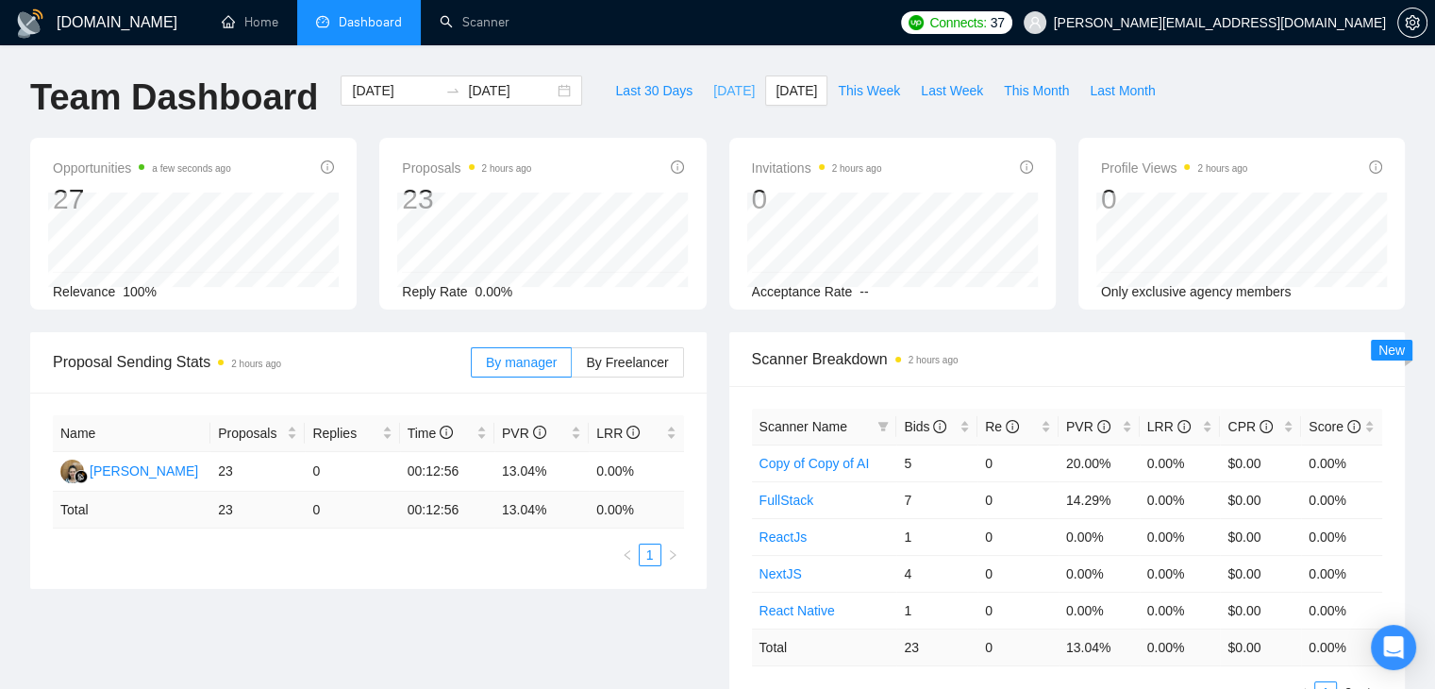
click at [713, 99] on span "[DATE]" at bounding box center [734, 90] width 42 height 21
type input "[DATE]"
click at [879, 86] on span "This Week" at bounding box center [869, 90] width 62 height 21
type input "[DATE]"
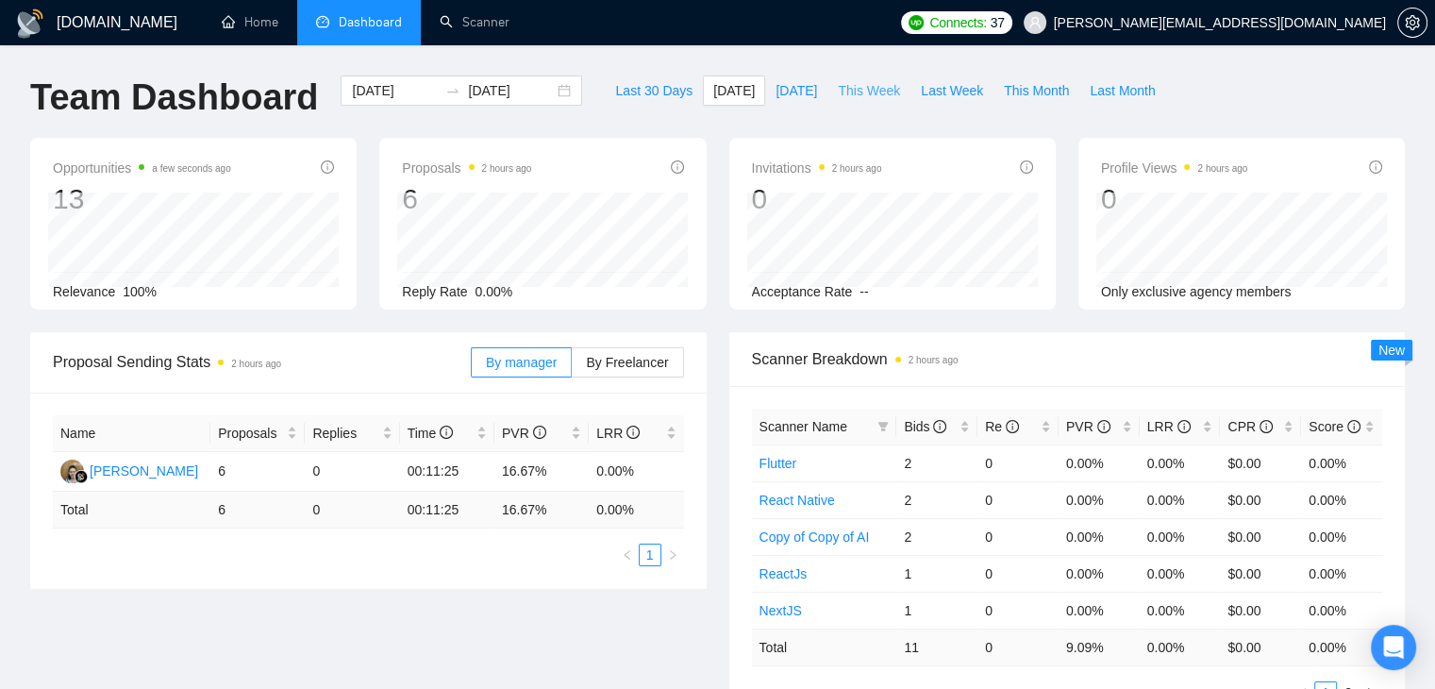
type input "[DATE]"
click at [921, 92] on span "Last Week" at bounding box center [952, 90] width 62 height 21
type input "[DATE]"
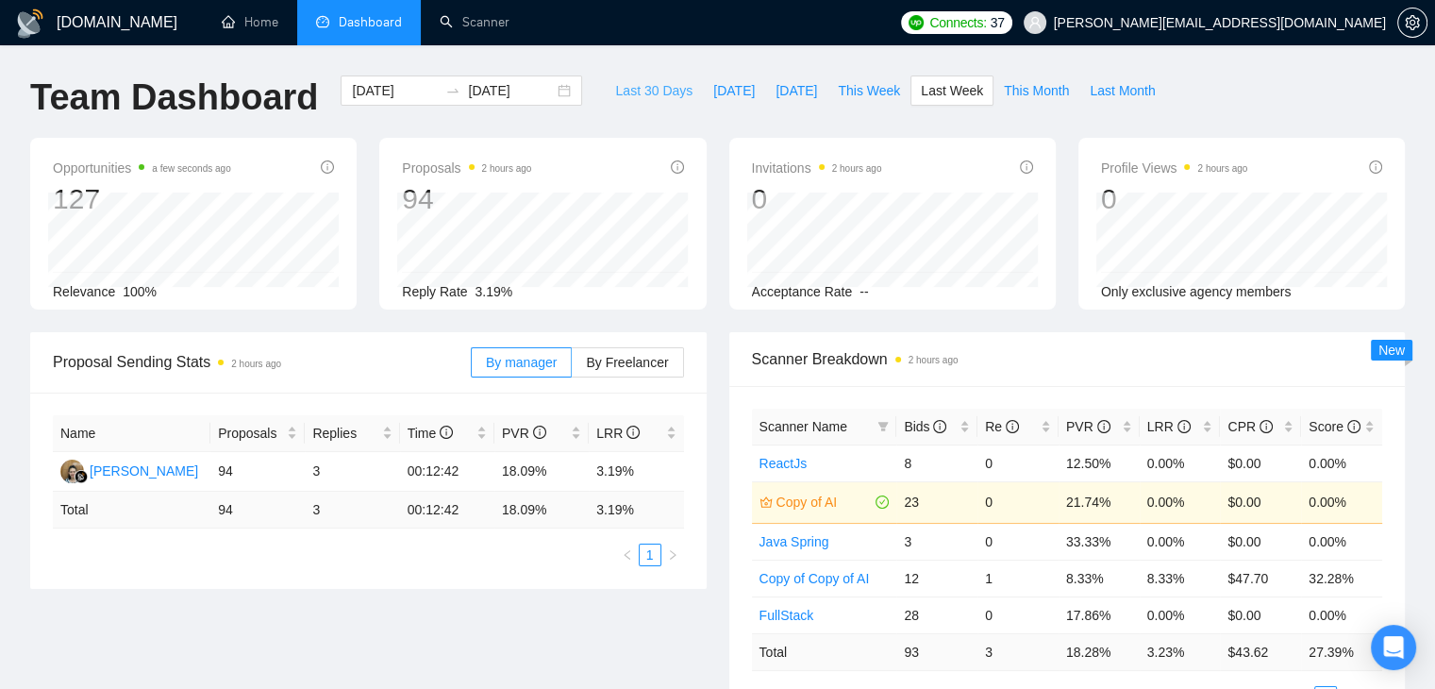
click at [615, 92] on span "Last 30 Days" at bounding box center [653, 90] width 77 height 21
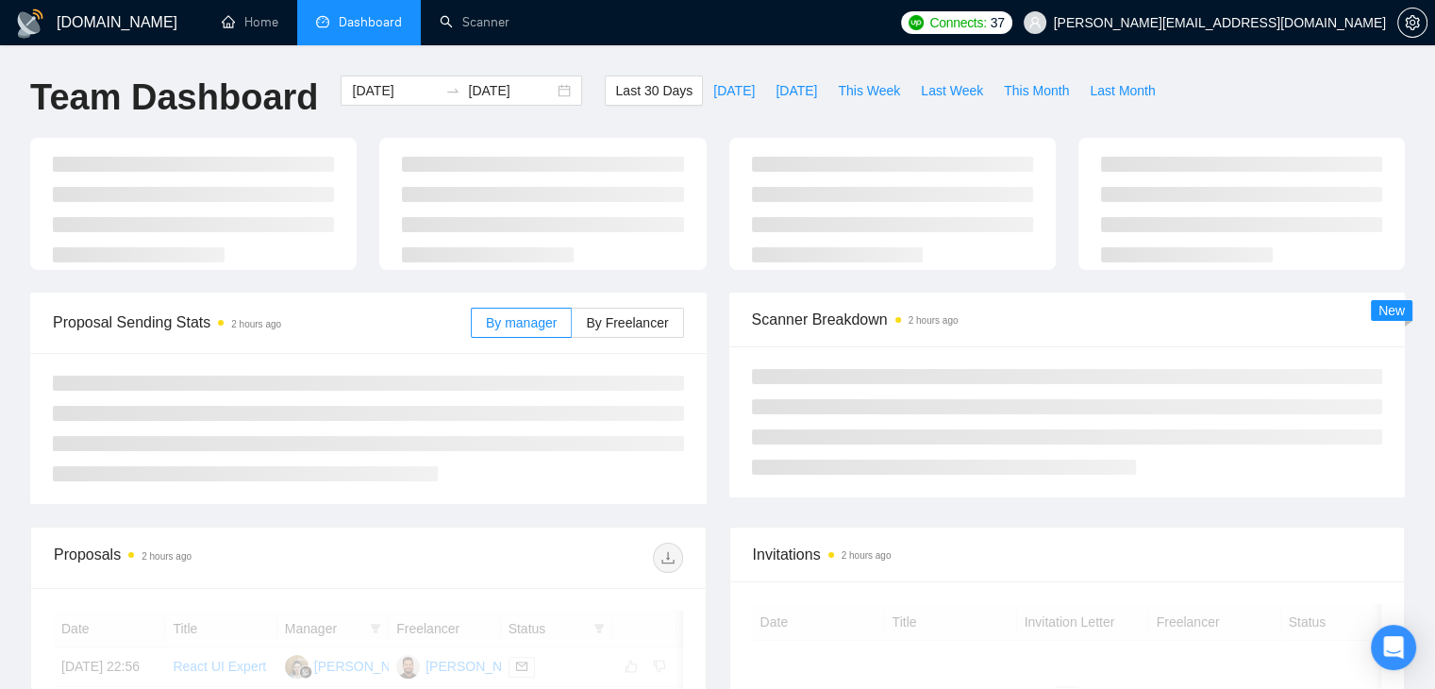
type input "[DATE]"
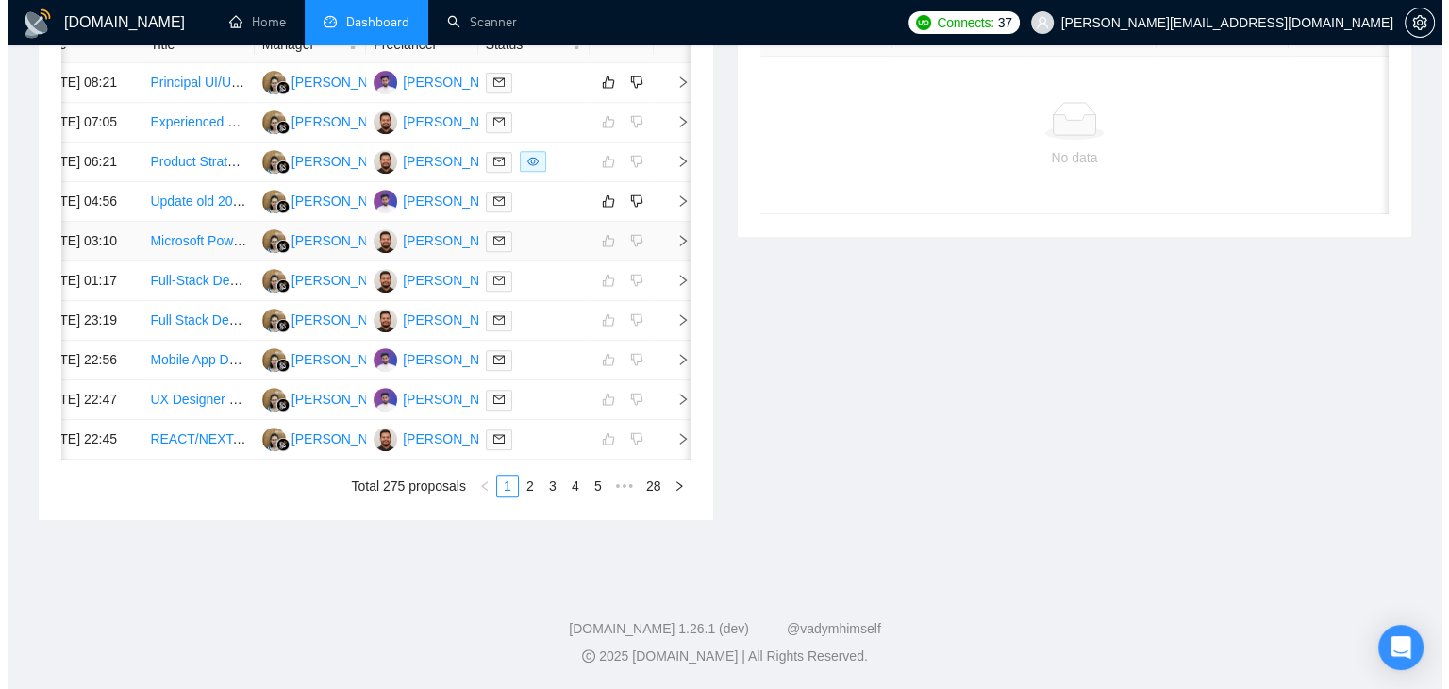
scroll to position [755, 0]
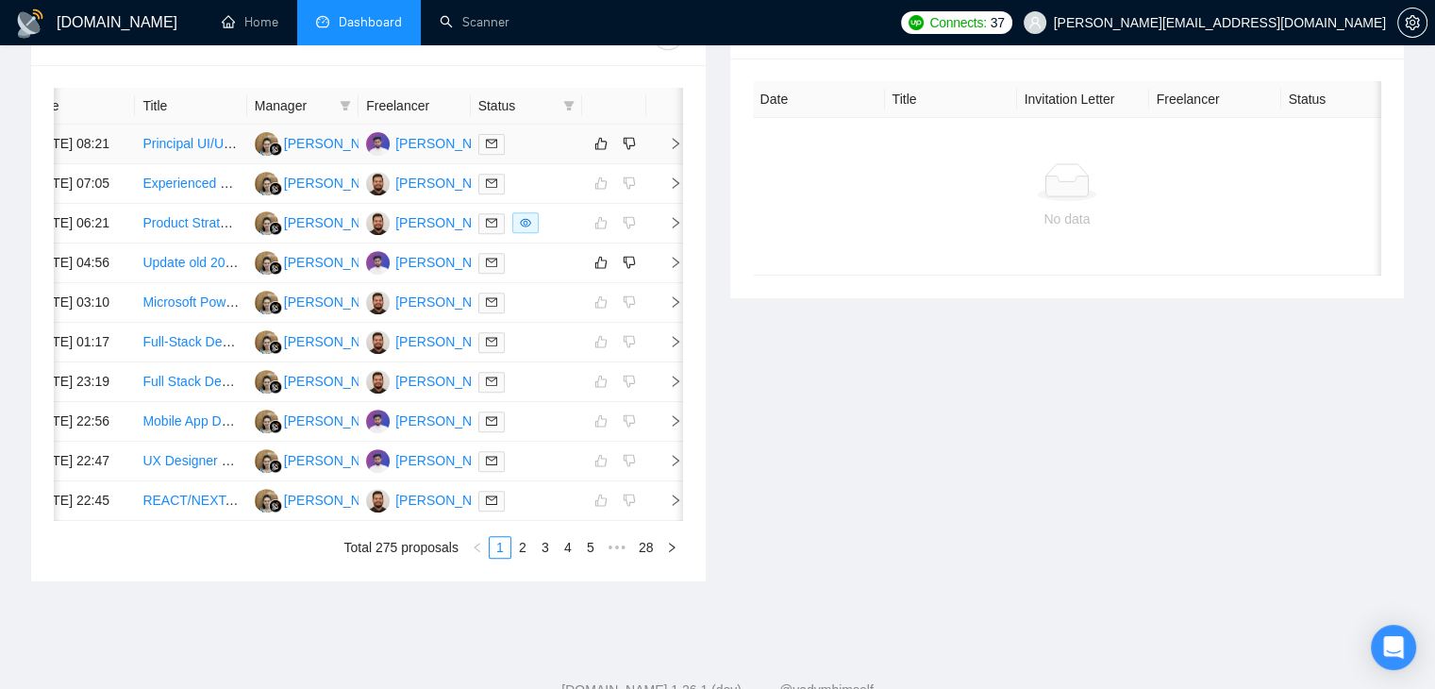
click at [671, 150] on icon "right" at bounding box center [675, 143] width 13 height 13
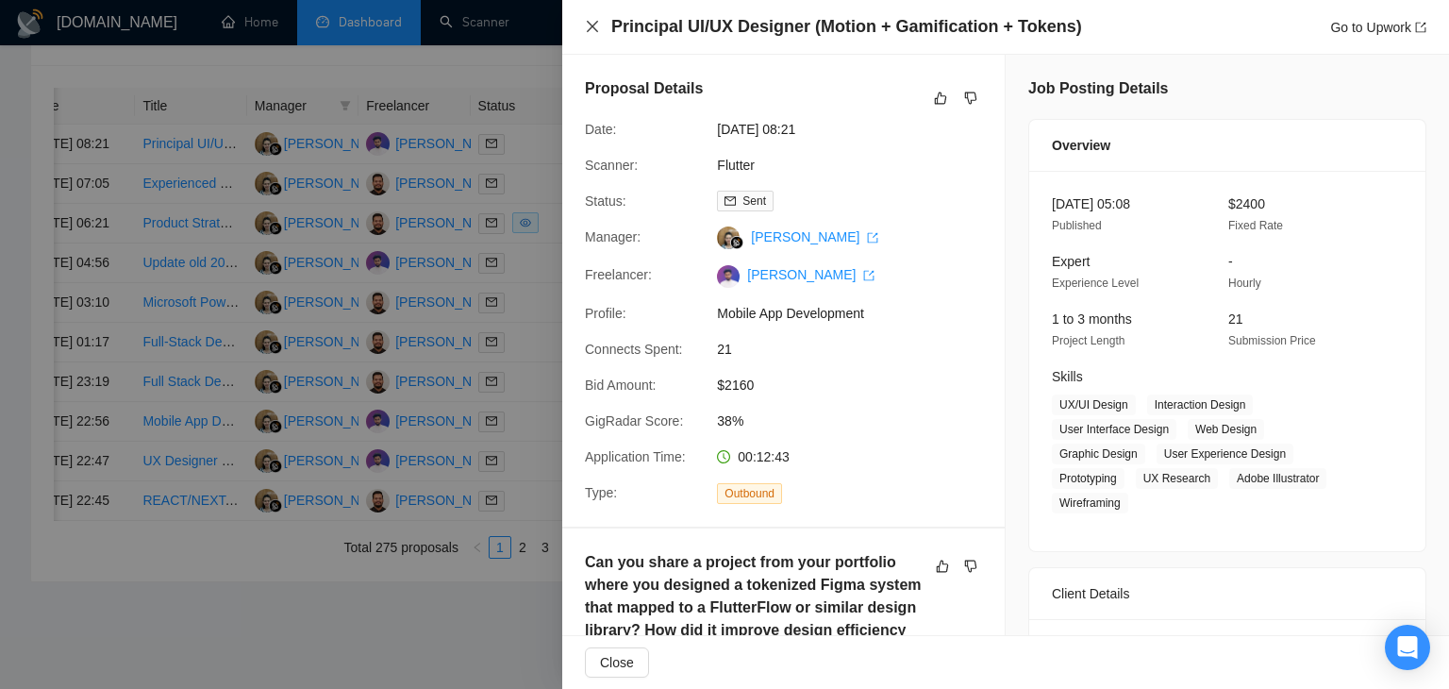
click at [587, 25] on icon "close" at bounding box center [592, 26] width 15 height 15
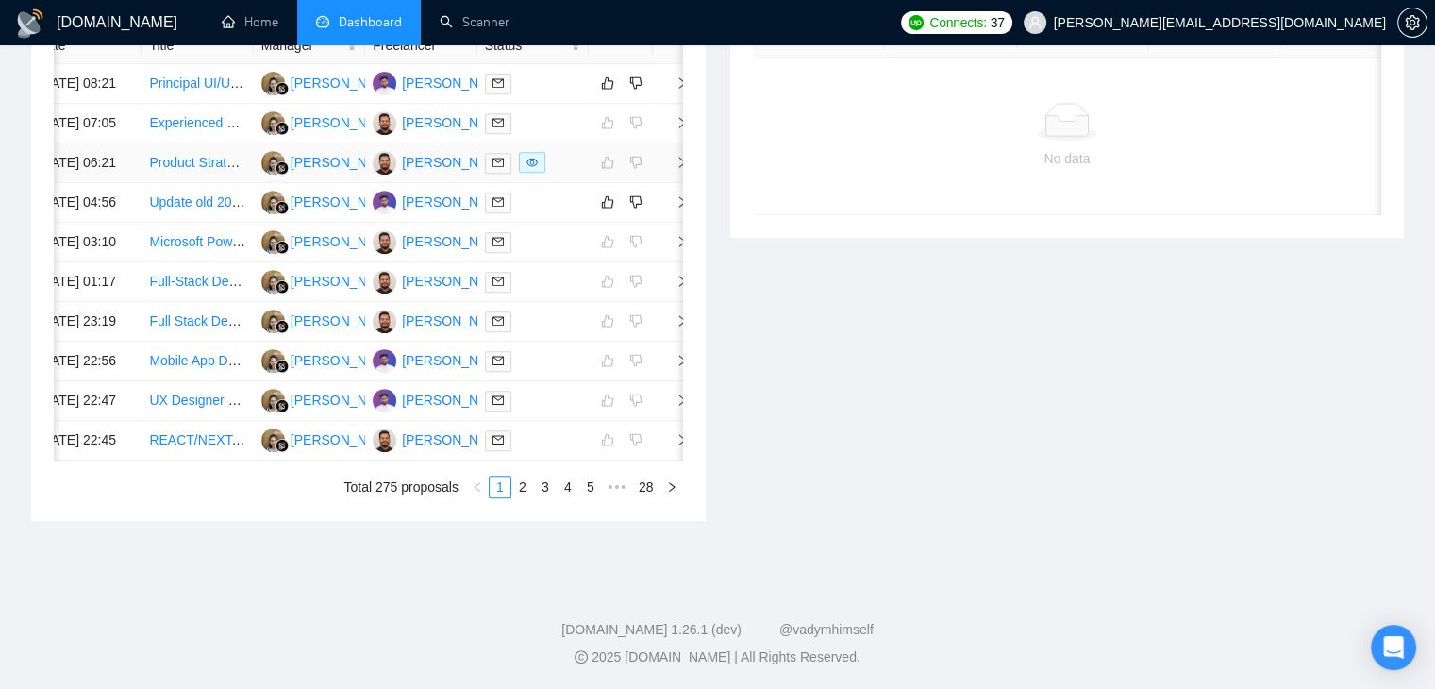
scroll to position [849, 0]
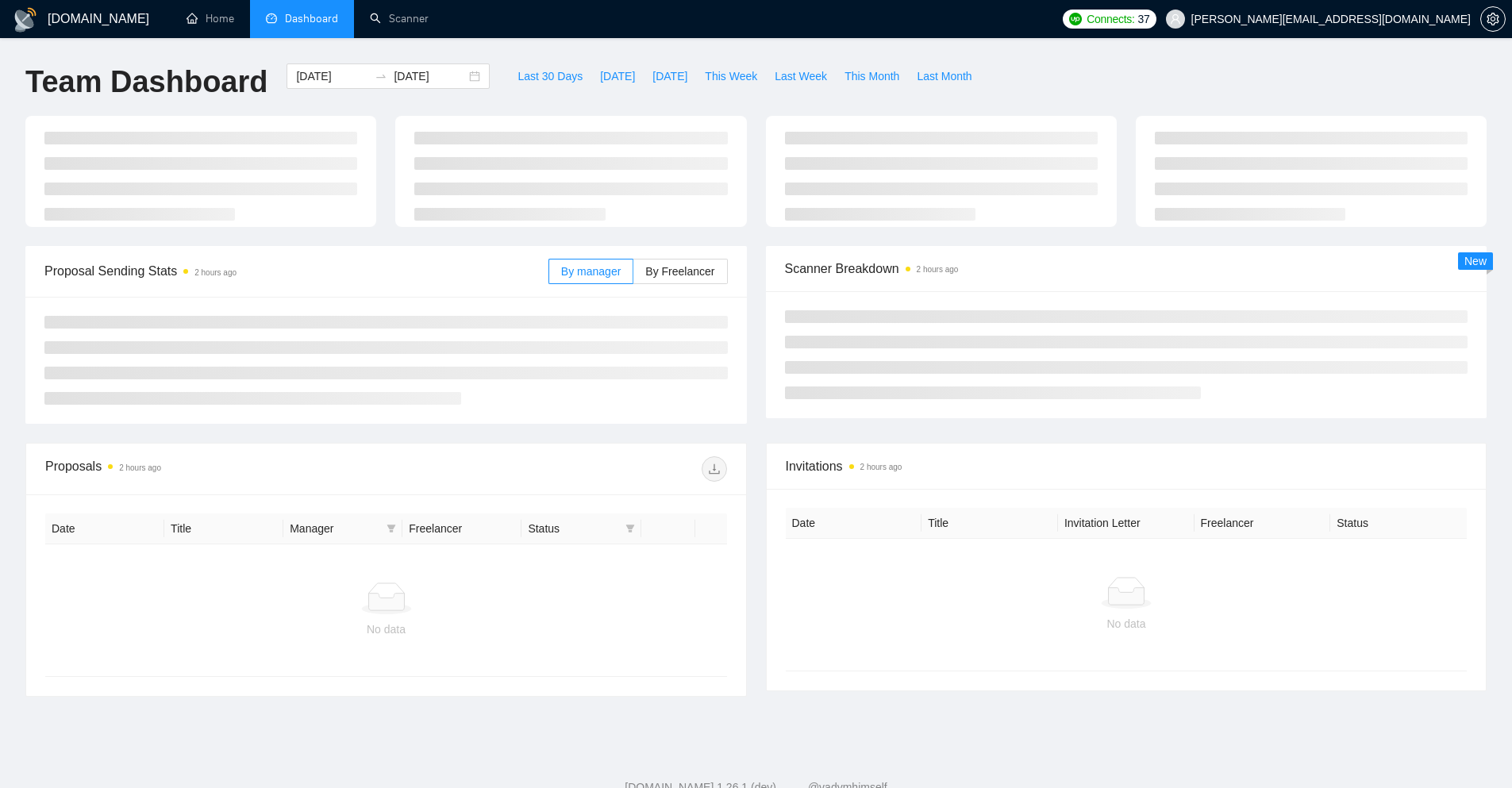
scroll to position [50, 0]
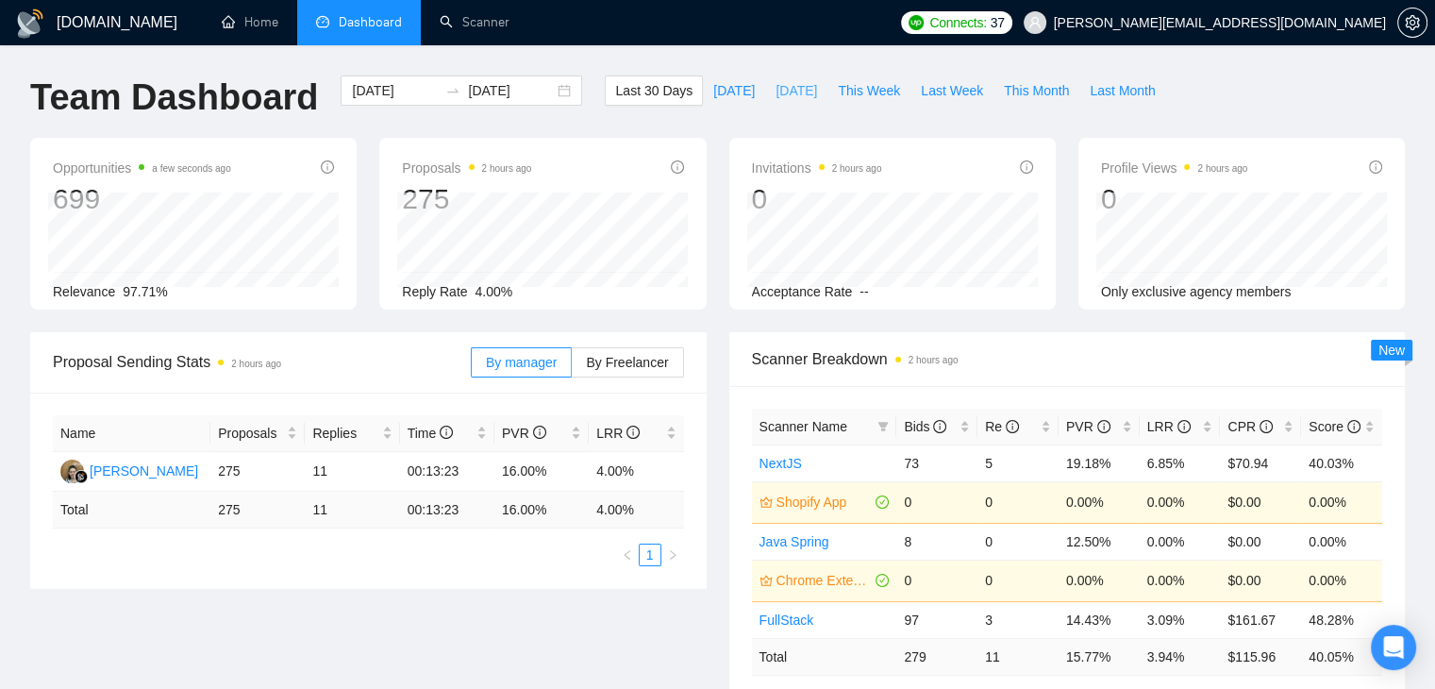
click at [782, 91] on span "[DATE]" at bounding box center [796, 90] width 42 height 21
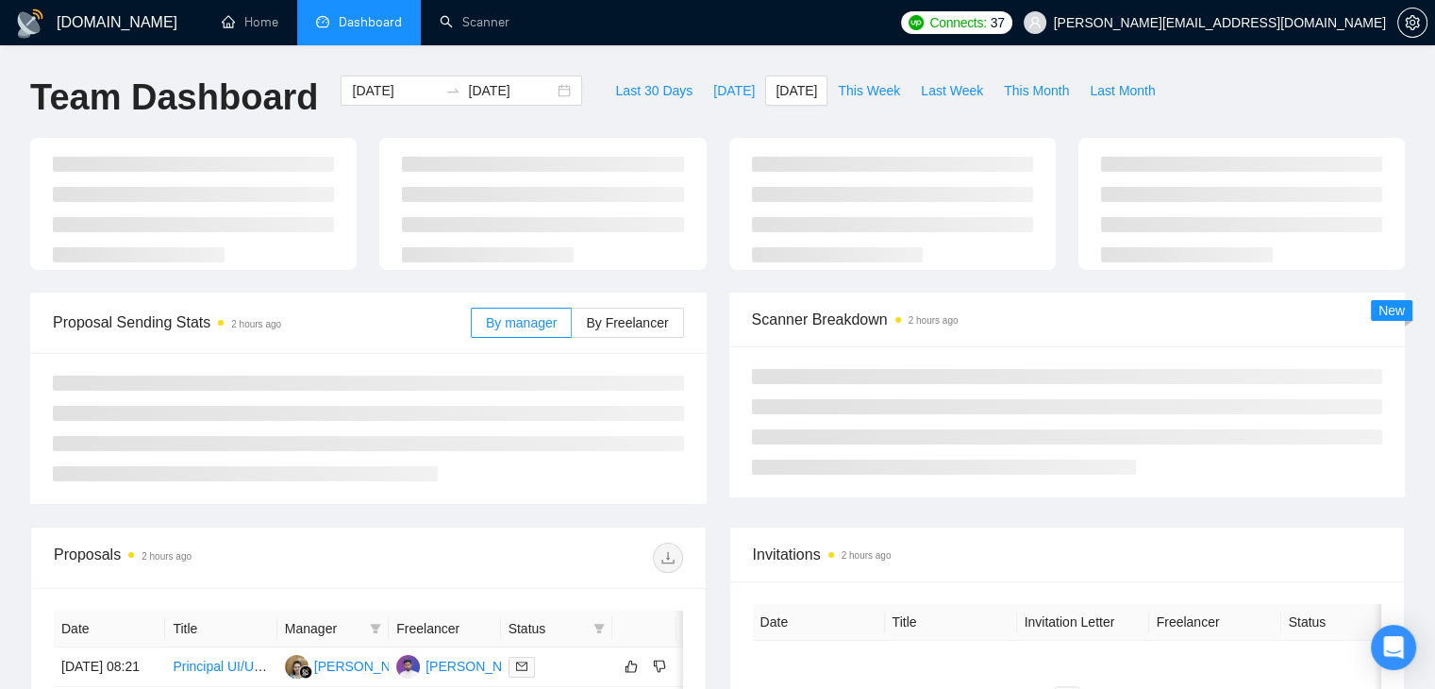
type input "[DATE]"
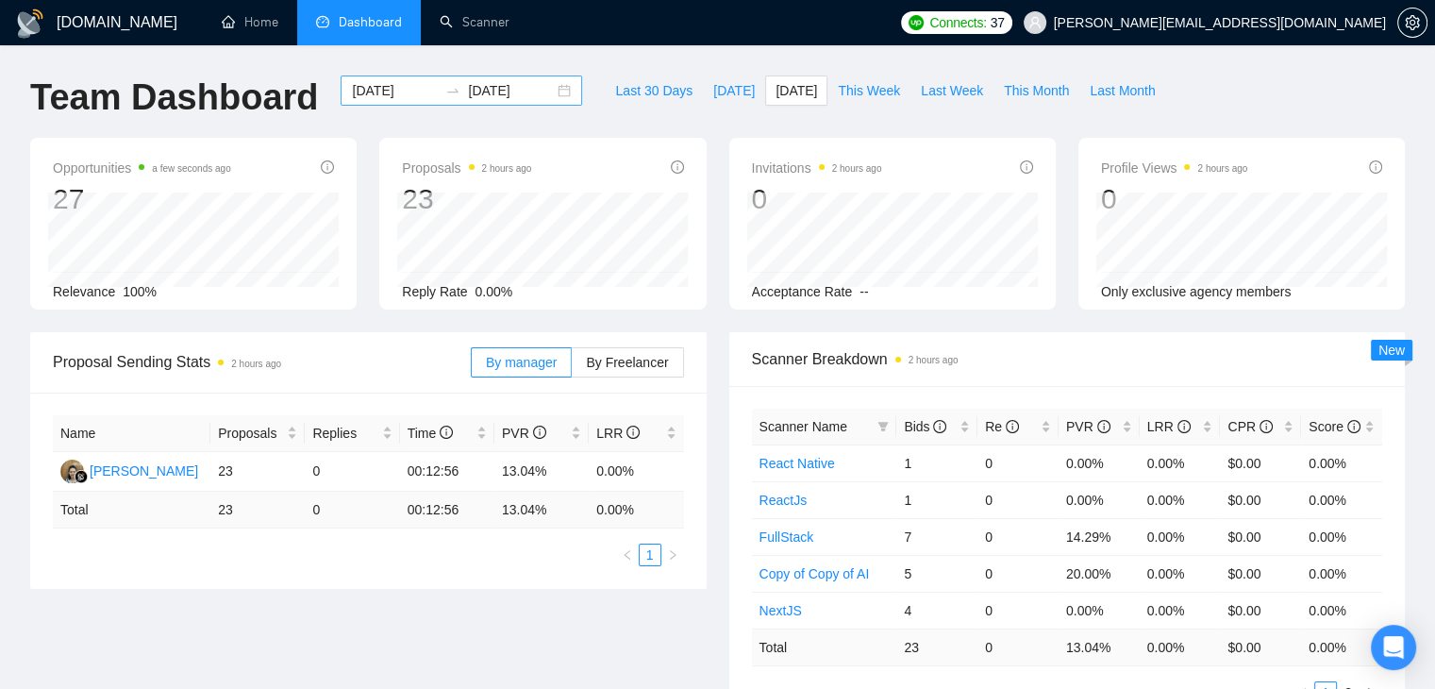
click at [547, 92] on div "[DATE] [DATE]" at bounding box center [461, 90] width 241 height 30
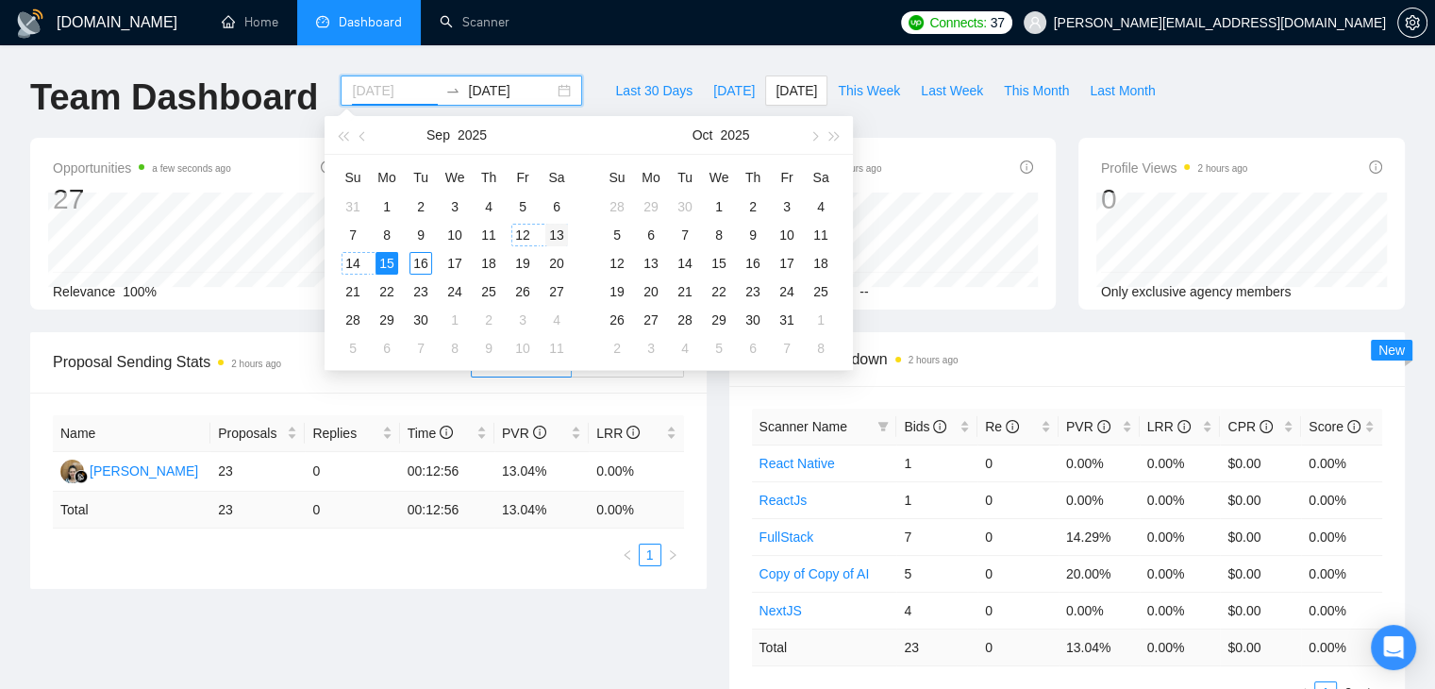
type input "[DATE]"
click at [554, 229] on div "13" at bounding box center [556, 235] width 23 height 23
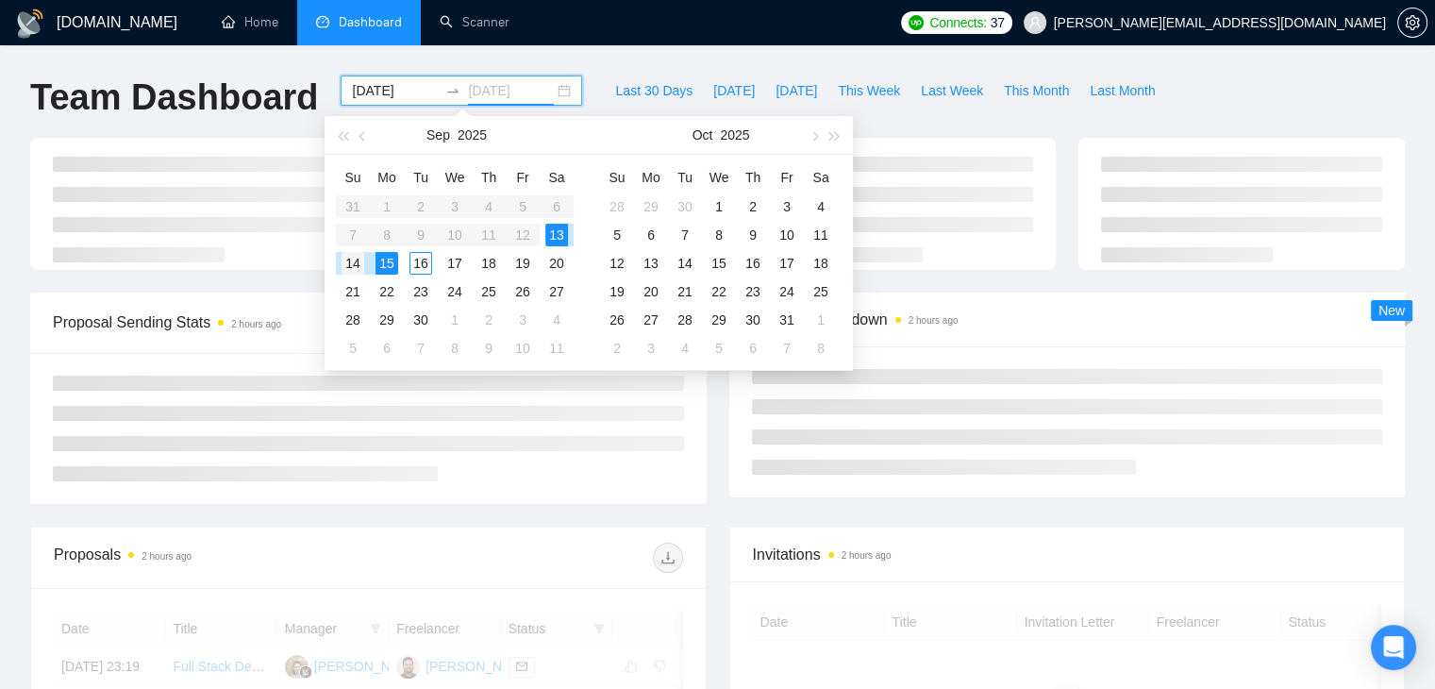
type input "[DATE]"
click at [358, 266] on div "14" at bounding box center [352, 263] width 23 height 23
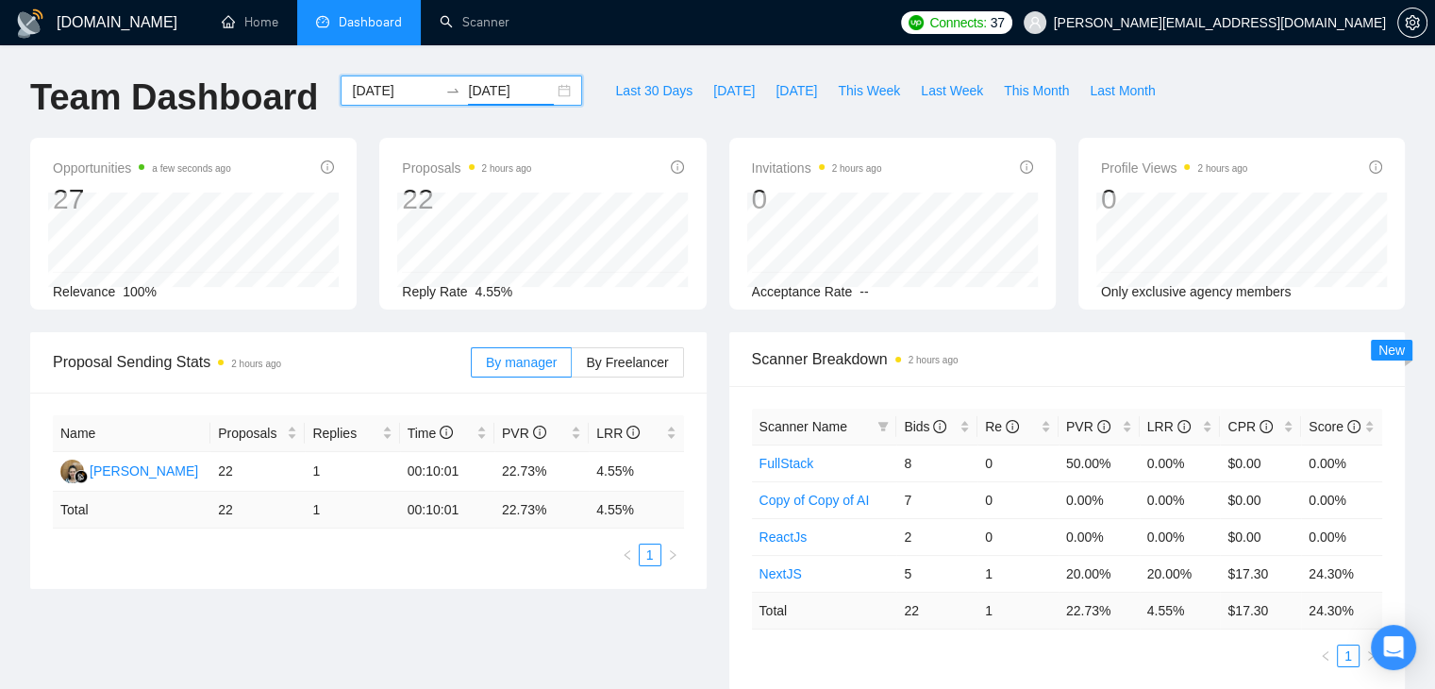
click at [548, 93] on div "[DATE] [DATE]" at bounding box center [461, 90] width 241 height 30
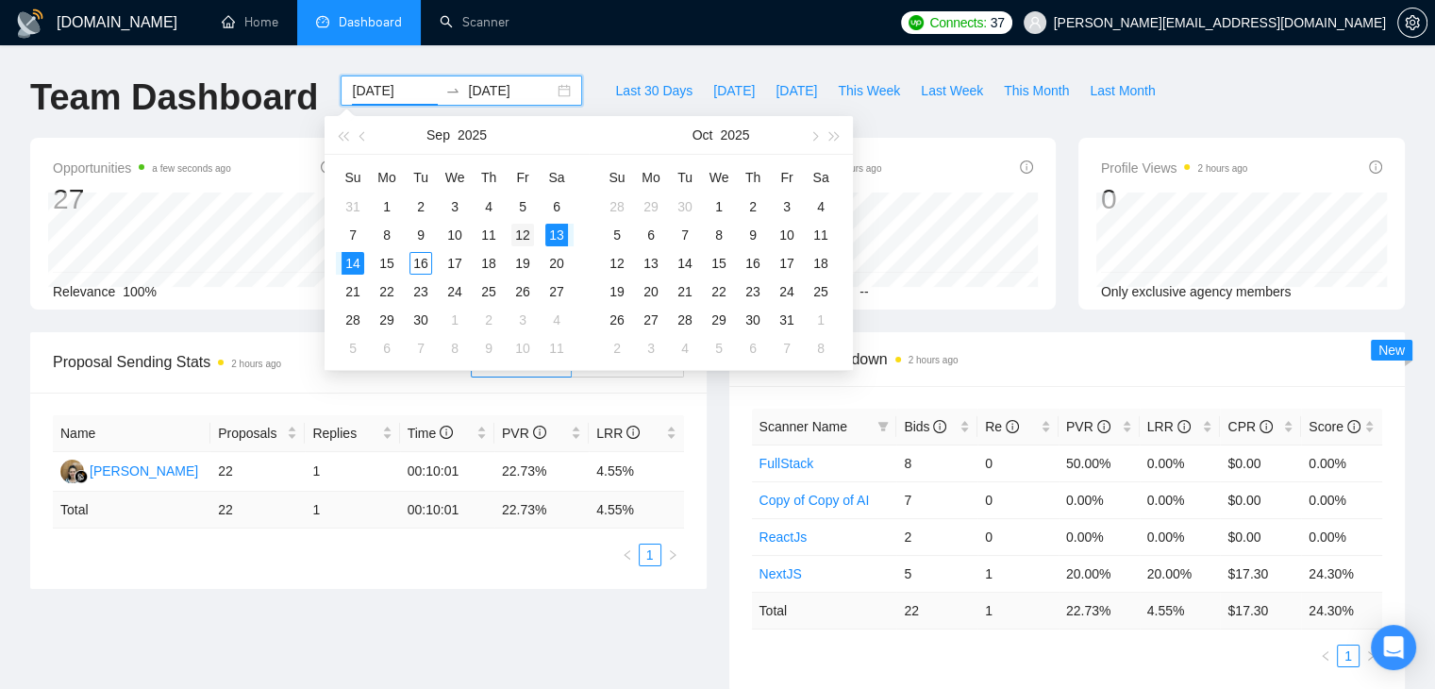
type input "[DATE]"
click at [526, 231] on div "12" at bounding box center [522, 235] width 23 height 23
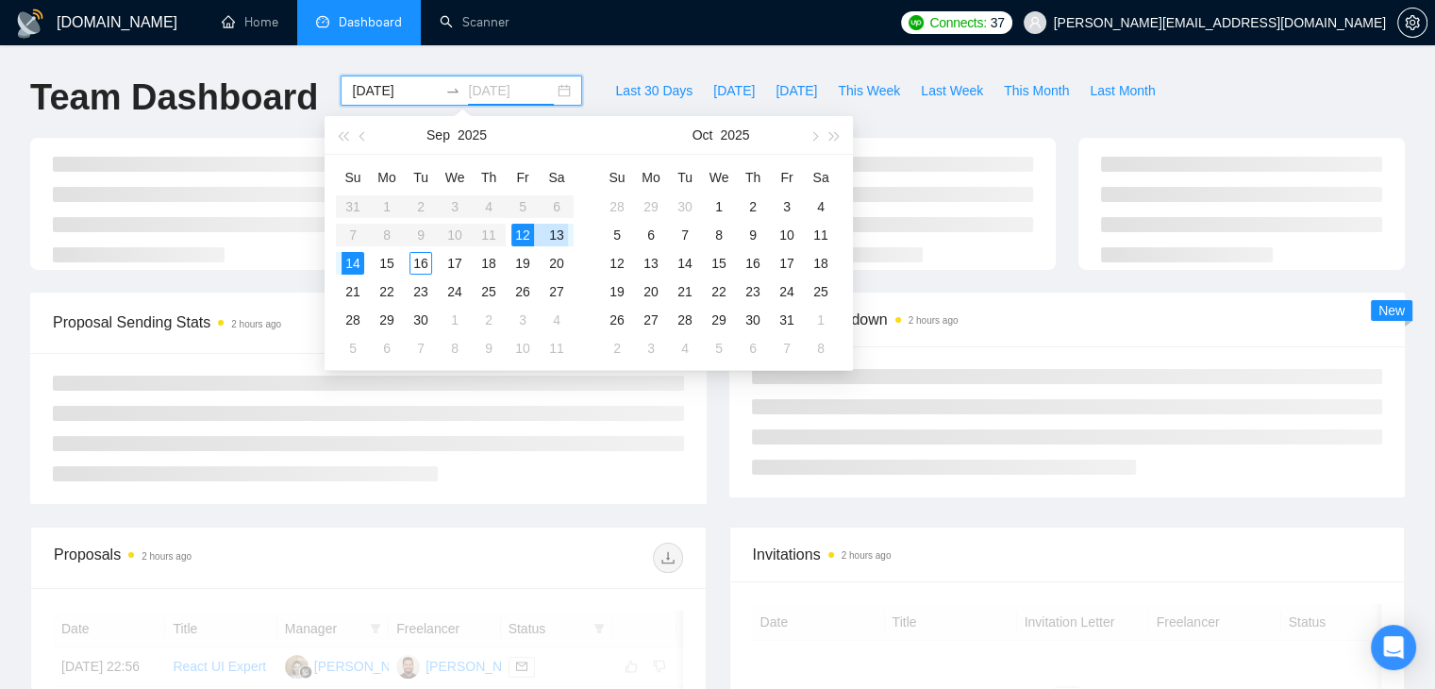
click at [545, 235] on div "13" at bounding box center [556, 235] width 23 height 23
type input "[DATE]"
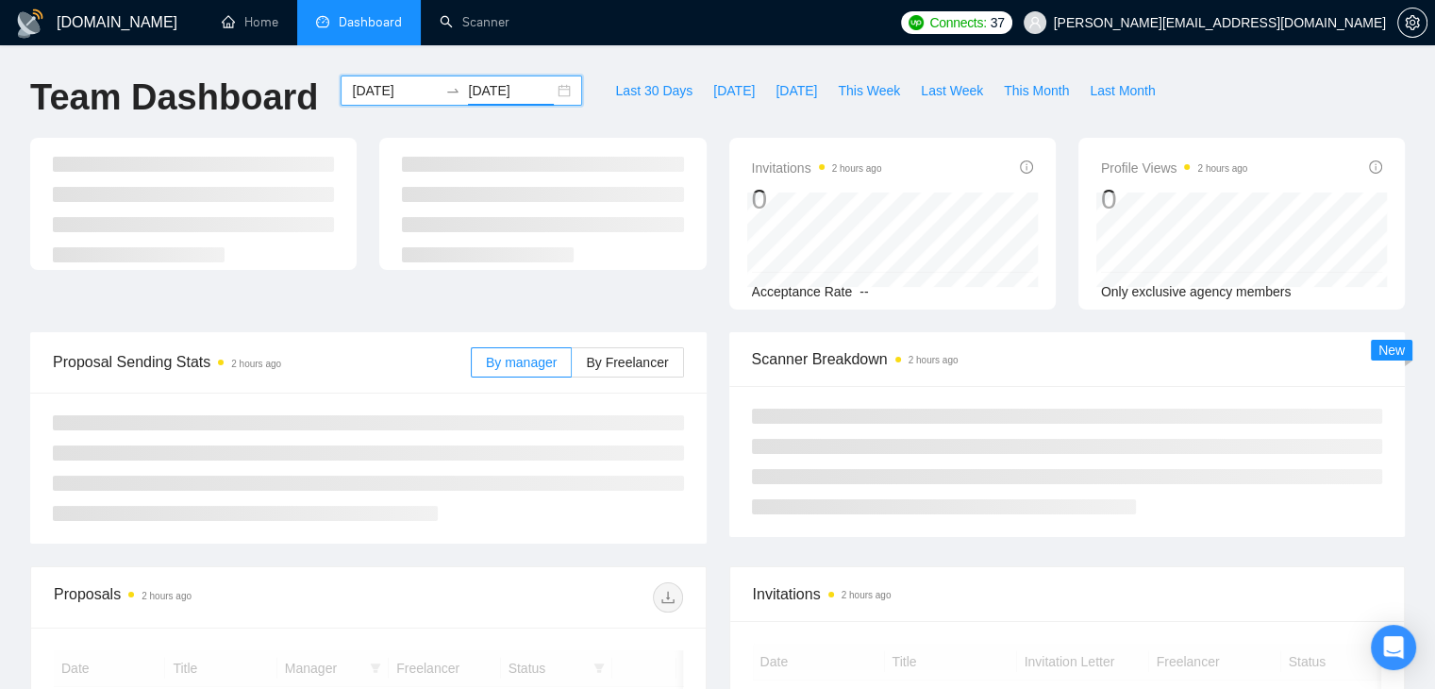
click at [551, 90] on div "[DATE] [DATE]" at bounding box center [461, 90] width 241 height 30
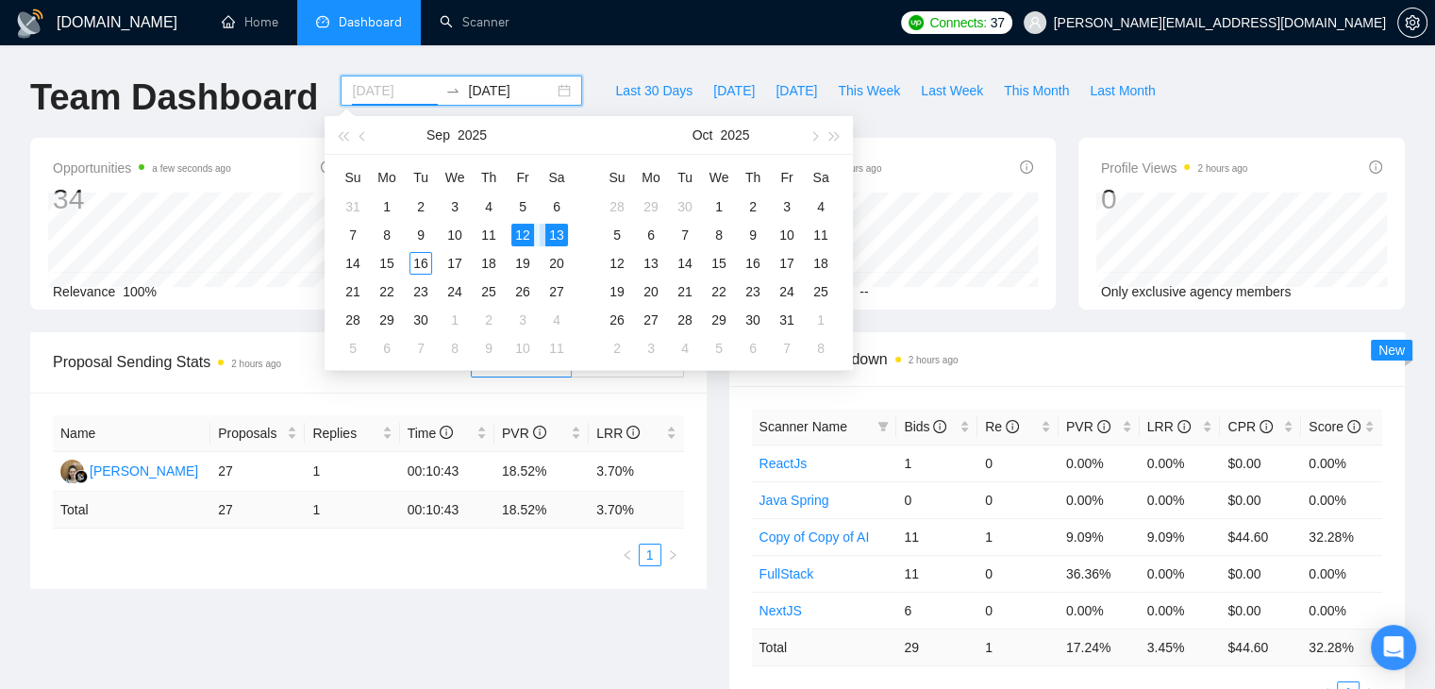
type input "[DATE]"
click at [518, 230] on div "12" at bounding box center [522, 235] width 23 height 23
click at [521, 235] on div "12" at bounding box center [522, 235] width 23 height 23
type input "[DATE]"
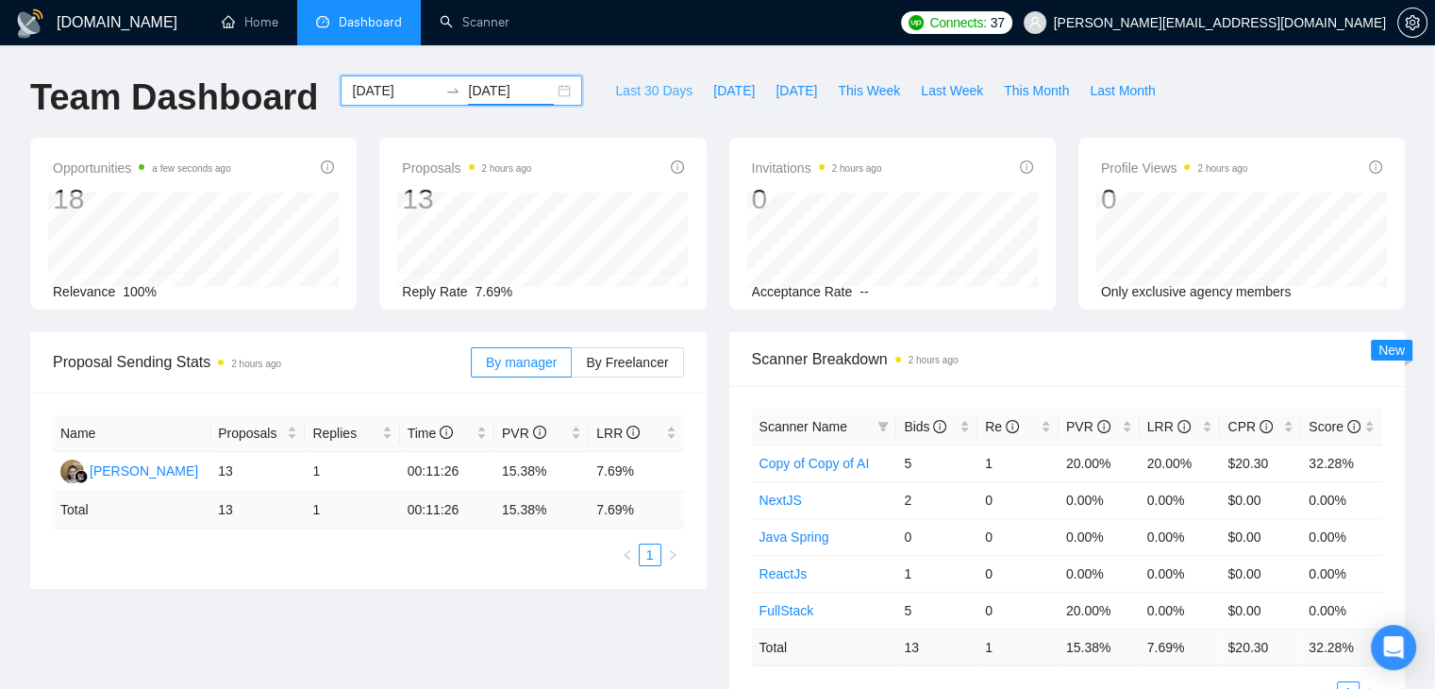
click at [653, 98] on span "Last 30 Days" at bounding box center [653, 90] width 77 height 21
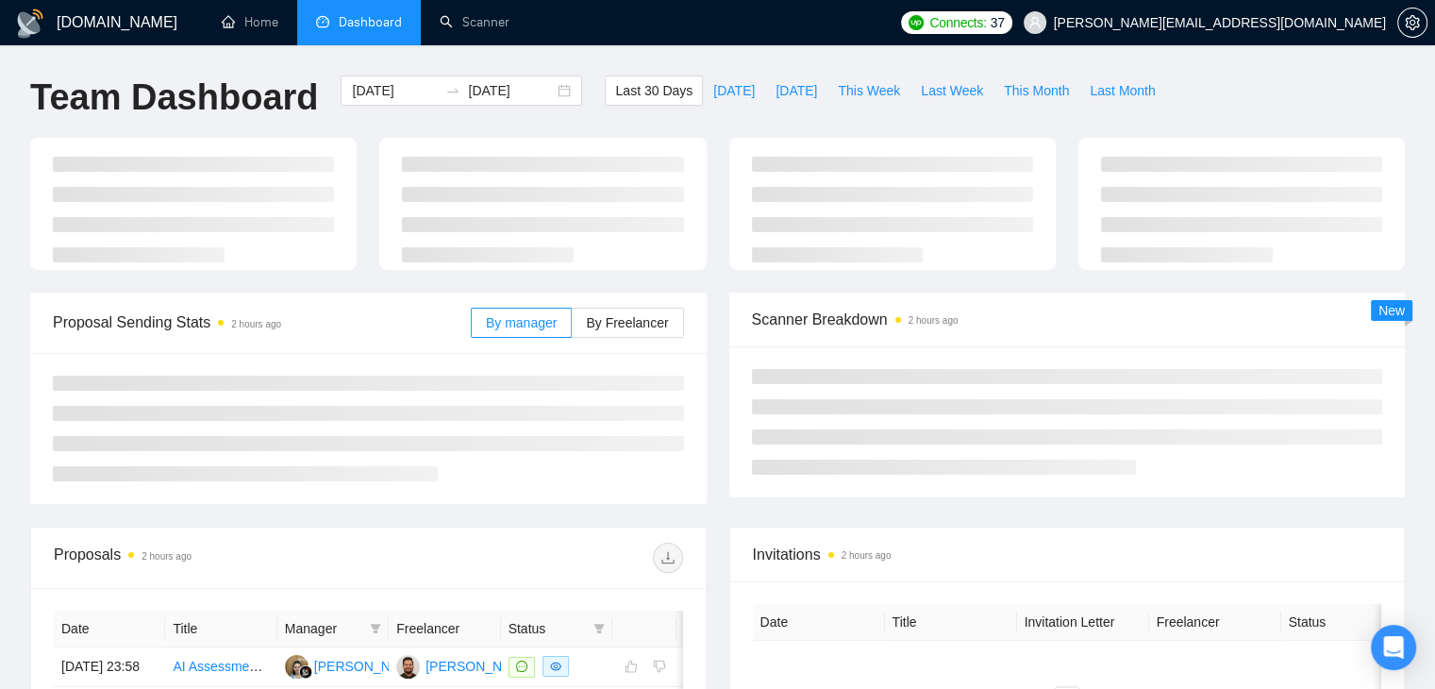
type input "[DATE]"
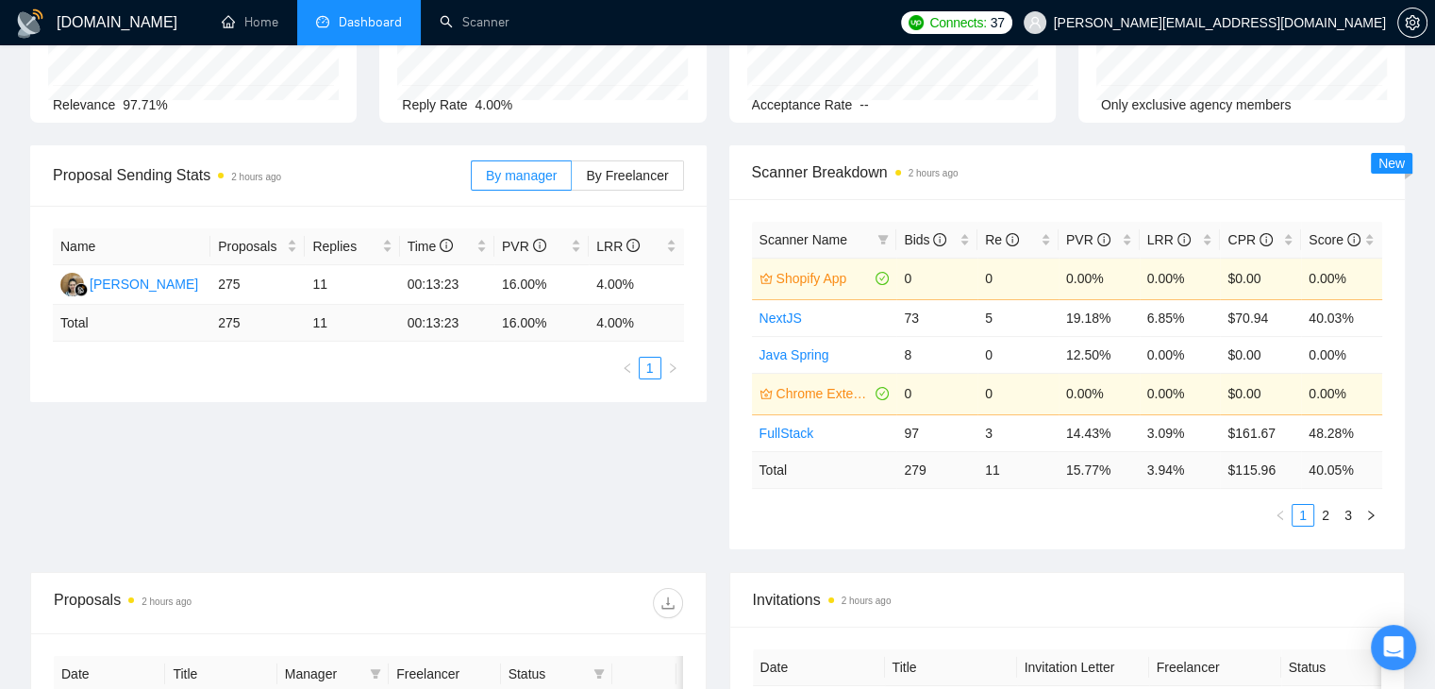
scroll to position [189, 0]
click at [889, 236] on span at bounding box center [883, 238] width 19 height 28
click at [660, 477] on div "Proposal Sending Stats 2 hours ago By manager By Freelancer Name Proposals Repl…" at bounding box center [717, 356] width 1397 height 426
click at [887, 241] on icon "filter" at bounding box center [882, 237] width 11 height 11
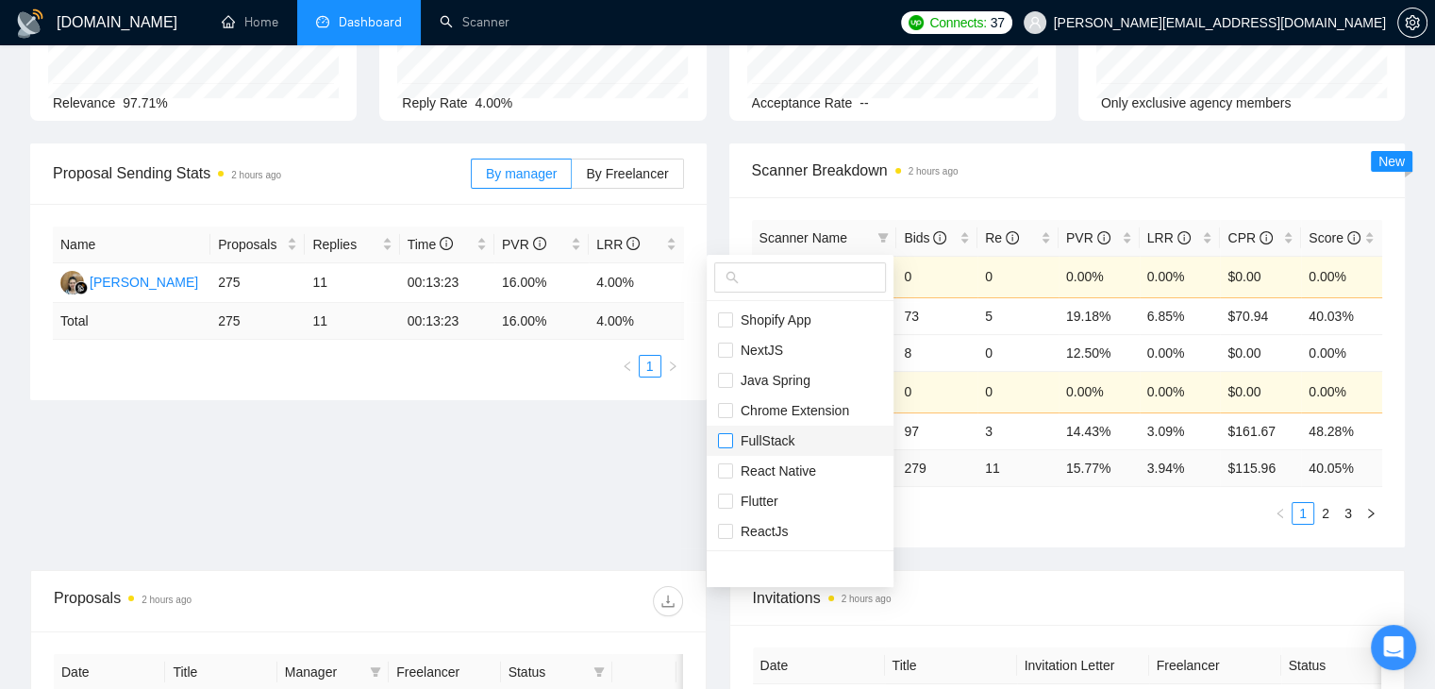
click at [724, 443] on input "checkbox" at bounding box center [725, 440] width 15 height 15
checkbox input "true"
click at [726, 501] on input "checkbox" at bounding box center [725, 500] width 15 height 15
checkbox input "true"
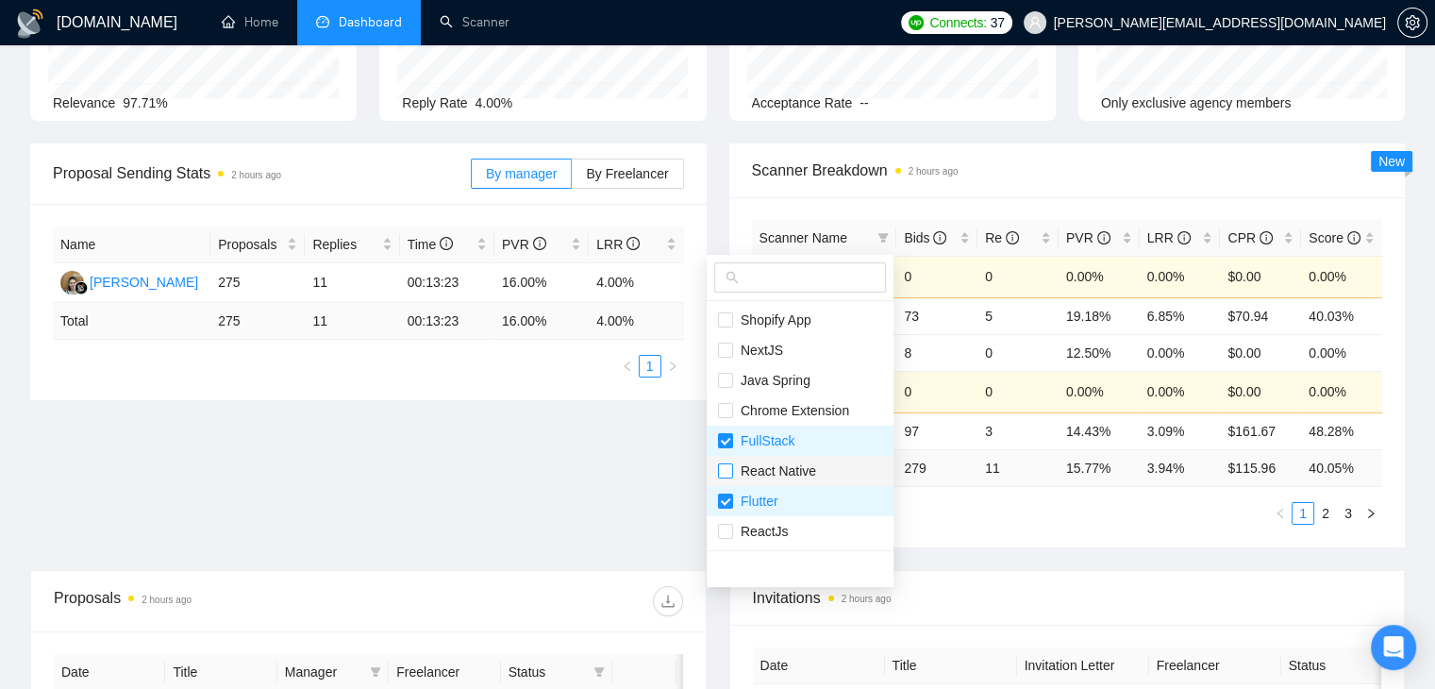
click at [722, 468] on input "checkbox" at bounding box center [725, 470] width 15 height 15
checkbox input "true"
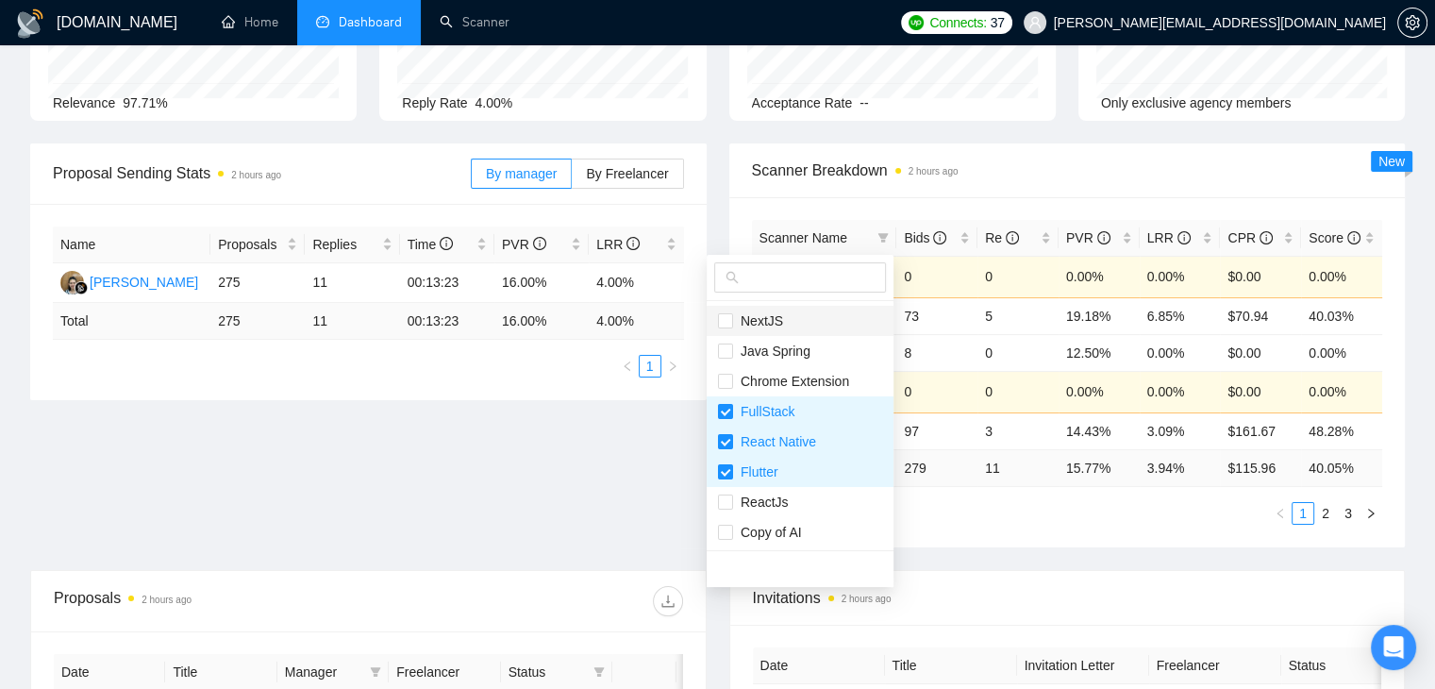
scroll to position [0, 0]
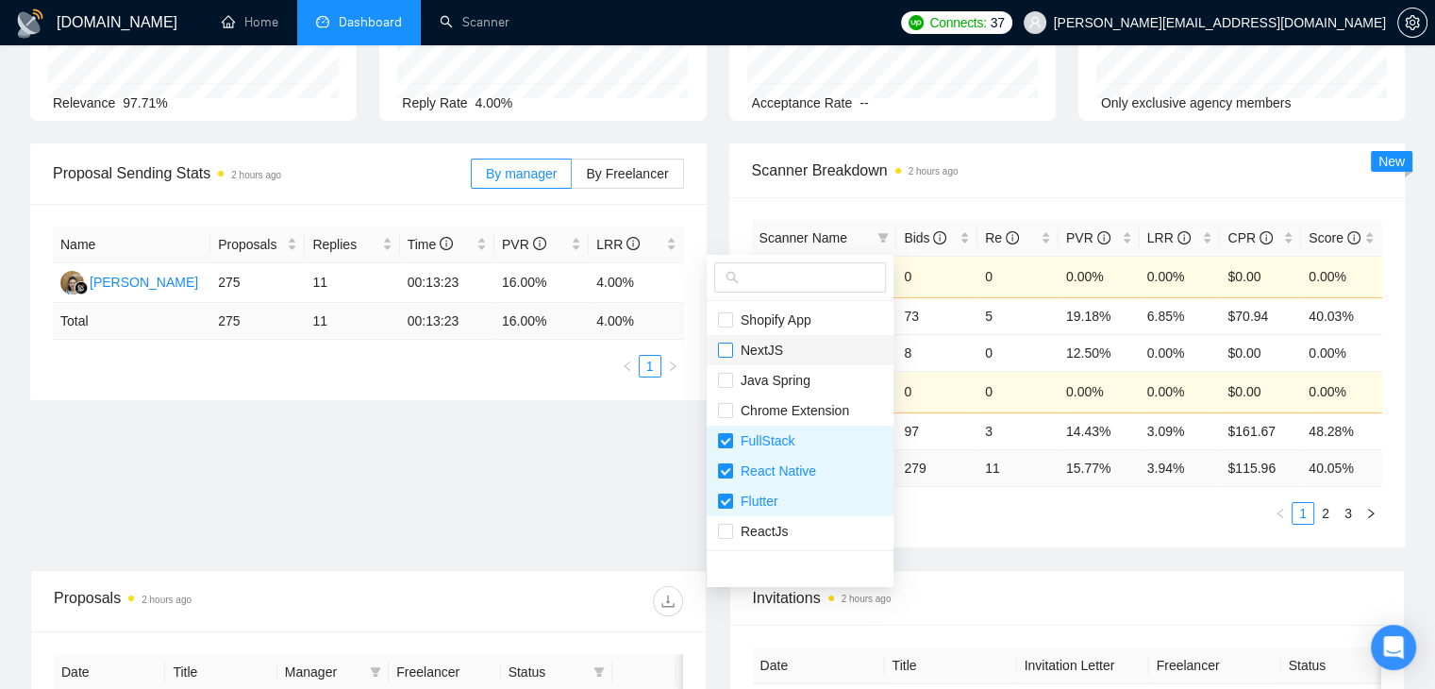
click at [718, 351] on input "checkbox" at bounding box center [725, 349] width 15 height 15
checkbox input "true"
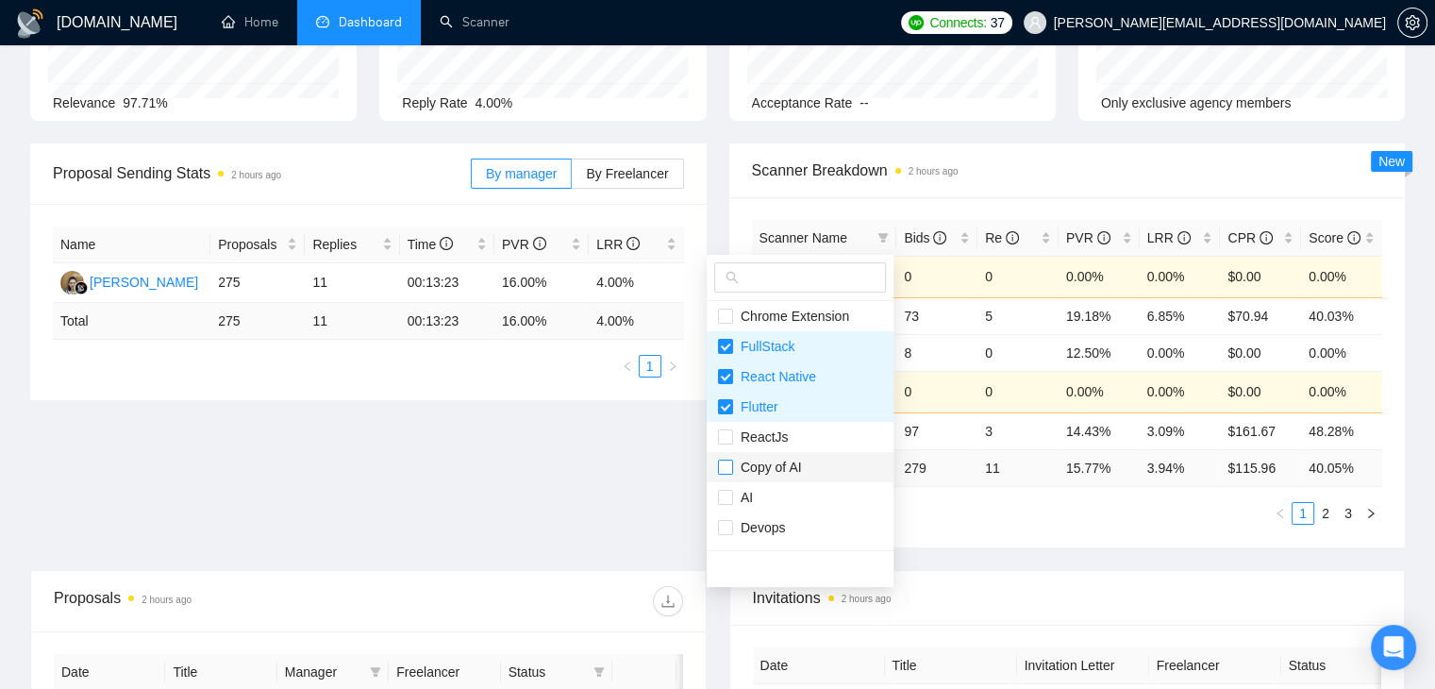
click at [722, 464] on input "checkbox" at bounding box center [725, 466] width 15 height 15
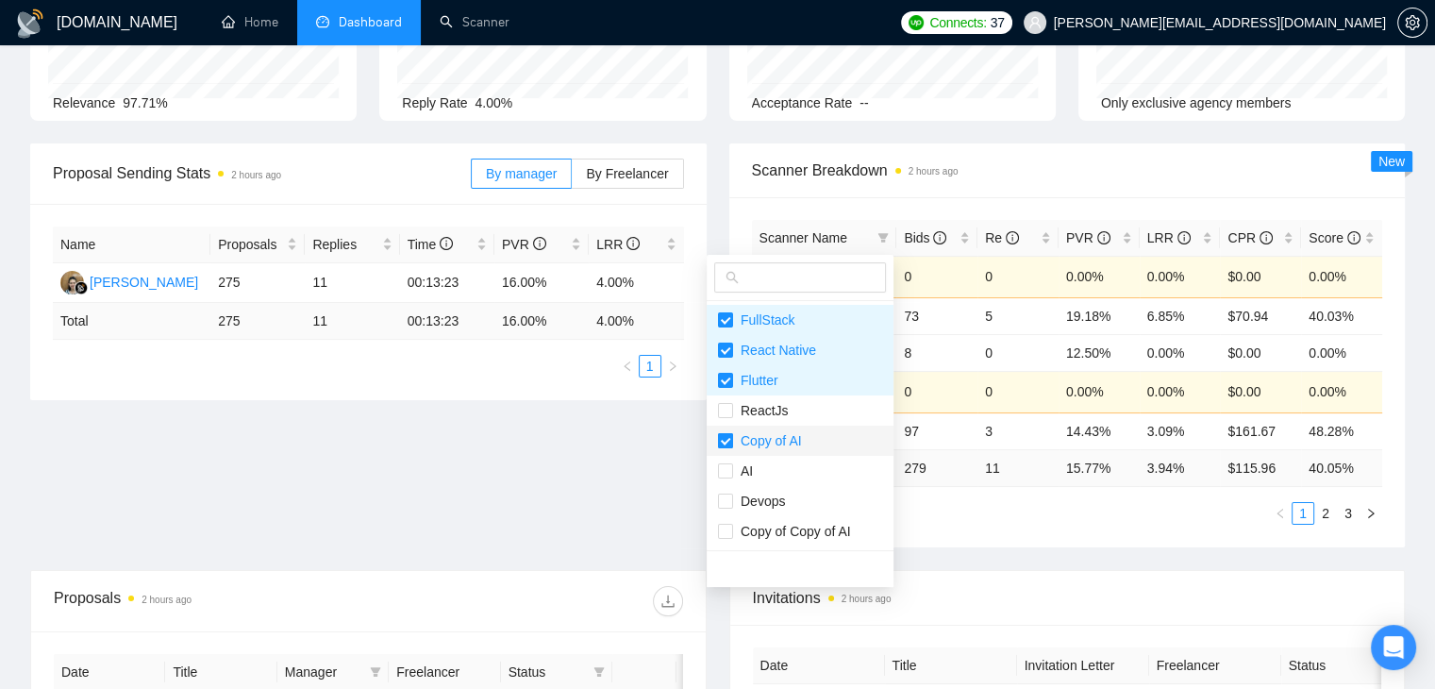
click at [720, 437] on input "checkbox" at bounding box center [725, 440] width 15 height 15
checkbox input "false"
click at [726, 529] on input "checkbox" at bounding box center [725, 531] width 15 height 15
checkbox input "true"
click at [674, 441] on div "Proposal Sending Stats 2 hours ago By manager By Freelancer Name Proposals Repl…" at bounding box center [717, 356] width 1397 height 426
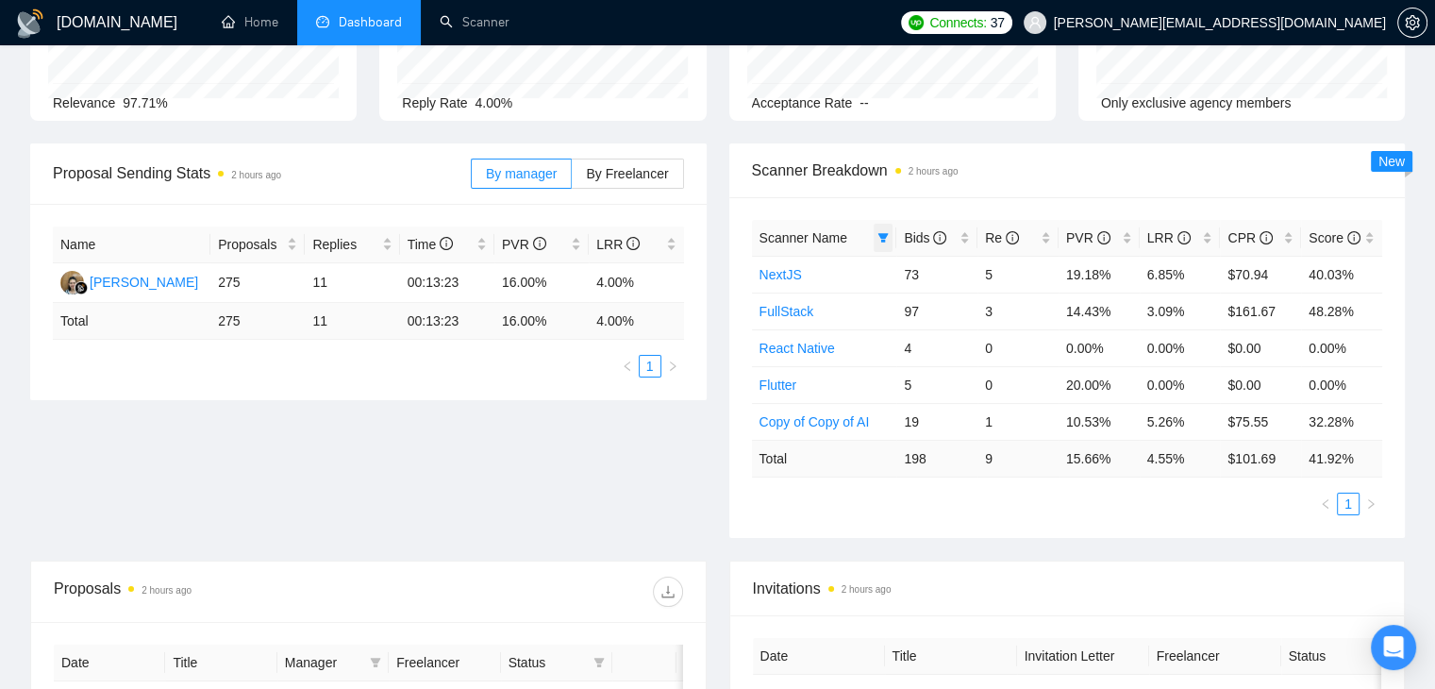
click at [881, 243] on span at bounding box center [883, 238] width 19 height 28
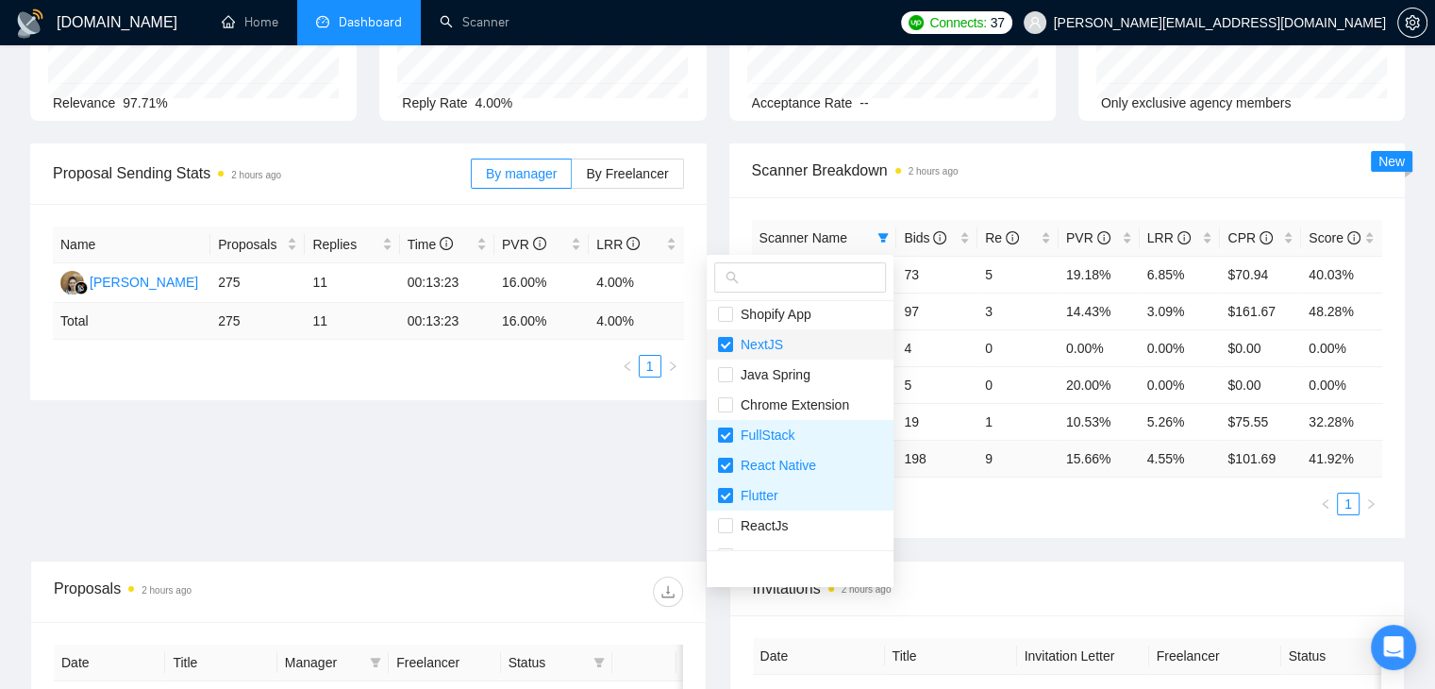
scroll to position [0, 0]
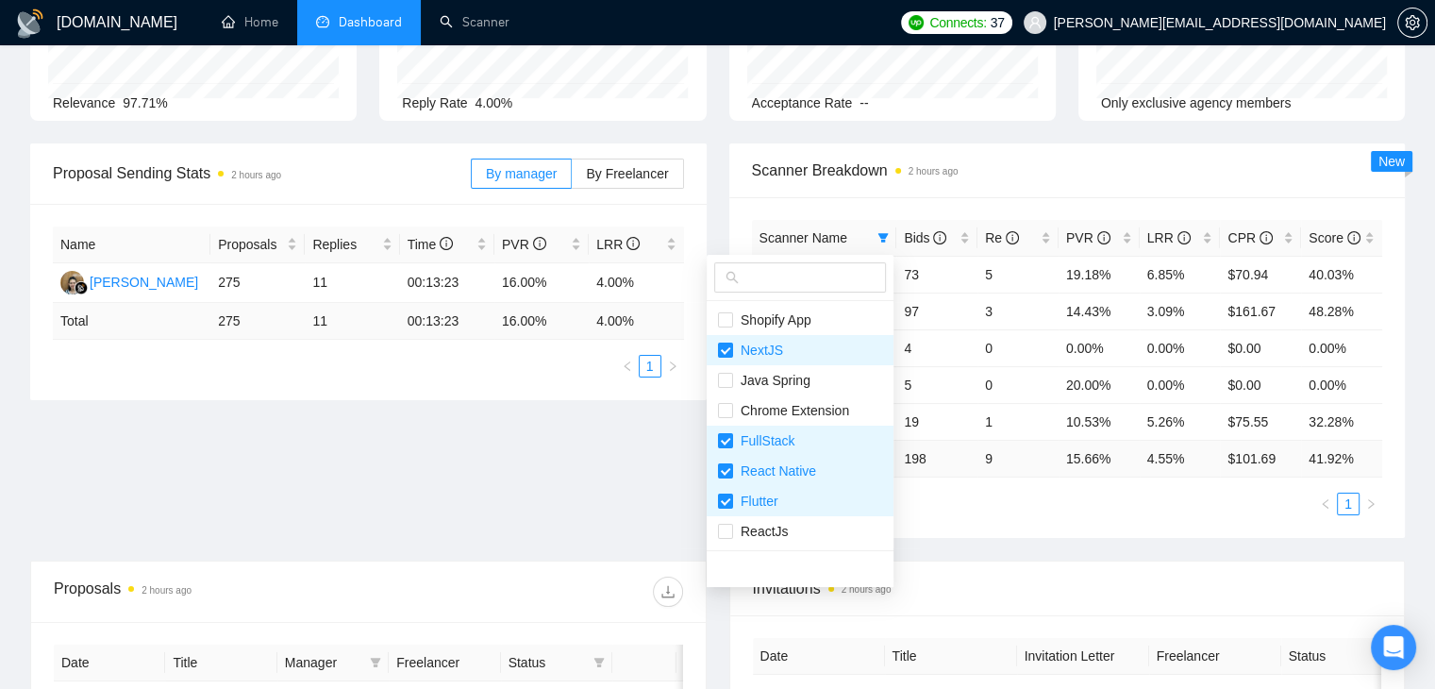
click at [647, 444] on div "Proposal Sending Stats 2 hours ago By manager By Freelancer Name Proposals Repl…" at bounding box center [717, 351] width 1397 height 417
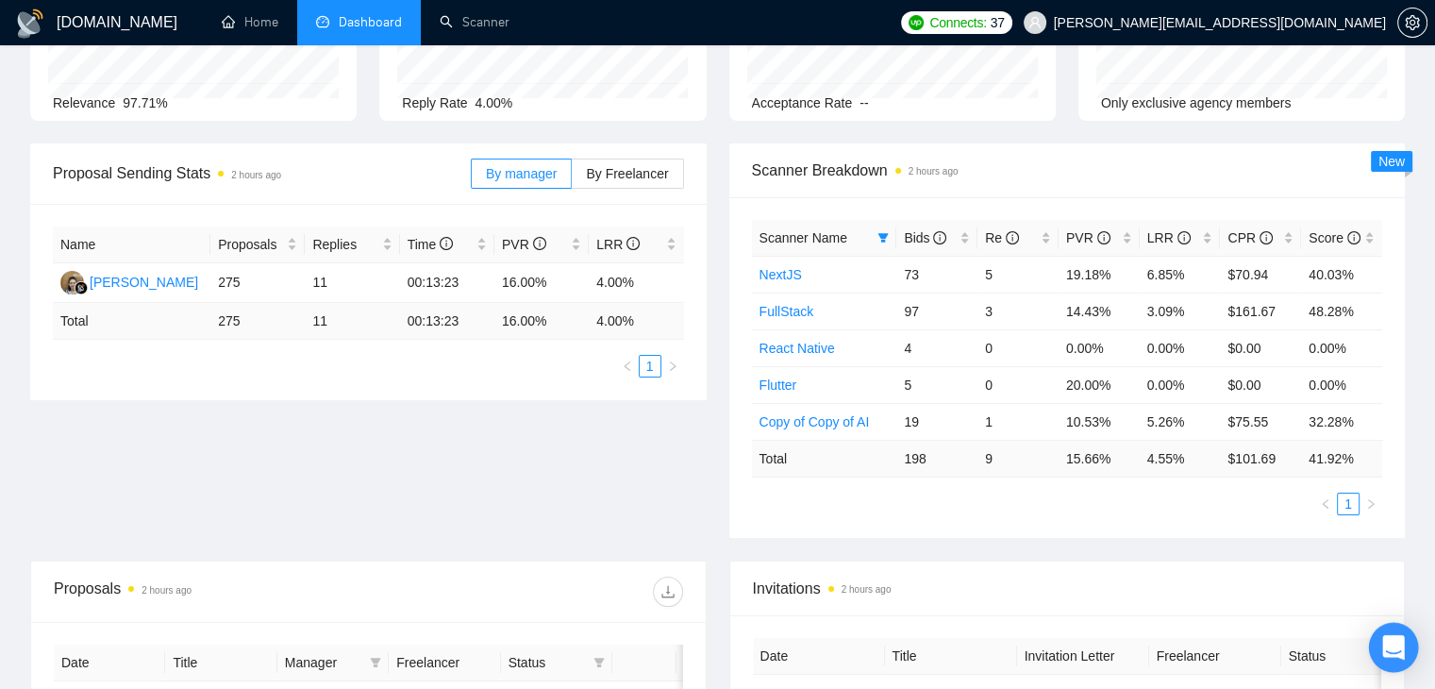
click at [1380, 639] on div "Open Intercom Messenger" at bounding box center [1394, 648] width 50 height 50
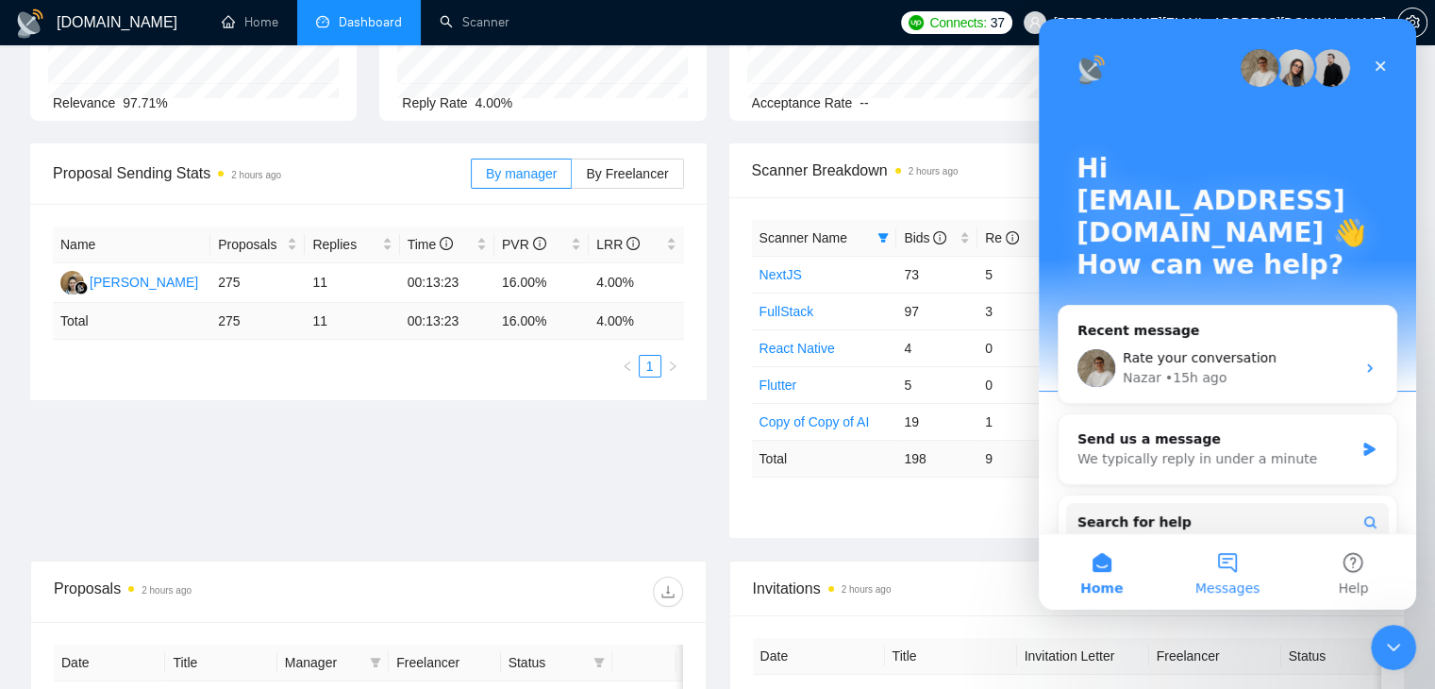
click at [1235, 574] on button "Messages" at bounding box center [1226, 571] width 125 height 75
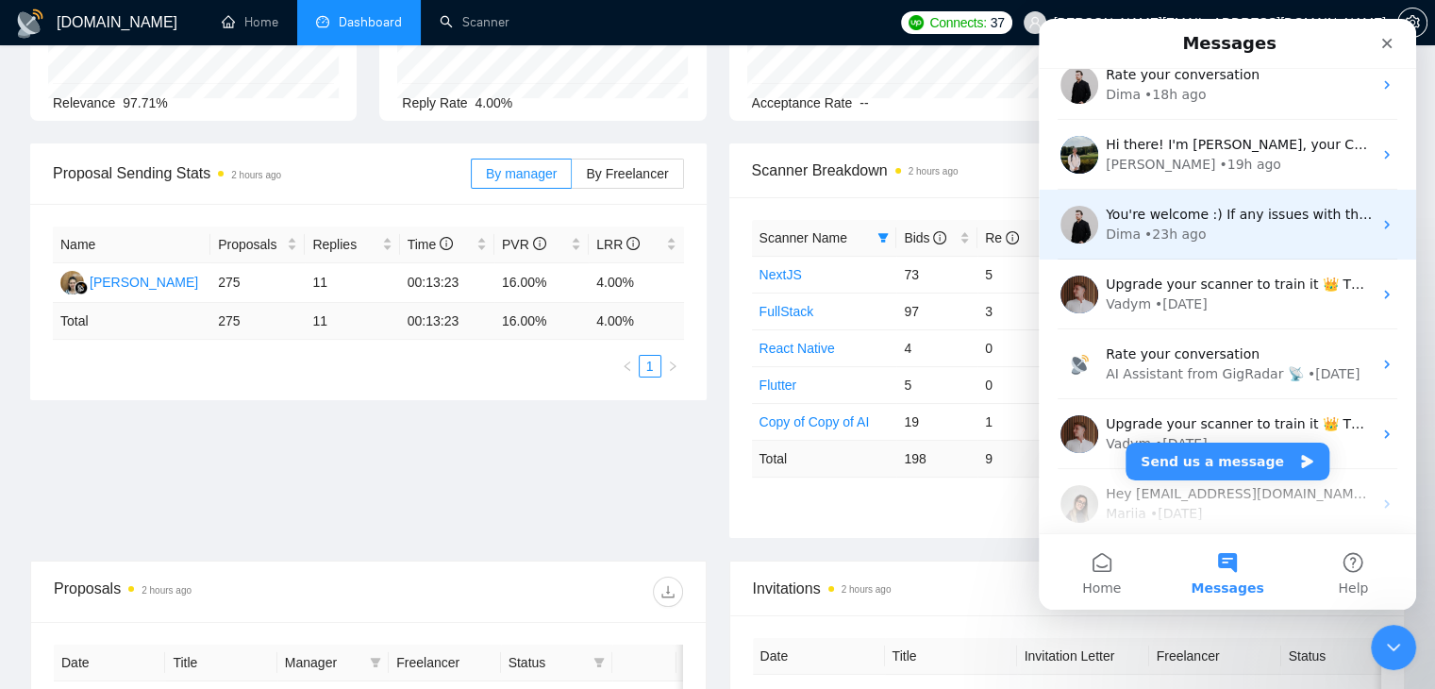
scroll to position [189, 0]
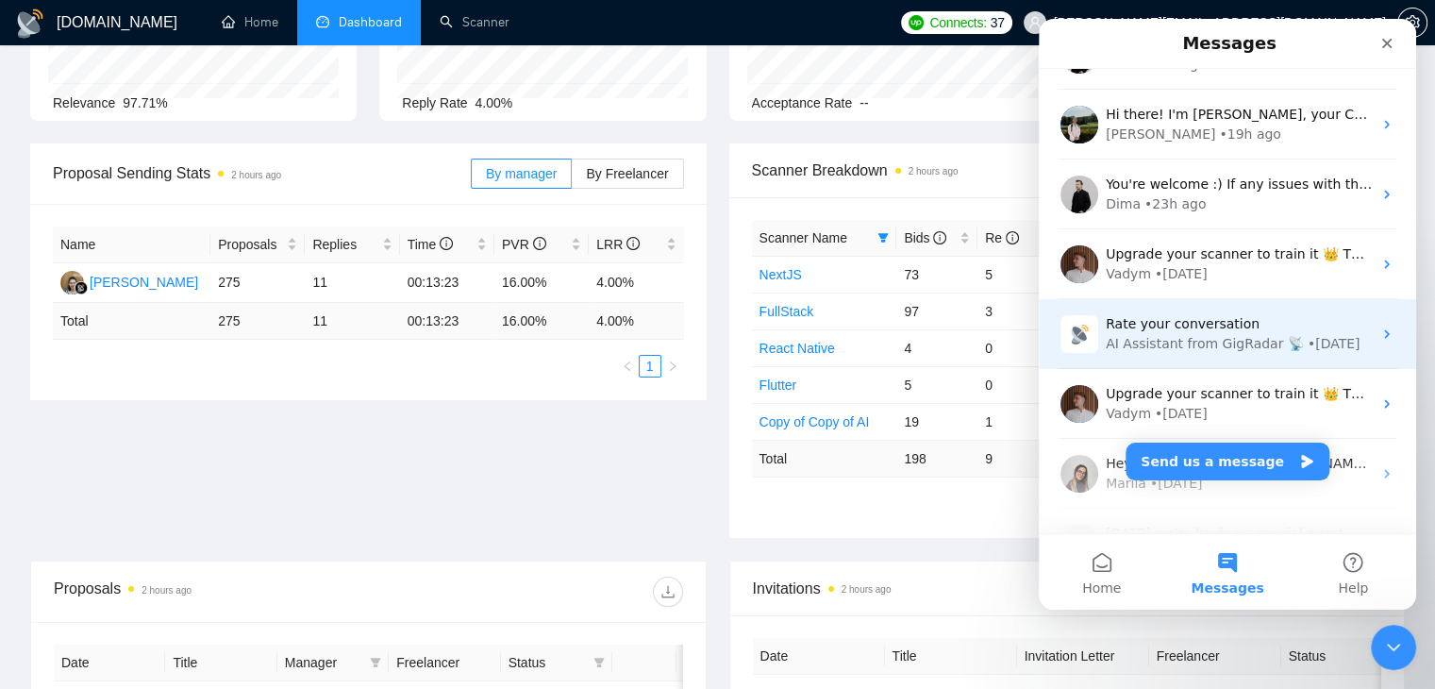
click at [1165, 351] on div "AI Assistant from GigRadar 📡" at bounding box center [1205, 344] width 198 height 20
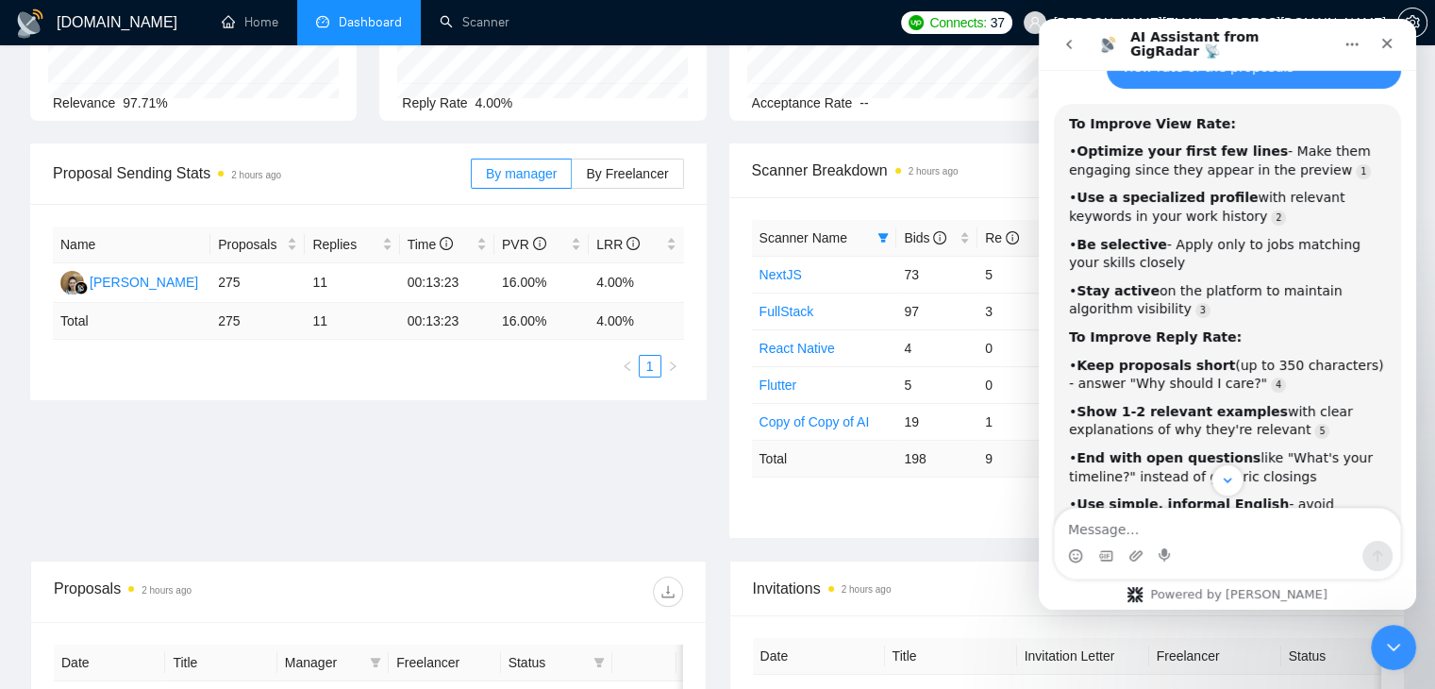
scroll to position [14740, 0]
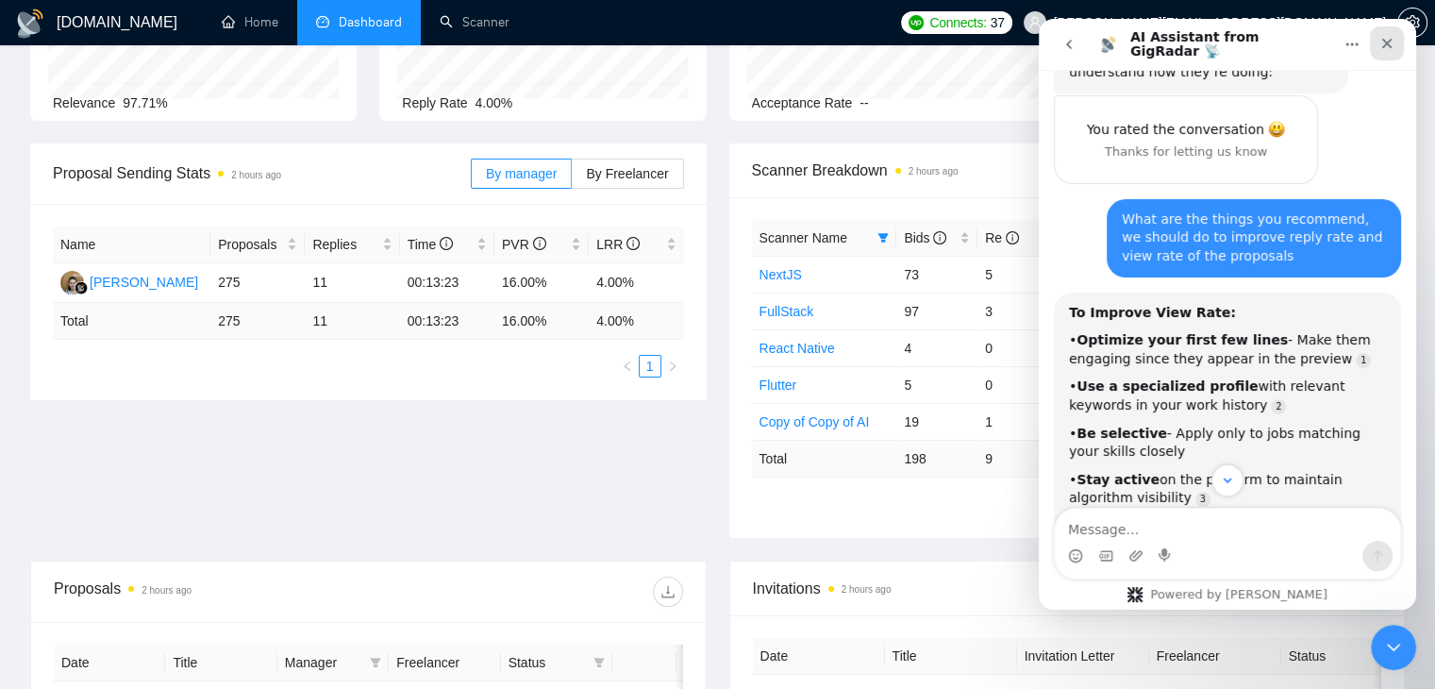
click at [1385, 42] on icon "Close" at bounding box center [1386, 43] width 15 height 15
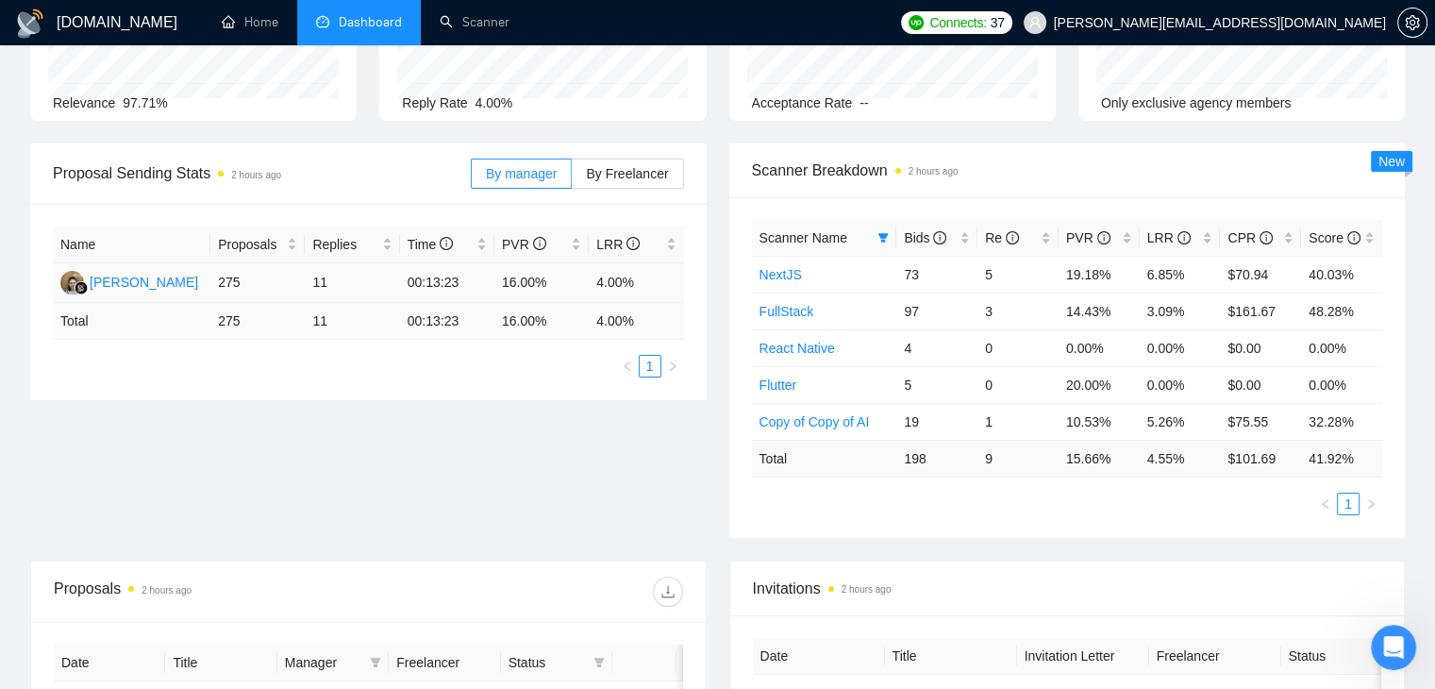
scroll to position [16155, 0]
drag, startPoint x: 551, startPoint y: 280, endPoint x: 492, endPoint y: 271, distance: 59.2
click at [492, 271] on tr "Endang Susilowati 275 11 00:13:23 16.00% 4.00%" at bounding box center [368, 283] width 631 height 40
drag, startPoint x: 641, startPoint y: 280, endPoint x: 576, endPoint y: 293, distance: 65.5
click at [576, 293] on tr "Endang Susilowati 275 11 00:13:23 16.00% 4.00%" at bounding box center [368, 283] width 631 height 40
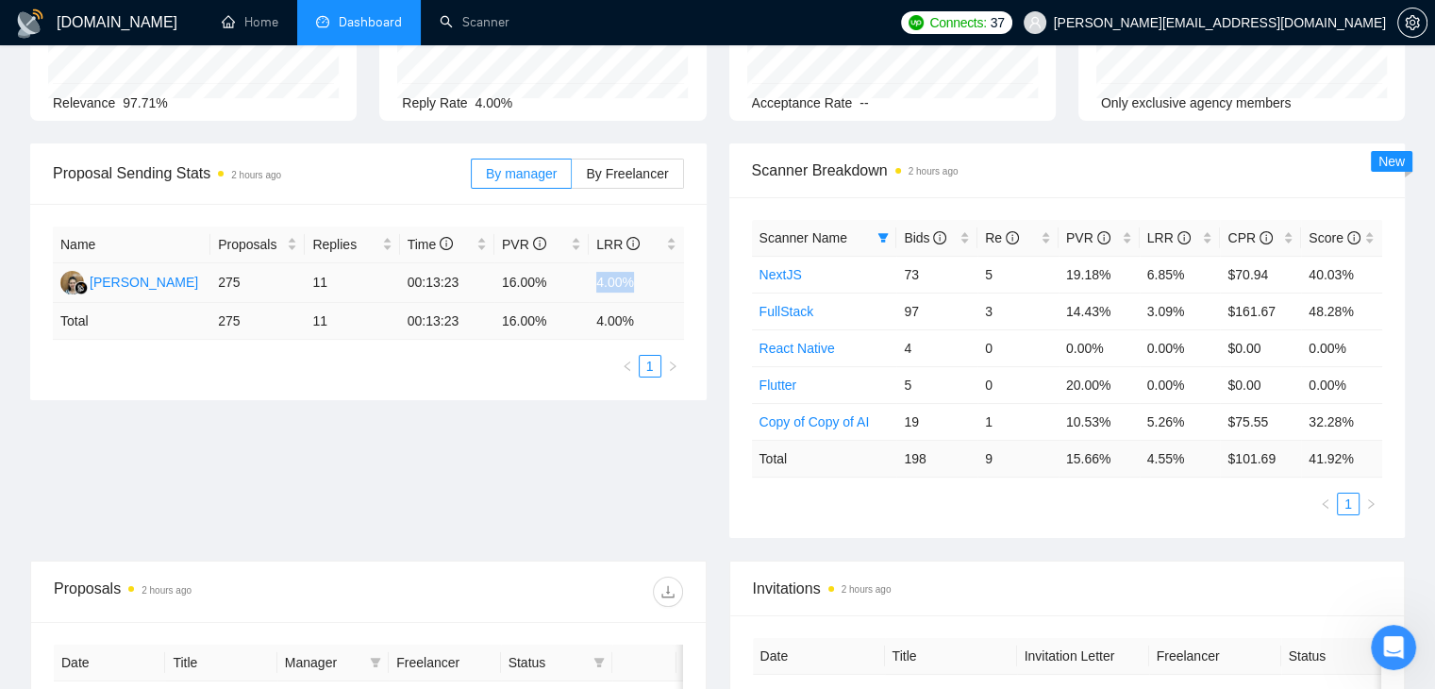
click at [608, 282] on td "4.00%" at bounding box center [636, 283] width 94 height 40
click at [577, 393] on div "Name Proposals Replies Time PVR LRR Endang Susilowati 275 11 00:13:23 16.00% 4.…" at bounding box center [368, 302] width 676 height 196
click at [608, 286] on td "4.00%" at bounding box center [636, 283] width 94 height 40
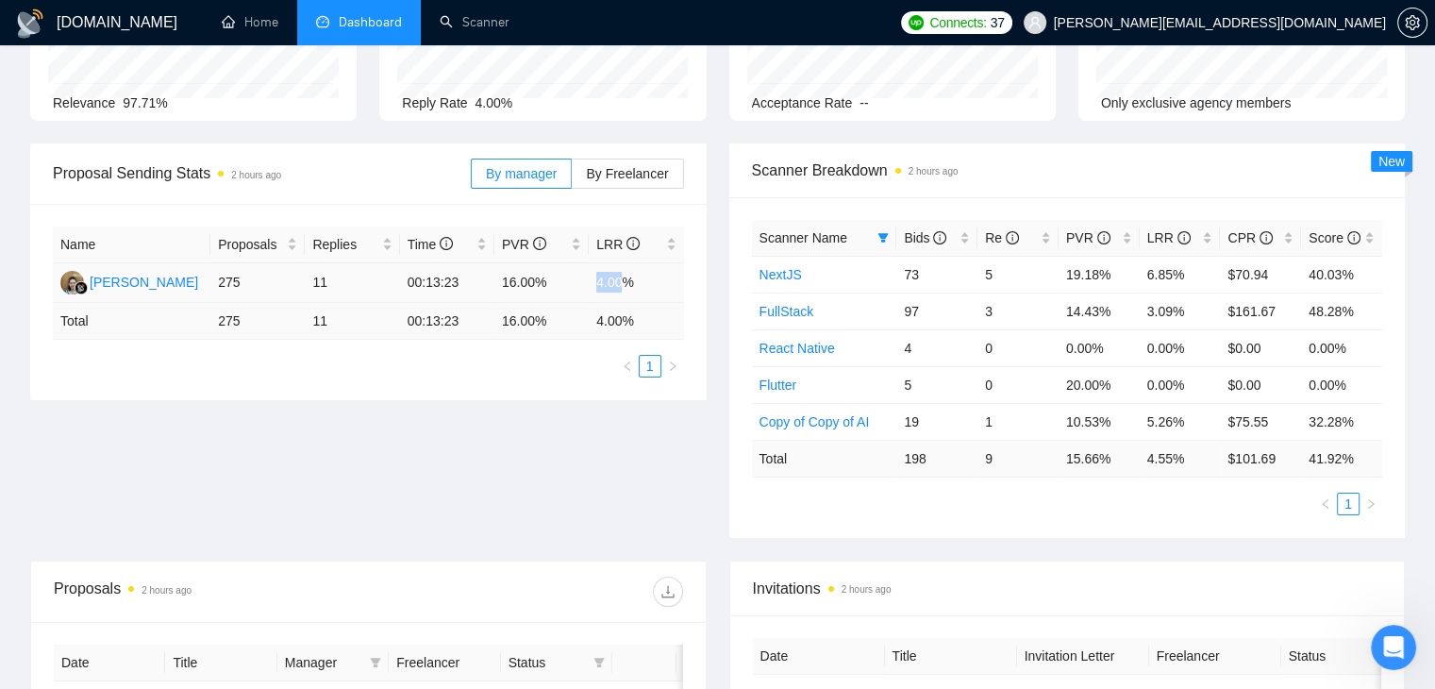
click at [608, 286] on td "4.00%" at bounding box center [636, 283] width 94 height 40
click at [615, 401] on div "Proposal Sending Stats 2 hours ago By manager By Freelancer Name Proposals Repl…" at bounding box center [717, 351] width 1397 height 417
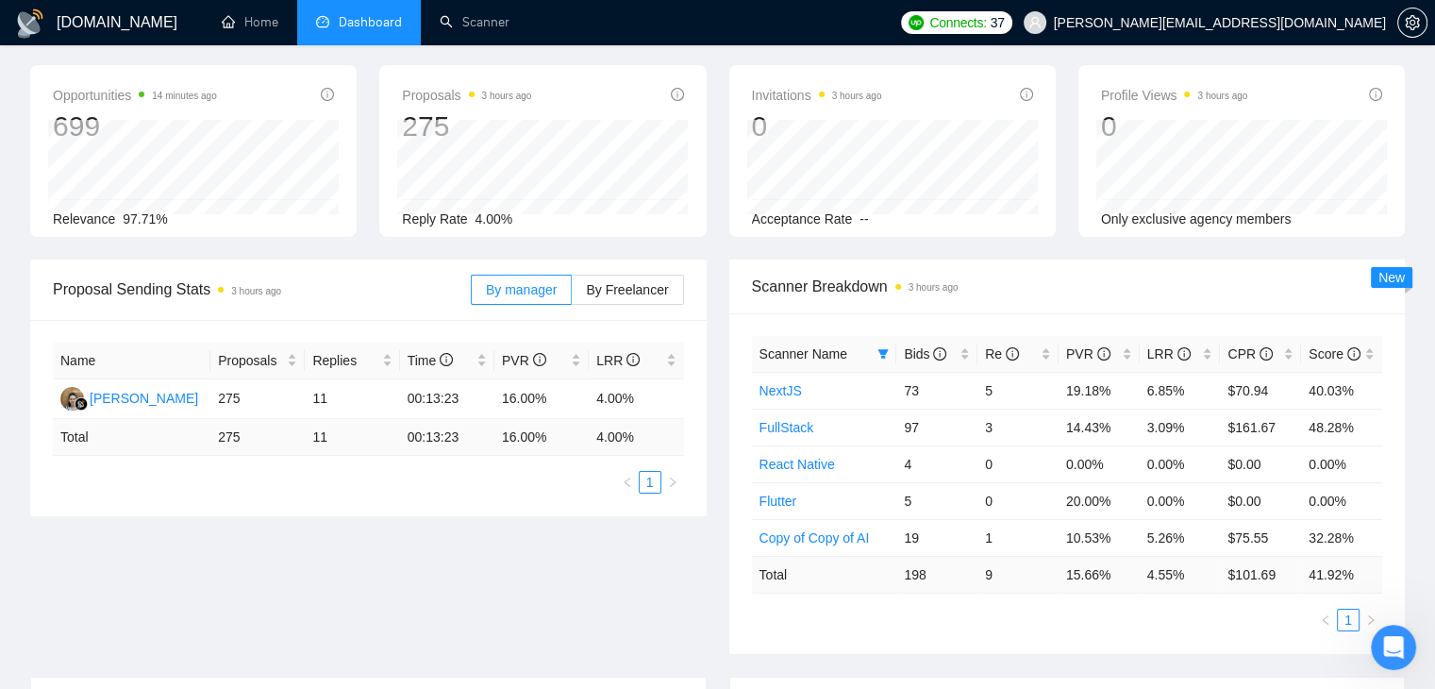
scroll to position [0, 0]
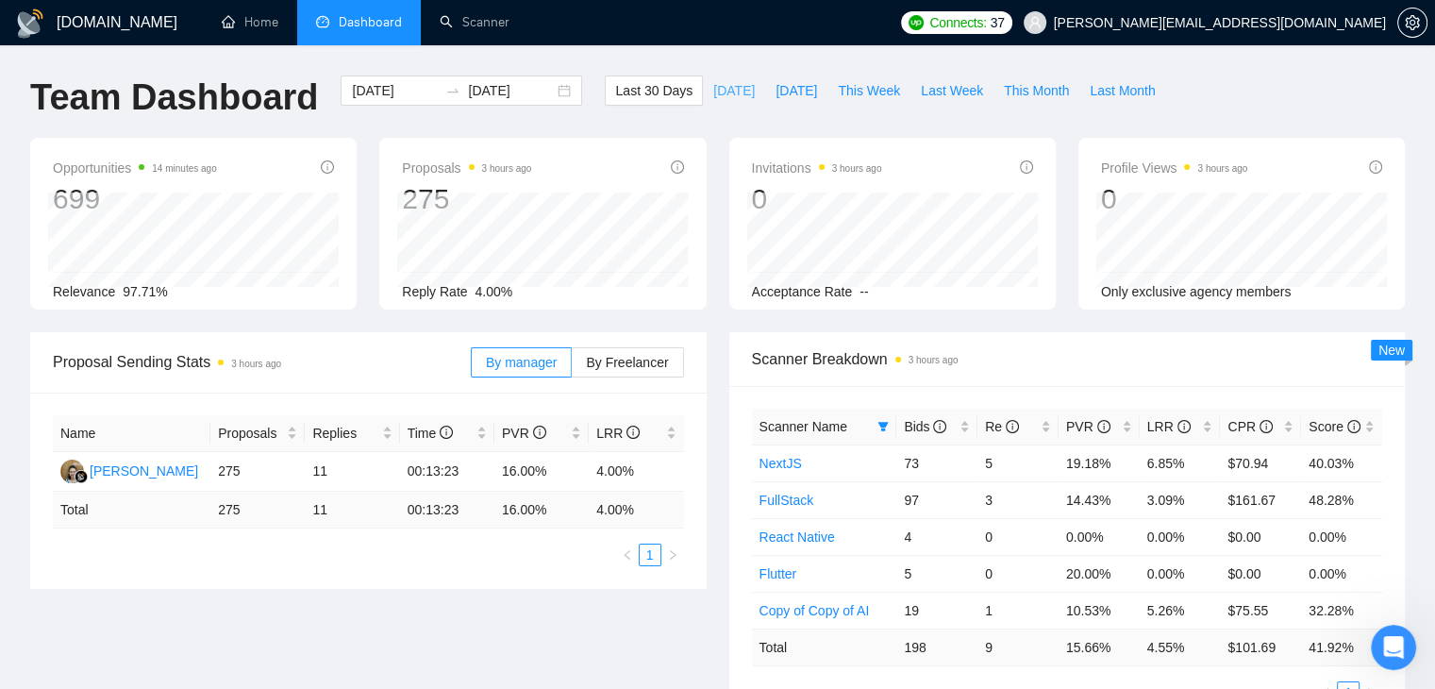
click at [713, 92] on span "[DATE]" at bounding box center [734, 90] width 42 height 21
click at [780, 95] on span "[DATE]" at bounding box center [796, 90] width 42 height 21
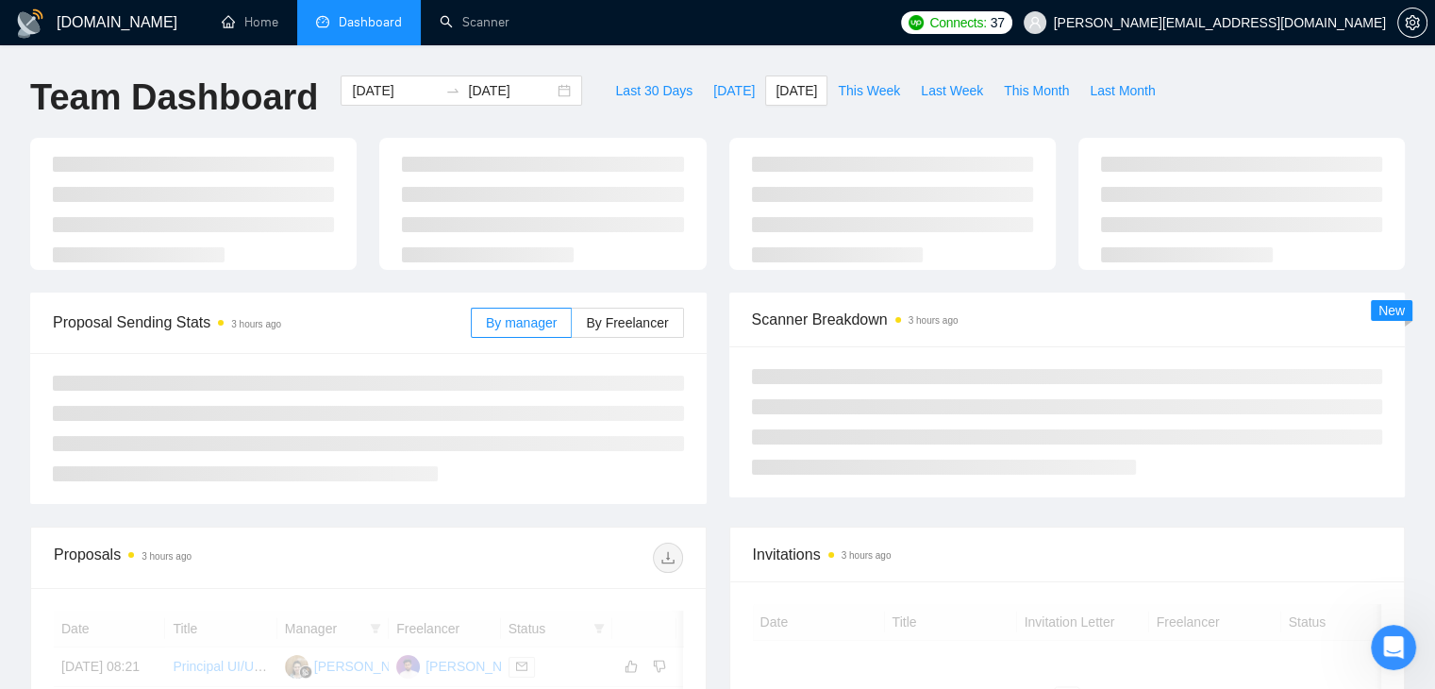
type input "[DATE]"
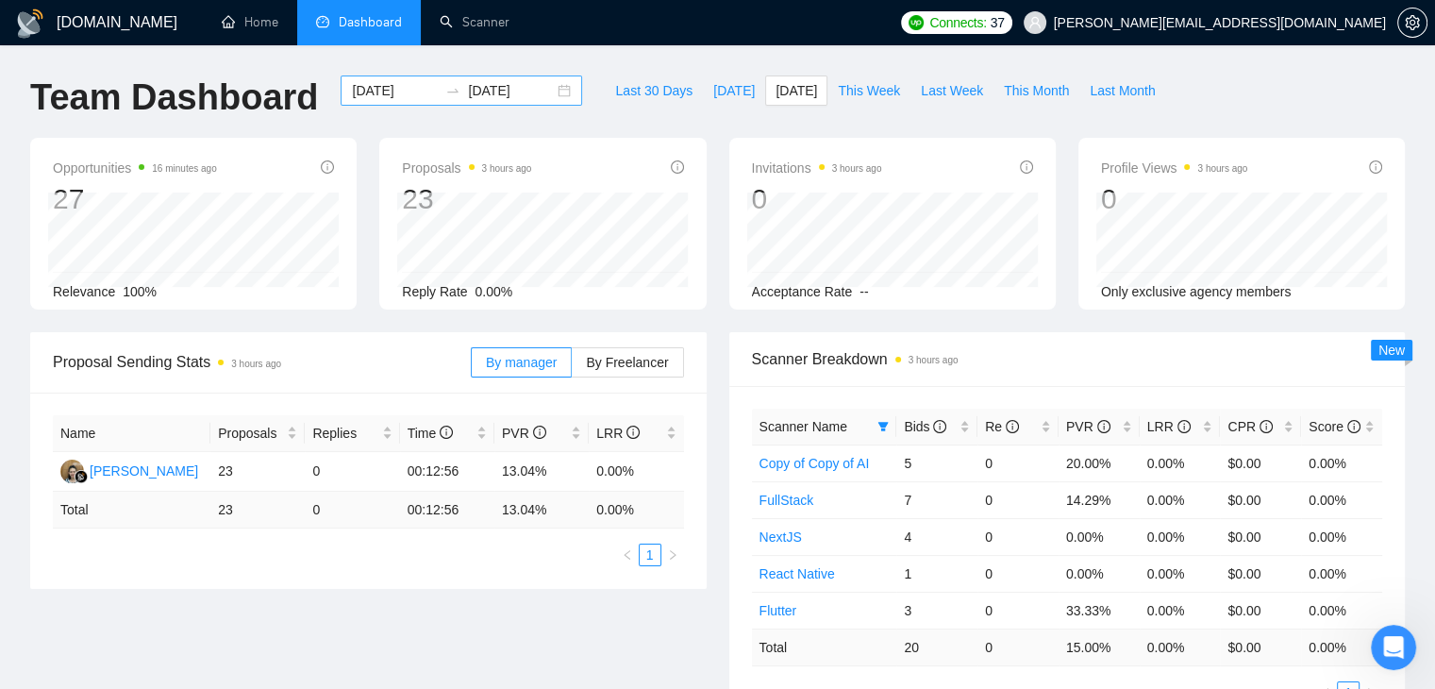
click at [552, 88] on div "2025-09-15 2025-09-15" at bounding box center [461, 90] width 241 height 30
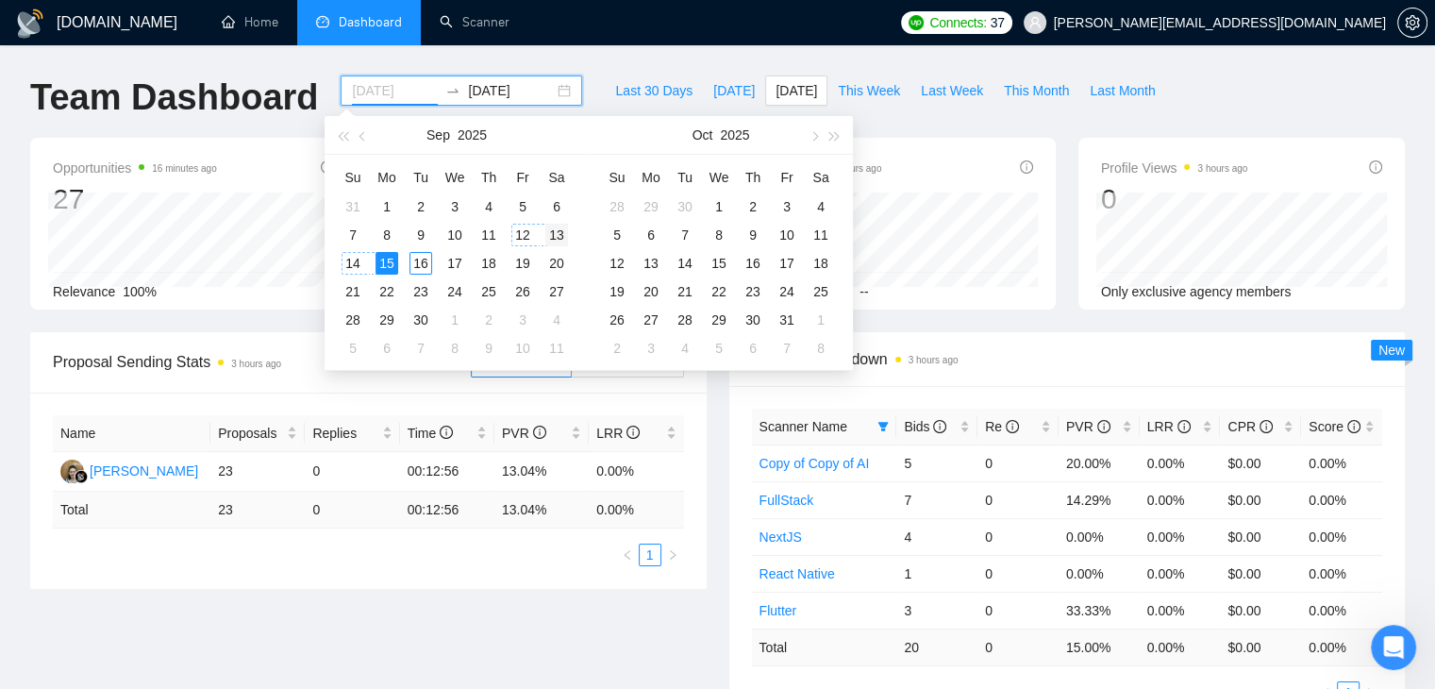
type input "2025-09-13"
click at [554, 233] on div "13" at bounding box center [556, 235] width 23 height 23
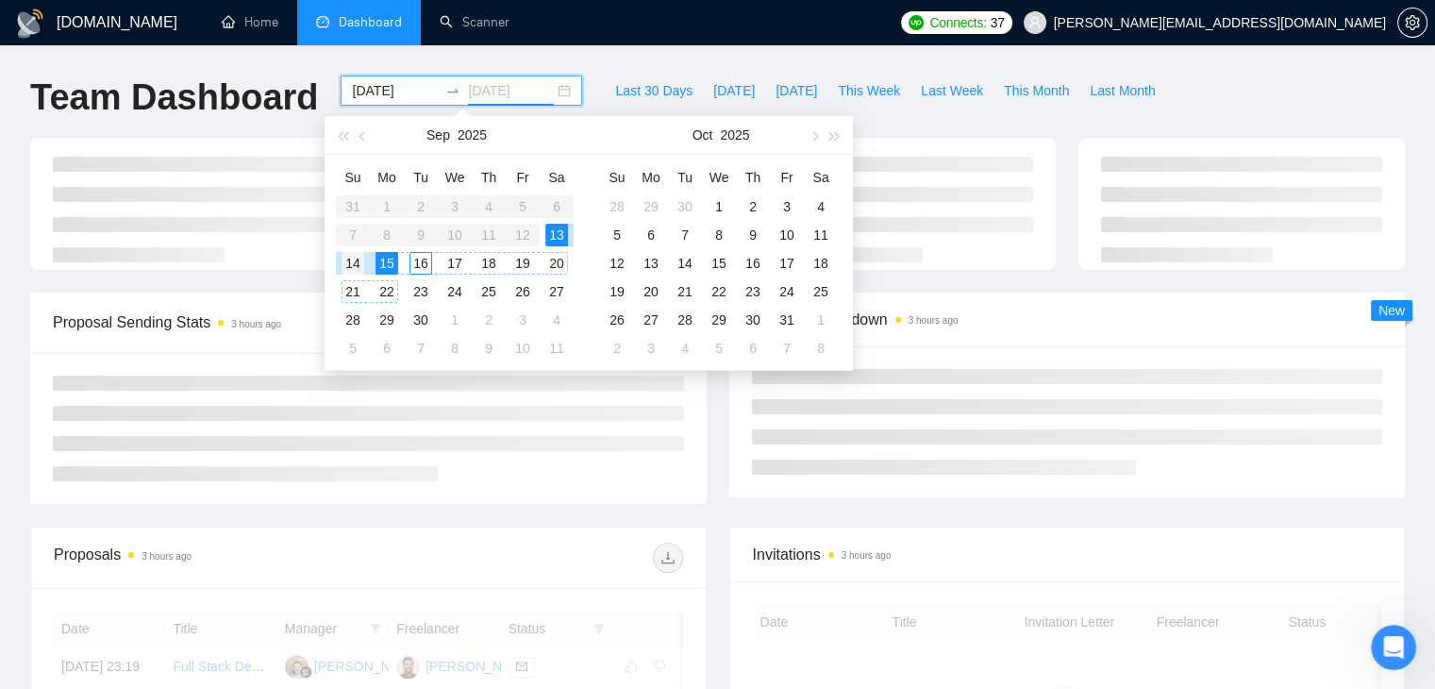
type input "2025-09-14"
click at [362, 261] on div "14" at bounding box center [352, 263] width 23 height 23
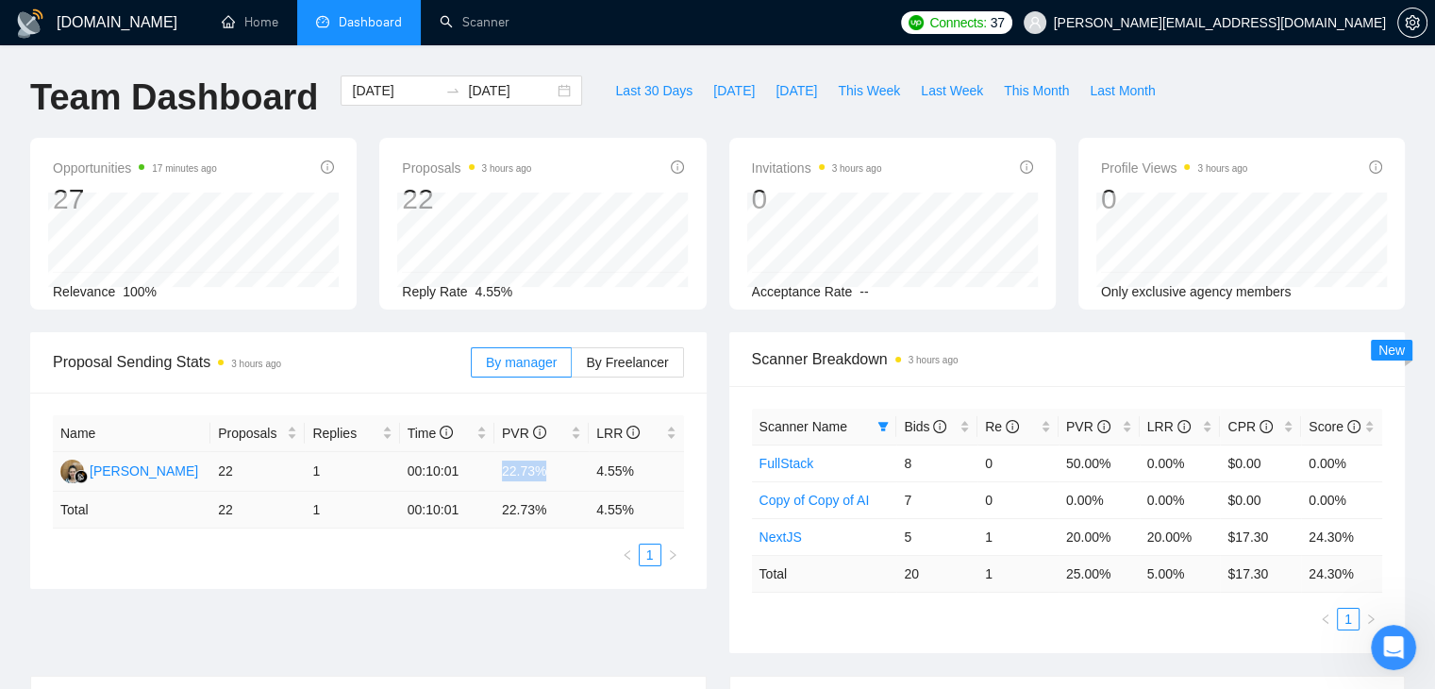
drag, startPoint x: 544, startPoint y: 470, endPoint x: 491, endPoint y: 473, distance: 53.8
click at [491, 473] on tr "Endang Susilowati 22 1 00:10:01 22.73% 4.55%" at bounding box center [368, 472] width 631 height 40
click at [509, 570] on div "Name Proposals Replies Time PVR LRR Endang Susilowati 22 1 00:10:01 22.73% 4.55…" at bounding box center [368, 490] width 676 height 196
click at [775, 92] on span "Yesterday" at bounding box center [796, 90] width 42 height 21
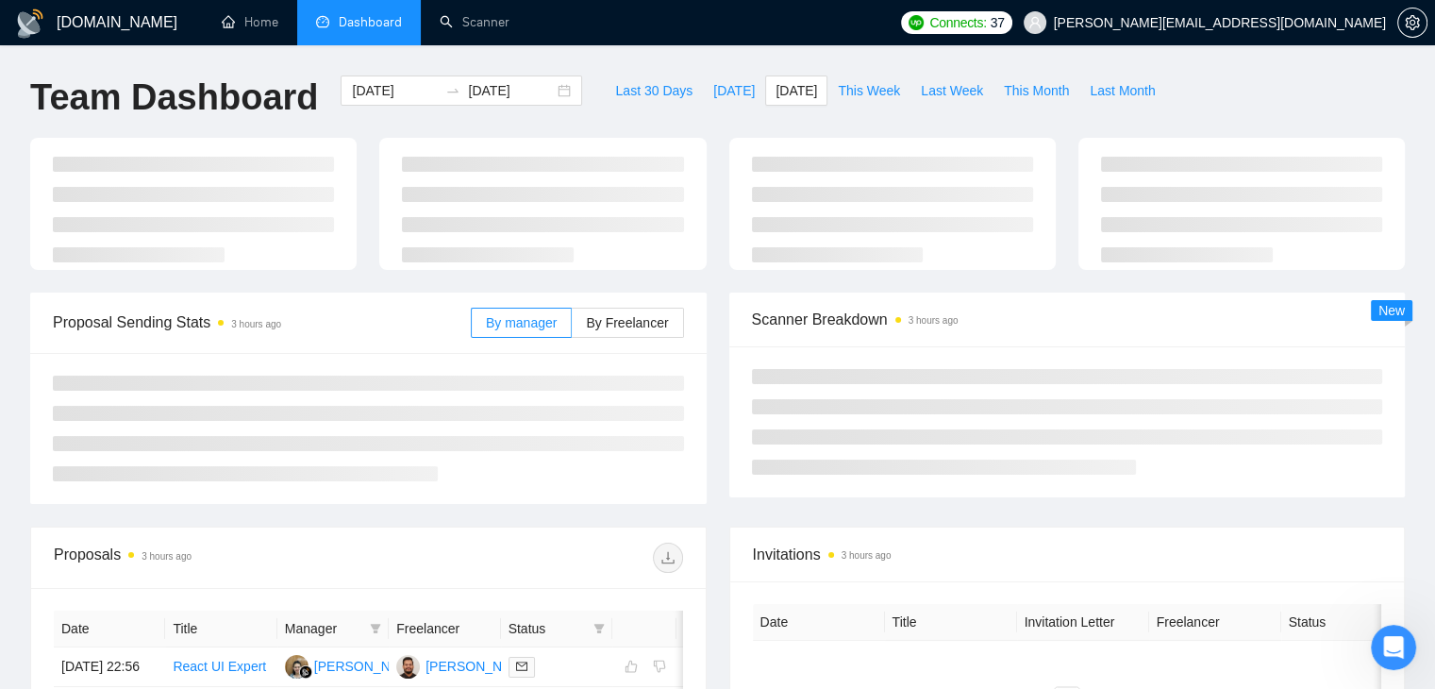
type input "2025-09-15"
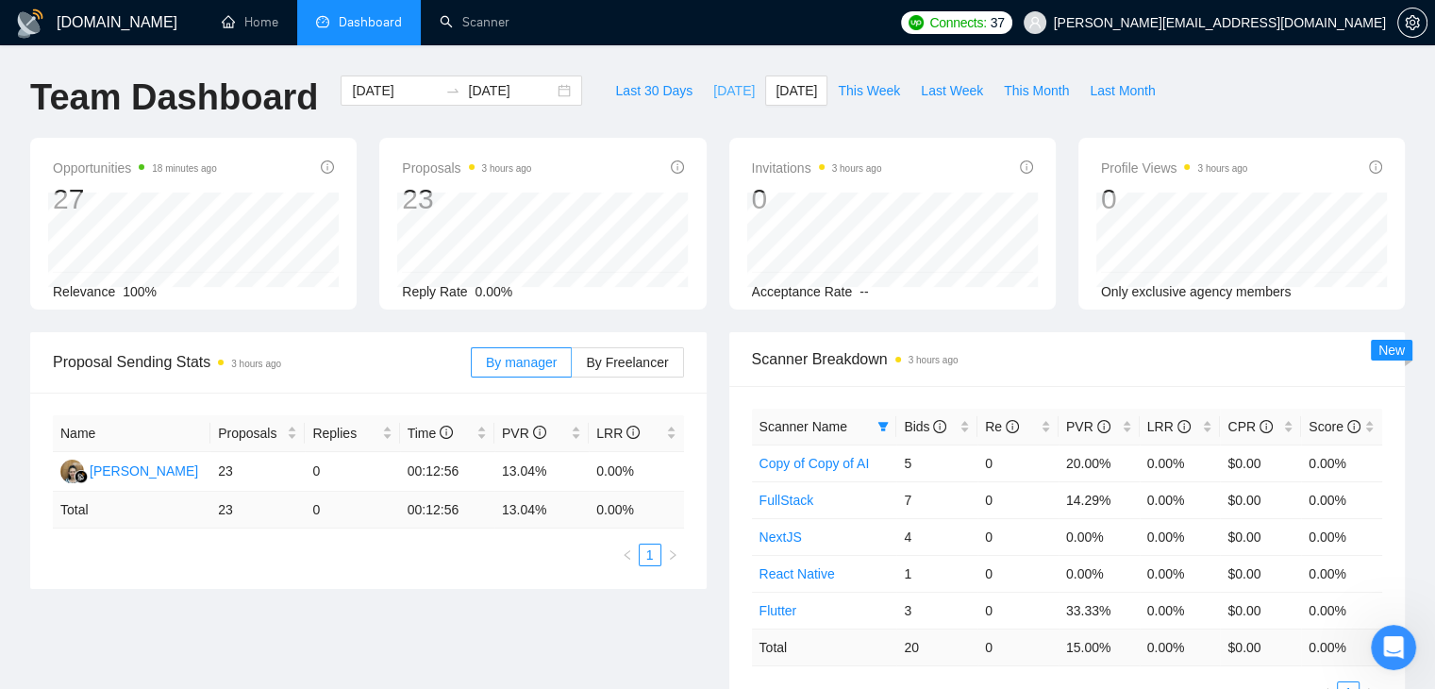
click at [713, 92] on span "Today" at bounding box center [734, 90] width 42 height 21
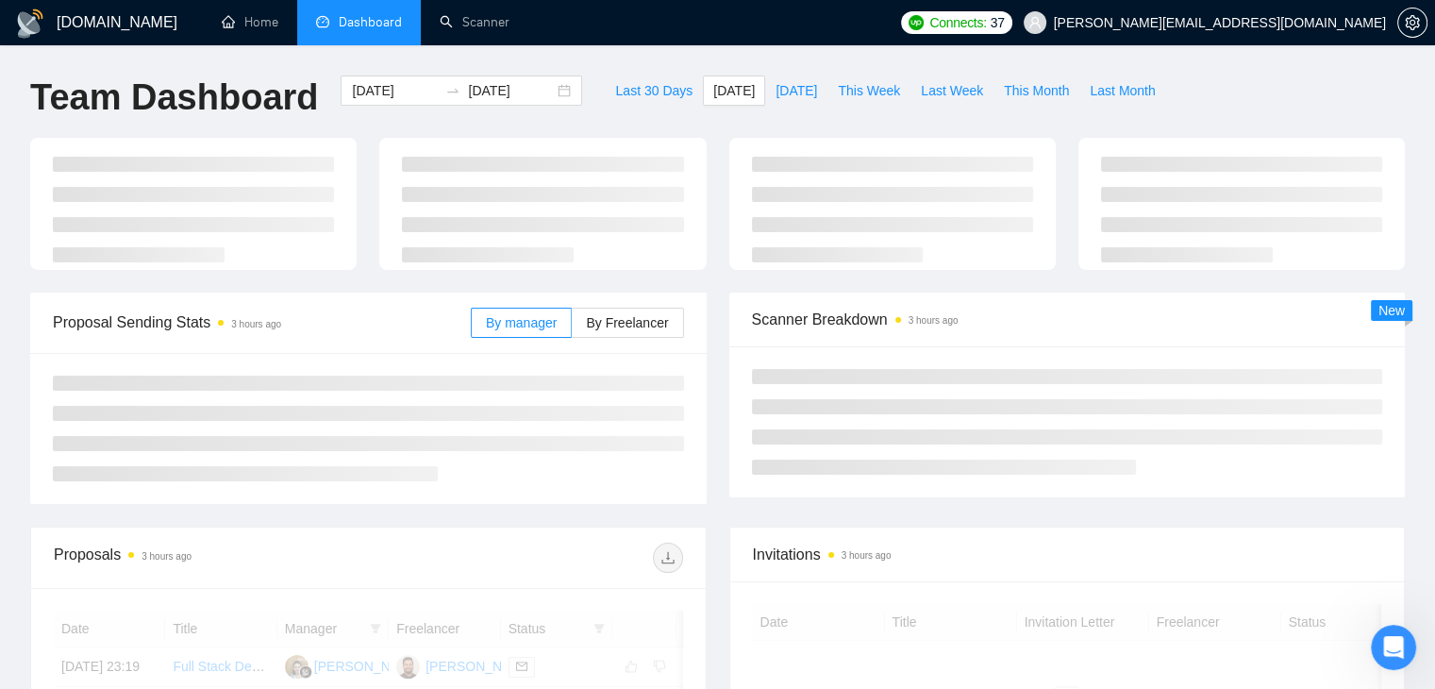
type input "2025-09-16"
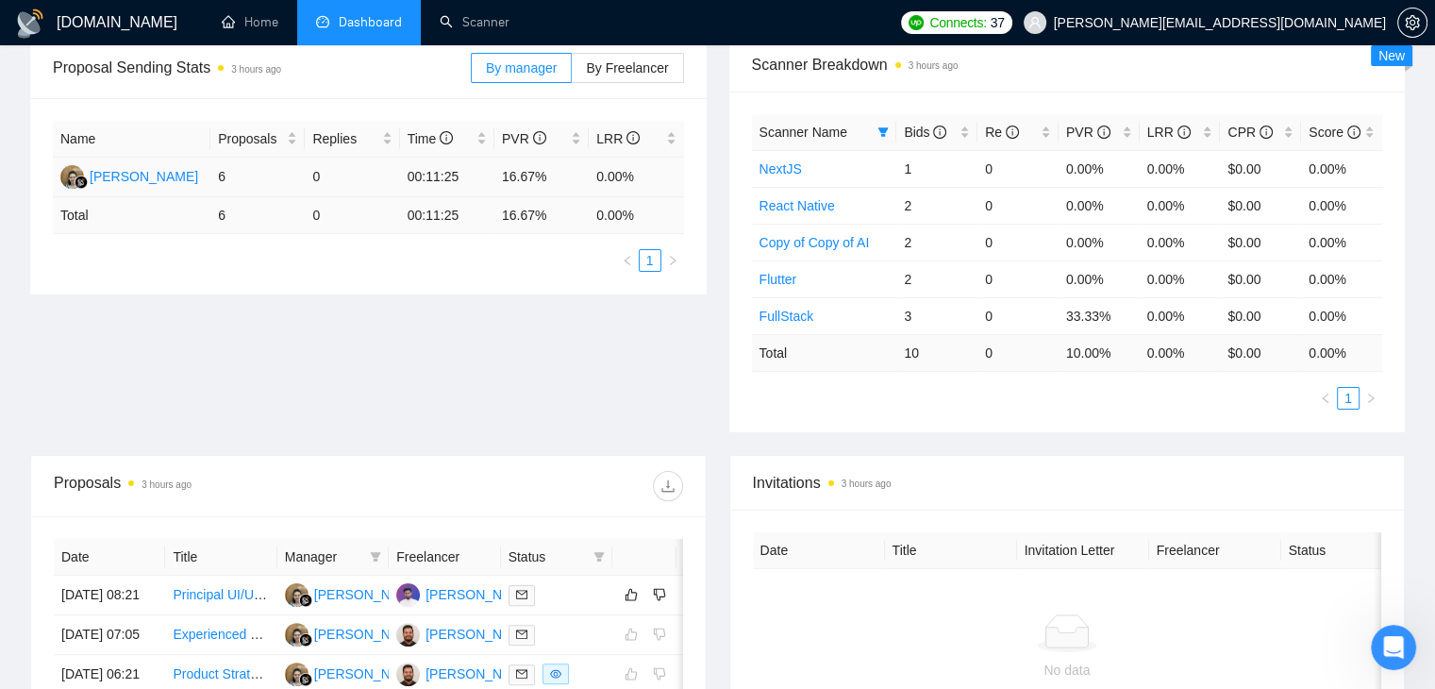
scroll to position [11, 0]
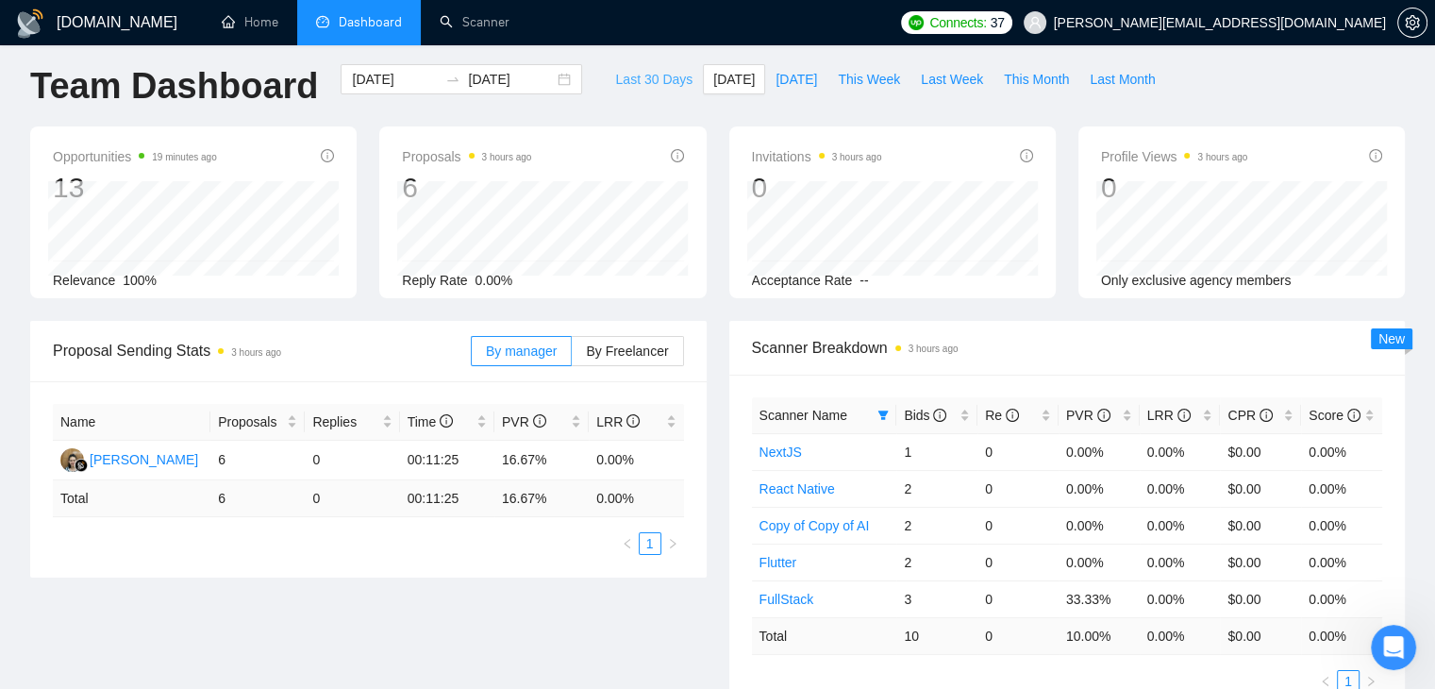
click at [640, 79] on span "Last 30 Days" at bounding box center [653, 79] width 77 height 21
type input "[DATE]"
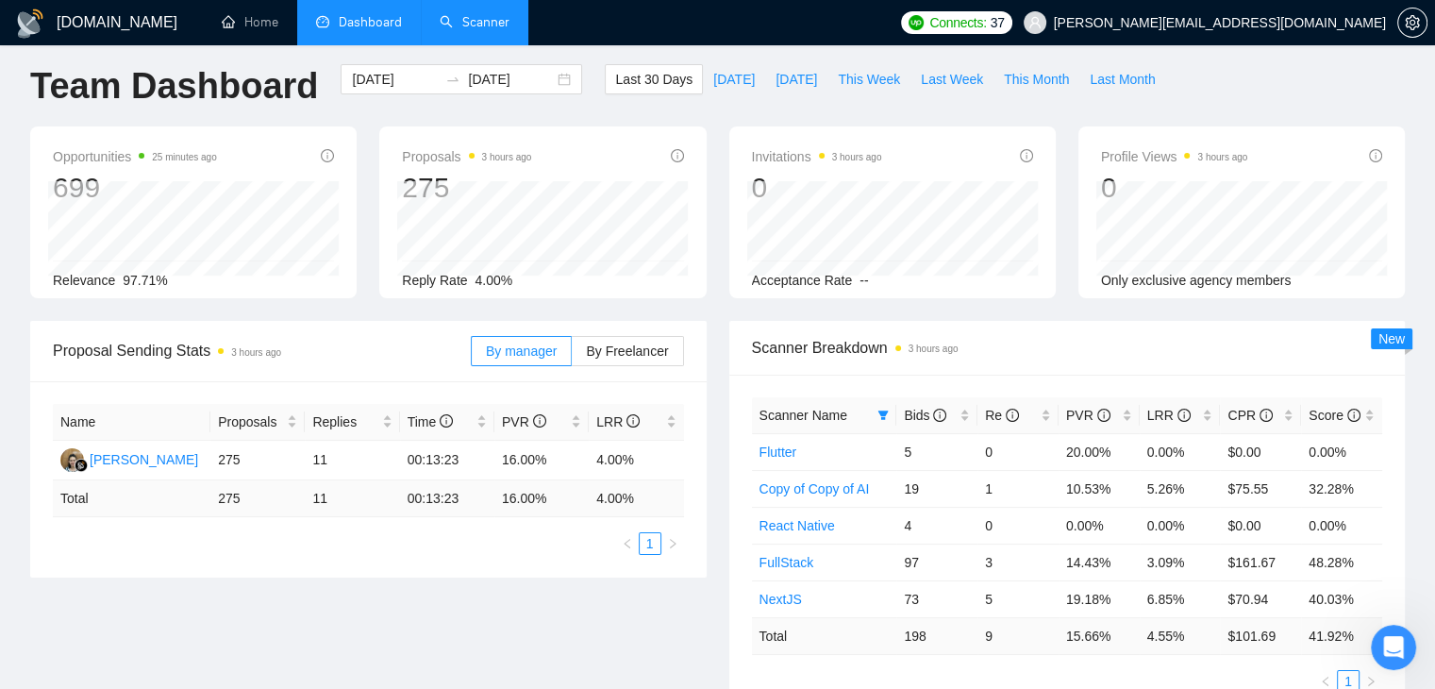
click at [444, 14] on link "Scanner" at bounding box center [475, 22] width 70 height 16
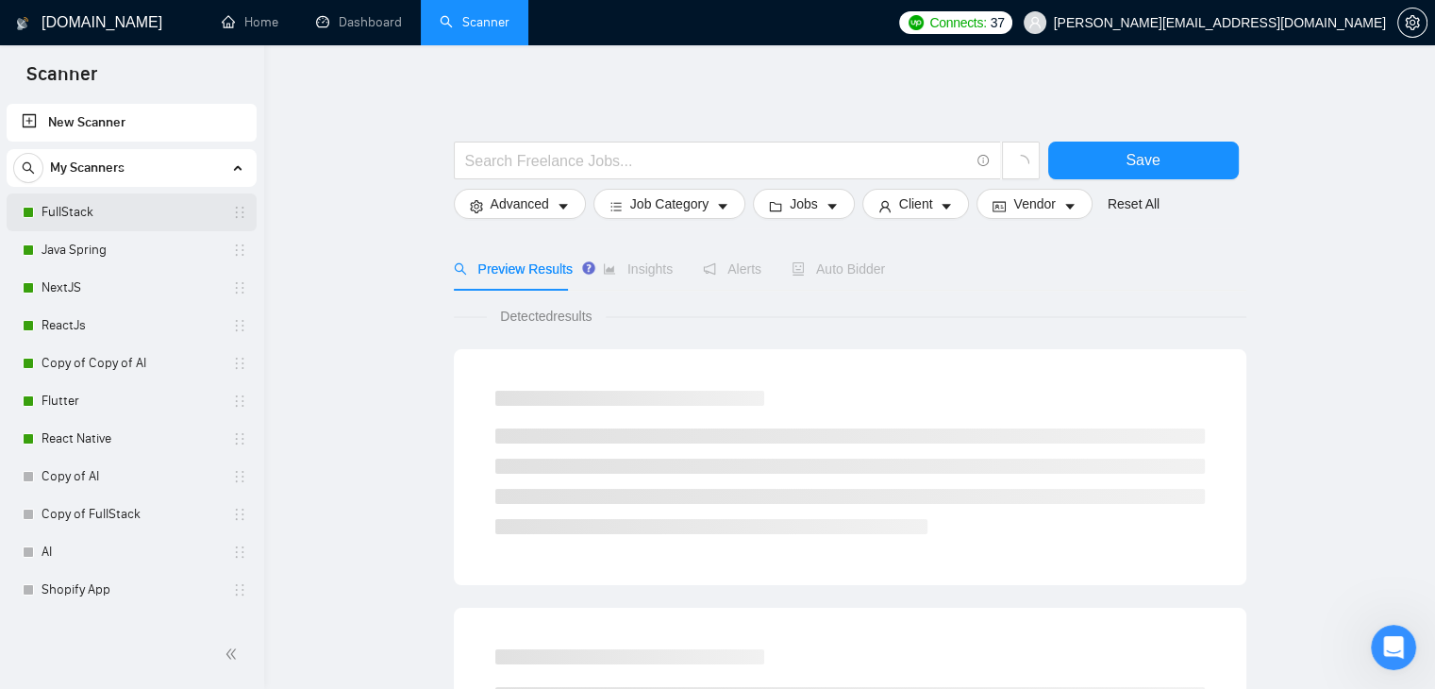
click at [109, 224] on link "FullStack" at bounding box center [131, 212] width 179 height 38
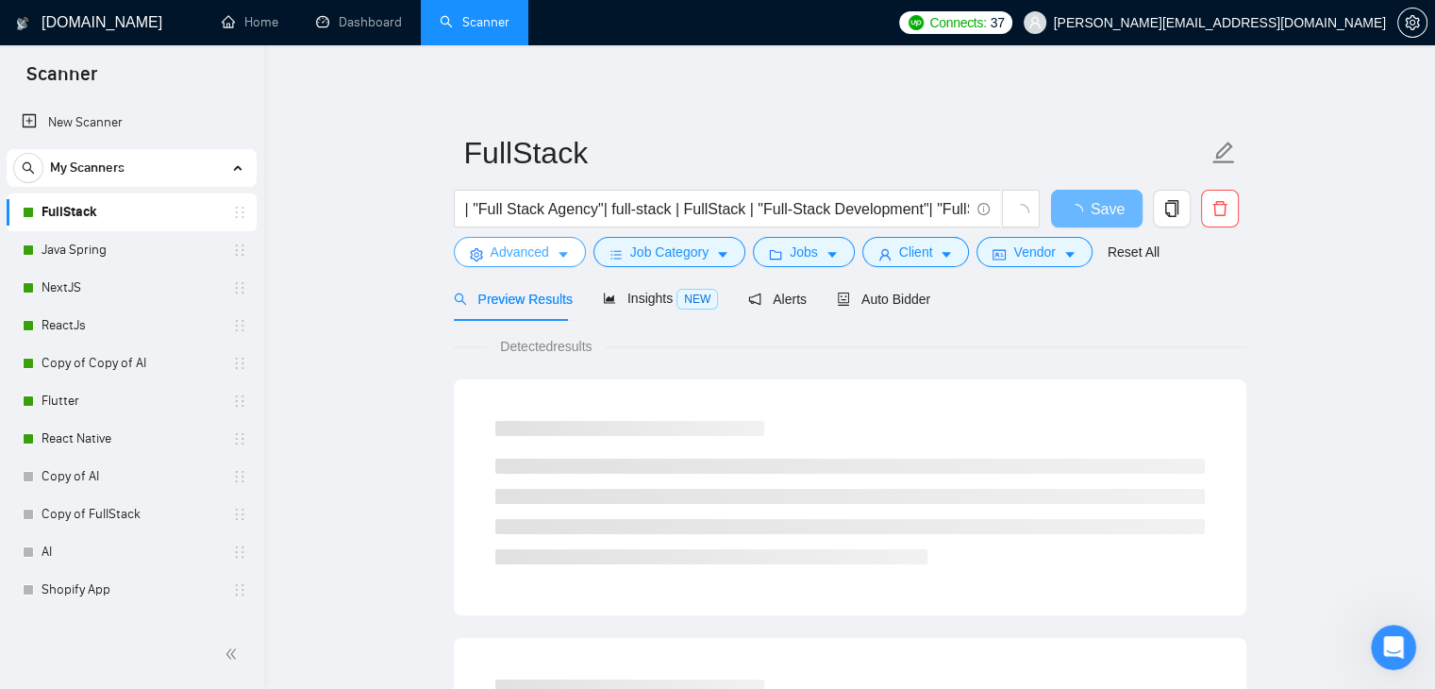
click at [568, 258] on button "Advanced" at bounding box center [520, 252] width 132 height 30
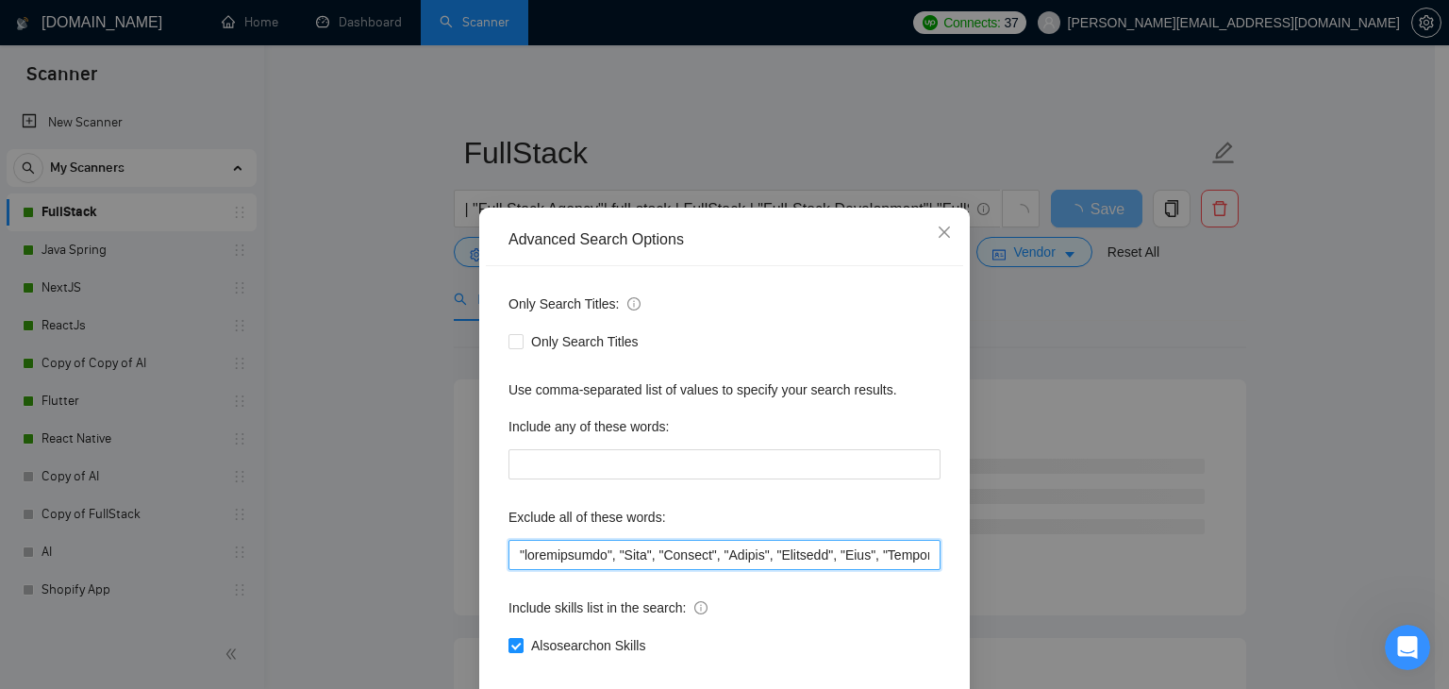
drag, startPoint x: 702, startPoint y: 557, endPoint x: 514, endPoint y: 559, distance: 187.7
click at [514, 559] on input "text" at bounding box center [724, 555] width 432 height 30
click at [408, 495] on div "Advanced Search Options Only Search Titles: Only Search Titles Use comma-separa…" at bounding box center [724, 344] width 1449 height 689
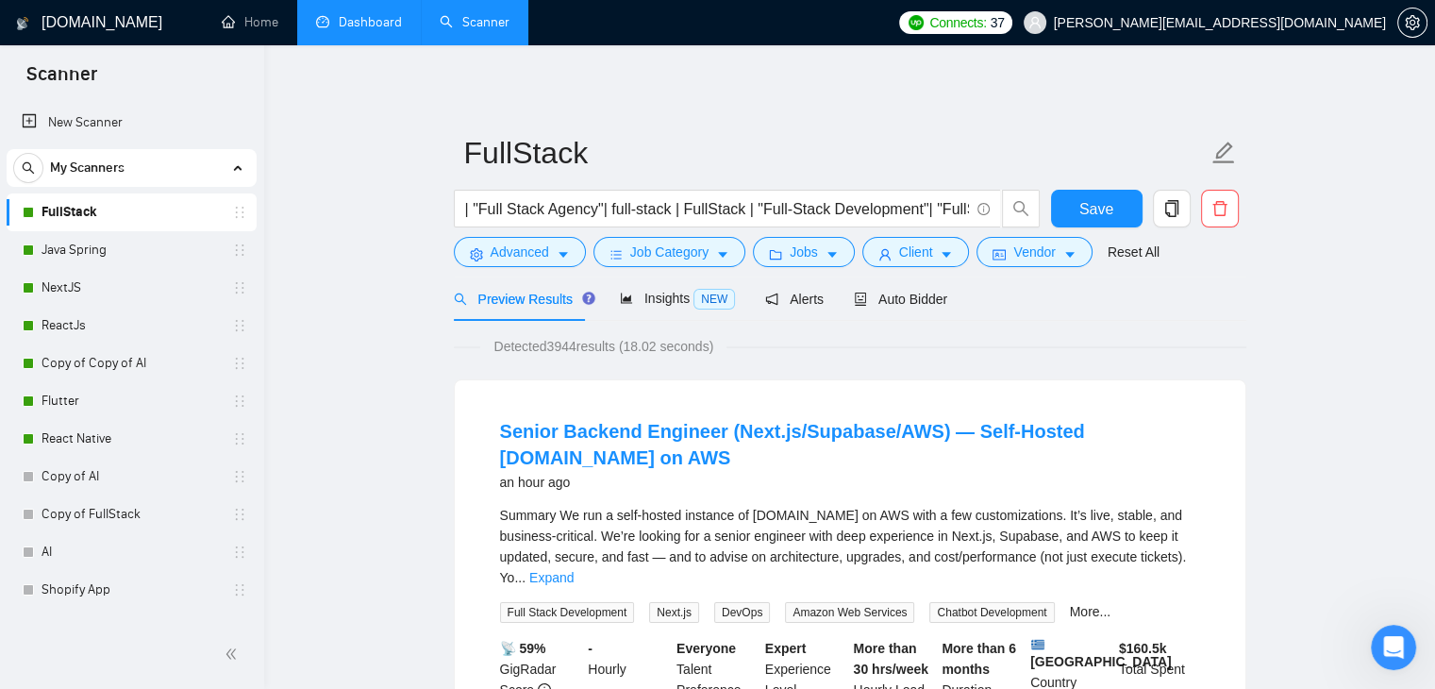
click at [391, 30] on link "Dashboard" at bounding box center [359, 22] width 86 height 16
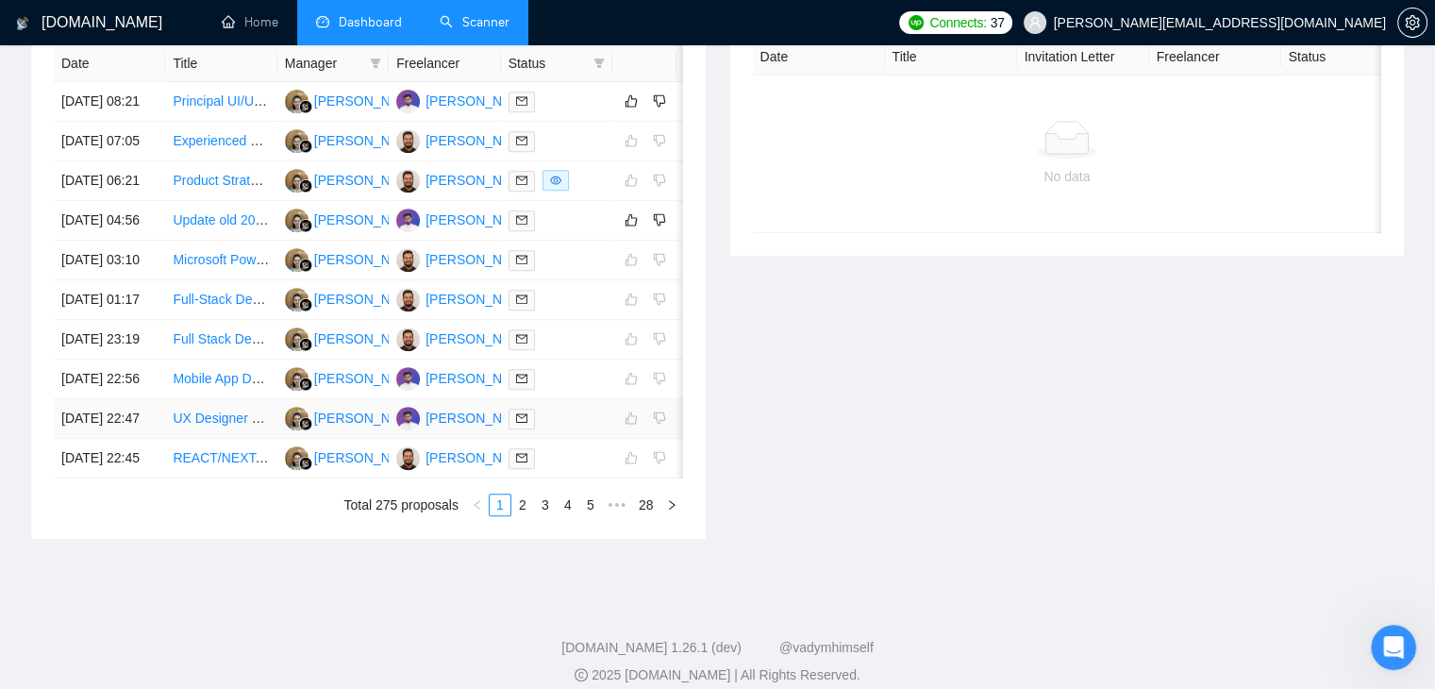
scroll to position [901, 0]
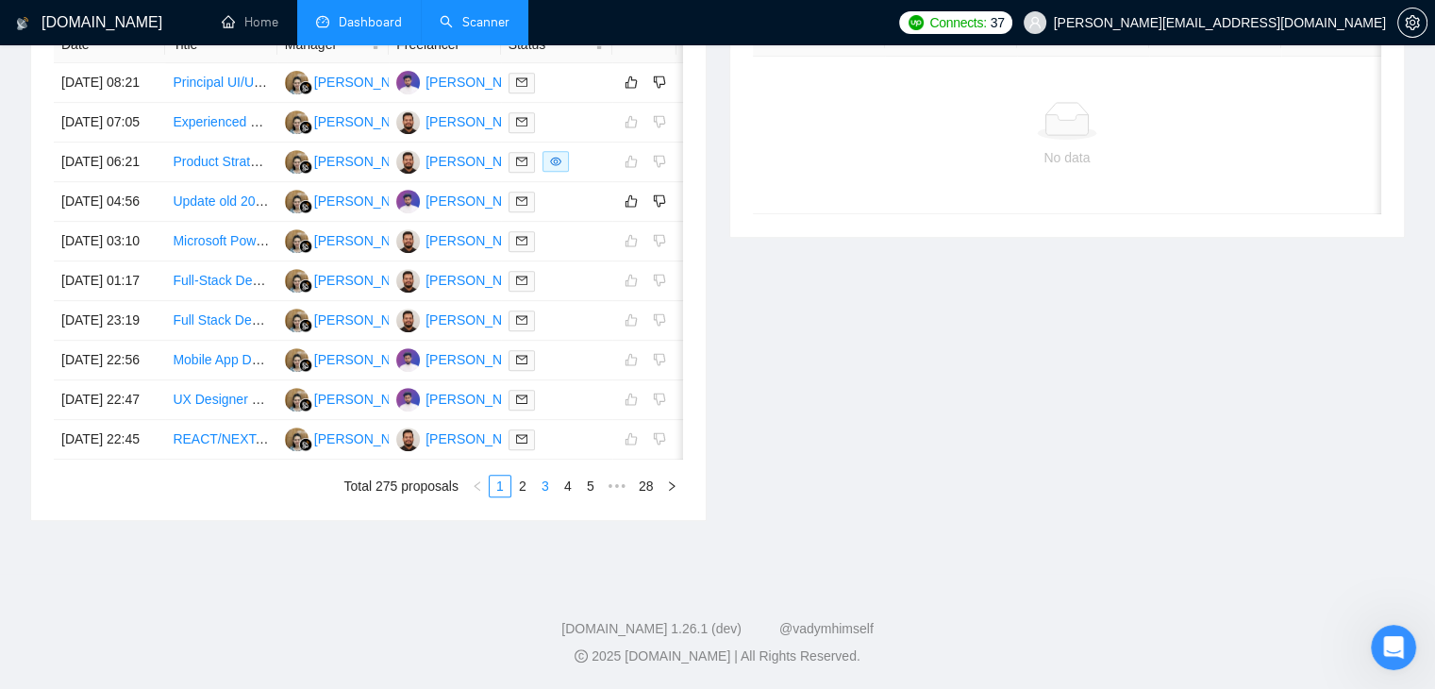
click at [538, 496] on link "3" at bounding box center [545, 485] width 21 height 21
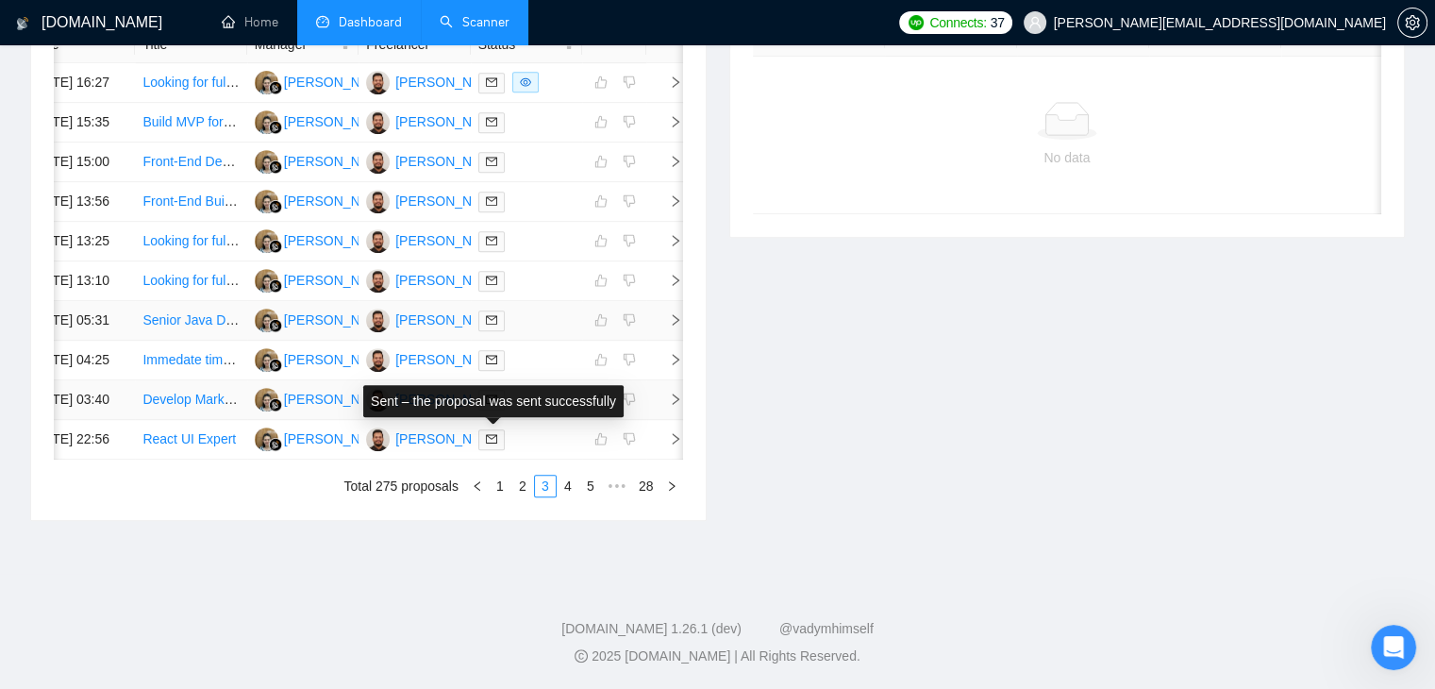
scroll to position [807, 0]
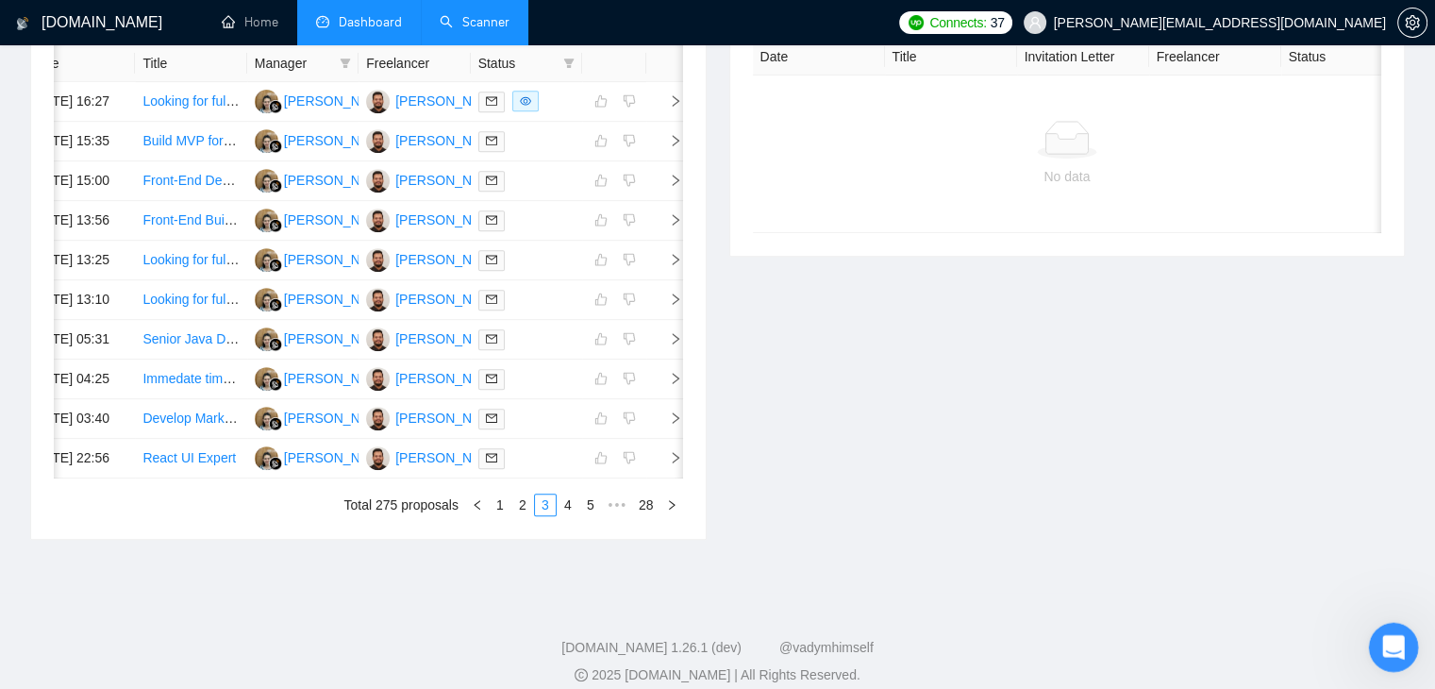
click at [1377, 637] on div "Open Intercom Messenger" at bounding box center [1390, 644] width 62 height 62
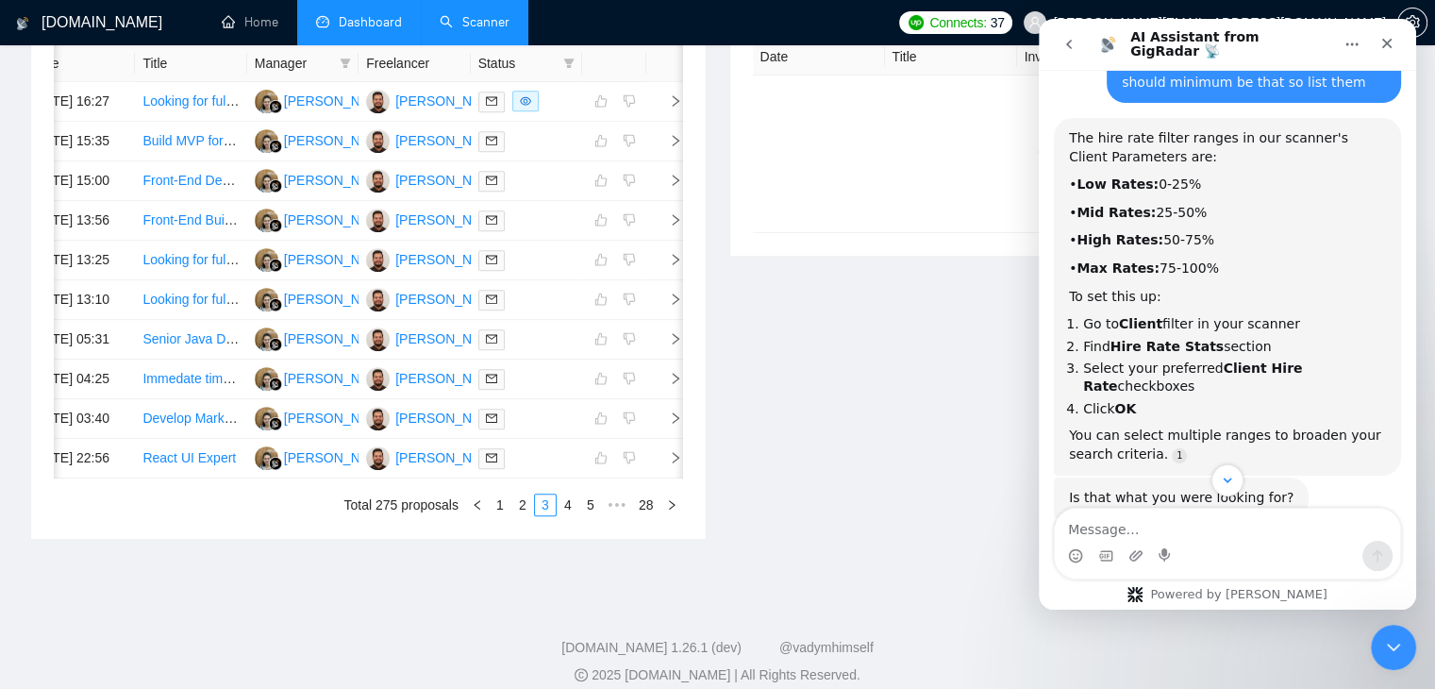
scroll to position [14174, 0]
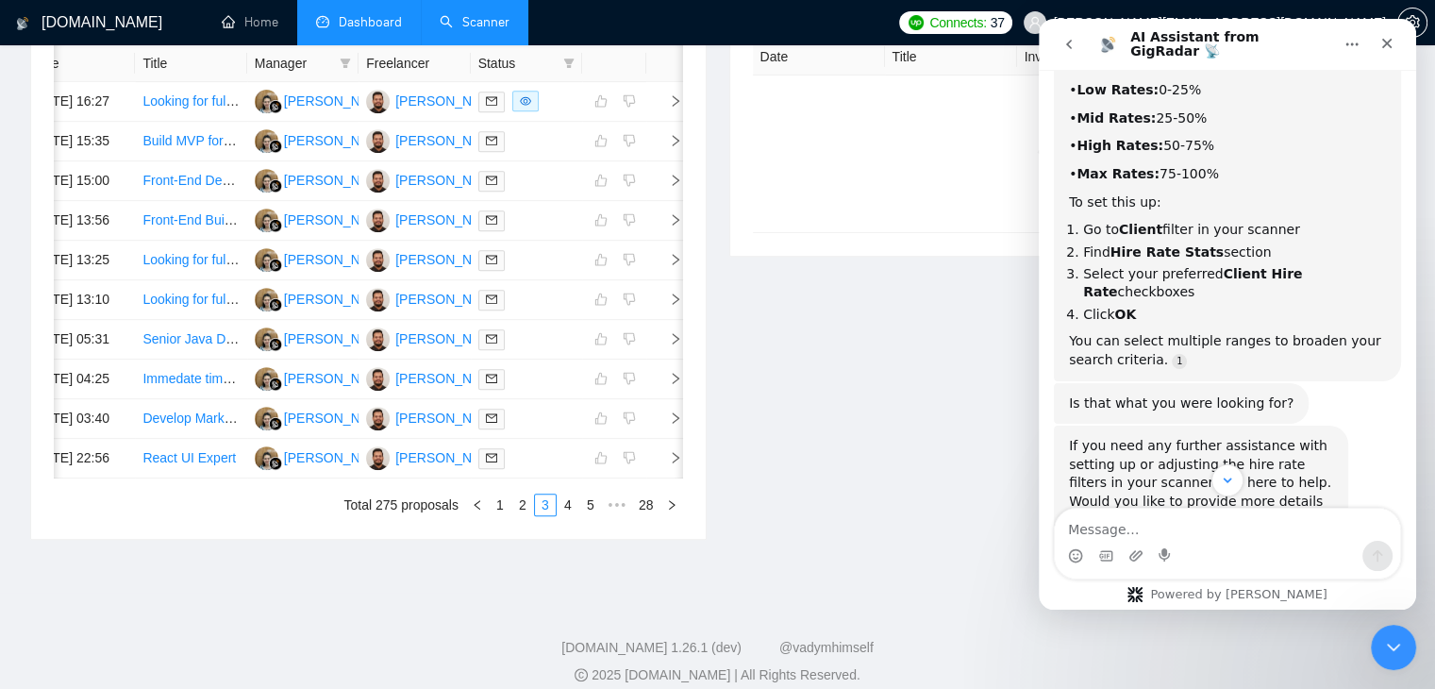
drag, startPoint x: 1223, startPoint y: 386, endPoint x: 1295, endPoint y: 395, distance: 72.3
drag, startPoint x: 1372, startPoint y: 390, endPoint x: 1221, endPoint y: 397, distance: 151.1
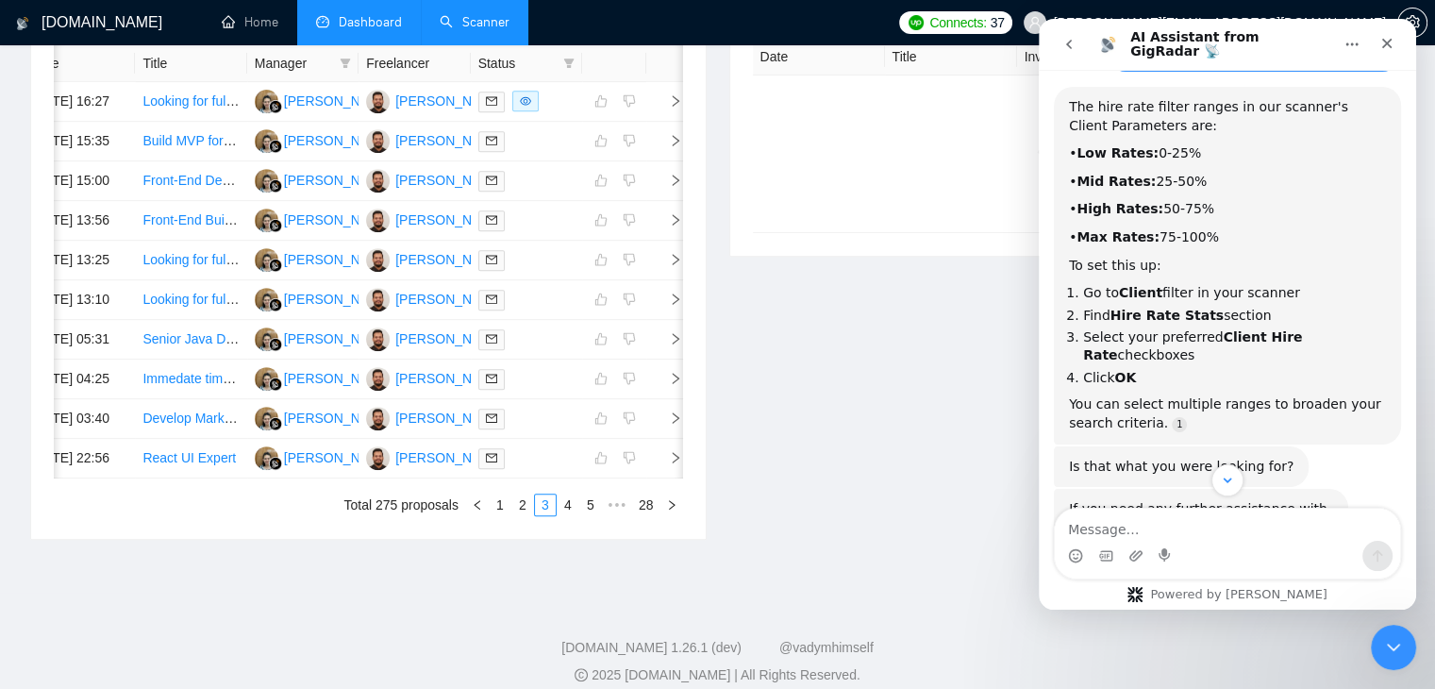
scroll to position [14080, 0]
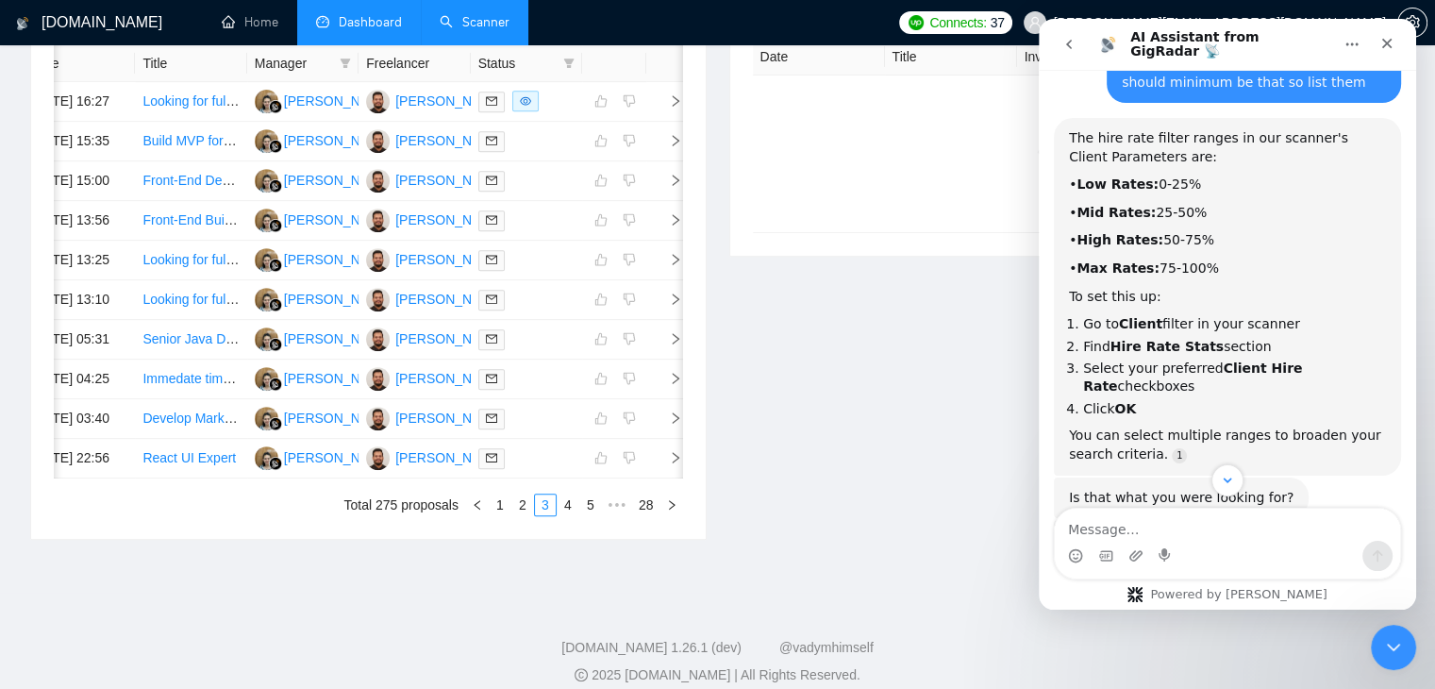
drag, startPoint x: 1273, startPoint y: 314, endPoint x: 1259, endPoint y: 298, distance: 20.8
drag, startPoint x: 1259, startPoint y: 298, endPoint x: 1267, endPoint y: 318, distance: 21.2
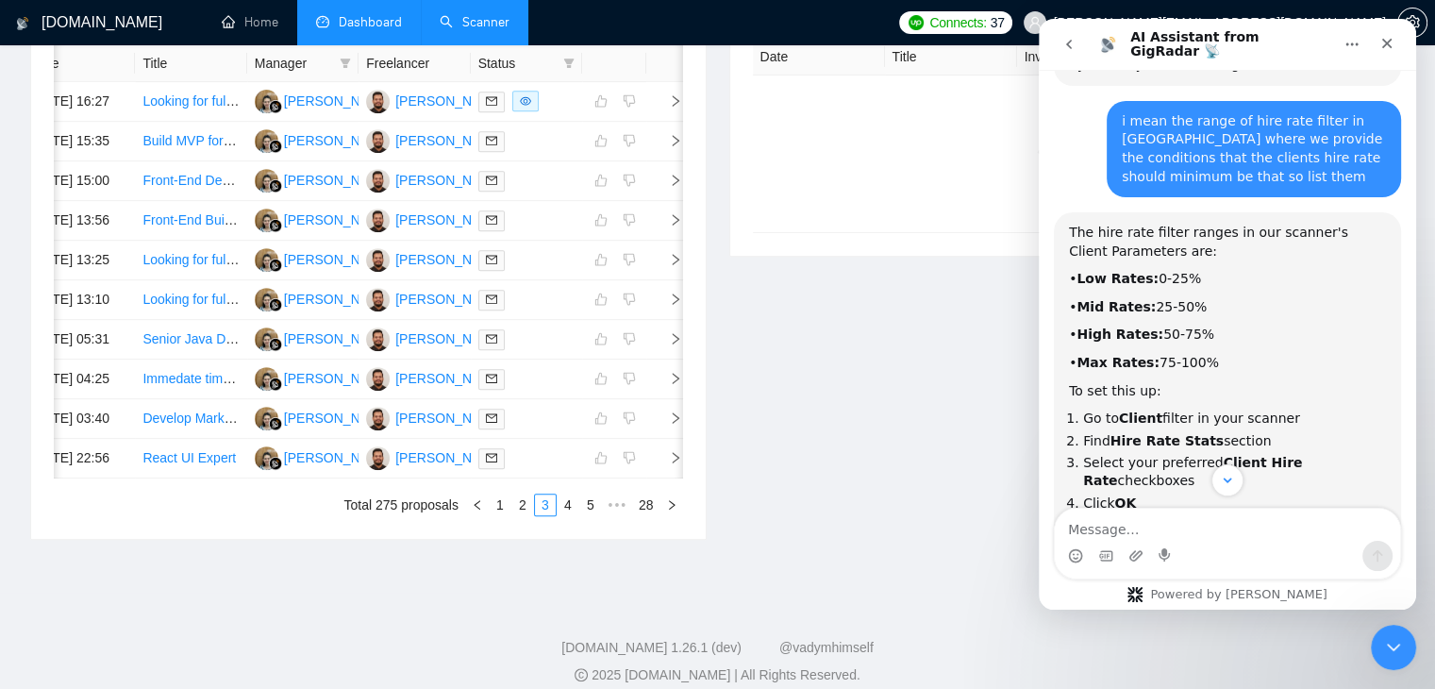
drag, startPoint x: 1291, startPoint y: 363, endPoint x: 1261, endPoint y: 348, distance: 33.7
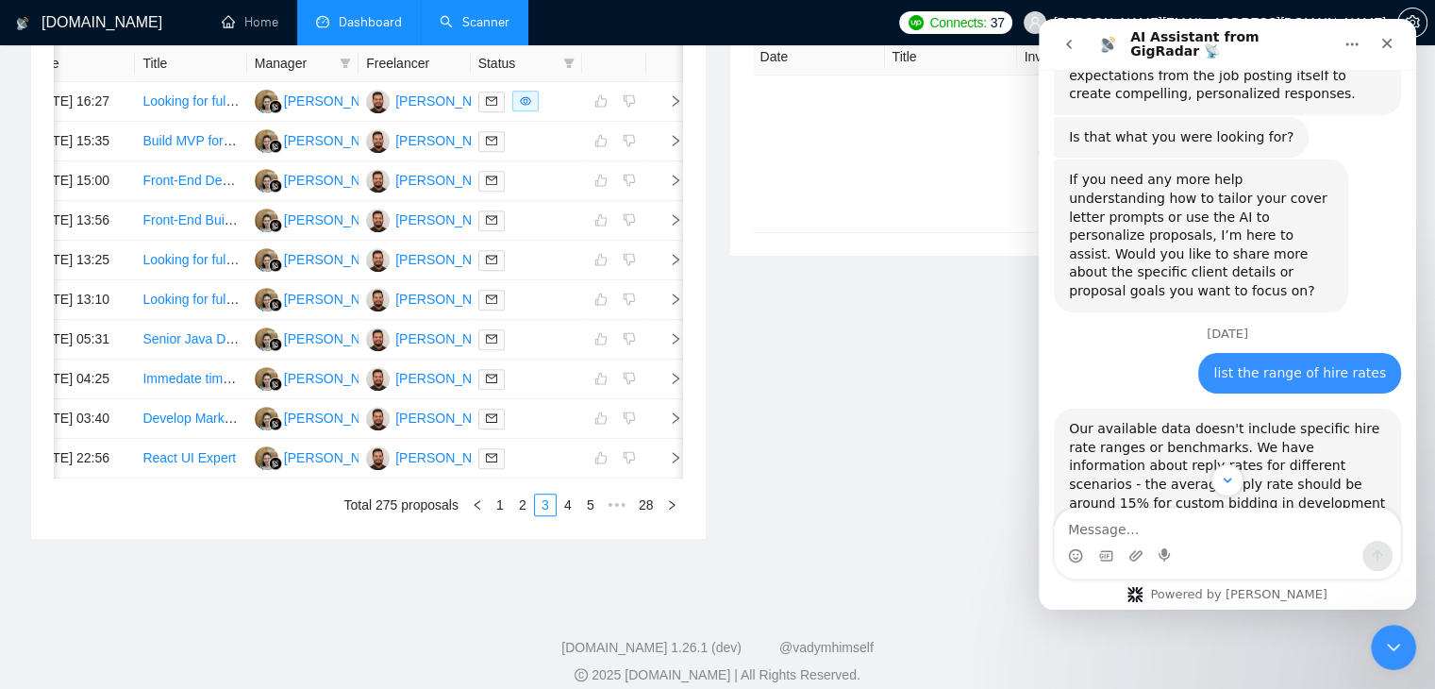
scroll to position [13891, 0]
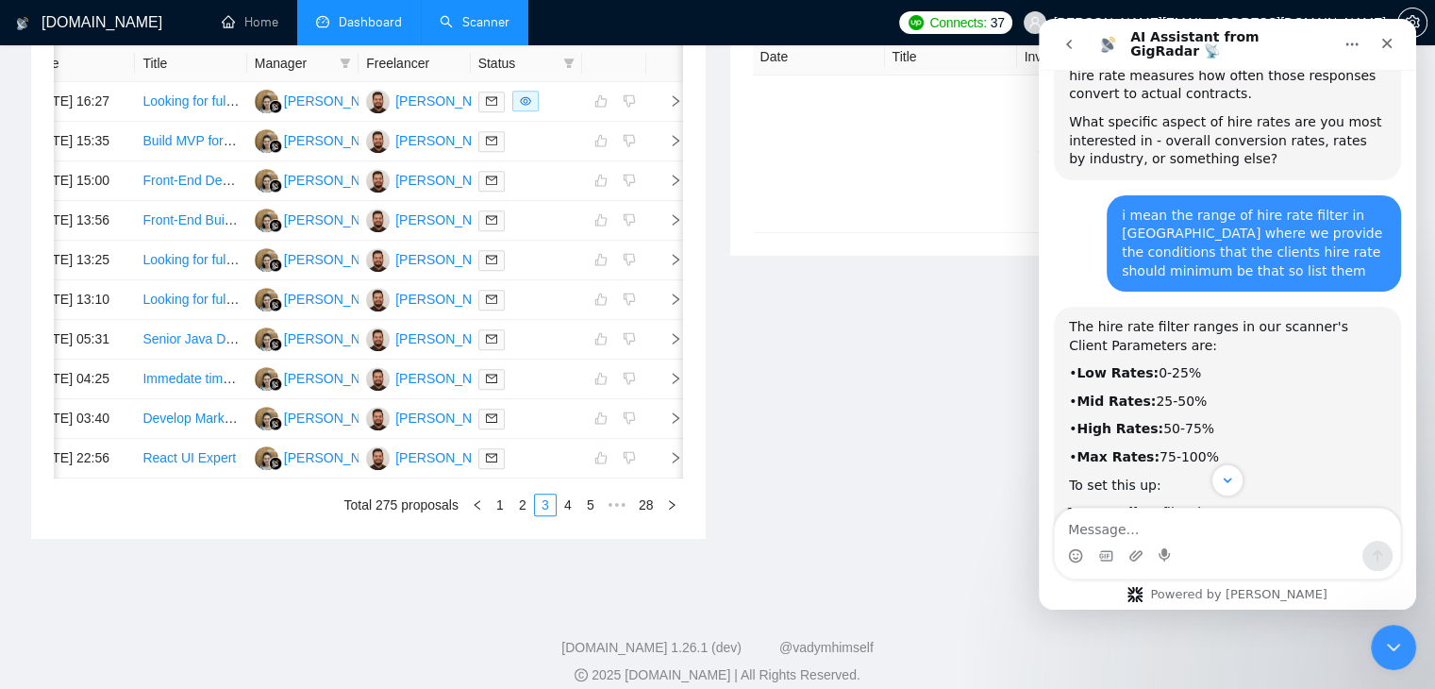
click at [1073, 46] on icon "go back" at bounding box center [1068, 44] width 15 height 15
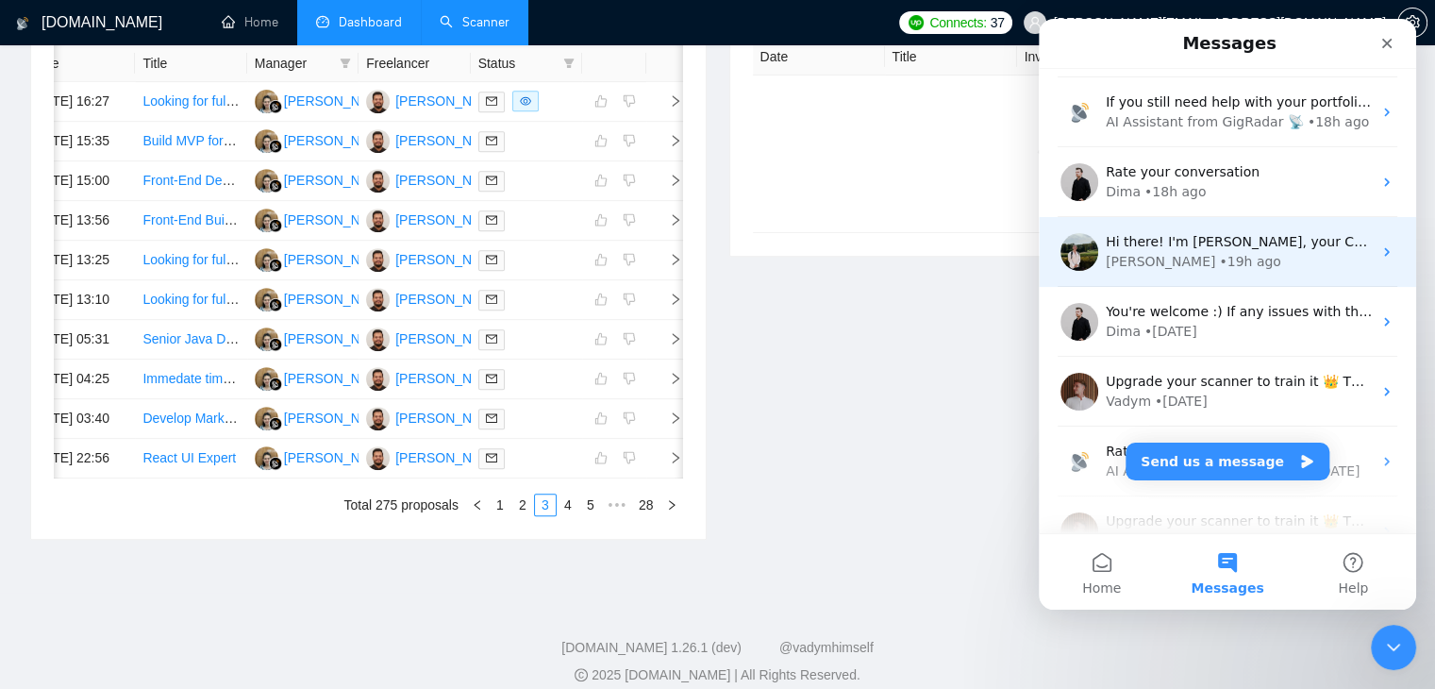
scroll to position [94, 0]
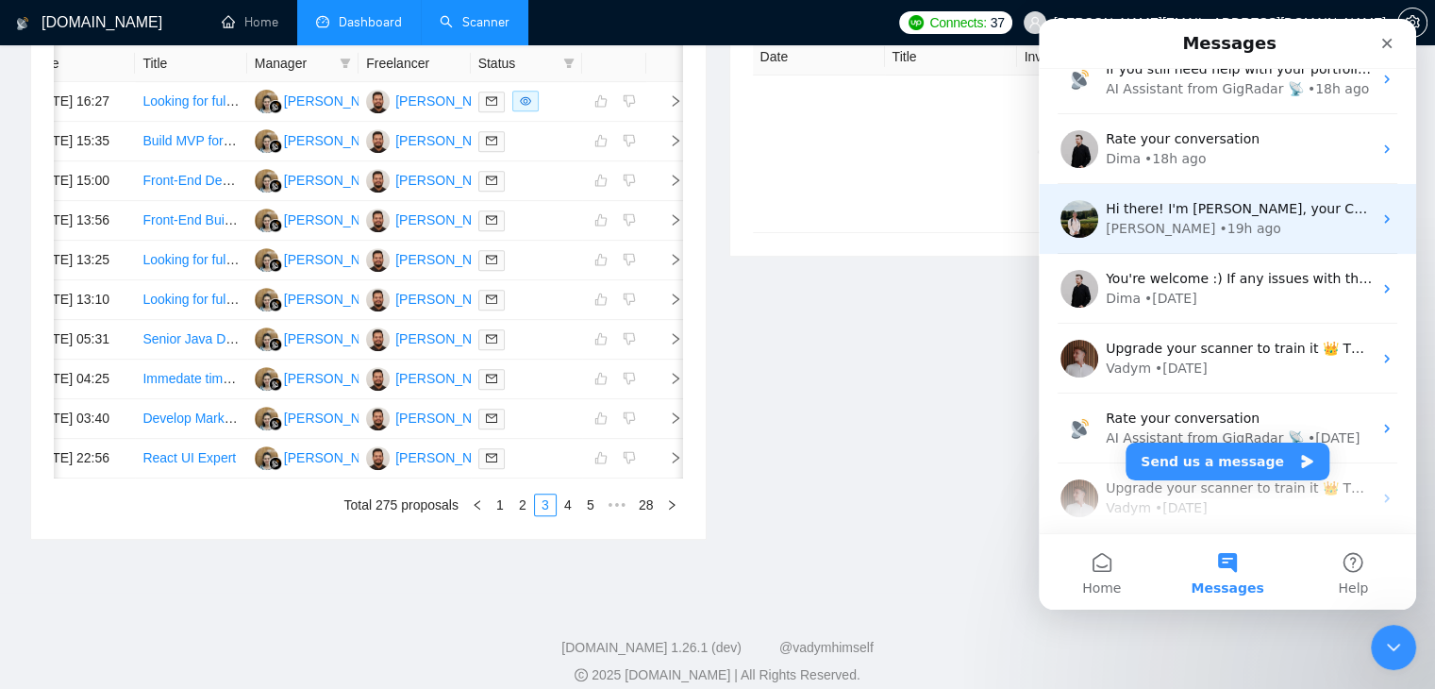
click at [1136, 229] on div "Viktor" at bounding box center [1160, 229] width 109 height 20
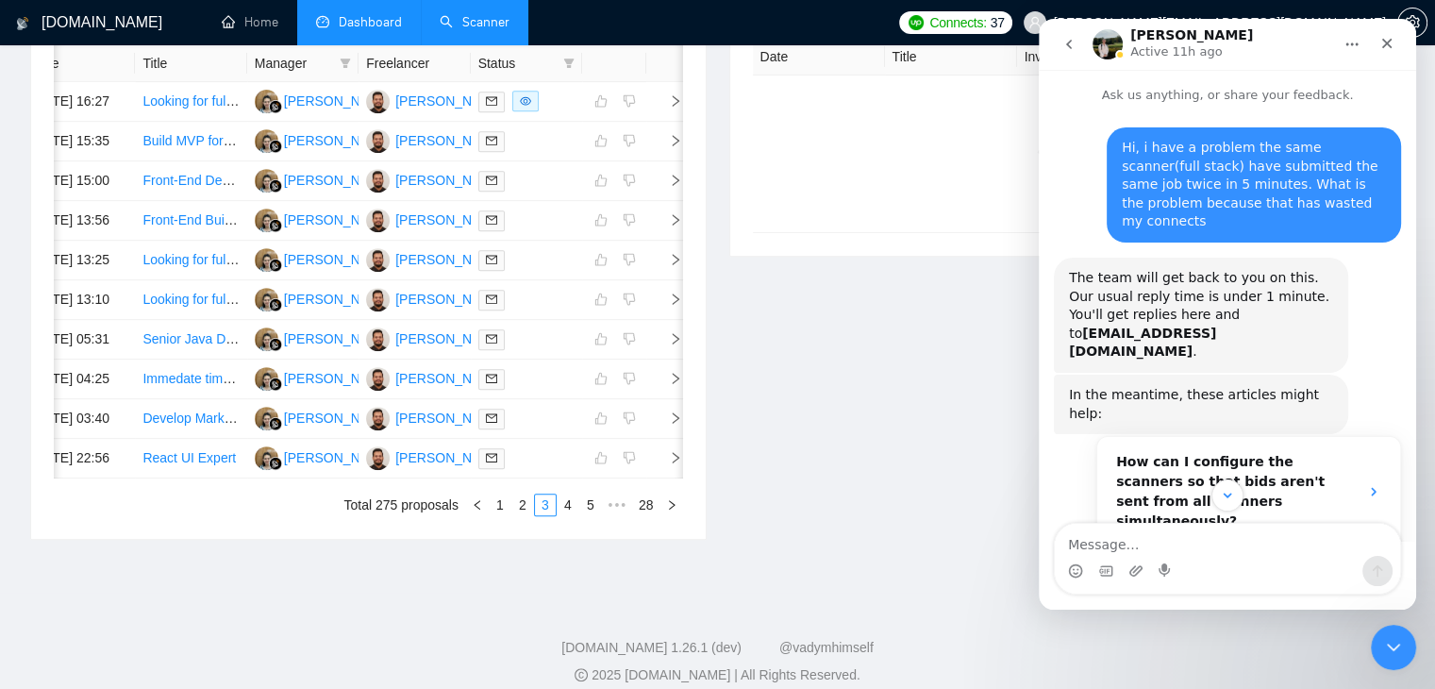
scroll to position [0, 0]
click at [1059, 45] on button "go back" at bounding box center [1069, 44] width 36 height 36
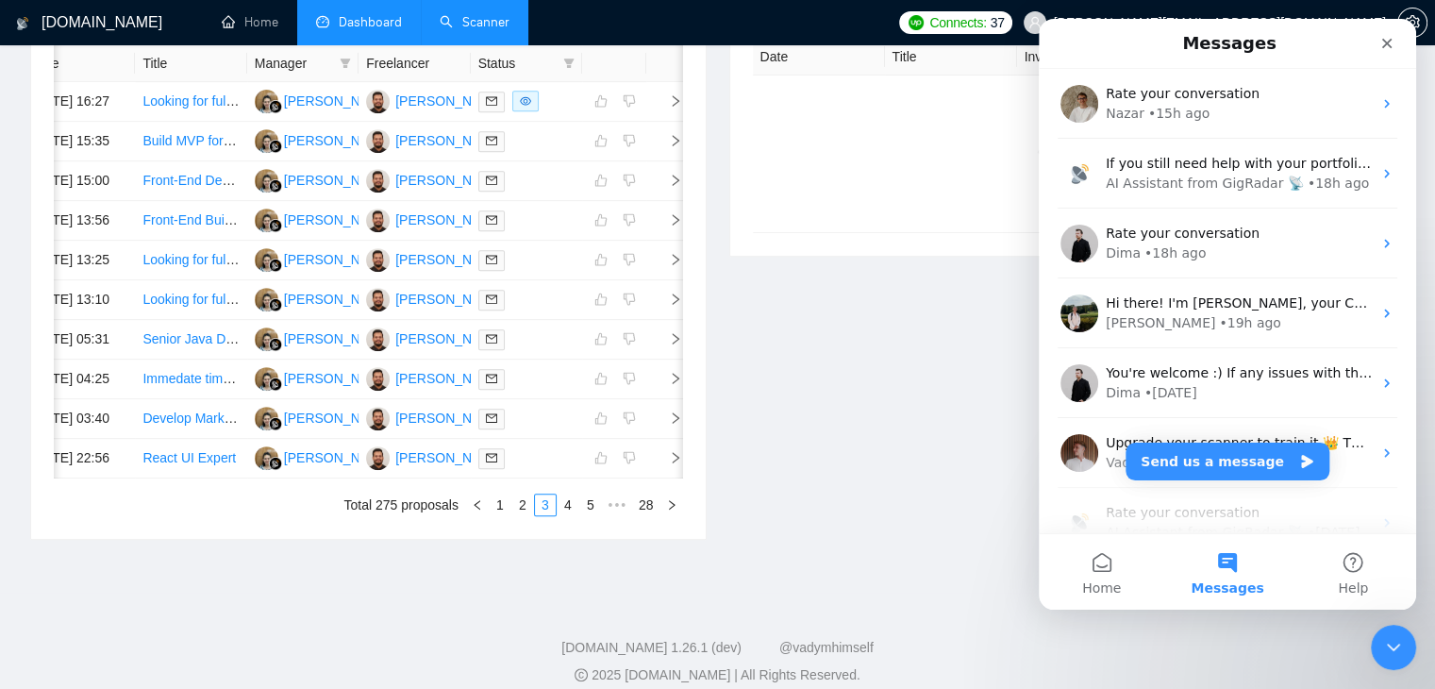
click at [877, 324] on div "Invitations 3 hours ago Date Title Invitation Letter Freelancer Status No data" at bounding box center [1067, 250] width 699 height 578
click at [1389, 50] on icon "Close" at bounding box center [1386, 43] width 15 height 15
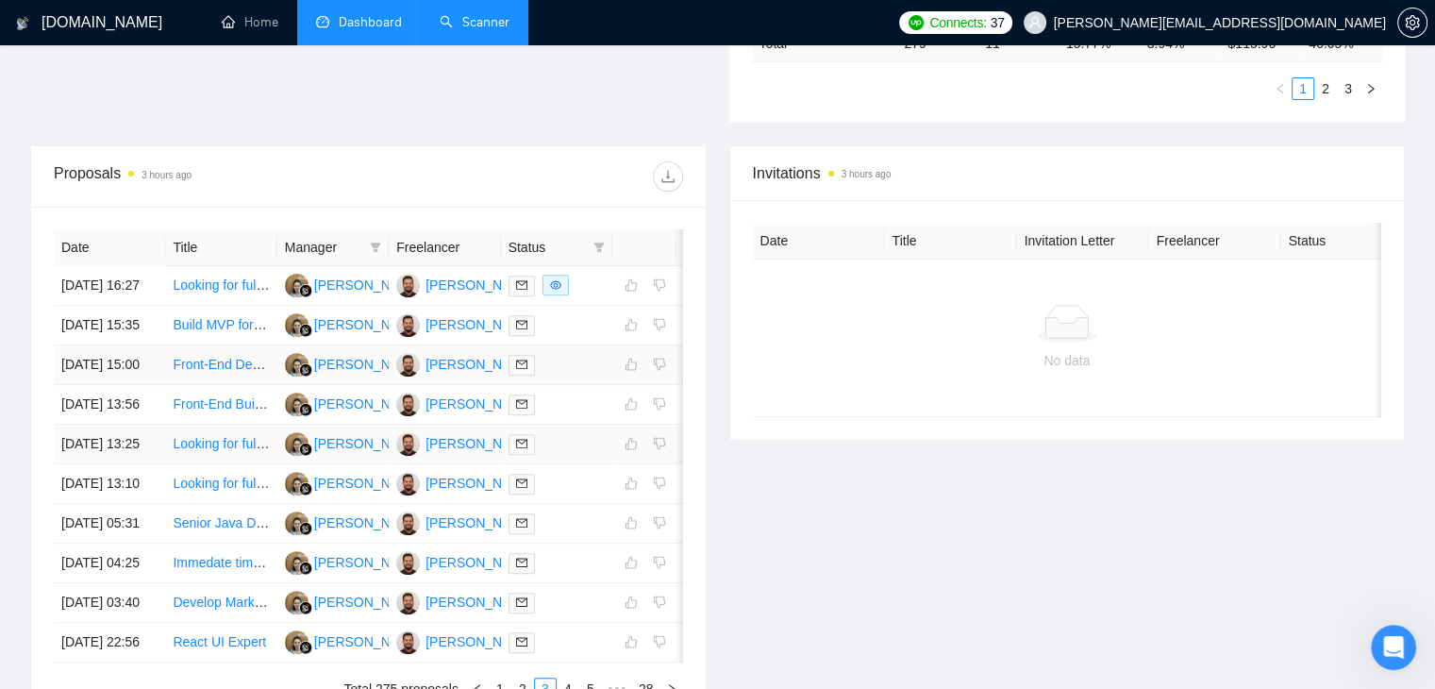
scroll to position [995, 0]
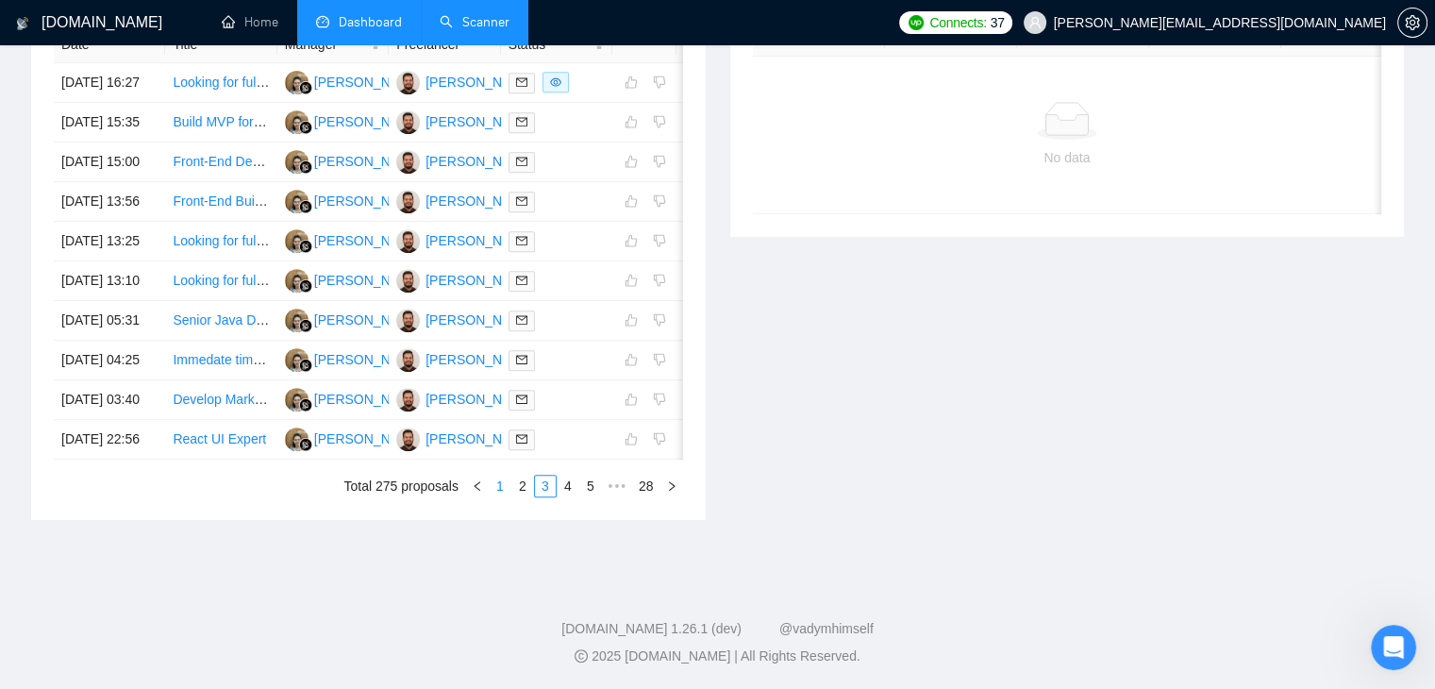
click at [501, 496] on link "1" at bounding box center [500, 485] width 21 height 21
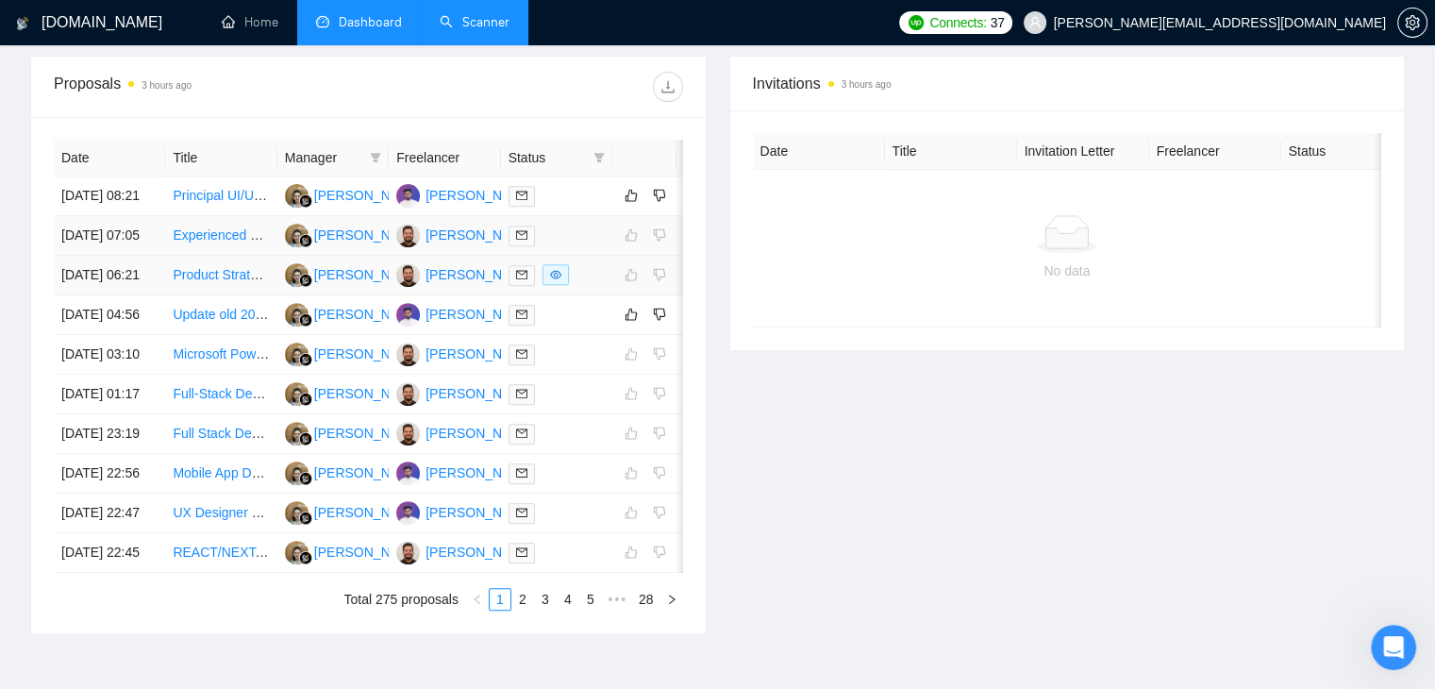
scroll to position [807, 0]
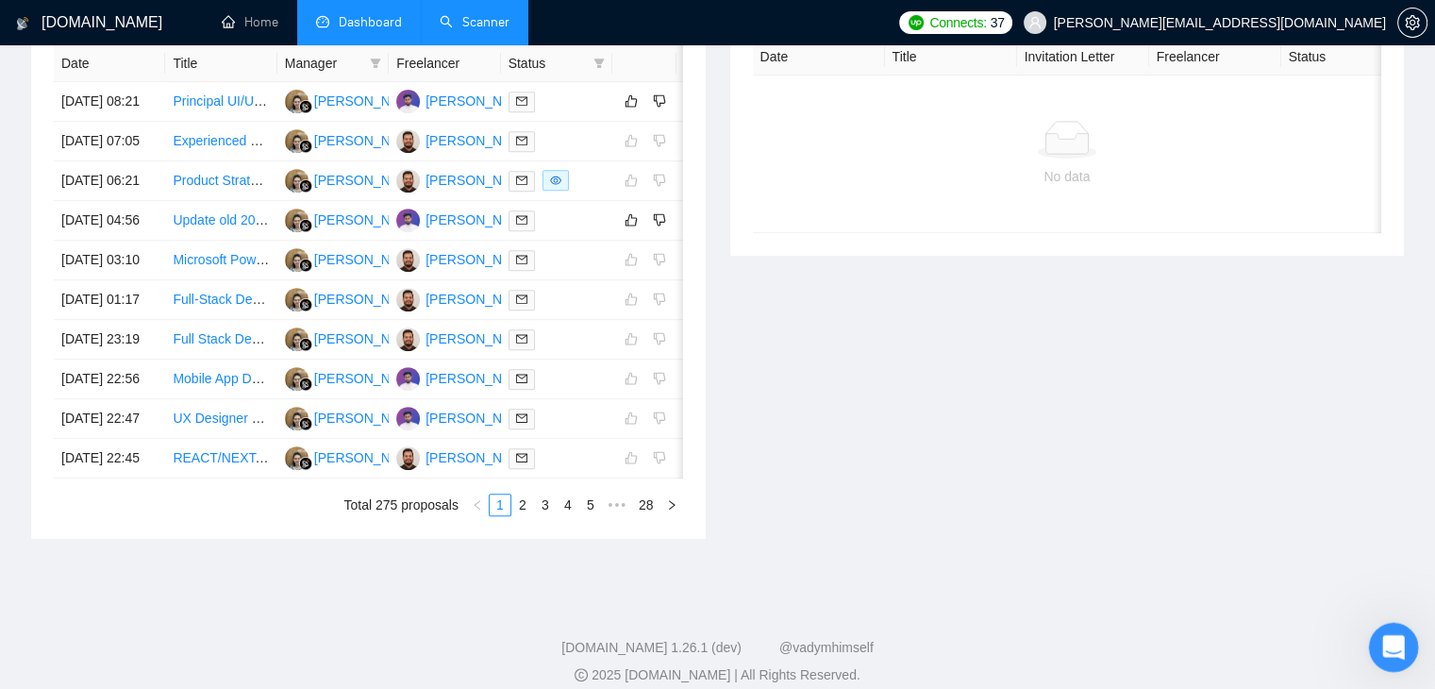
click at [1390, 658] on icon "Open Intercom Messenger" at bounding box center [1390, 644] width 31 height 31
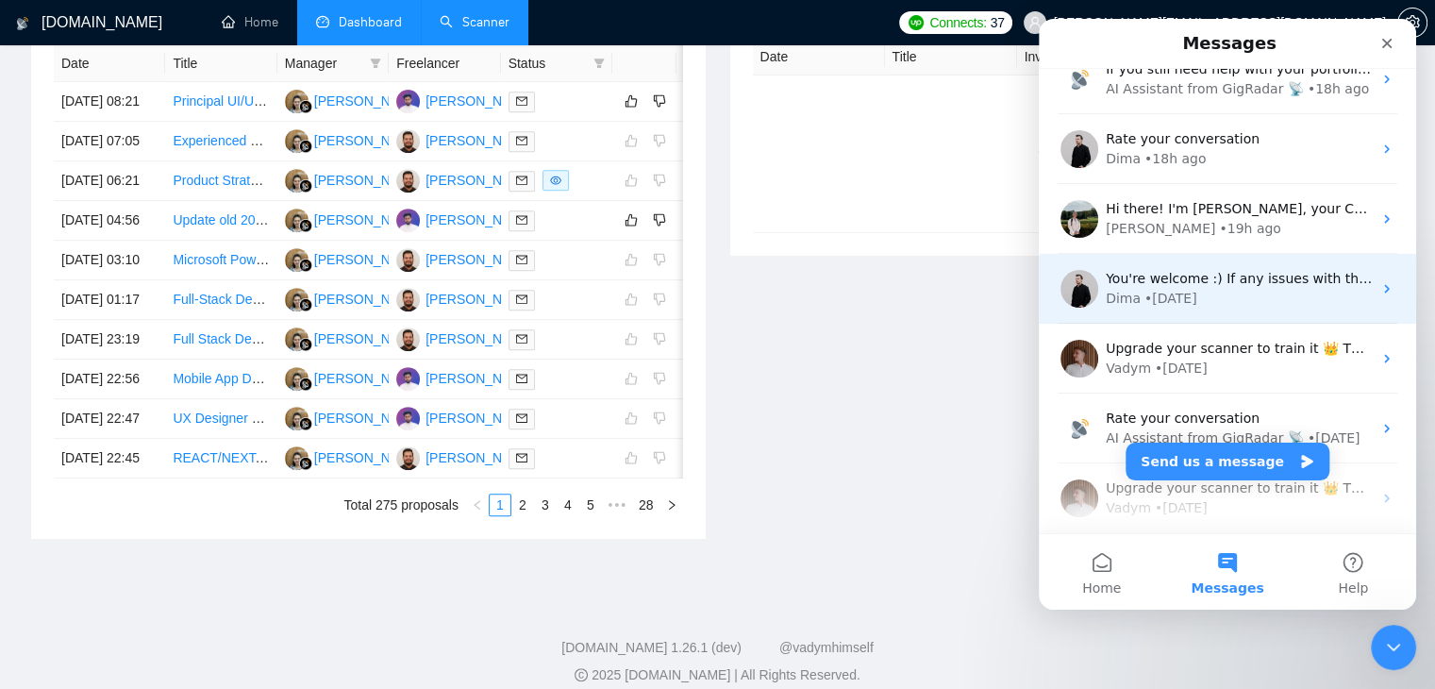
scroll to position [0, 0]
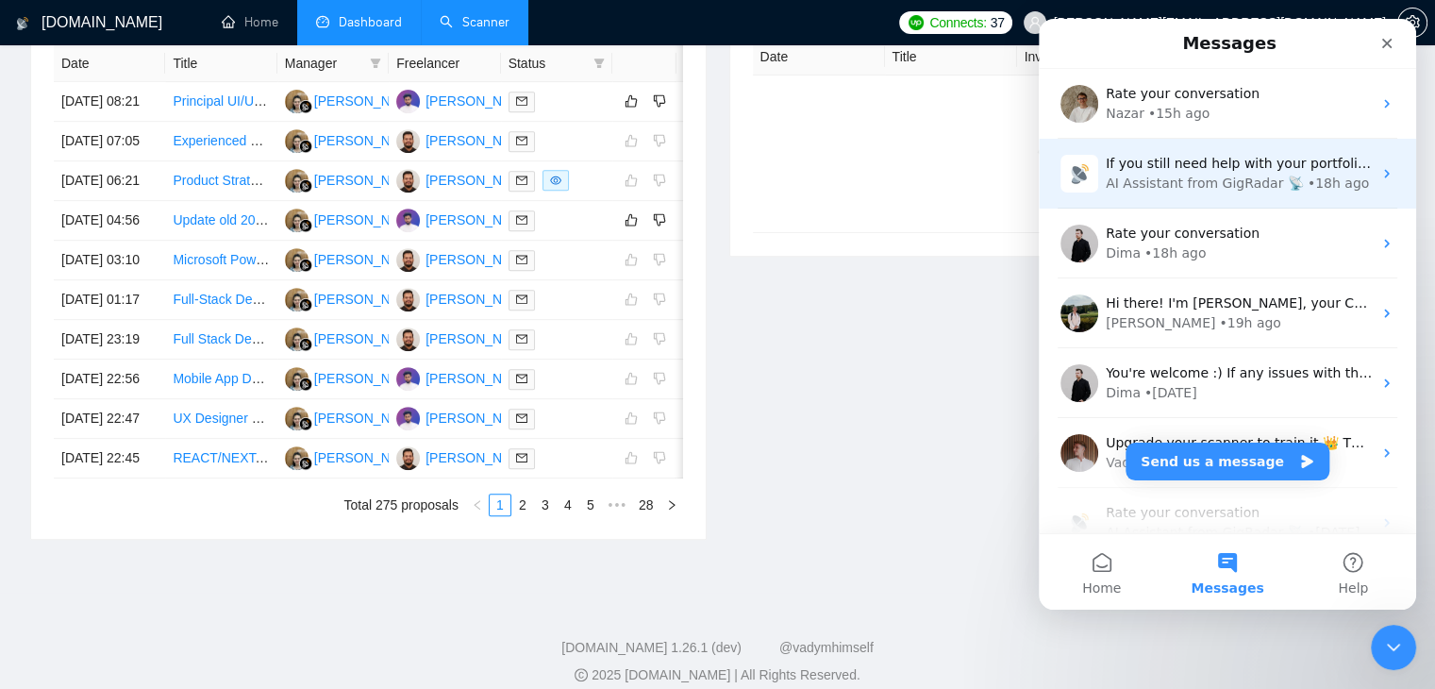
click at [1156, 172] on div "If you still need help with your portfolio updates not showing on GigRadar, I’m…" at bounding box center [1239, 164] width 266 height 20
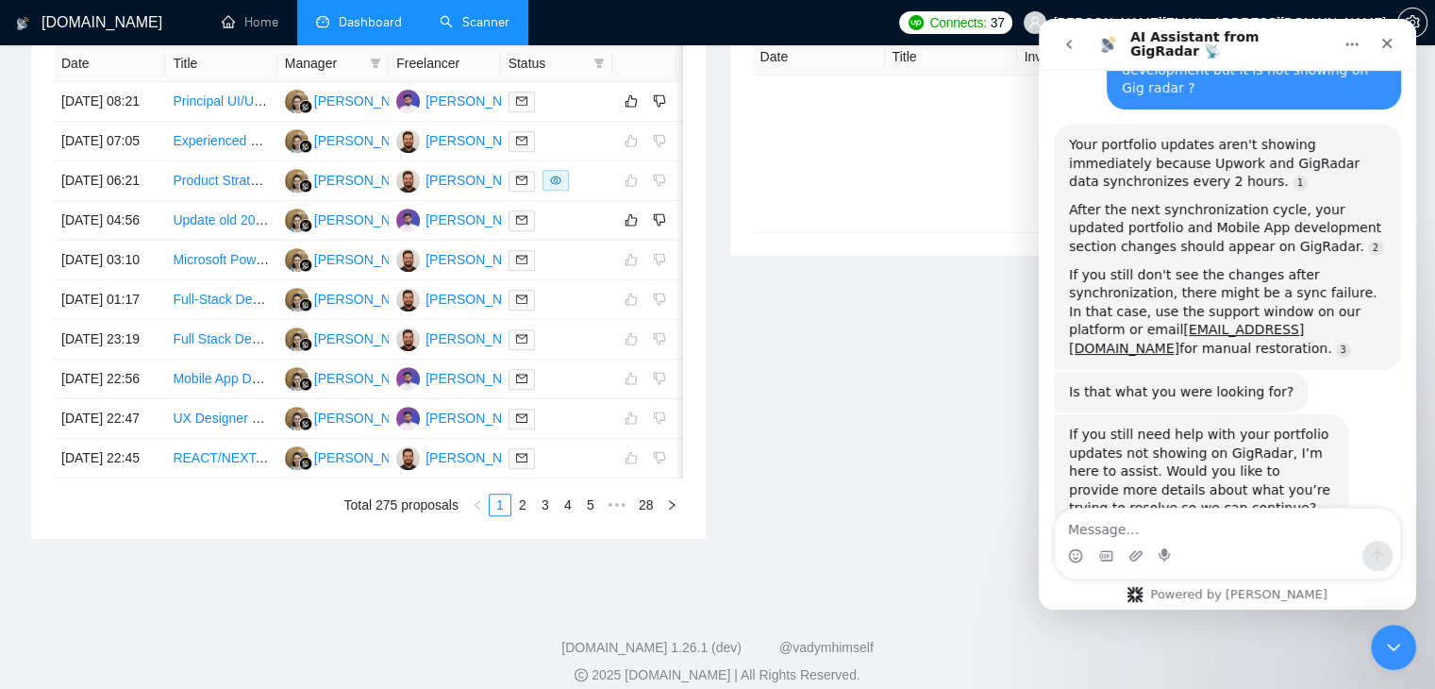
scroll to position [175, 0]
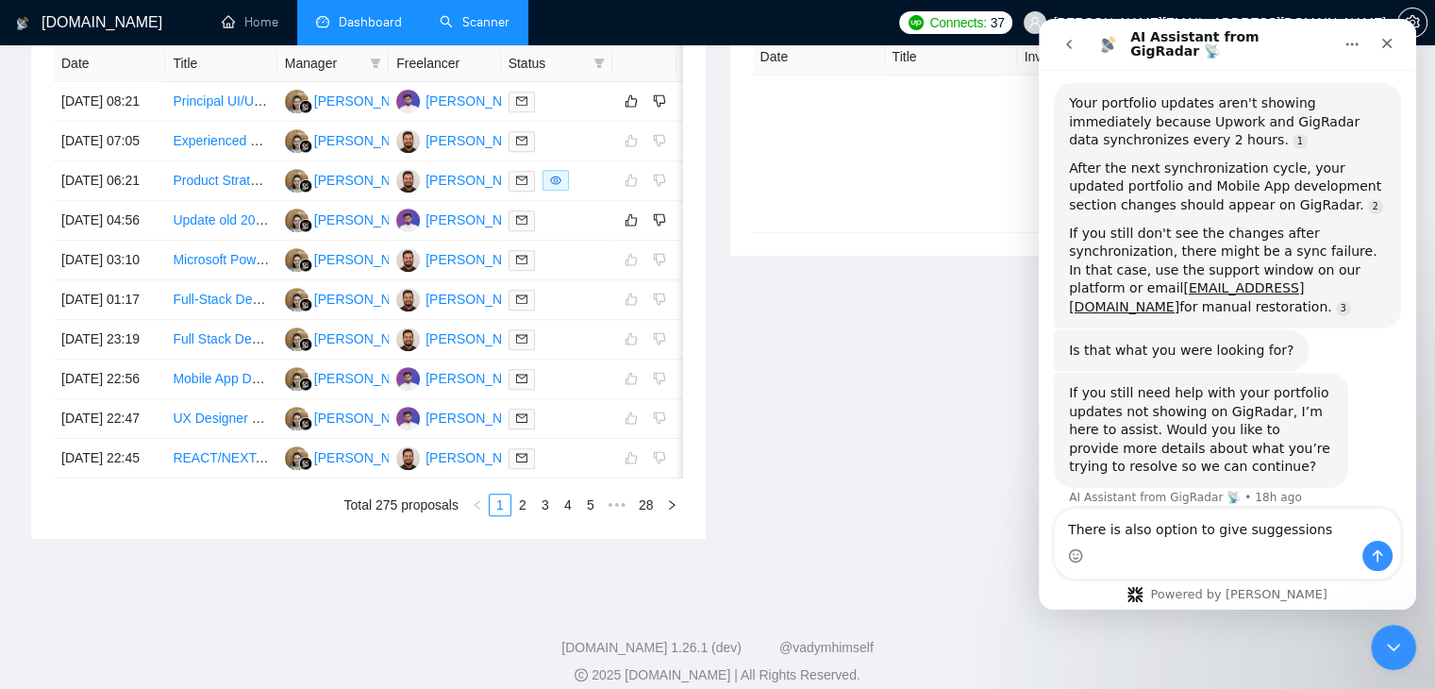
click at [1265, 529] on textarea "There is also option to give suggessions" at bounding box center [1227, 524] width 345 height 32
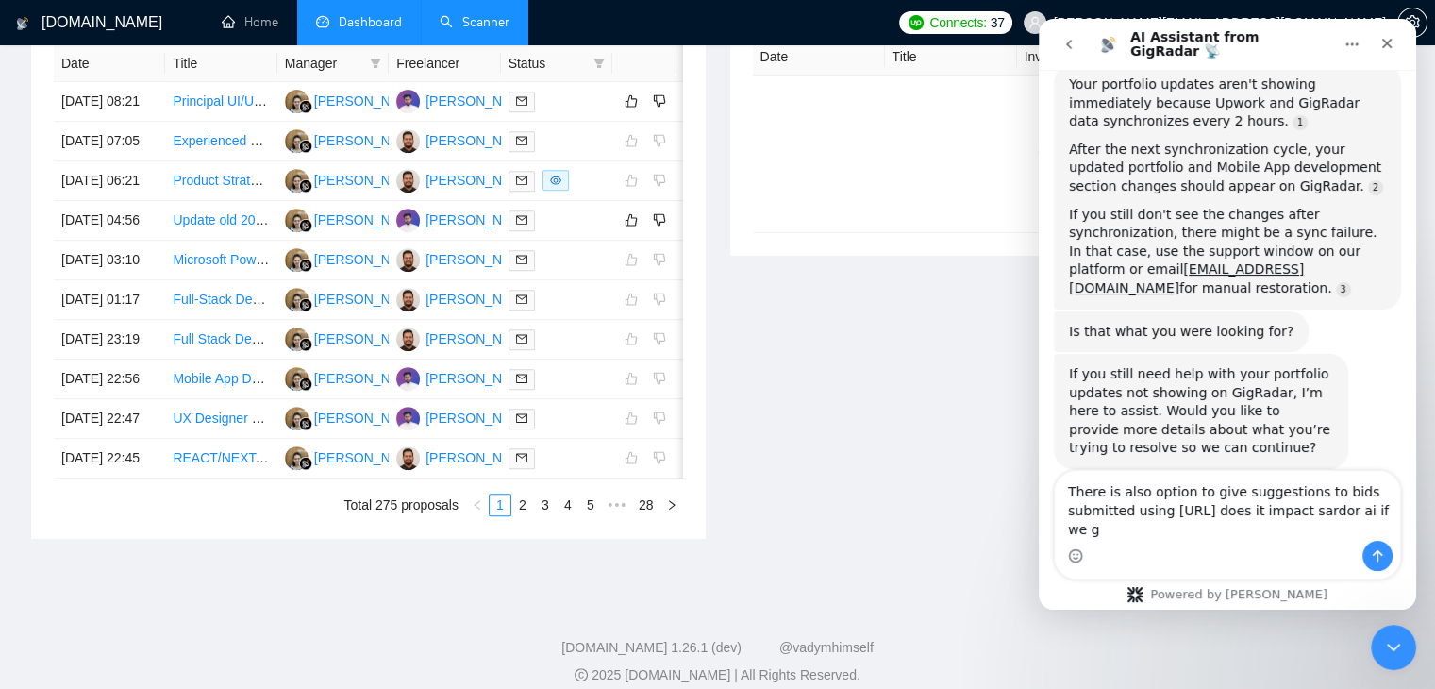
scroll to position [212, 0]
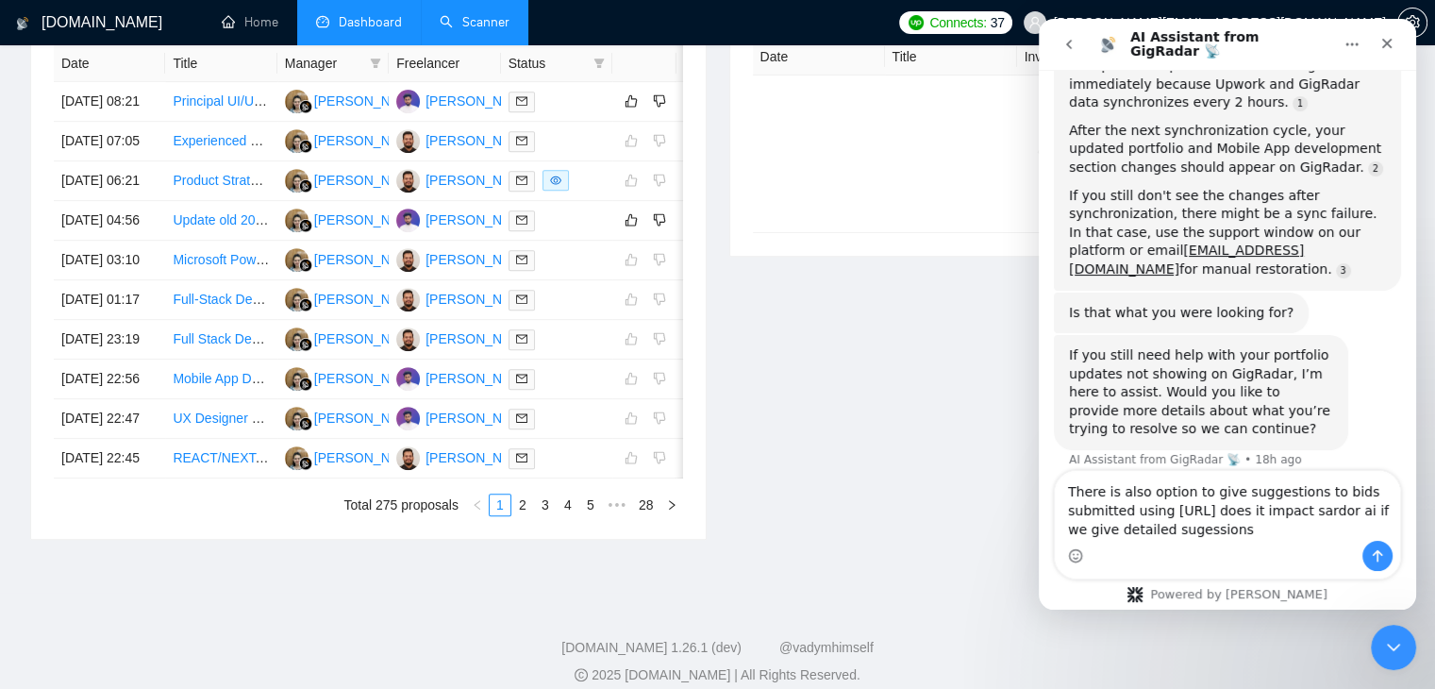
click at [1190, 537] on textarea "There is also option to give suggestions to bids submitted using sardor.ai does…" at bounding box center [1227, 506] width 345 height 70
type textarea "There is also option to give suggestions to bids submitted using sardor.ai does…"
click at [1377, 559] on icon "Send a message…" at bounding box center [1378, 556] width 10 height 12
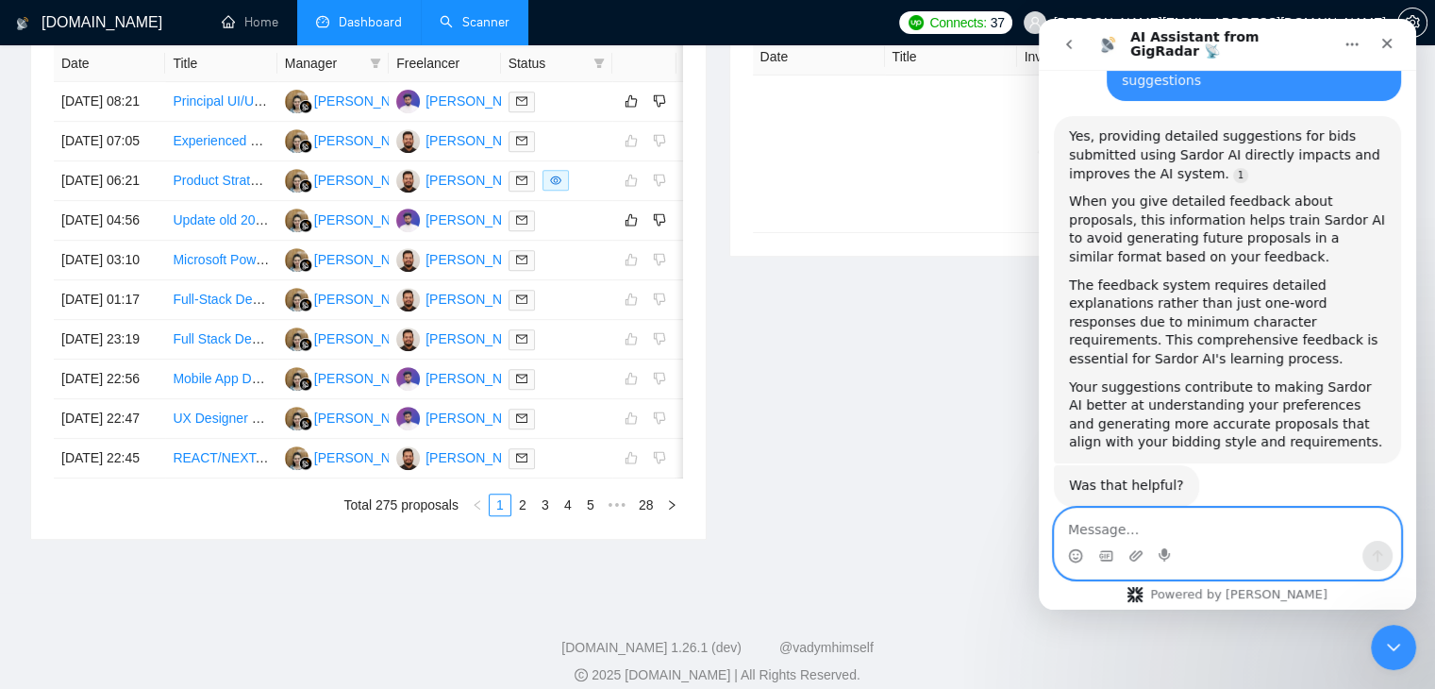
scroll to position [724, 0]
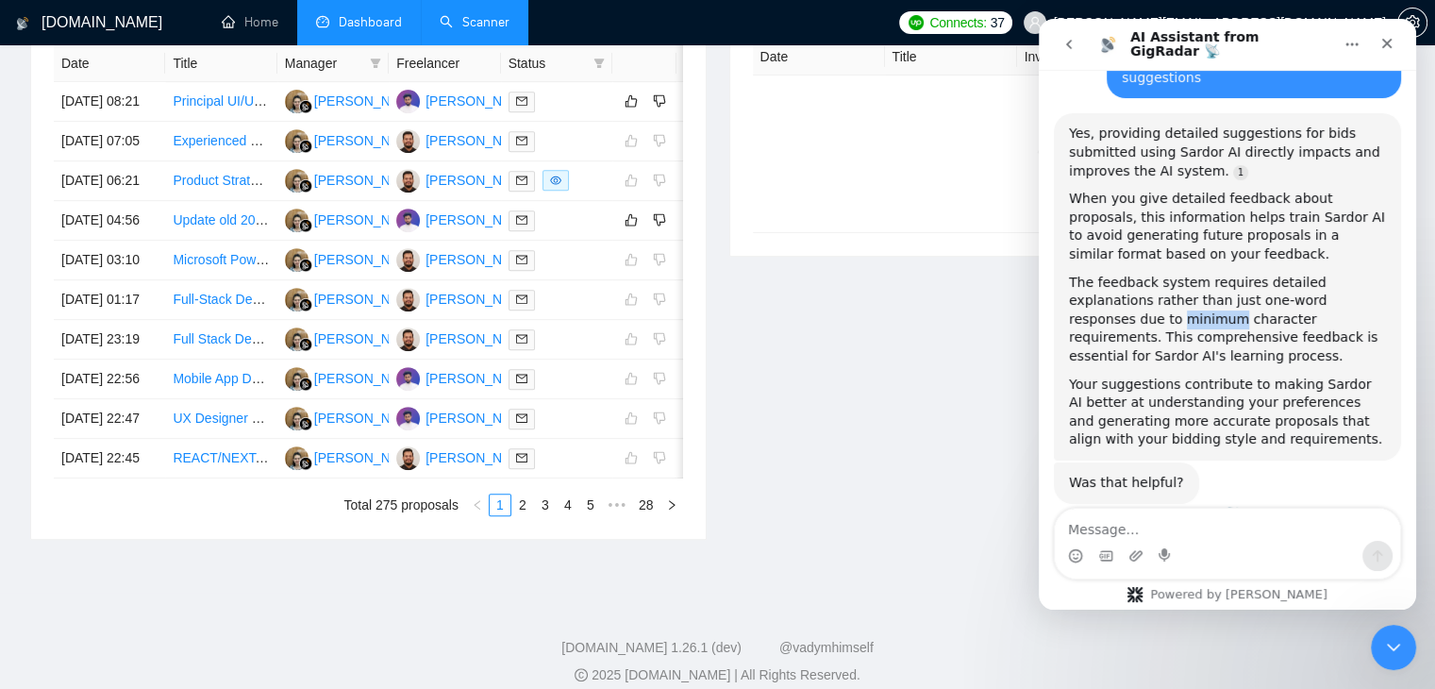
drag, startPoint x: 1124, startPoint y: 289, endPoint x: 1067, endPoint y: 288, distance: 57.6
click at [1067, 288] on div "Yes, providing detailed suggestions for bids submitted using Sardor AI directly…" at bounding box center [1227, 286] width 347 height 347
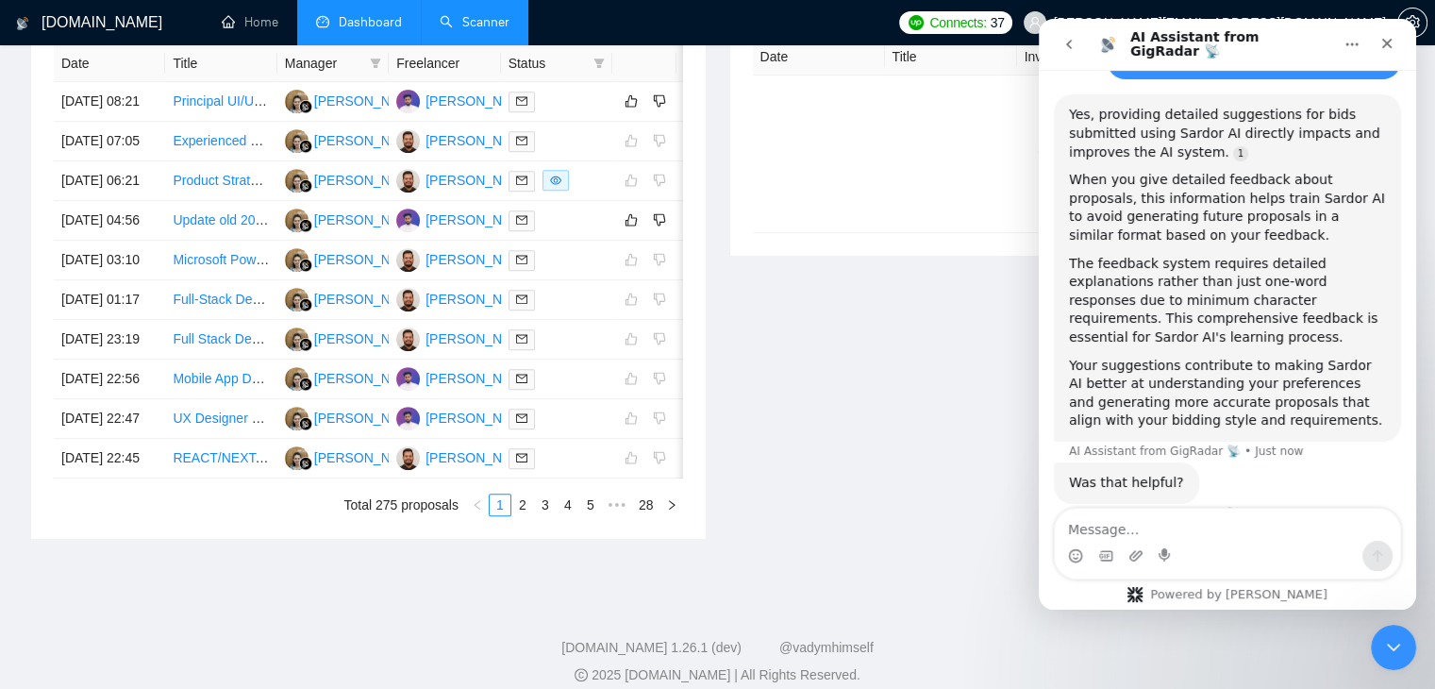
click at [1103, 286] on div "The feedback system requires detailed explanations rather than just one-word re…" at bounding box center [1227, 301] width 317 height 92
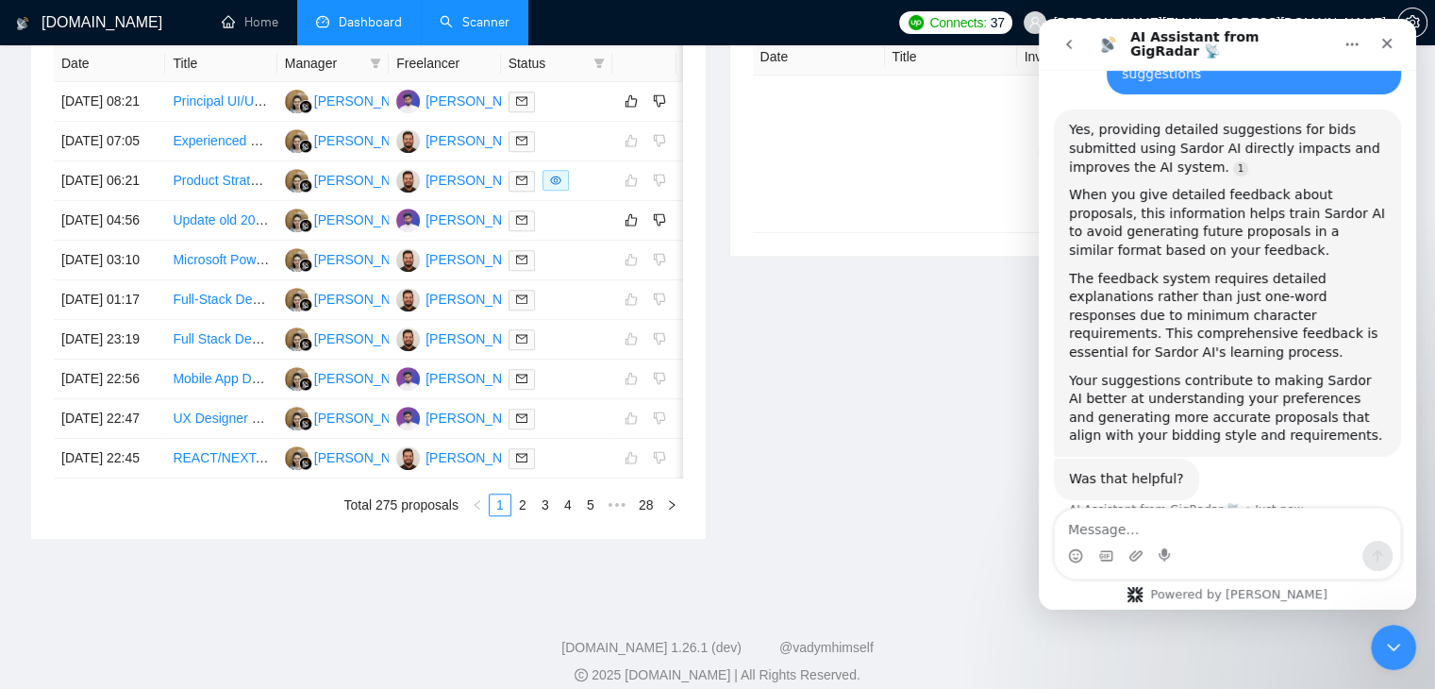
scroll to position [724, 0]
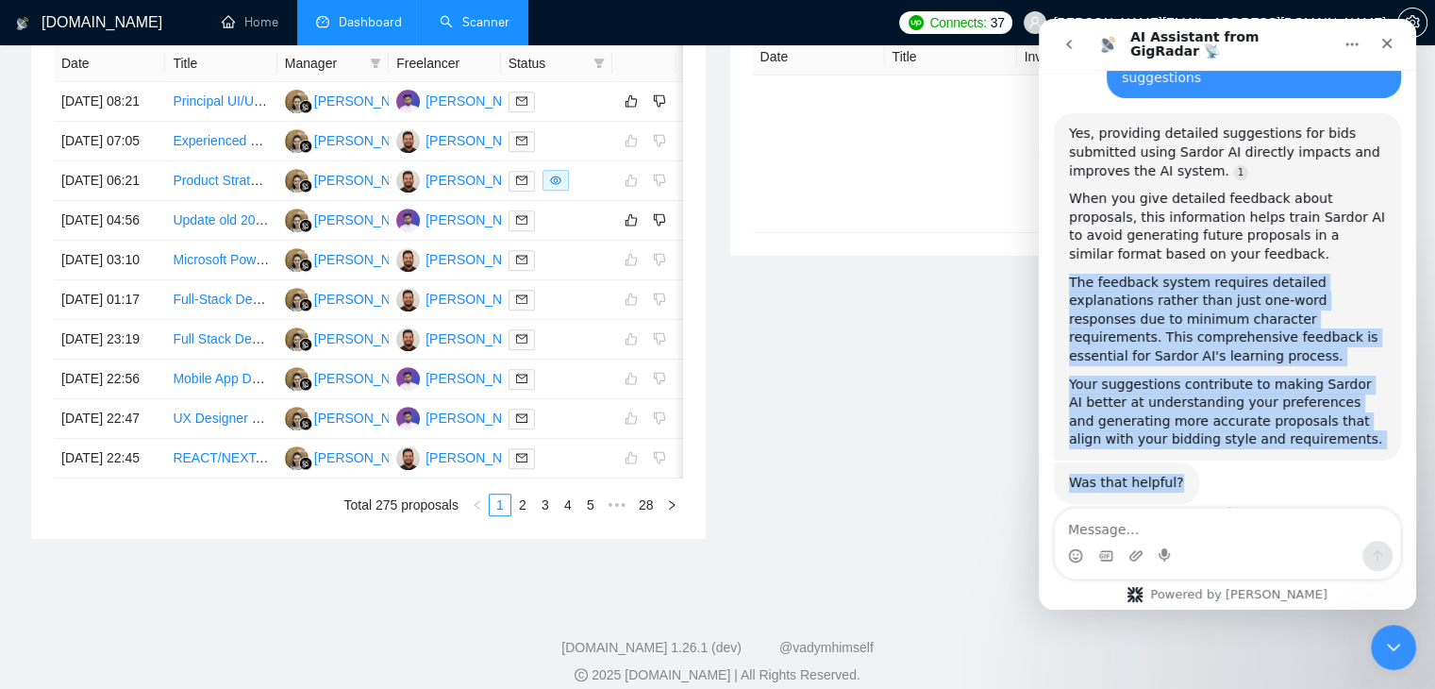
drag, startPoint x: 1193, startPoint y: 442, endPoint x: 1059, endPoint y: 251, distance: 233.7
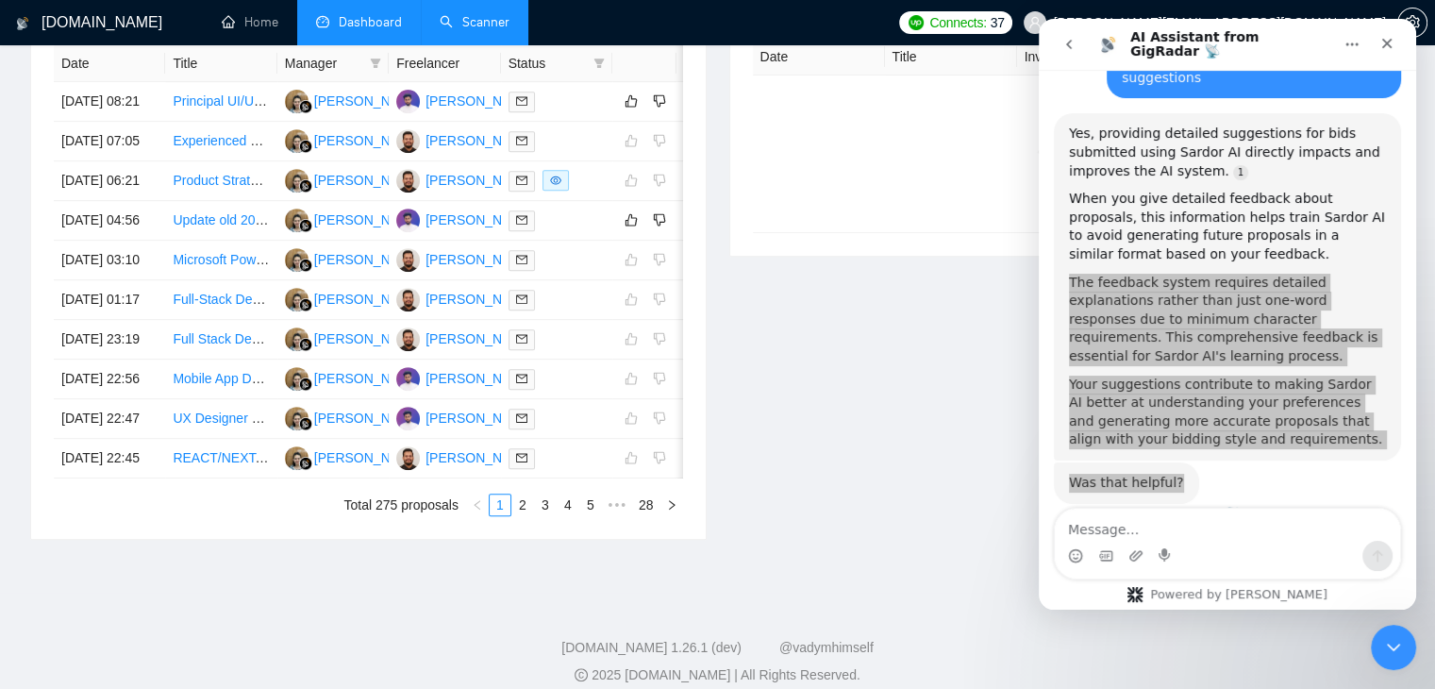
click at [1004, 334] on div "Invitations 3 hours ago Date Title Invitation Letter Freelancer Status No data" at bounding box center [1067, 250] width 699 height 578
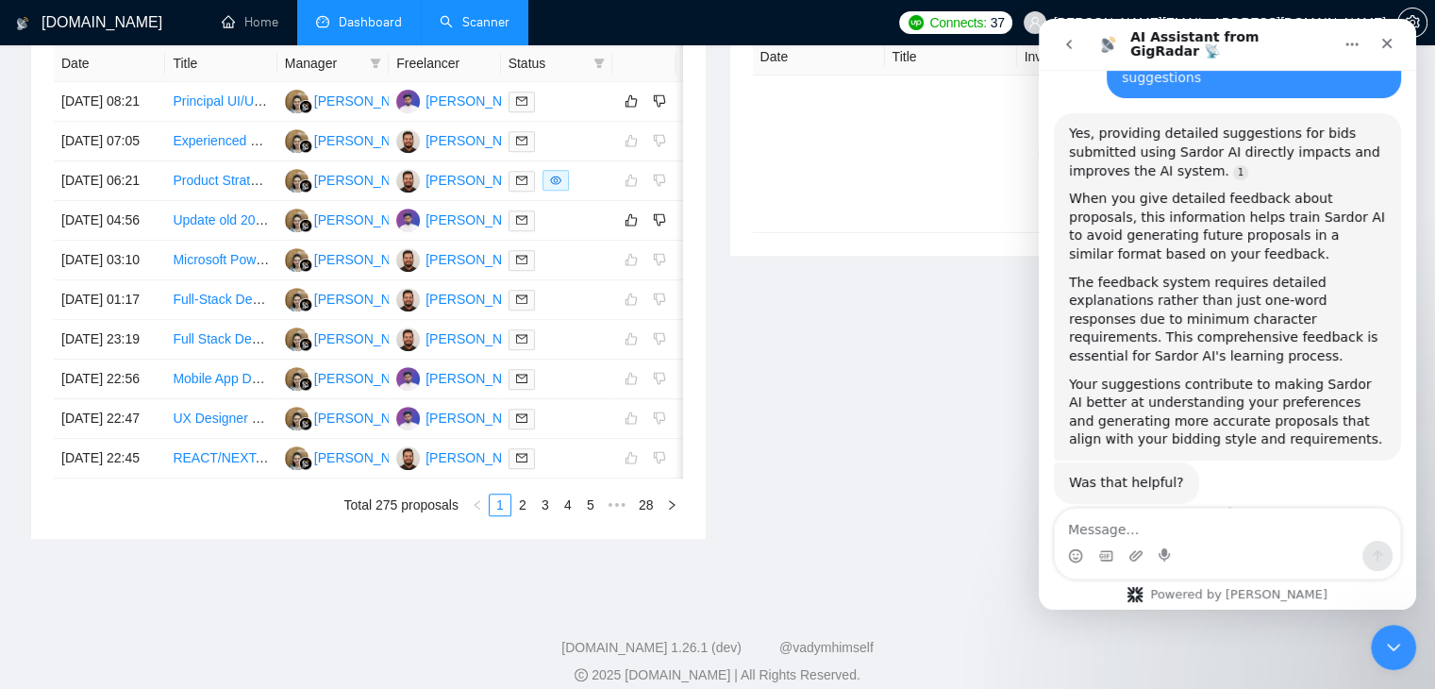
click at [1140, 208] on div "When you give detailed feedback about proposals, this information helps train S…" at bounding box center [1227, 227] width 317 height 74
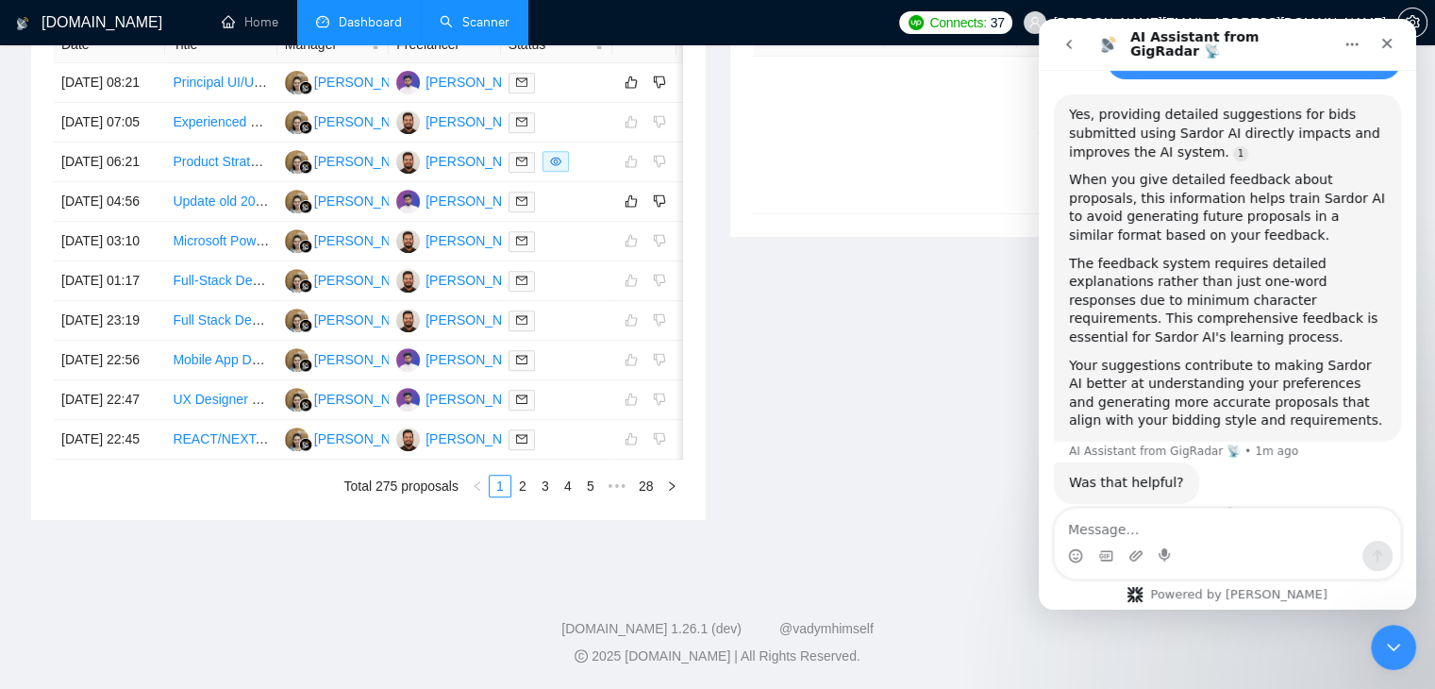
scroll to position [901, 0]
click at [1104, 513] on textarea "Message…" at bounding box center [1227, 524] width 345 height 32
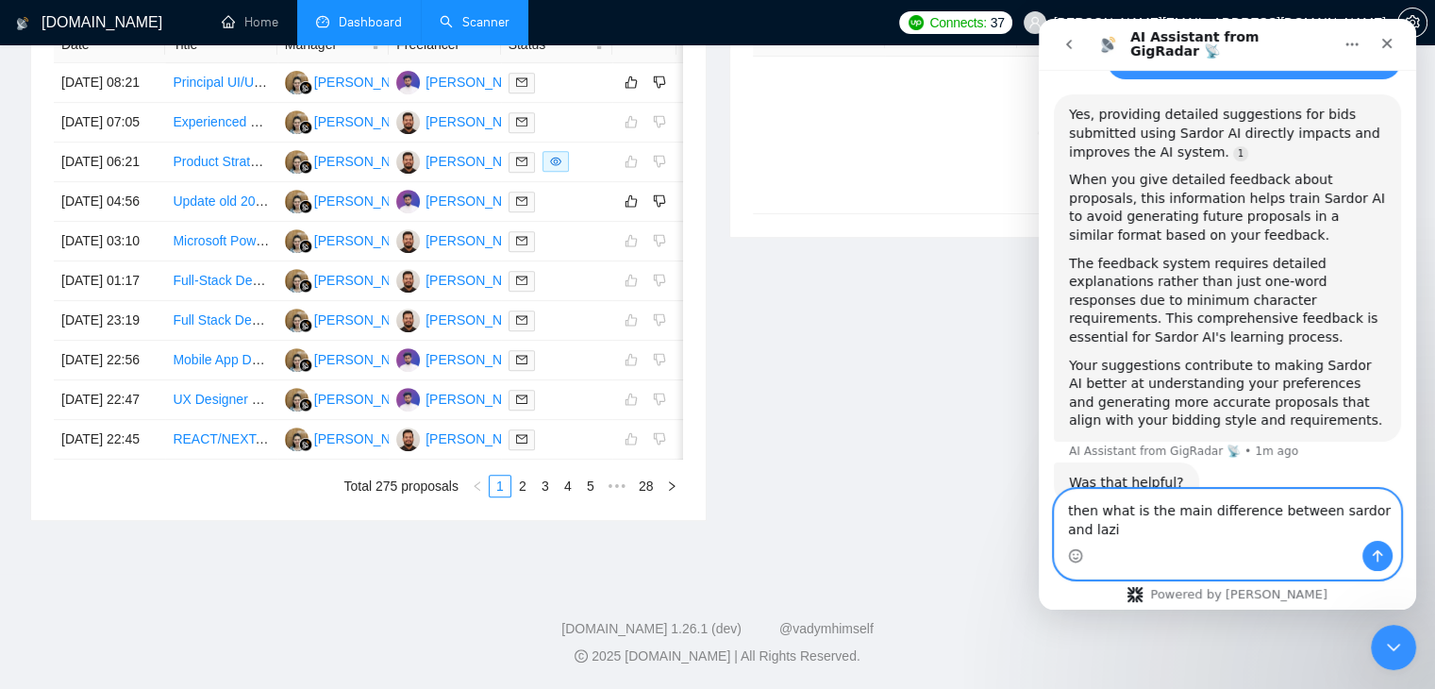
scroll to position [762, 0]
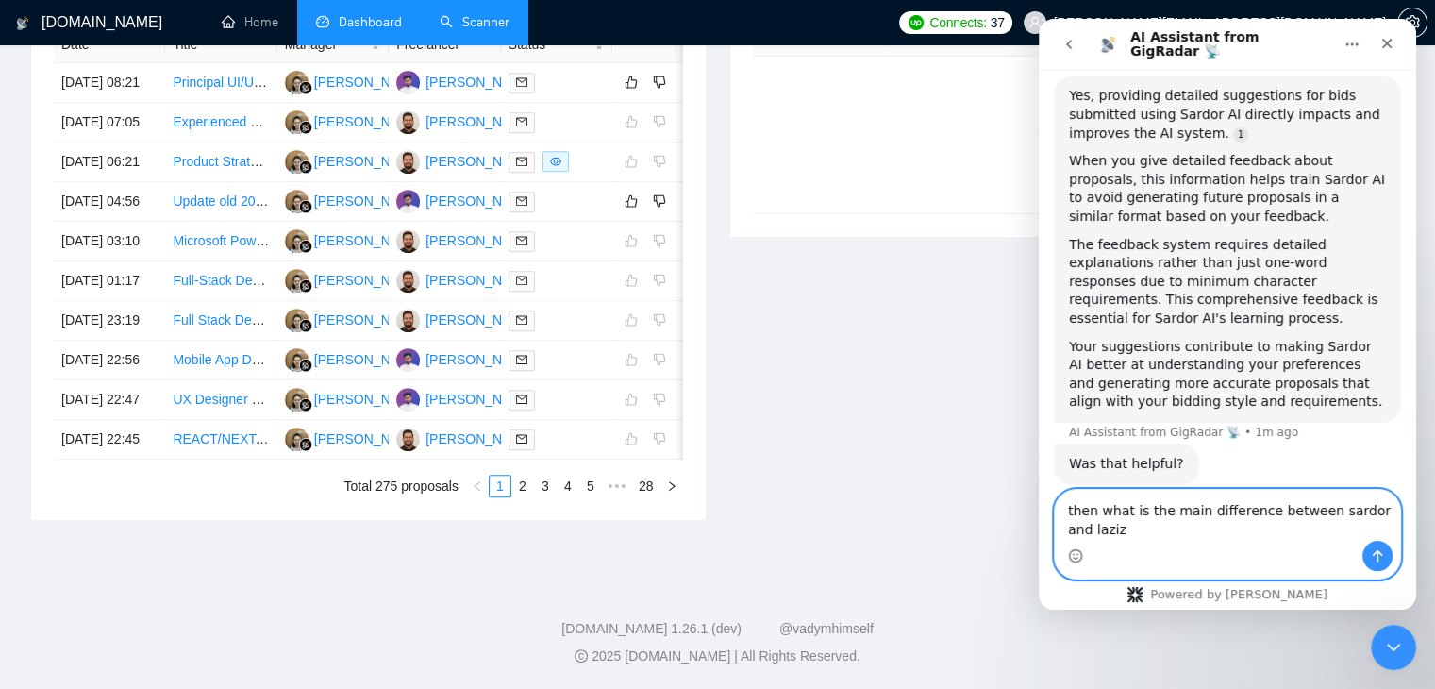
type textarea "then what is the main difference between sardor and laziza"
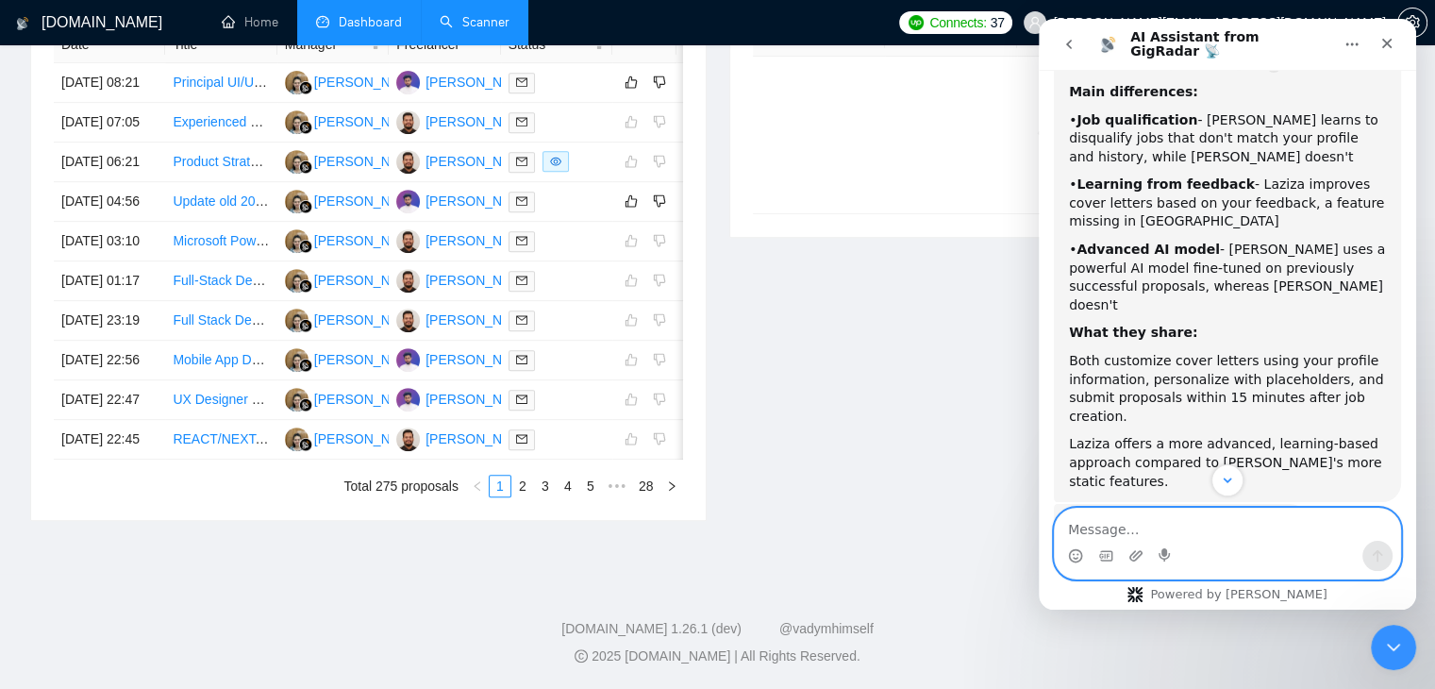
scroll to position [1313, 0]
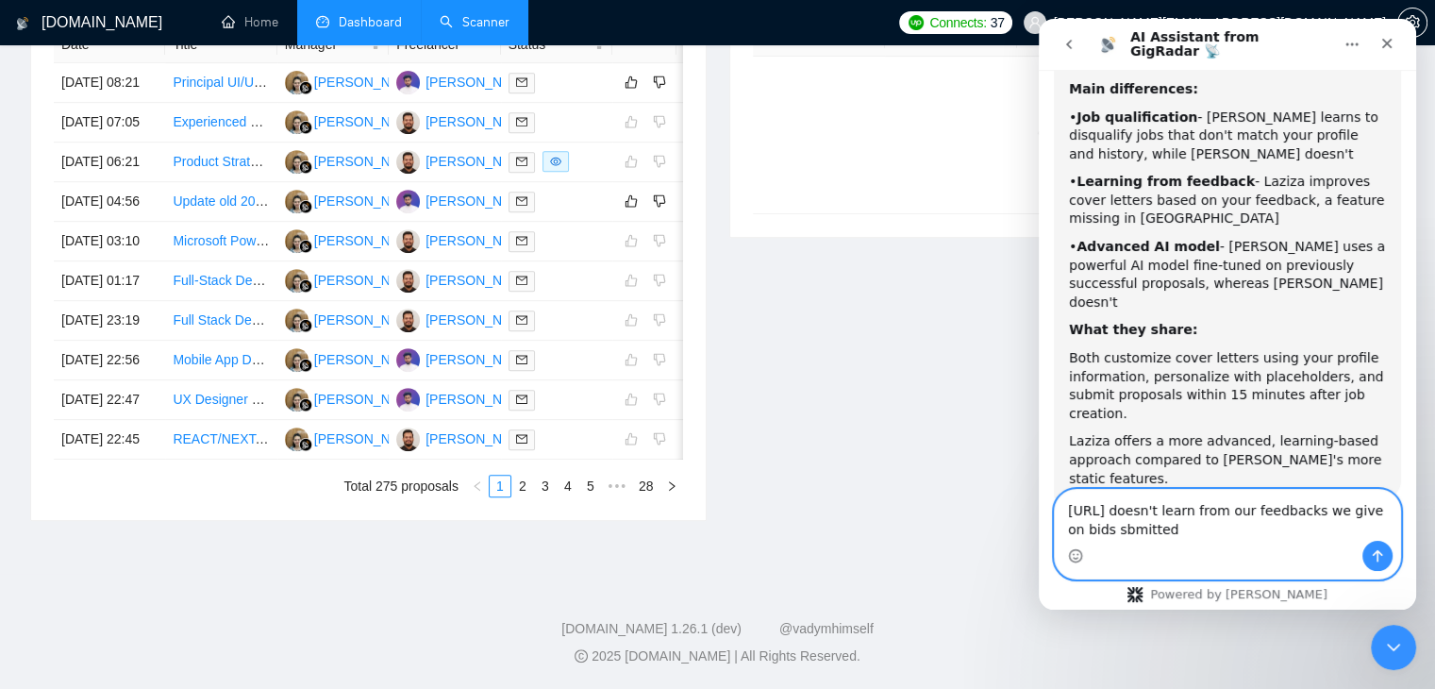
type textarea "sardor.ai doesn't learn from our feedbacks we give on bids sbmitted?"
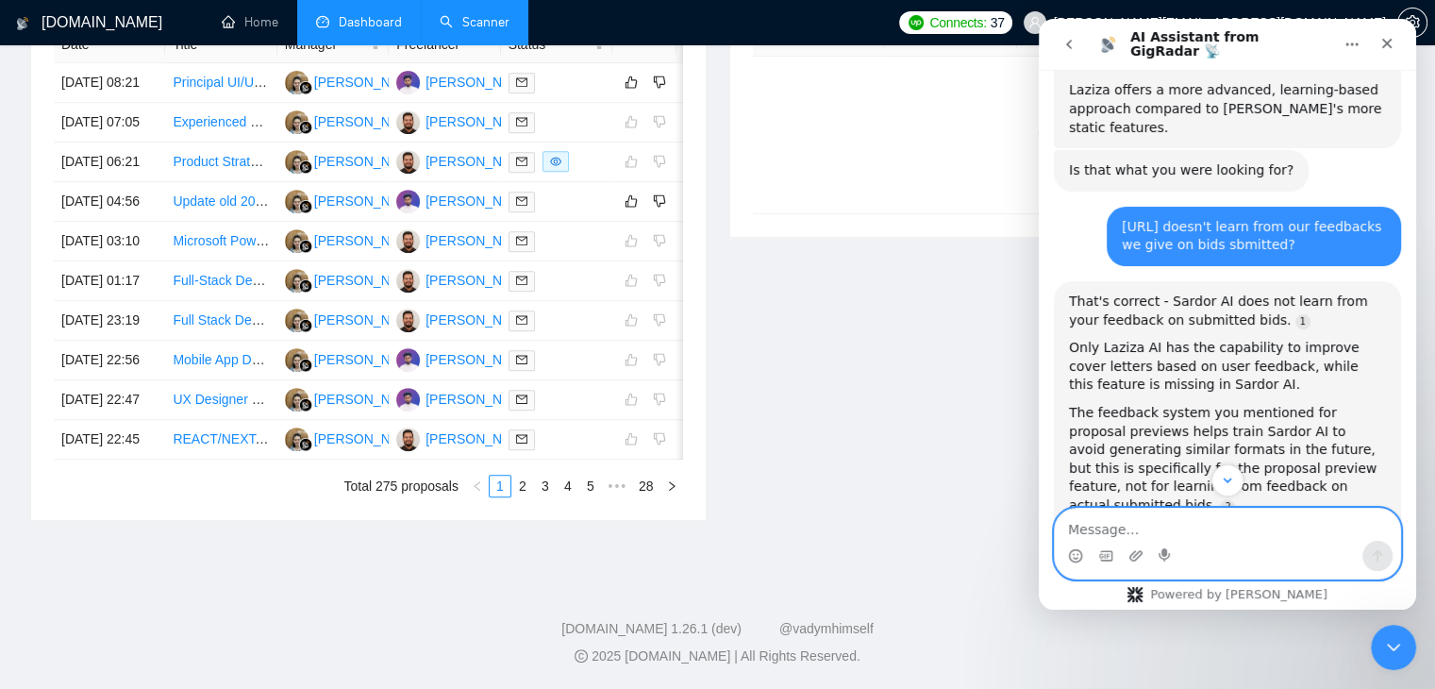
scroll to position [1758, 0]
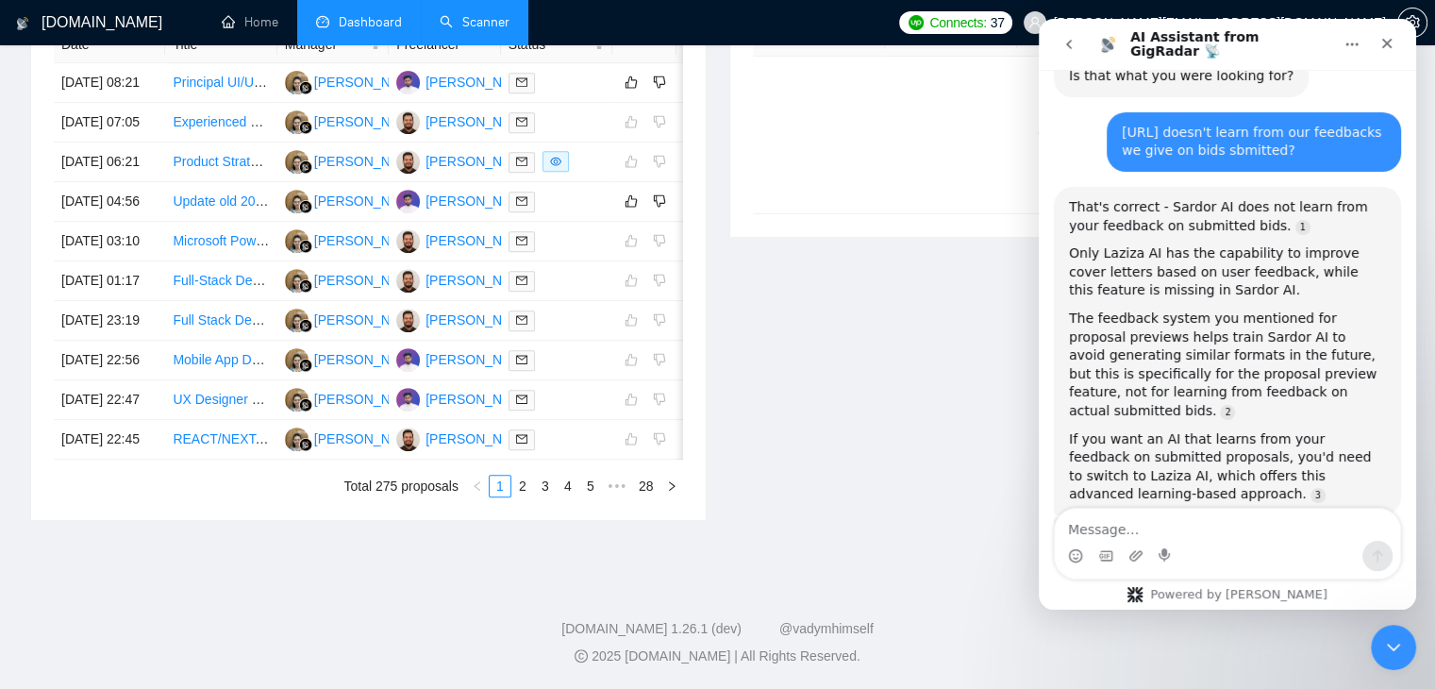
click at [798, 280] on div "Invitations 3 hours ago Date Title Invitation Letter Freelancer Status No data" at bounding box center [1067, 231] width 699 height 578
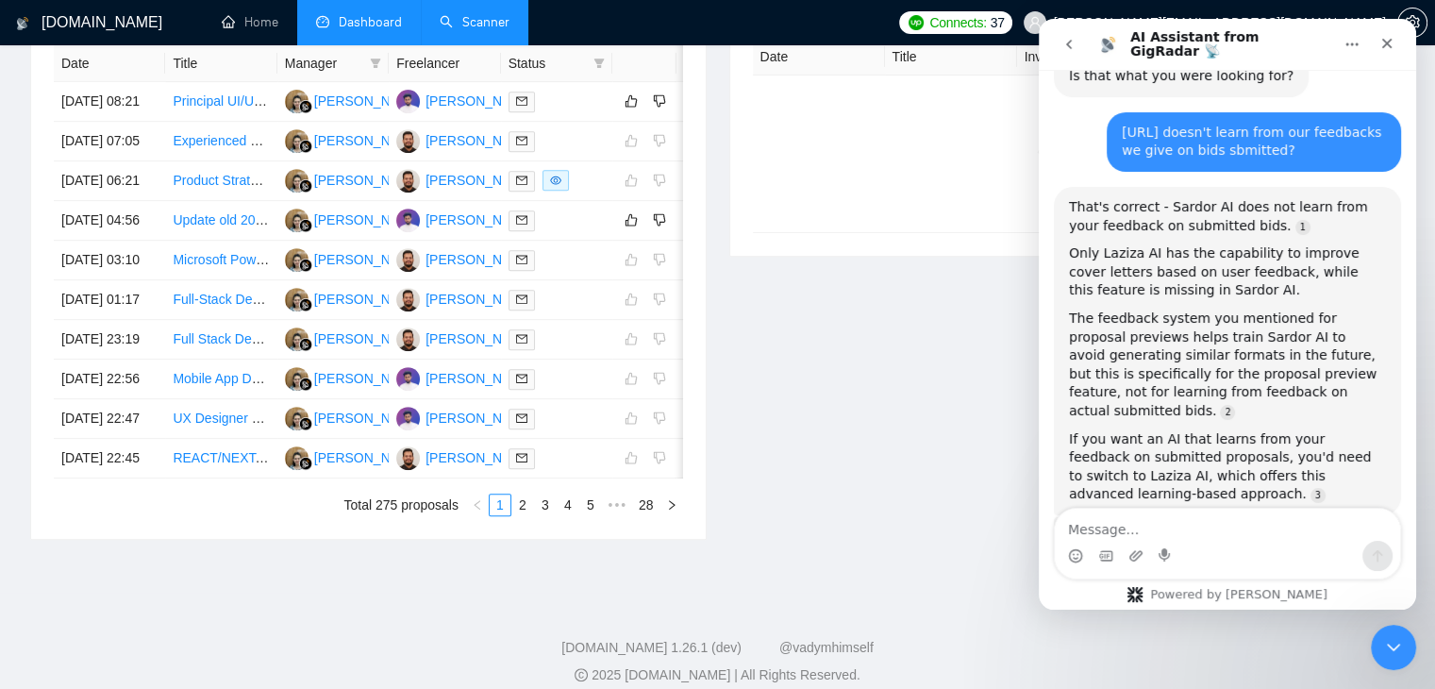
click at [1054, 46] on button "go back" at bounding box center [1069, 44] width 36 height 36
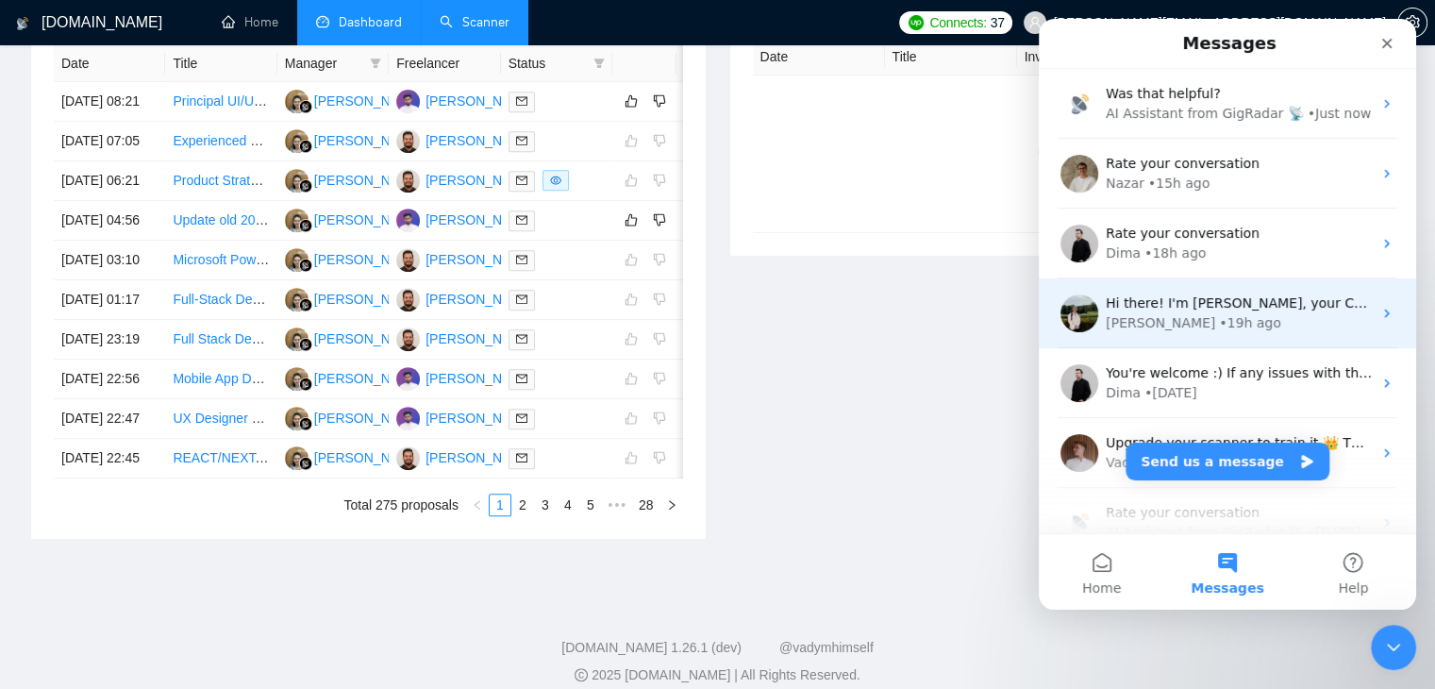
scroll to position [0, 0]
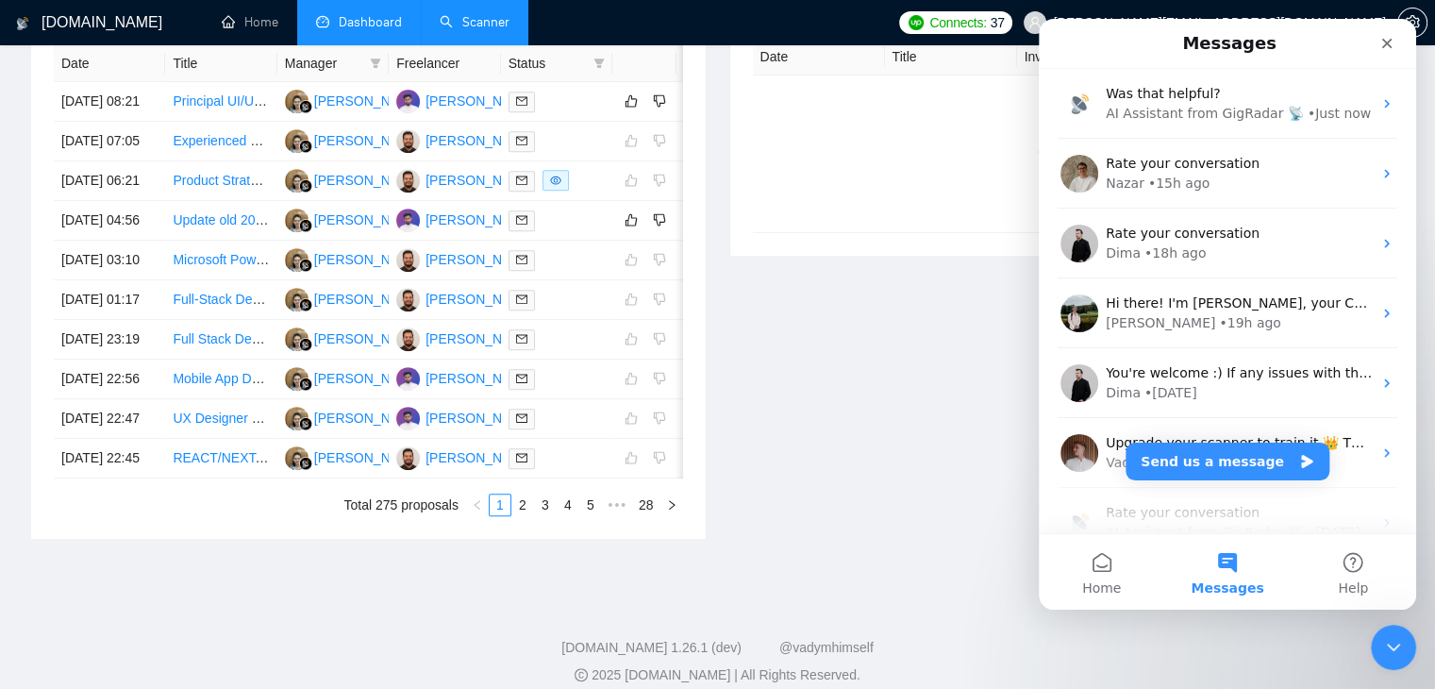
click at [971, 355] on div "Invitations 3 hours ago Date Title Invitation Letter Freelancer Status No data" at bounding box center [1067, 250] width 699 height 578
click at [1381, 38] on icon "Close" at bounding box center [1386, 43] width 15 height 15
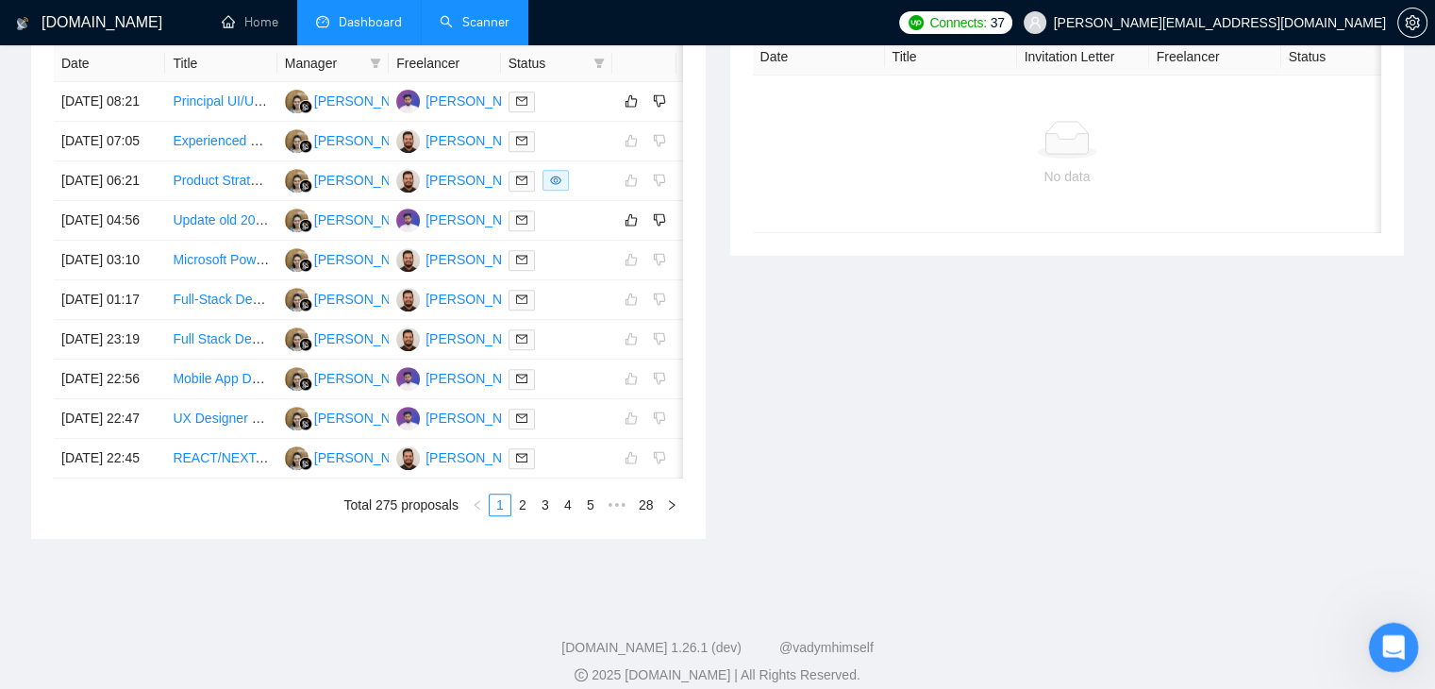
click at [1378, 639] on div "Open Intercom Messenger" at bounding box center [1390, 644] width 62 height 62
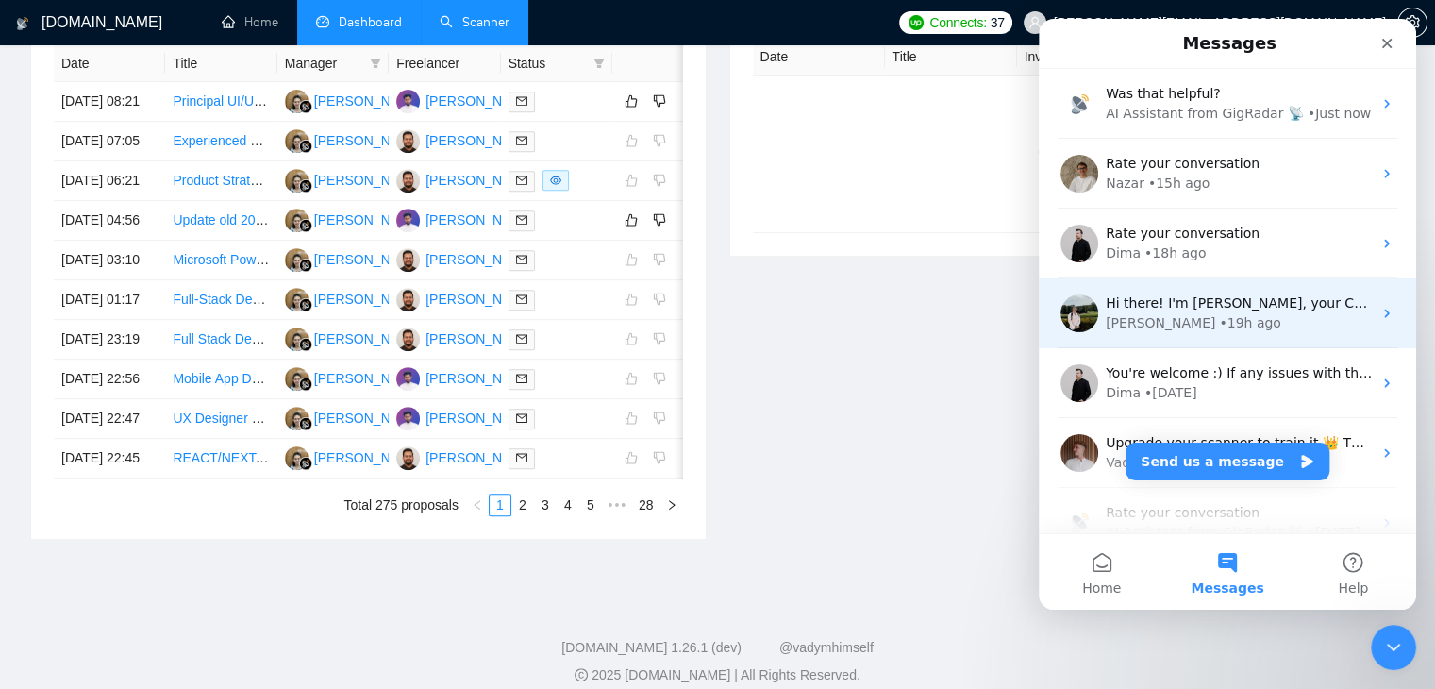
click at [1133, 311] on div "Hi there! I'm Viktor, your CSM, and I’ll review your Upwork profile to provide …" at bounding box center [1239, 303] width 266 height 20
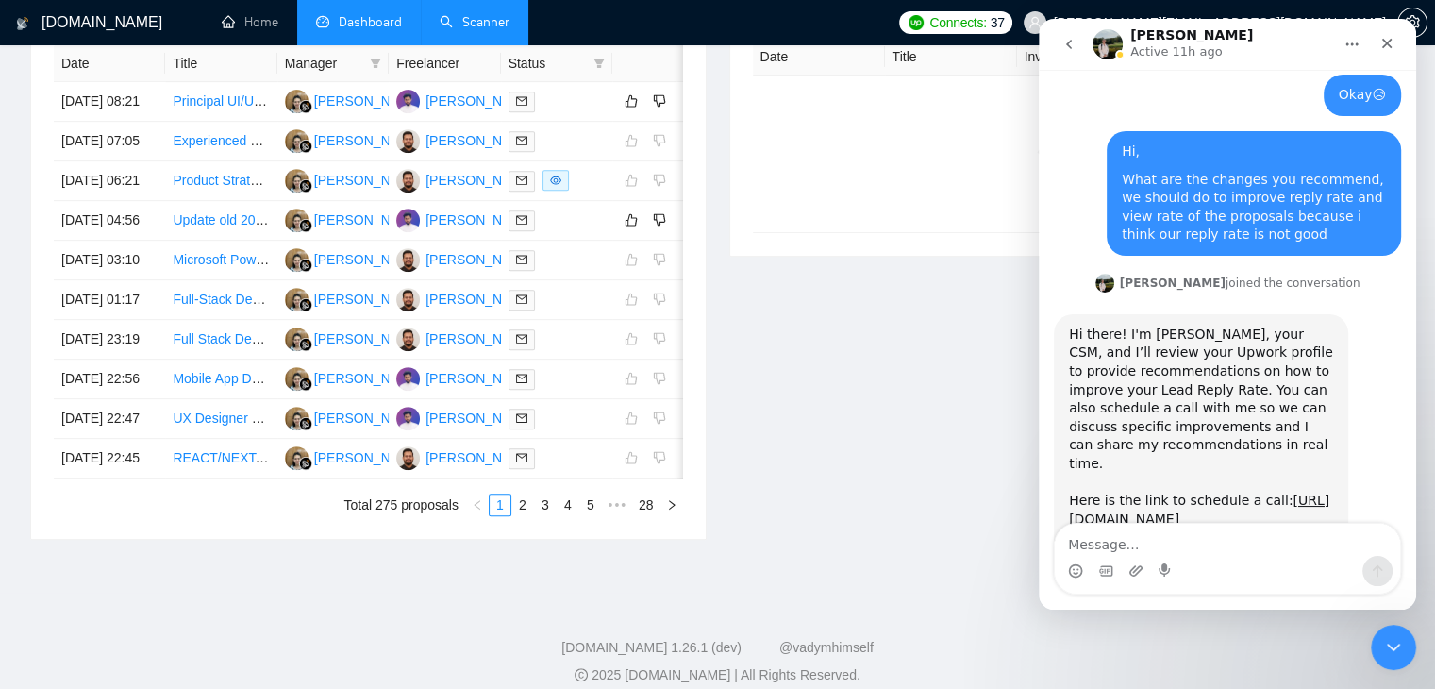
scroll to position [1464, 0]
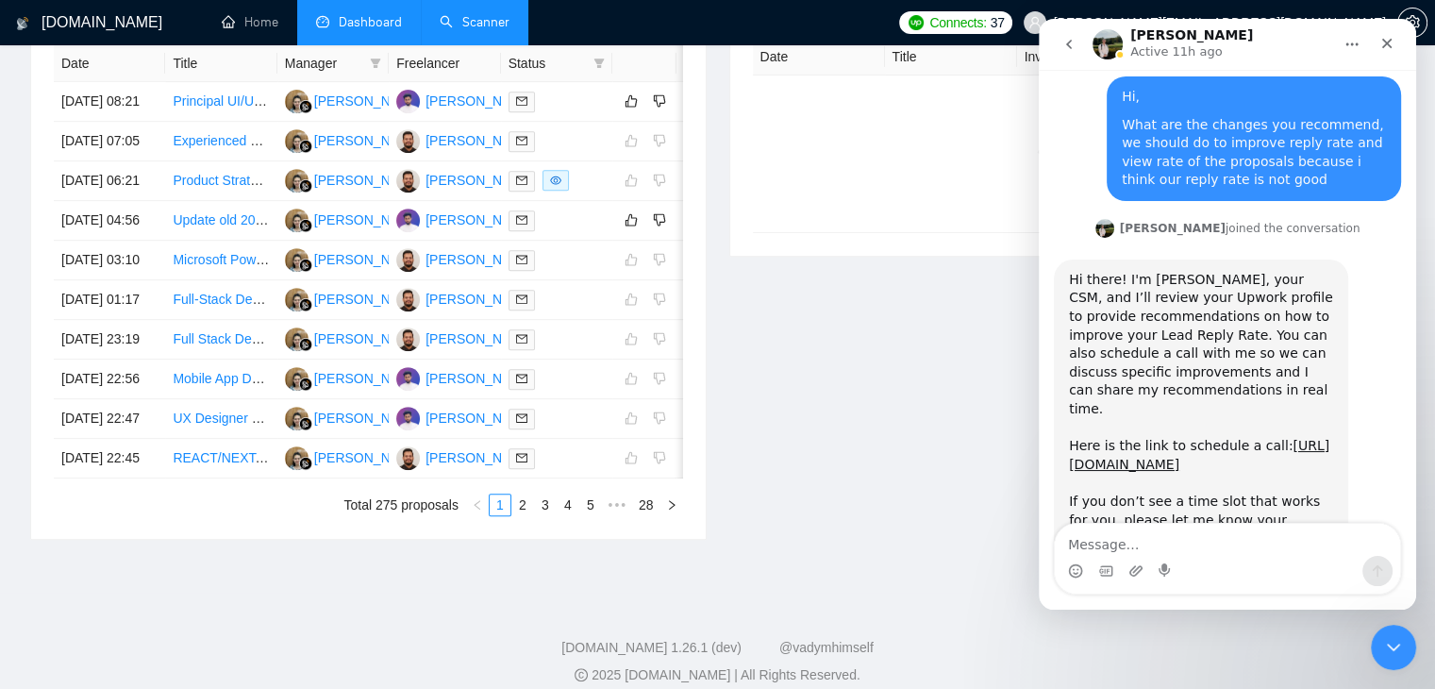
click at [1061, 50] on icon "go back" at bounding box center [1068, 44] width 15 height 15
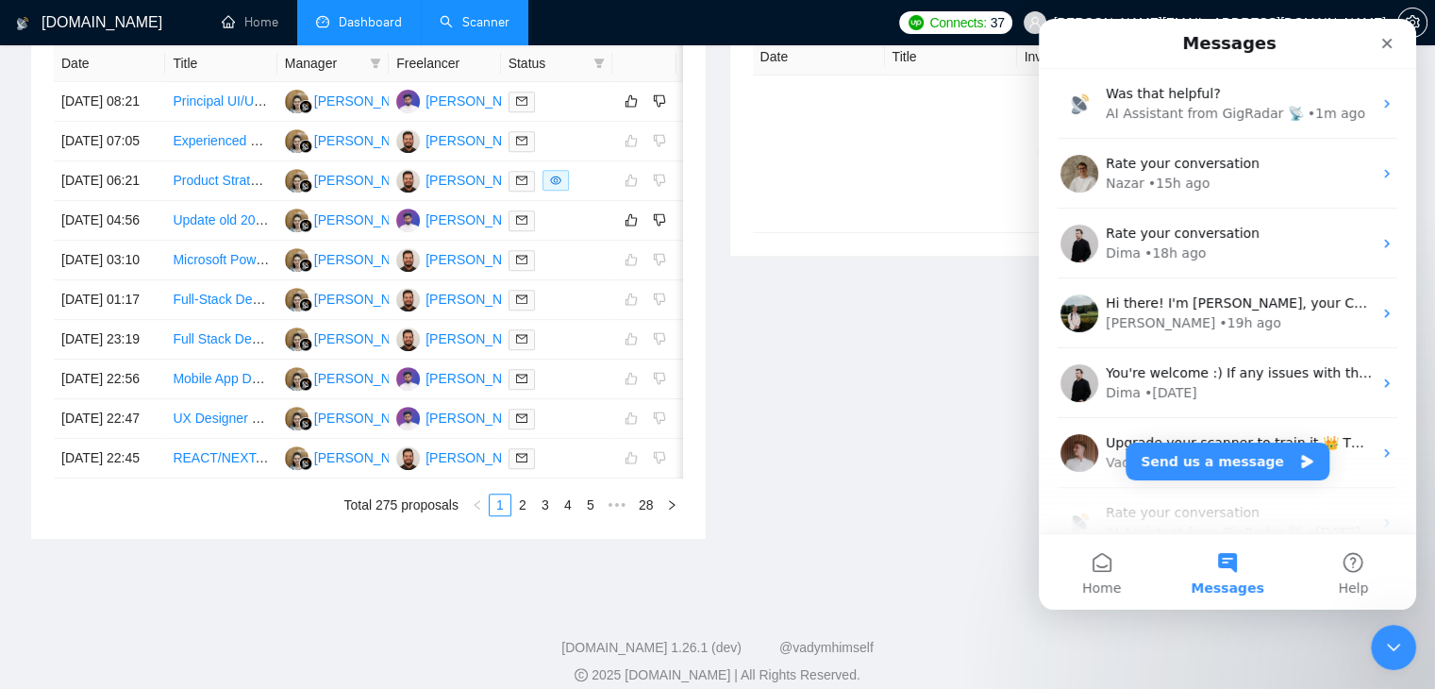
scroll to position [0, 0]
click at [998, 404] on div "Invitations 3 hours ago Date Title Invitation Letter Freelancer Status No data" at bounding box center [1067, 250] width 699 height 578
click at [1381, 37] on icon "Close" at bounding box center [1386, 43] width 15 height 15
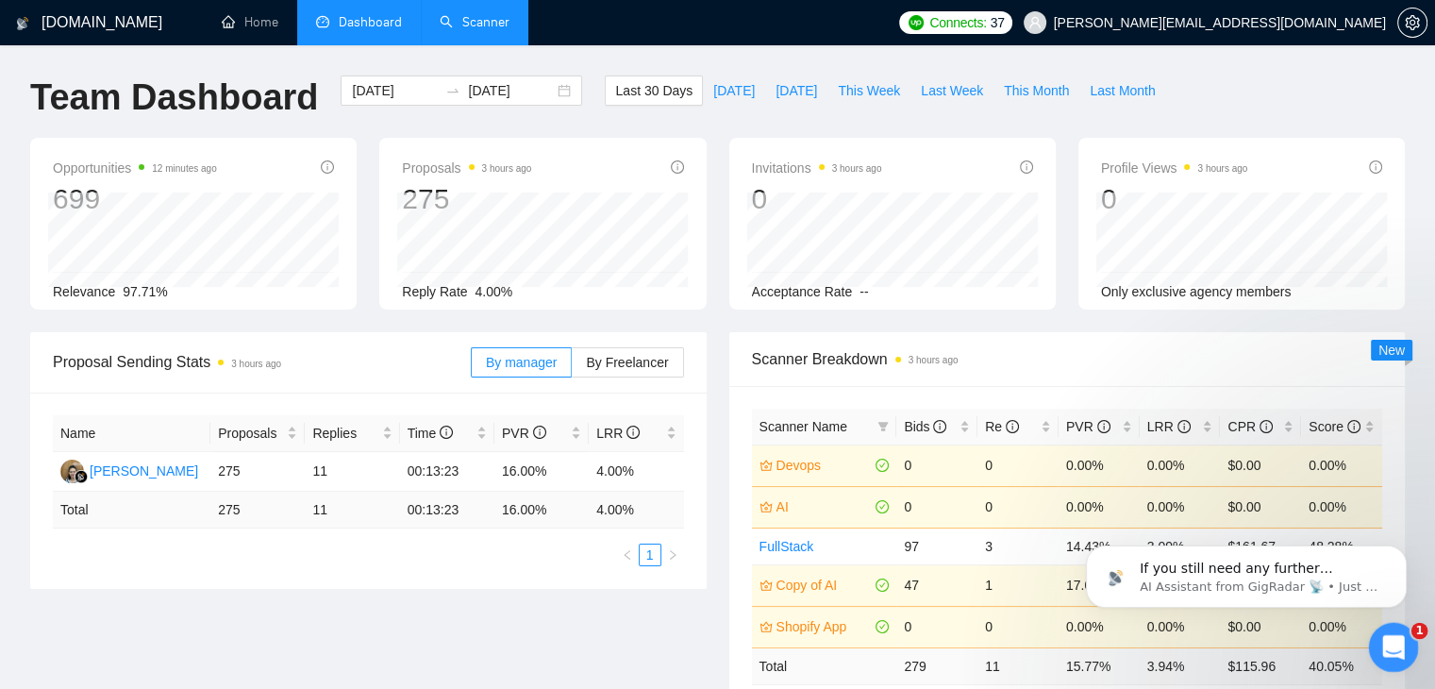
click at [1380, 643] on icon "Open Intercom Messenger" at bounding box center [1390, 644] width 31 height 31
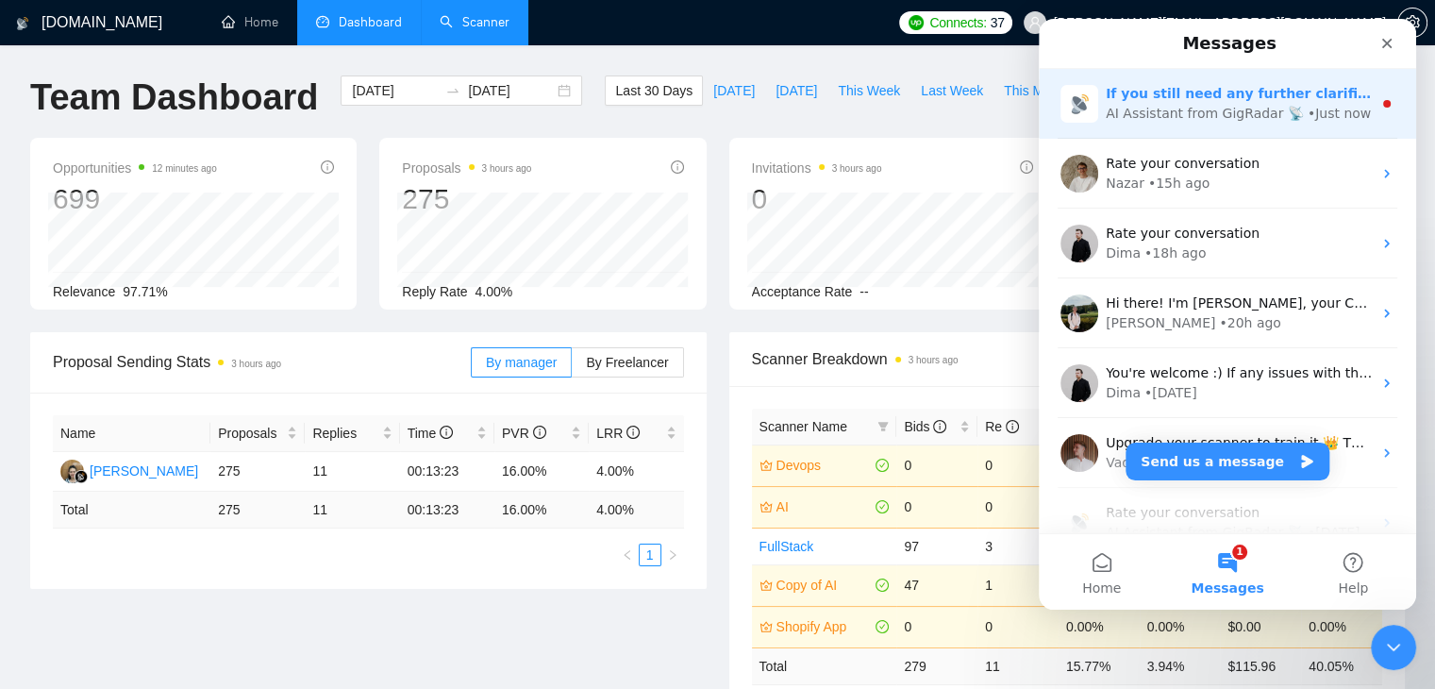
click at [1161, 120] on div "AI Assistant from GigRadar 📡" at bounding box center [1205, 114] width 198 height 20
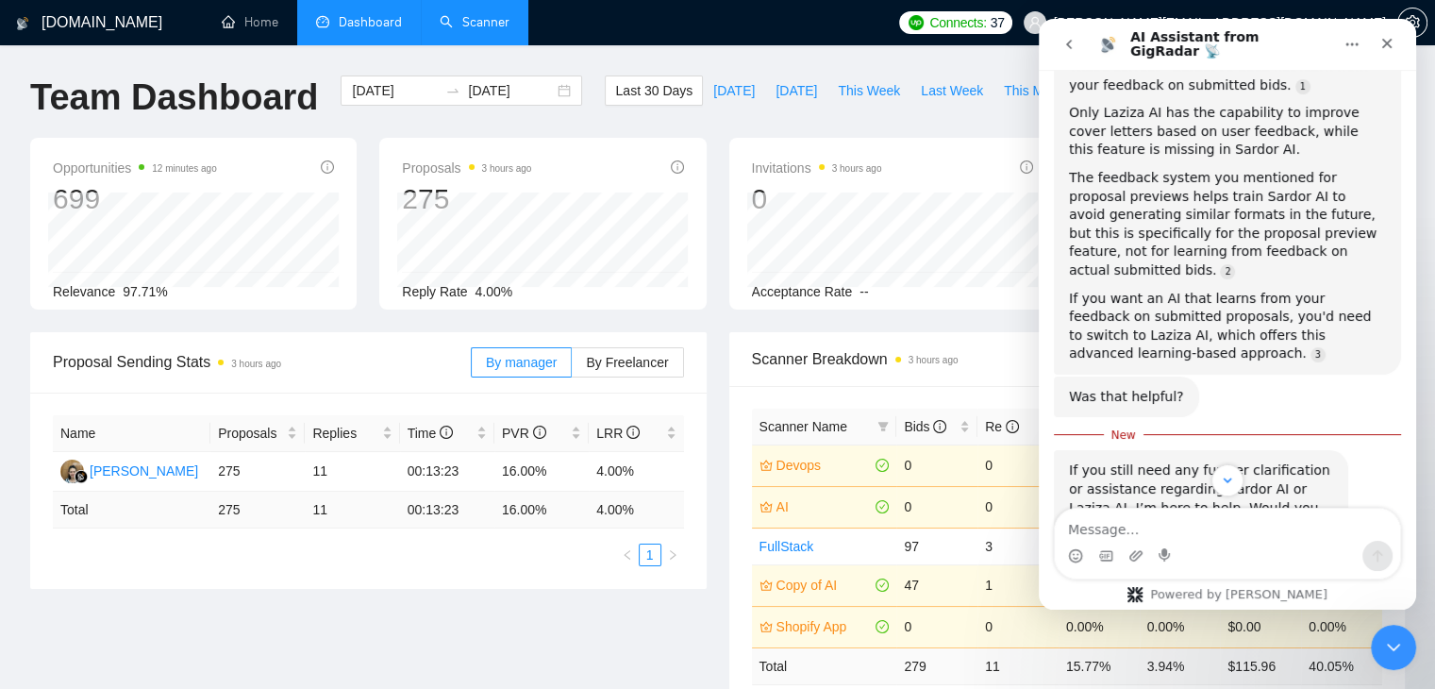
scroll to position [1887, 0]
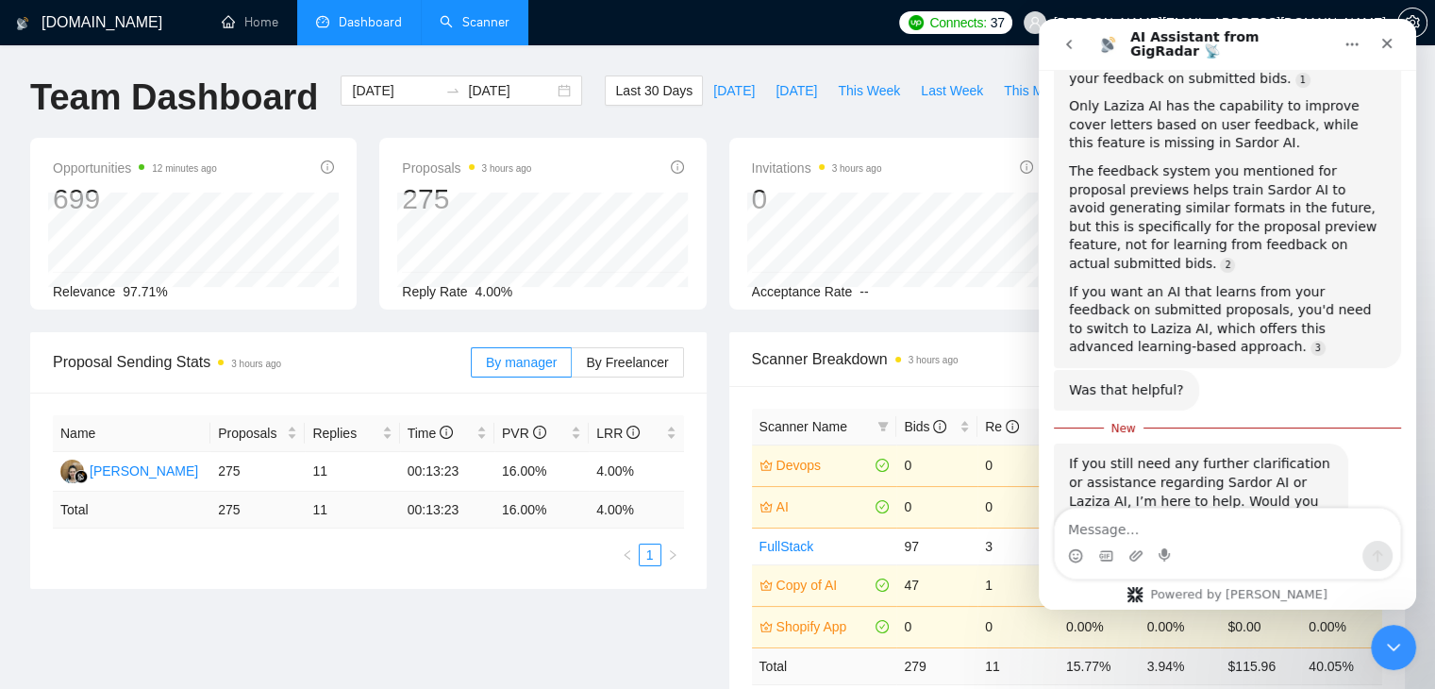
click at [1066, 55] on button "go back" at bounding box center [1069, 44] width 36 height 36
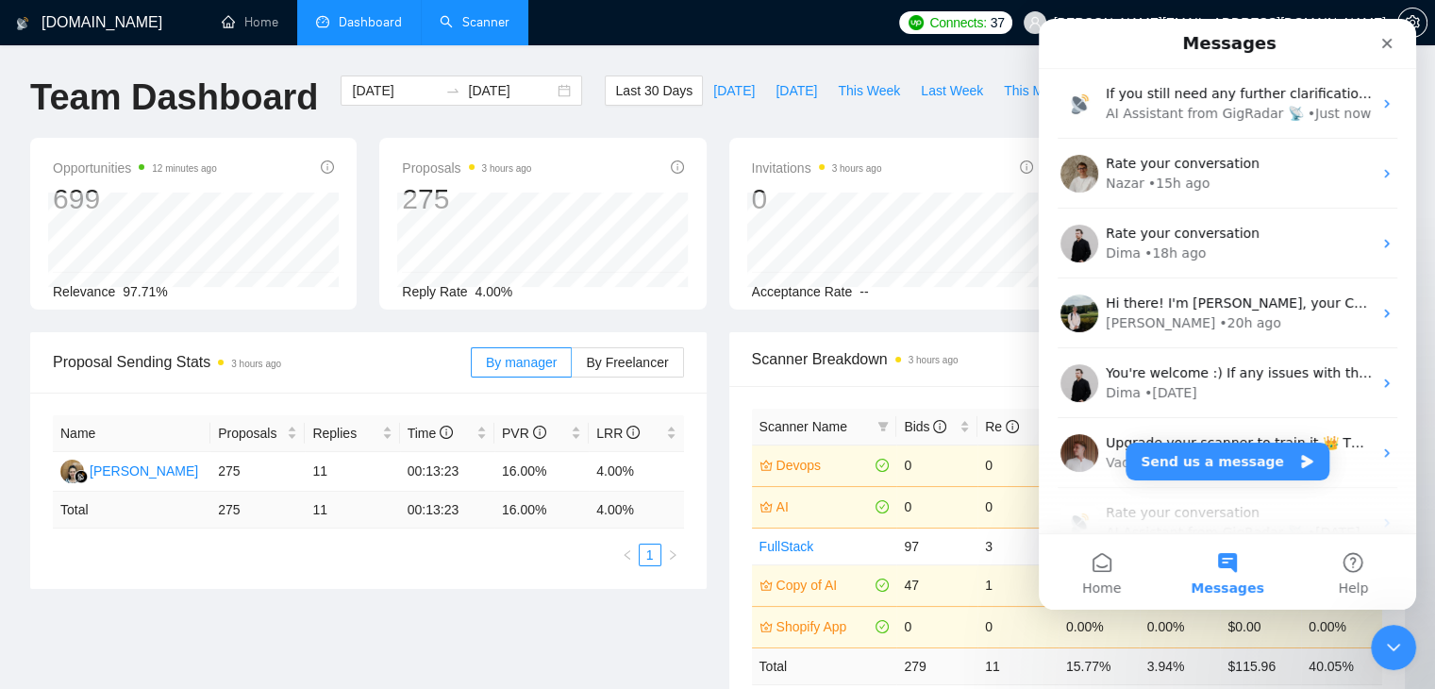
scroll to position [0, 0]
click at [973, 123] on div "Last 30 Days Today Yesterday This Week Last Week This Month Last Month" at bounding box center [884, 106] width 583 height 62
click at [1386, 42] on icon "Close" at bounding box center [1387, 44] width 10 height 10
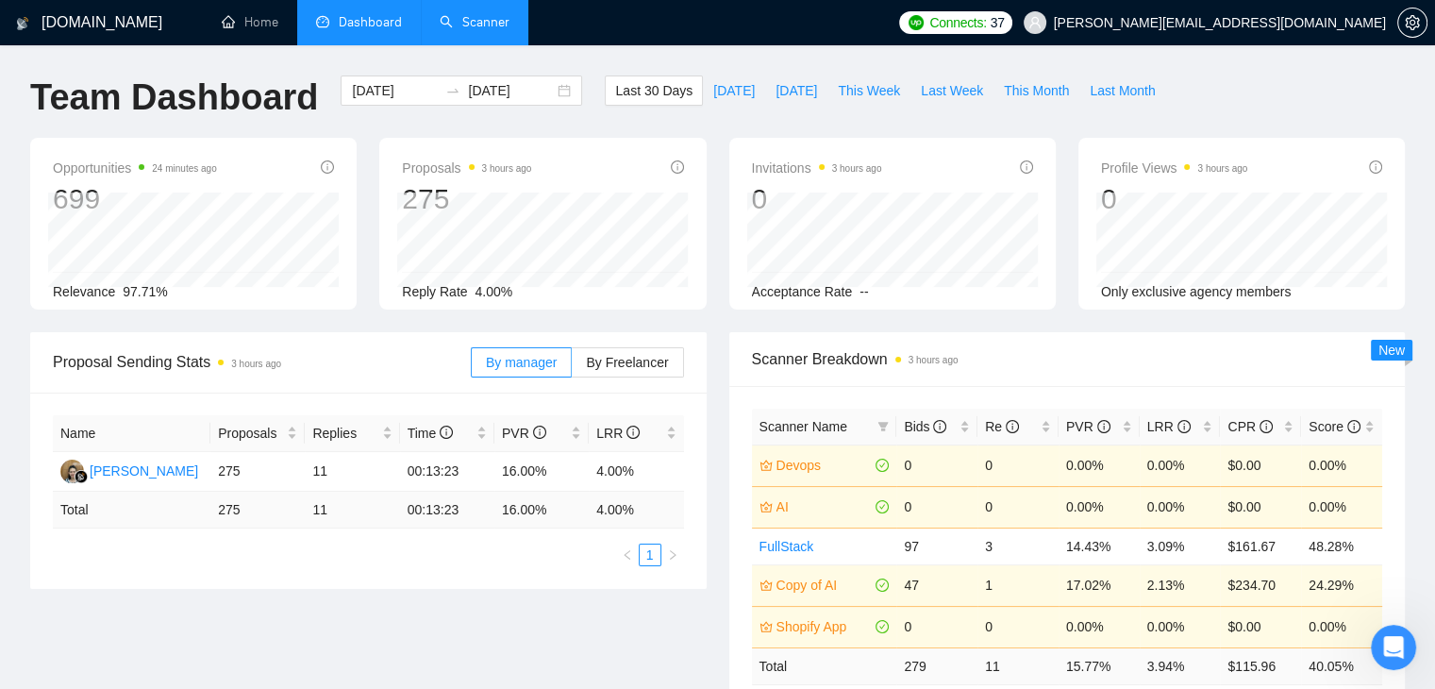
click at [474, 14] on link "Scanner" at bounding box center [475, 22] width 70 height 16
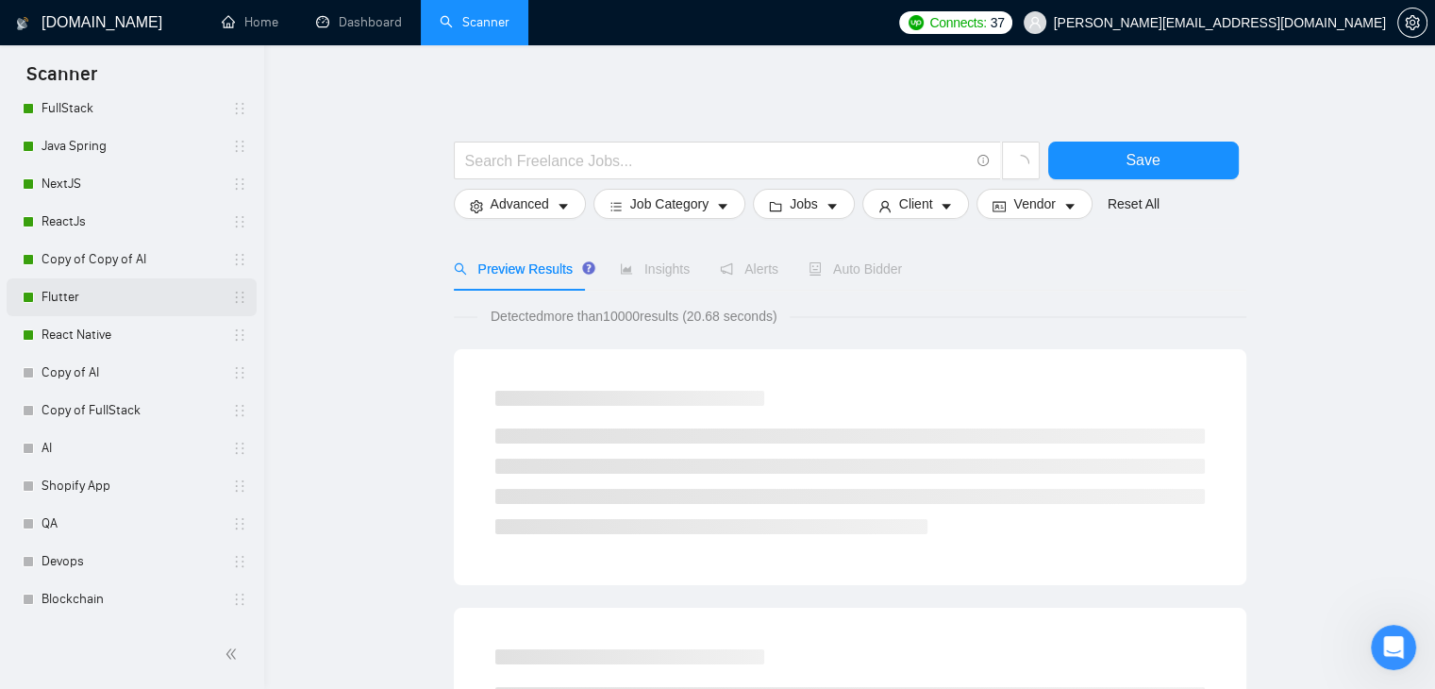
scroll to position [94, 0]
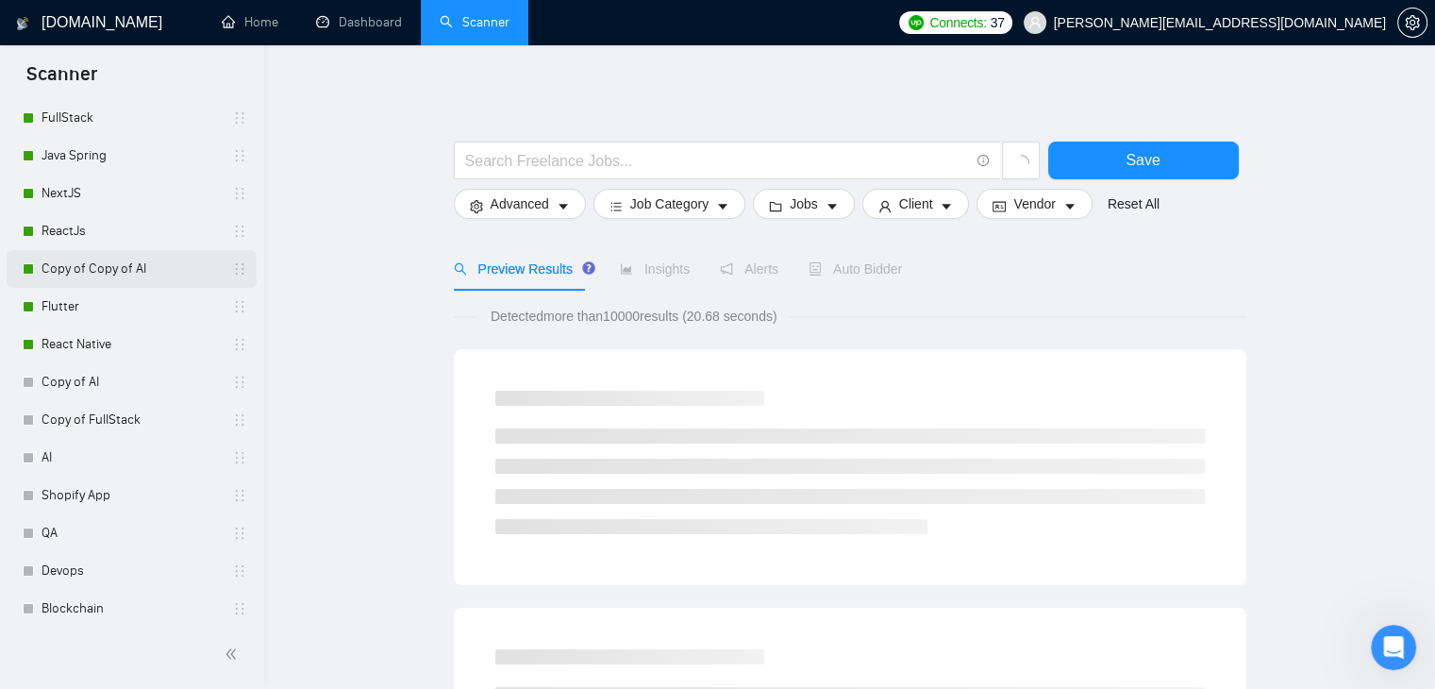
click at [92, 259] on link "Copy of Copy of AI" at bounding box center [131, 269] width 179 height 38
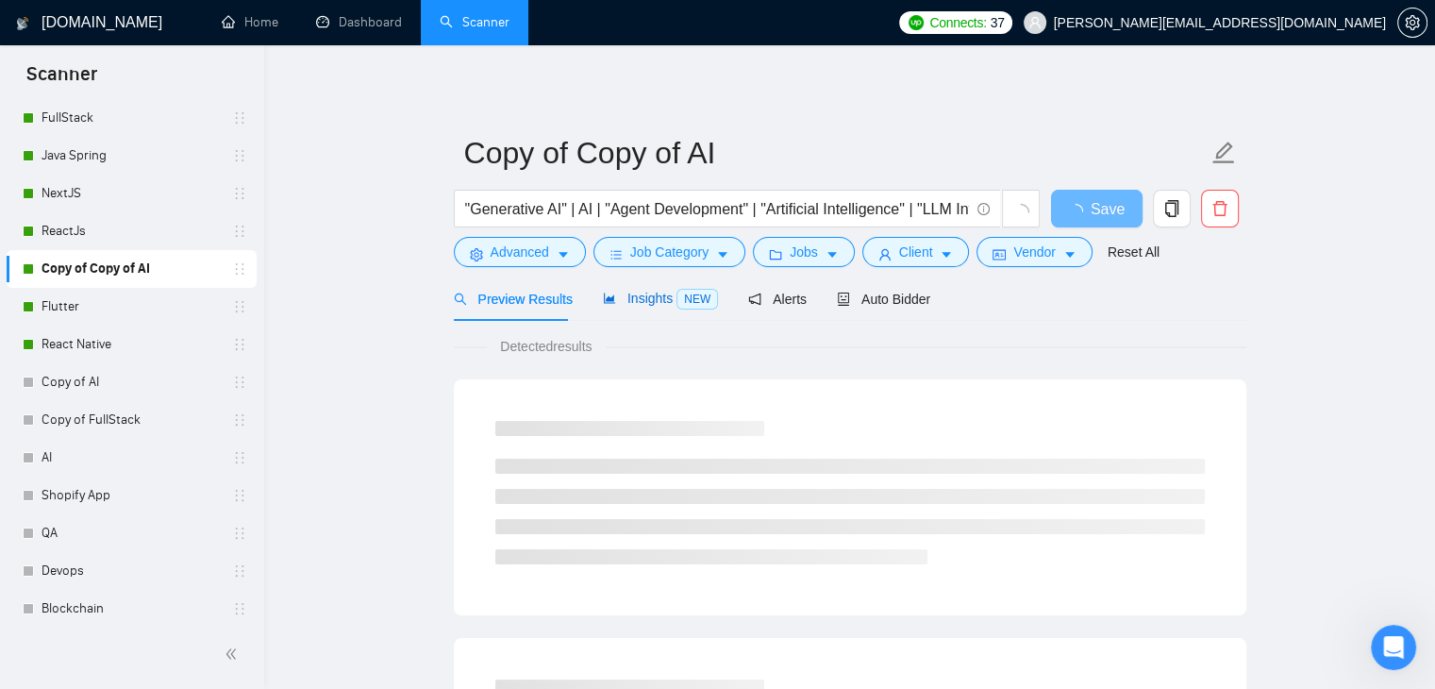
click at [641, 296] on span "Insights NEW" at bounding box center [660, 298] width 115 height 15
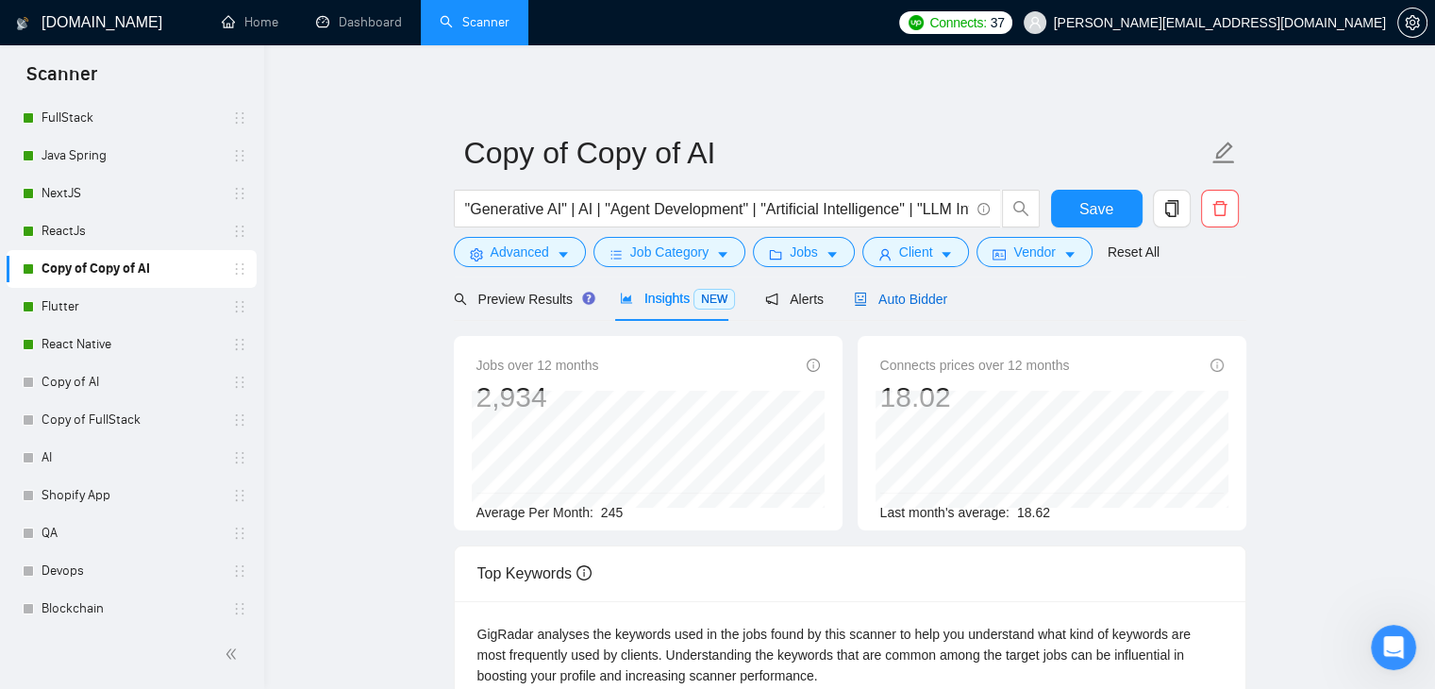
click at [899, 308] on div "Auto Bidder" at bounding box center [900, 299] width 93 height 21
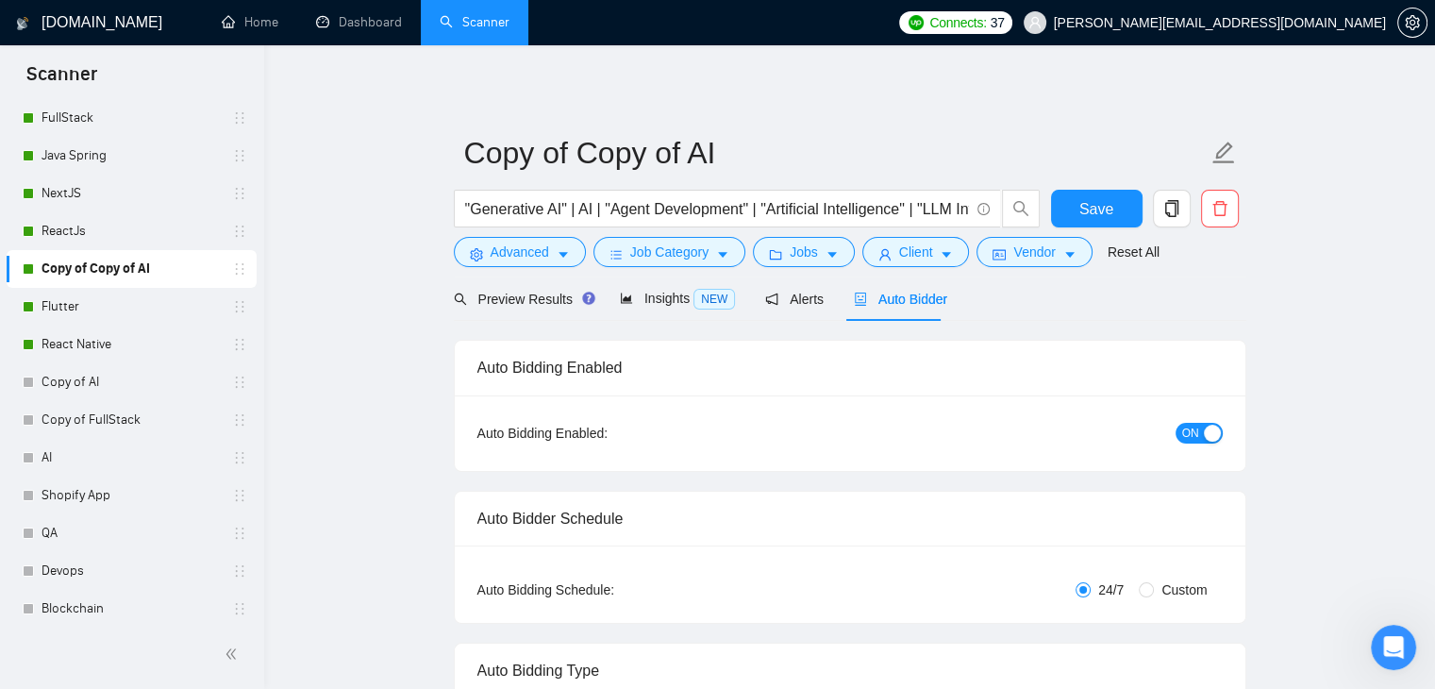
checkbox input "true"
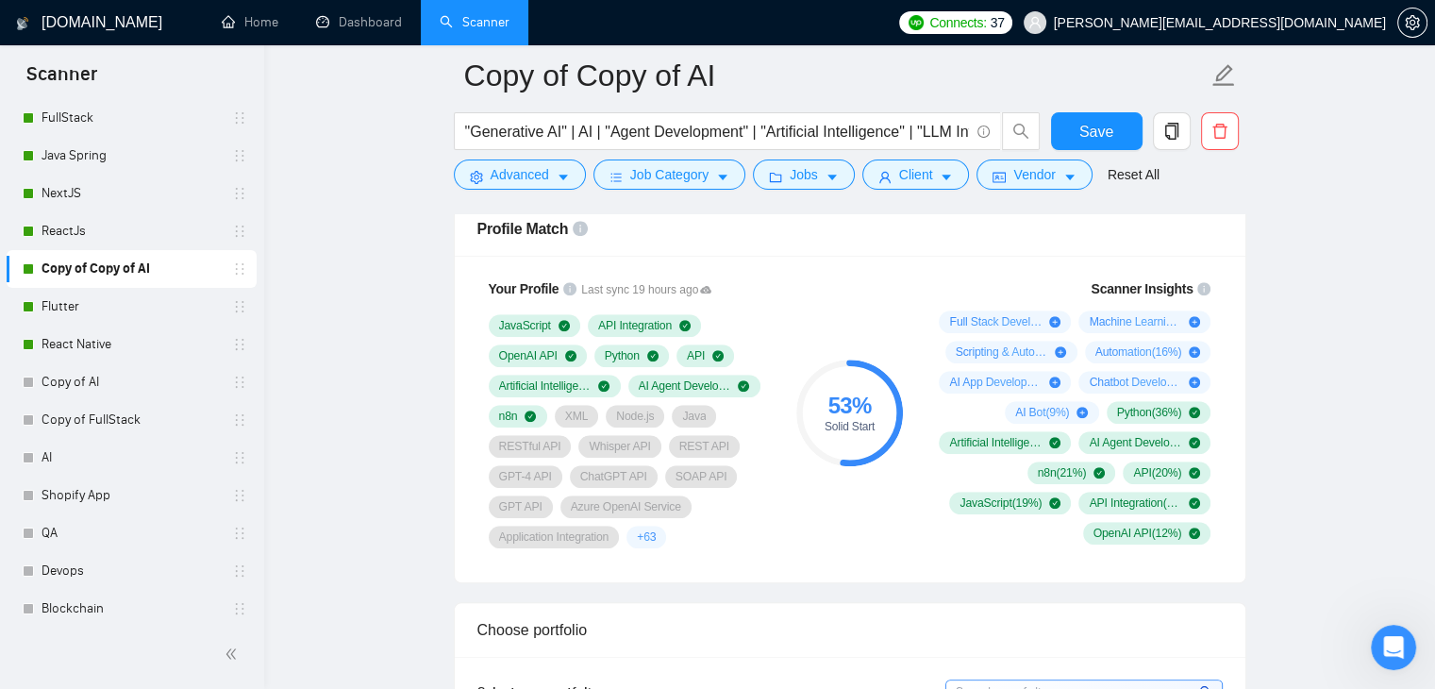
scroll to position [1241, 0]
click at [382, 14] on link "Dashboard" at bounding box center [359, 22] width 86 height 16
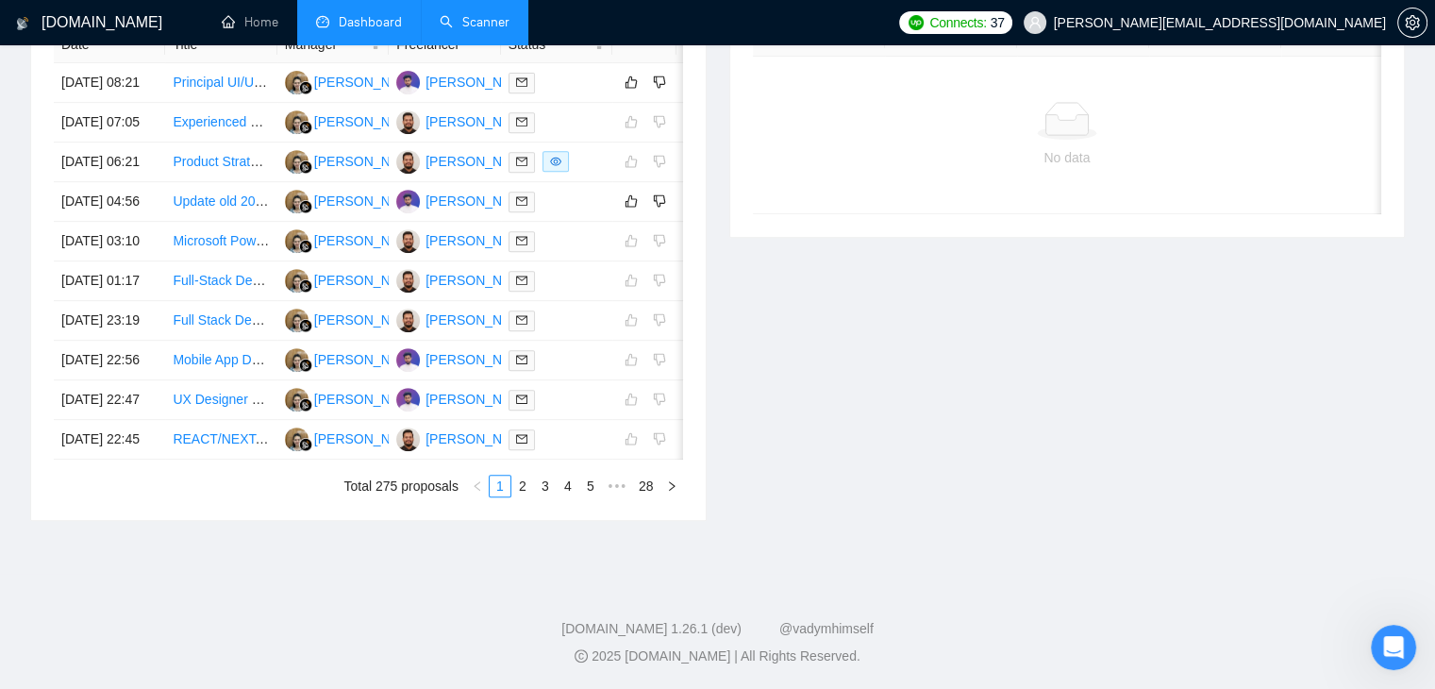
scroll to position [954, 0]
click at [569, 496] on link "4" at bounding box center [568, 485] width 21 height 21
click at [566, 496] on link "5" at bounding box center [568, 485] width 21 height 21
click at [566, 496] on link "6" at bounding box center [568, 485] width 21 height 21
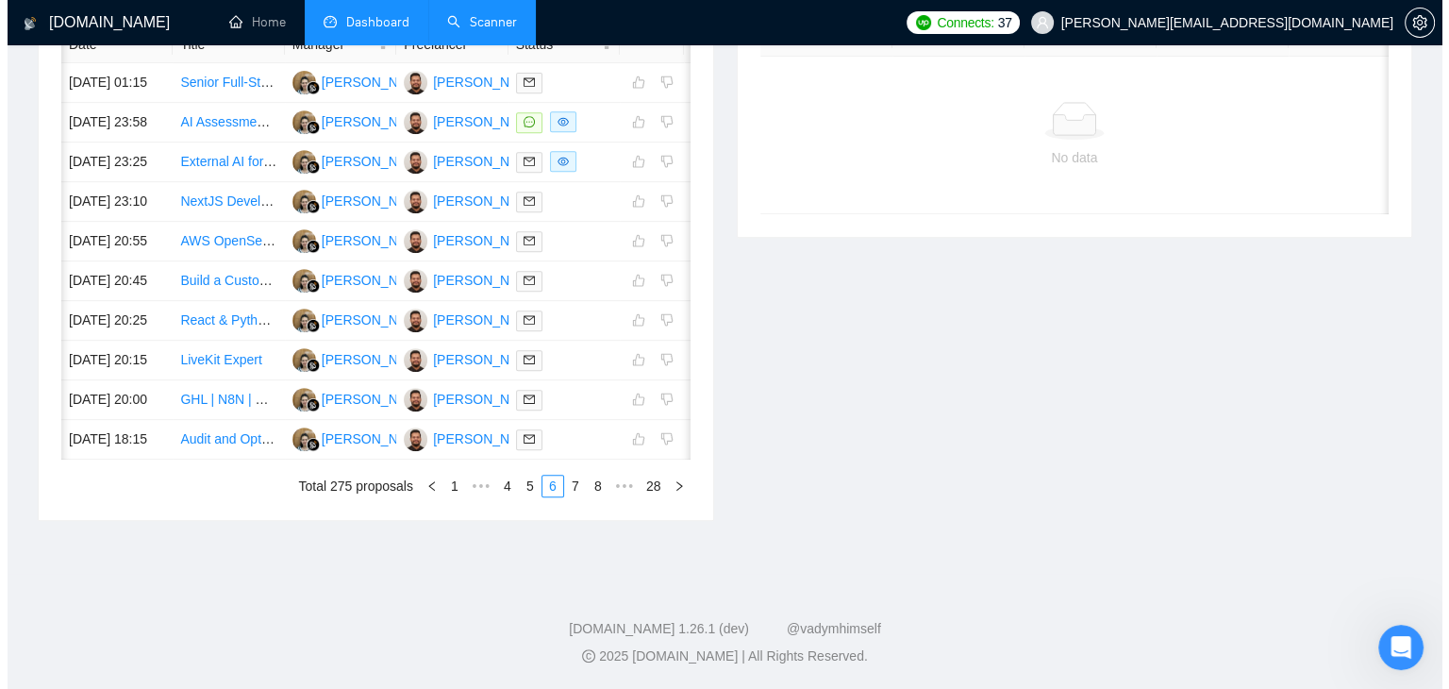
scroll to position [0, 30]
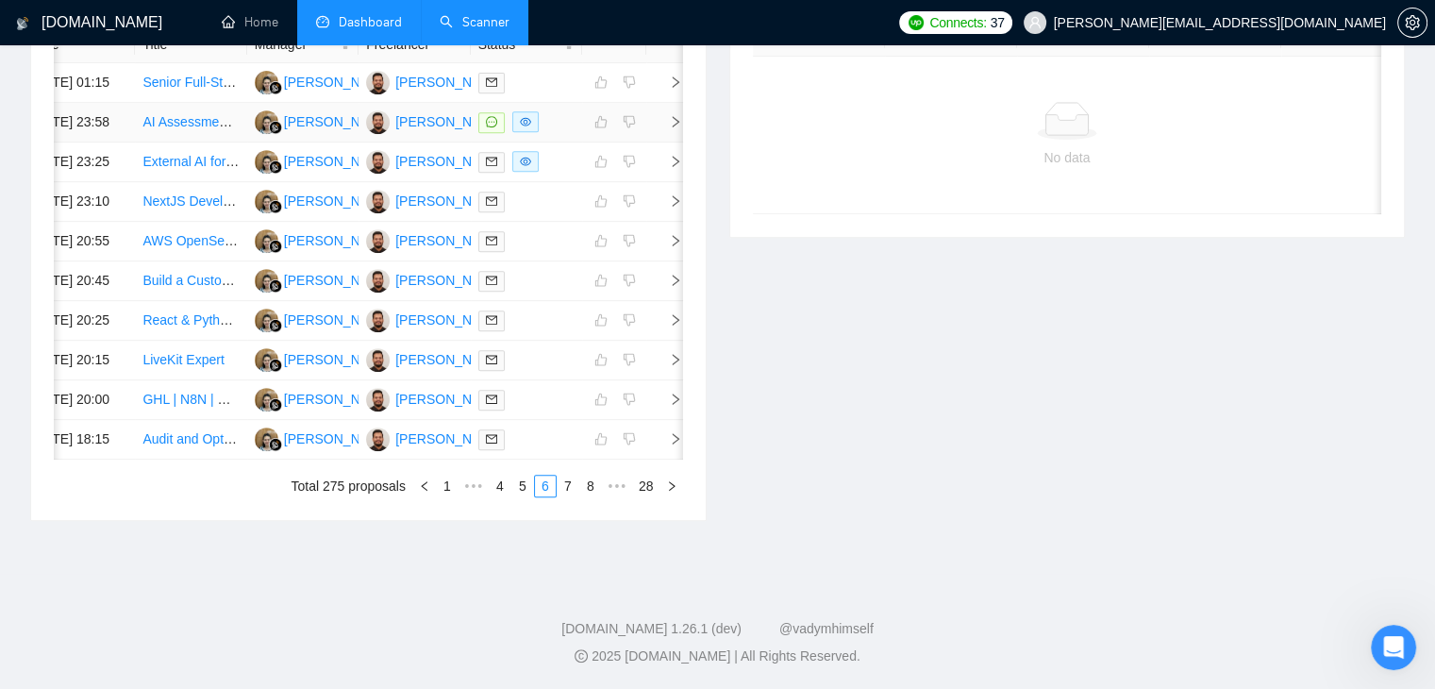
click at [674, 127] on icon "right" at bounding box center [676, 121] width 7 height 11
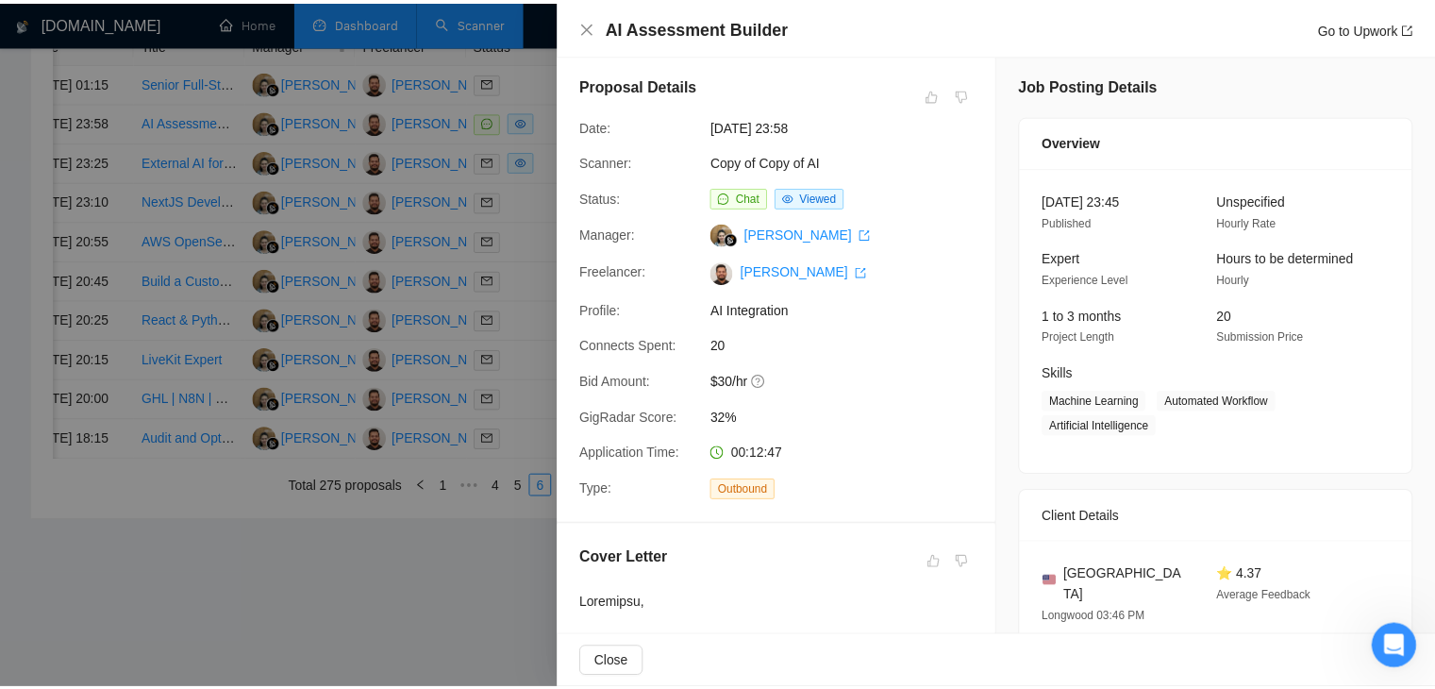
scroll to position [0, 0]
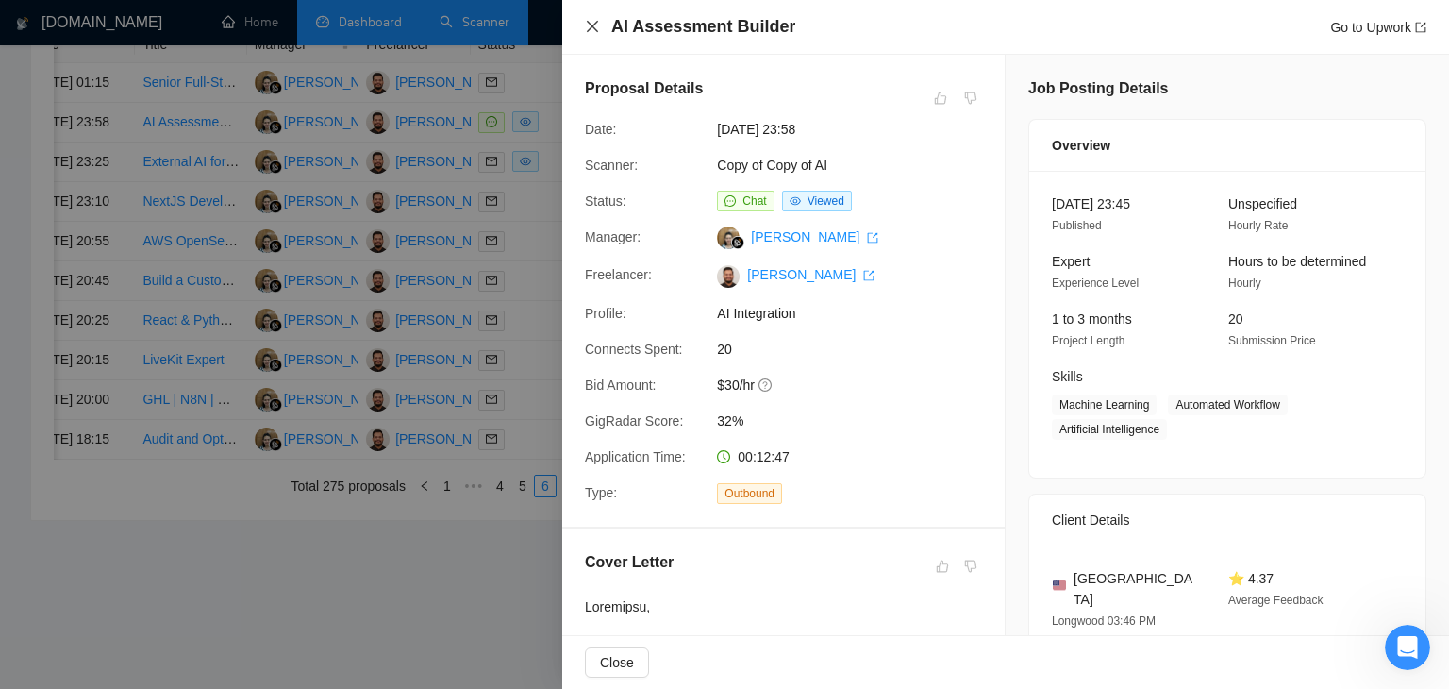
click at [596, 23] on icon "close" at bounding box center [592, 26] width 11 height 11
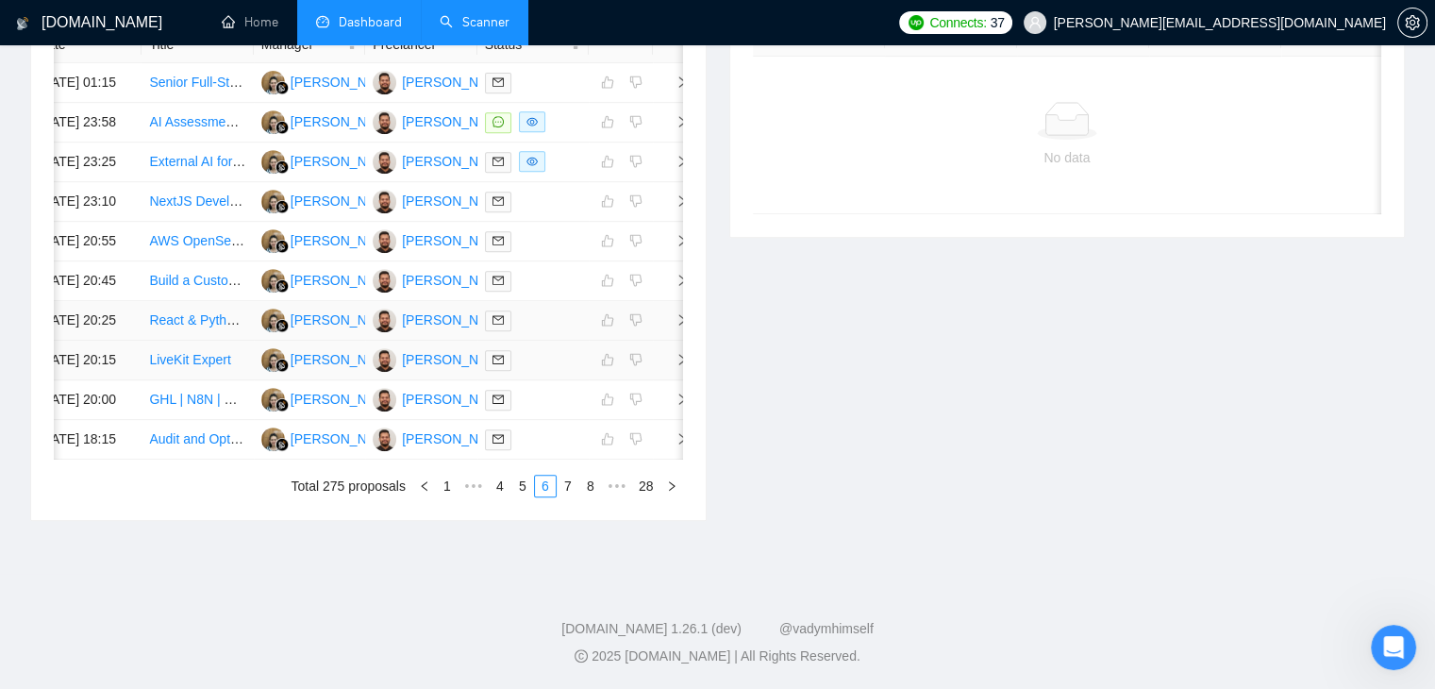
scroll to position [938, 0]
click at [500, 496] on link "4" at bounding box center [500, 485] width 21 height 21
click at [558, 496] on link "5" at bounding box center [568, 485] width 21 height 21
click at [566, 488] on link "6" at bounding box center [568, 485] width 21 height 21
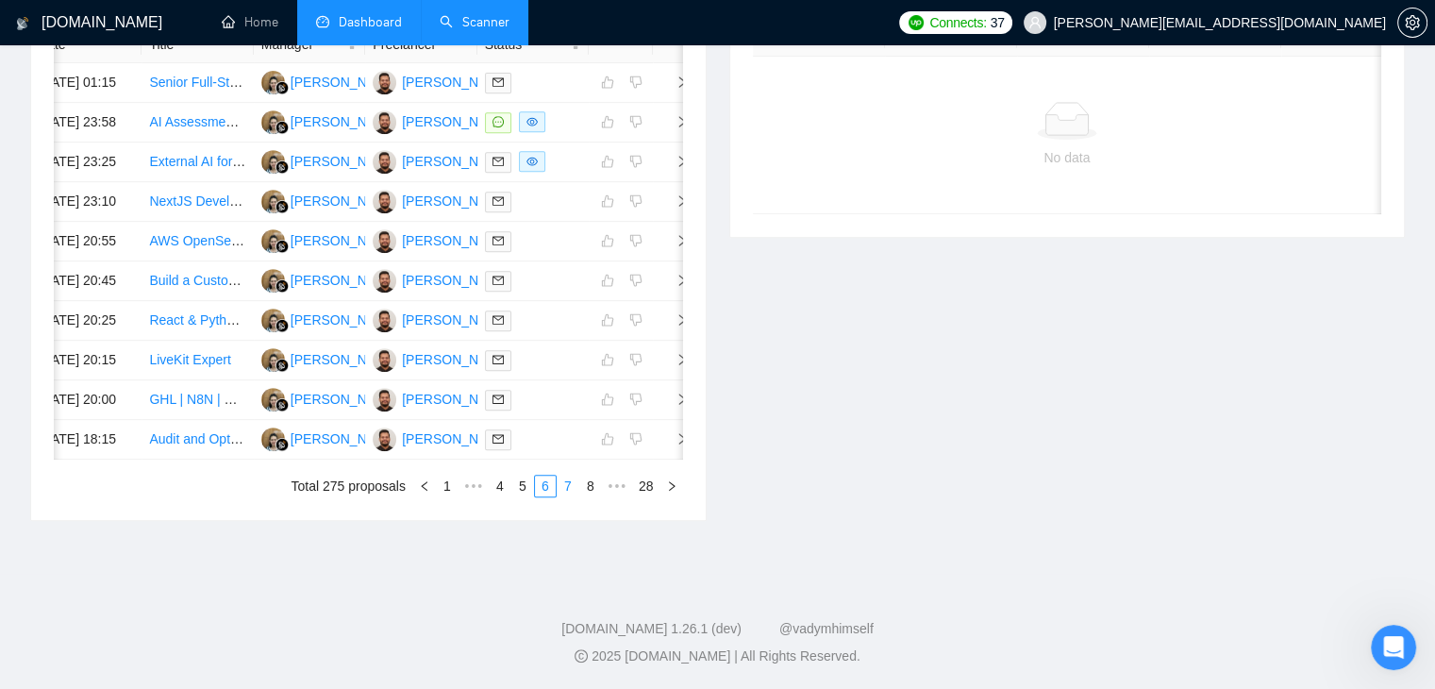
click at [570, 495] on link "7" at bounding box center [568, 485] width 21 height 21
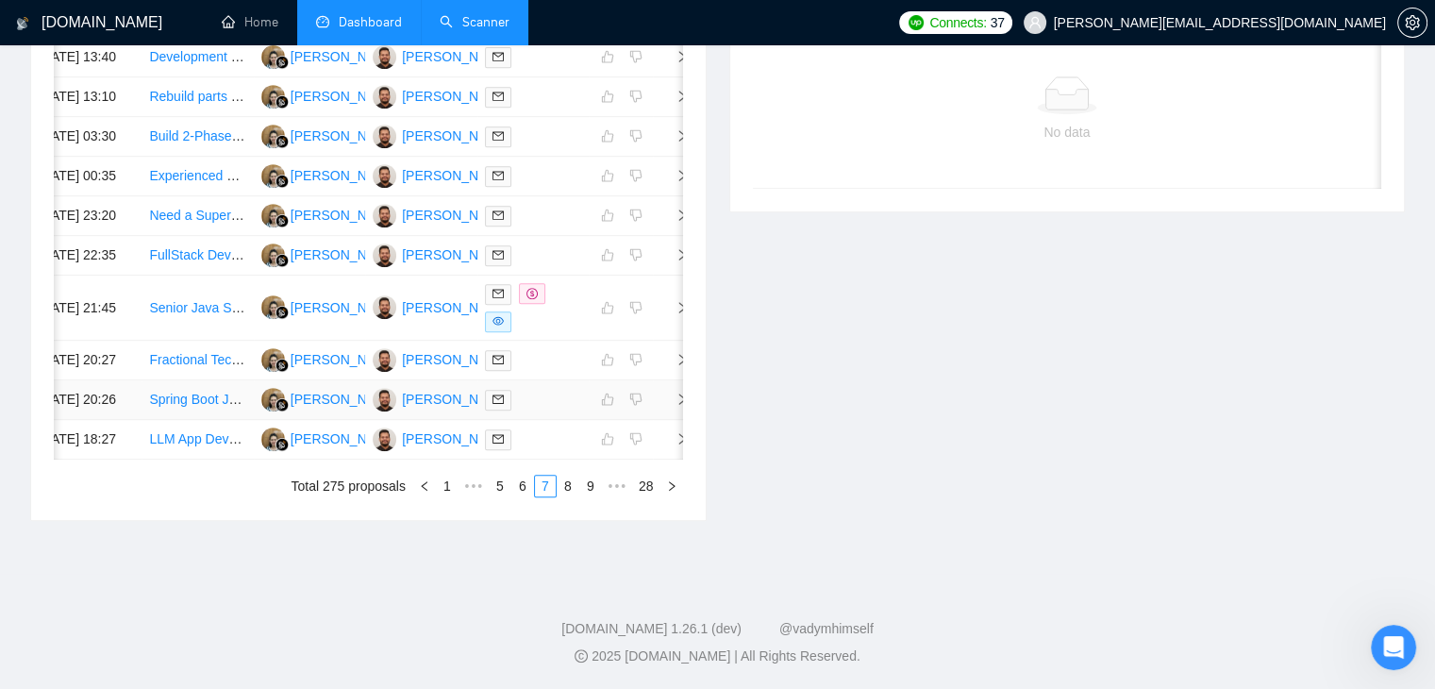
scroll to position [1007, 0]
click at [562, 486] on link "8" at bounding box center [568, 485] width 21 height 21
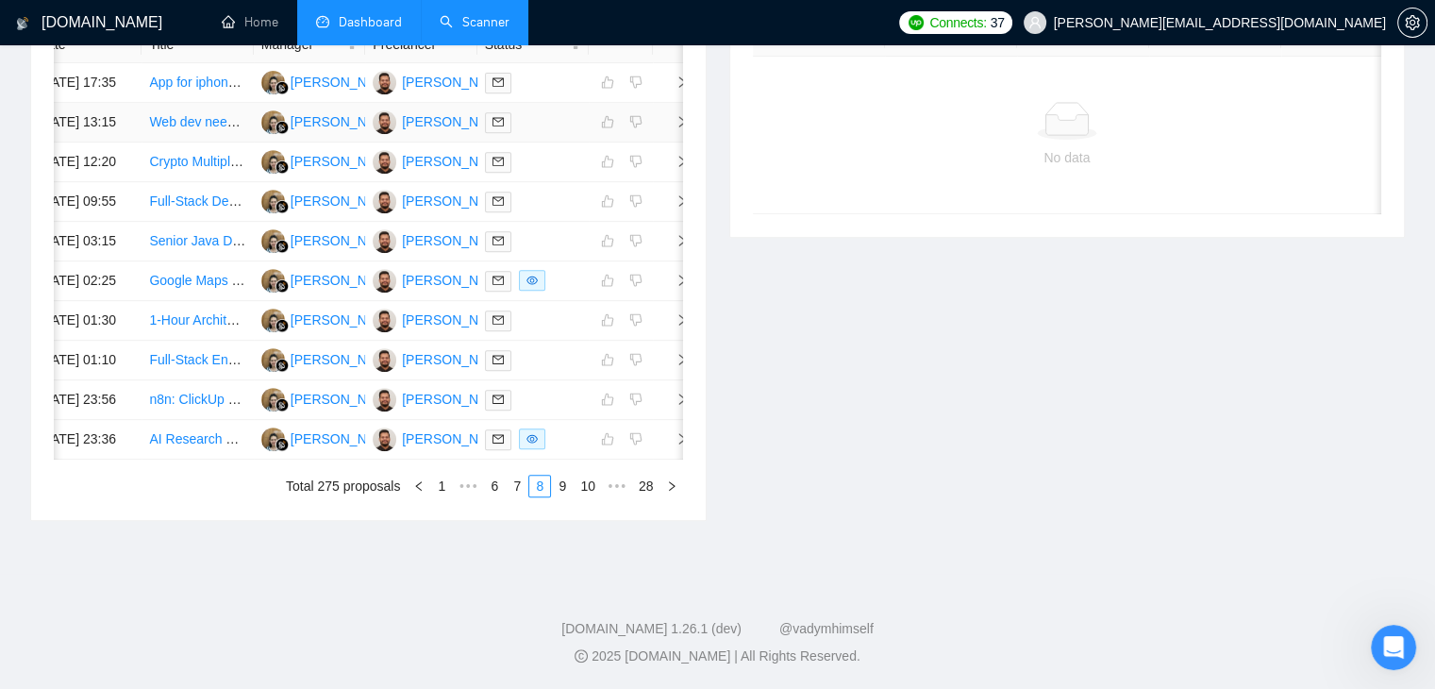
scroll to position [1000, 0]
drag, startPoint x: 565, startPoint y: 498, endPoint x: 565, endPoint y: 485, distance: 13.2
click at [565, 485] on div "Date Title Manager Freelancer Status 11 Sep, 2025 17:35 App for iphone store re…" at bounding box center [368, 262] width 674 height 516
click at [565, 485] on link "9" at bounding box center [562, 485] width 21 height 21
click at [559, 485] on link "10" at bounding box center [560, 485] width 26 height 21
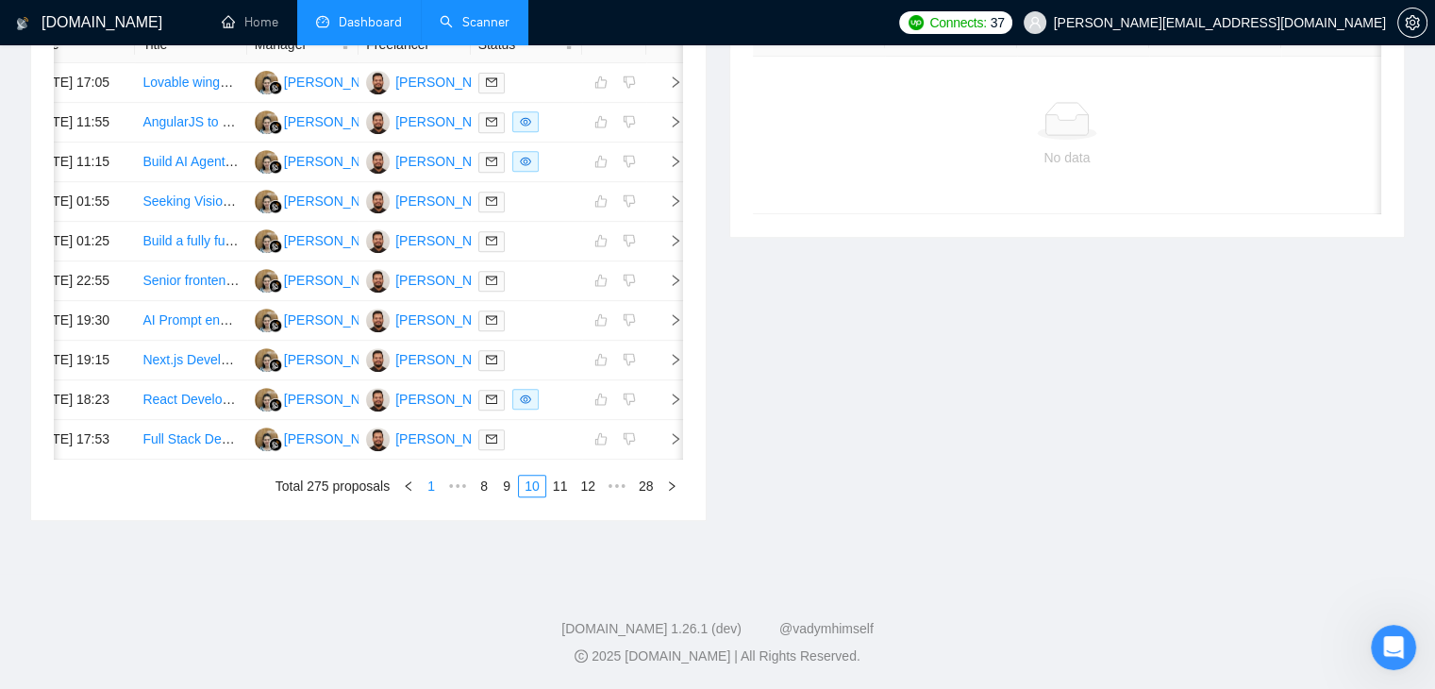
click at [438, 484] on link "1" at bounding box center [431, 485] width 21 height 21
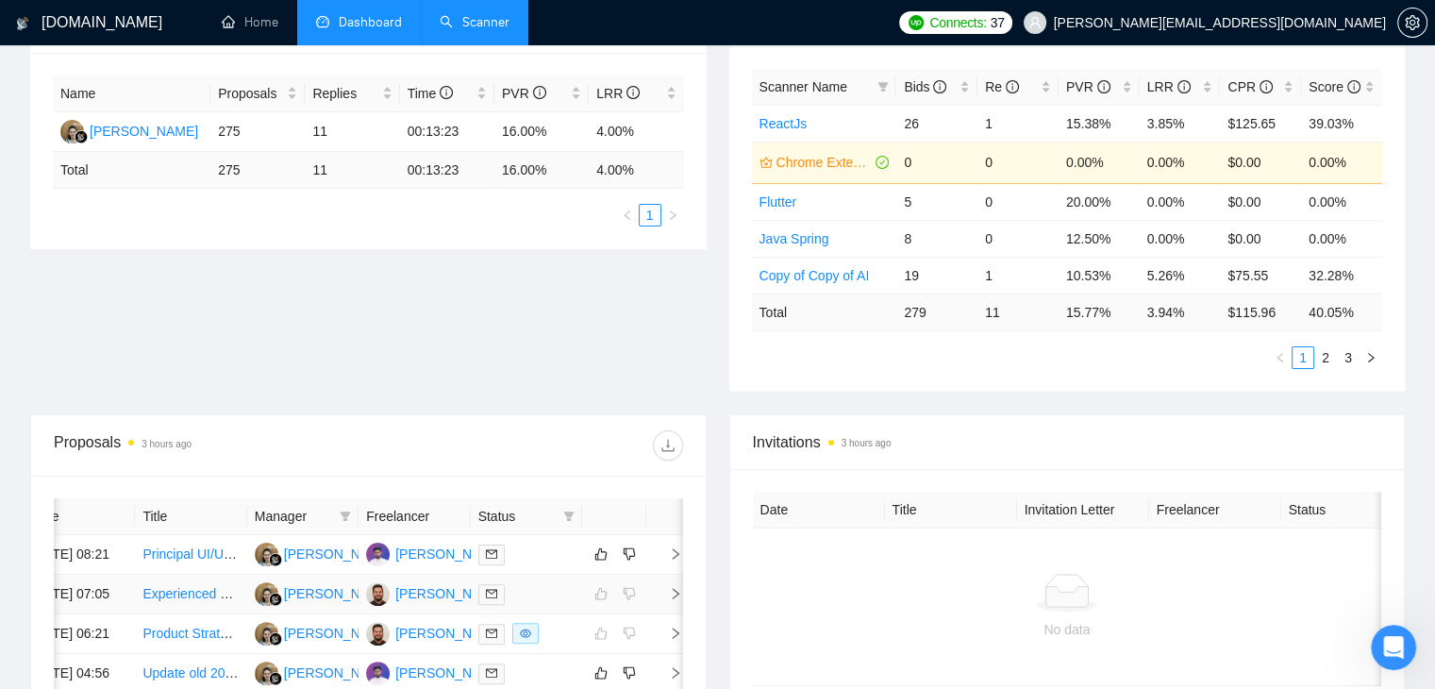
scroll to position [245, 0]
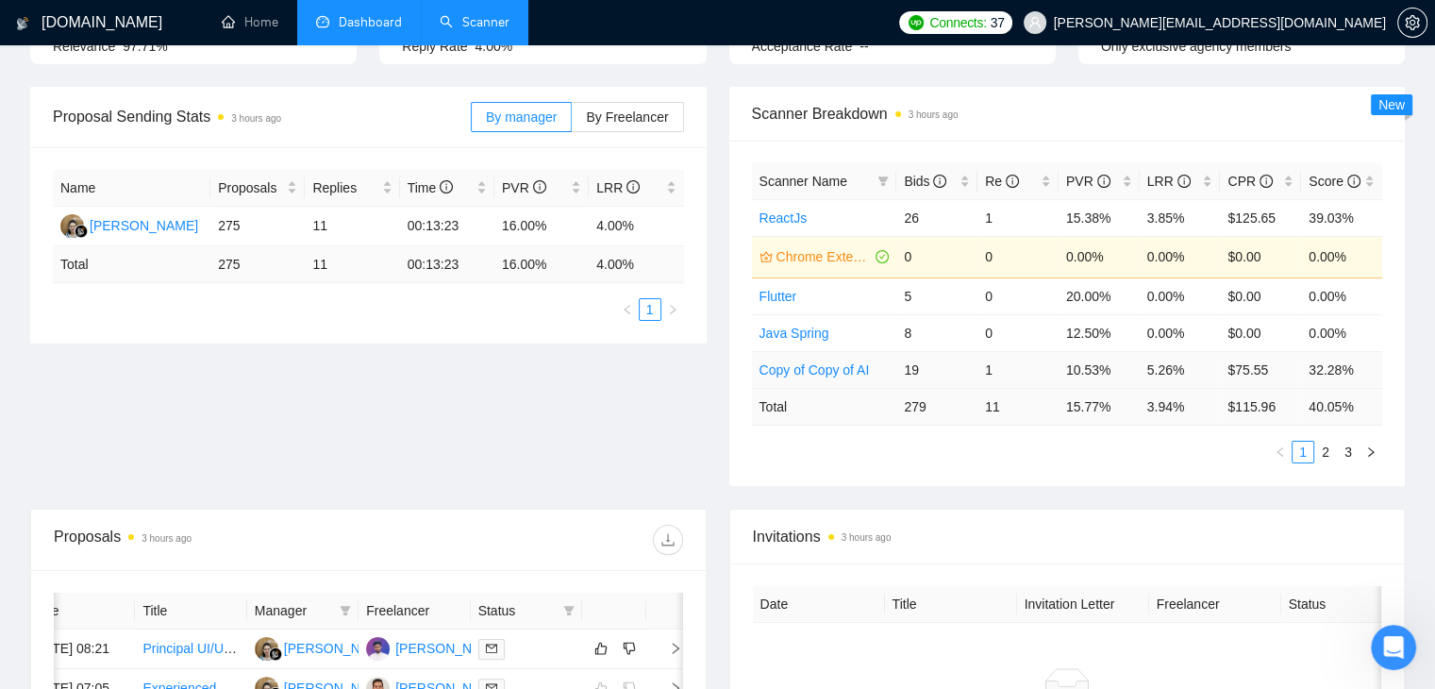
click at [911, 365] on td "19" at bounding box center [936, 369] width 81 height 37
click at [597, 408] on div "Proposal Sending Stats 3 hours ago By manager By Freelancer Name Proposals Repl…" at bounding box center [717, 298] width 1397 height 422
click at [618, 224] on td "4.00%" at bounding box center [636, 227] width 94 height 40
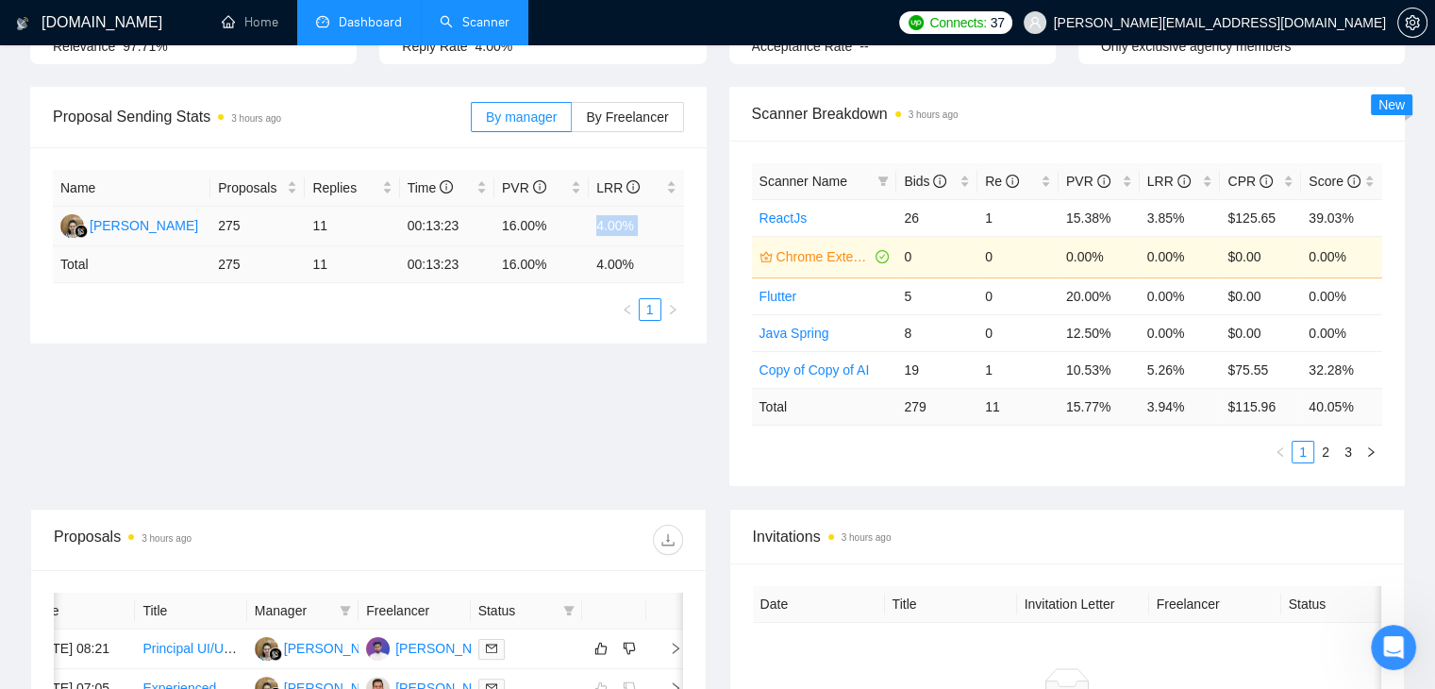
click at [618, 224] on td "4.00%" at bounding box center [636, 227] width 94 height 40
click at [528, 401] on div "Proposal Sending Stats 3 hours ago By manager By Freelancer Name Proposals Repl…" at bounding box center [717, 298] width 1397 height 422
drag, startPoint x: 639, startPoint y: 266, endPoint x: 589, endPoint y: 279, distance: 51.7
click at [589, 279] on td "4.00 %" at bounding box center [636, 264] width 94 height 37
click at [579, 391] on div "Proposal Sending Stats 3 hours ago By manager By Freelancer Name Proposals Repl…" at bounding box center [717, 298] width 1397 height 422
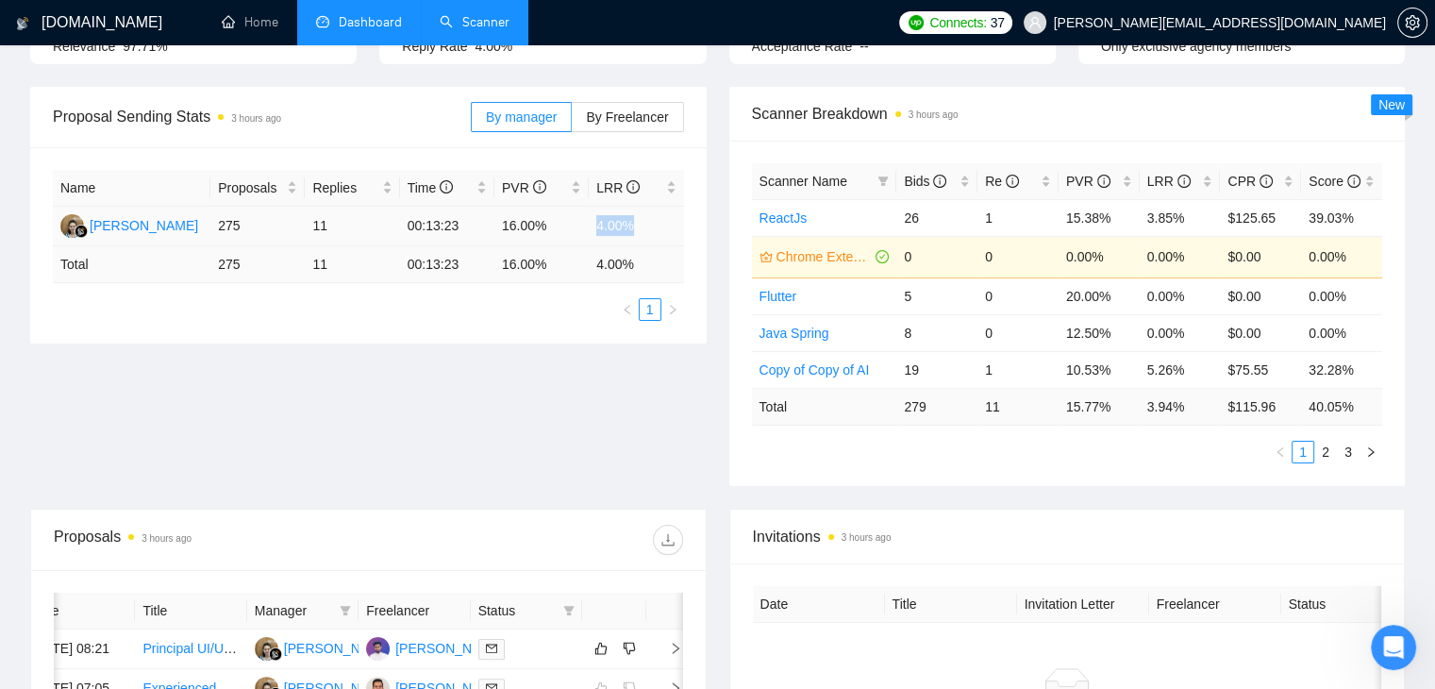
drag, startPoint x: 618, startPoint y: 227, endPoint x: 579, endPoint y: 235, distance: 39.4
click at [579, 235] on tr "Endang Susilowati 275 11 00:13:23 16.00% 4.00%" at bounding box center [368, 227] width 631 height 40
click at [545, 385] on div "Proposal Sending Stats 3 hours ago By manager By Freelancer Name Proposals Repl…" at bounding box center [717, 298] width 1397 height 422
click at [1389, 629] on div "Open Intercom Messenger" at bounding box center [1390, 644] width 62 height 62
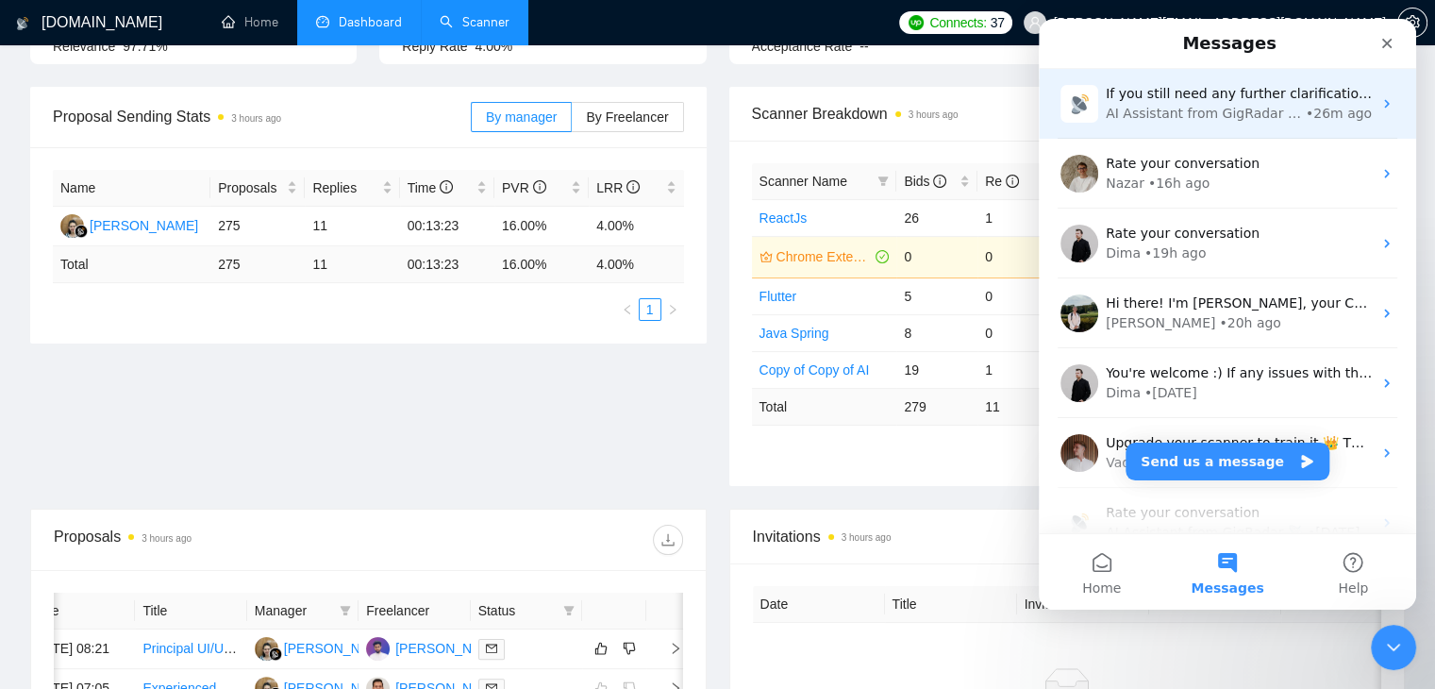
click at [1150, 107] on div "AI Assistant from GigRadar 📡" at bounding box center [1204, 114] width 196 height 20
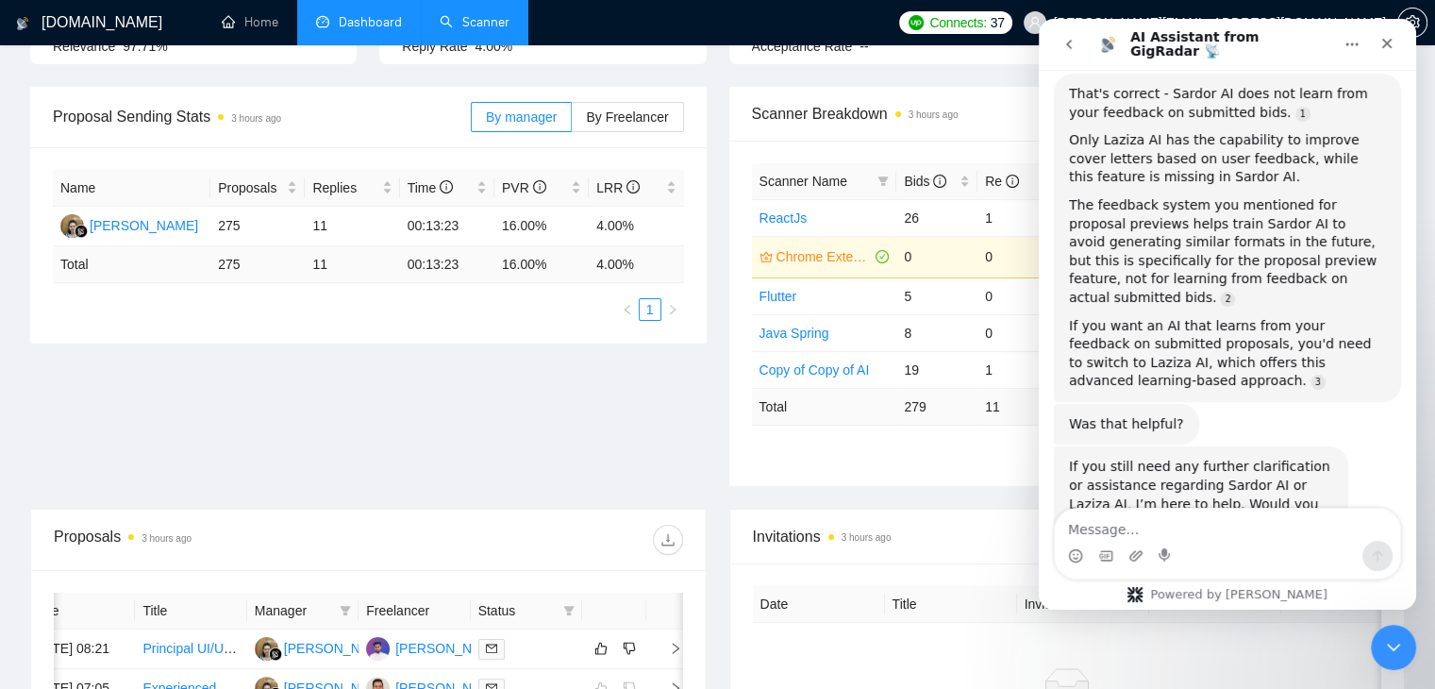
scroll to position [1856, 0]
click at [1152, 522] on textarea "Message…" at bounding box center [1227, 524] width 345 height 32
type textarea "send me the cover letter prompts document"
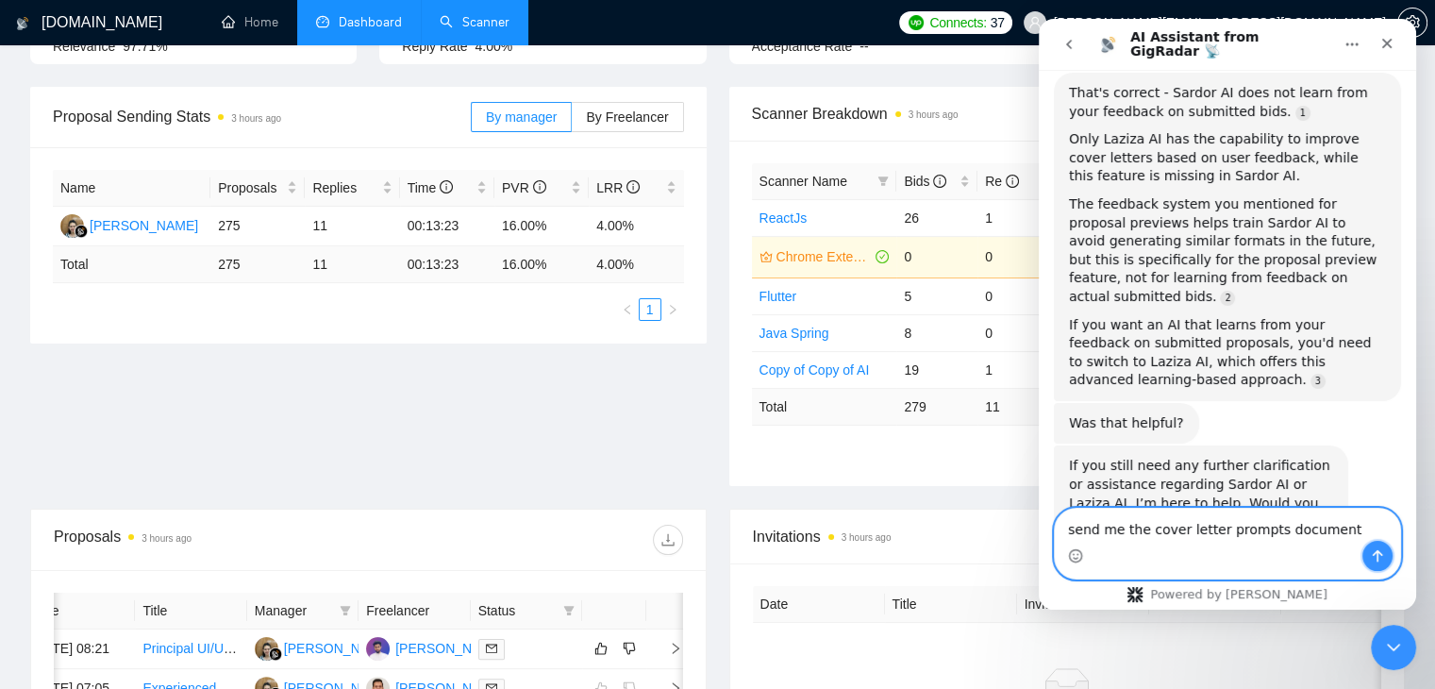
click at [1382, 551] on icon "Send a message…" at bounding box center [1377, 555] width 15 height 15
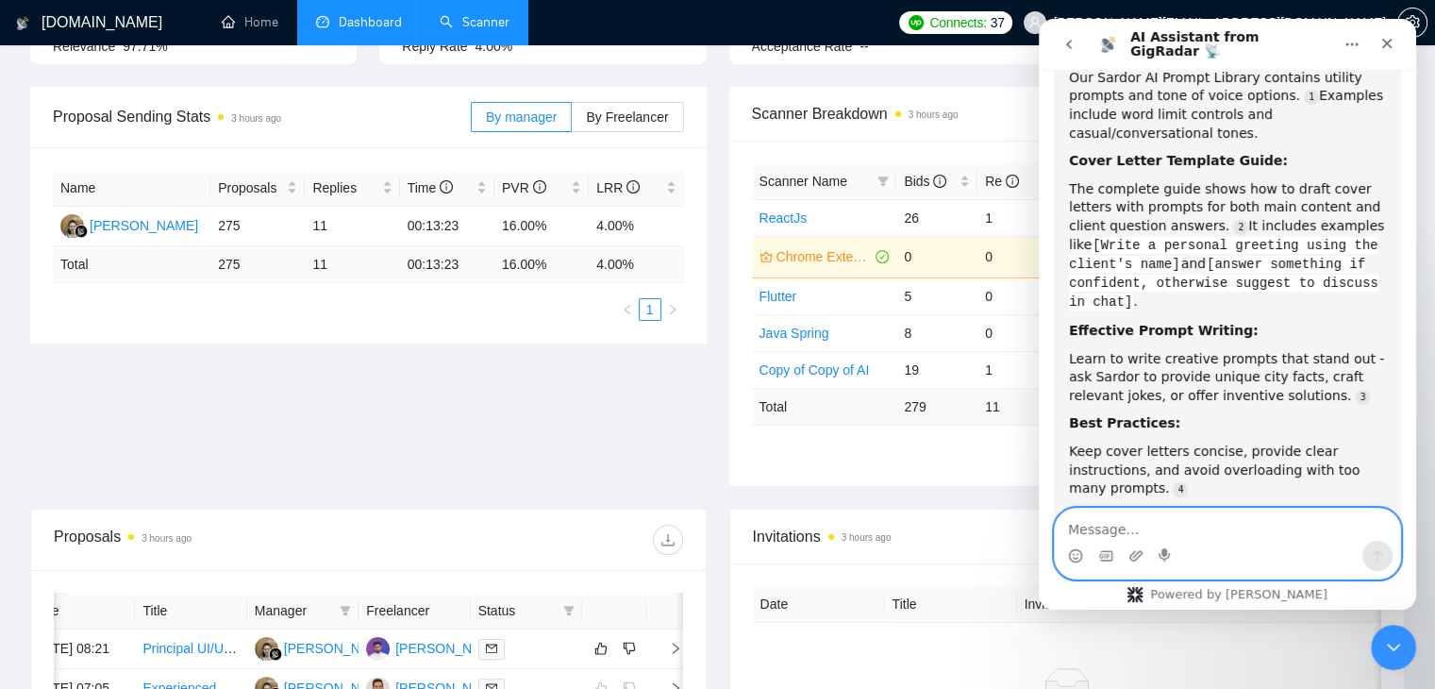
scroll to position [2555, 0]
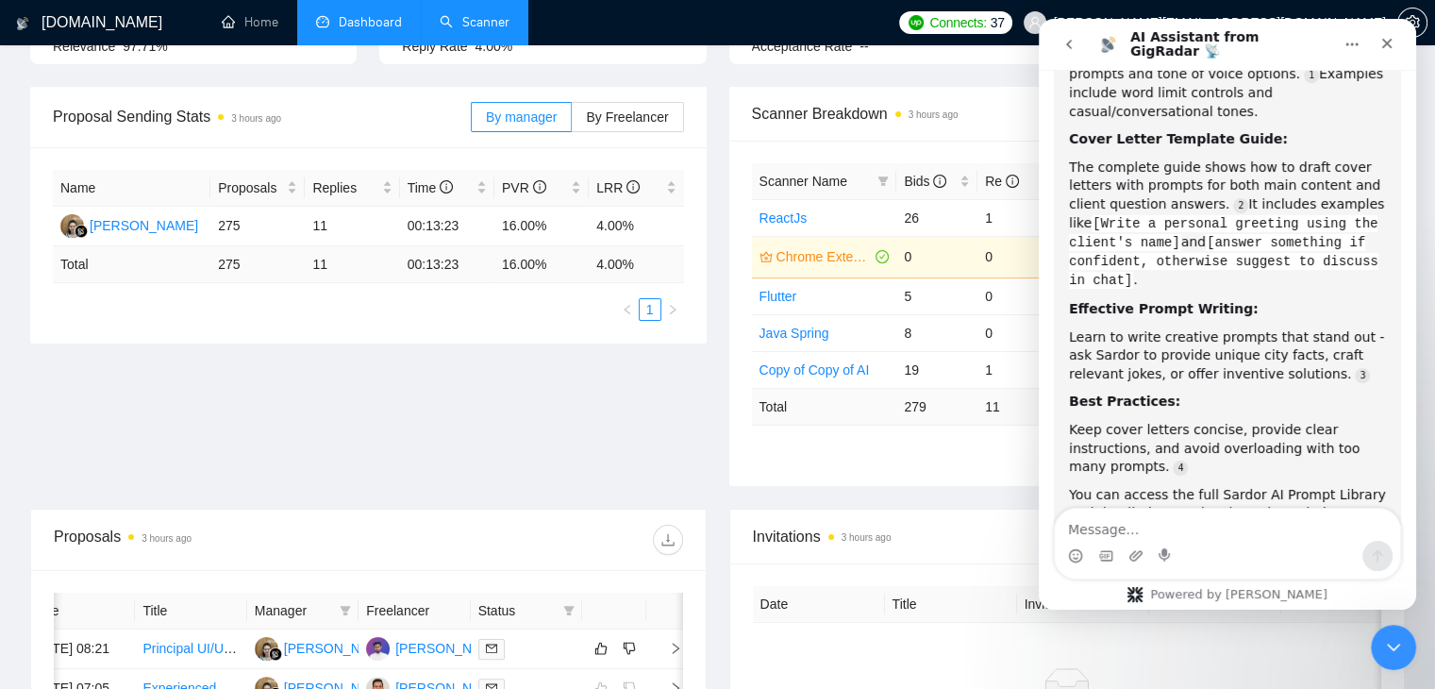
click at [1077, 37] on button "go back" at bounding box center [1069, 44] width 36 height 36
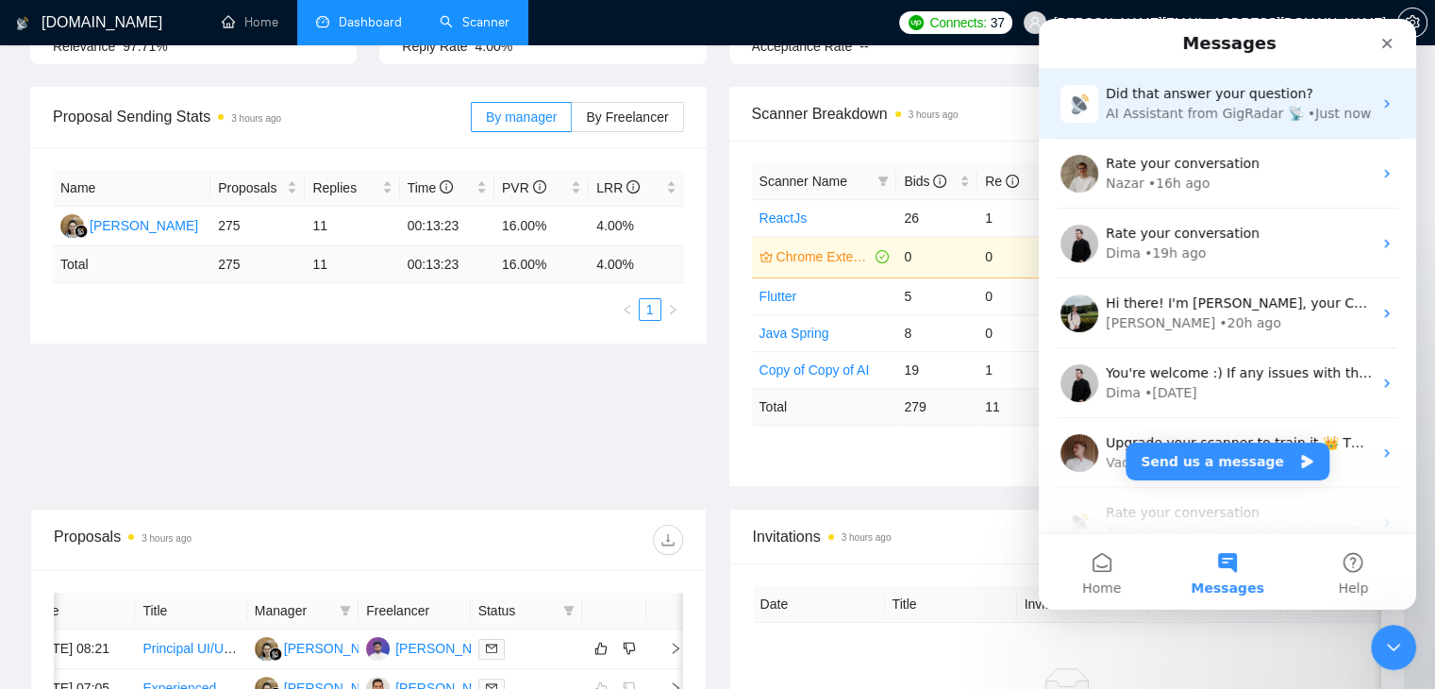
scroll to position [2336, 0]
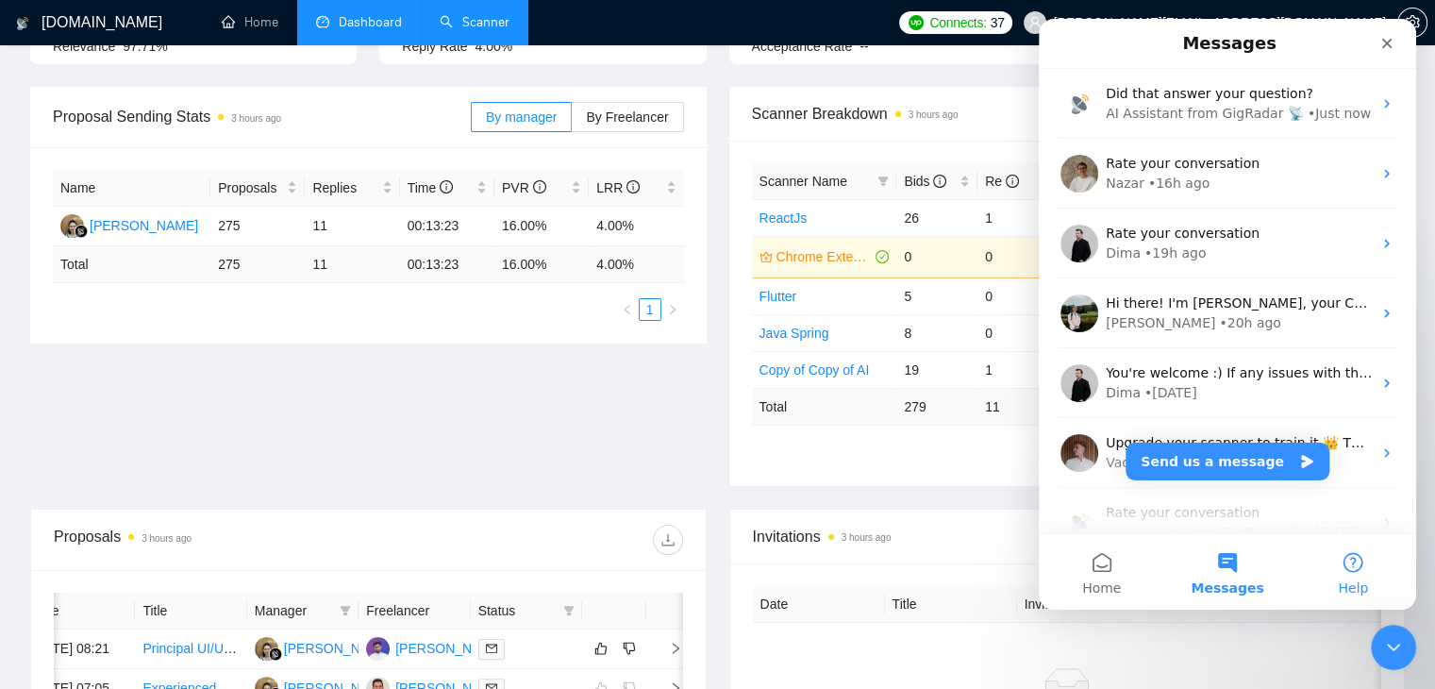
click at [1352, 567] on button "Help" at bounding box center [1352, 571] width 125 height 75
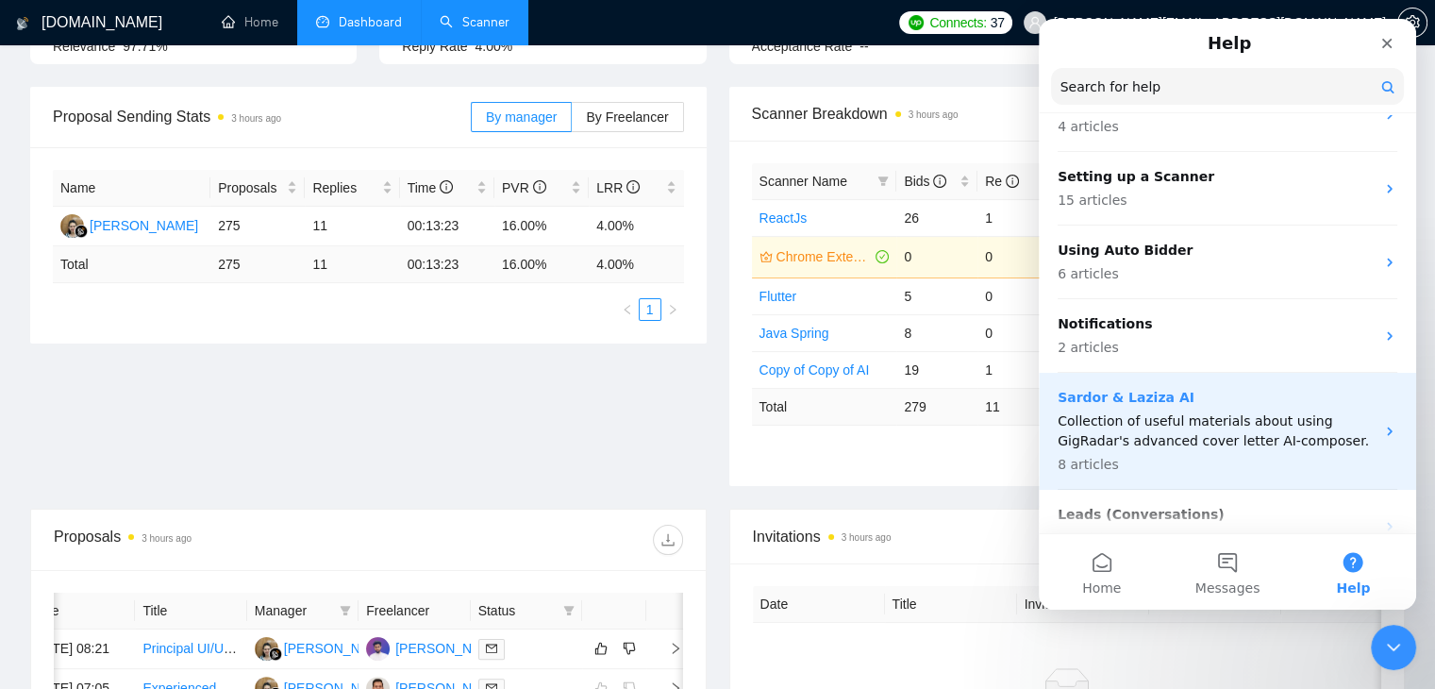
scroll to position [283, 0]
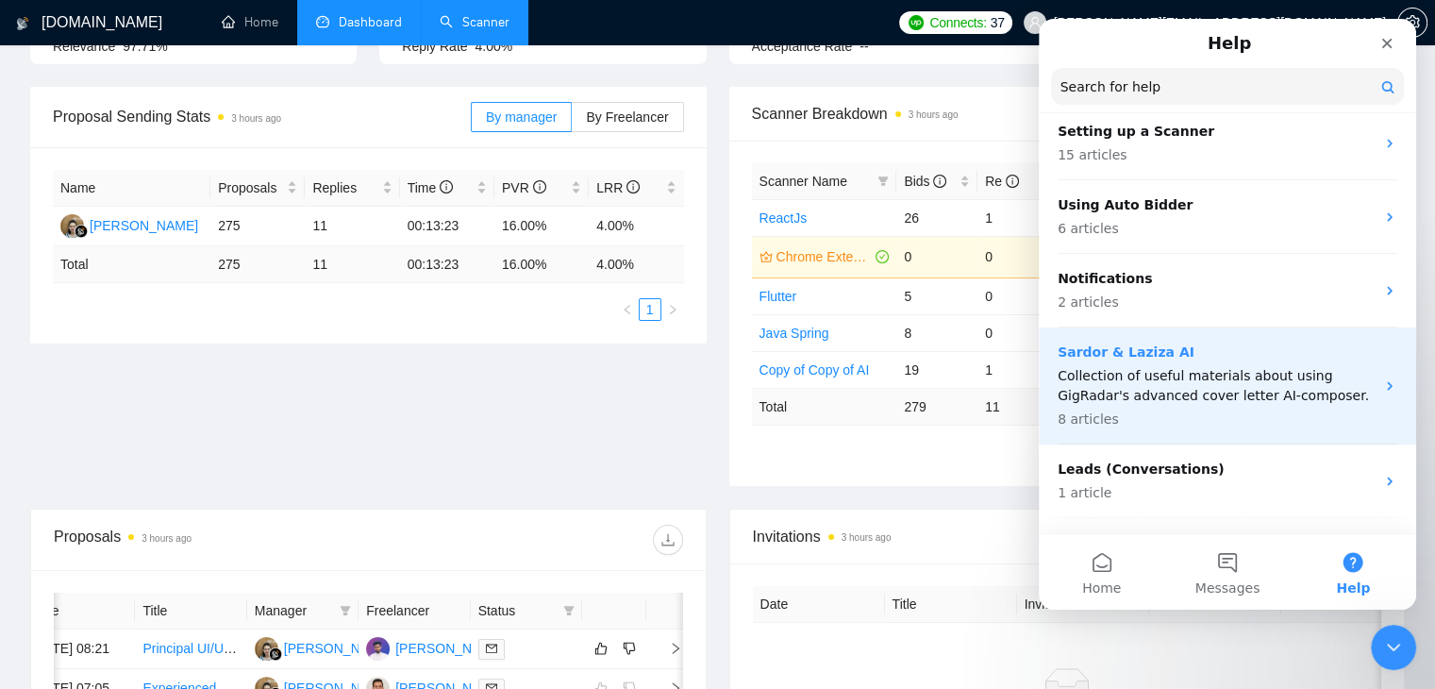
click at [1353, 388] on p "Collection of useful materials about using GigRadar's advanced cover letter AI-…" at bounding box center [1215, 386] width 317 height 40
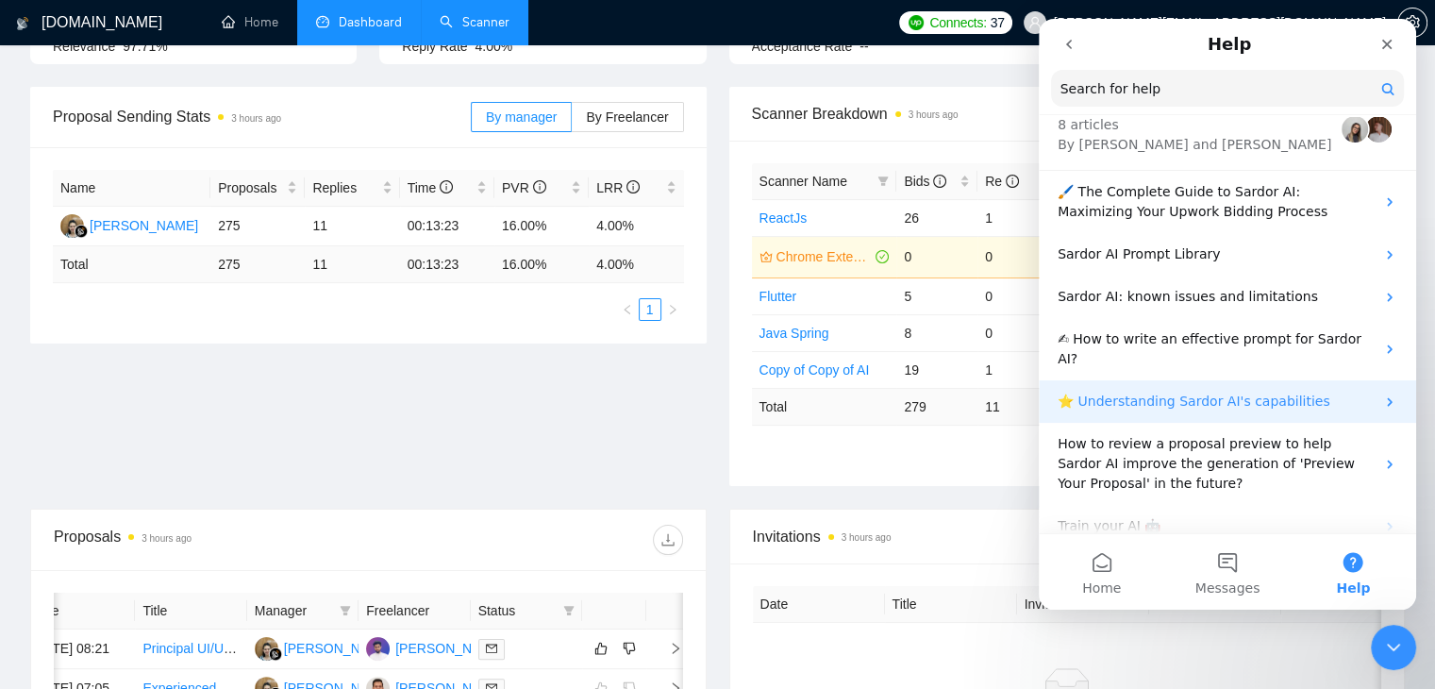
scroll to position [139, 0]
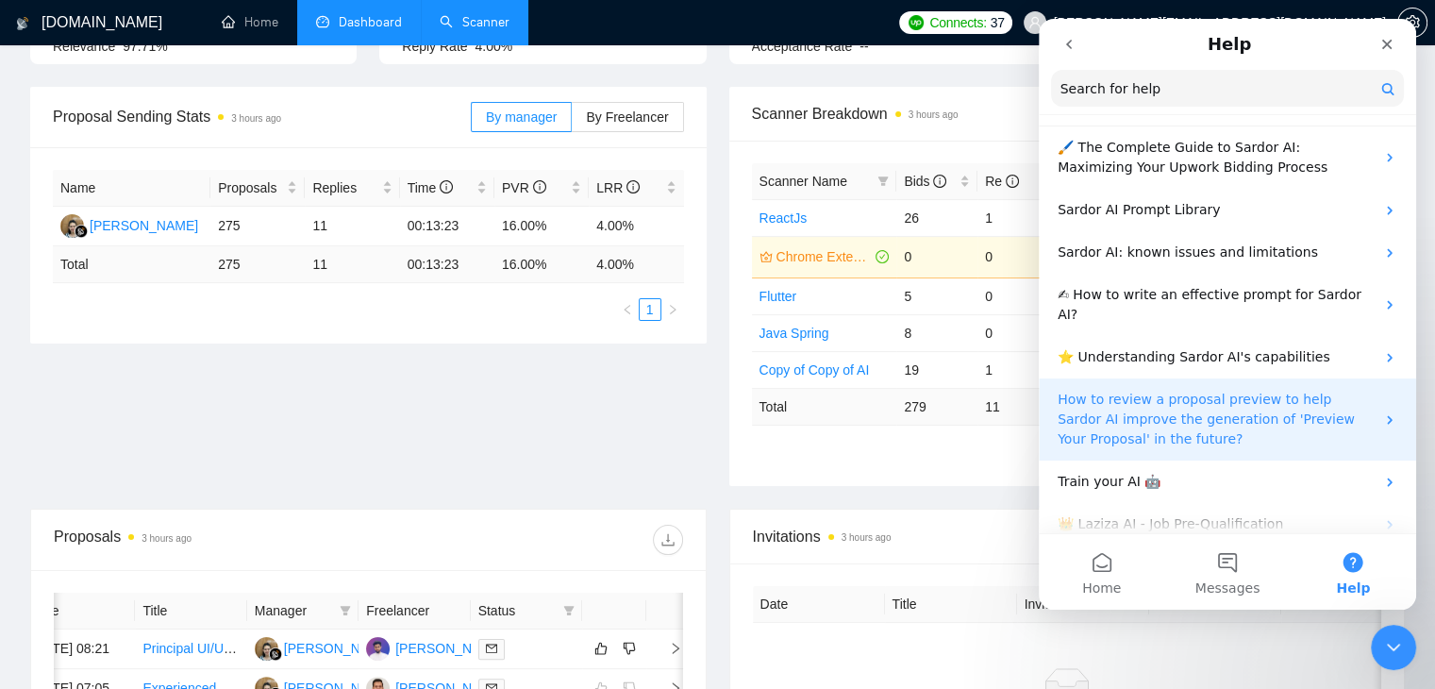
click at [1387, 415] on icon "Intercom messenger" at bounding box center [1389, 419] width 5 height 8
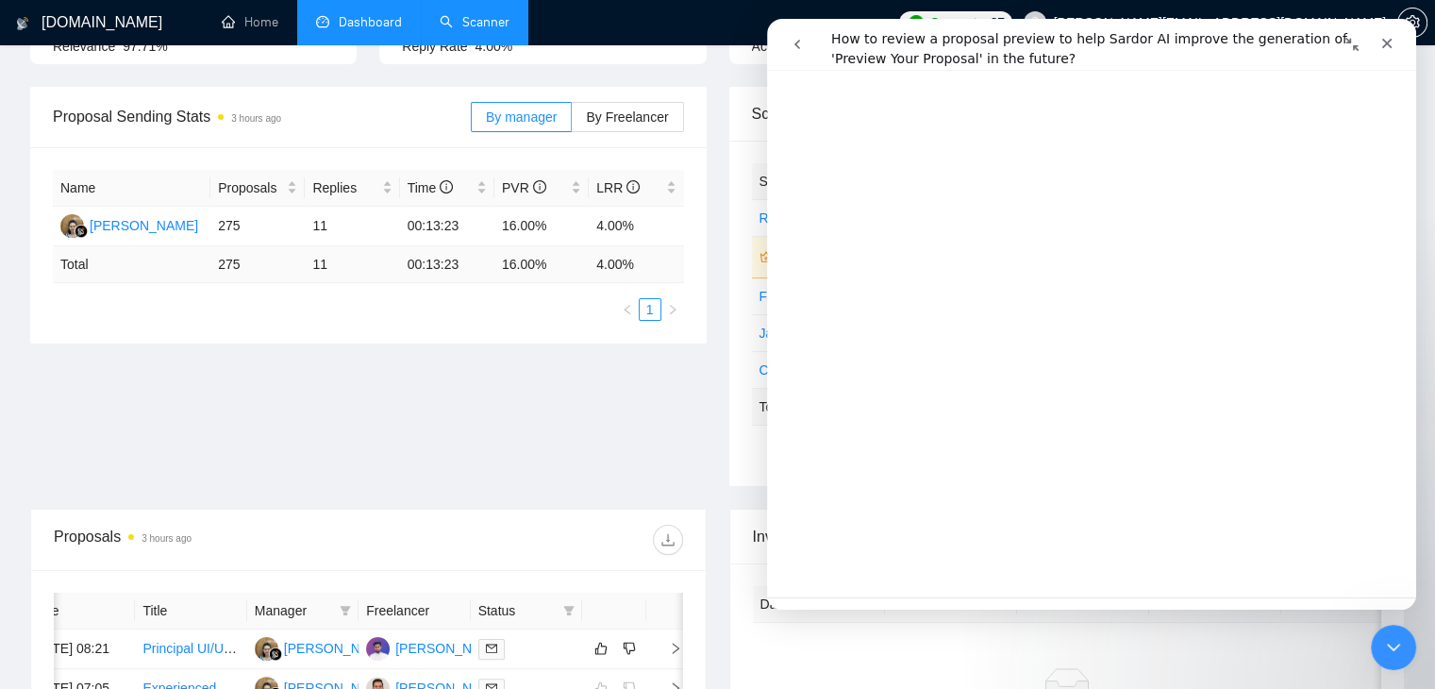
scroll to position [2290, 0]
click at [794, 33] on button "go back" at bounding box center [797, 44] width 36 height 36
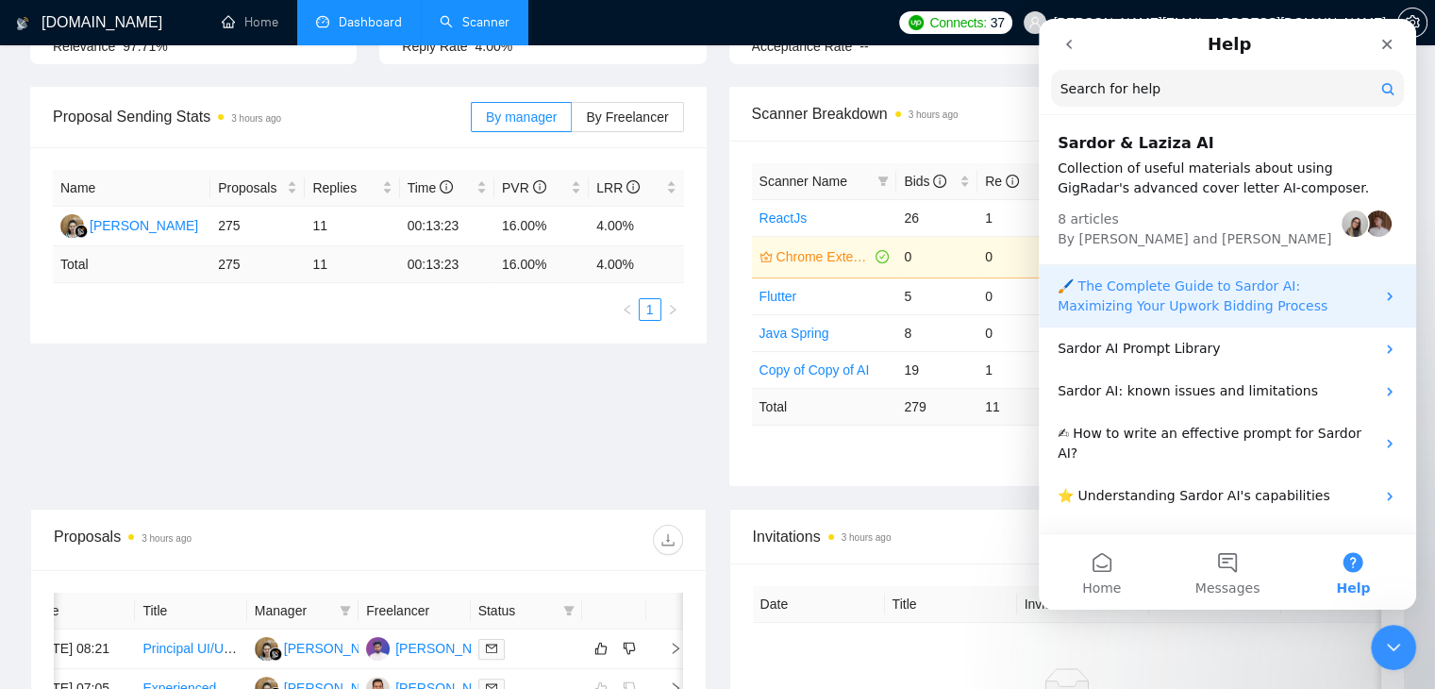
click at [1105, 311] on p "🖌️ The Complete Guide to Sardor AI: Maximizing Your Upwork Bidding Process" at bounding box center [1215, 296] width 317 height 40
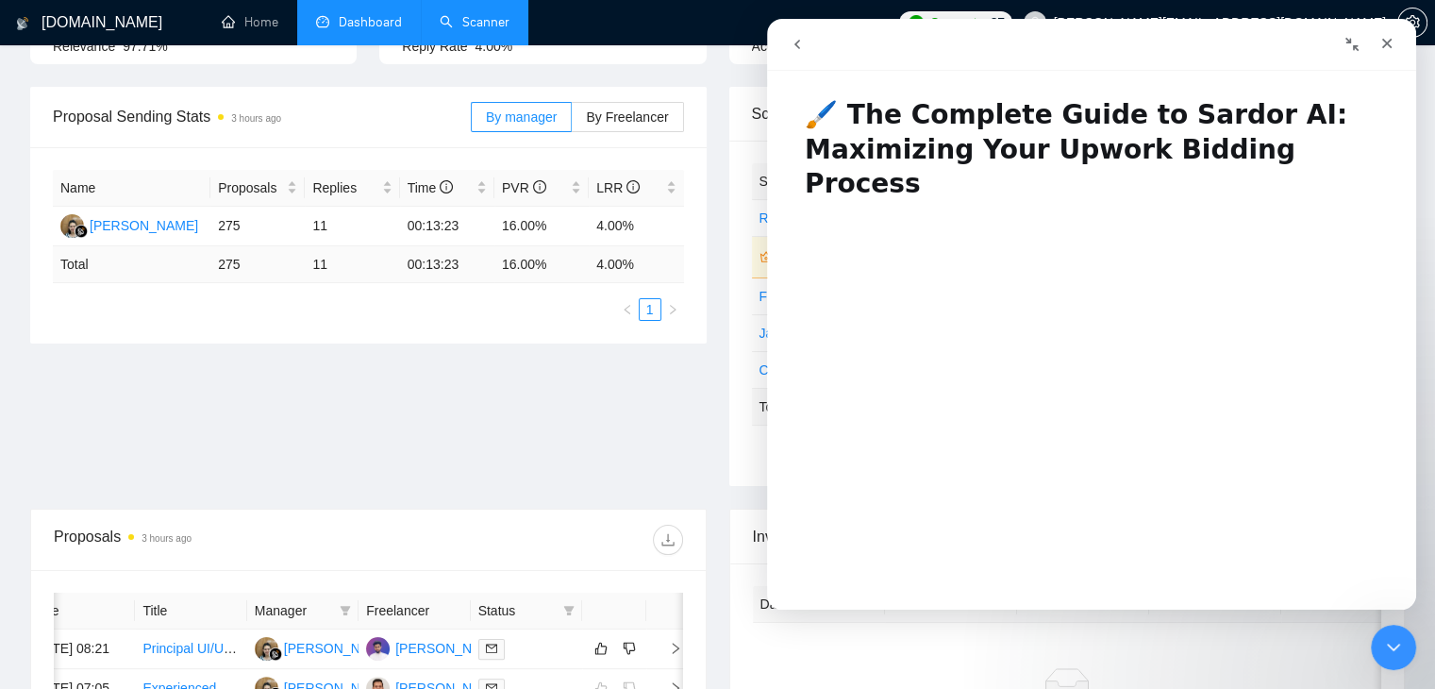
click at [797, 50] on icon "go back" at bounding box center [797, 44] width 15 height 15
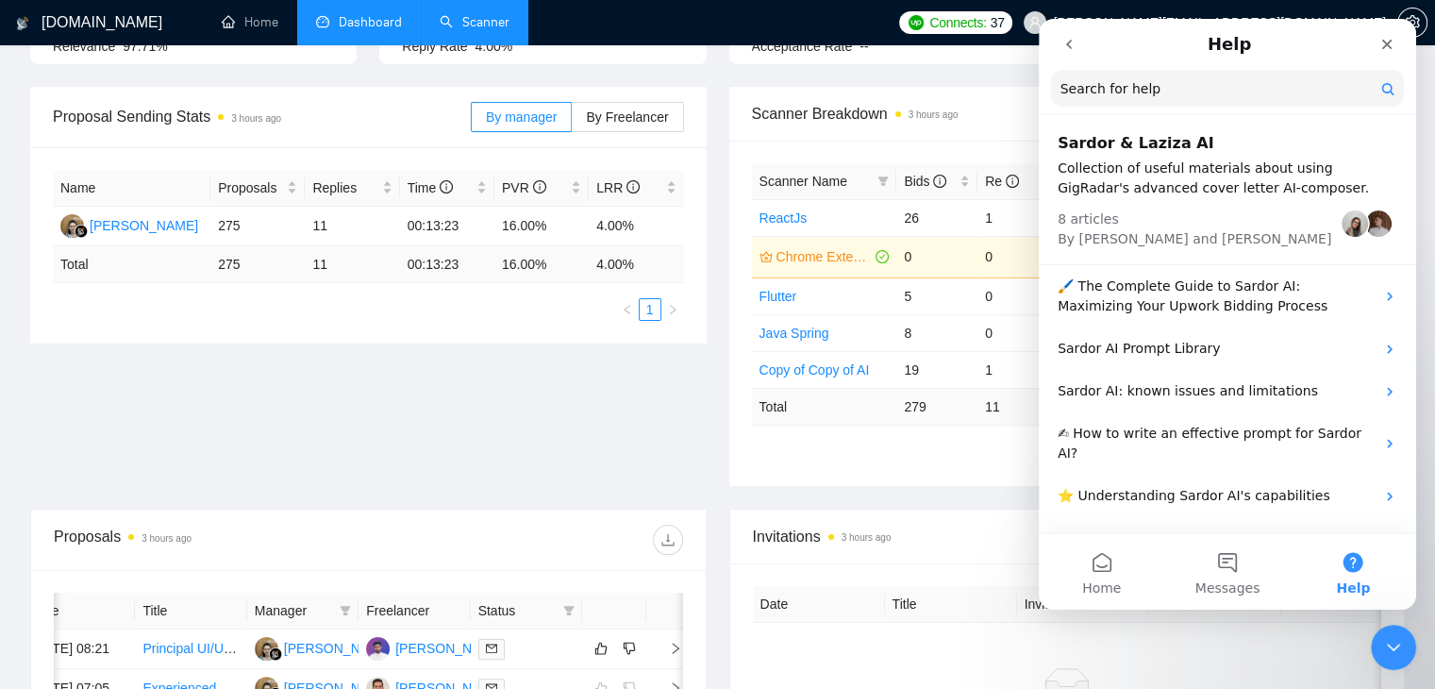
click at [1060, 54] on button "go back" at bounding box center [1069, 44] width 36 height 36
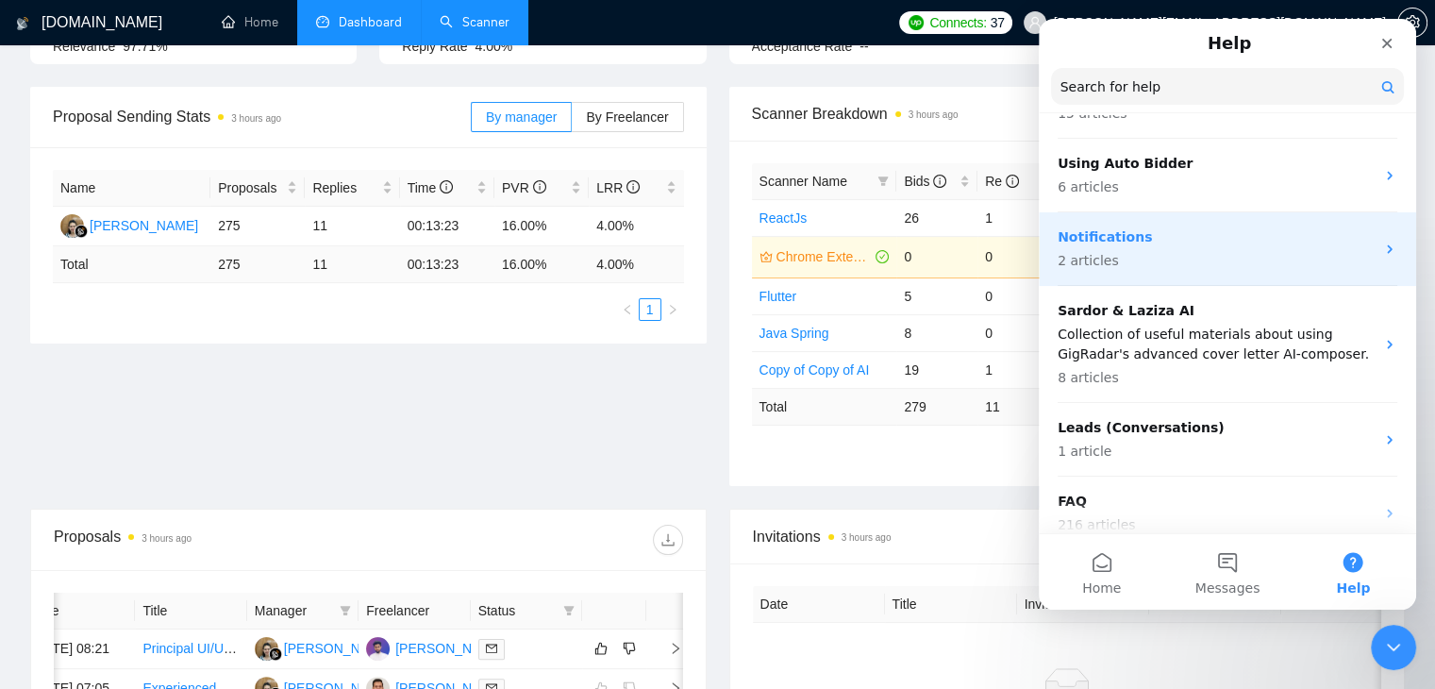
scroll to position [341, 0]
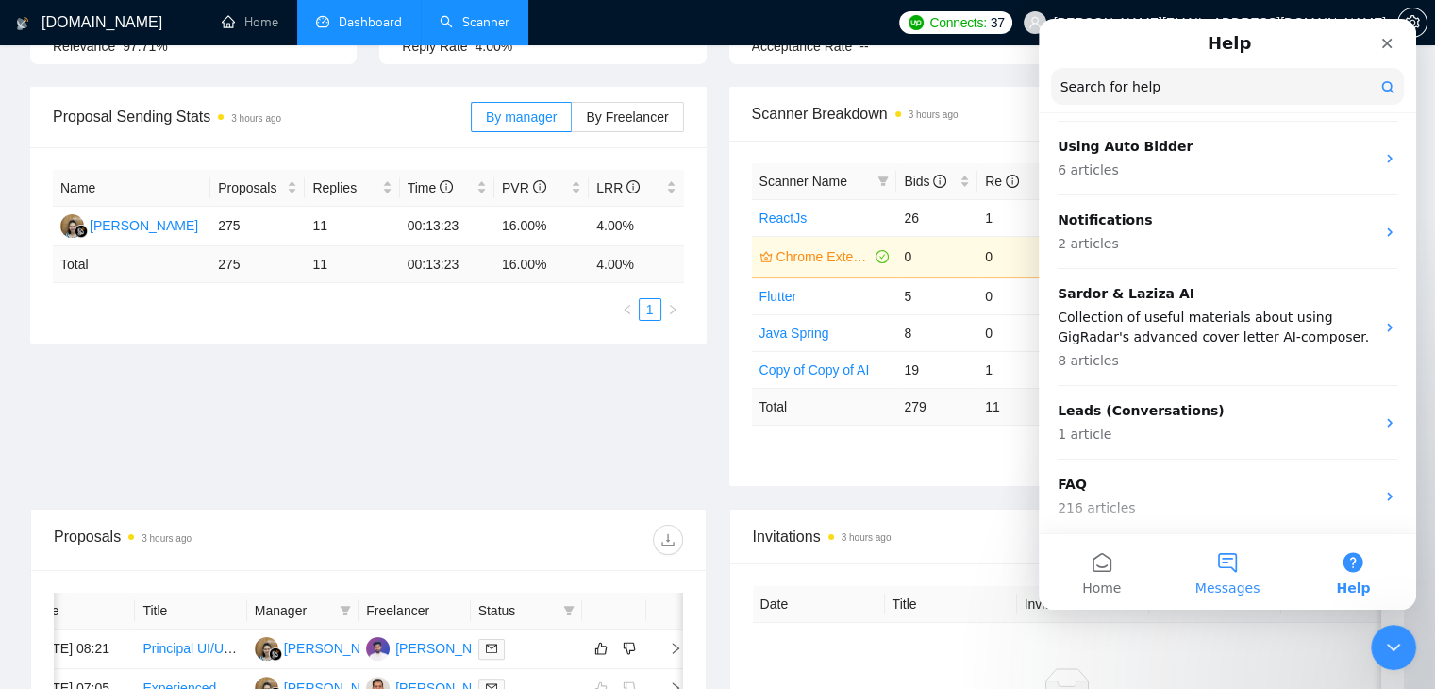
click at [1238, 574] on button "Messages" at bounding box center [1226, 571] width 125 height 75
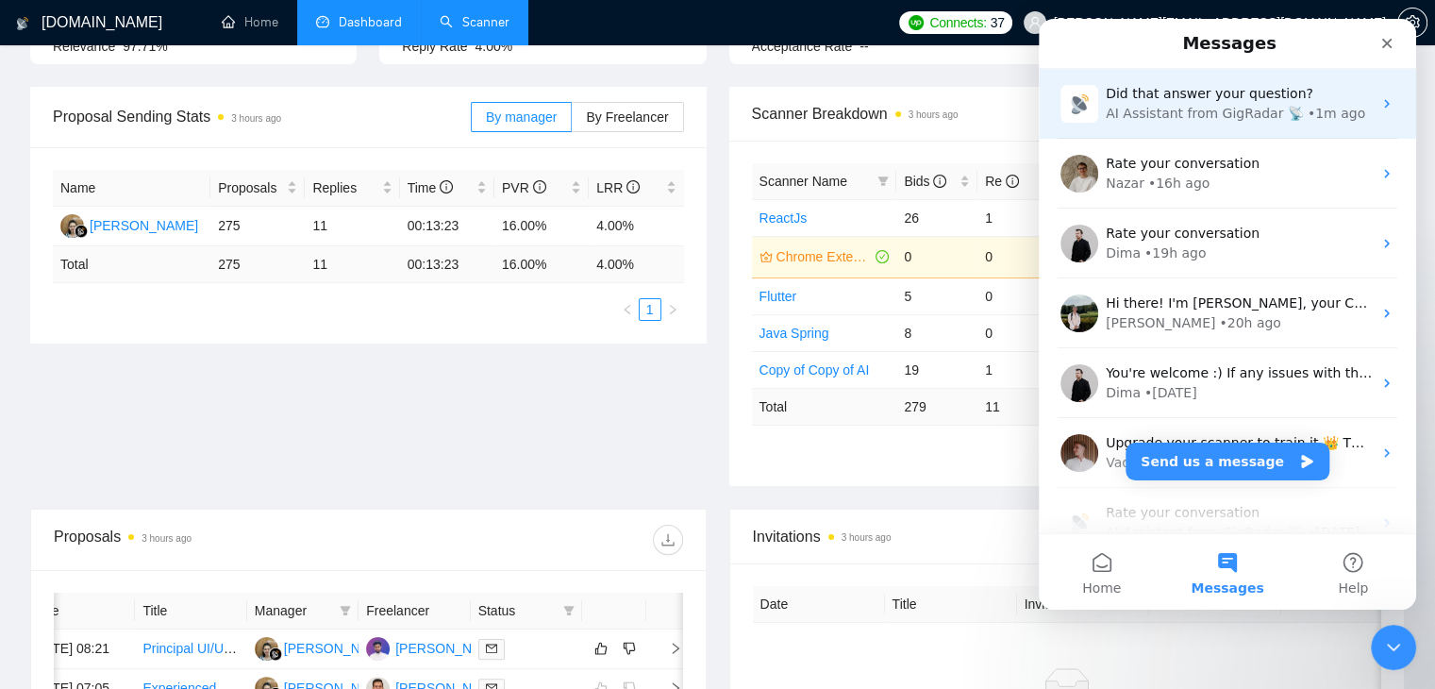
click at [1174, 109] on div "AI Assistant from GigRadar 📡" at bounding box center [1205, 114] width 198 height 20
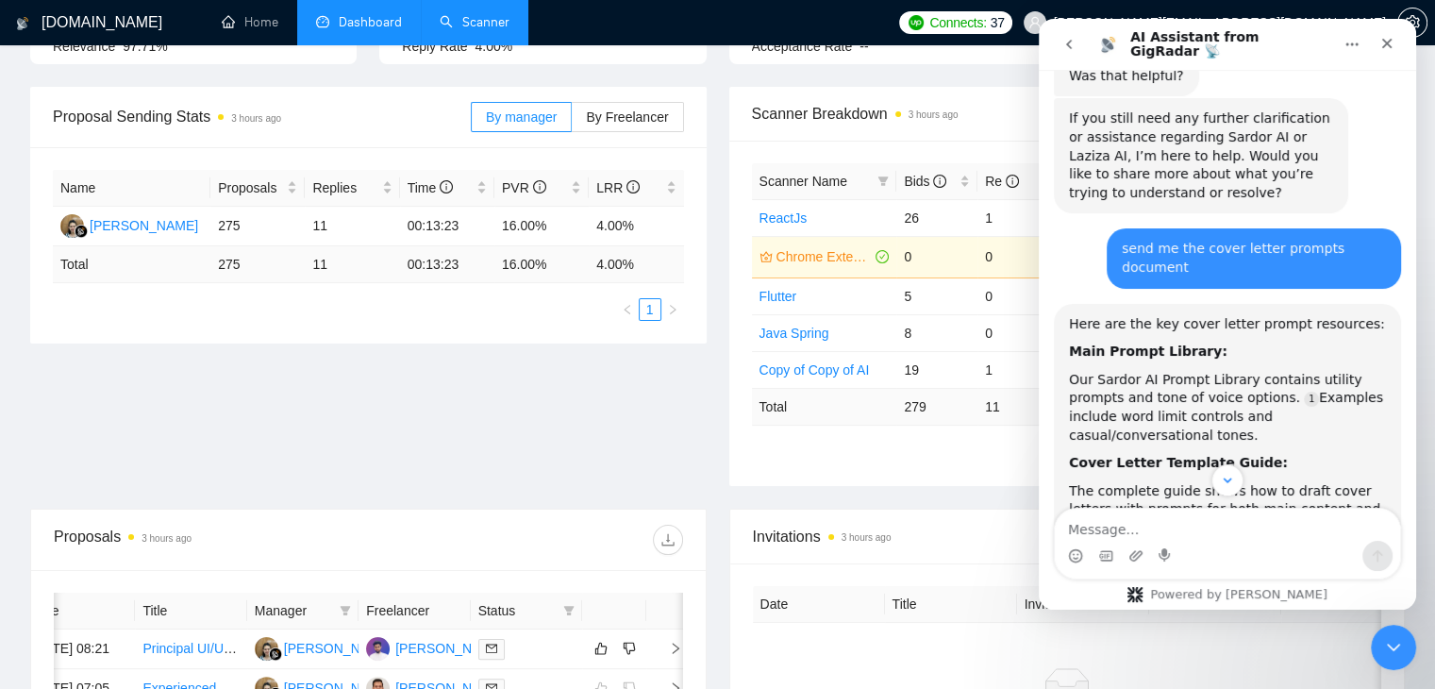
scroll to position [2147, 0]
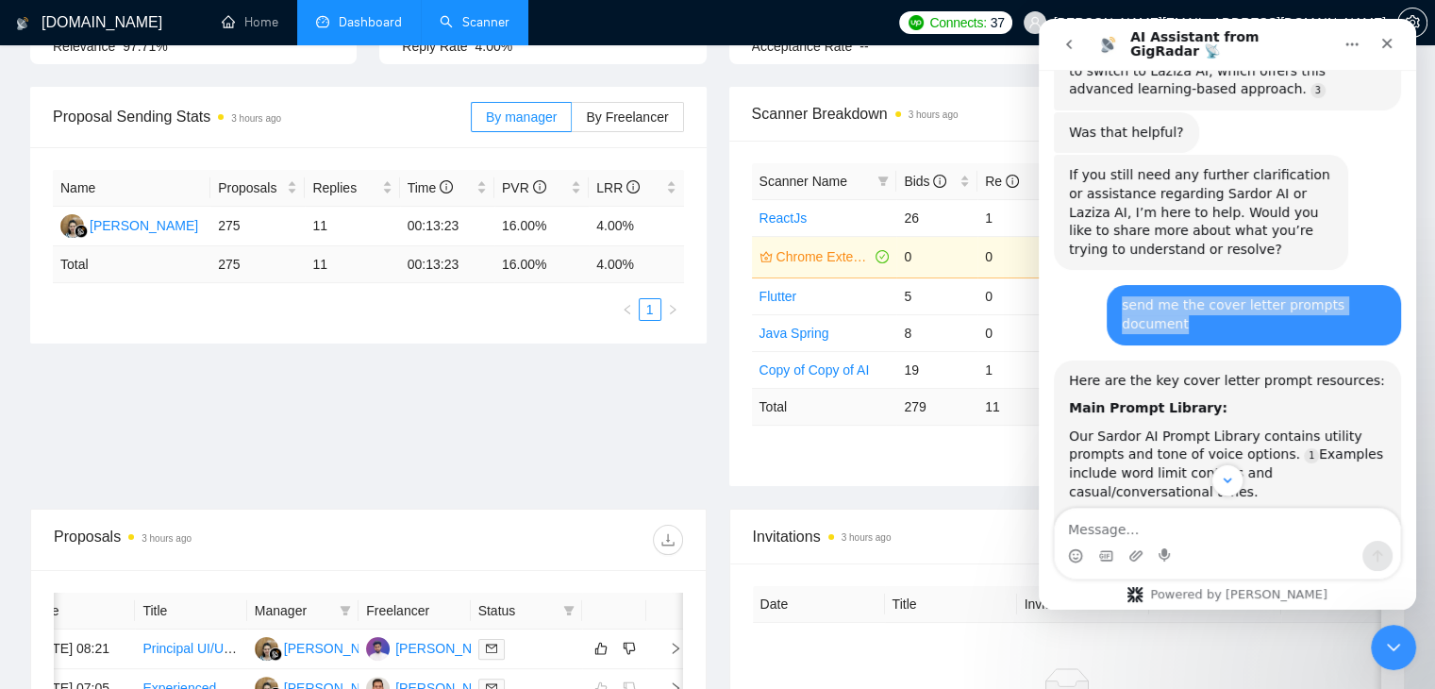
drag, startPoint x: 1382, startPoint y: 212, endPoint x: 1113, endPoint y: 216, distance: 268.9
click at [1113, 285] on div "send me the cover letter prompts document sales@xislabs.com • 1m ago" at bounding box center [1254, 314] width 294 height 59
copy div "send me the cover letter prompts document"
click at [1068, 53] on button "go back" at bounding box center [1069, 44] width 36 height 36
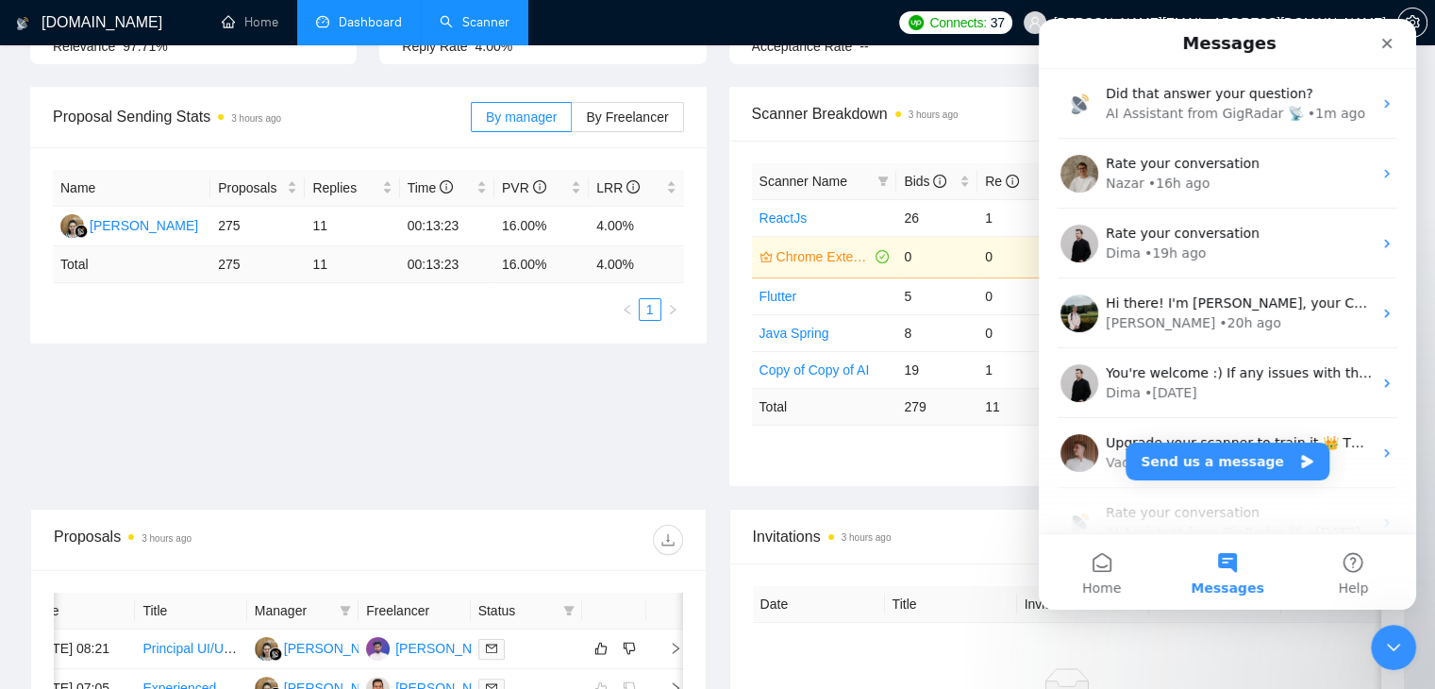
scroll to position [0, 0]
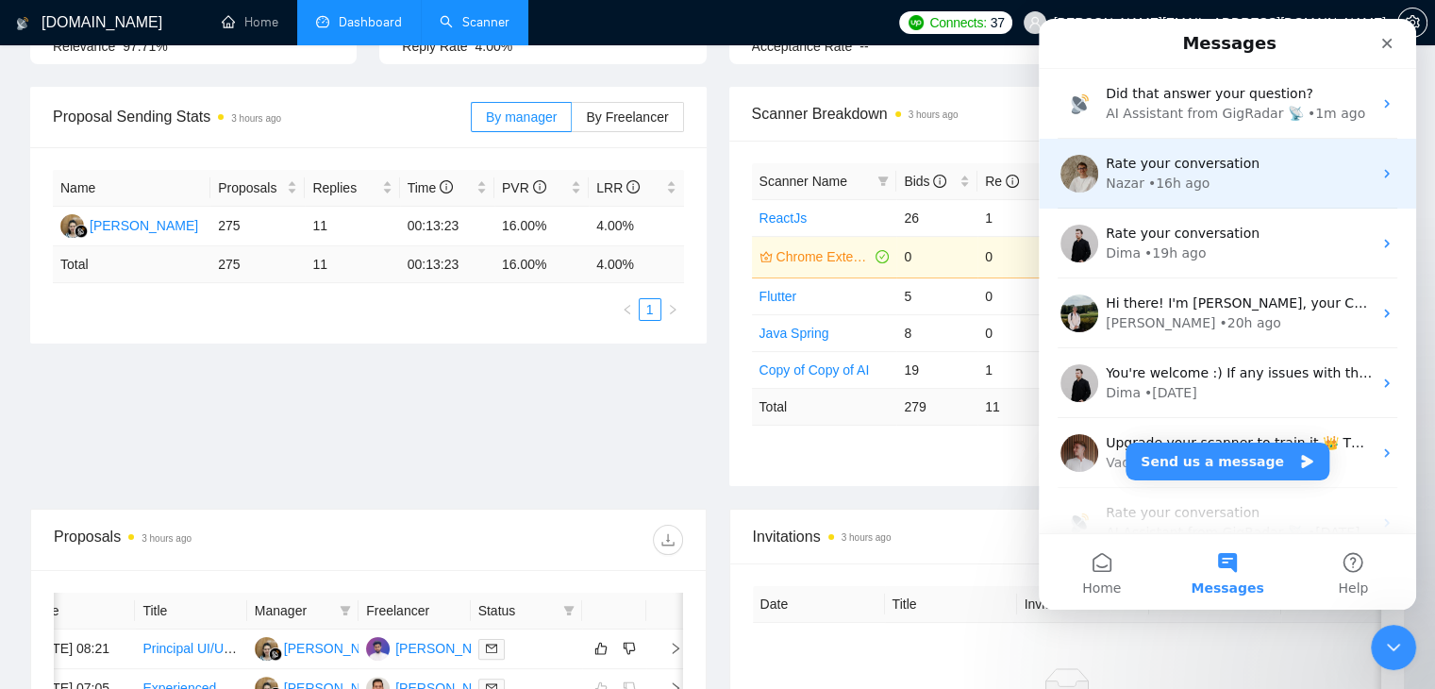
click at [1148, 175] on div "• 16h ago" at bounding box center [1178, 184] width 61 height 20
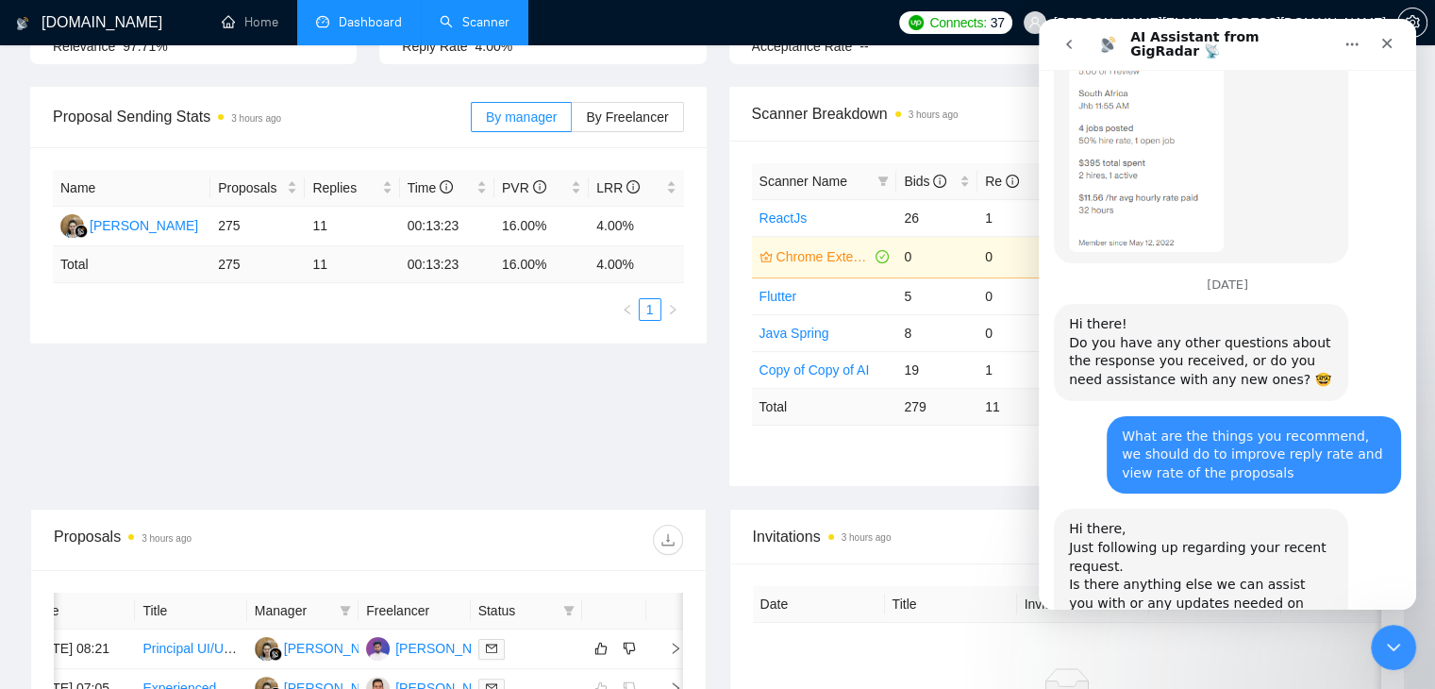
scroll to position [5201, 0]
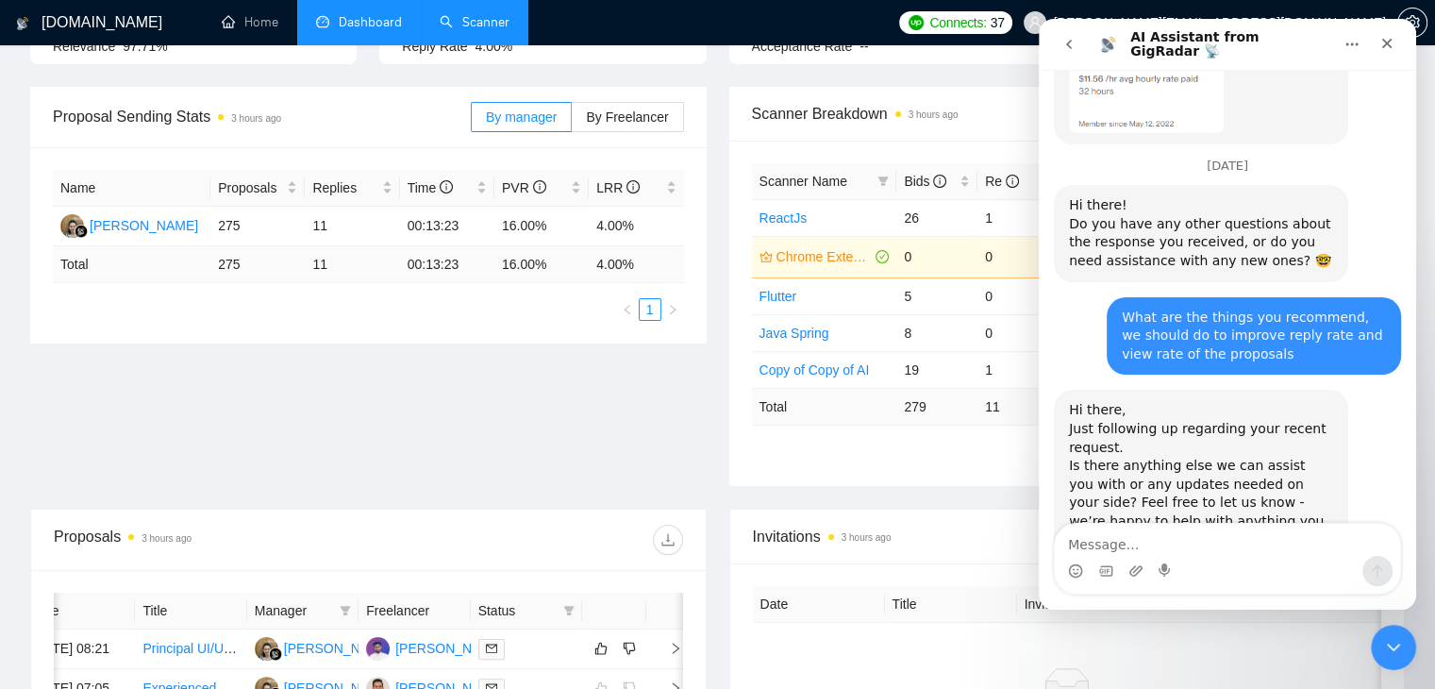
scroll to position [5246, 0]
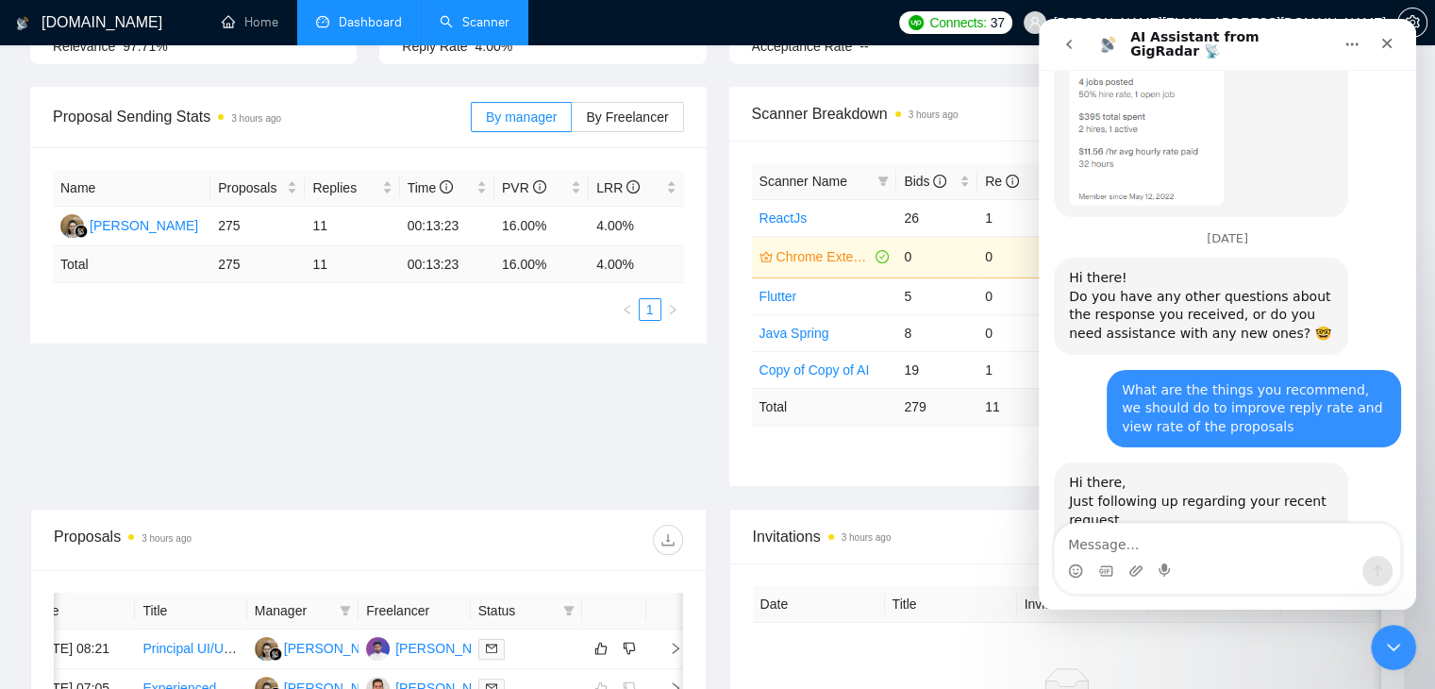
click at [1079, 30] on button "go back" at bounding box center [1069, 44] width 36 height 36
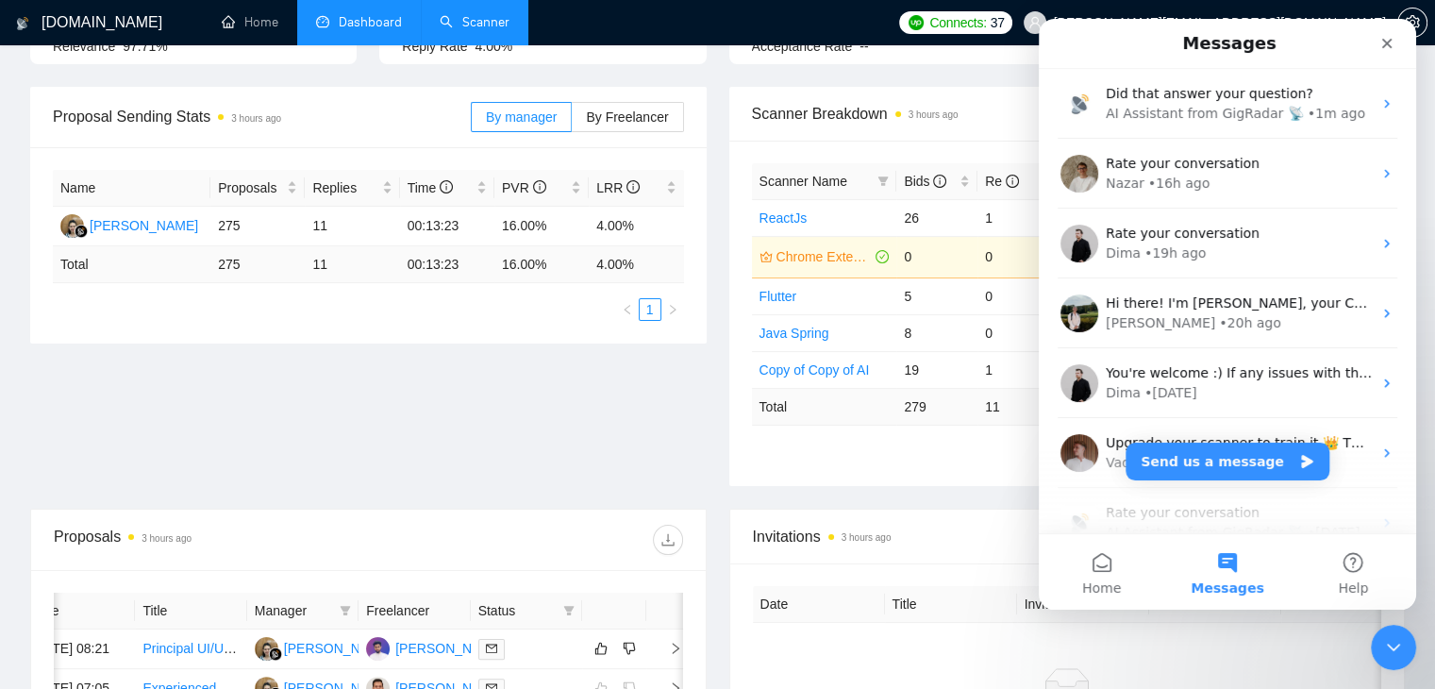
scroll to position [0, 0]
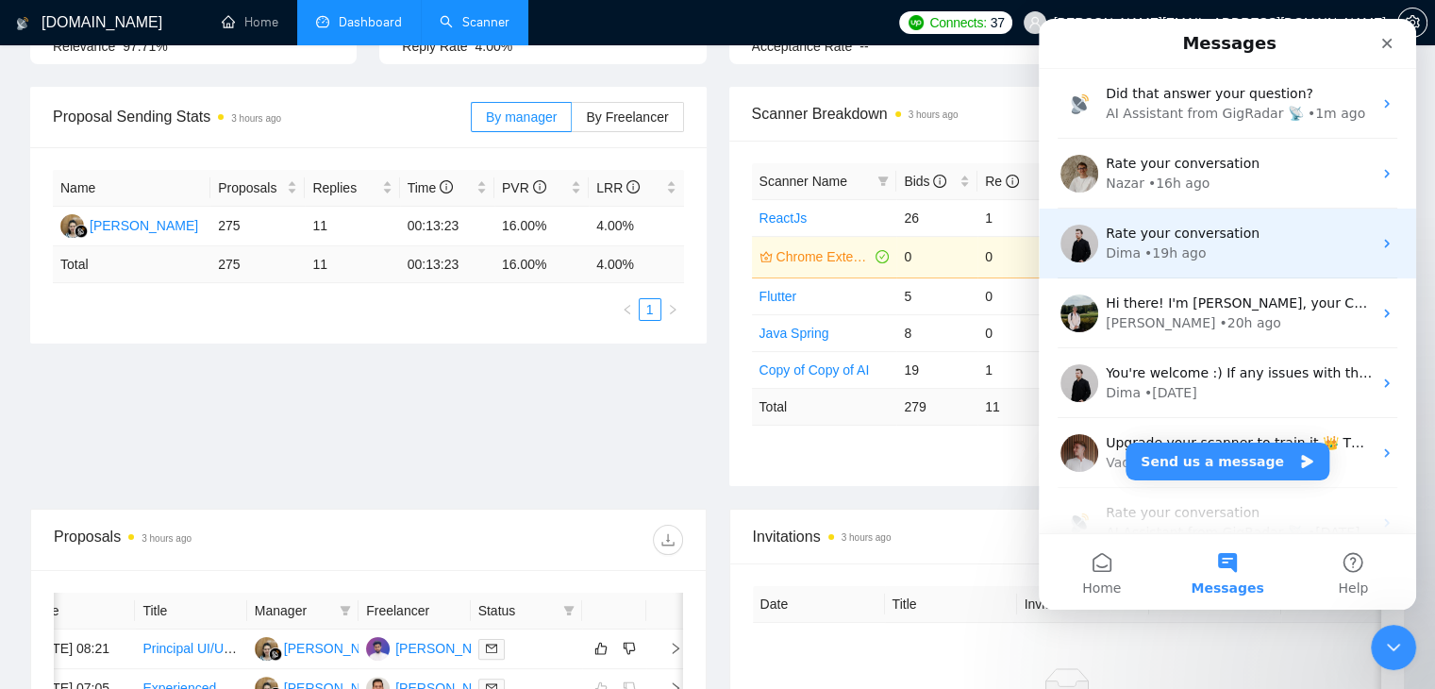
click at [1151, 231] on span "Rate your conversation" at bounding box center [1183, 232] width 154 height 15
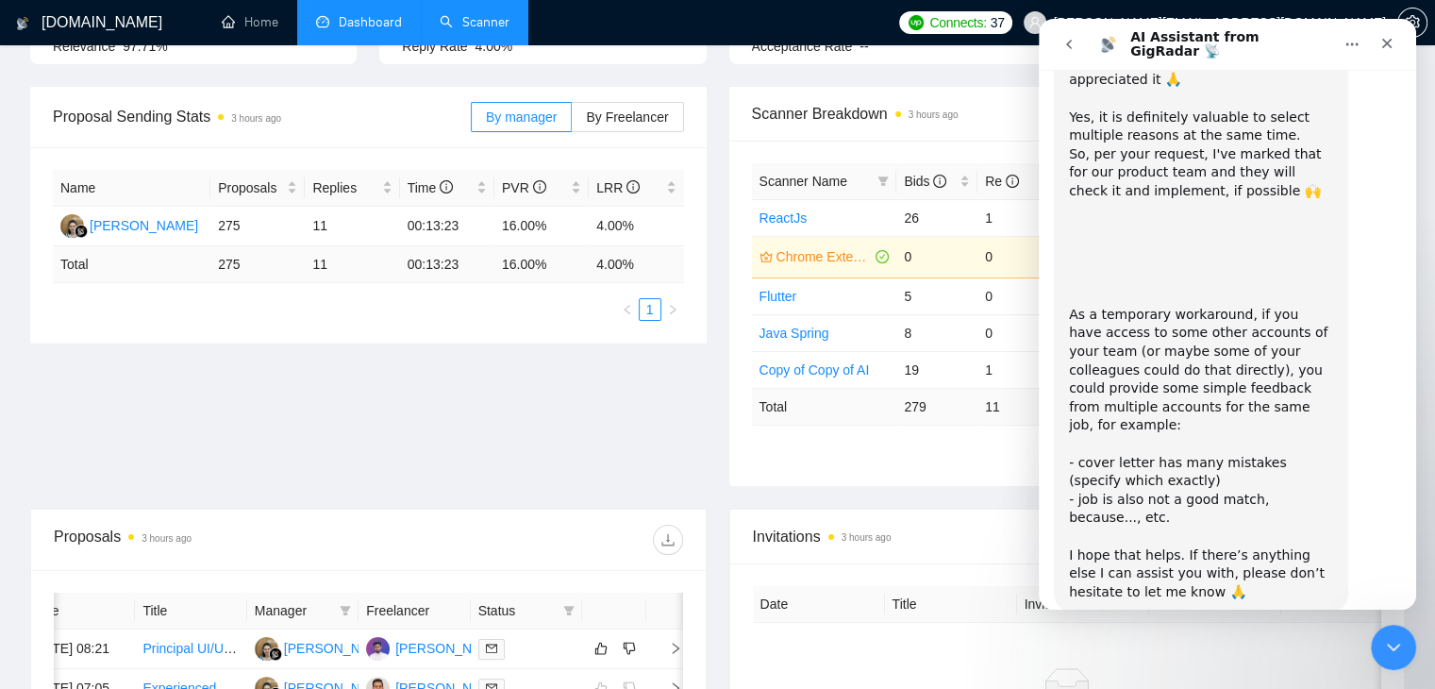
scroll to position [2645, 0]
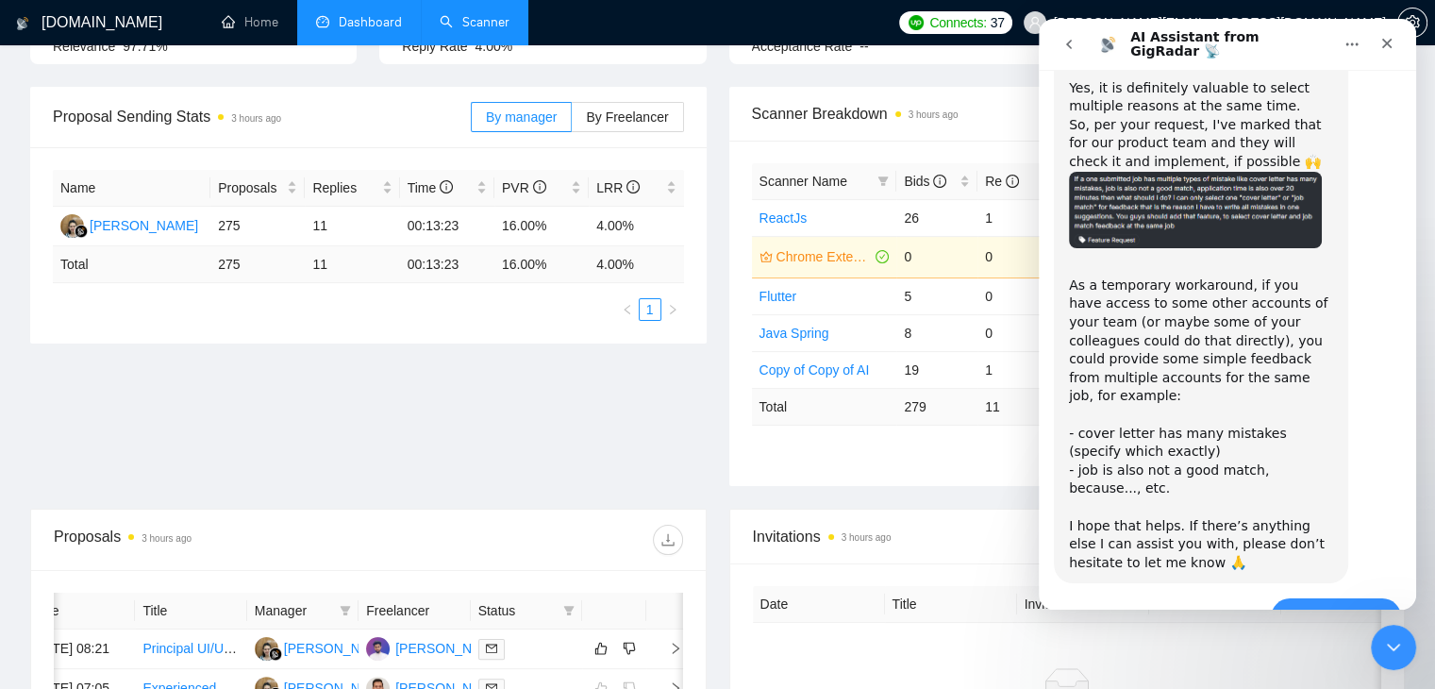
click at [1063, 47] on icon "go back" at bounding box center [1068, 44] width 15 height 15
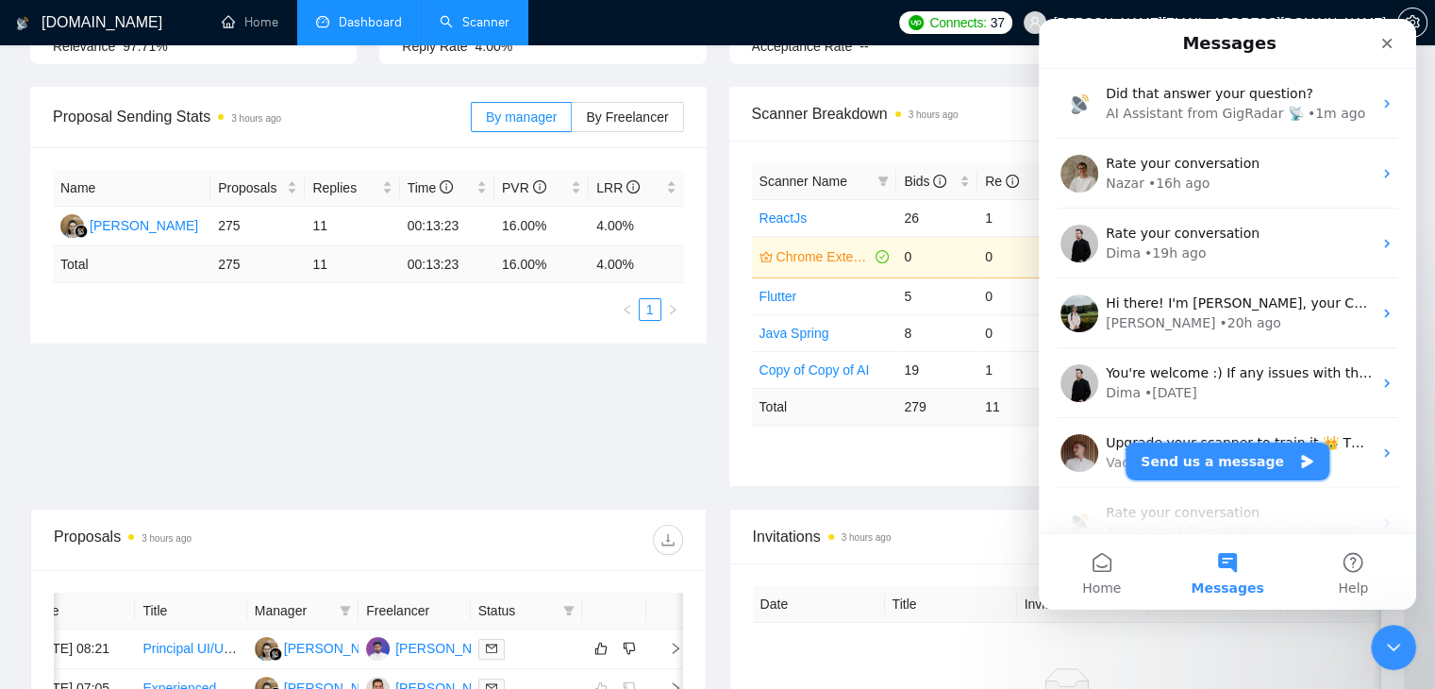
click at [1174, 475] on button "Send us a message" at bounding box center [1227, 461] width 204 height 38
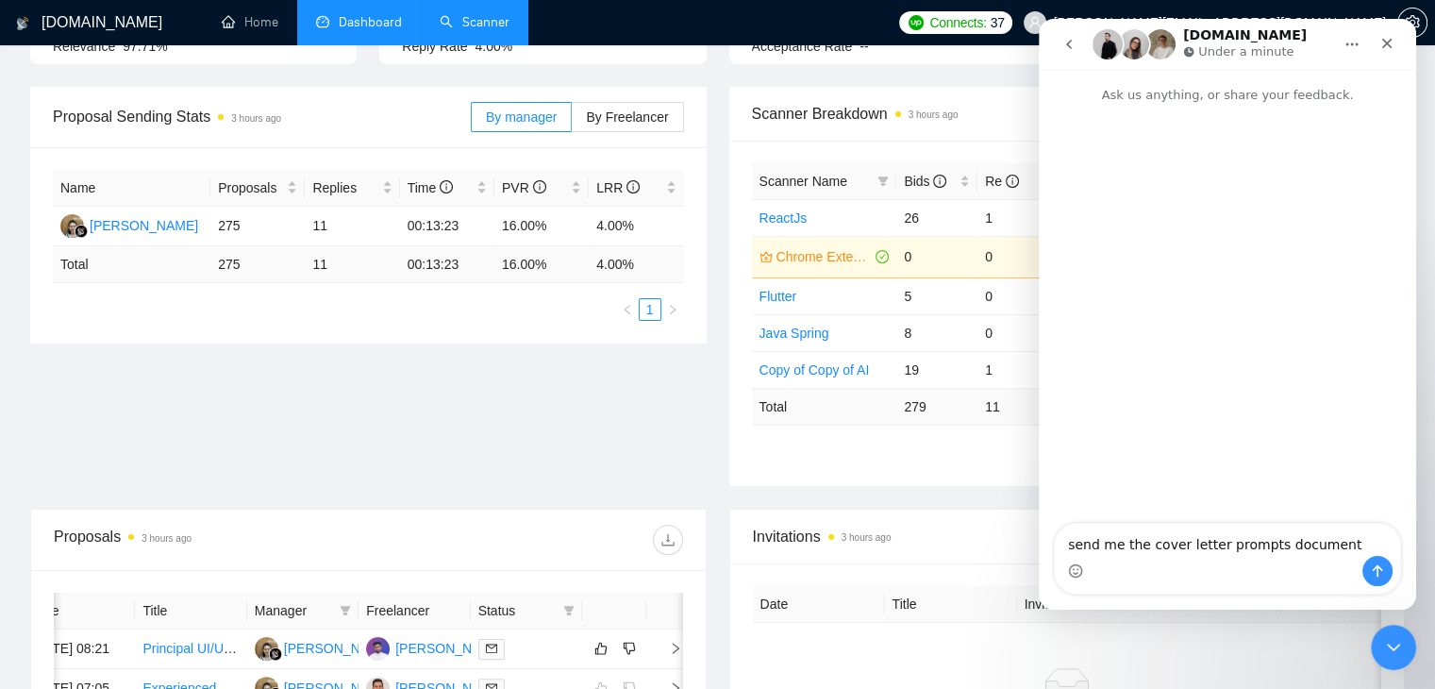
click at [1061, 546] on textarea "send me the cover letter prompts document" at bounding box center [1227, 540] width 345 height 32
click at [1366, 538] on textarea "Kindly send me the cover letter prompts document" at bounding box center [1227, 530] width 345 height 51
type textarea "Kindly send me the cover letter prompts document"
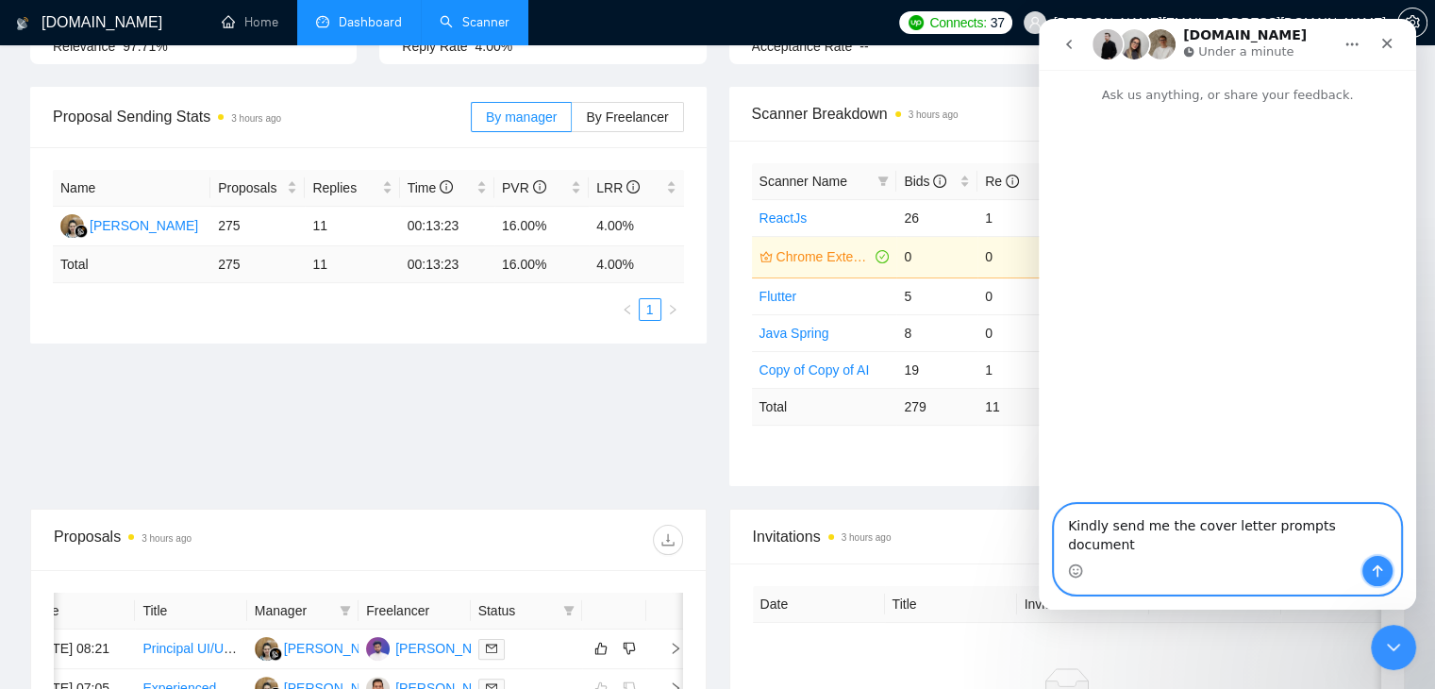
click at [1374, 573] on icon "Send a message…" at bounding box center [1377, 570] width 15 height 15
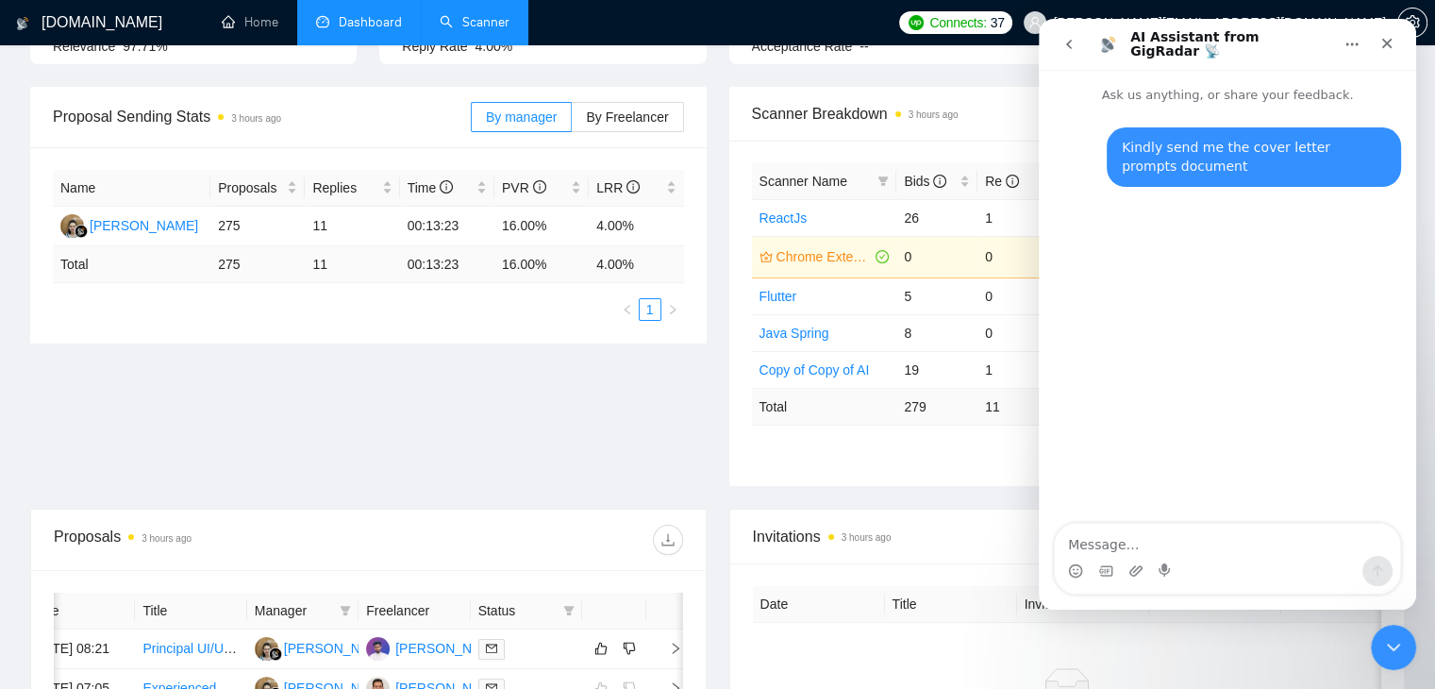
click at [1052, 46] on button "go back" at bounding box center [1069, 44] width 36 height 36
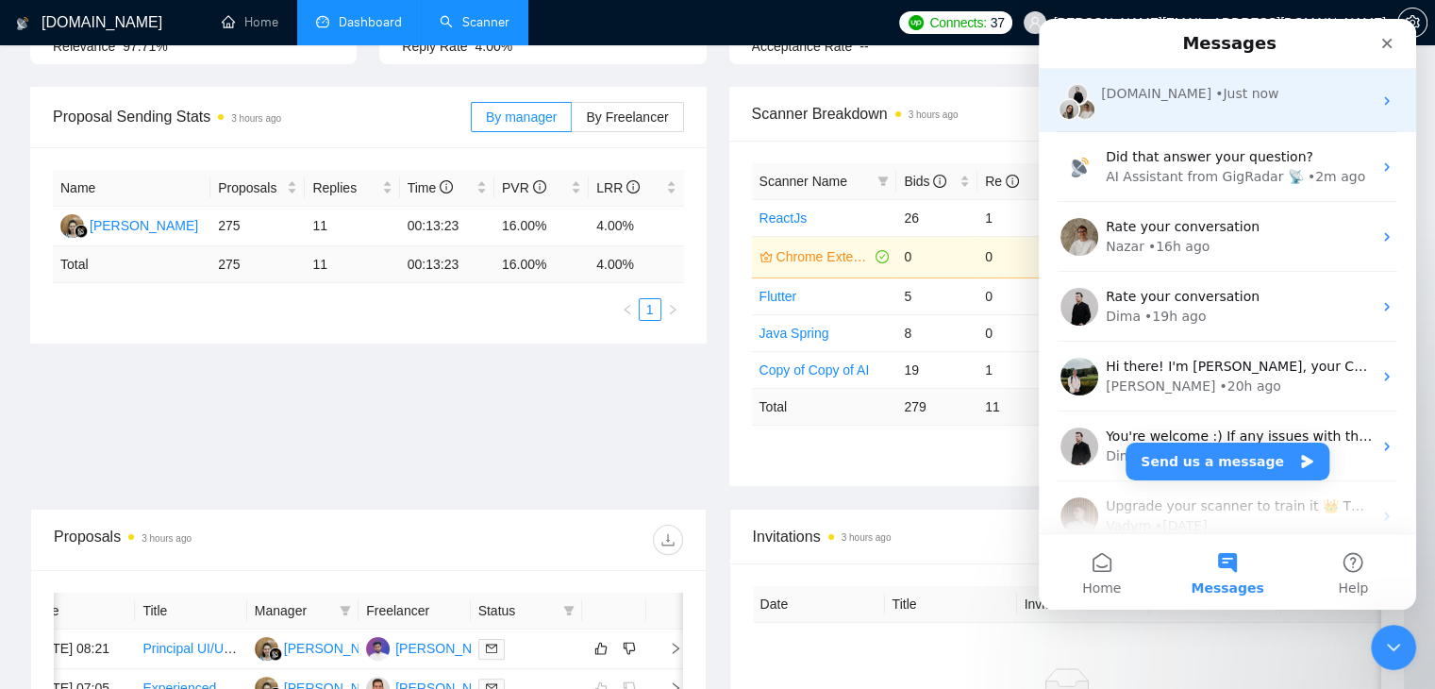
click at [1163, 108] on div "GigRadar.io • Just now" at bounding box center [1227, 100] width 377 height 63
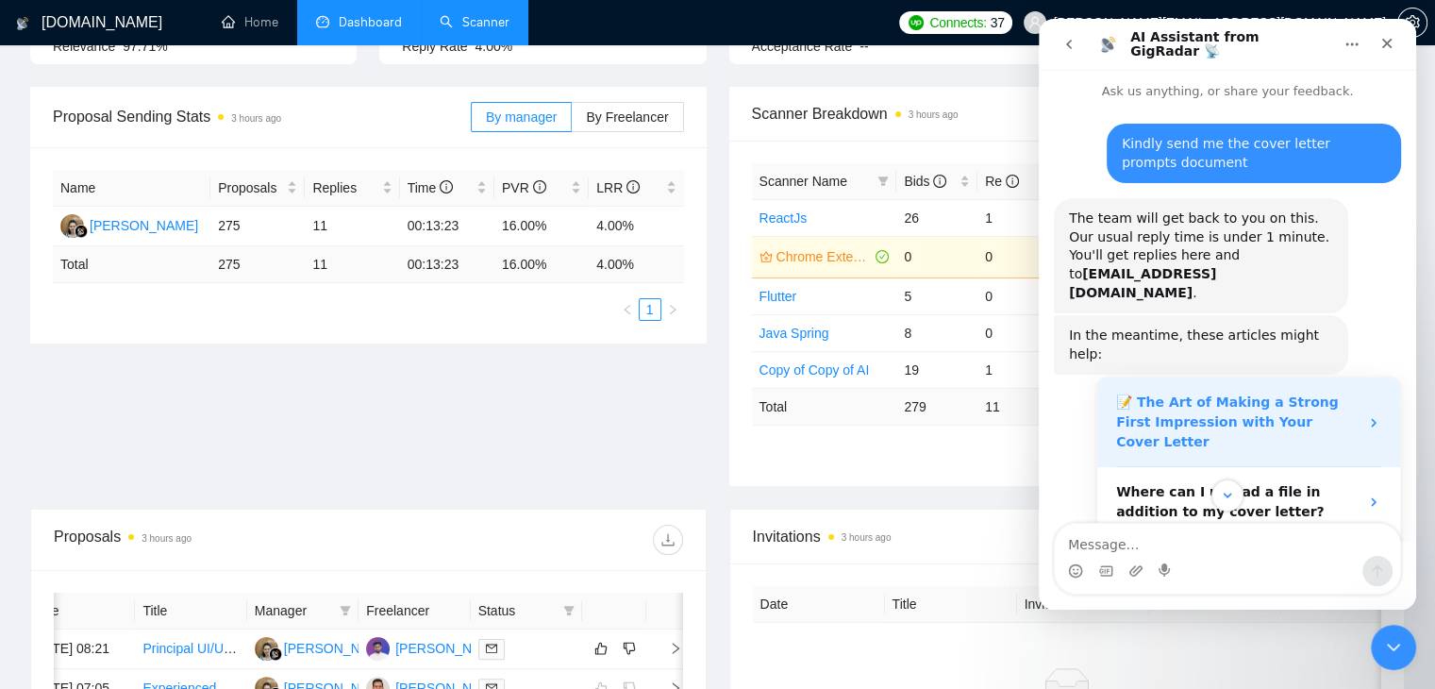
scroll to position [97, 0]
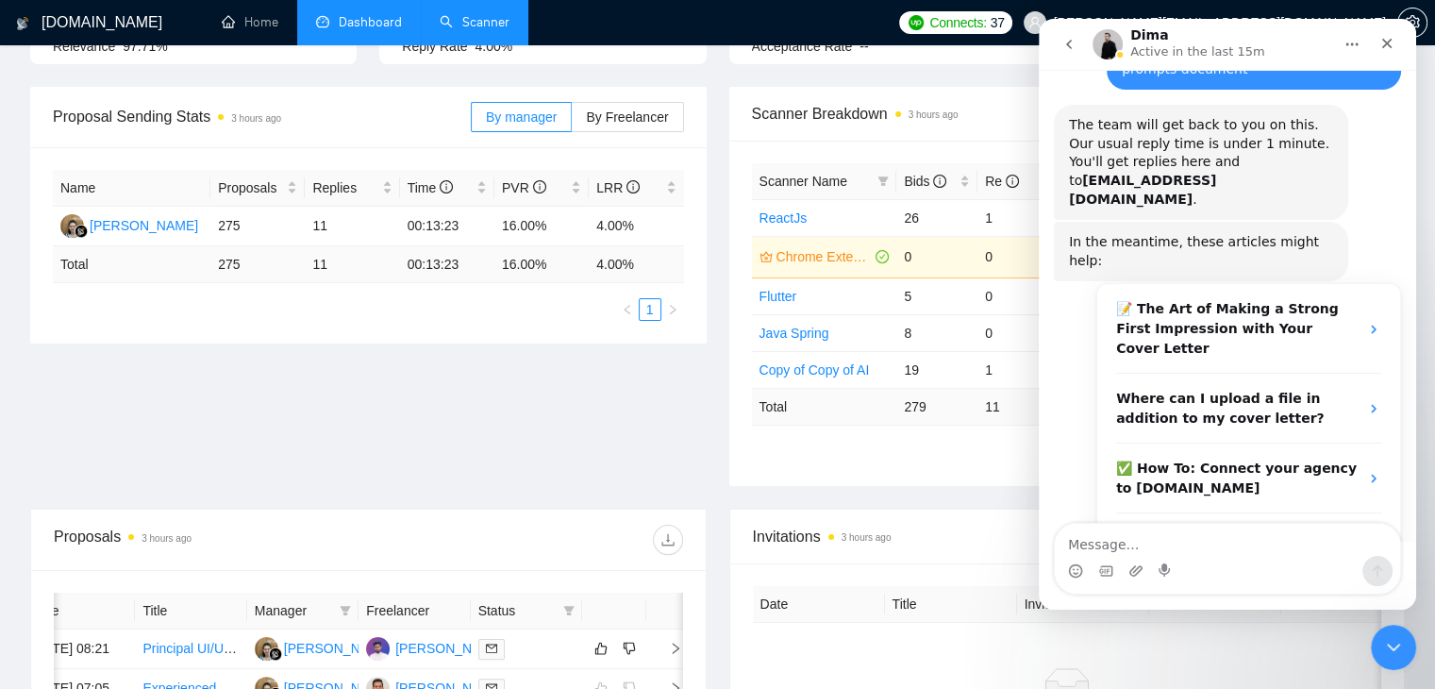
click at [1054, 42] on button "go back" at bounding box center [1069, 44] width 36 height 36
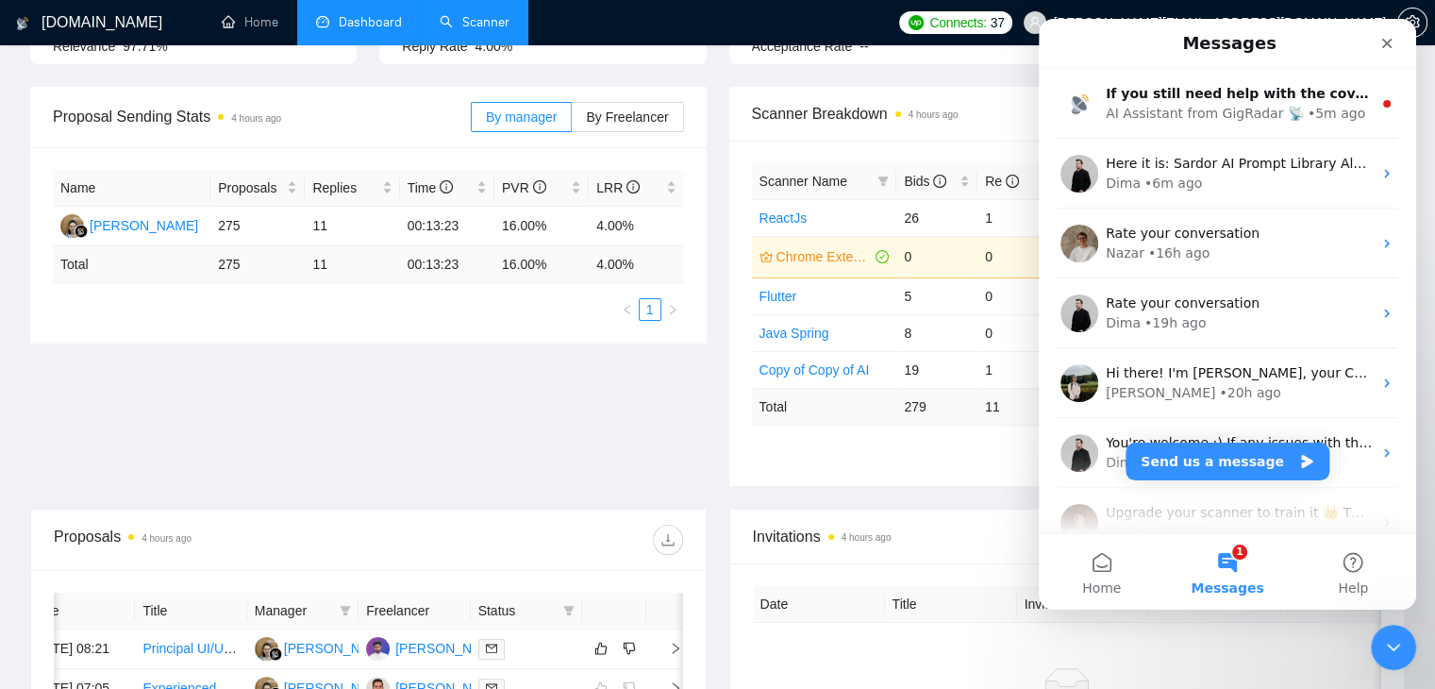
click at [718, 251] on div "Scanner Breakdown 4 hours ago Scanner Name Bids Re PVR LRR CPR Score ReactJs 26…" at bounding box center [1067, 286] width 699 height 399
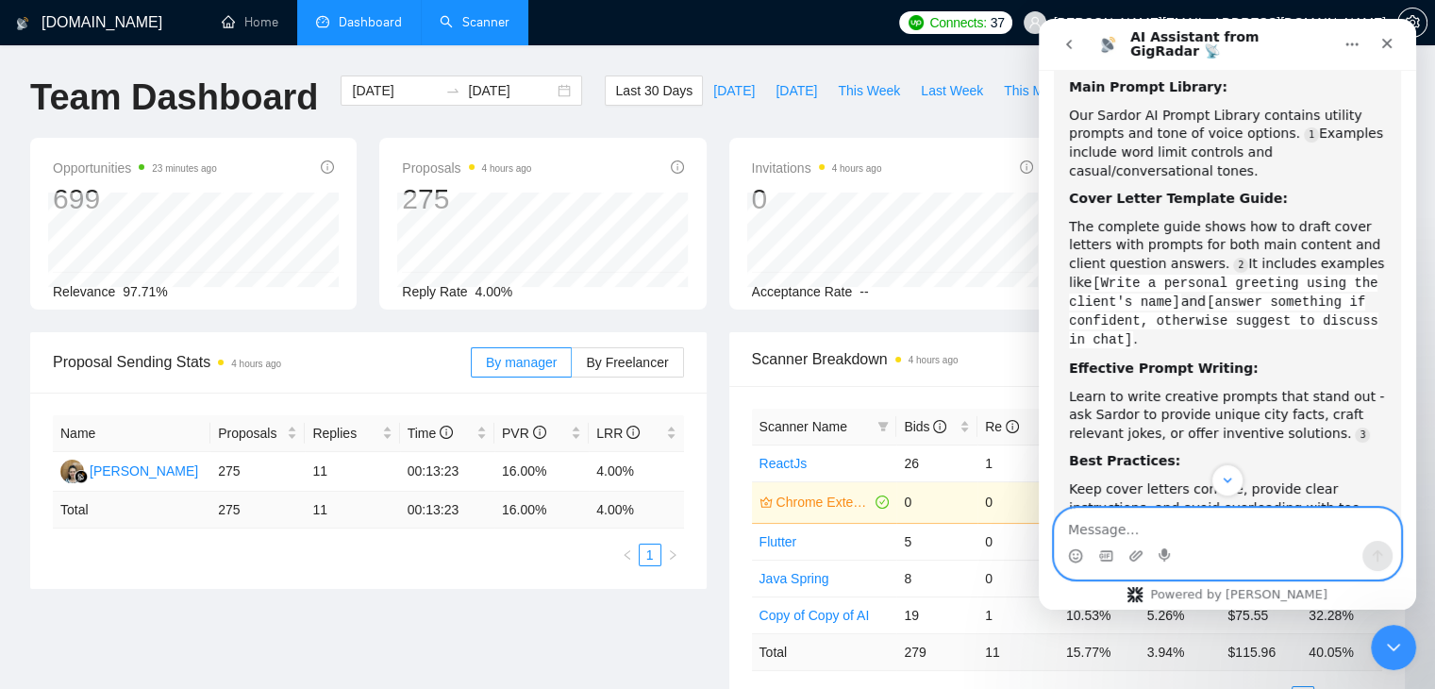
scroll to position [2654, 0]
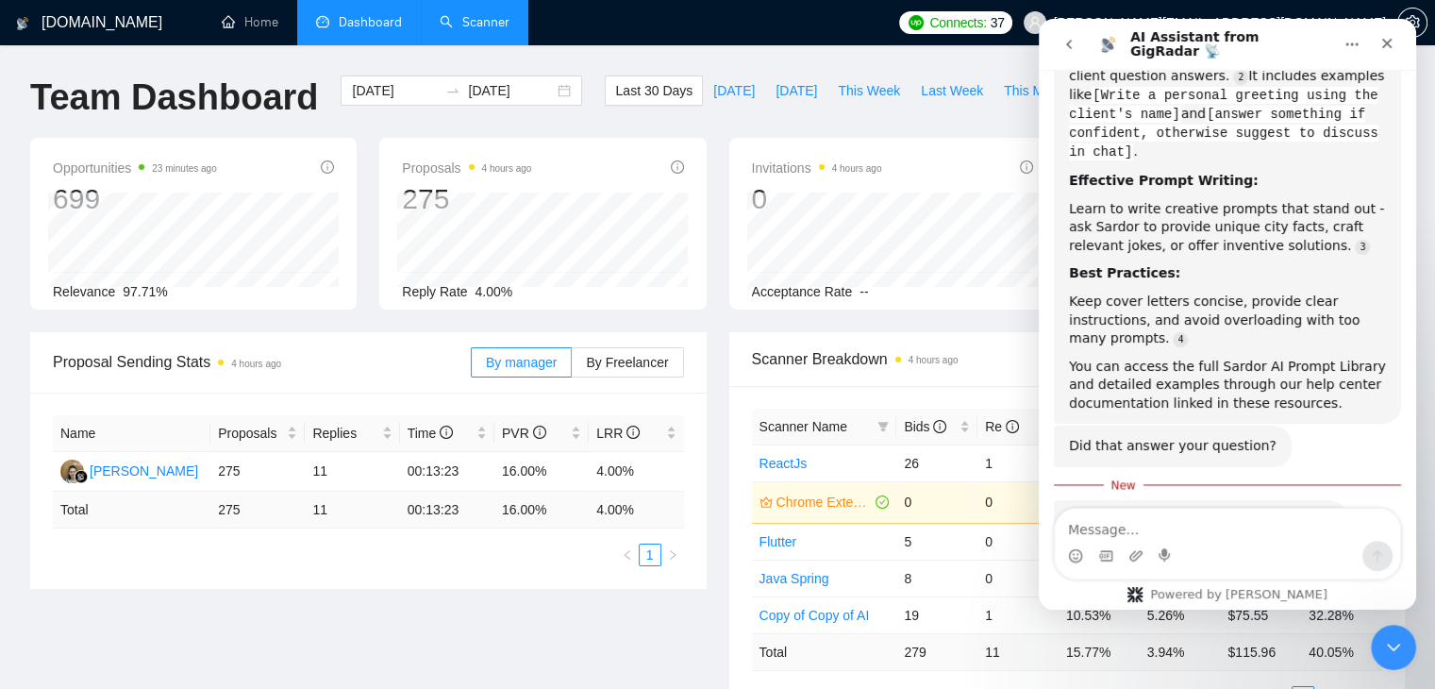
click at [707, 441] on div "Proposal Sending Stats 4 hours ago By manager By Freelancer Name Proposals Repl…" at bounding box center [368, 460] width 699 height 257
click at [1073, 50] on icon "go back" at bounding box center [1068, 44] width 15 height 15
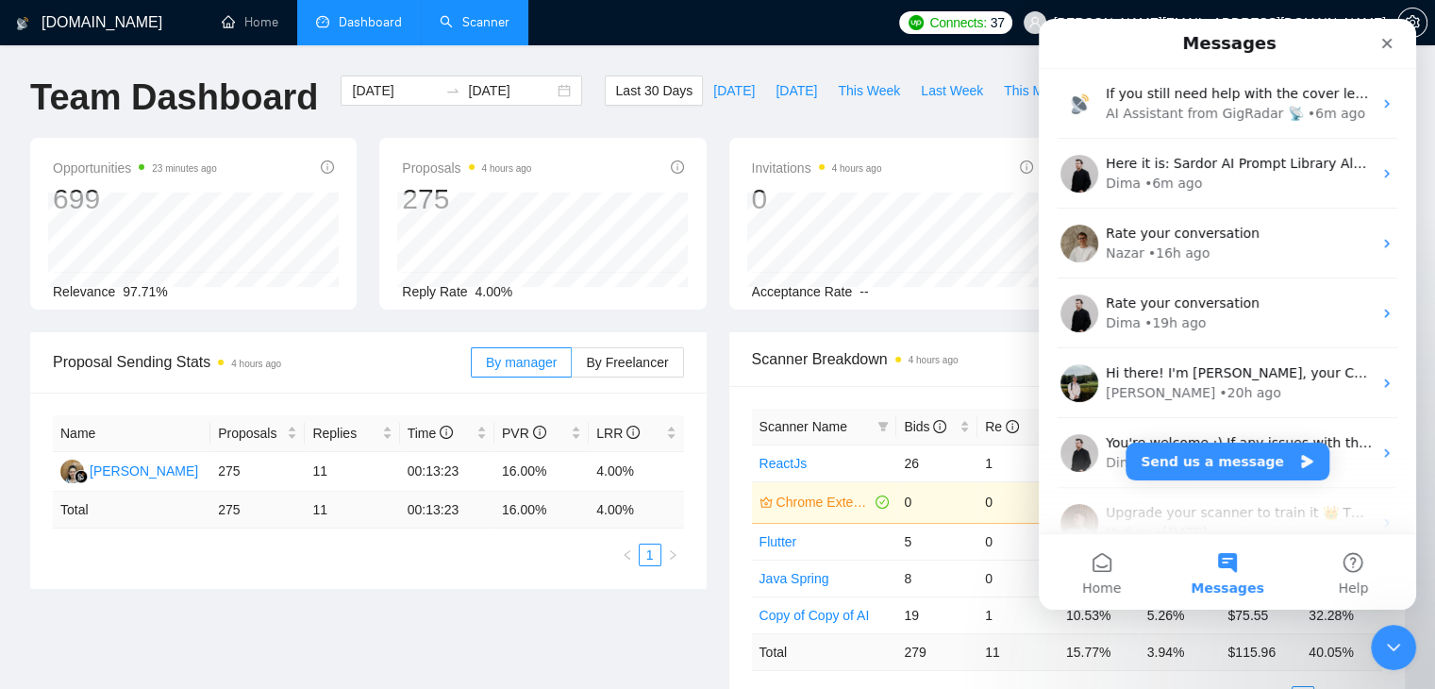
scroll to position [0, 0]
click at [1189, 466] on button "Send us a message" at bounding box center [1227, 461] width 204 height 38
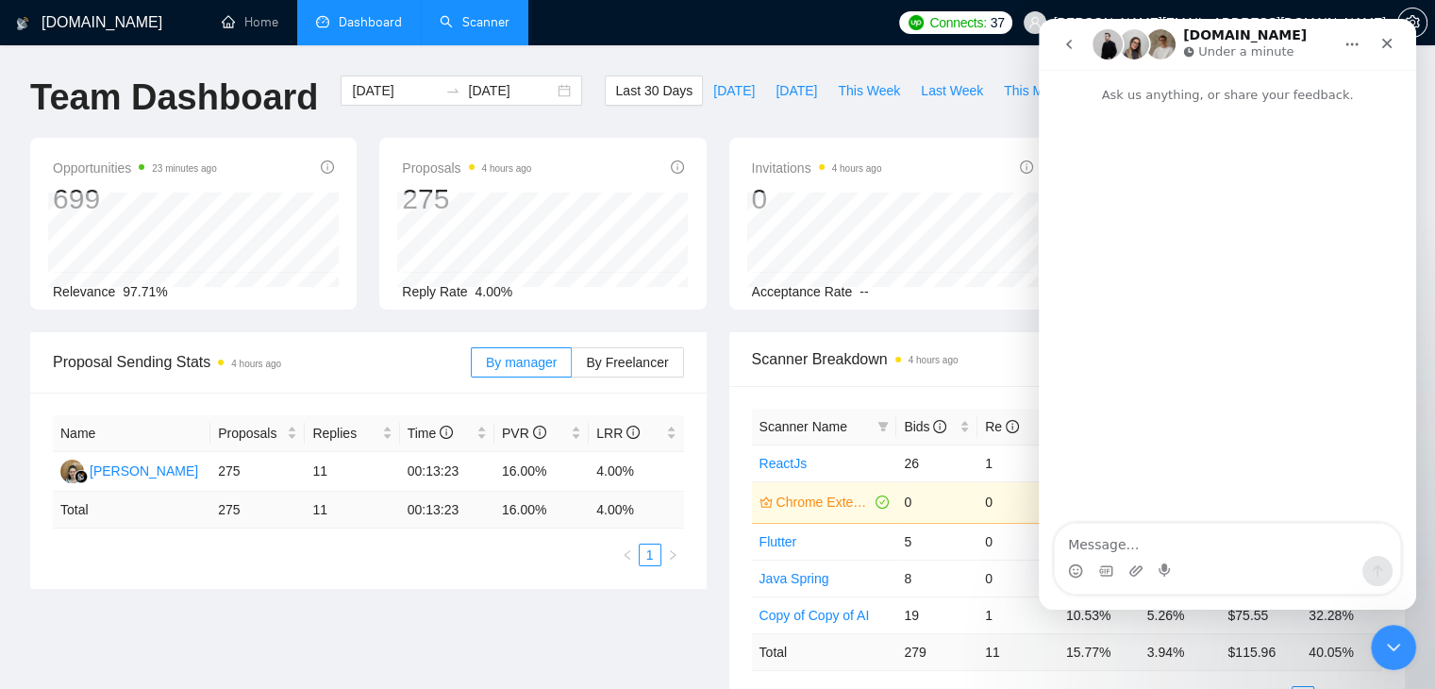
click at [1069, 46] on icon "go back" at bounding box center [1069, 44] width 6 height 9
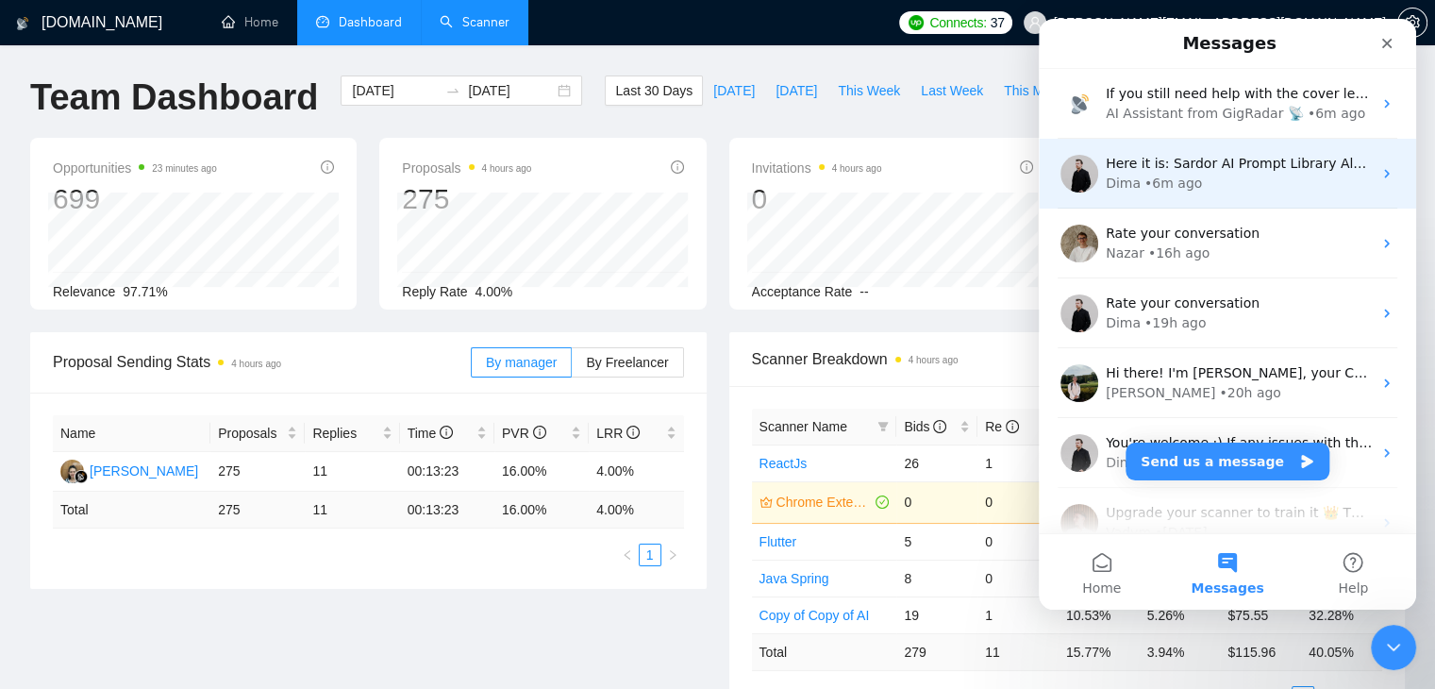
click at [1172, 196] on div "Here it is: Sardor AI Prompt Library Also, feel free to check other articles: H…" at bounding box center [1227, 174] width 377 height 70
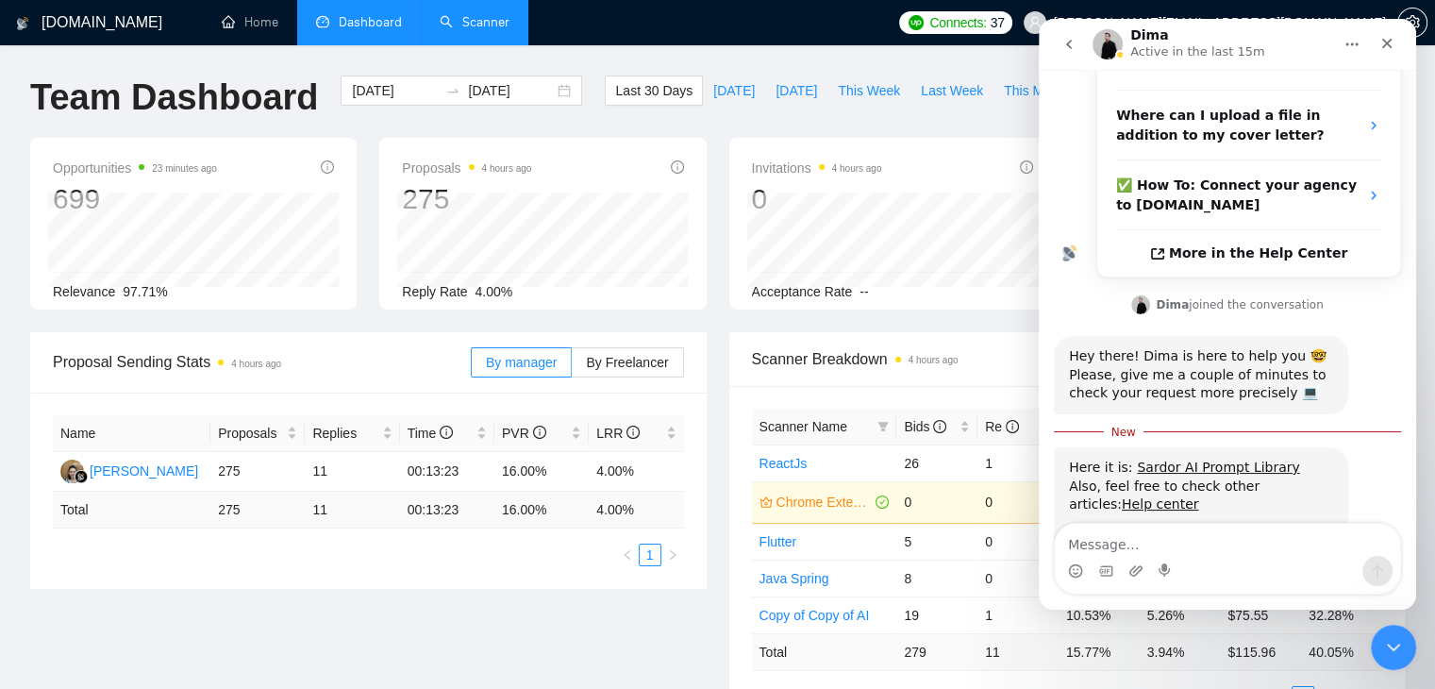
scroll to position [419, 0]
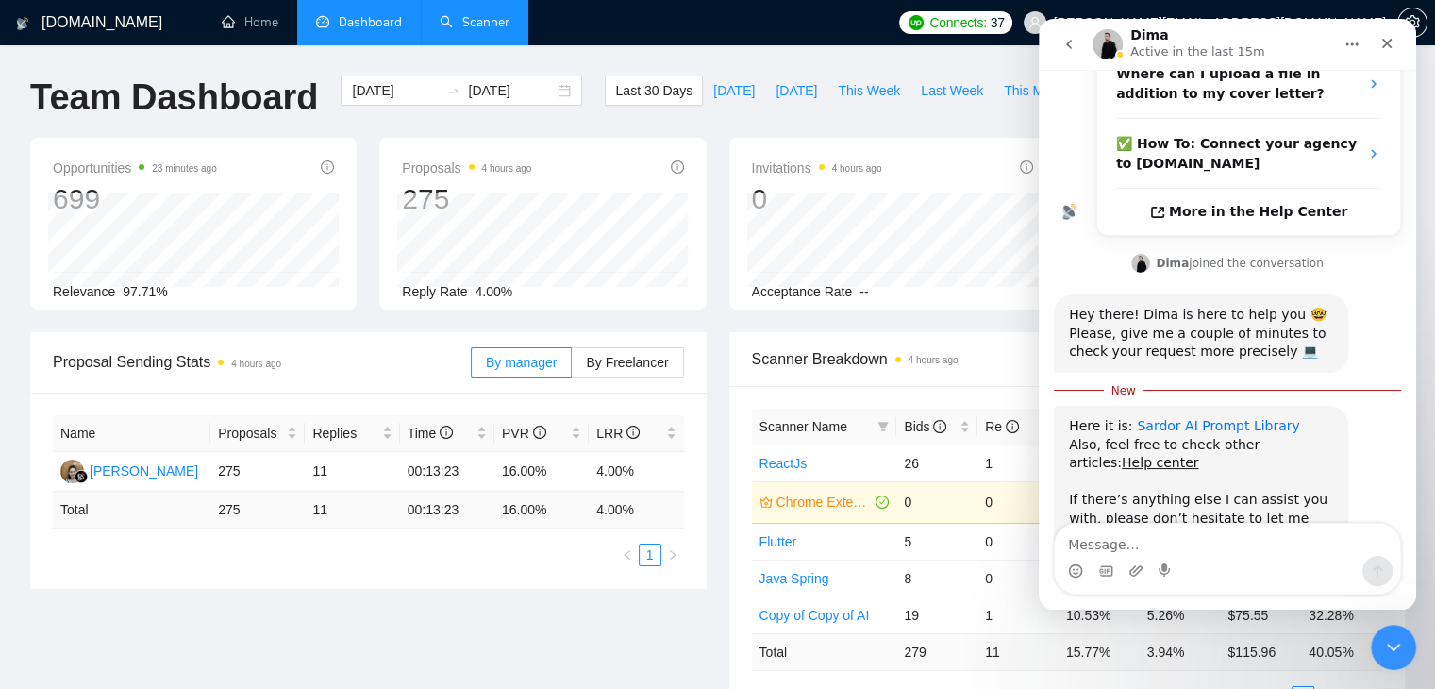
click at [1210, 418] on link "Sardor AI Prompt Library" at bounding box center [1218, 425] width 162 height 15
click at [474, 30] on link "Scanner" at bounding box center [475, 22] width 70 height 16
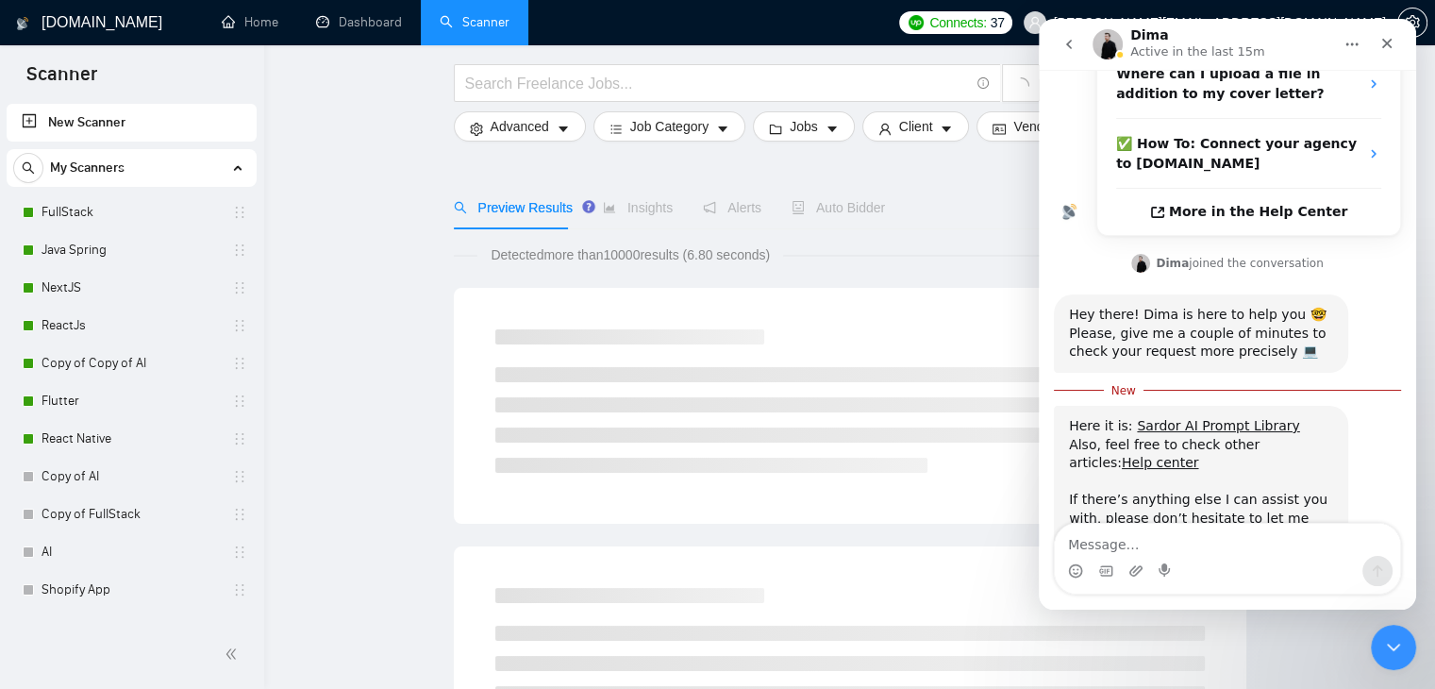
scroll to position [94, 0]
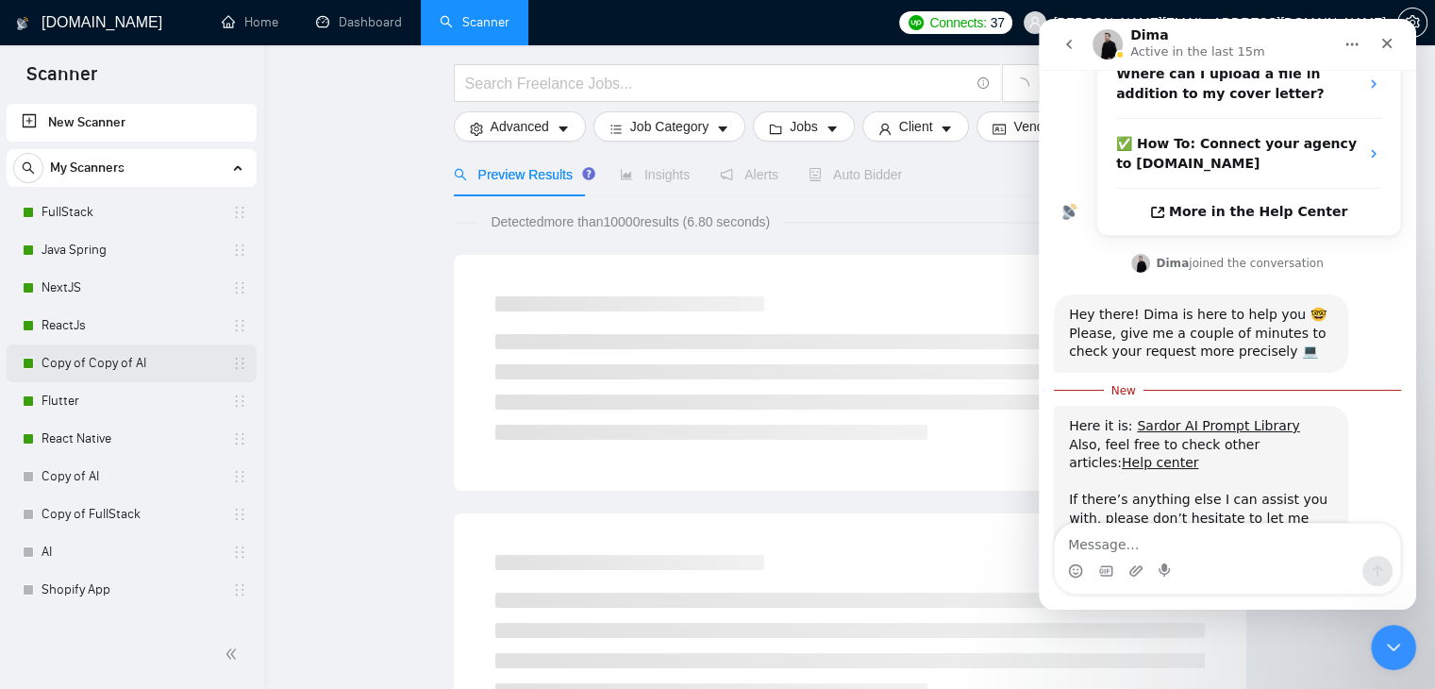
click at [142, 358] on link "Copy of Copy of AI" at bounding box center [131, 363] width 179 height 38
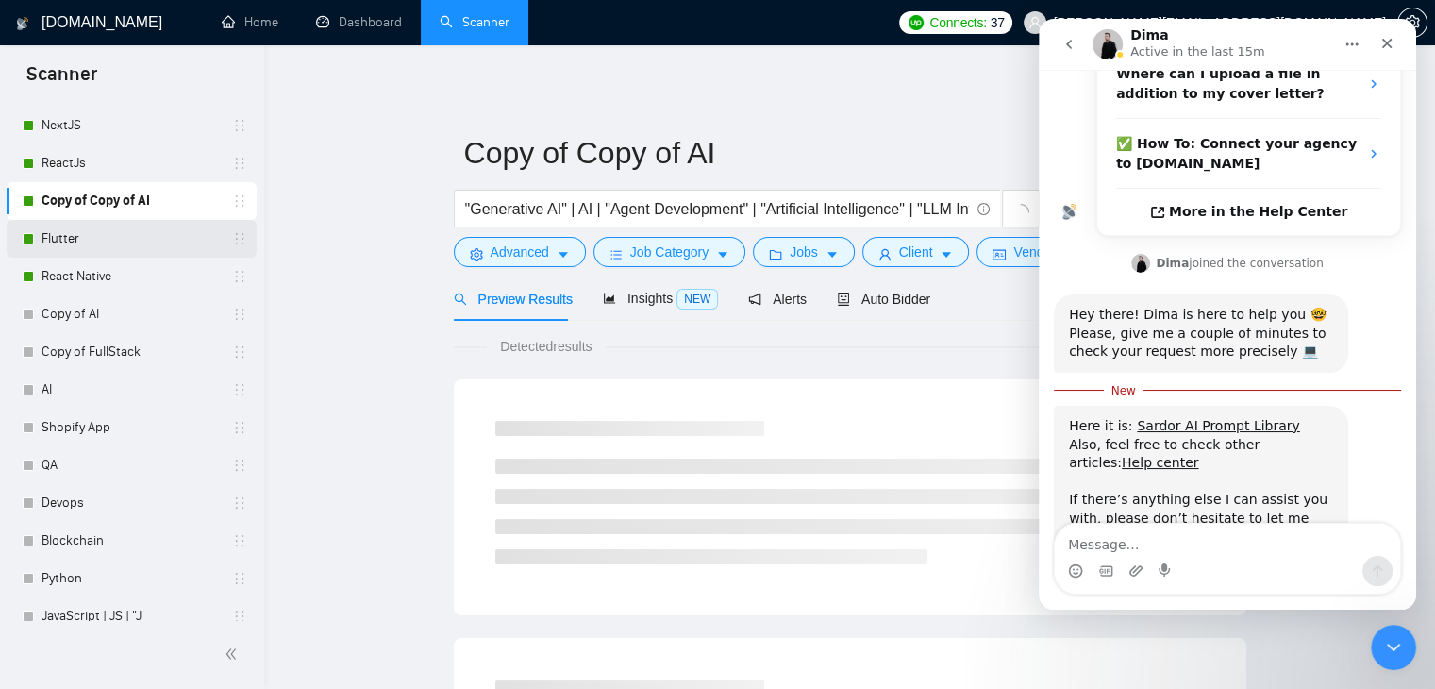
scroll to position [189, 0]
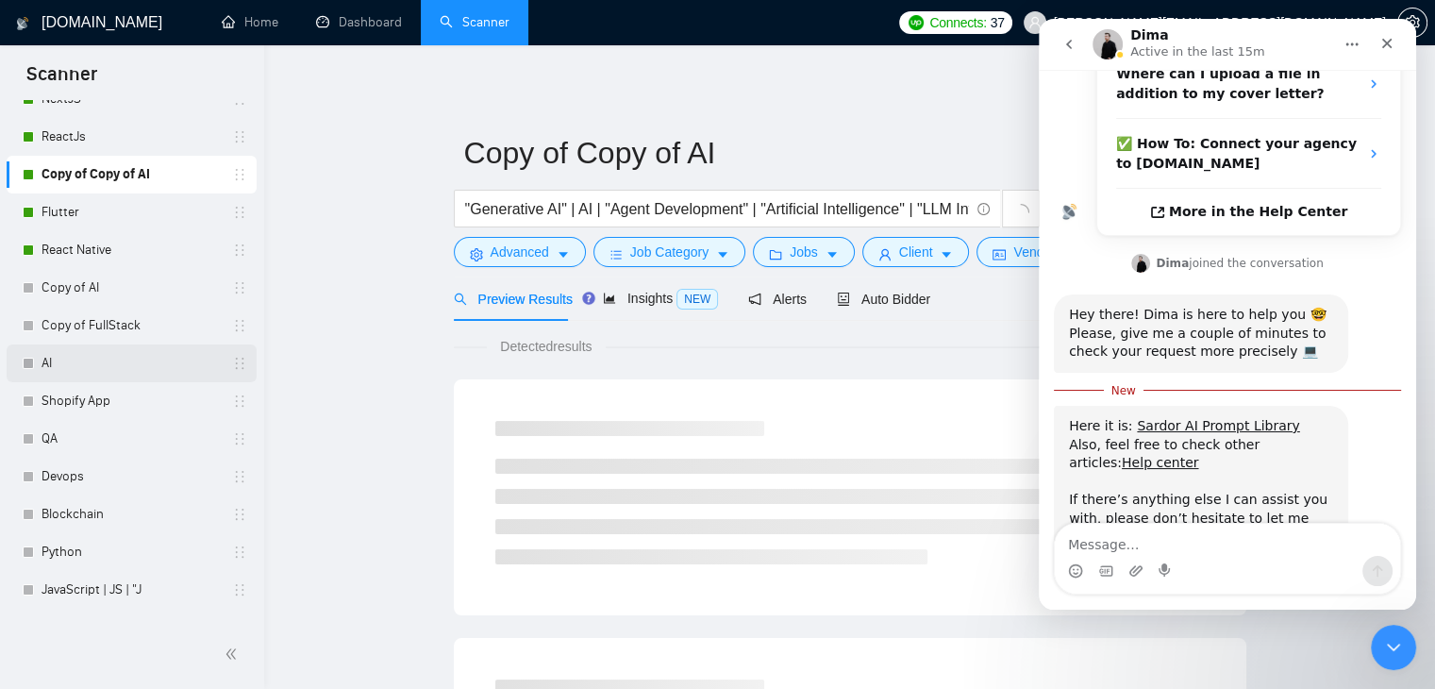
click at [121, 372] on link "AI" at bounding box center [131, 363] width 179 height 38
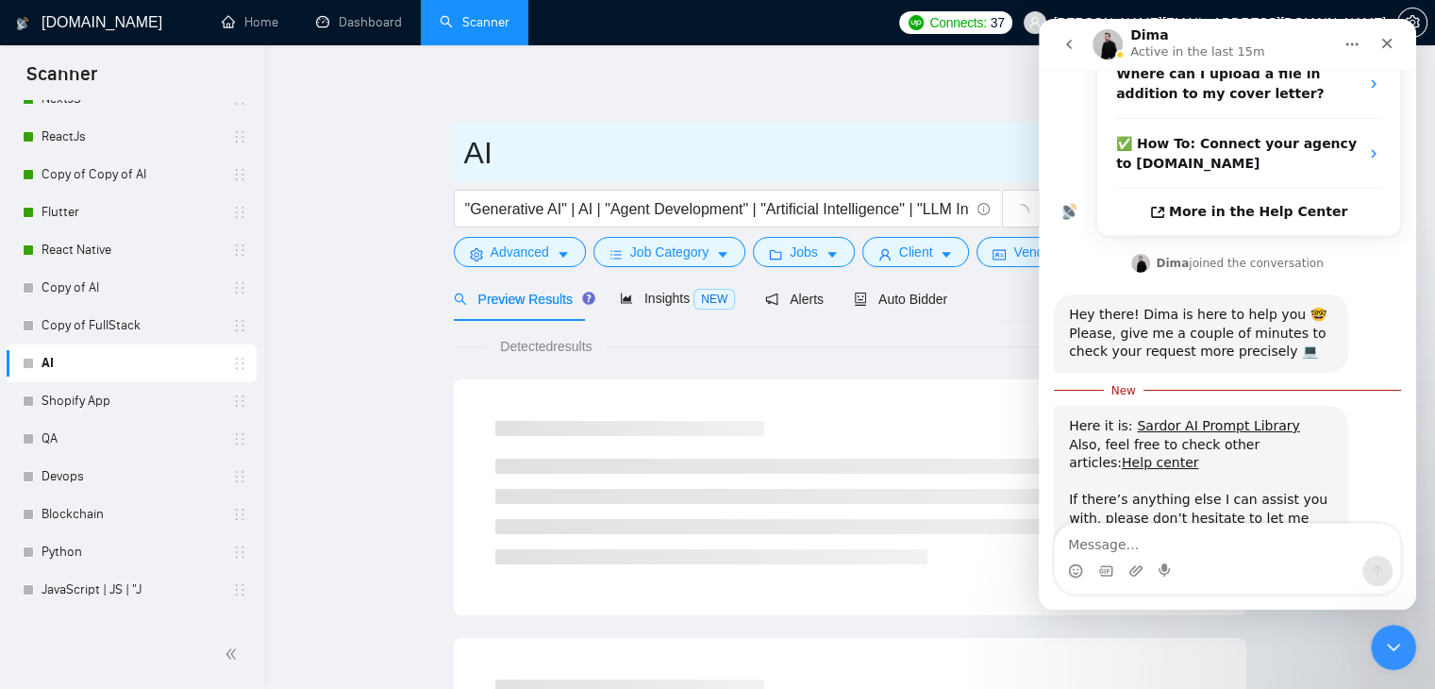
click at [554, 163] on input "AI" at bounding box center [835, 152] width 743 height 47
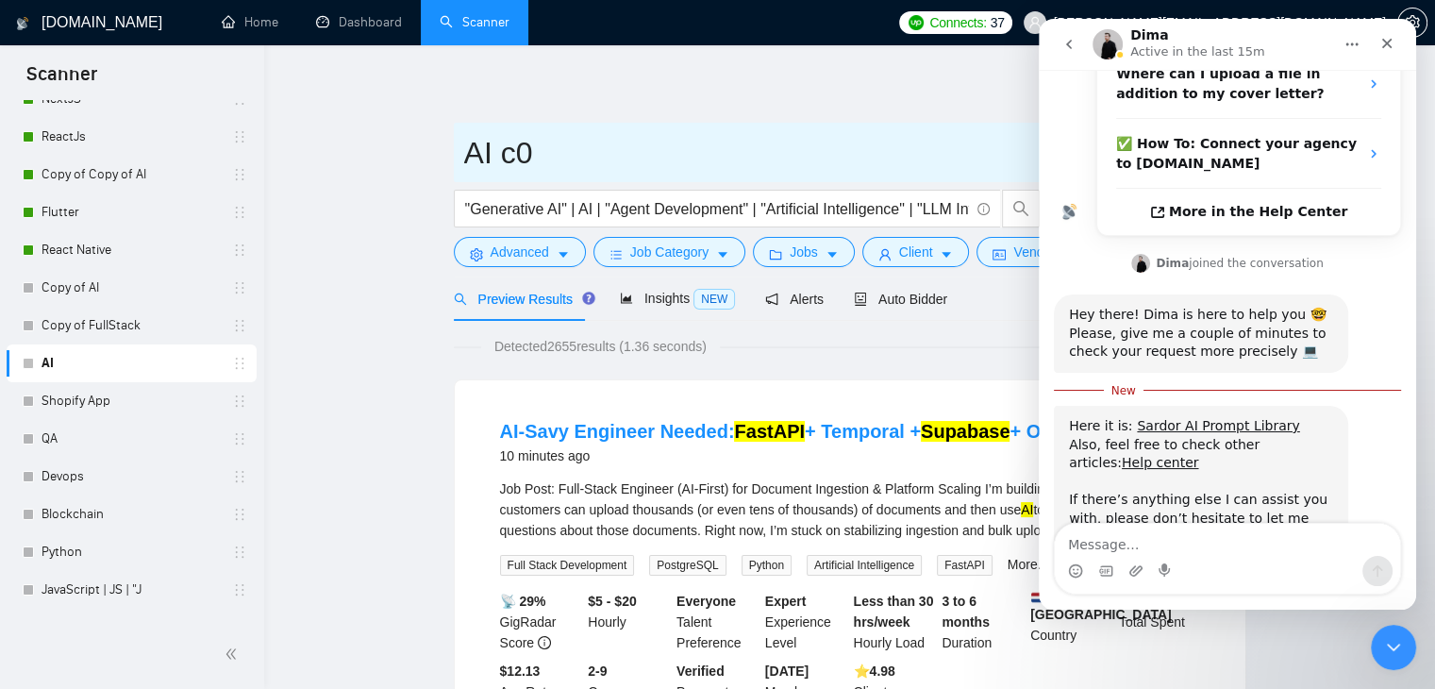
type input "AI c0"
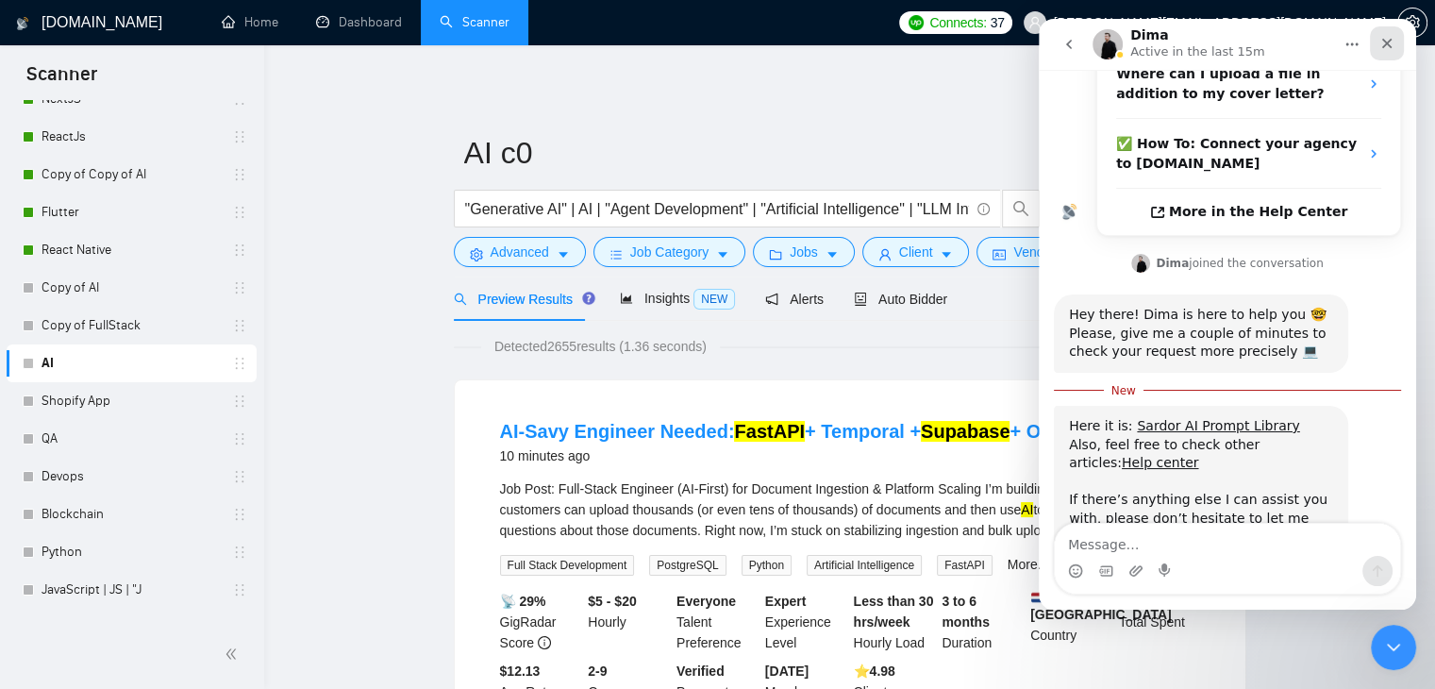
drag, startPoint x: 1382, startPoint y: 46, endPoint x: 2271, endPoint y: 144, distance: 894.0
click at [1382, 46] on icon "Close" at bounding box center [1386, 43] width 15 height 15
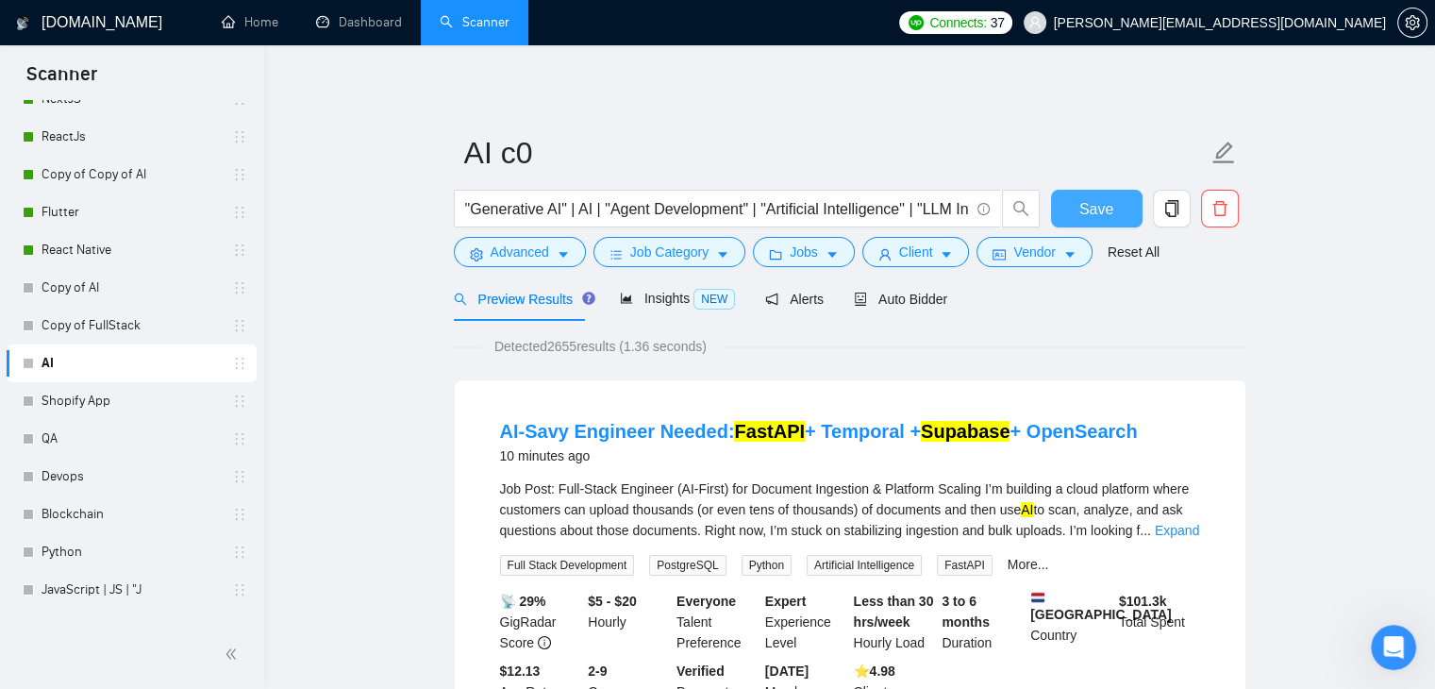
click at [1094, 205] on span "Save" at bounding box center [1096, 209] width 34 height 24
click at [89, 282] on link "Copy of AI" at bounding box center [131, 288] width 179 height 38
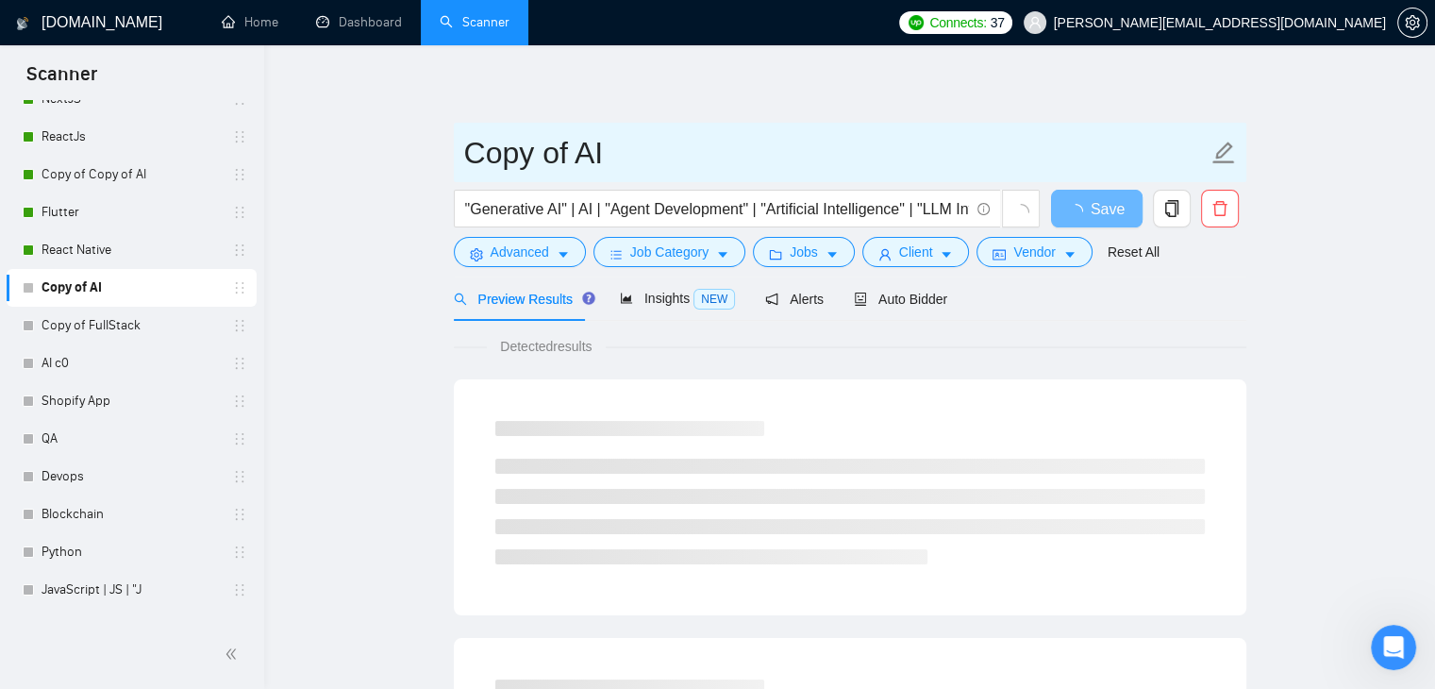
click at [558, 158] on input "Copy of AI" at bounding box center [835, 152] width 743 height 47
click at [617, 158] on input "Copy of AI" at bounding box center [835, 152] width 743 height 47
click at [579, 156] on input "Copy of AI" at bounding box center [835, 152] width 743 height 47
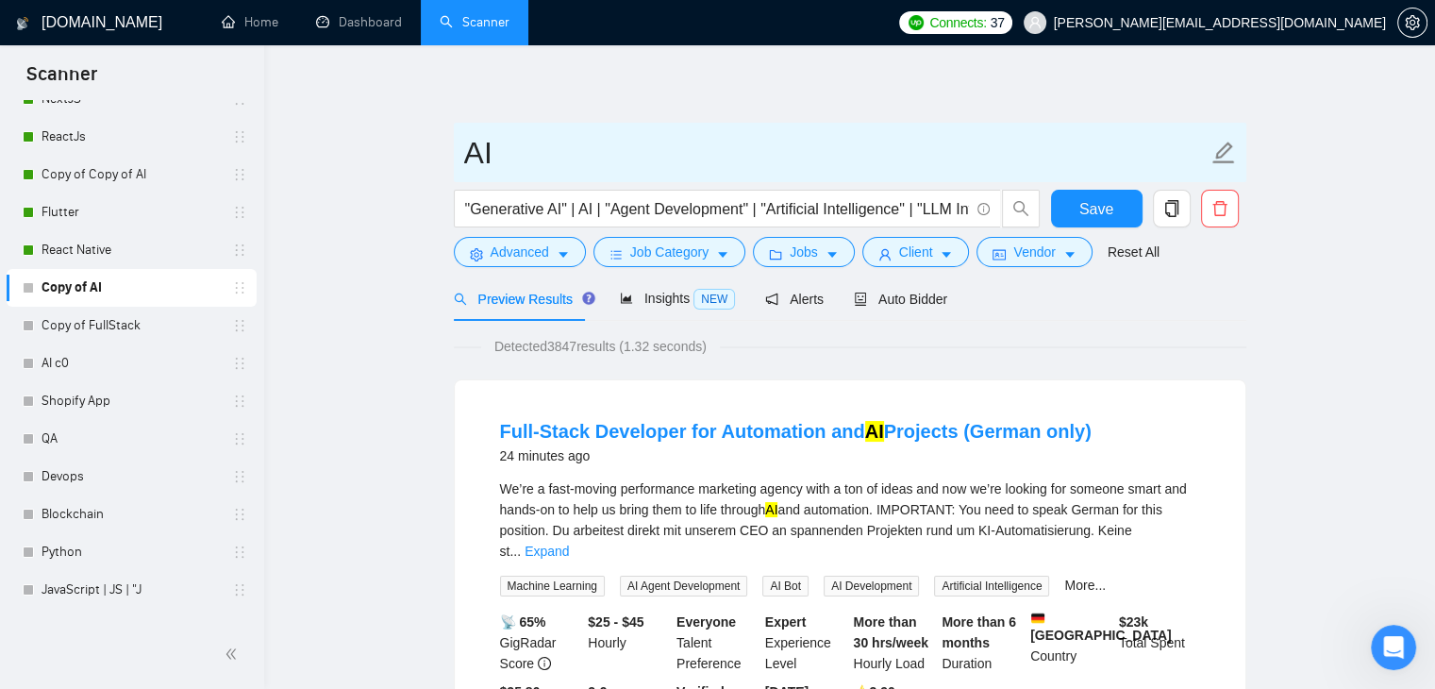
click at [581, 155] on input "AI" at bounding box center [835, 152] width 743 height 47
type input "AI c1"
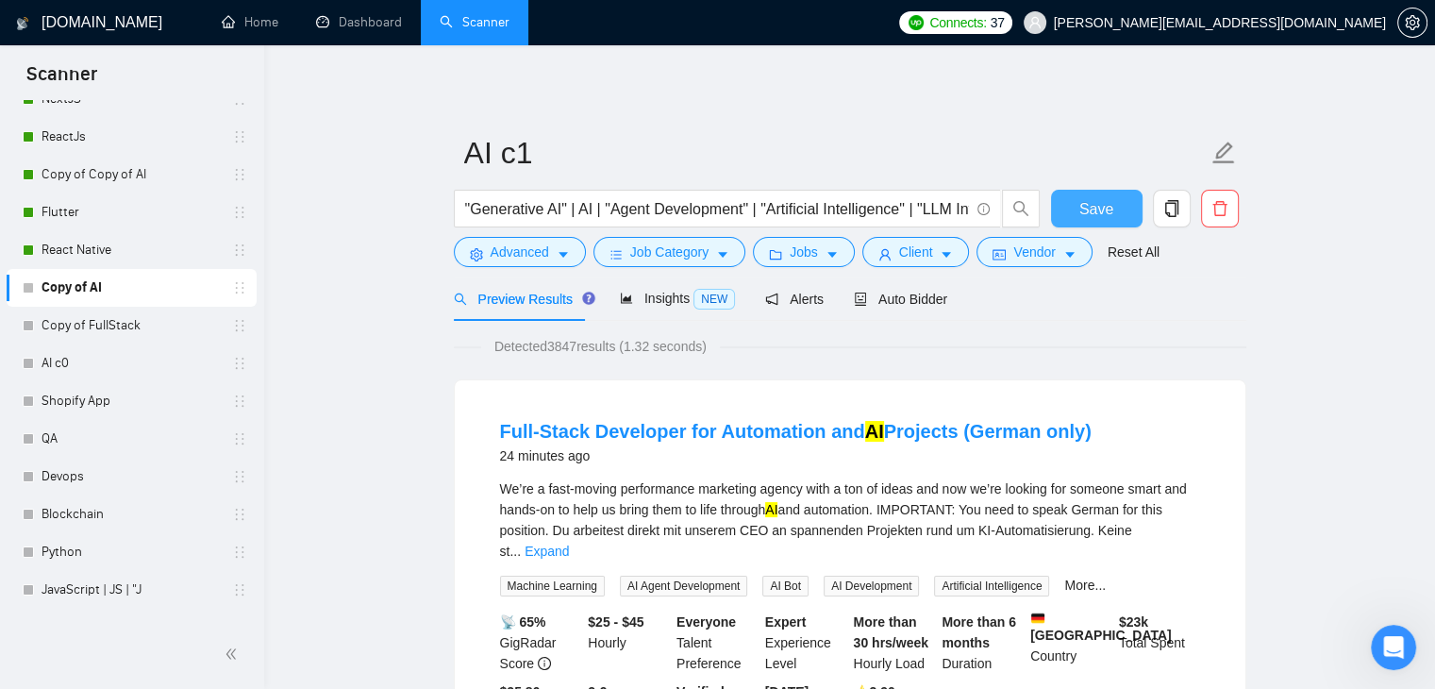
click at [1068, 202] on button "Save" at bounding box center [1097, 209] width 92 height 38
click at [123, 182] on link "Copy of Copy of AI" at bounding box center [131, 175] width 179 height 38
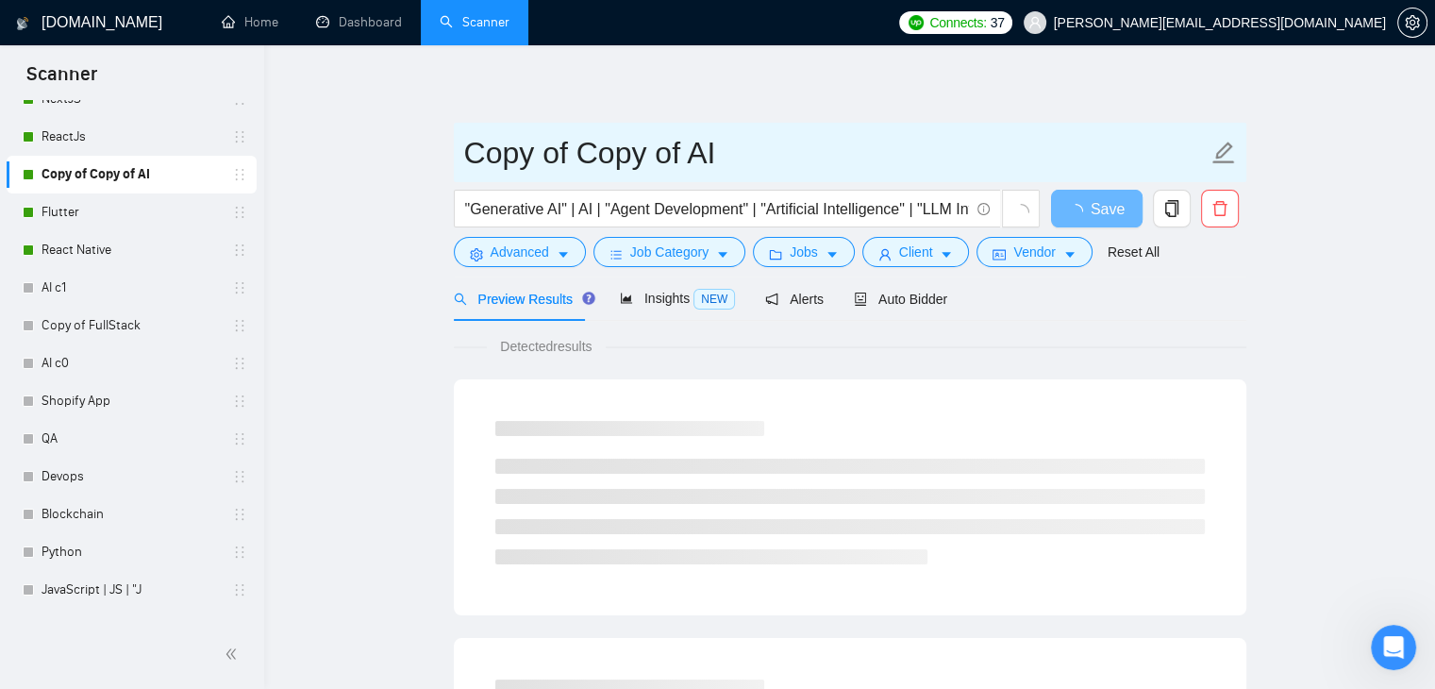
click at [672, 159] on input "Copy of Copy of AI" at bounding box center [835, 152] width 743 height 47
click at [697, 158] on input "Copy of Copy of AI" at bounding box center [835, 152] width 743 height 47
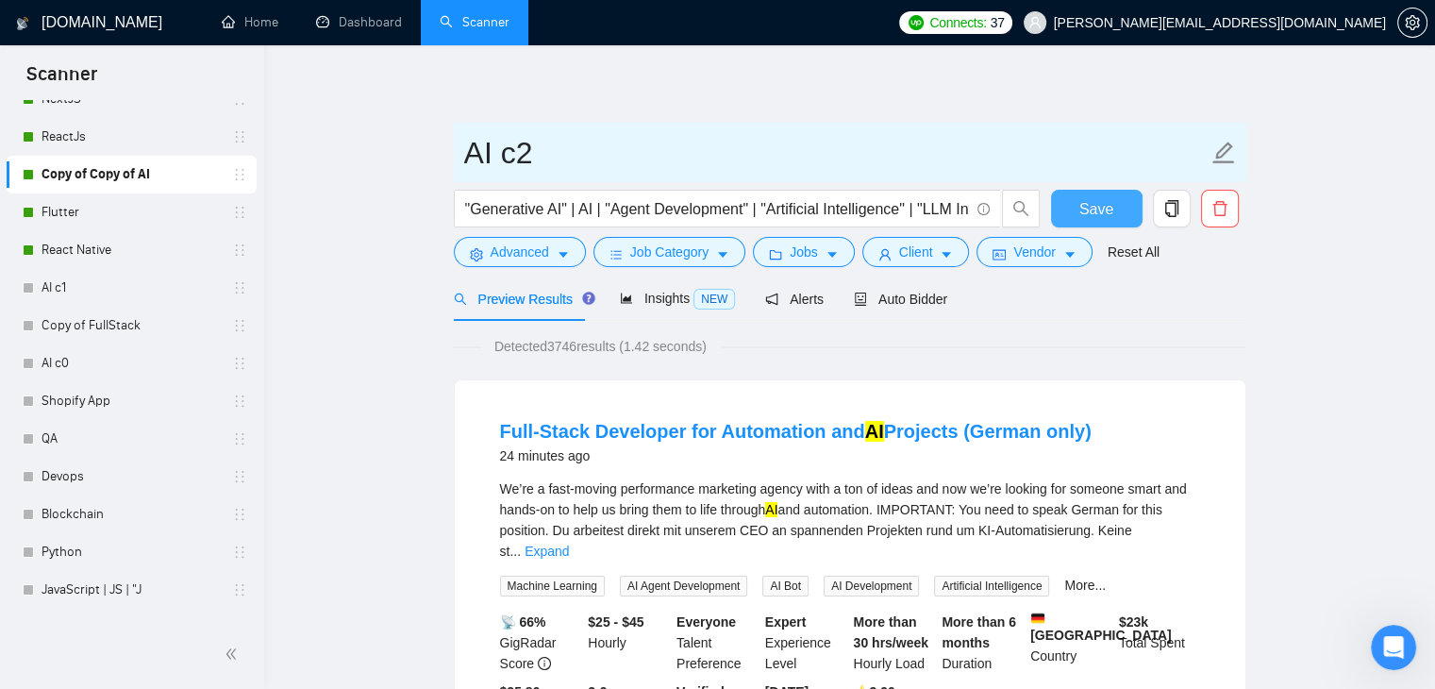
type input "AI c2"
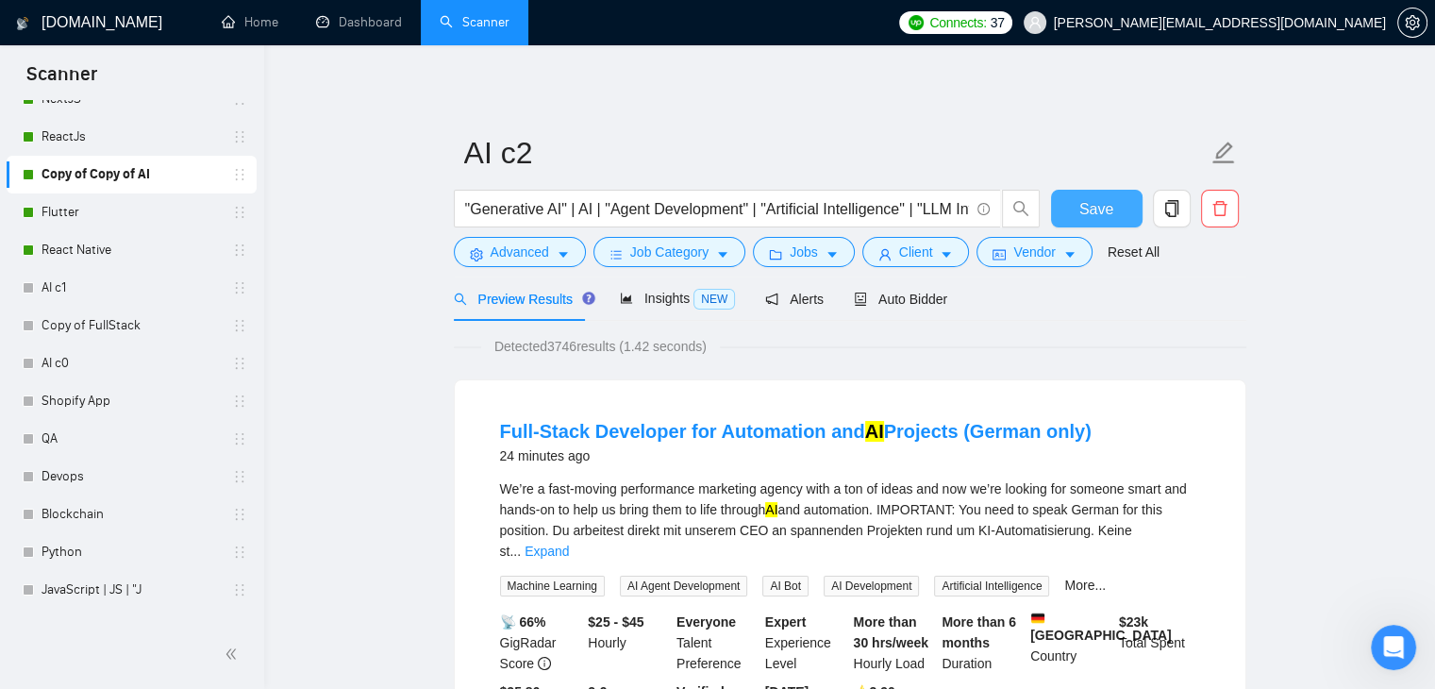
click at [1094, 204] on span "Save" at bounding box center [1096, 209] width 34 height 24
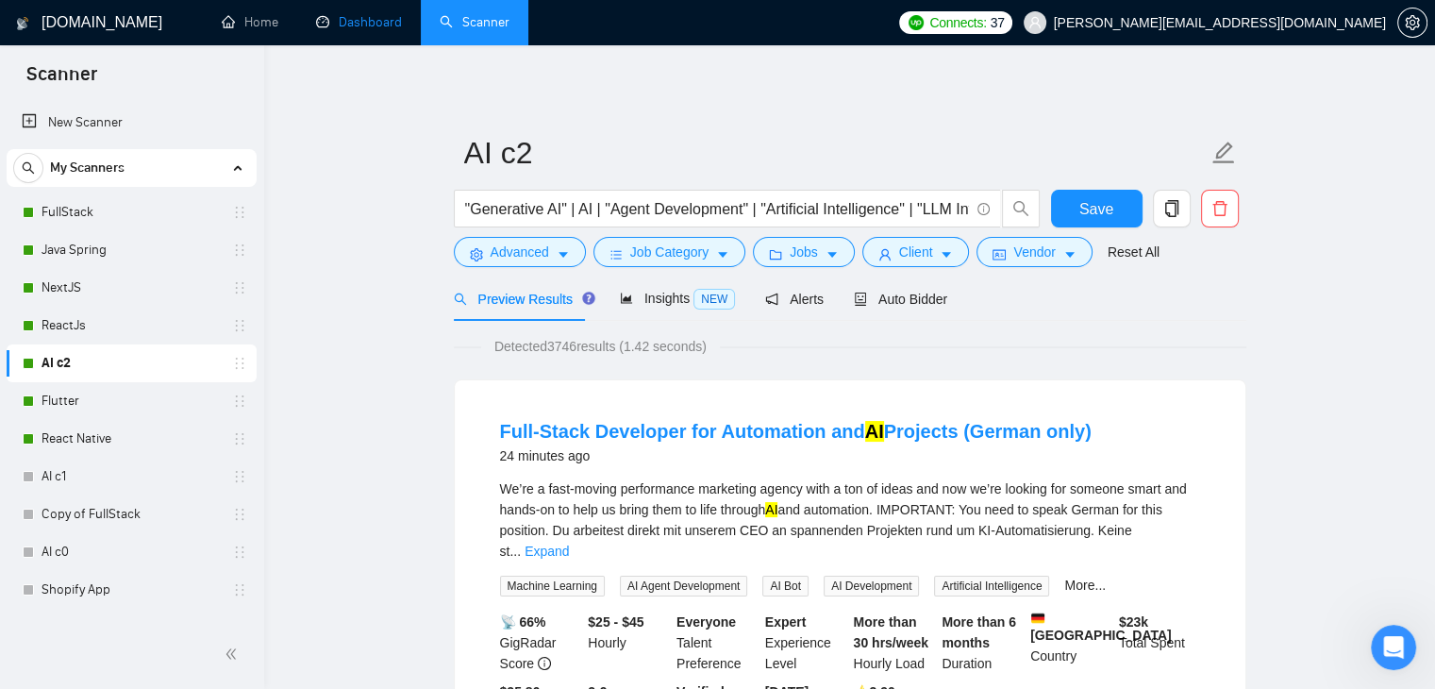
click at [331, 14] on link "Dashboard" at bounding box center [359, 22] width 86 height 16
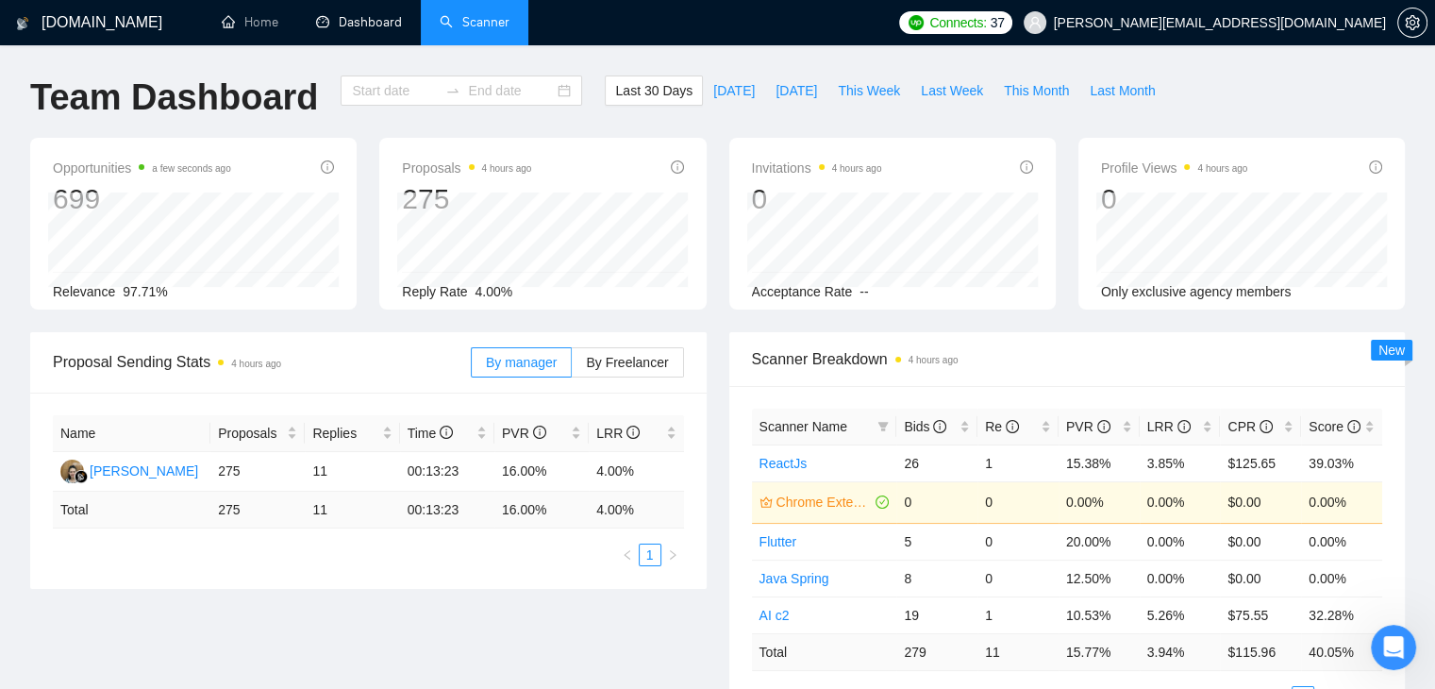
type input "[DATE]"
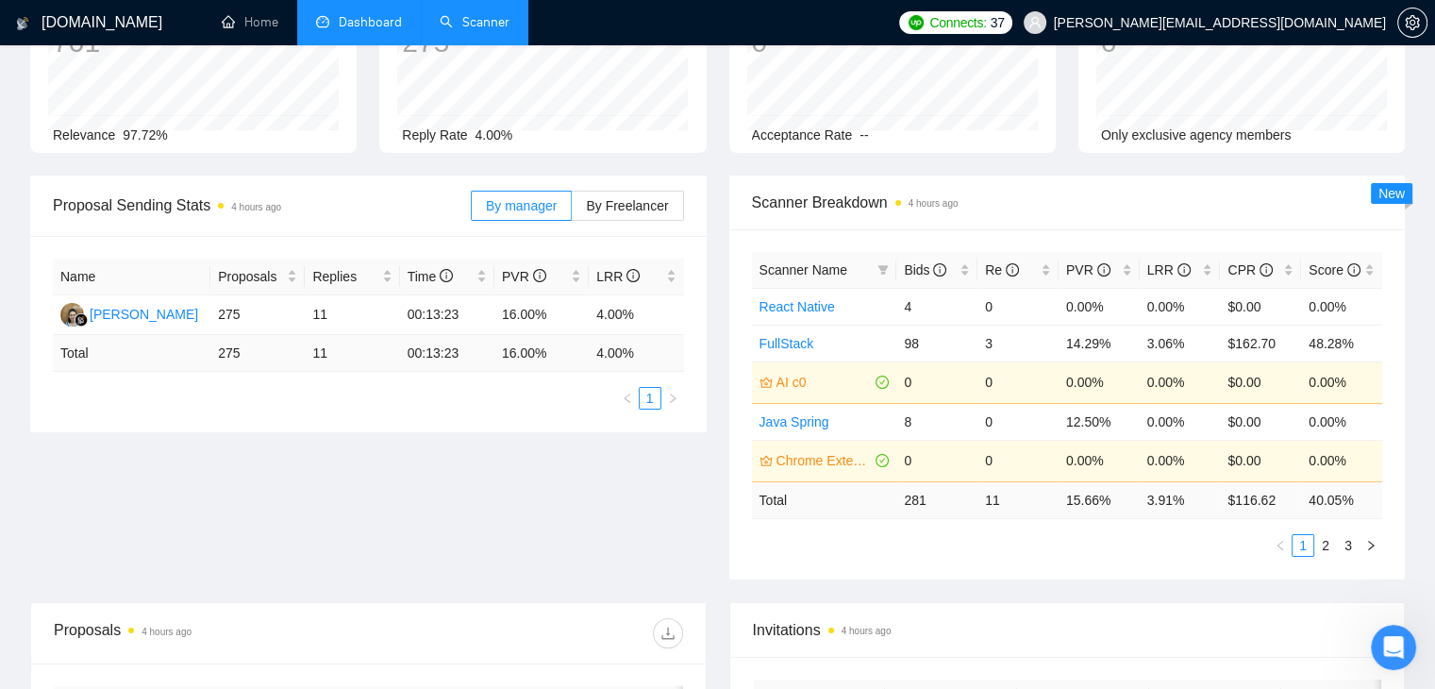
scroll to position [62, 0]
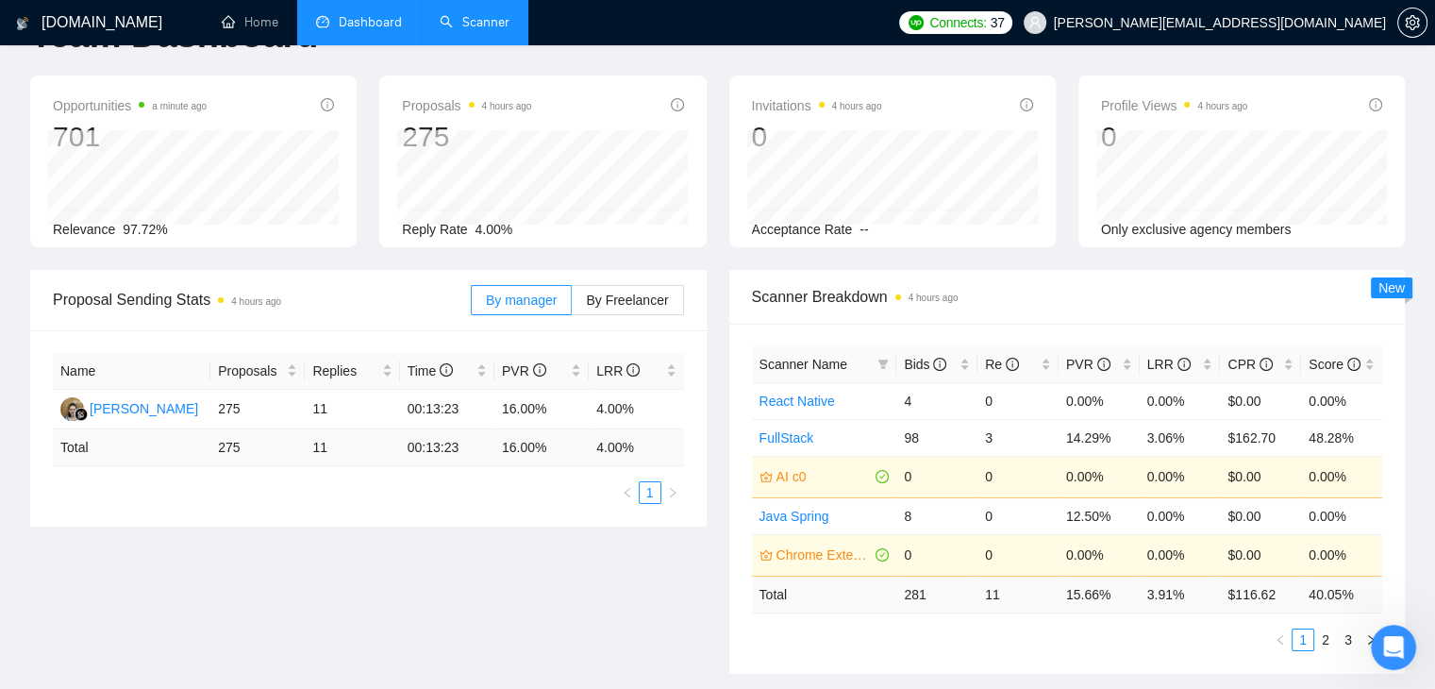
click at [492, 24] on link "Scanner" at bounding box center [475, 22] width 70 height 16
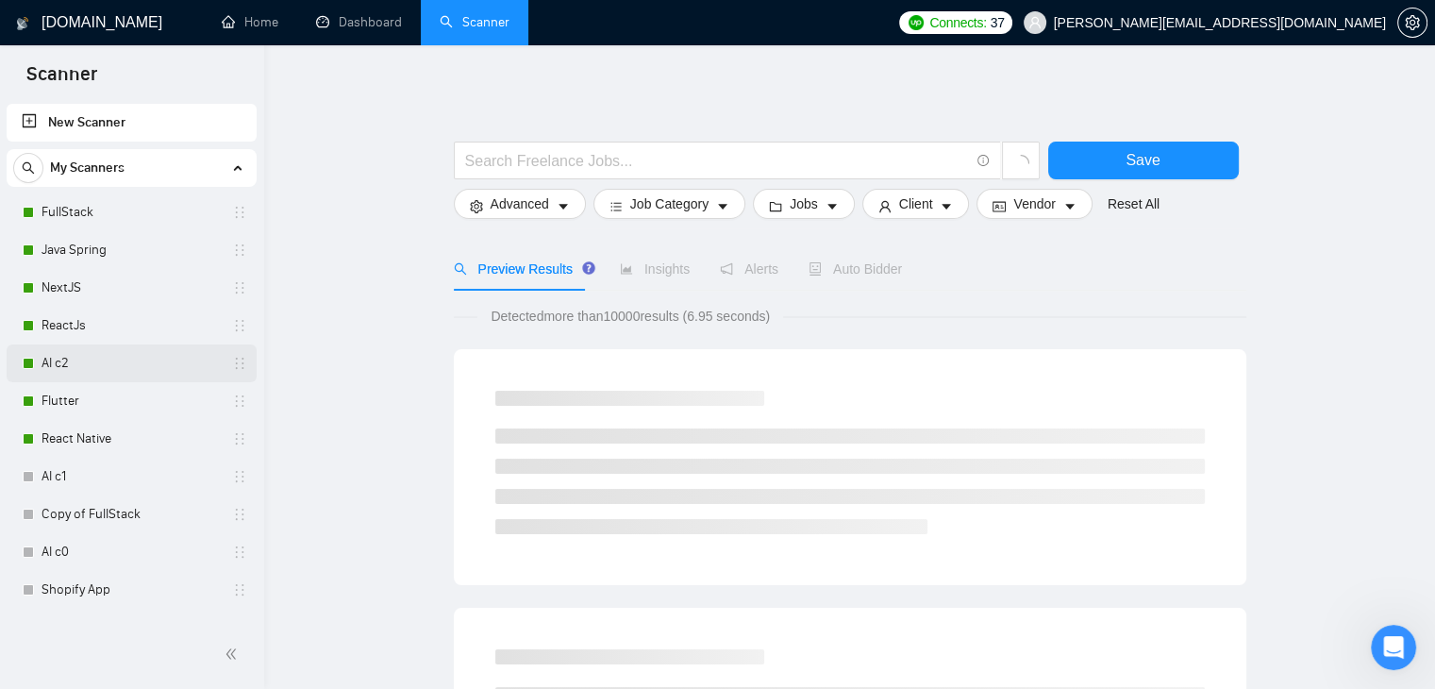
click at [68, 359] on link "AI c2" at bounding box center [131, 363] width 179 height 38
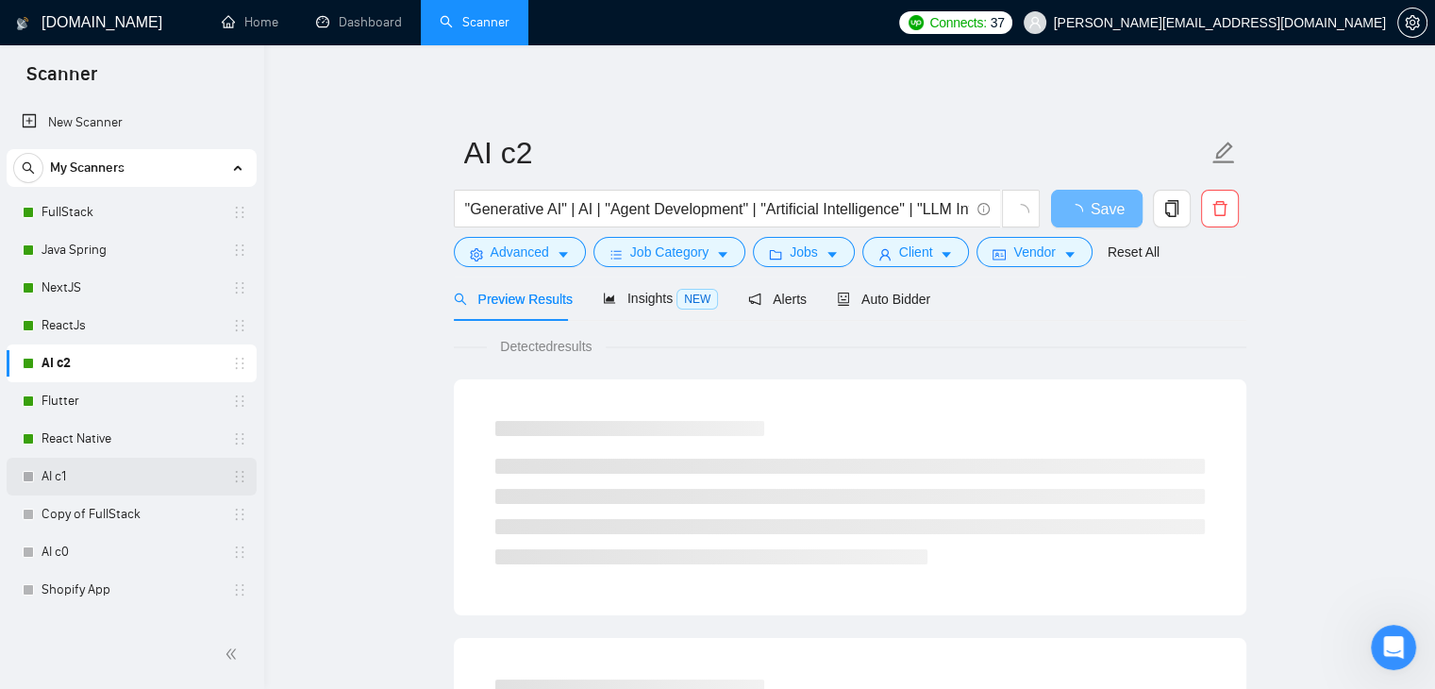
click at [78, 479] on link "AI c1" at bounding box center [131, 477] width 179 height 38
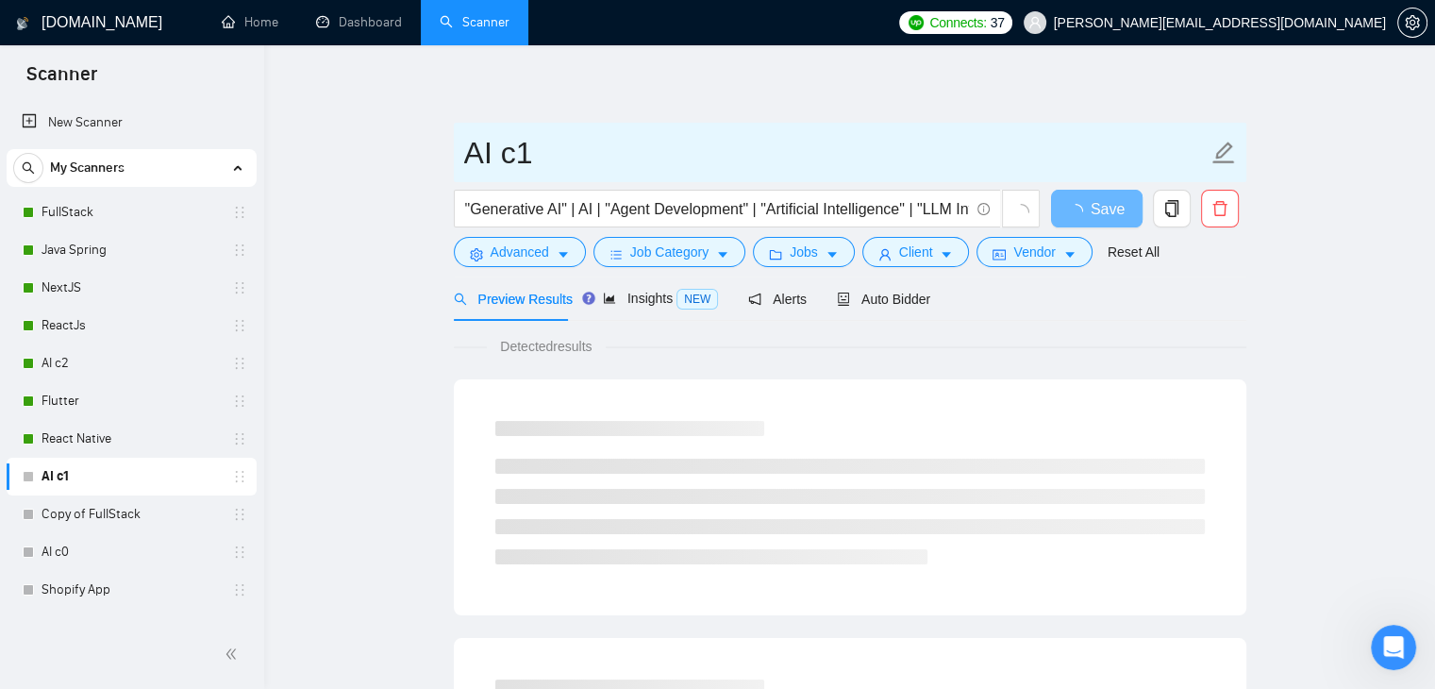
click at [553, 155] on input "AI c1" at bounding box center [835, 152] width 743 height 47
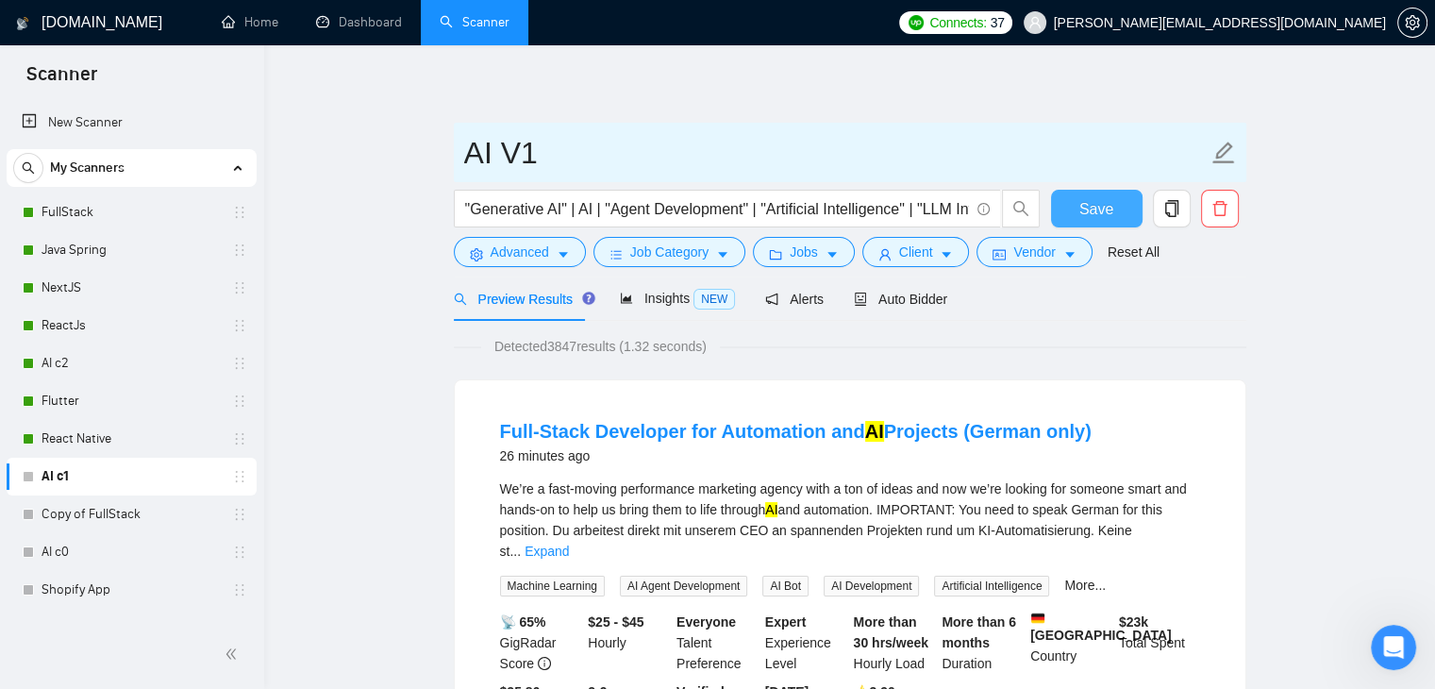
type input "AI V1"
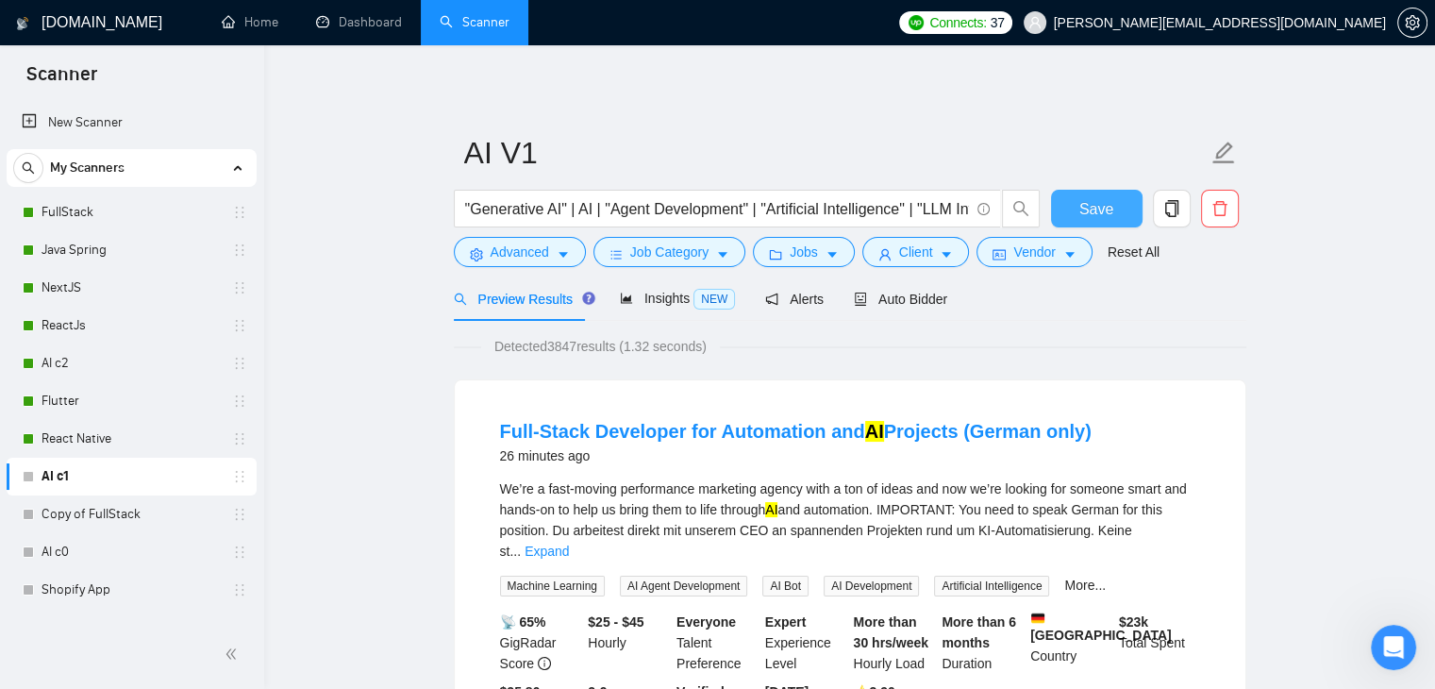
click at [1116, 211] on button "Save" at bounding box center [1097, 209] width 92 height 38
click at [132, 549] on link "AI c0" at bounding box center [131, 552] width 179 height 38
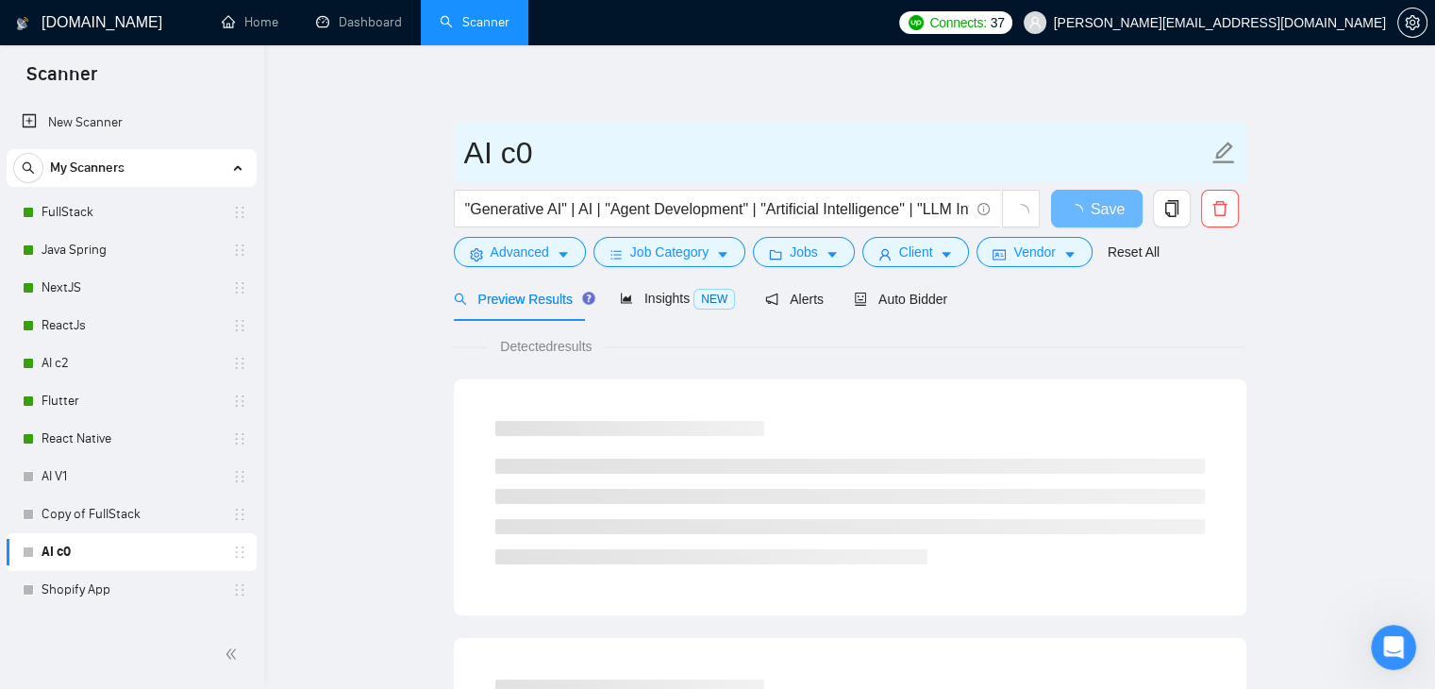
click at [521, 152] on input "AI c0" at bounding box center [835, 152] width 743 height 47
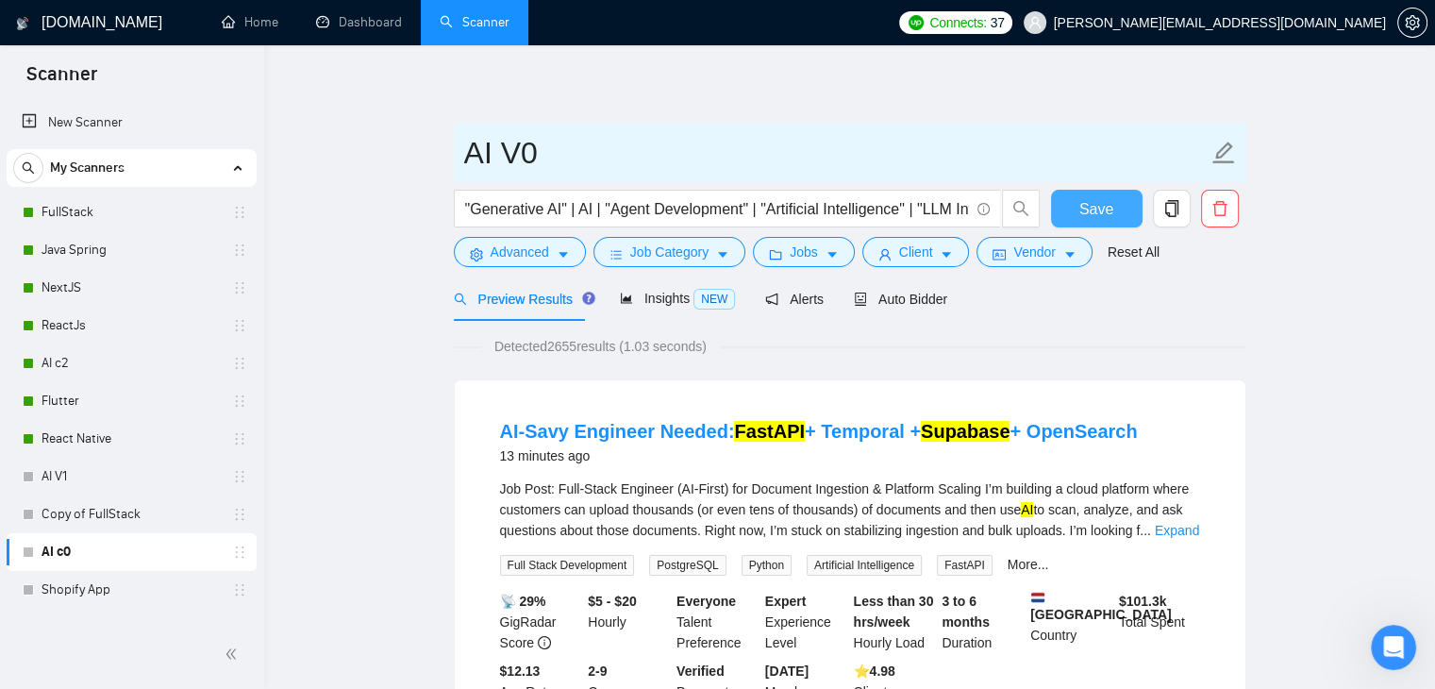
type input "AI V0"
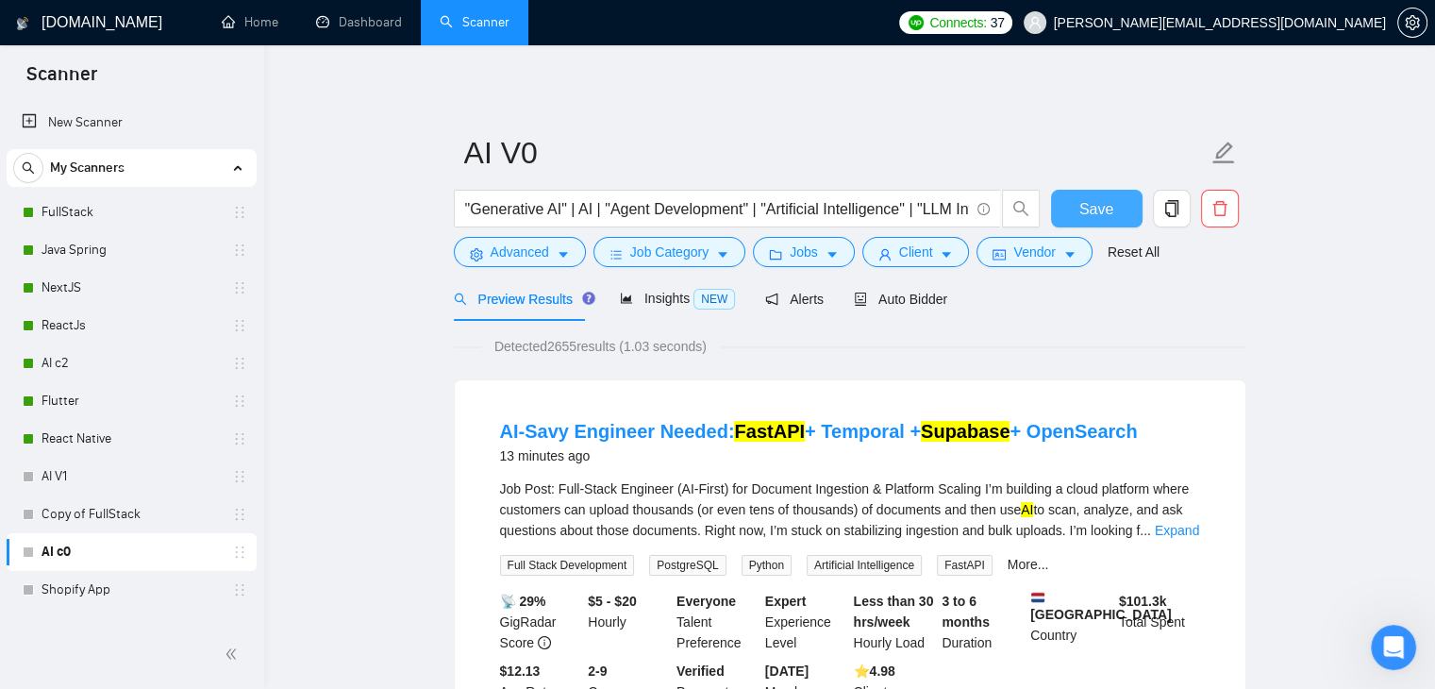
click at [1087, 210] on span "Save" at bounding box center [1096, 209] width 34 height 24
click at [83, 356] on link "AI c2" at bounding box center [131, 363] width 179 height 38
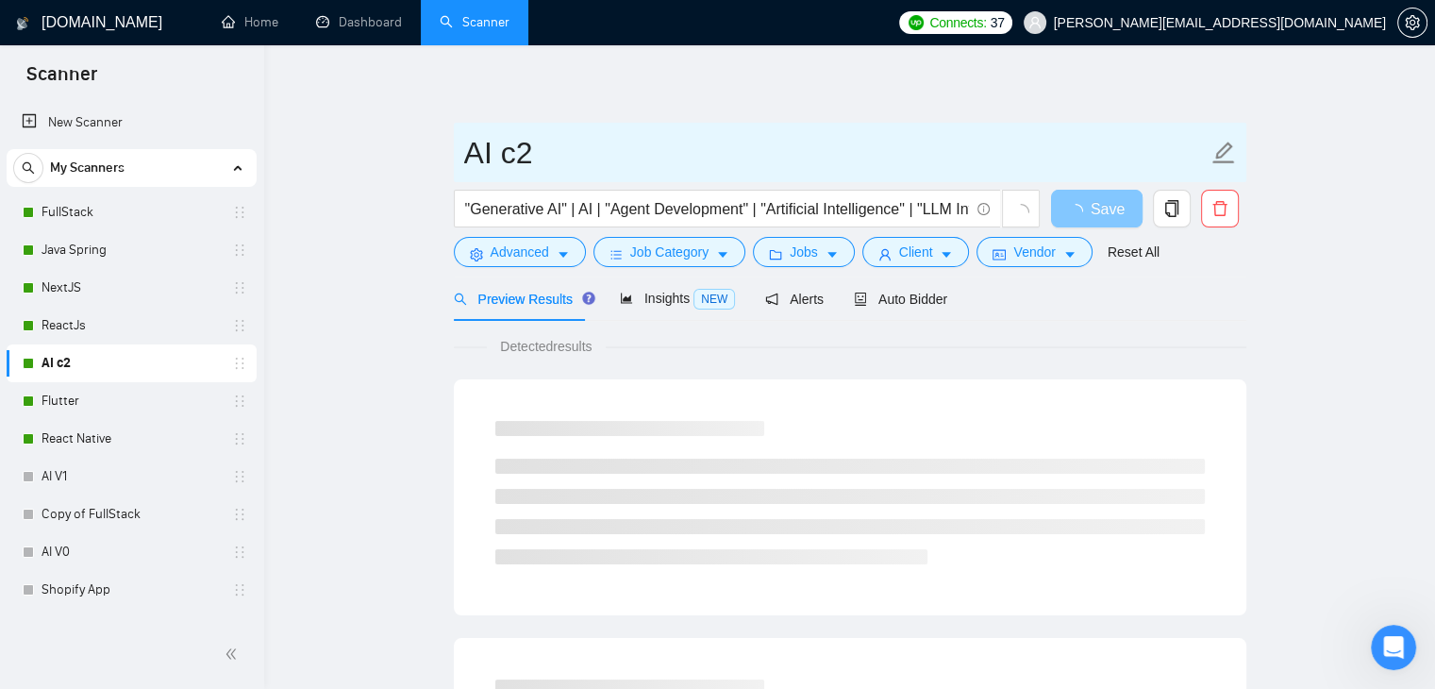
click at [574, 147] on input "AI c2" at bounding box center [835, 152] width 743 height 47
click at [518, 156] on input "AI c2" at bounding box center [835, 152] width 743 height 47
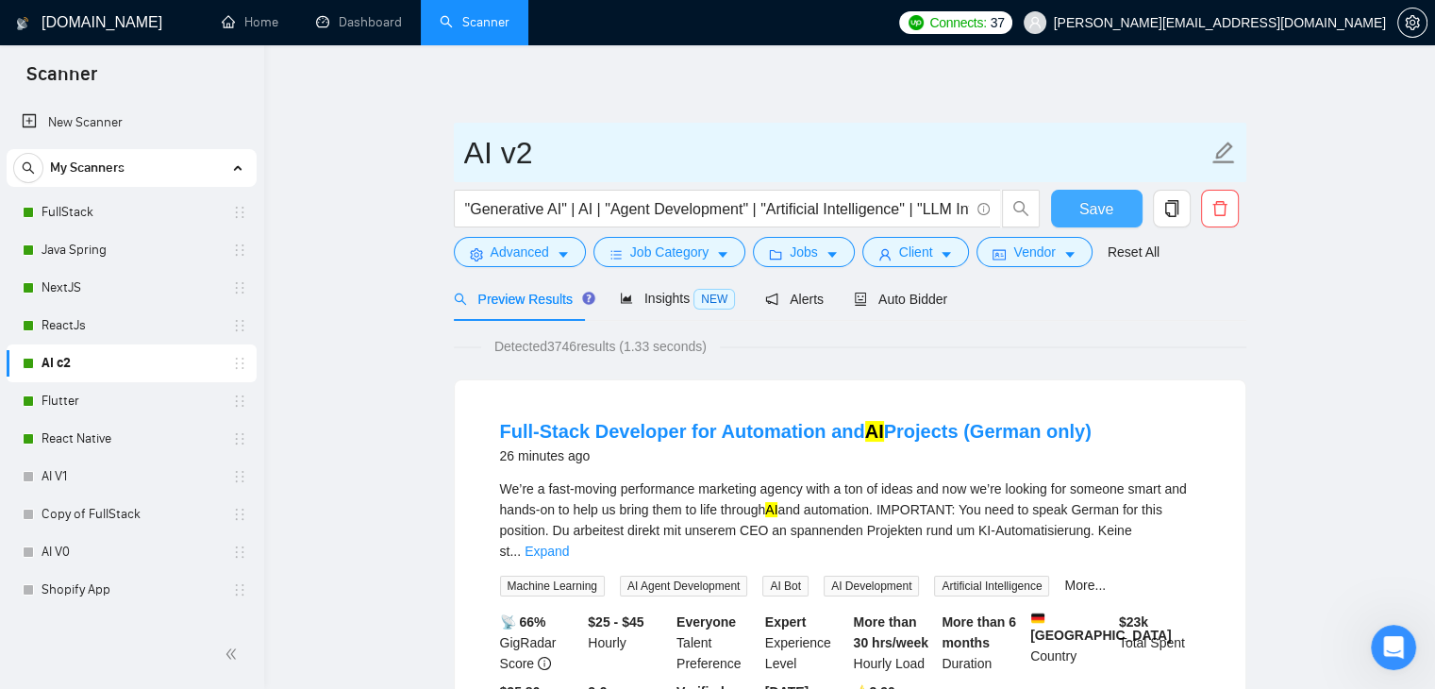
type input "AI v2"
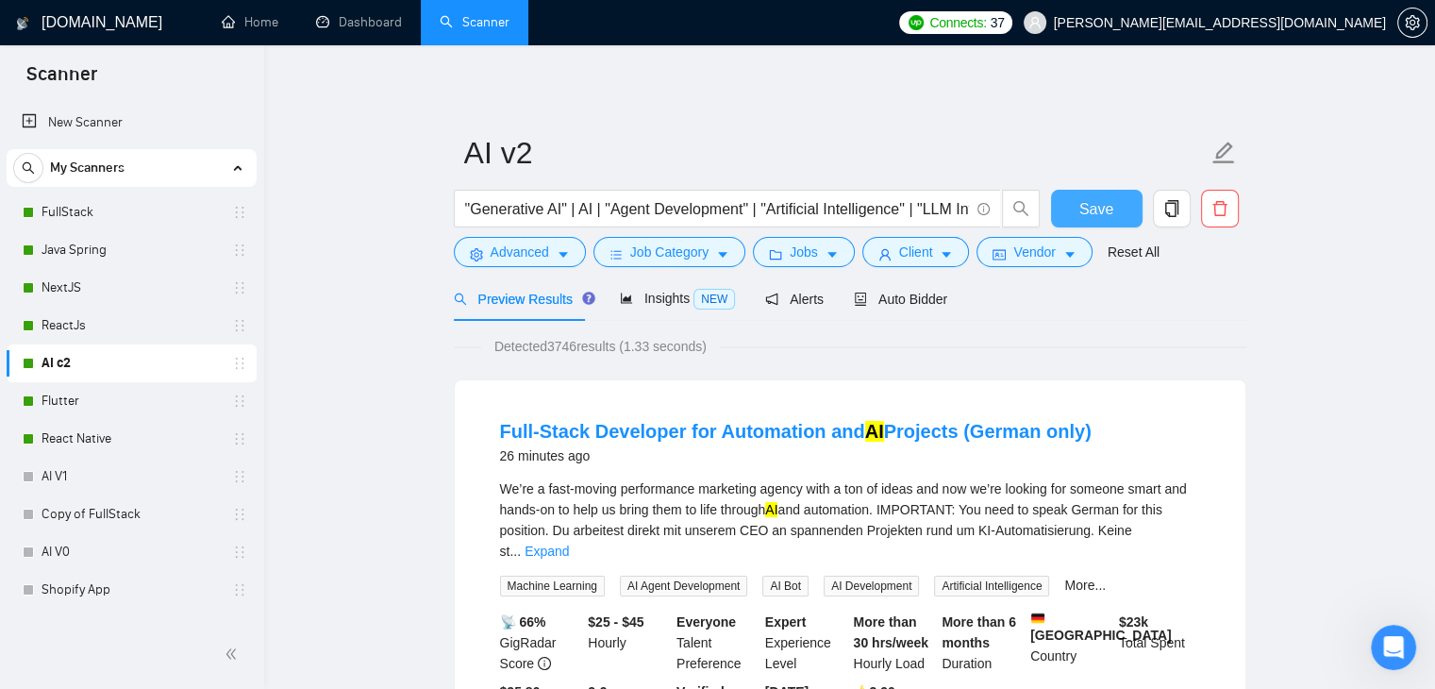
click at [1066, 209] on button "Save" at bounding box center [1097, 209] width 92 height 38
click at [84, 472] on link "AI V1" at bounding box center [131, 477] width 179 height 38
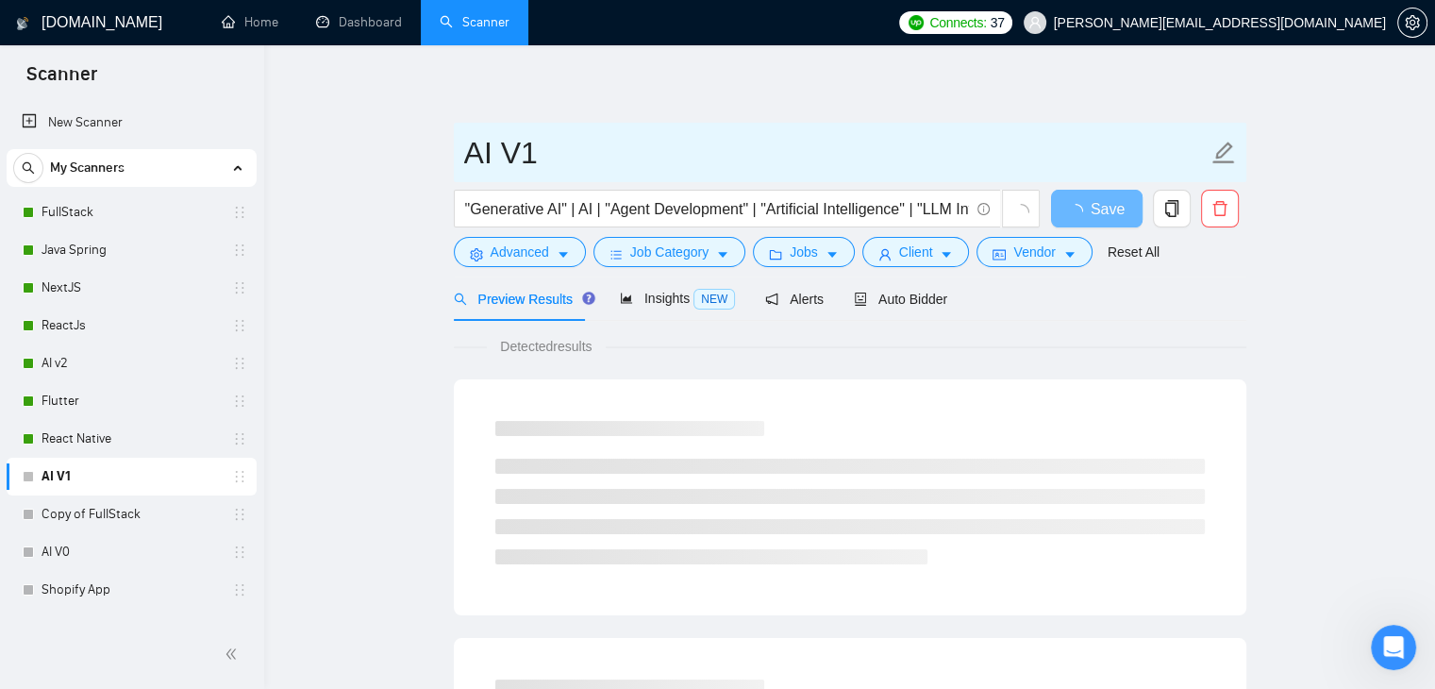
click at [527, 158] on input "AI V1" at bounding box center [835, 152] width 743 height 47
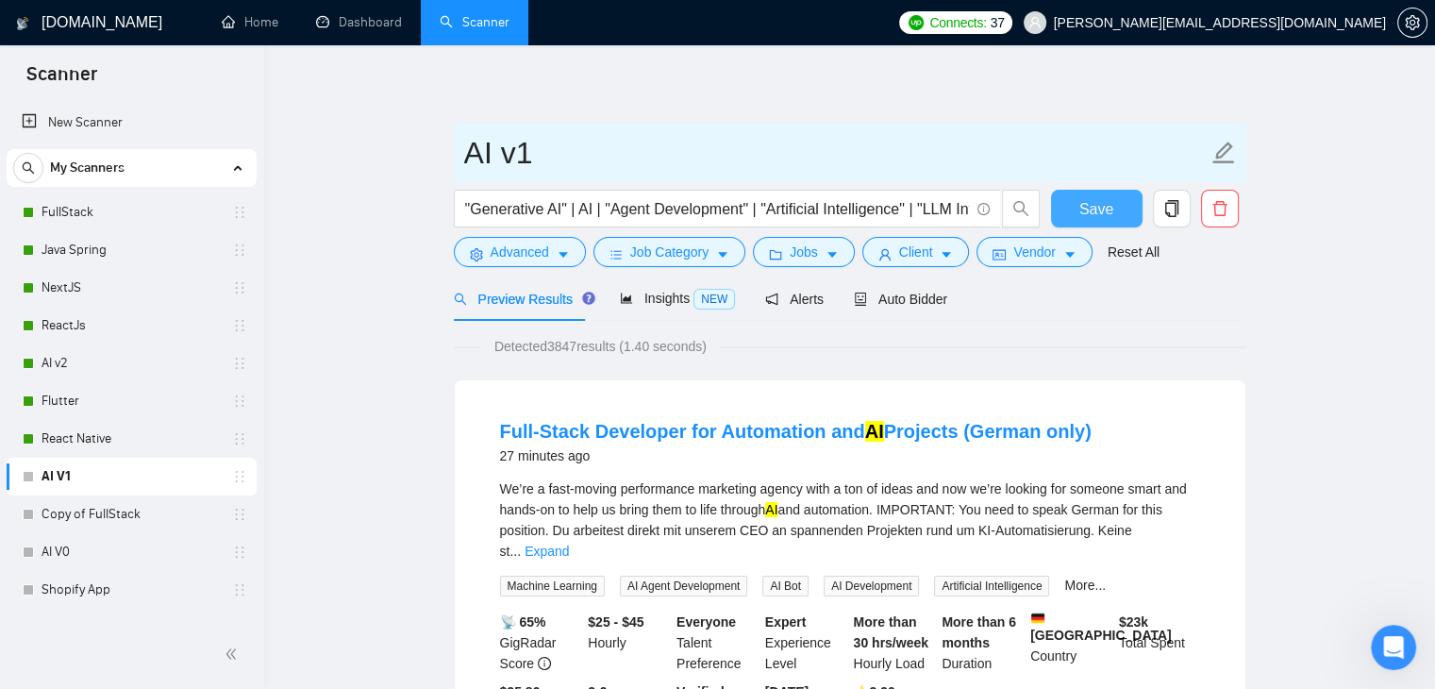
type input "AI v1"
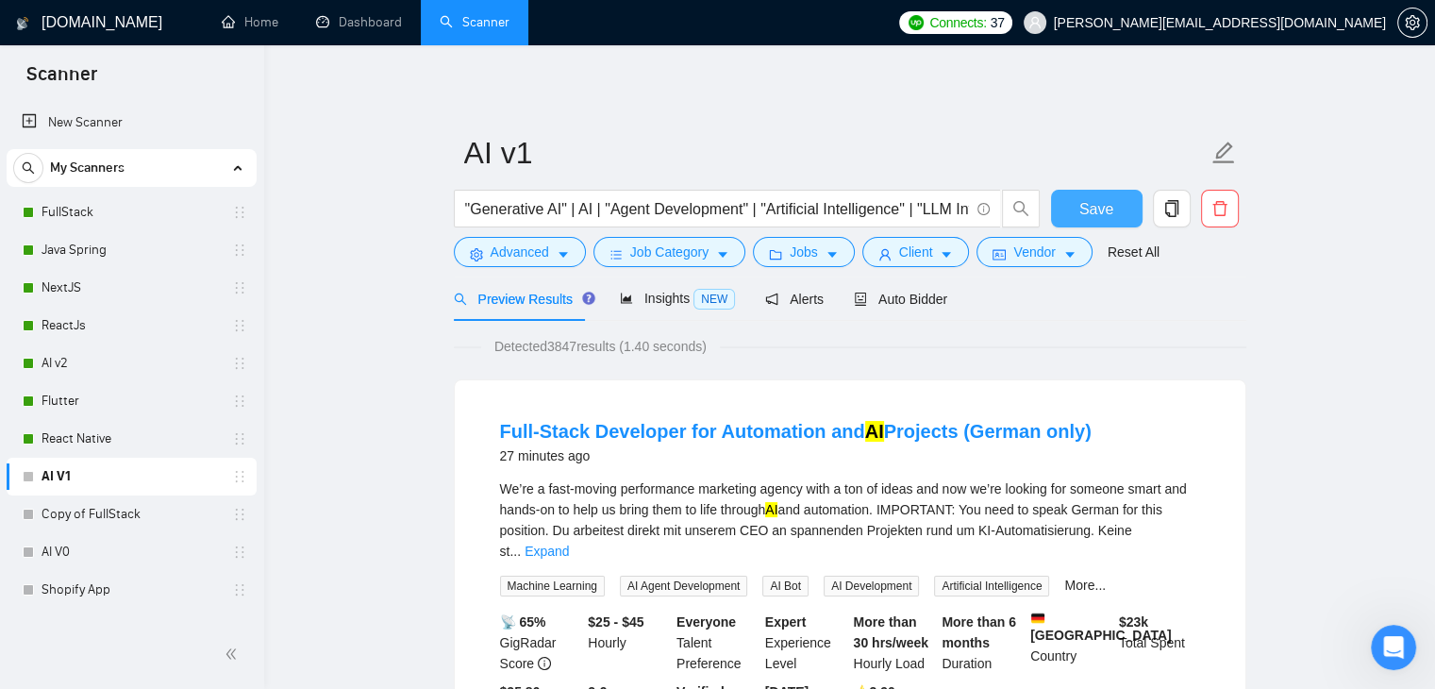
click at [1094, 210] on span "Save" at bounding box center [1096, 209] width 34 height 24
click at [96, 548] on link "AI V0" at bounding box center [131, 552] width 179 height 38
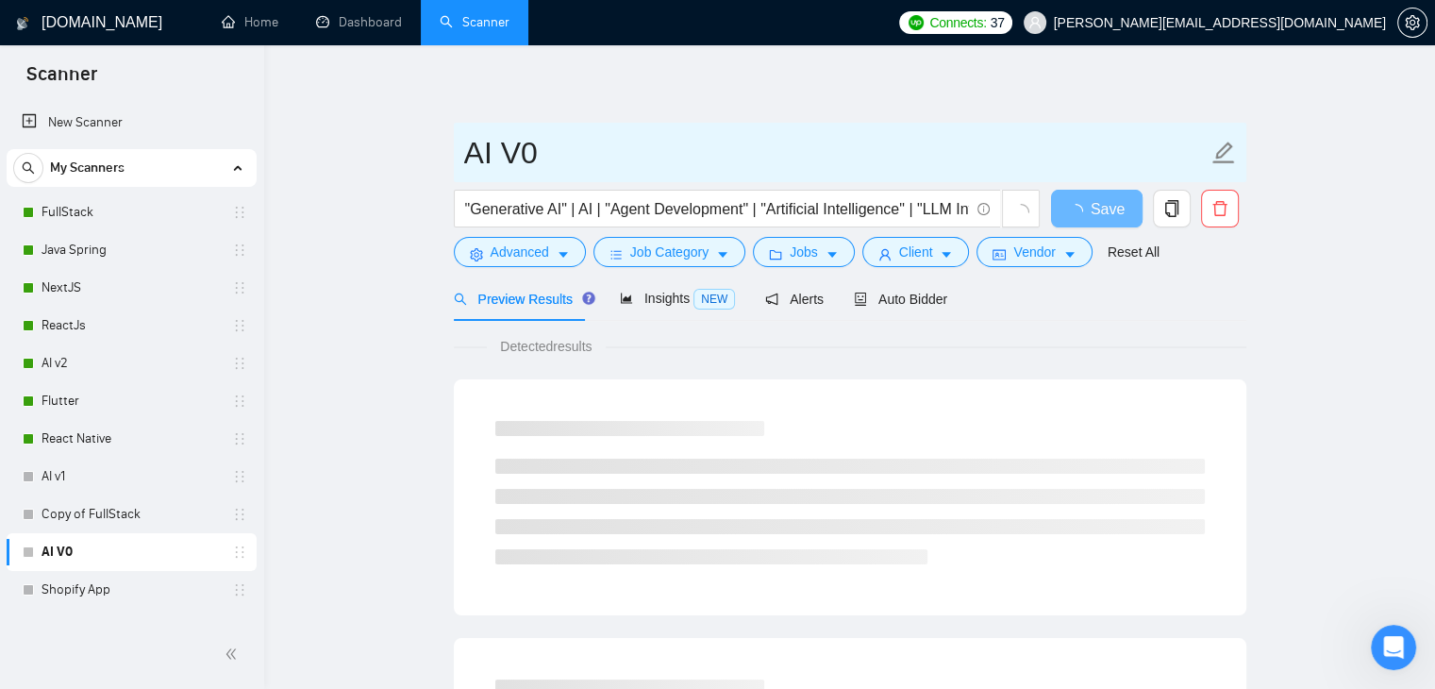
click at [521, 158] on input "AI V0" at bounding box center [835, 152] width 743 height 47
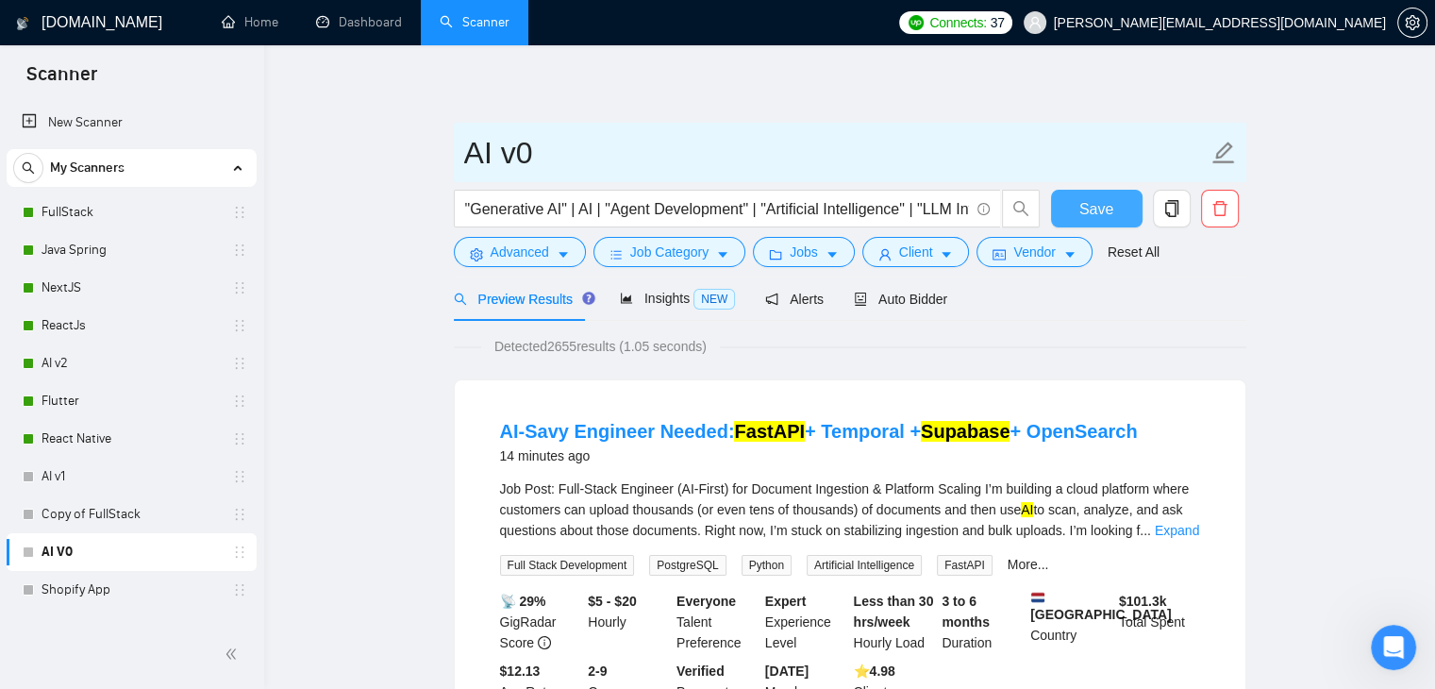
type input "AI v0"
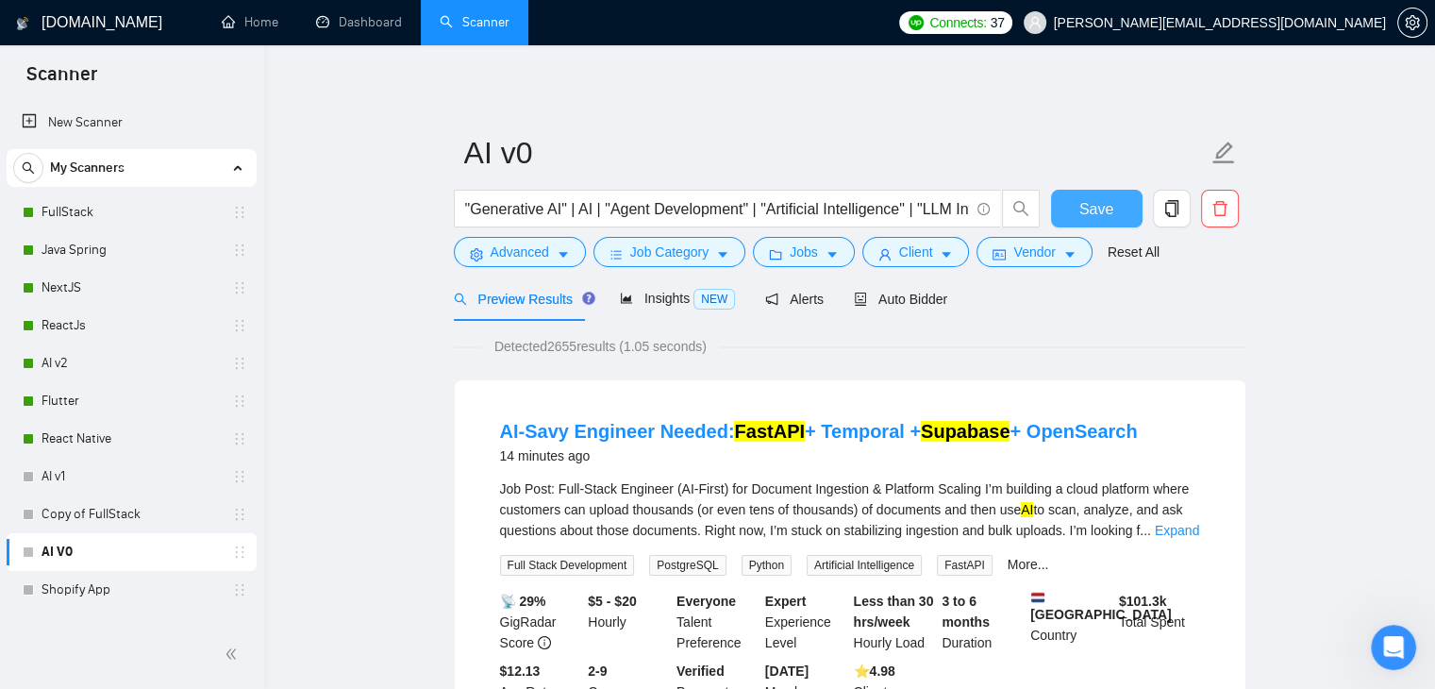
click at [1121, 207] on button "Save" at bounding box center [1097, 209] width 92 height 38
click at [74, 211] on link "FullStack" at bounding box center [131, 212] width 179 height 38
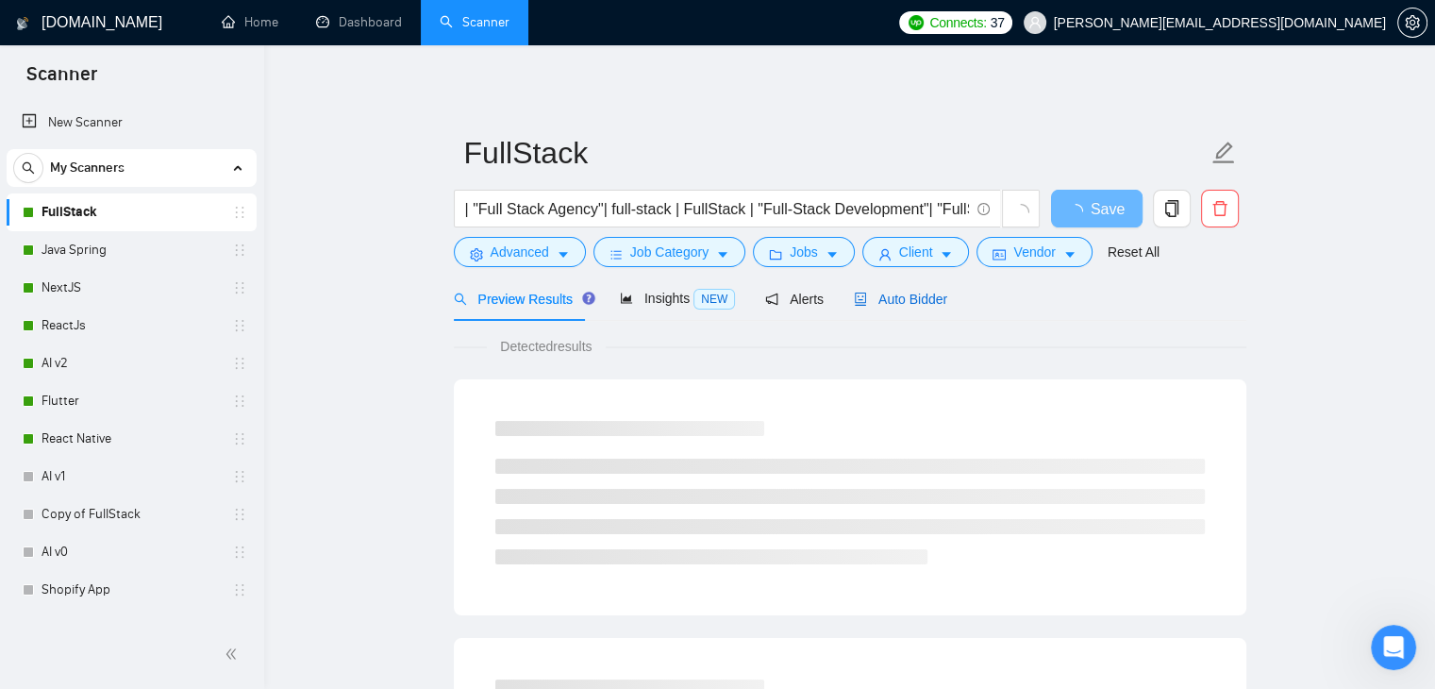
click at [872, 303] on span "Auto Bidder" at bounding box center [900, 298] width 93 height 15
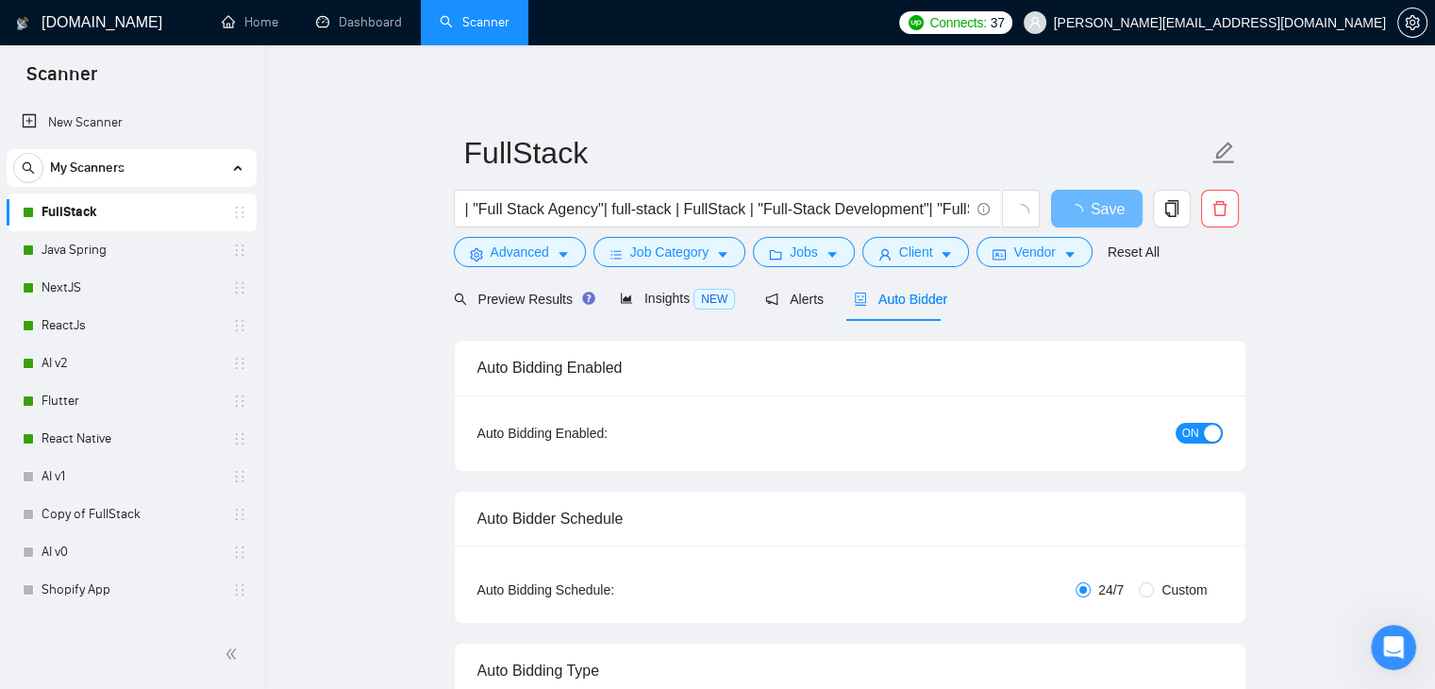
checkbox input "true"
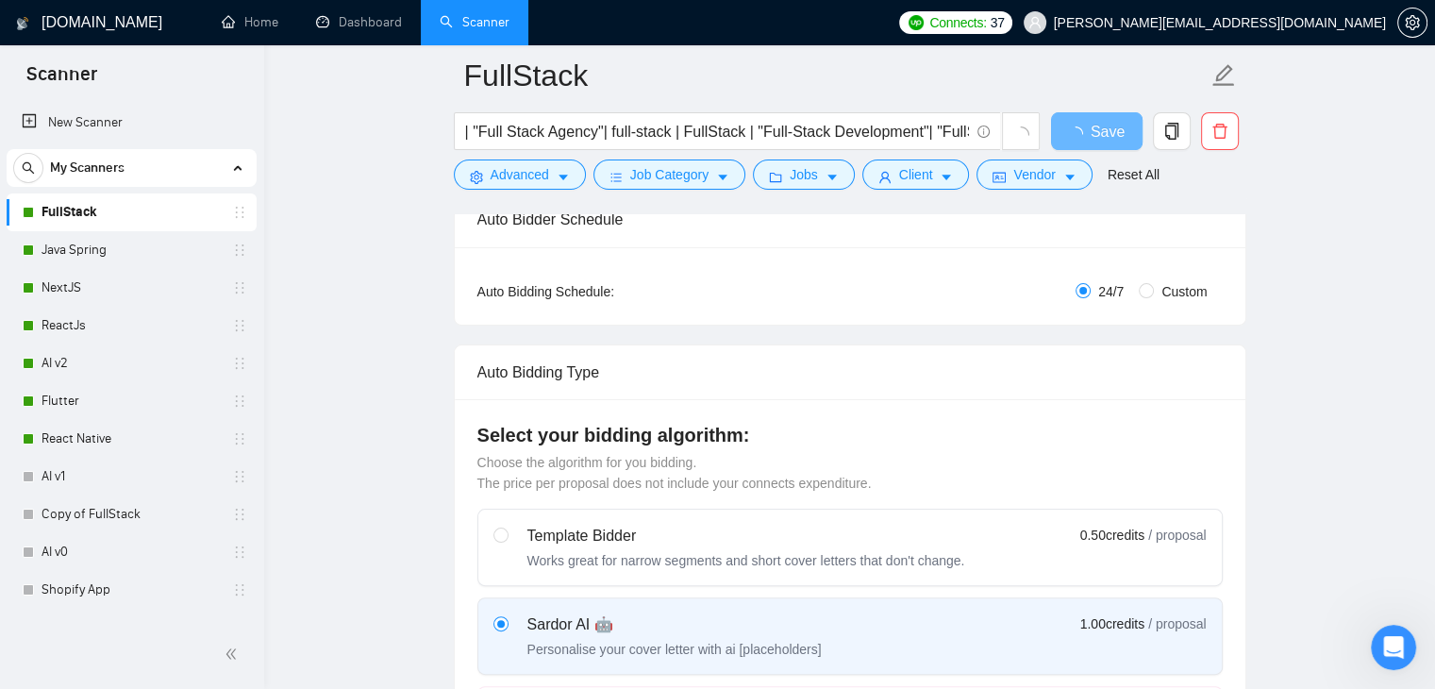
scroll to position [566, 0]
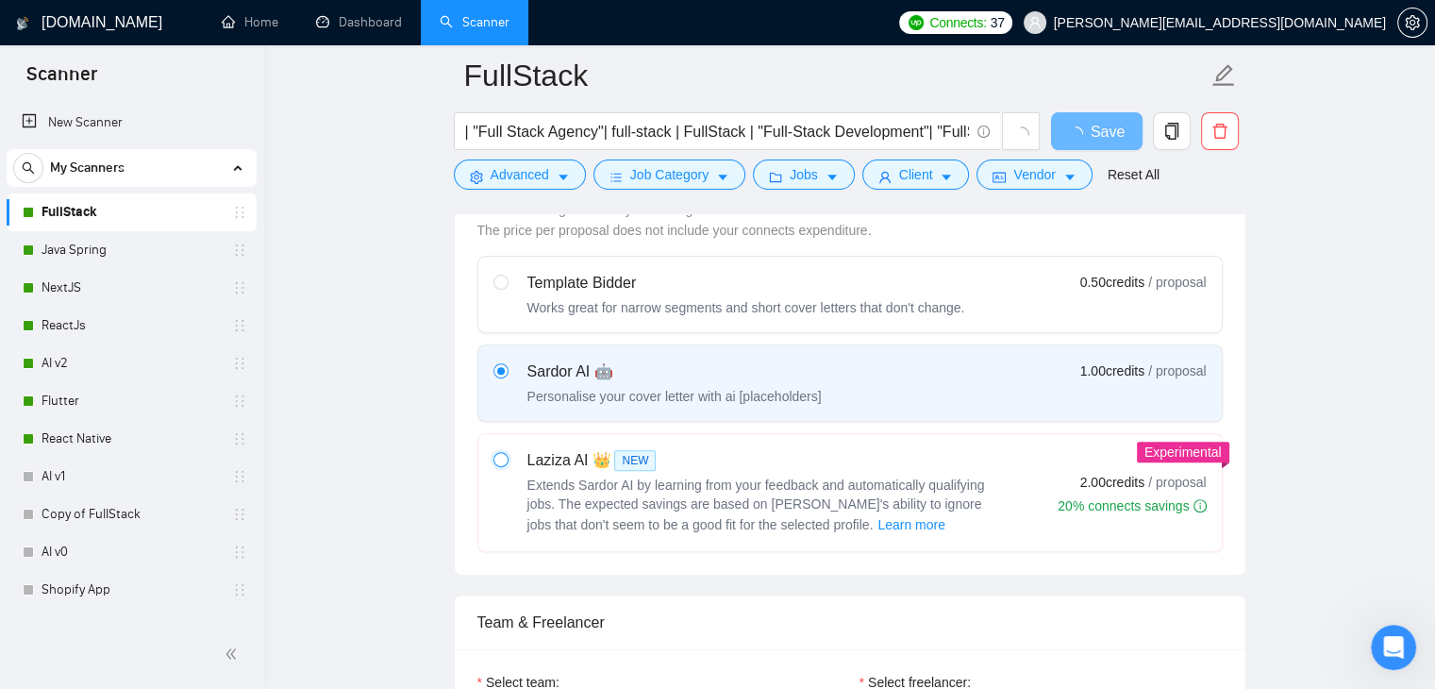
click at [503, 458] on input "radio" at bounding box center [499, 458] width 13 height 13
radio input "true"
radio input "false"
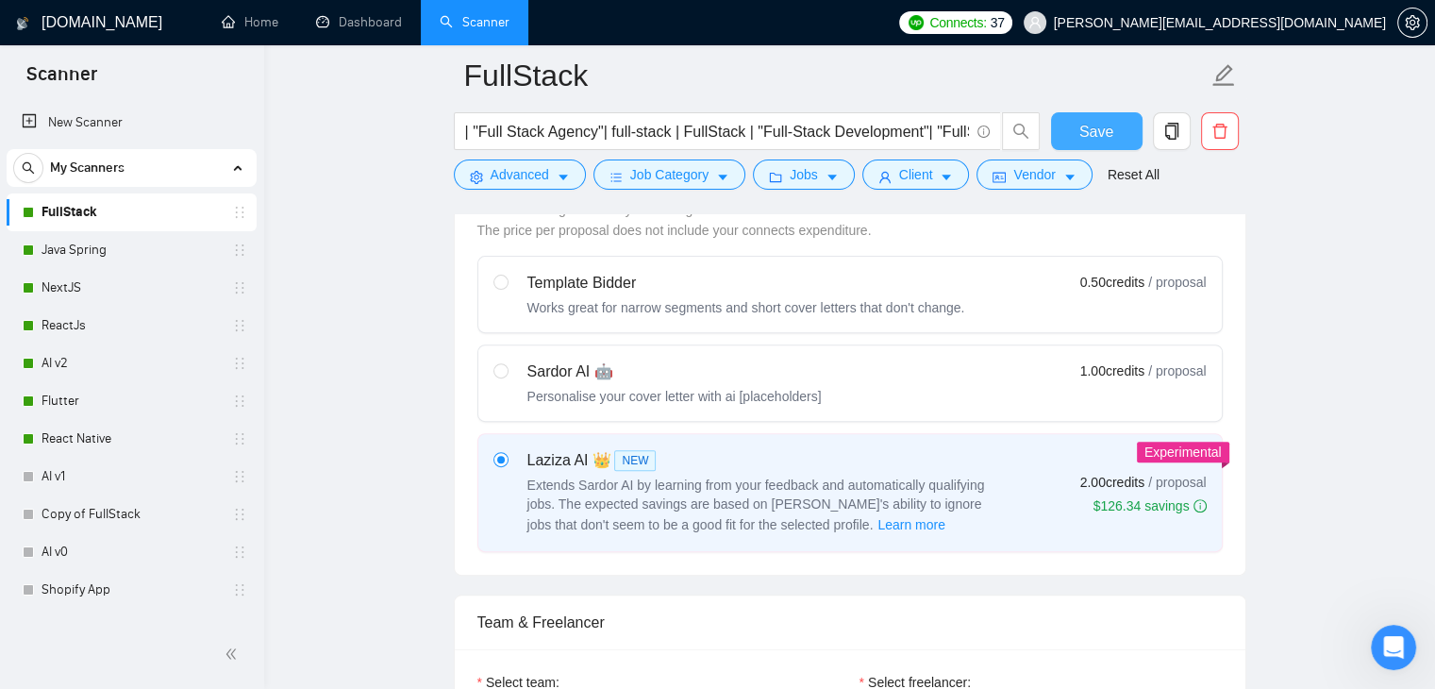
click at [1090, 129] on span "Save" at bounding box center [1096, 132] width 34 height 24
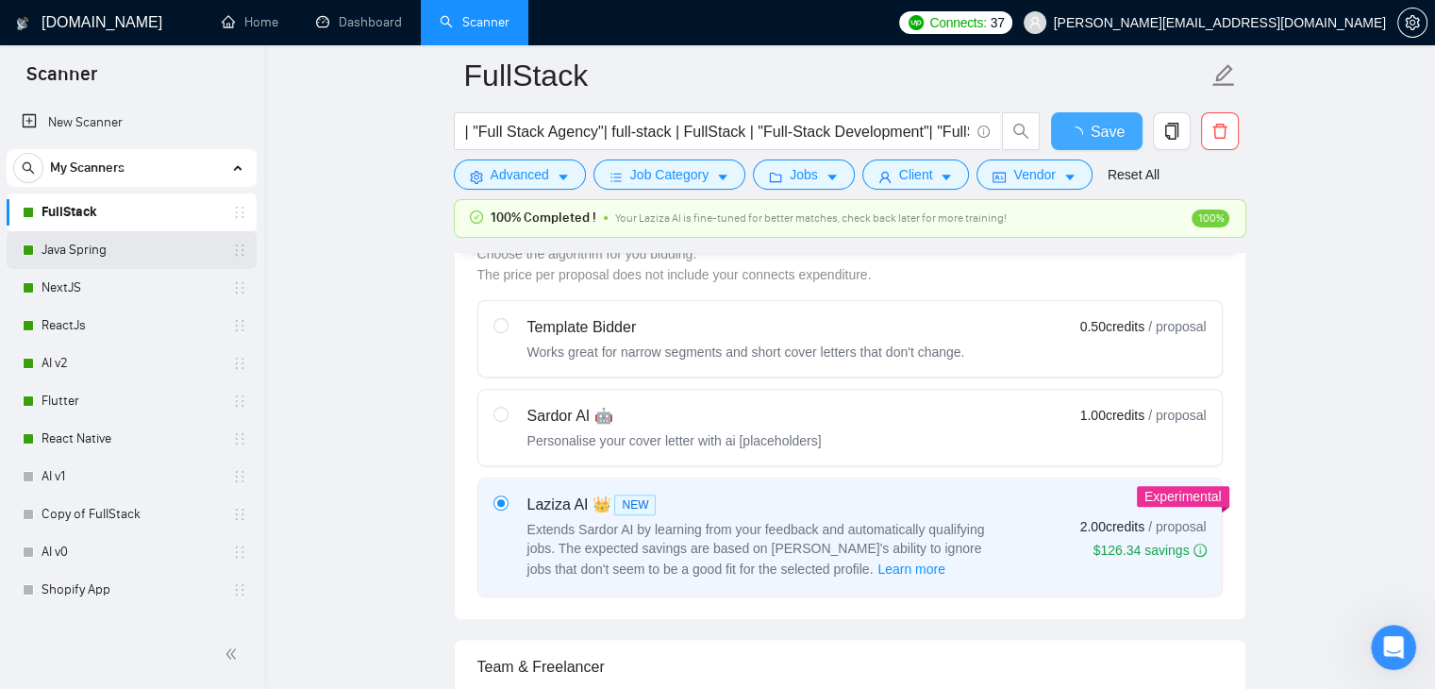
checkbox input "true"
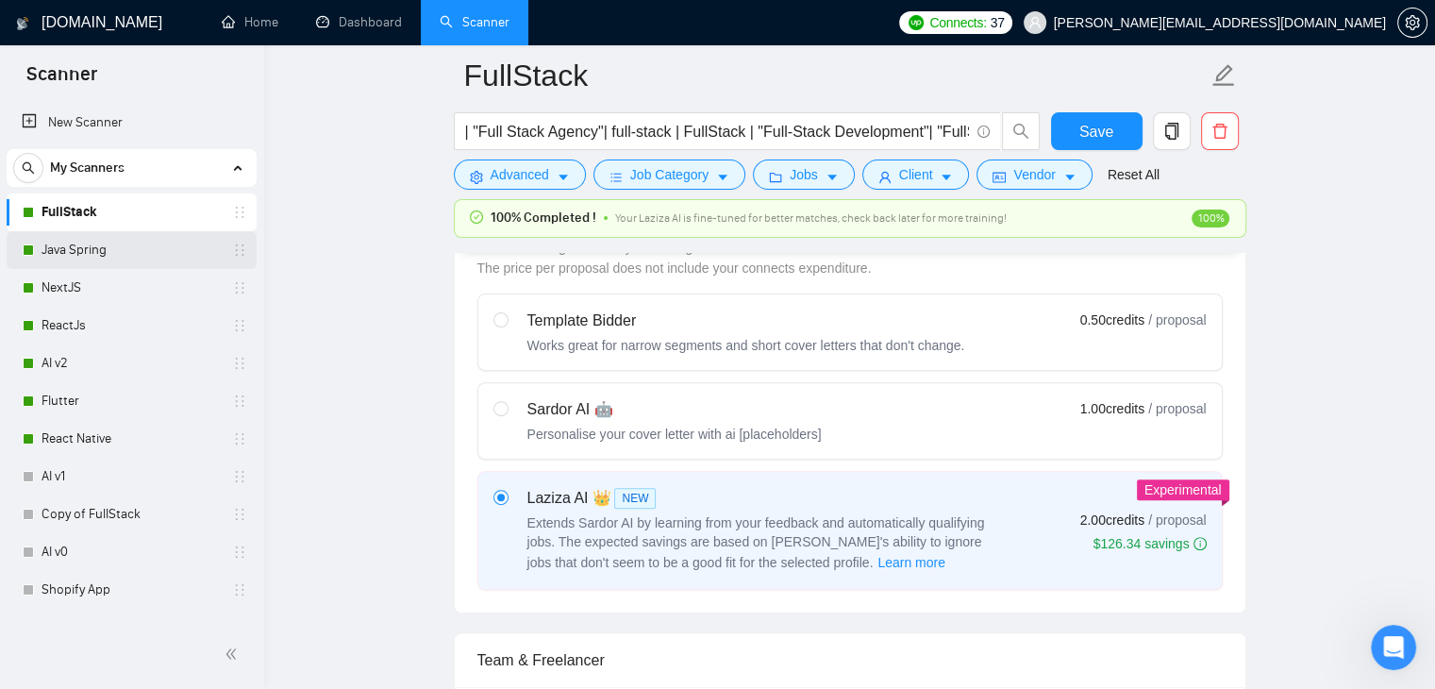
click at [42, 245] on link "Java Spring" at bounding box center [131, 250] width 179 height 38
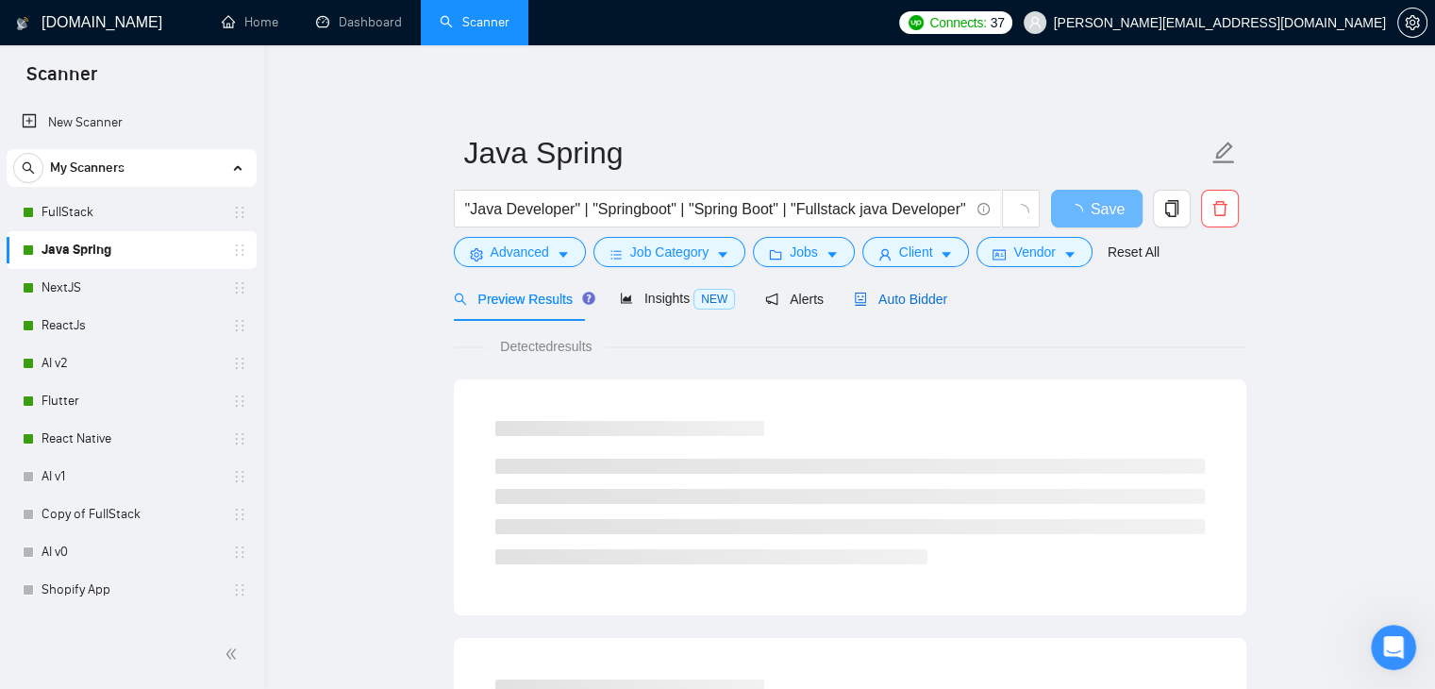
click at [907, 291] on span "Auto Bidder" at bounding box center [900, 298] width 93 height 15
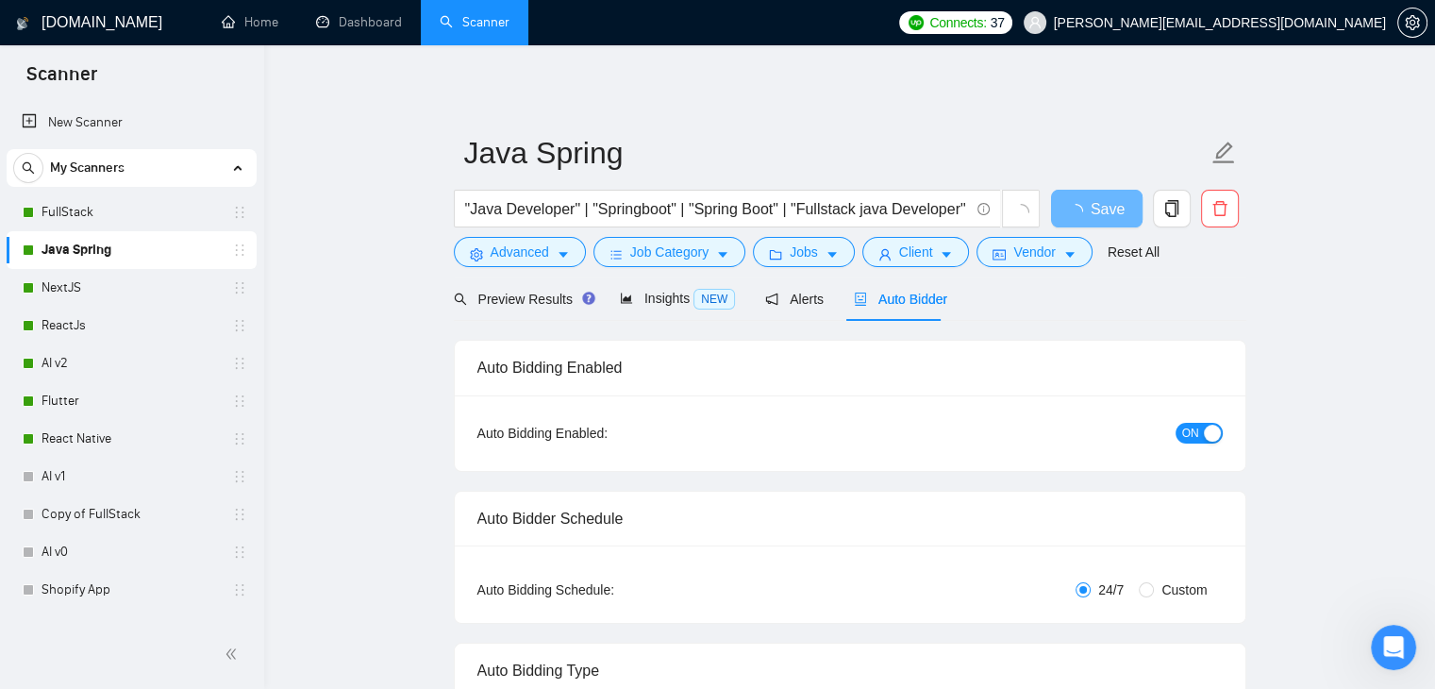
checkbox input "true"
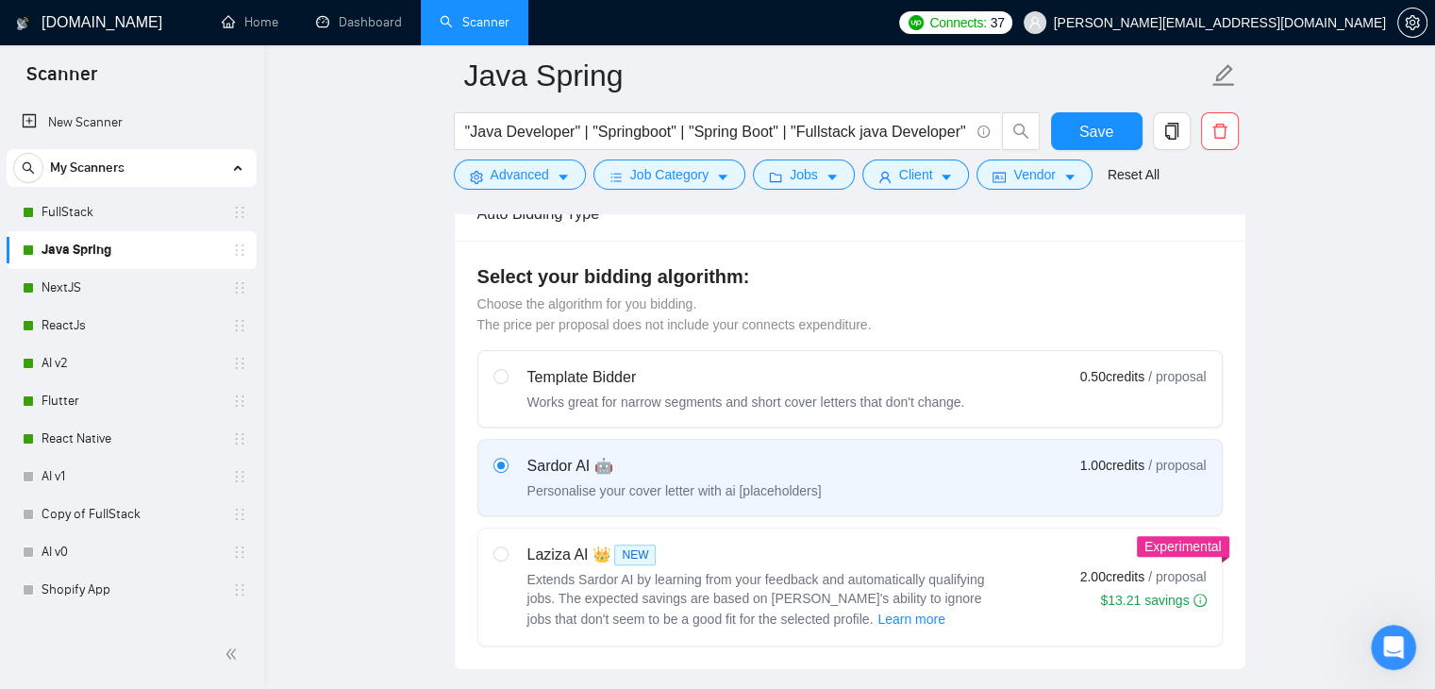
scroll to position [660, 0]
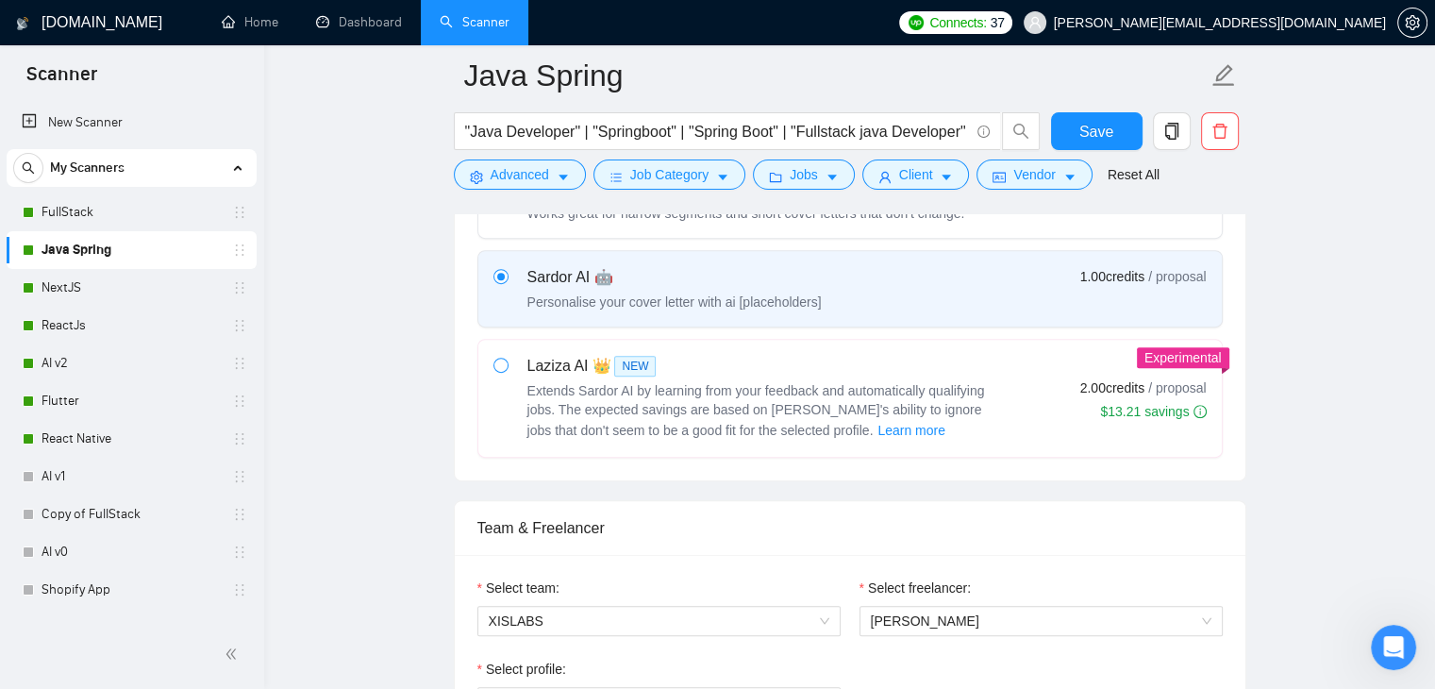
click at [505, 369] on span at bounding box center [500, 365] width 15 height 15
click at [505, 369] on input "radio" at bounding box center [499, 364] width 13 height 13
radio input "true"
radio input "false"
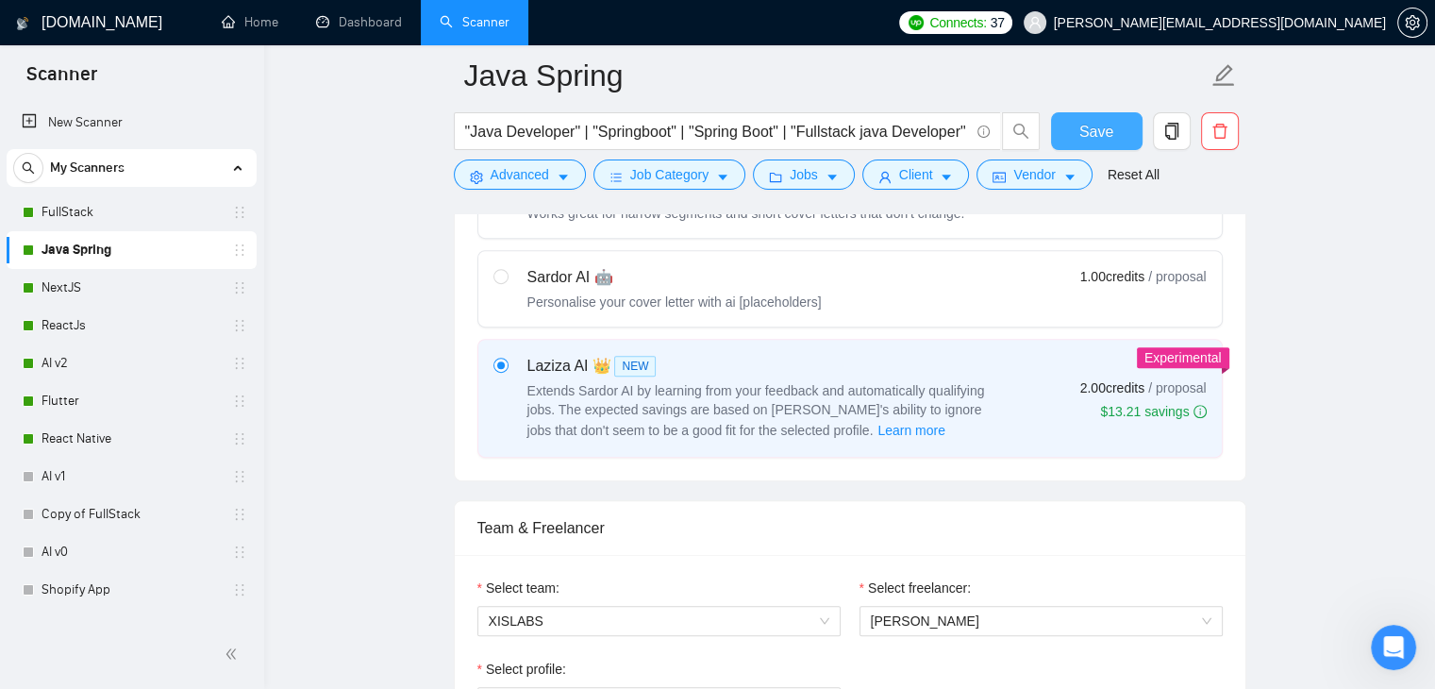
click at [1121, 129] on button "Save" at bounding box center [1097, 131] width 92 height 38
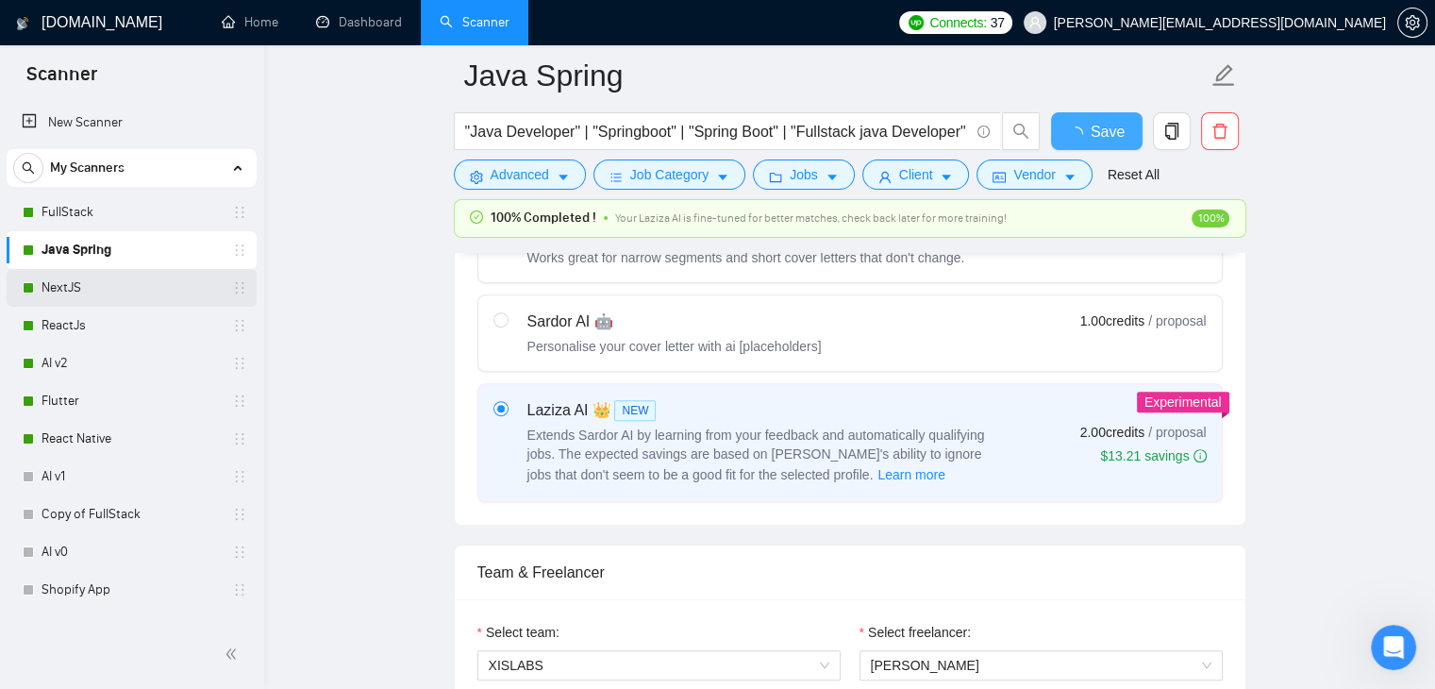
checkbox input "true"
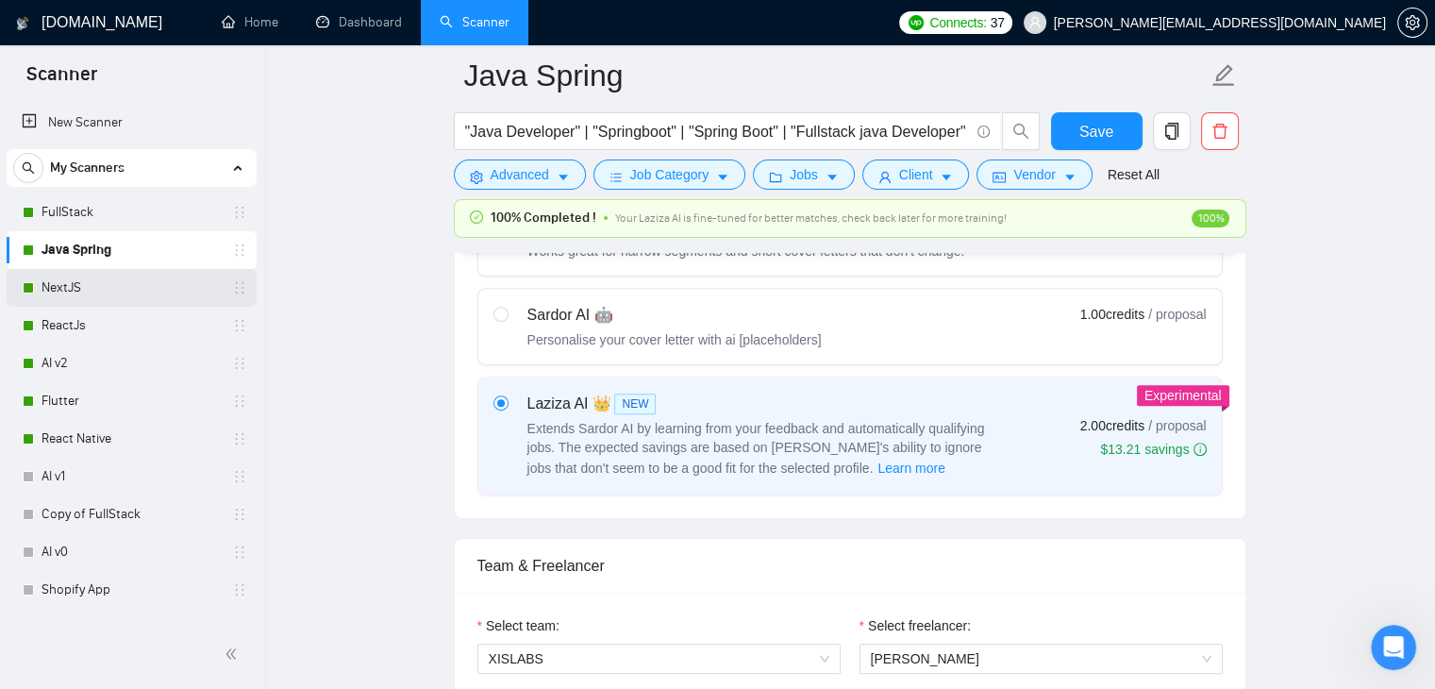
click at [179, 299] on link "NextJS" at bounding box center [131, 288] width 179 height 38
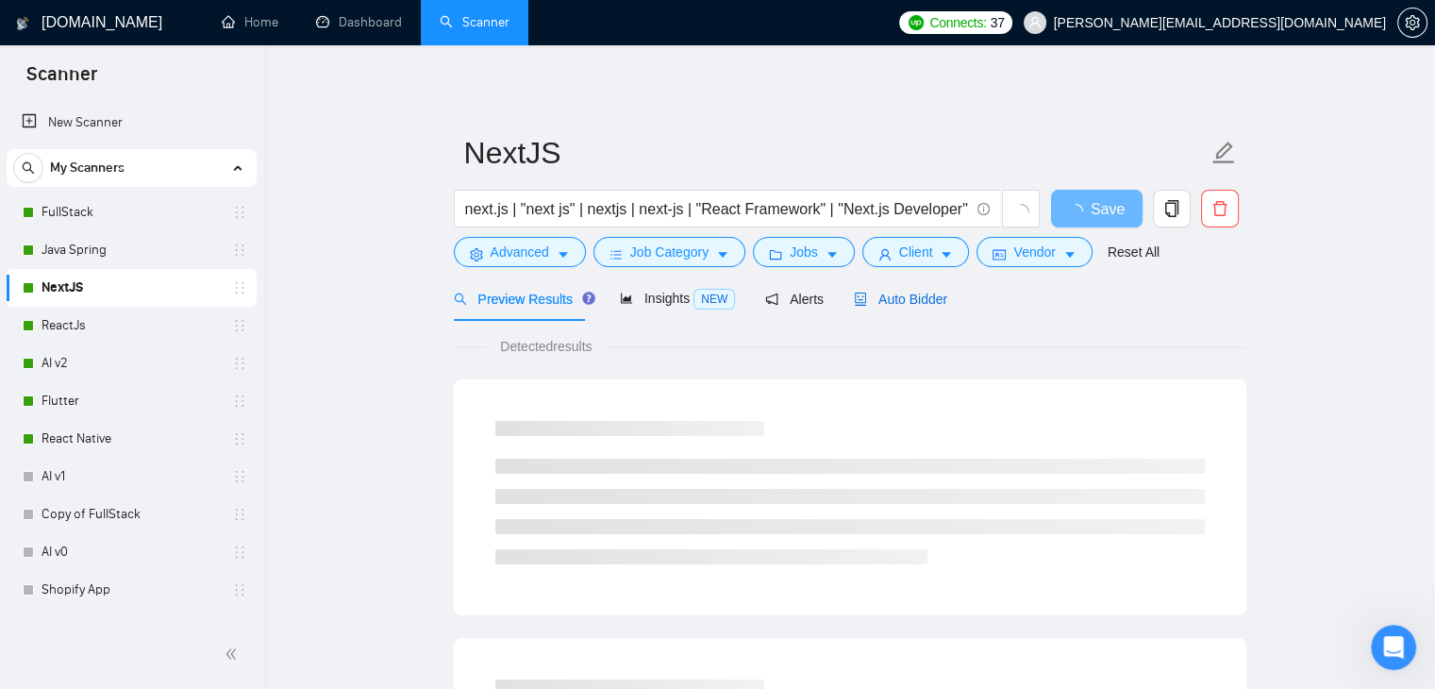
click at [882, 299] on span "Auto Bidder" at bounding box center [900, 298] width 93 height 15
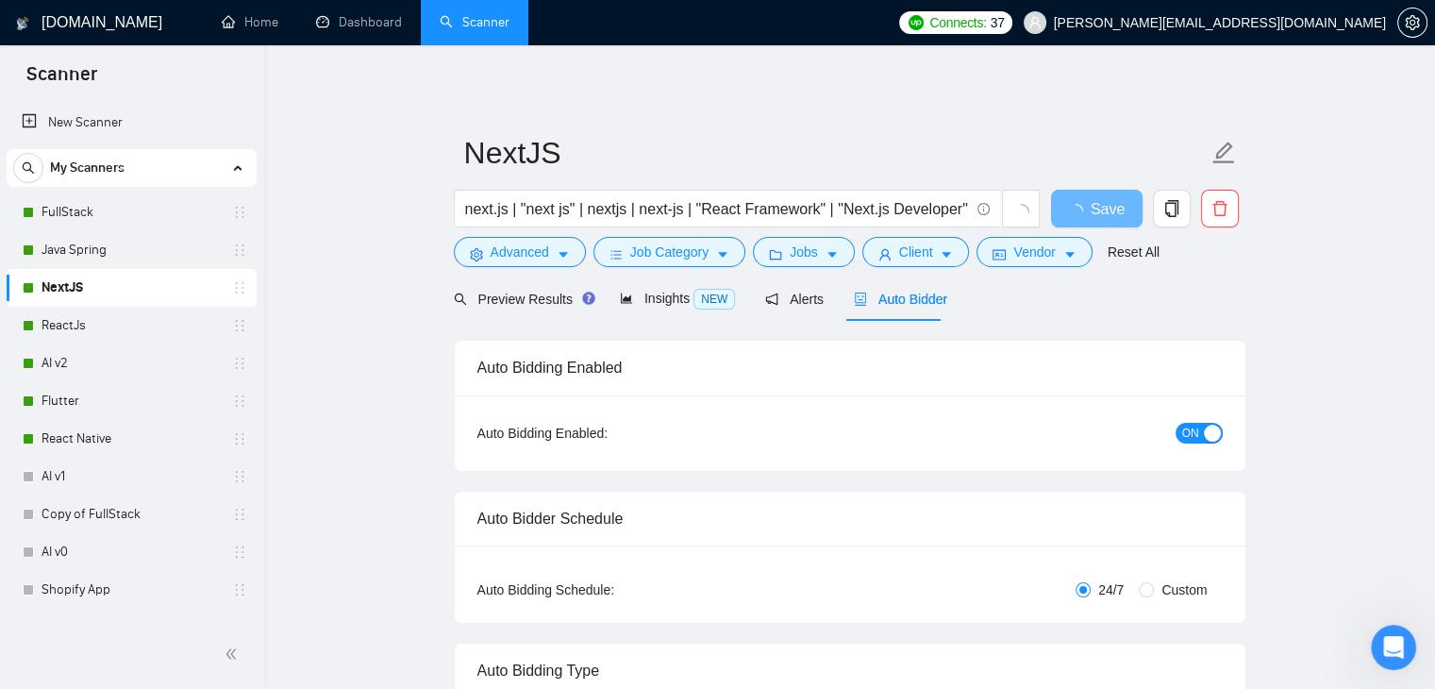
checkbox input "true"
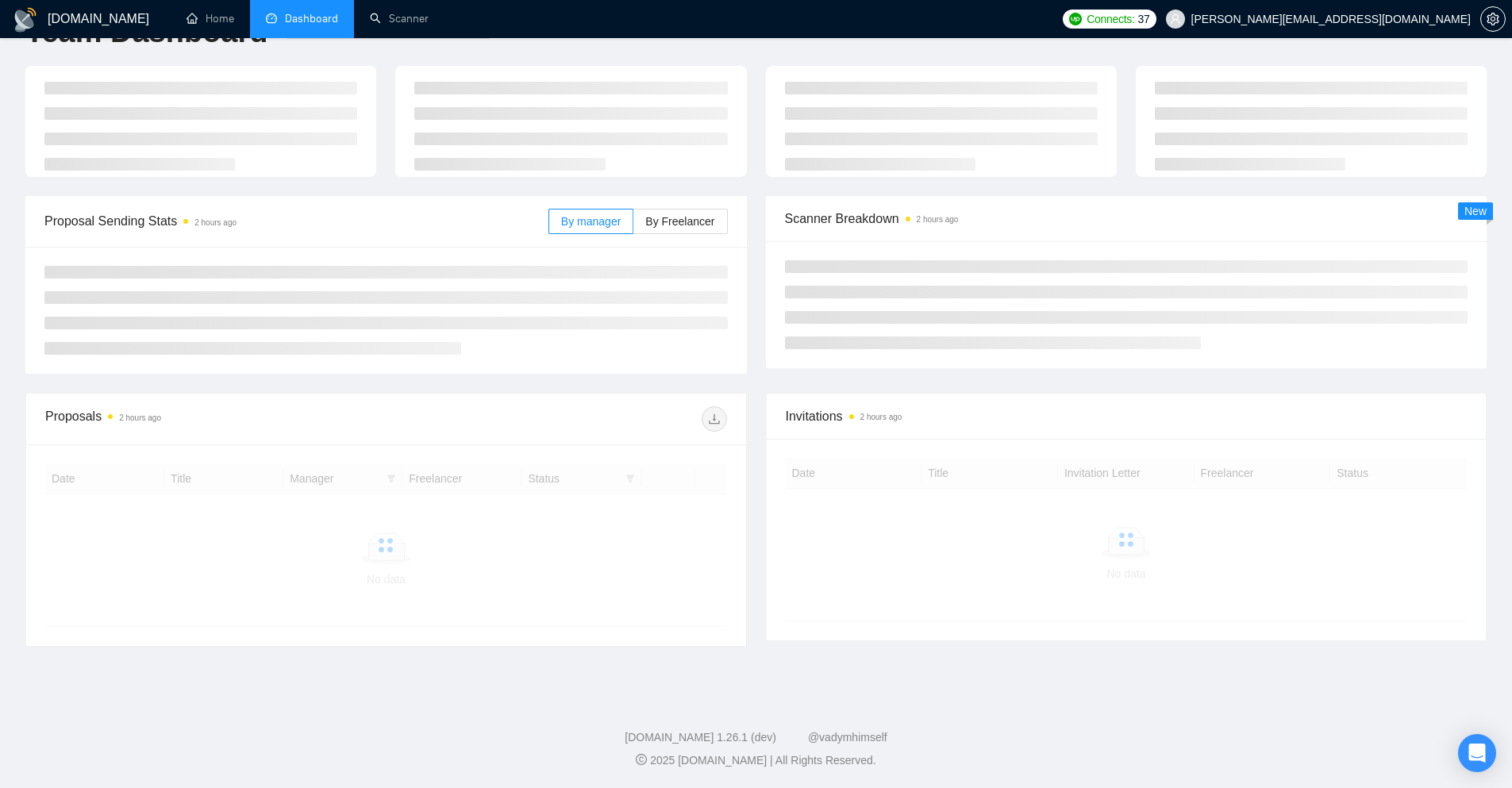
scroll to position [70, 0]
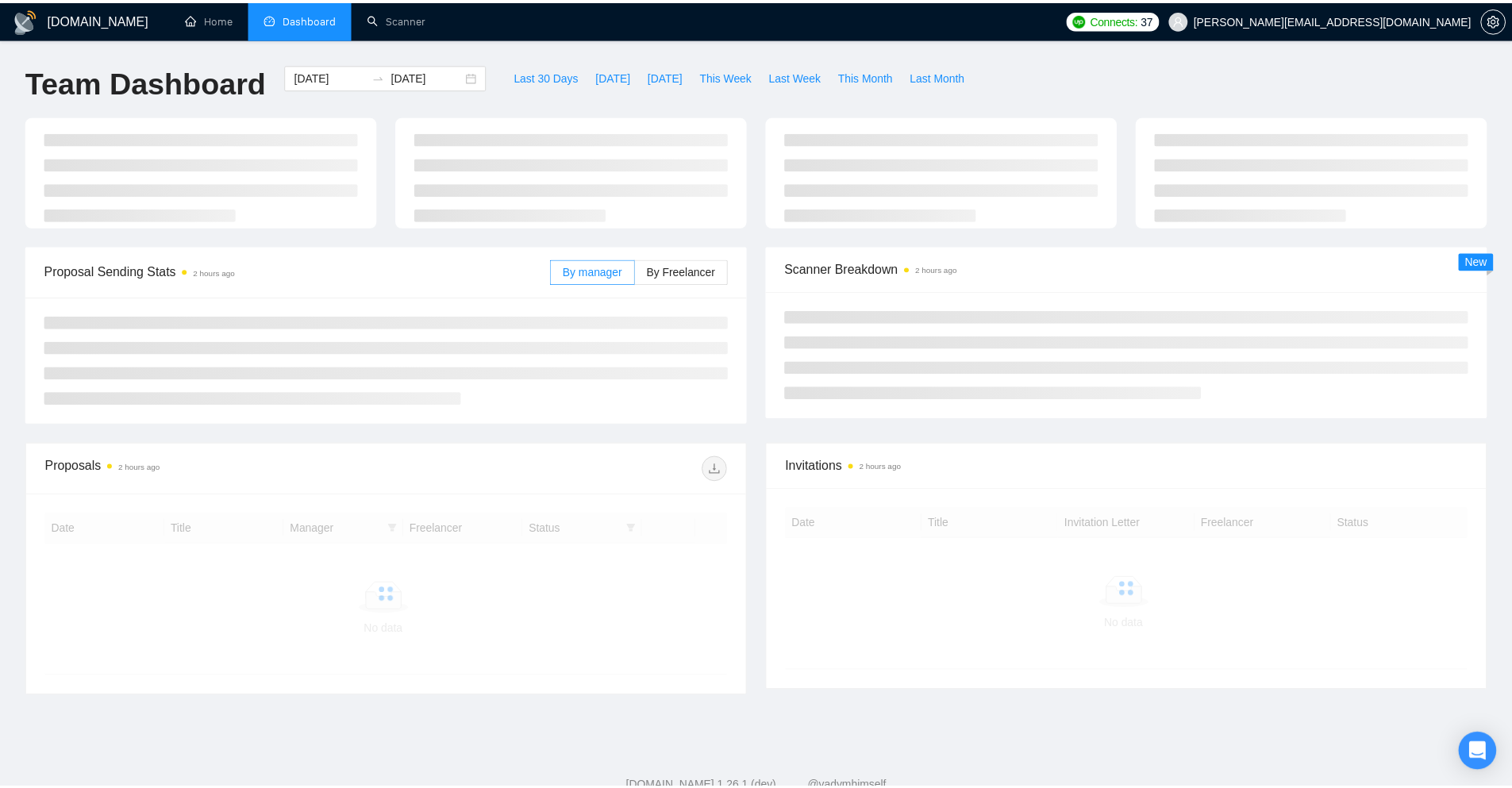
scroll to position [50, 0]
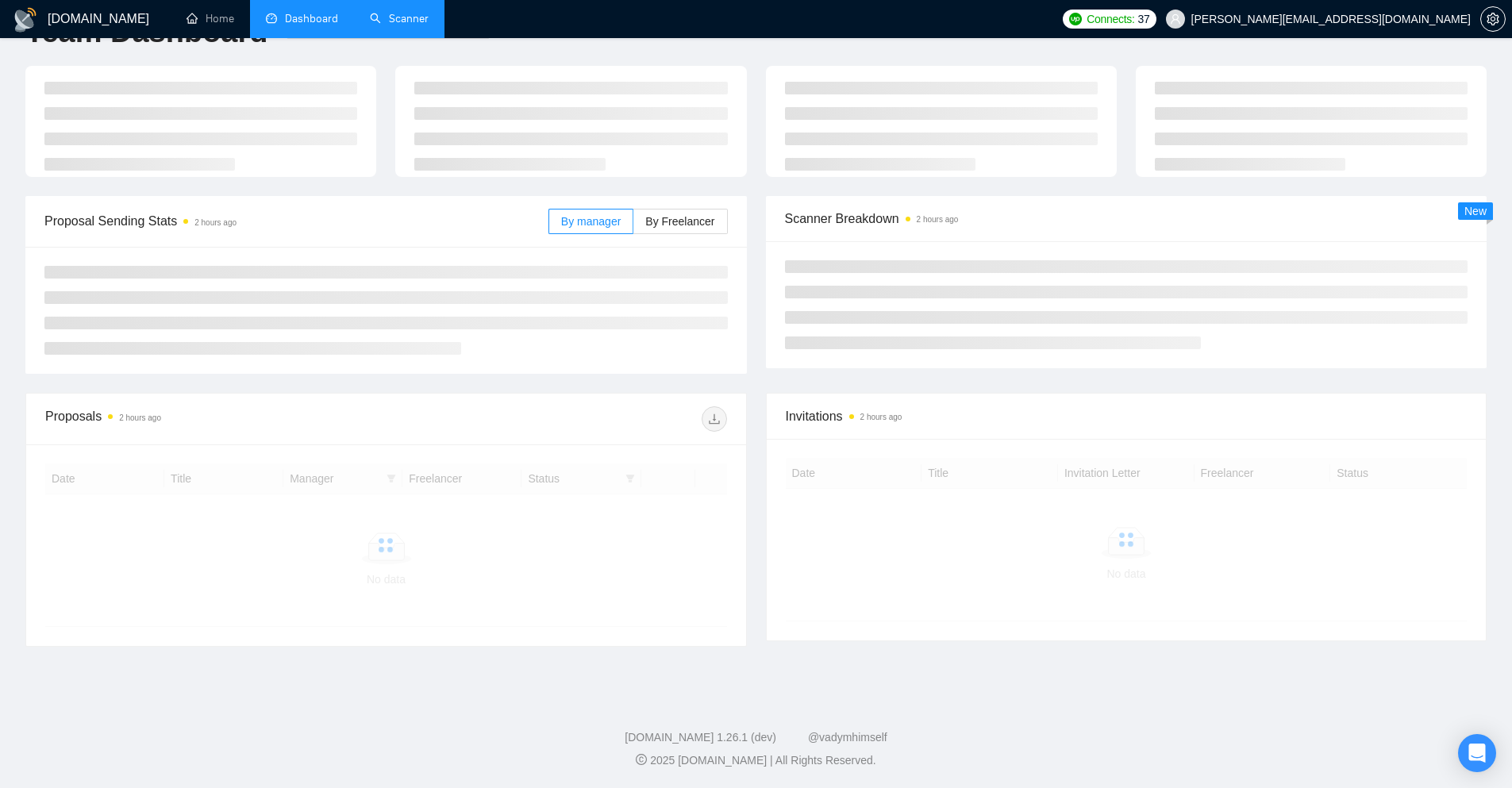
click at [370, 12] on link "Scanner" at bounding box center [400, 19] width 59 height 13
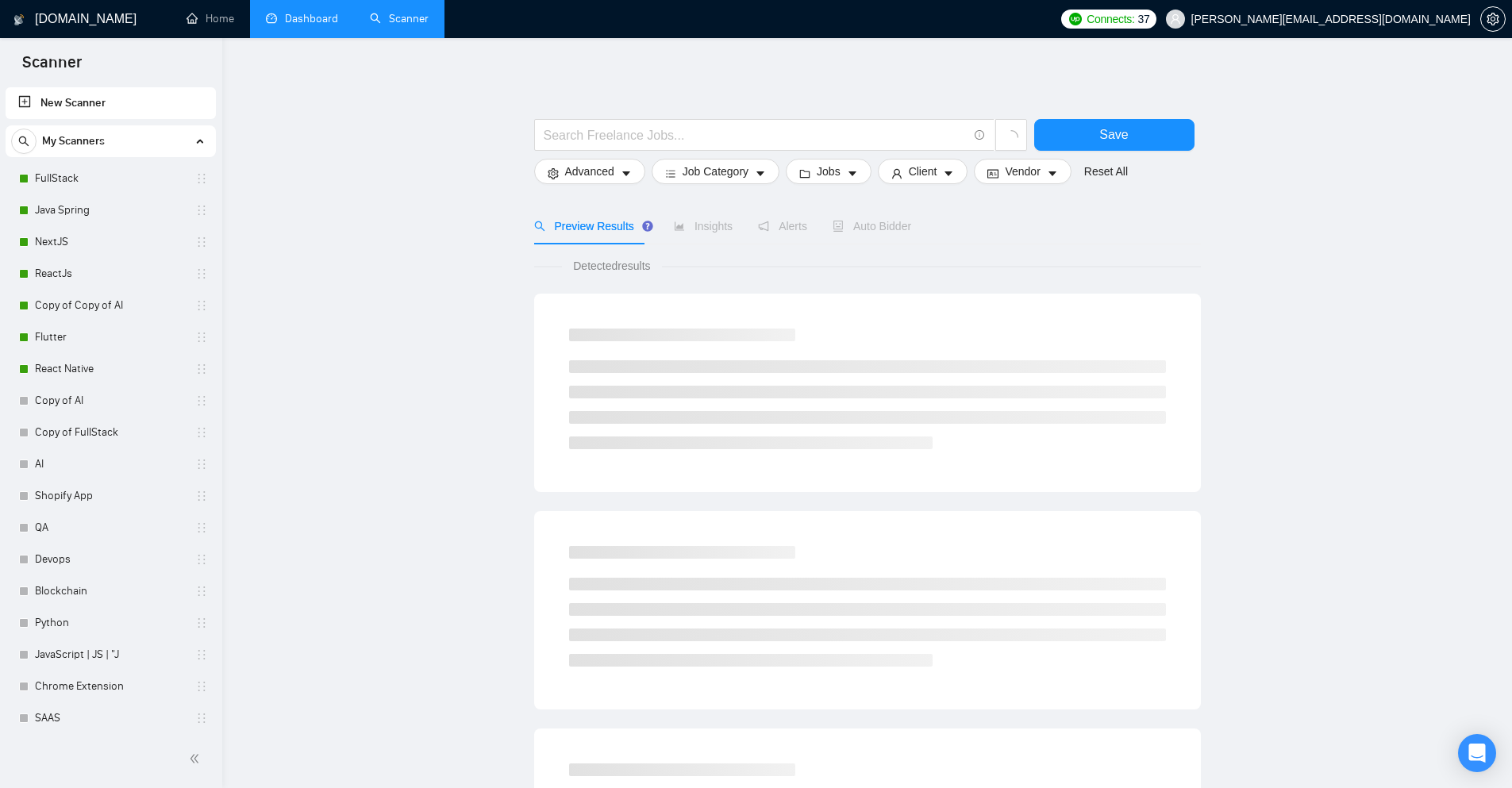
click at [329, 13] on link "Dashboard" at bounding box center [302, 19] width 72 height 13
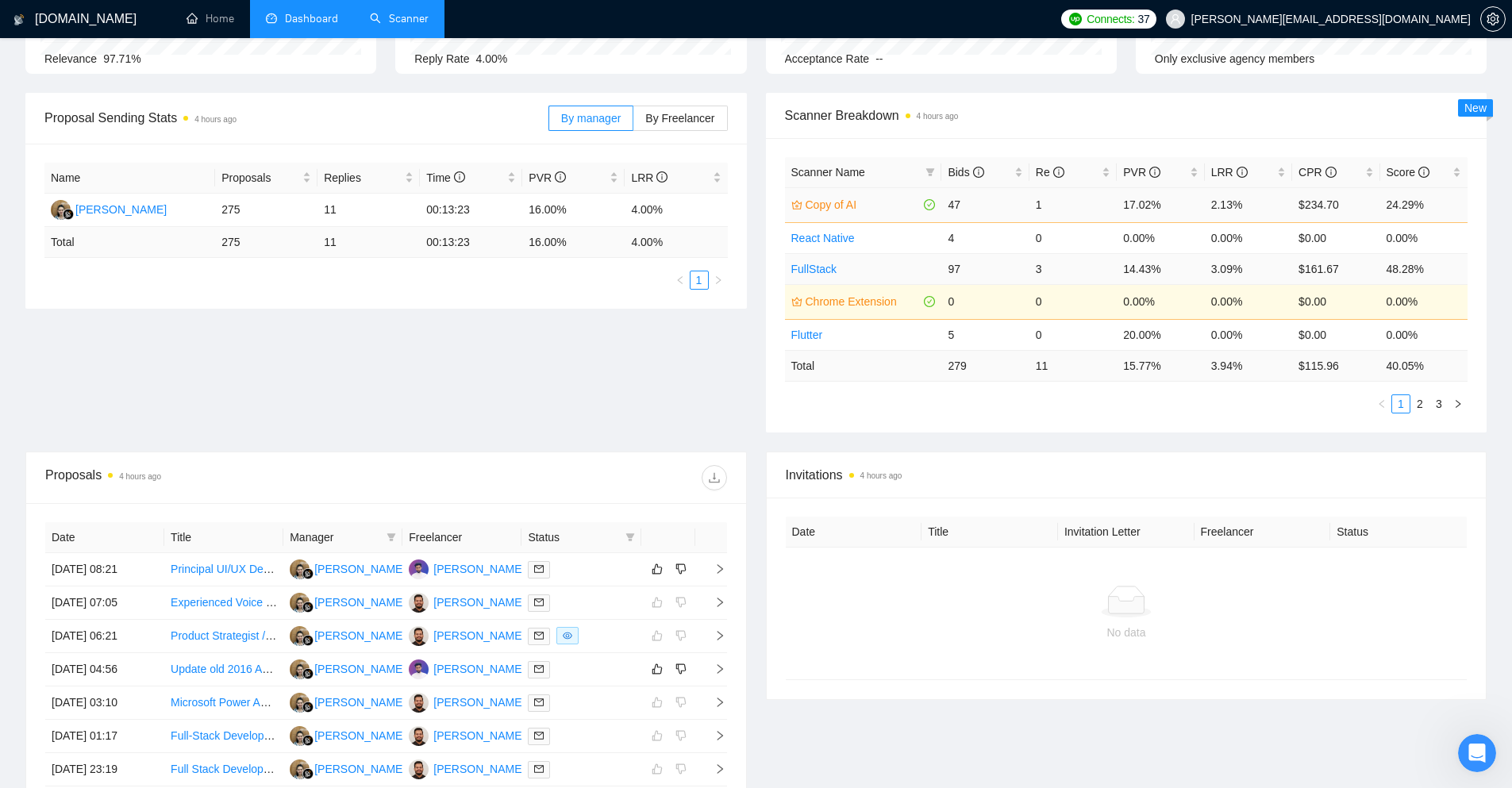
scroll to position [159, 0]
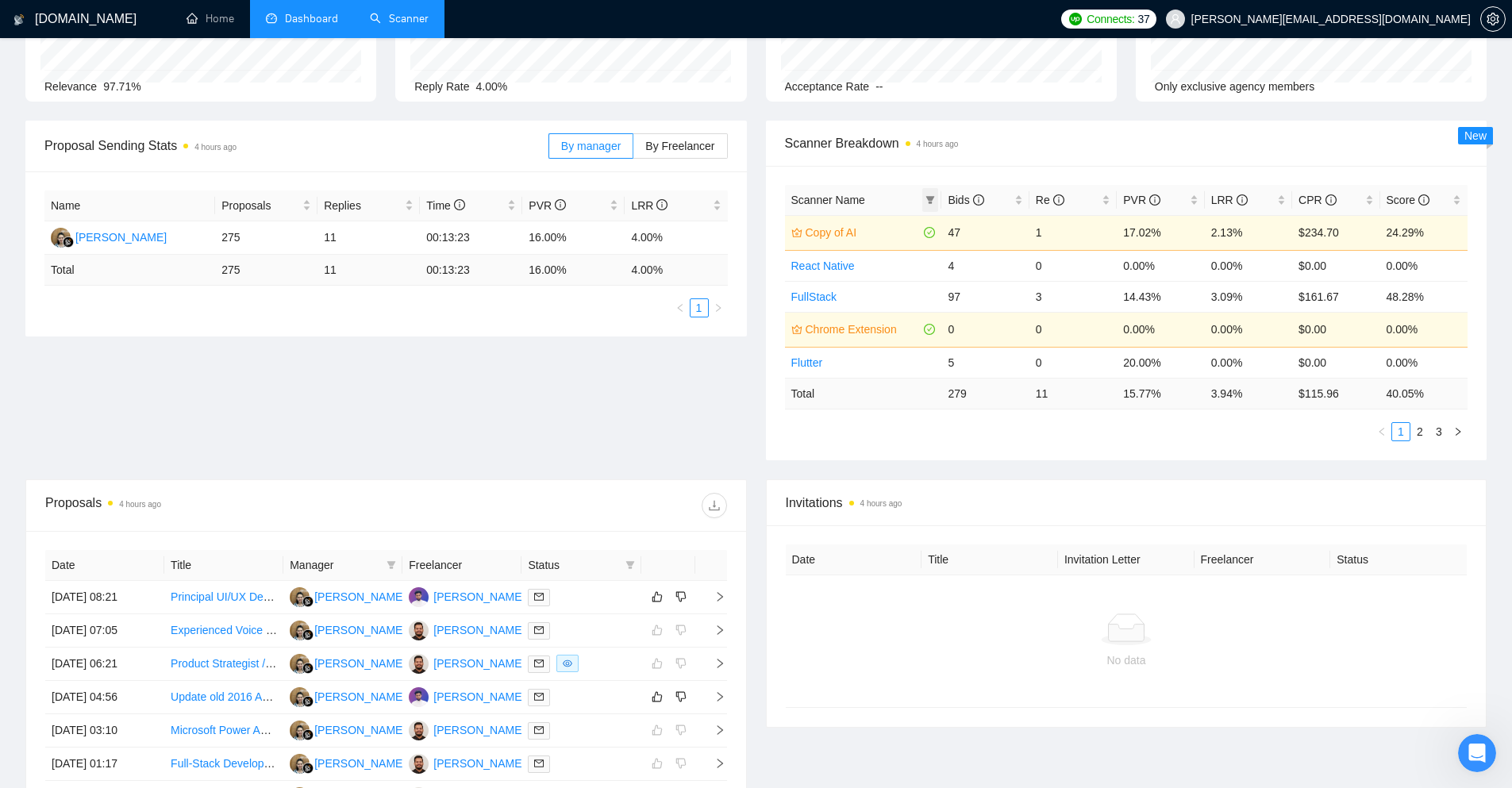
click at [930, 198] on icon "filter" at bounding box center [931, 199] width 8 height 8
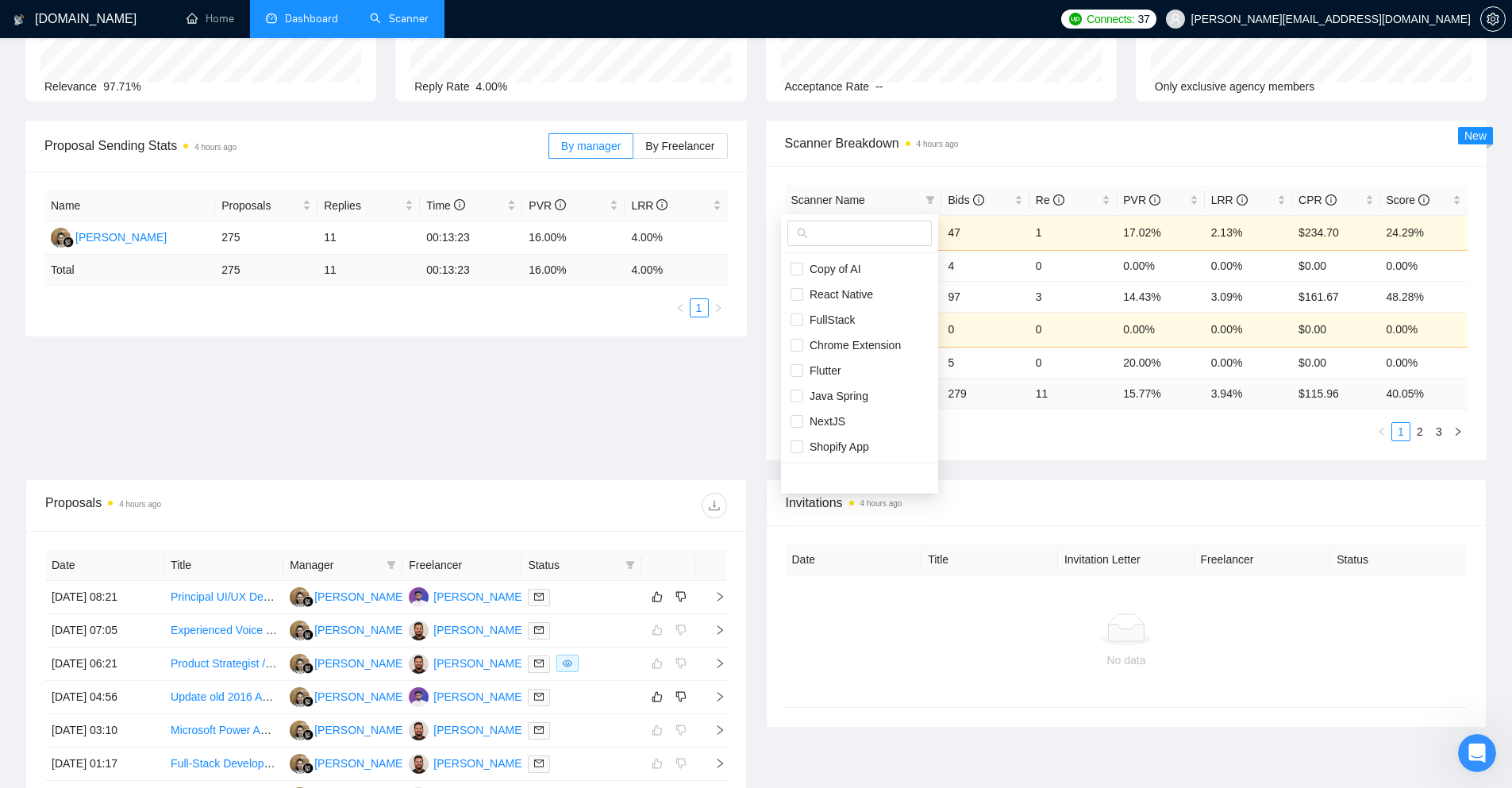
click at [759, 417] on div "Scanner Breakdown 4 hours ago Scanner Name Bids Re PVR LRR CPR Score Copy of AI…" at bounding box center [1127, 290] width 740 height 340
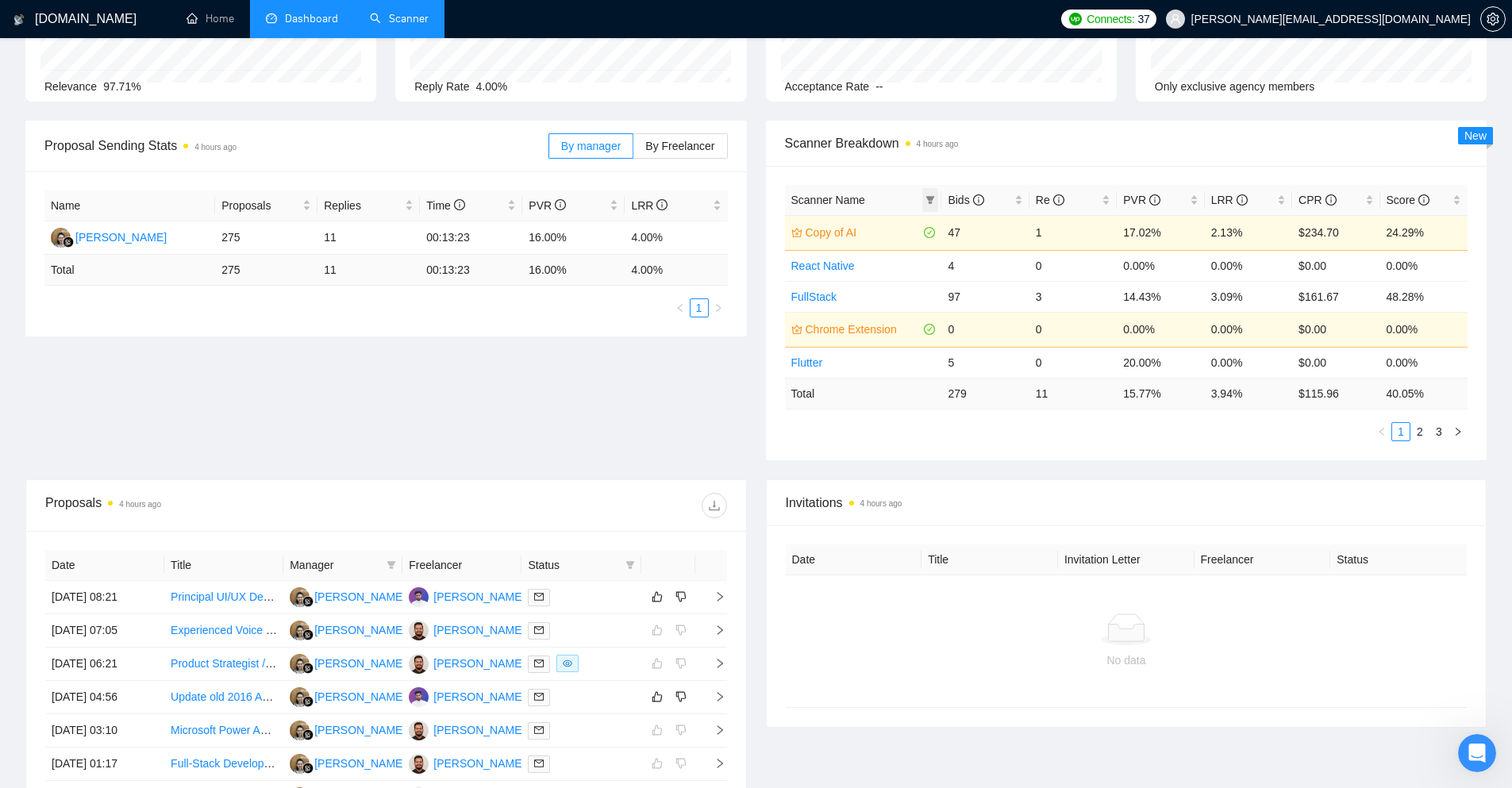
click at [933, 198] on icon "filter" at bounding box center [931, 199] width 8 height 8
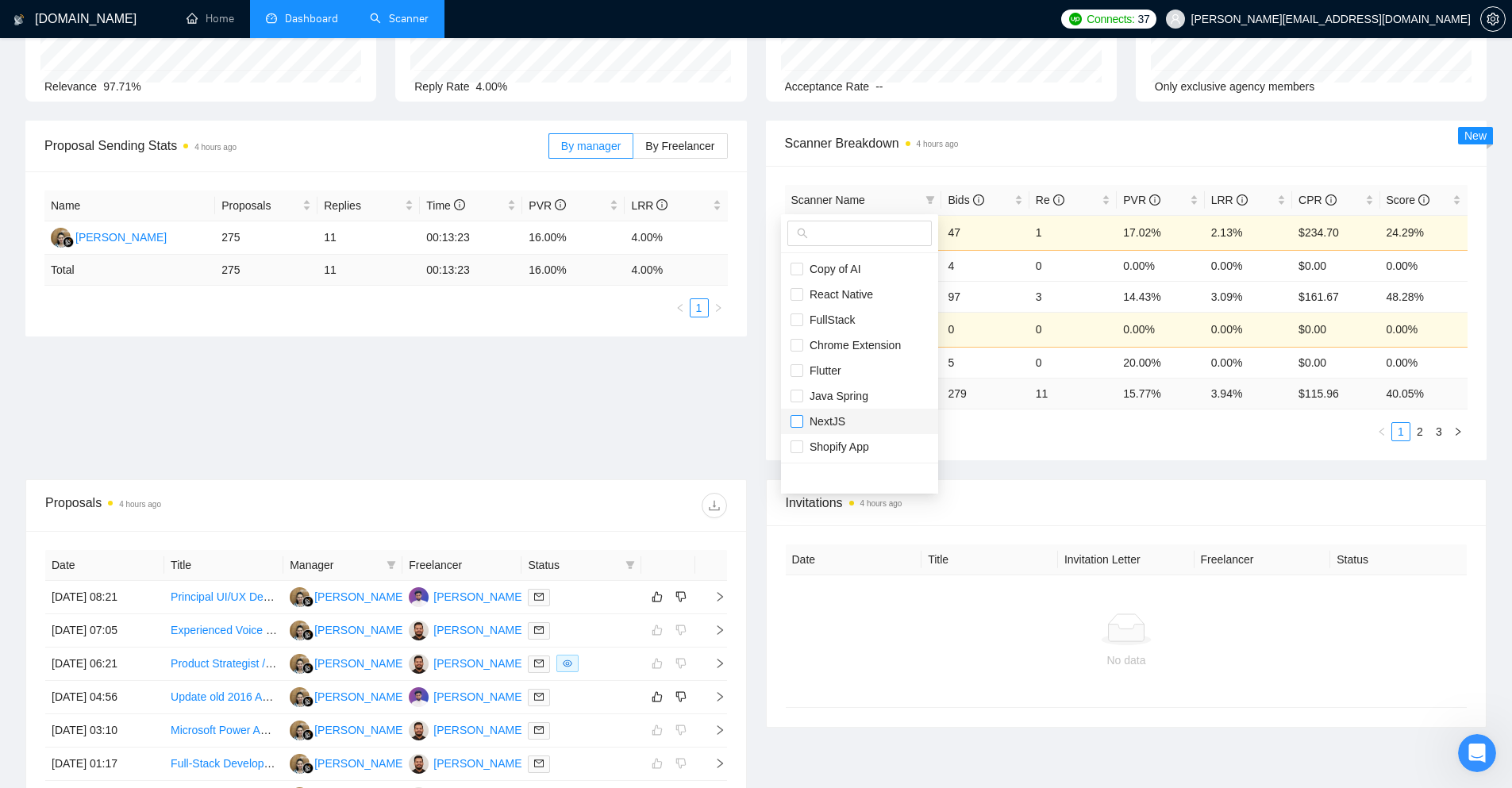
click at [797, 421] on input "checkbox" at bounding box center [797, 420] width 13 height 13
checkbox input "true"
click at [745, 403] on main "Team Dashboard [DATE] [DATE] Last 30 Days [DATE] [DATE] This Week Last Week Thi…" at bounding box center [756, 445] width 1462 height 1080
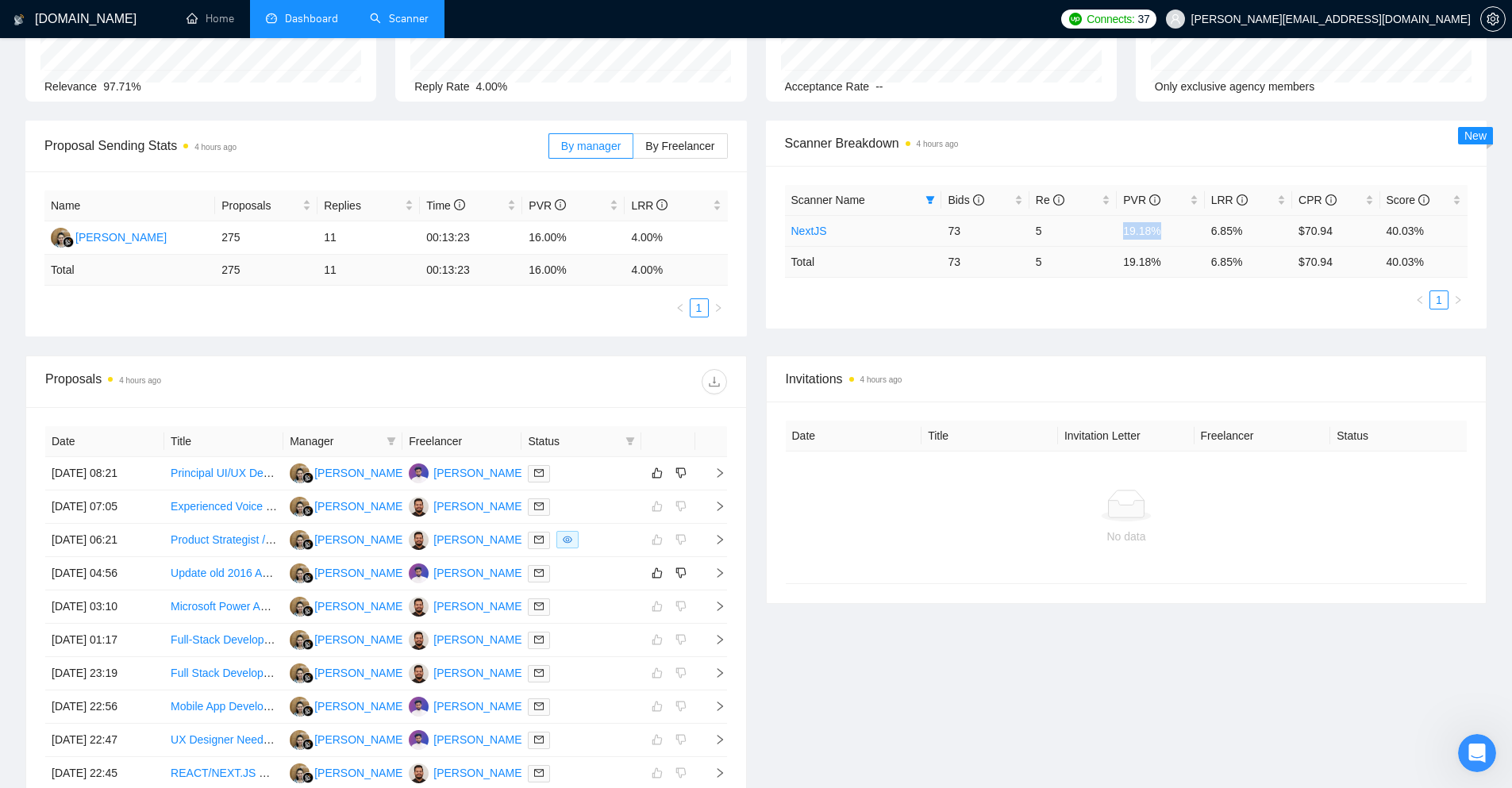
drag, startPoint x: 1166, startPoint y: 230, endPoint x: 1117, endPoint y: 234, distance: 49.2
click at [1117, 234] on td "19.18%" at bounding box center [1160, 230] width 88 height 31
click at [1089, 306] on ul "1" at bounding box center [1127, 299] width 683 height 19
drag, startPoint x: 1153, startPoint y: 253, endPoint x: 1117, endPoint y: 267, distance: 38.6
click at [1117, 267] on td "19.18 %" at bounding box center [1160, 261] width 88 height 31
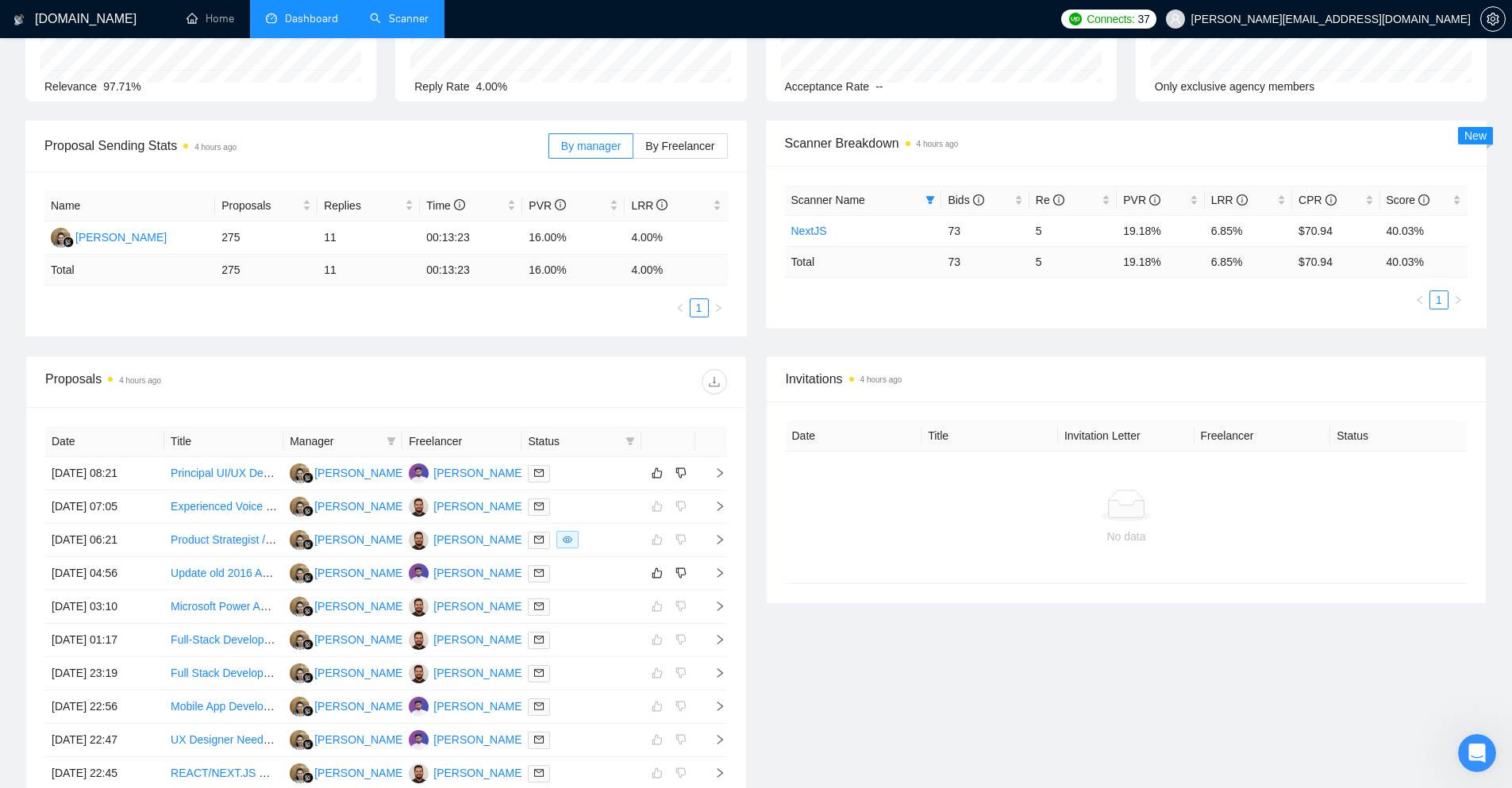
click at [1091, 307] on ul "1" at bounding box center [1127, 299] width 683 height 19
click at [927, 191] on span at bounding box center [930, 200] width 16 height 24
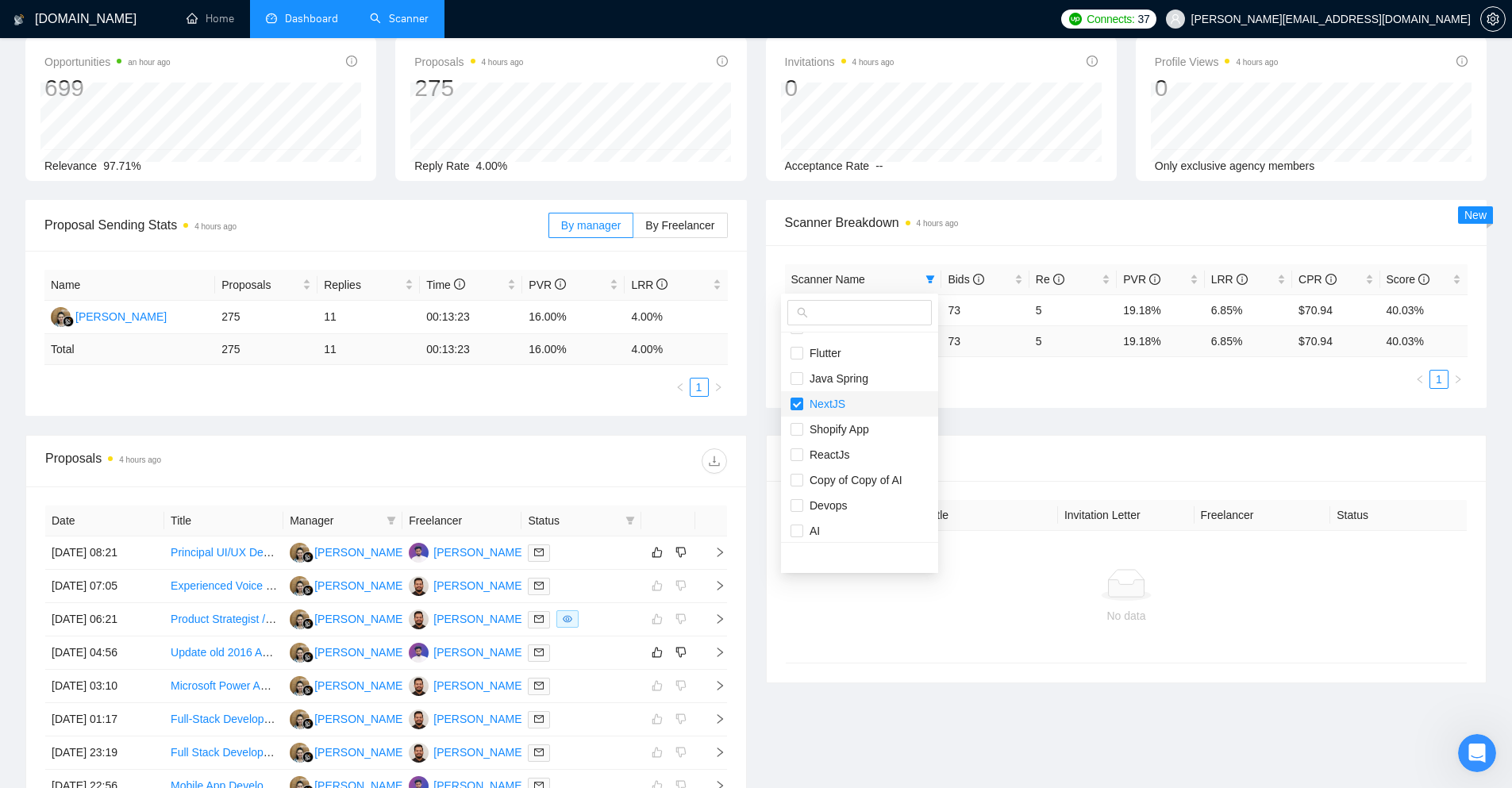
scroll to position [102, 0]
click at [743, 410] on div "Name Proposals Replies Time PVR LRR Endang Susilowati 275 11 00:13:23 16.00% 4.…" at bounding box center [385, 333] width 721 height 165
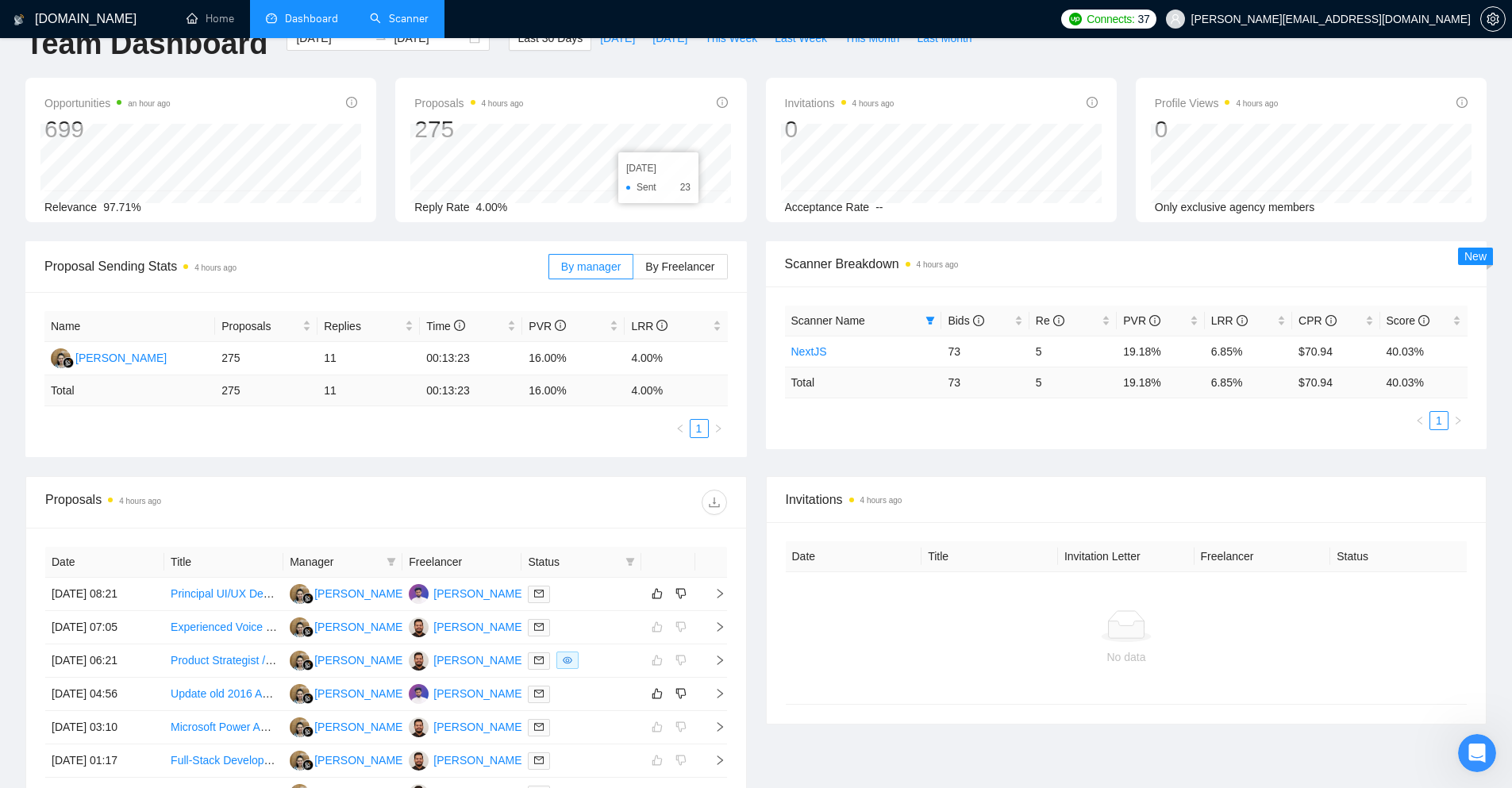
scroll to position [0, 0]
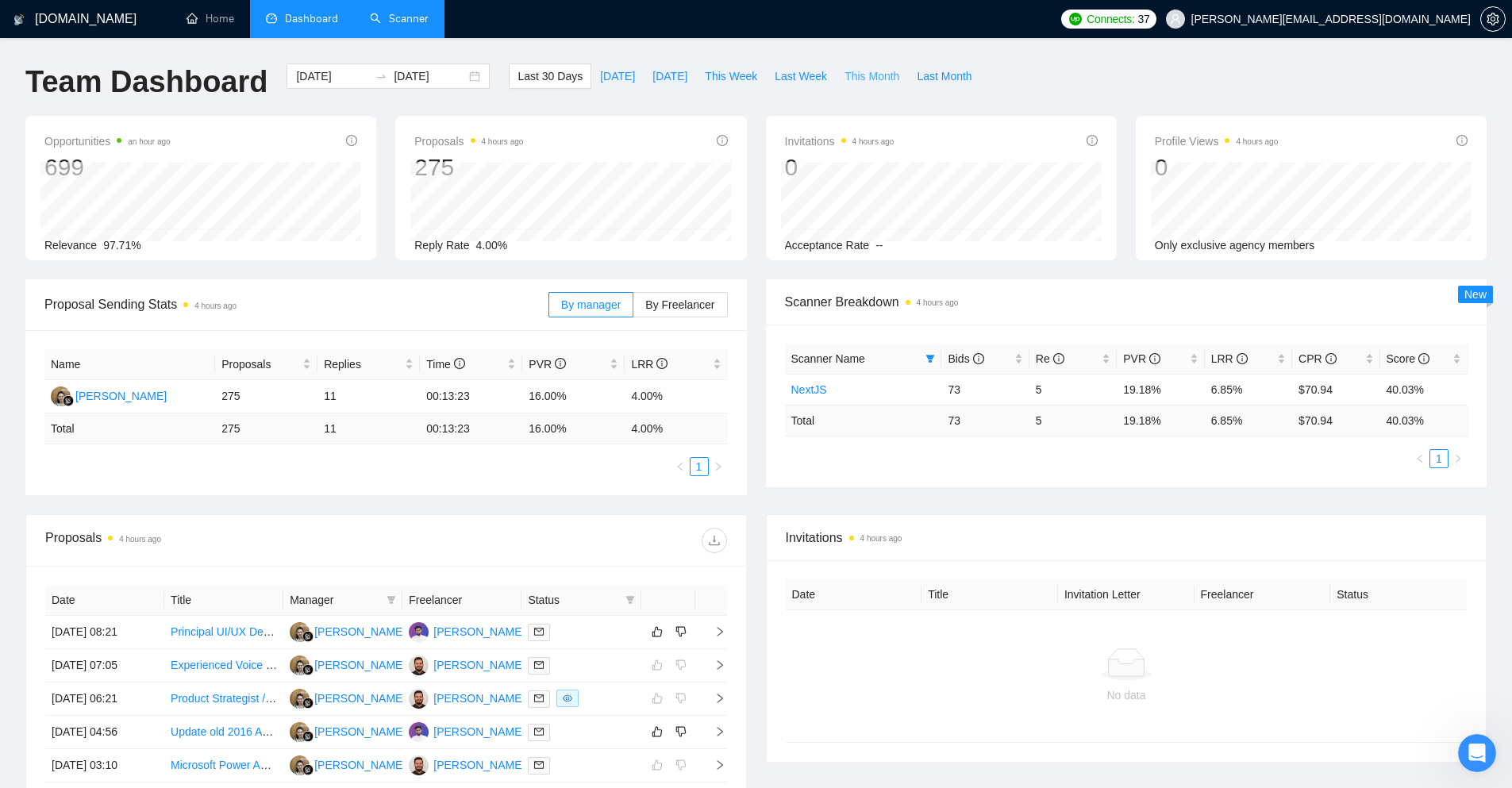
click at [864, 82] on span "This Month" at bounding box center [872, 76] width 55 height 18
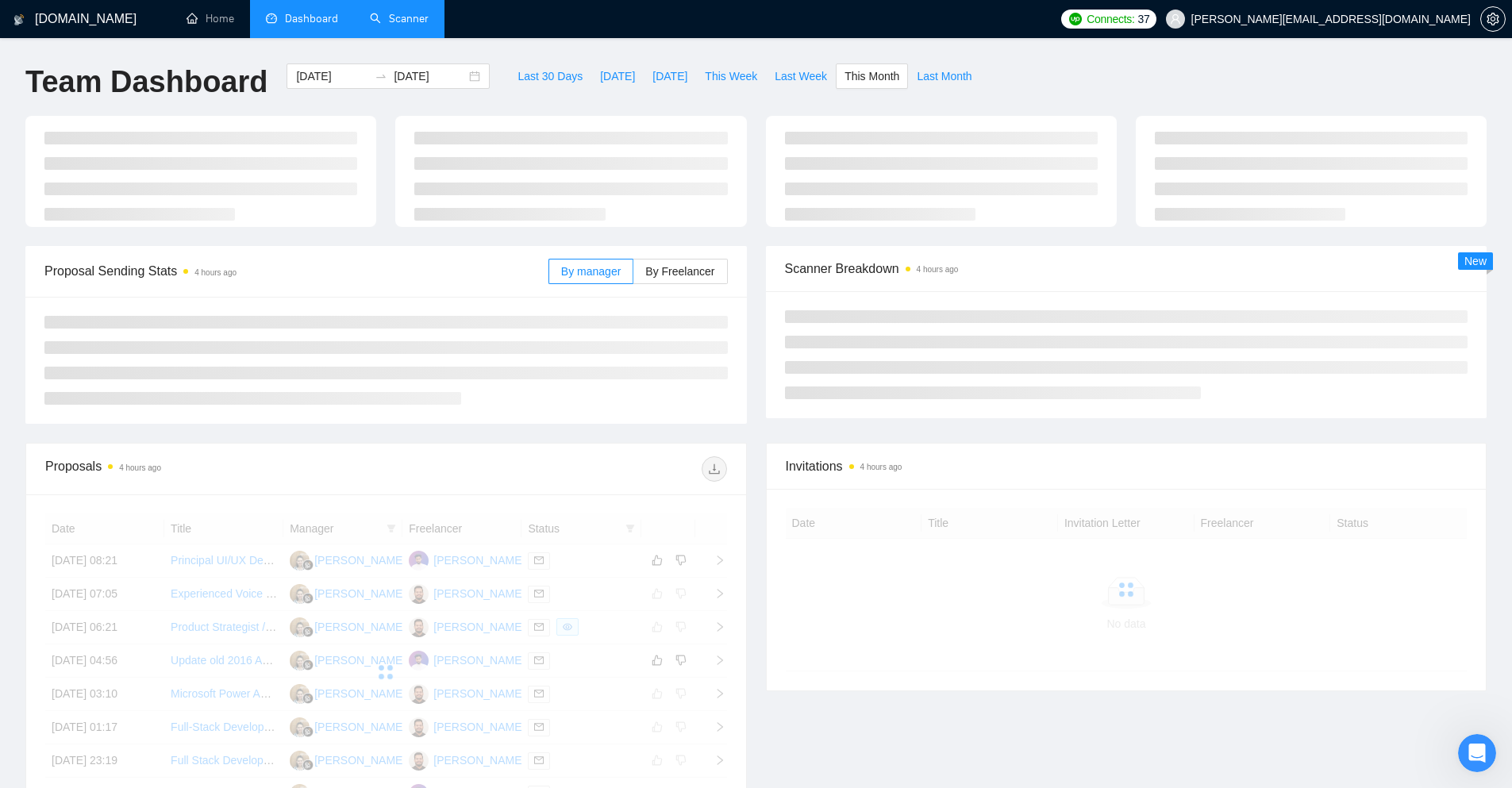
type input "[DATE]"
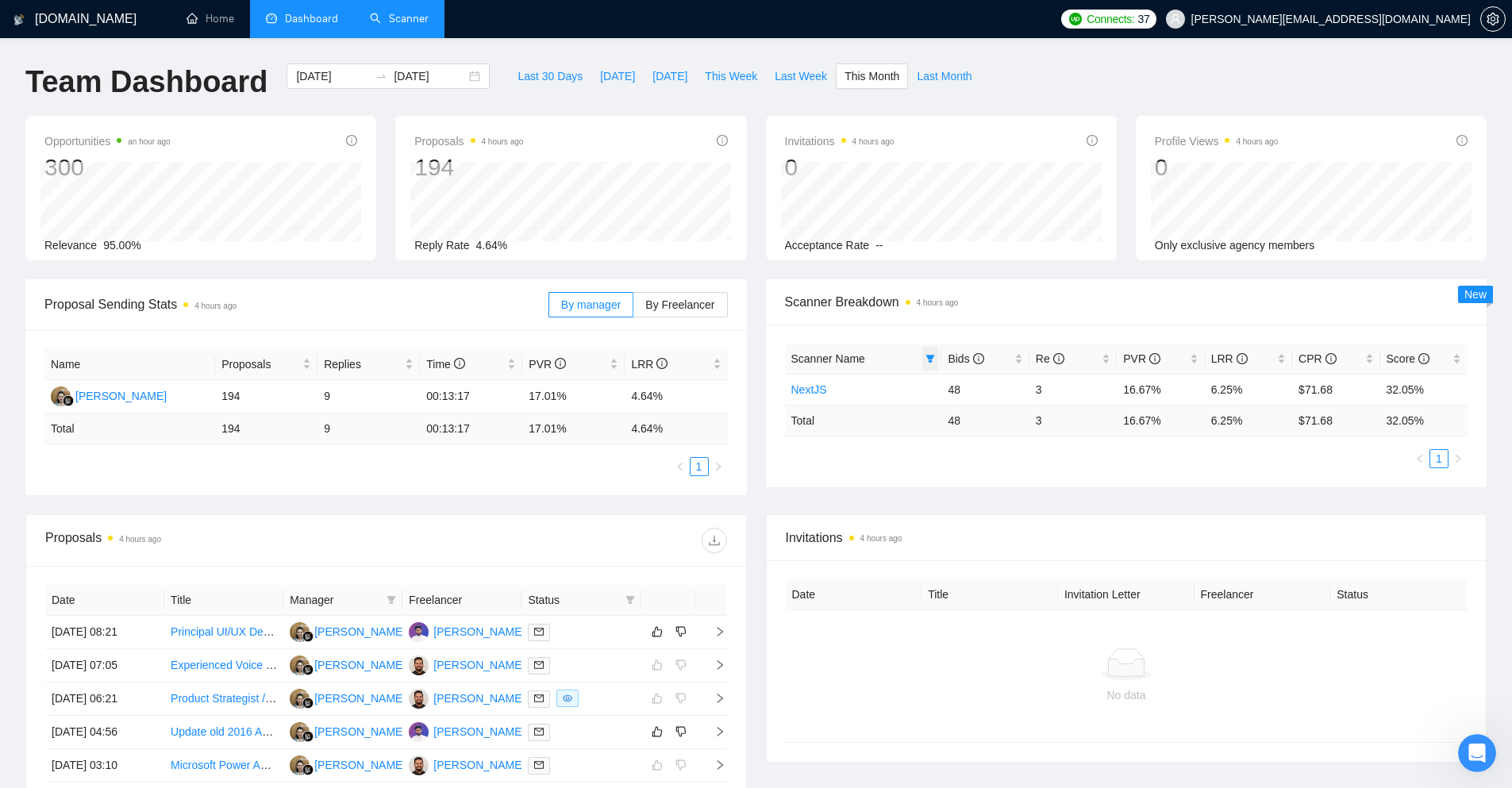
click at [930, 357] on icon "filter" at bounding box center [931, 358] width 8 height 8
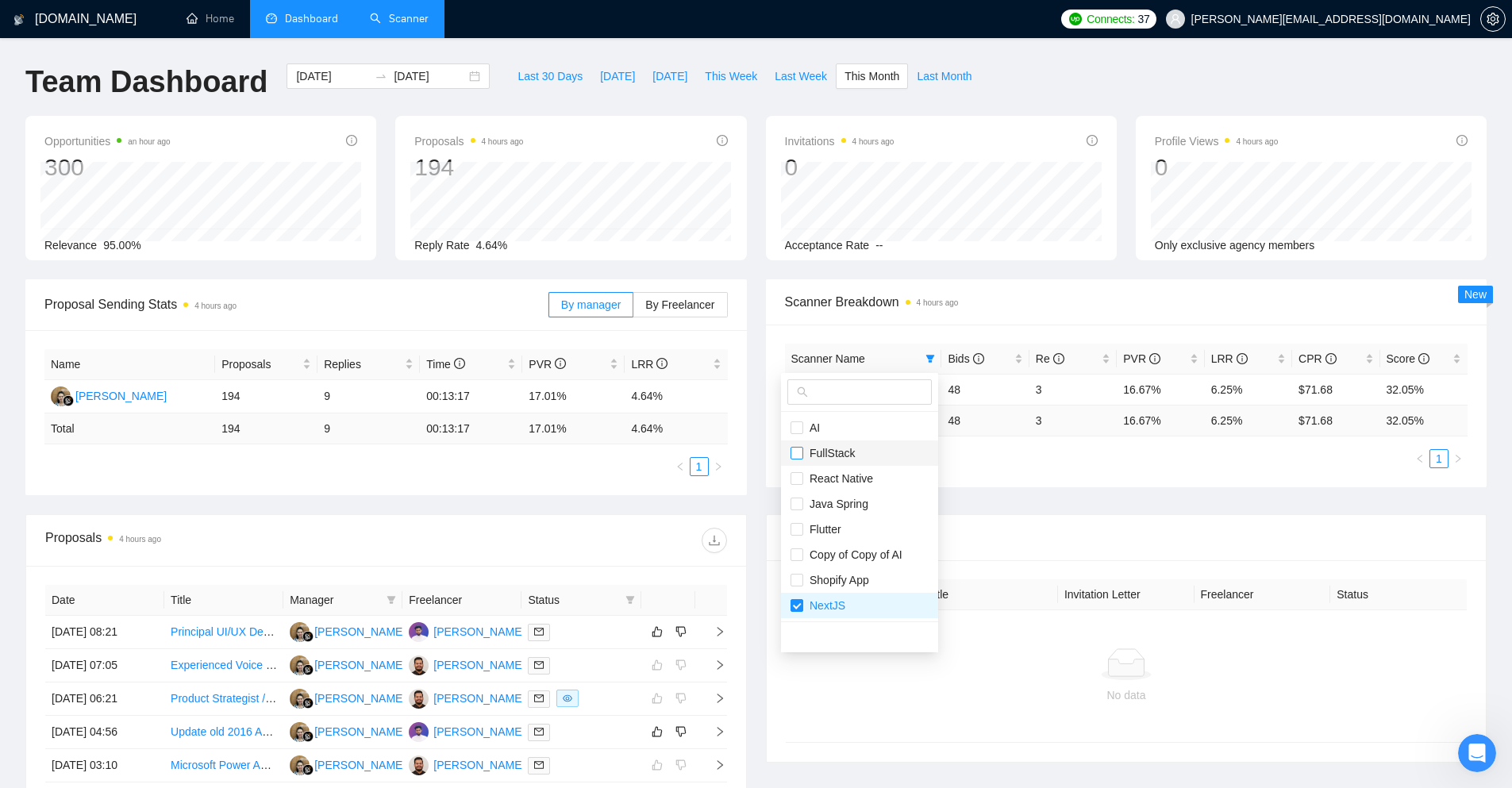
click at [801, 449] on input "checkbox" at bounding box center [797, 452] width 13 height 13
checkbox input "true"
click at [750, 473] on div "Proposal Sending Stats 4 hours ago By manager By Freelancer Name Proposals Repl…" at bounding box center [386, 387] width 740 height 216
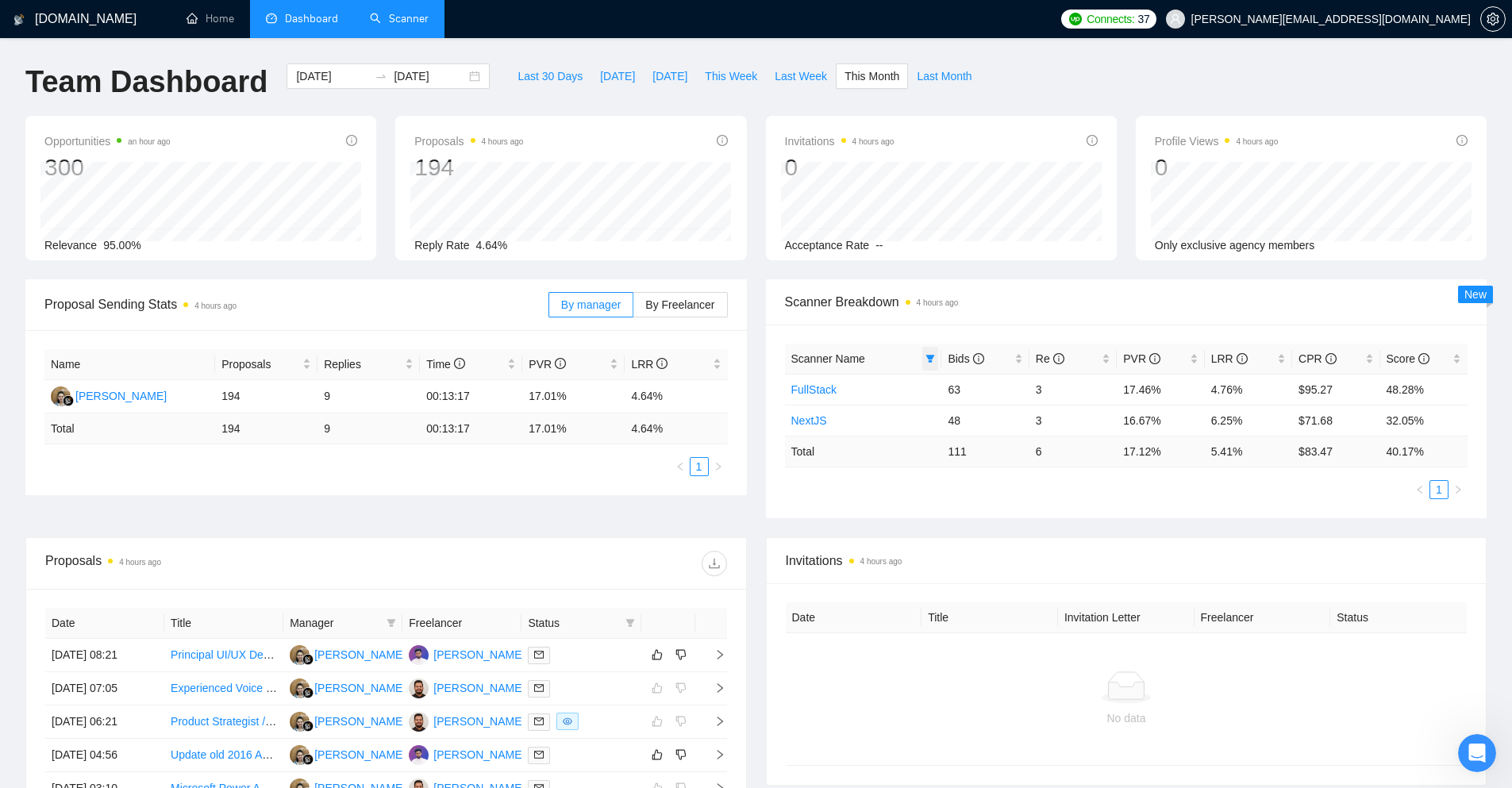
click at [938, 357] on span at bounding box center [930, 358] width 16 height 24
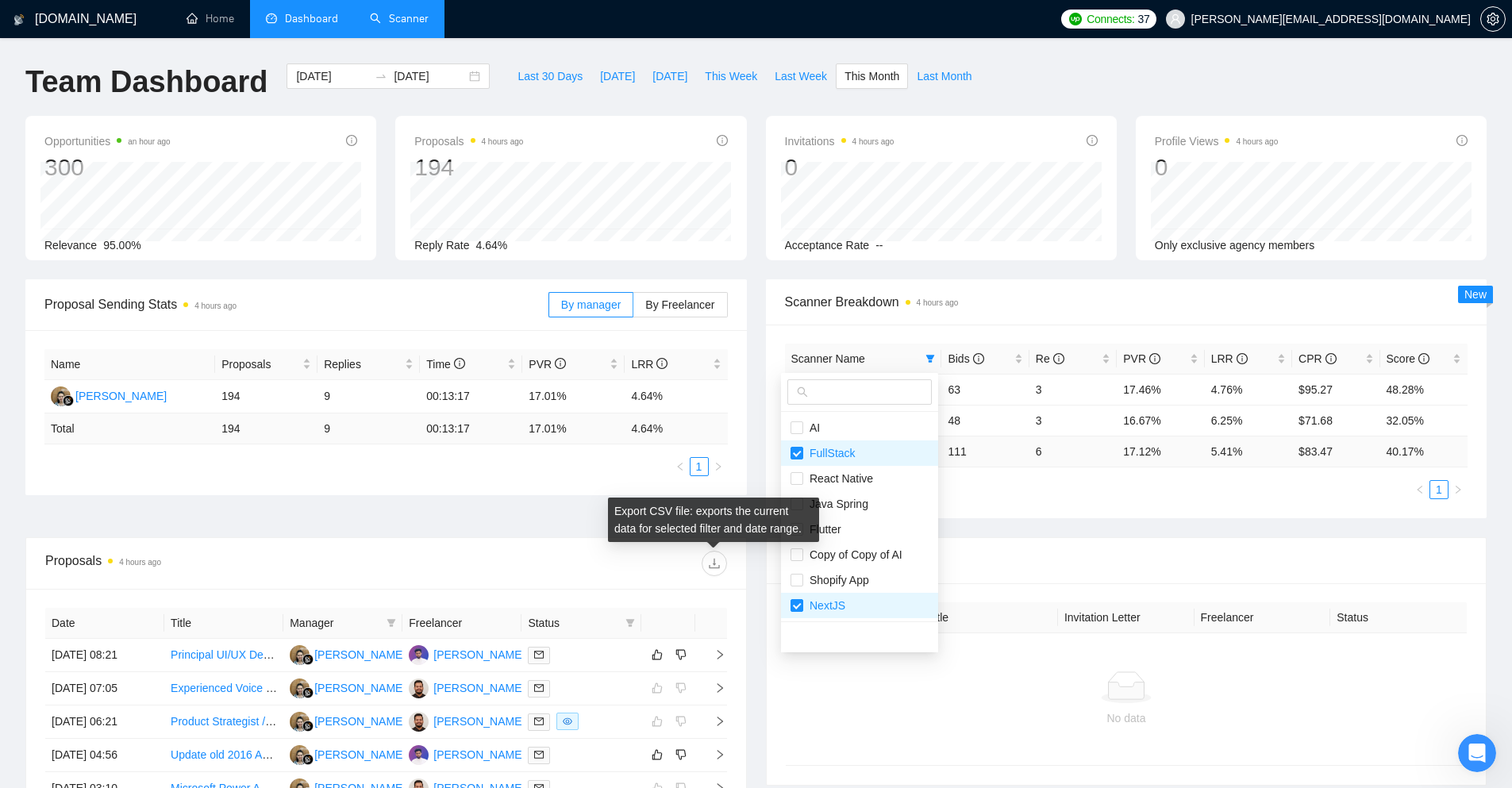
click at [761, 531] on div "Export CSV file: exports the current data for selected filter and date range." at bounding box center [714, 519] width 211 height 45
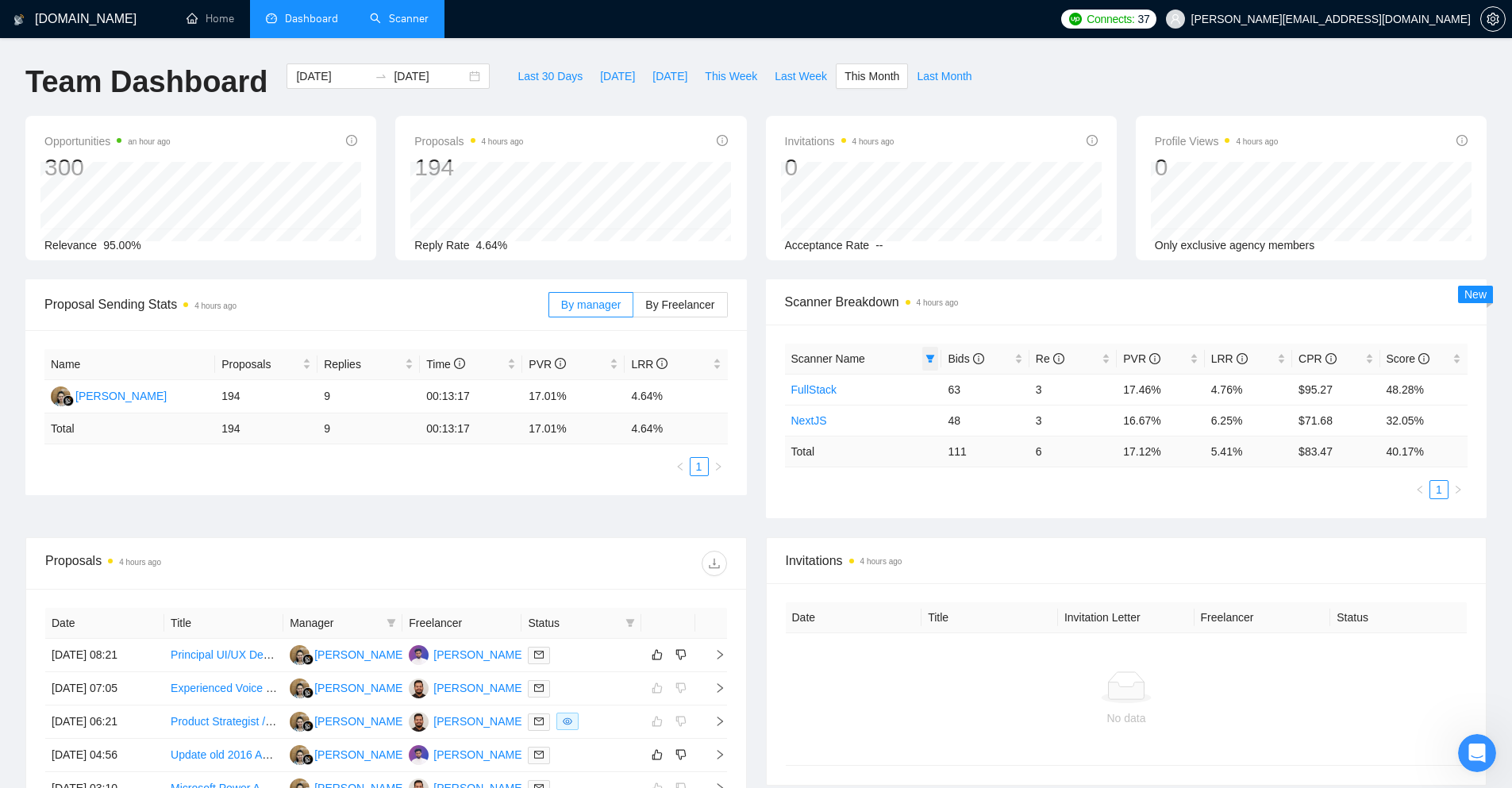
click at [928, 347] on span at bounding box center [930, 358] width 16 height 24
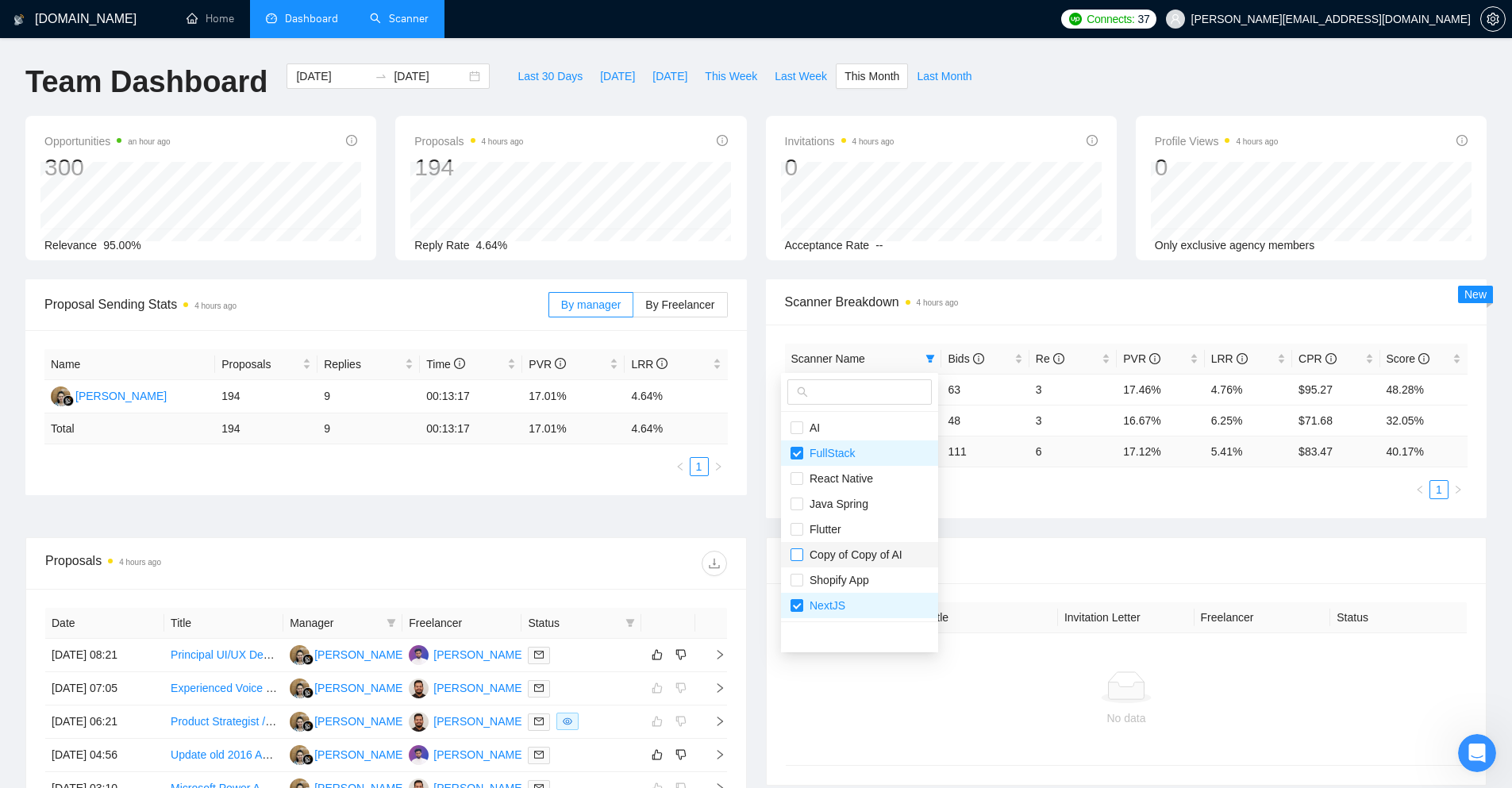
click at [793, 556] on input "checkbox" at bounding box center [797, 554] width 13 height 13
checkbox input "true"
click at [781, 534] on div "AI FullStack React Native Java Spring Flutter Copy of Copy of AI Shopify App Ne…" at bounding box center [859, 512] width 157 height 279
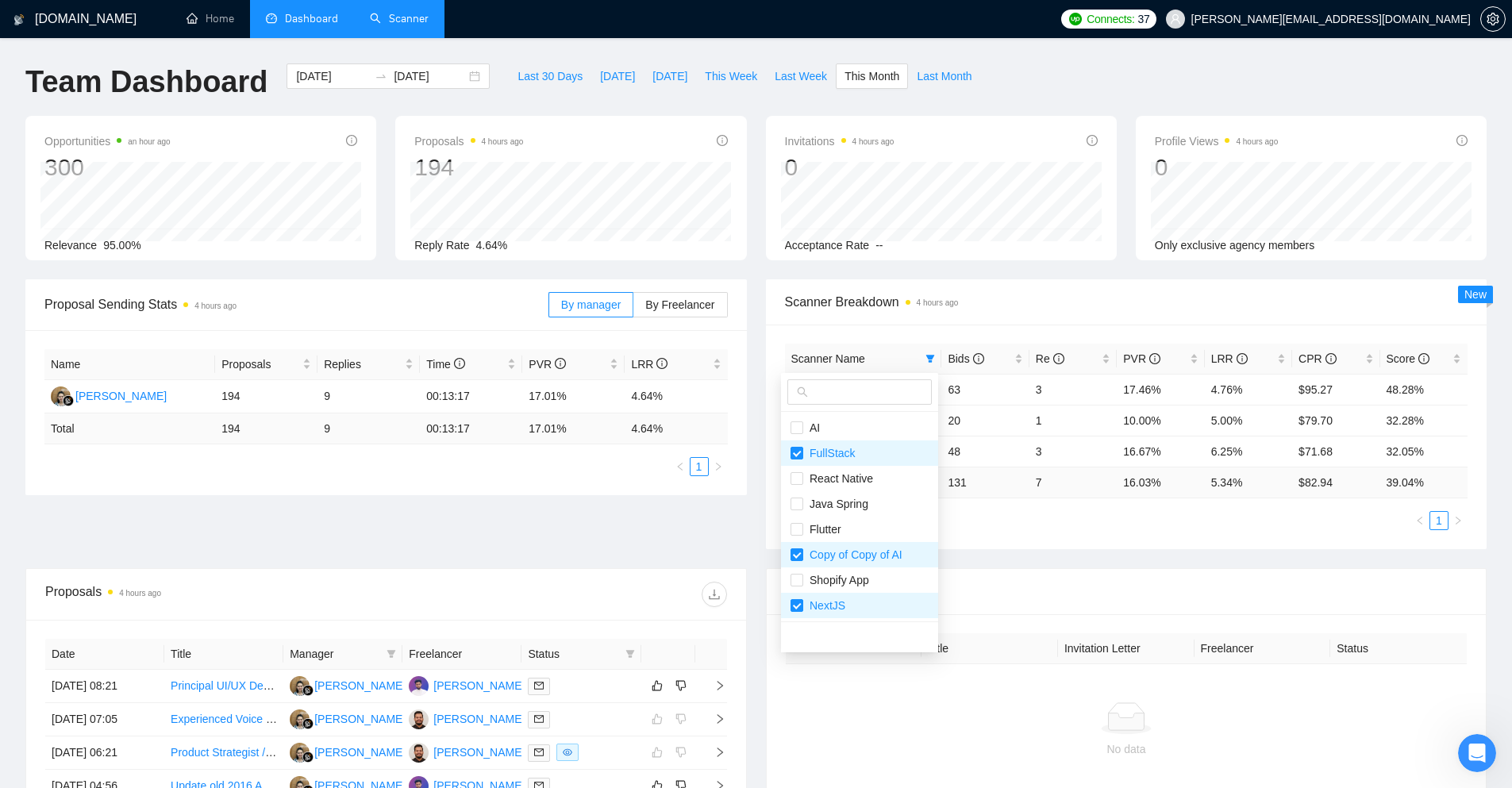
click at [768, 352] on div "Scanner Name Bids Re PVR LRR CPR Score FullStack 63 3 17.46% 4.76% $95.27 48.28…" at bounding box center [1126, 436] width 721 height 225
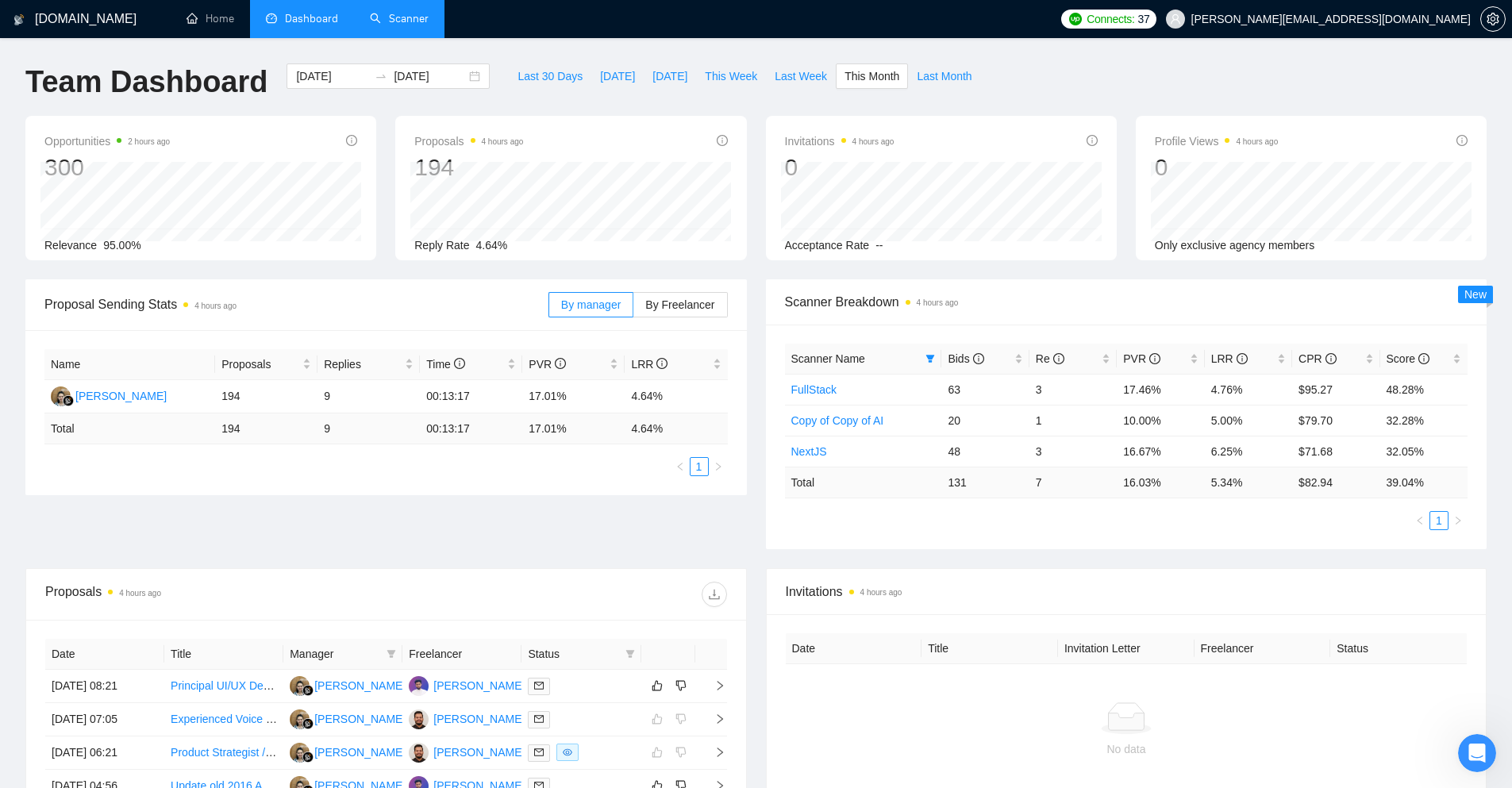
click at [388, 25] on link "Scanner" at bounding box center [400, 19] width 59 height 13
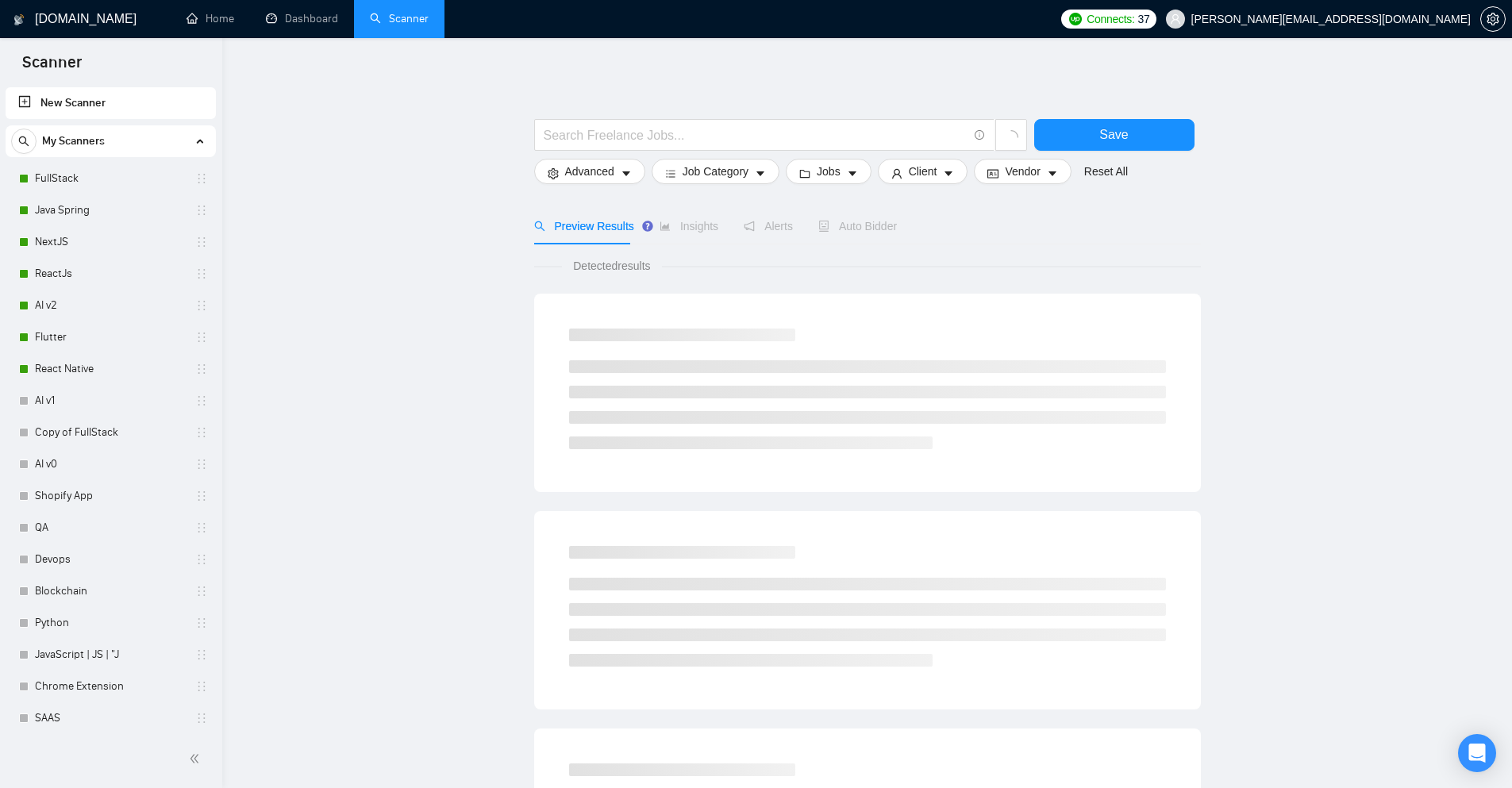
click at [99, 304] on link "AI v2" at bounding box center [110, 305] width 151 height 32
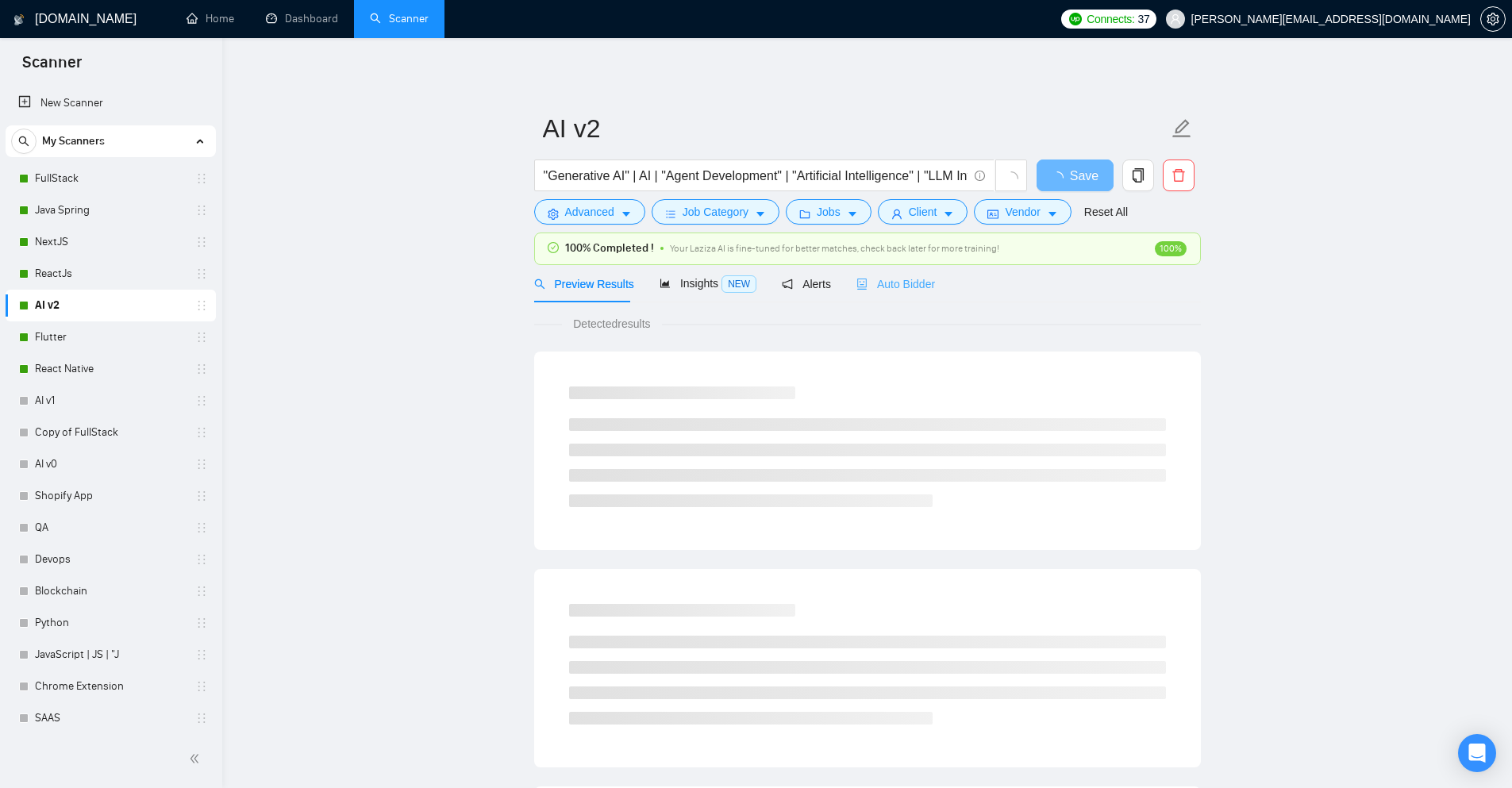
click at [912, 294] on div "Auto Bidder" at bounding box center [895, 283] width 78 height 37
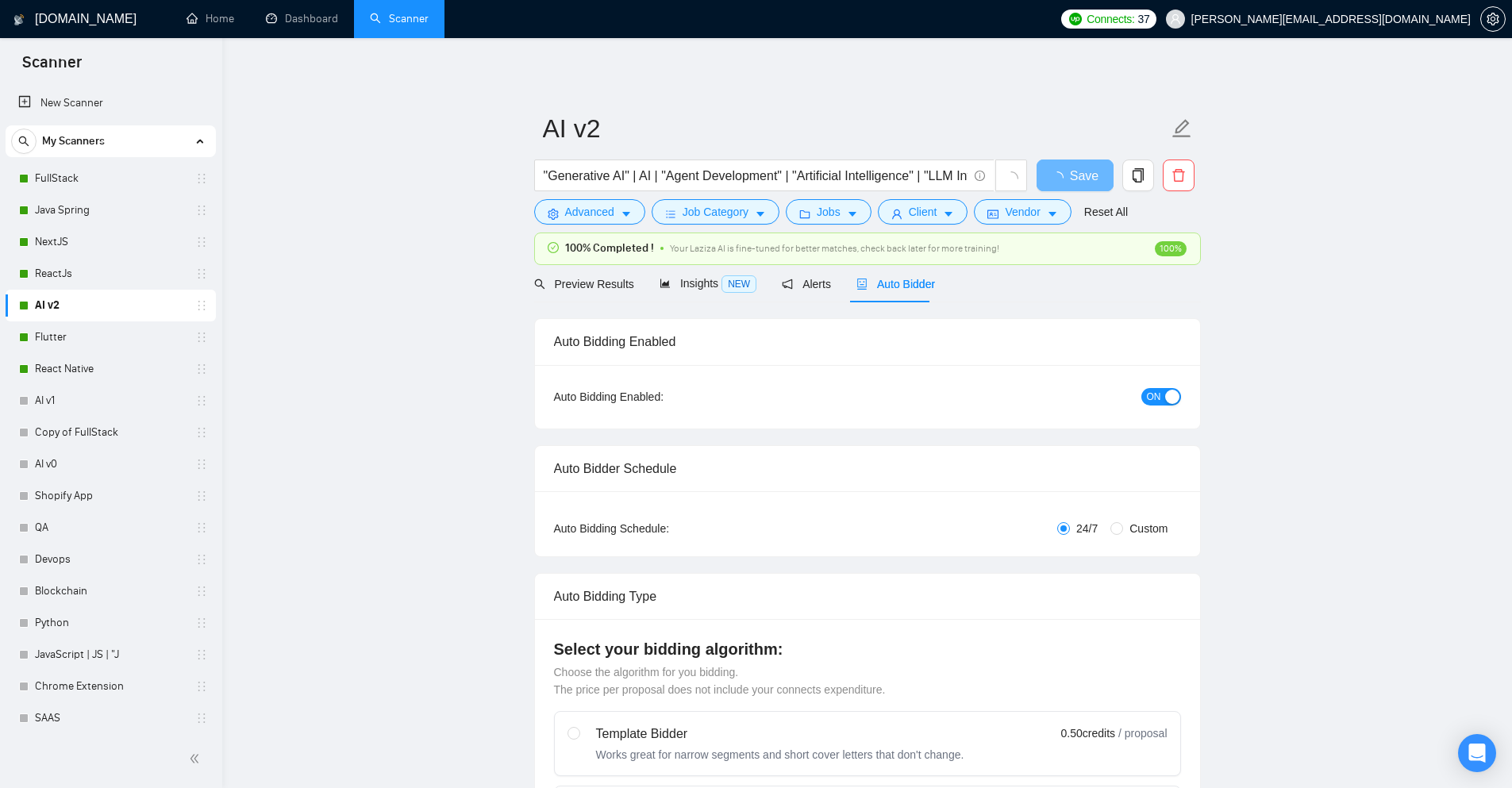
checkbox input "true"
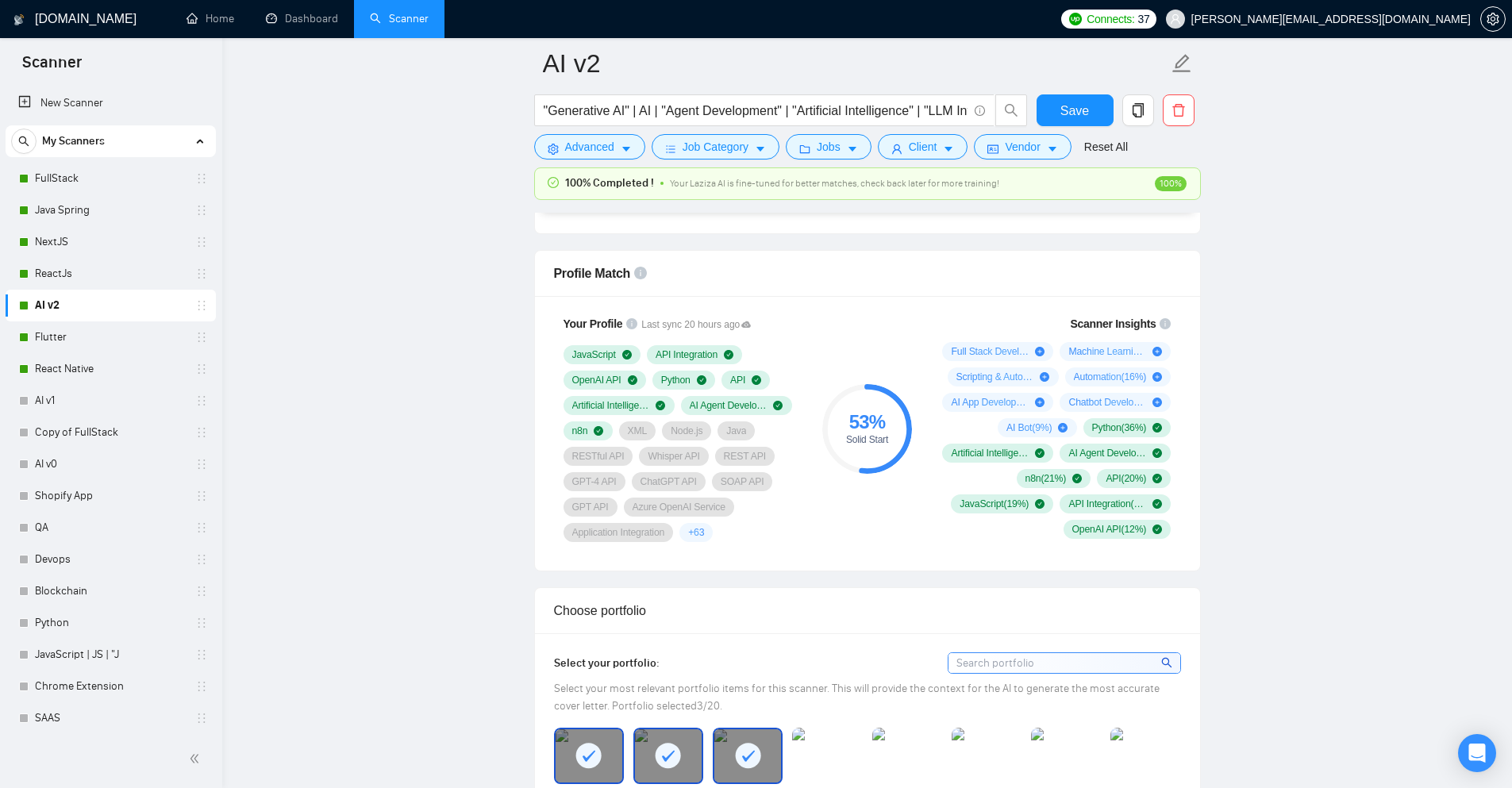
scroll to position [1001, 0]
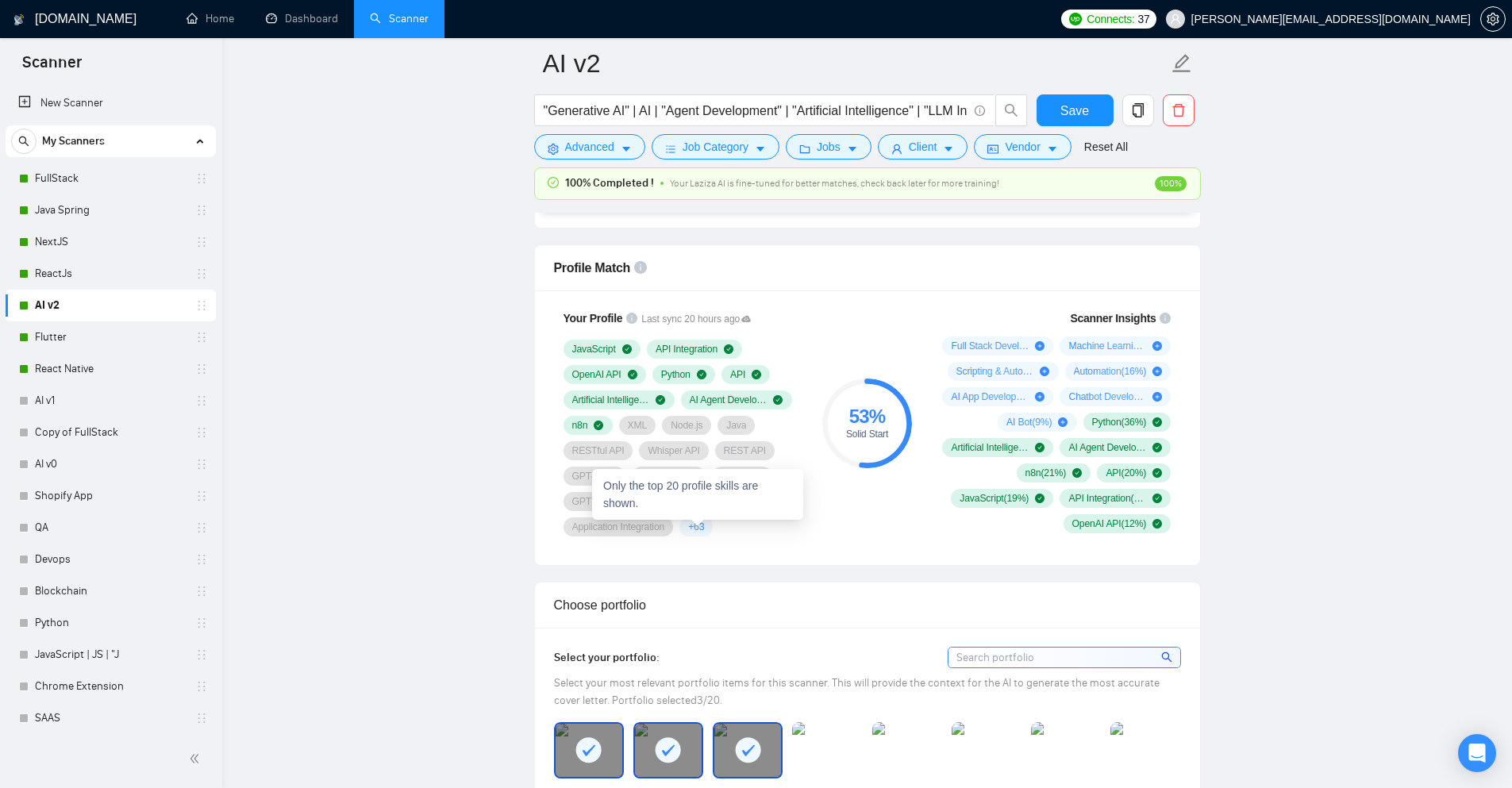
click at [699, 522] on span "+ 63" at bounding box center [696, 526] width 16 height 13
click at [698, 525] on span "+ 63" at bounding box center [696, 526] width 16 height 13
click at [688, 526] on div "+ 63" at bounding box center [696, 526] width 34 height 19
click at [687, 526] on div "+ 63" at bounding box center [696, 526] width 34 height 19
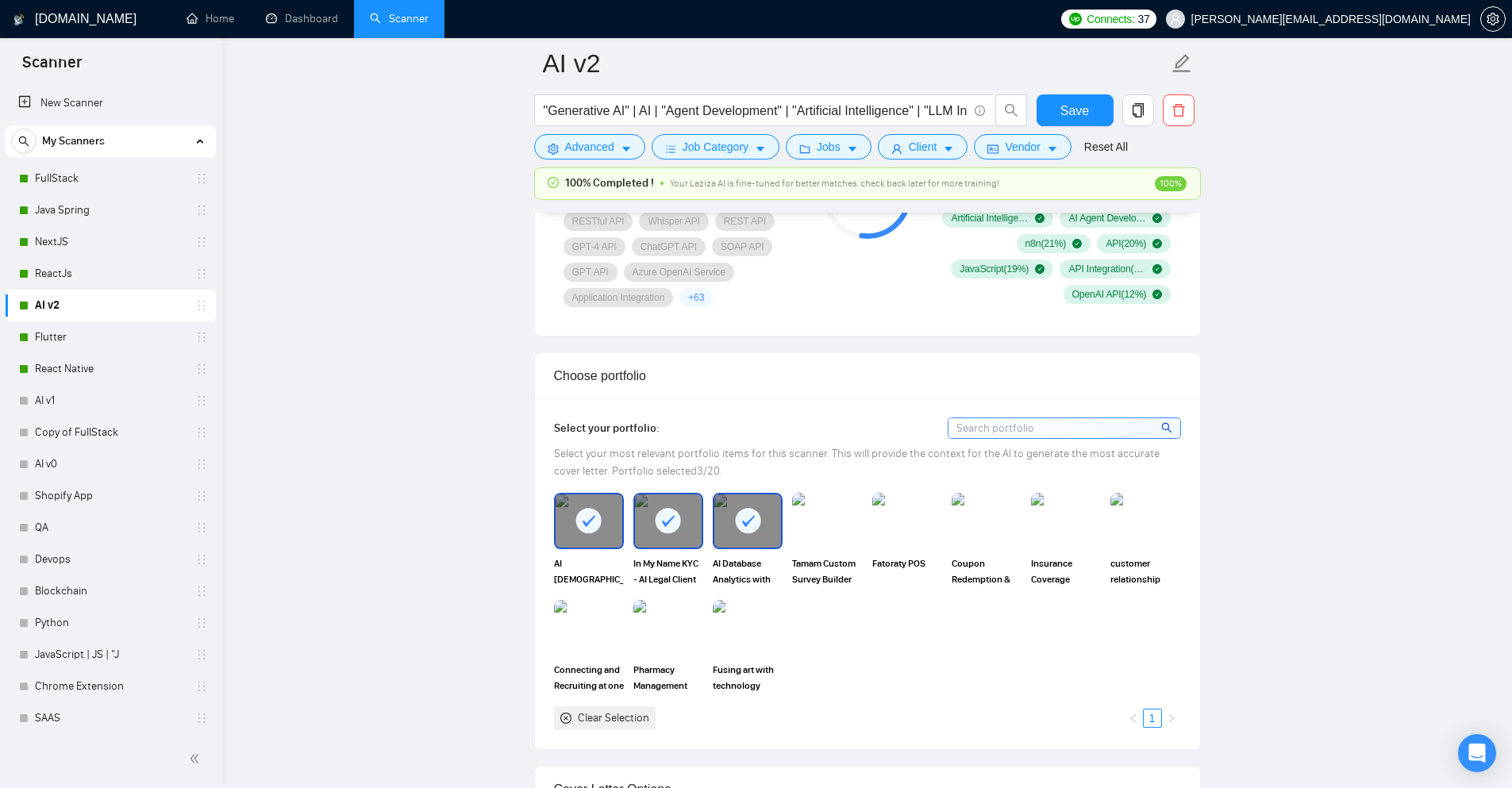
scroll to position [1239, 0]
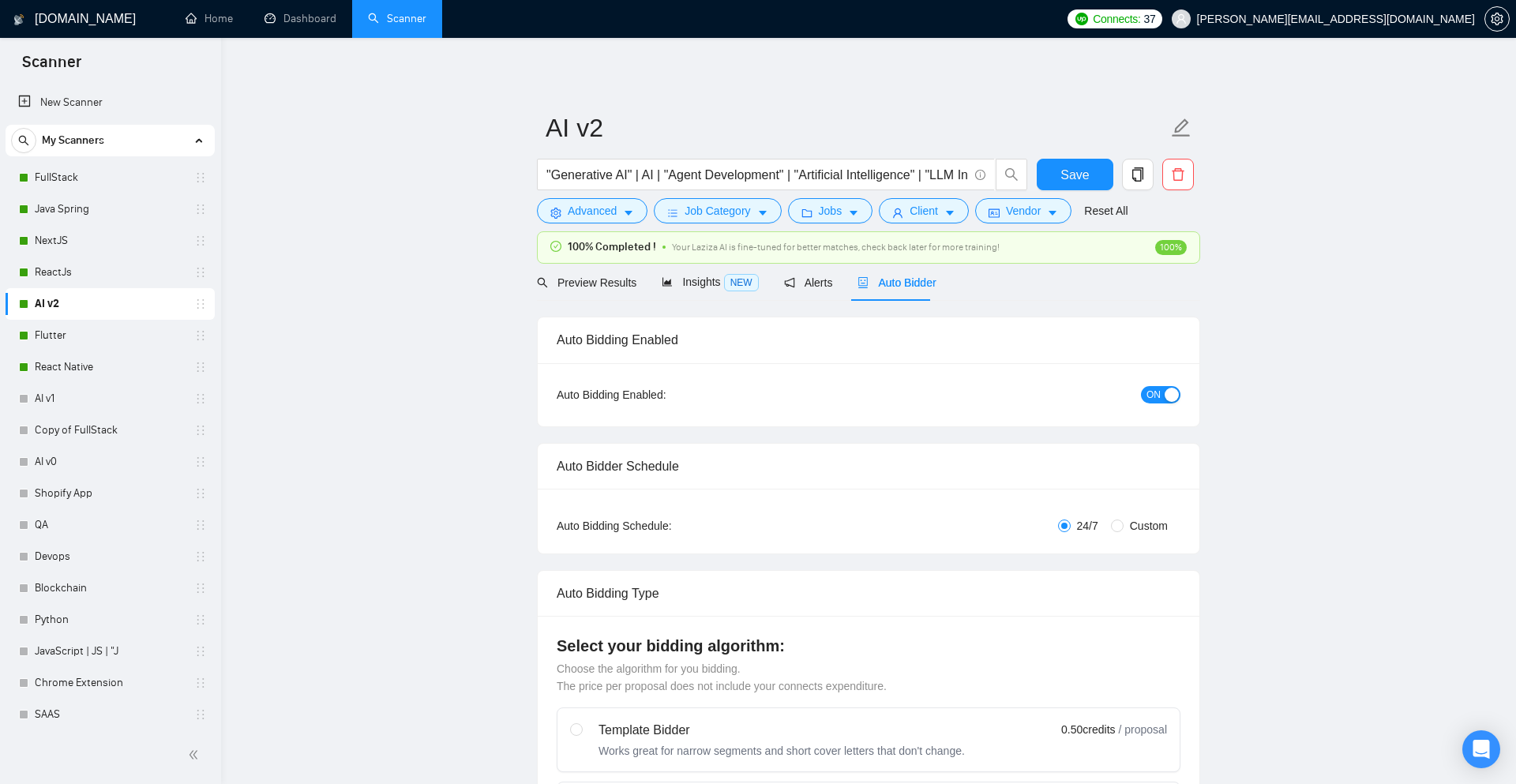
checkbox input "true"
click at [97, 306] on link "AI v2" at bounding box center [110, 304] width 150 height 32
click at [88, 346] on link "Flutter" at bounding box center [110, 336] width 150 height 32
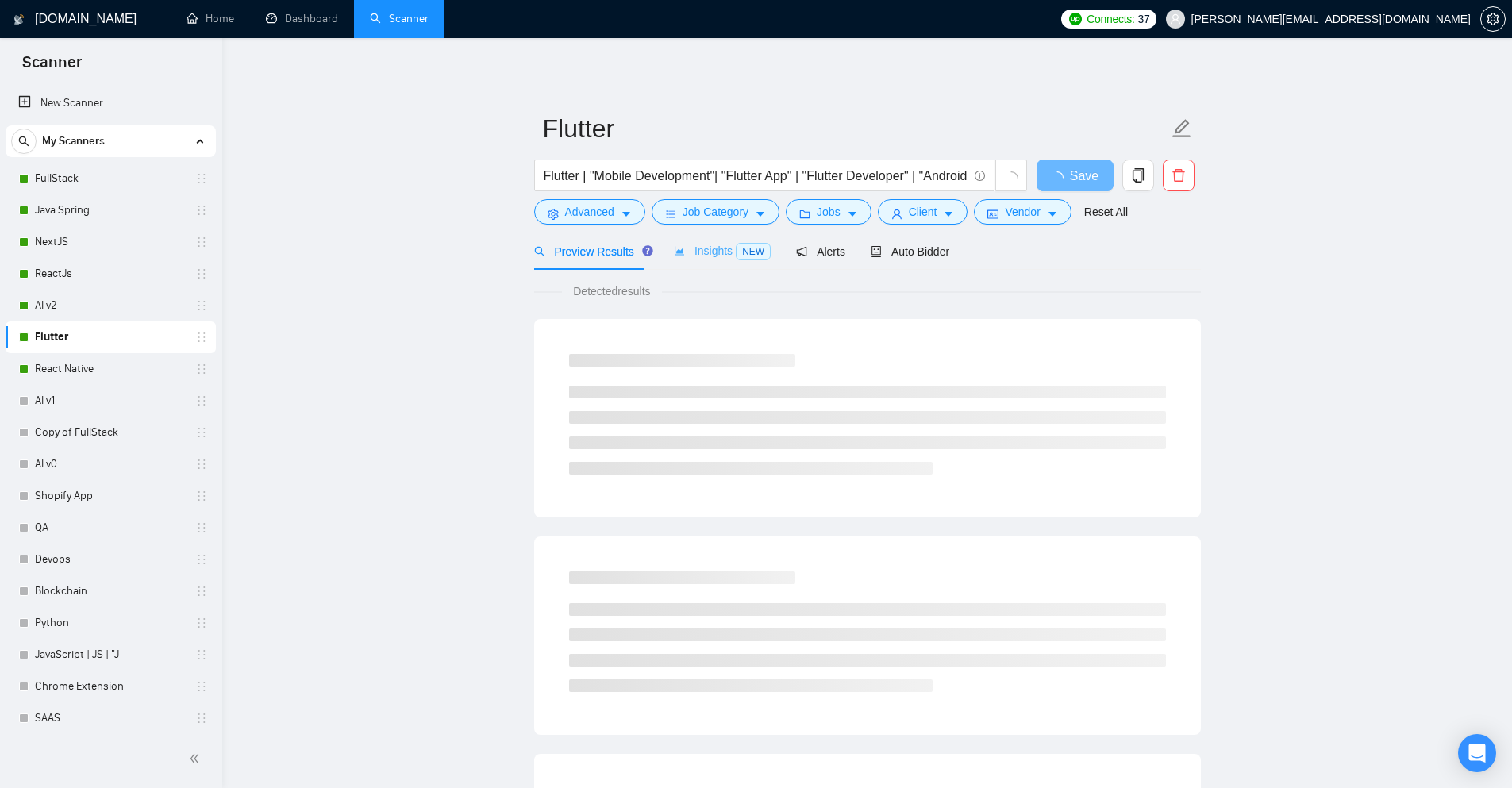
click at [698, 264] on div "Insights NEW" at bounding box center [722, 251] width 97 height 37
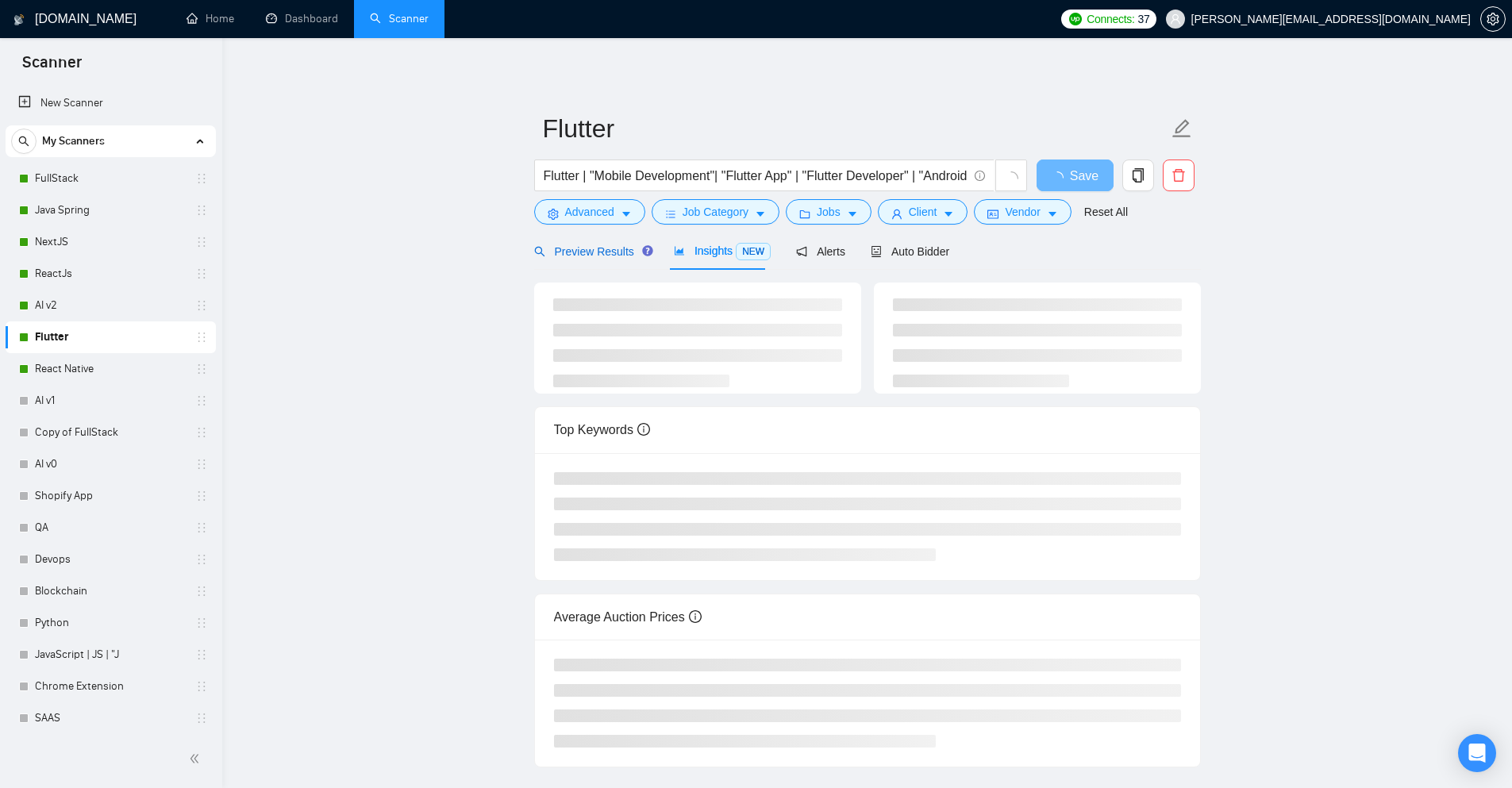
click at [620, 257] on span "Preview Results" at bounding box center [592, 251] width 114 height 13
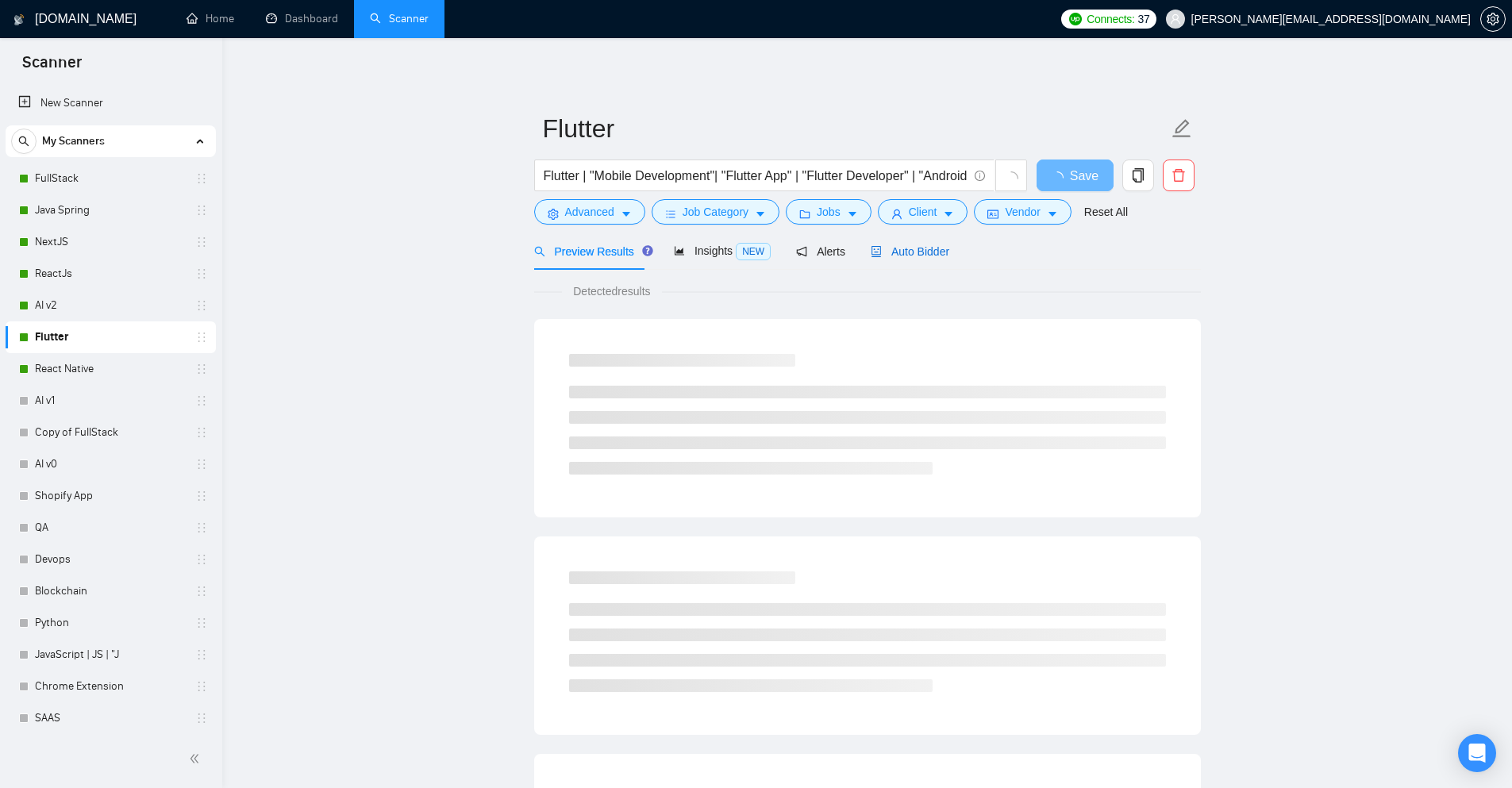
click at [901, 258] on span "Auto Bidder" at bounding box center [910, 251] width 78 height 13
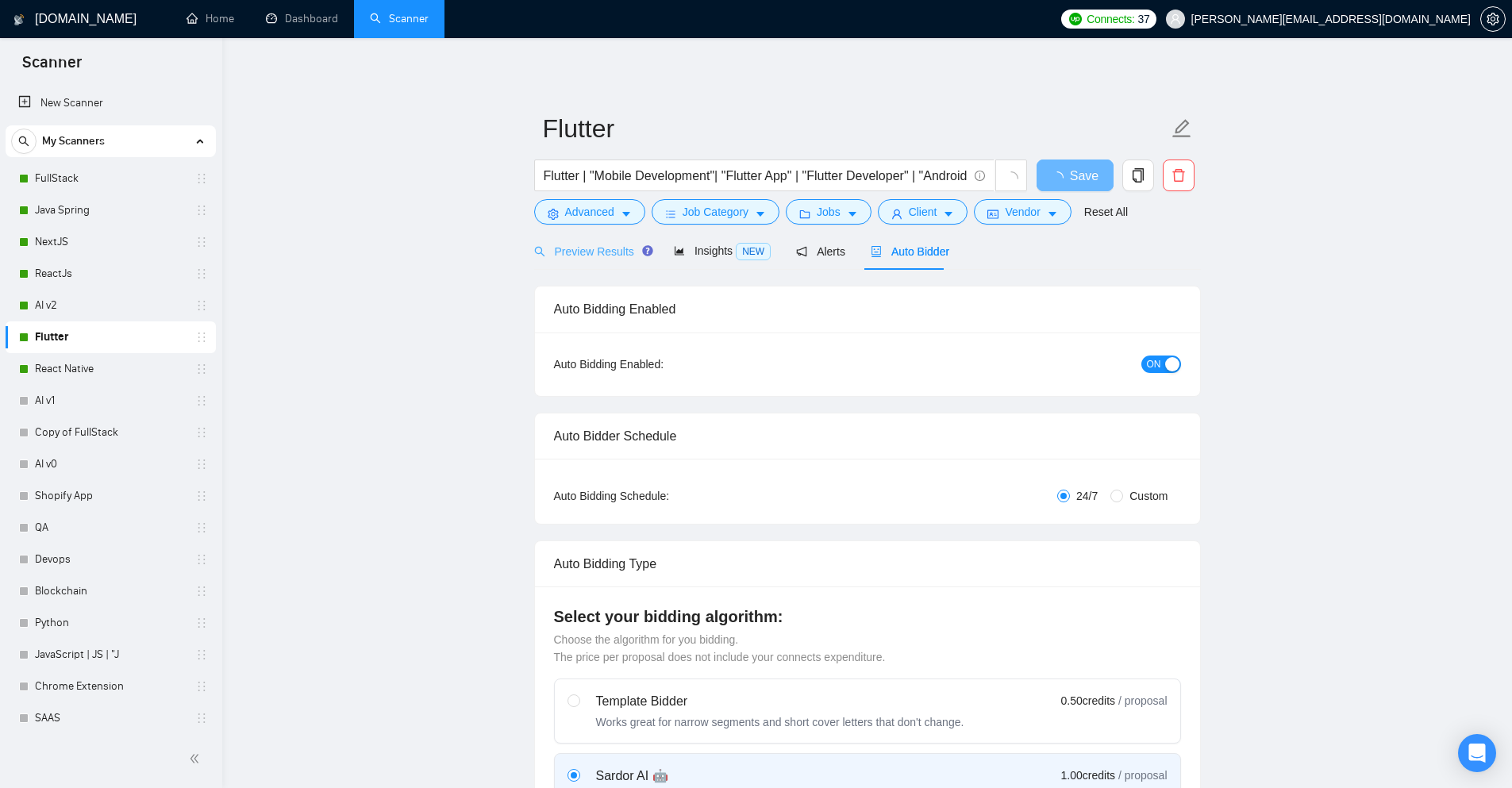
checkbox input "true"
click at [581, 245] on span "Preview Results" at bounding box center [592, 251] width 114 height 13
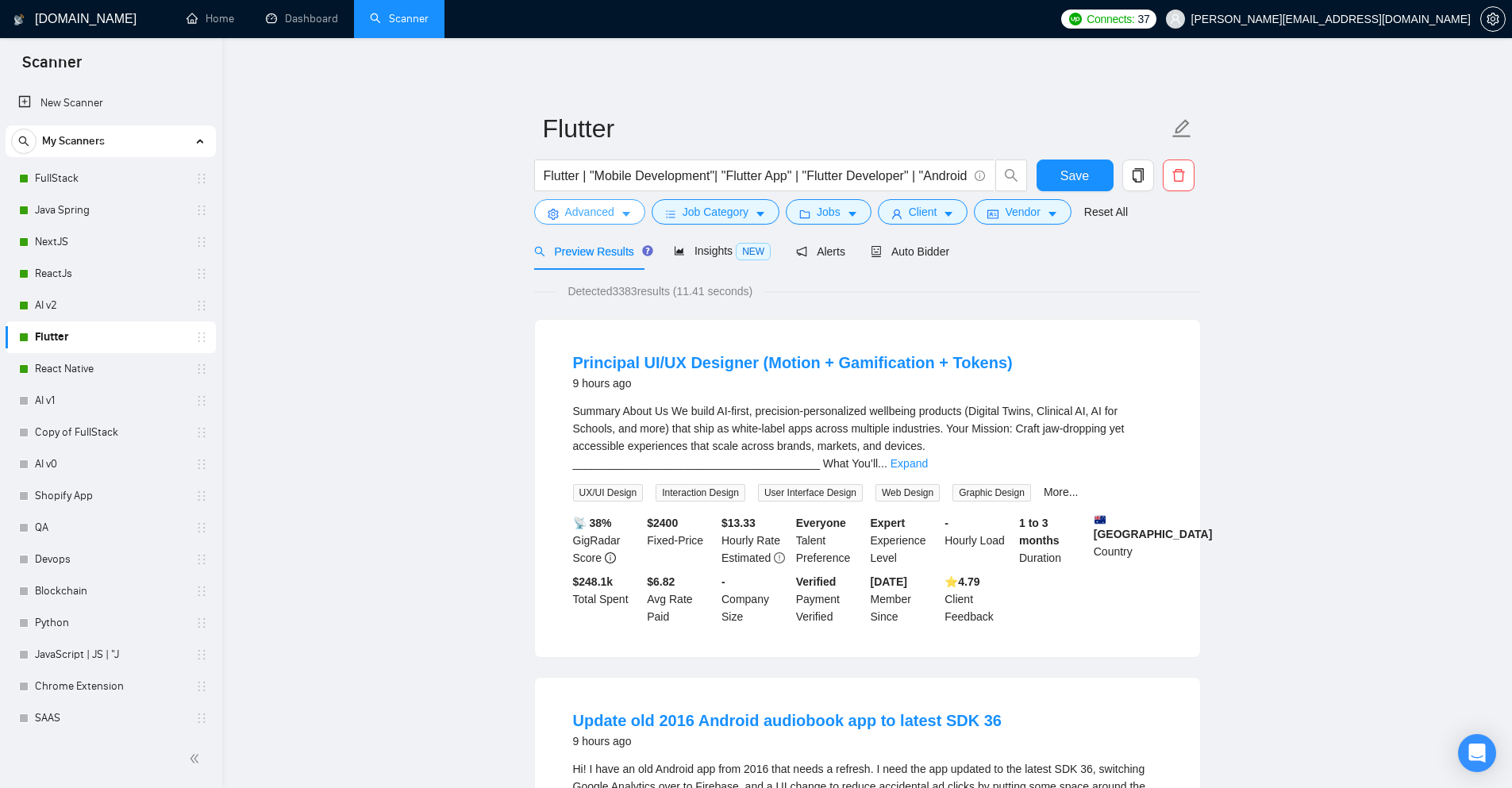
click at [617, 216] on button "Advanced" at bounding box center [590, 212] width 111 height 25
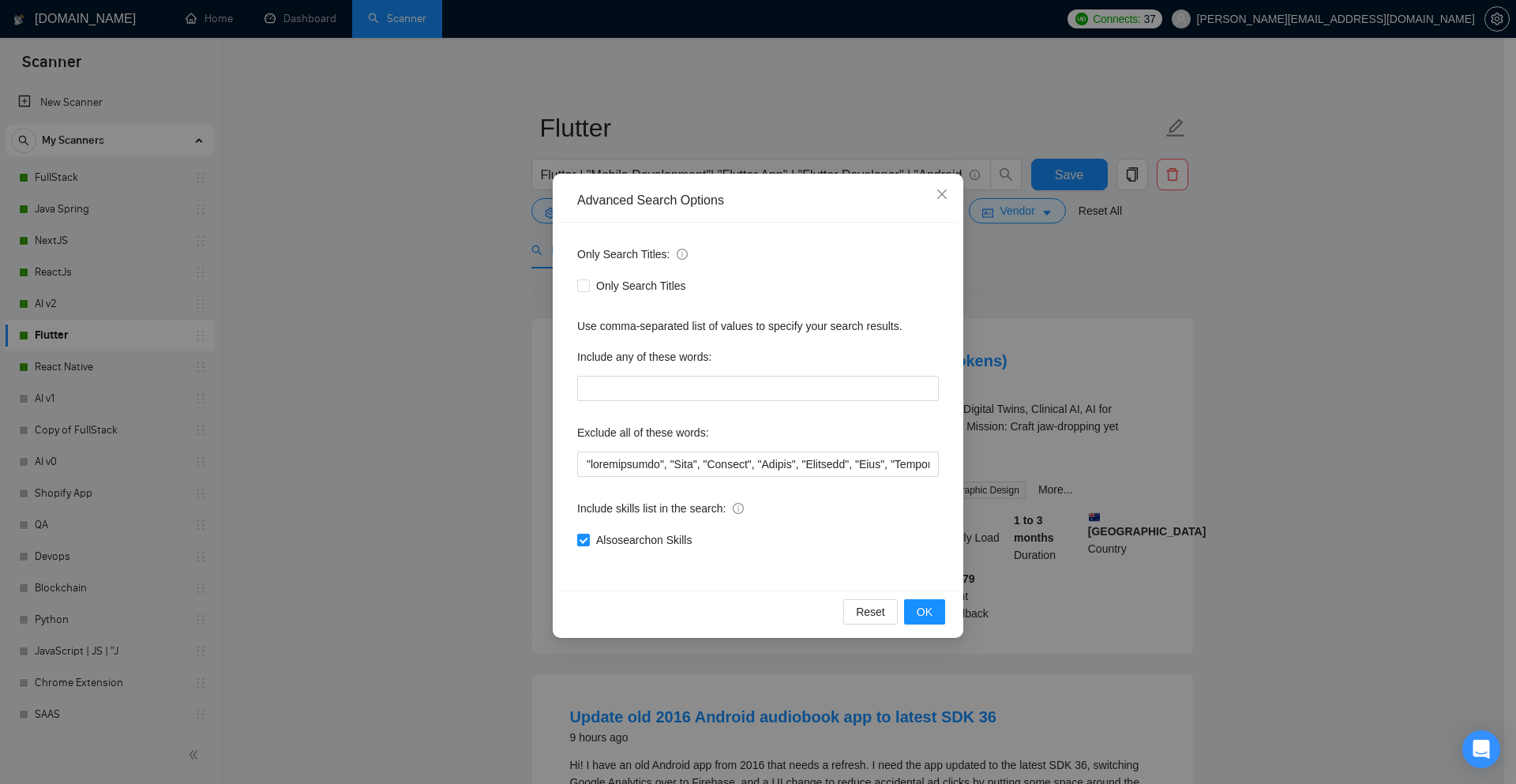
click at [467, 382] on div "Advanced Search Options Only Search Titles: Only Search Titles Use comma-separa…" at bounding box center [758, 392] width 1516 height 784
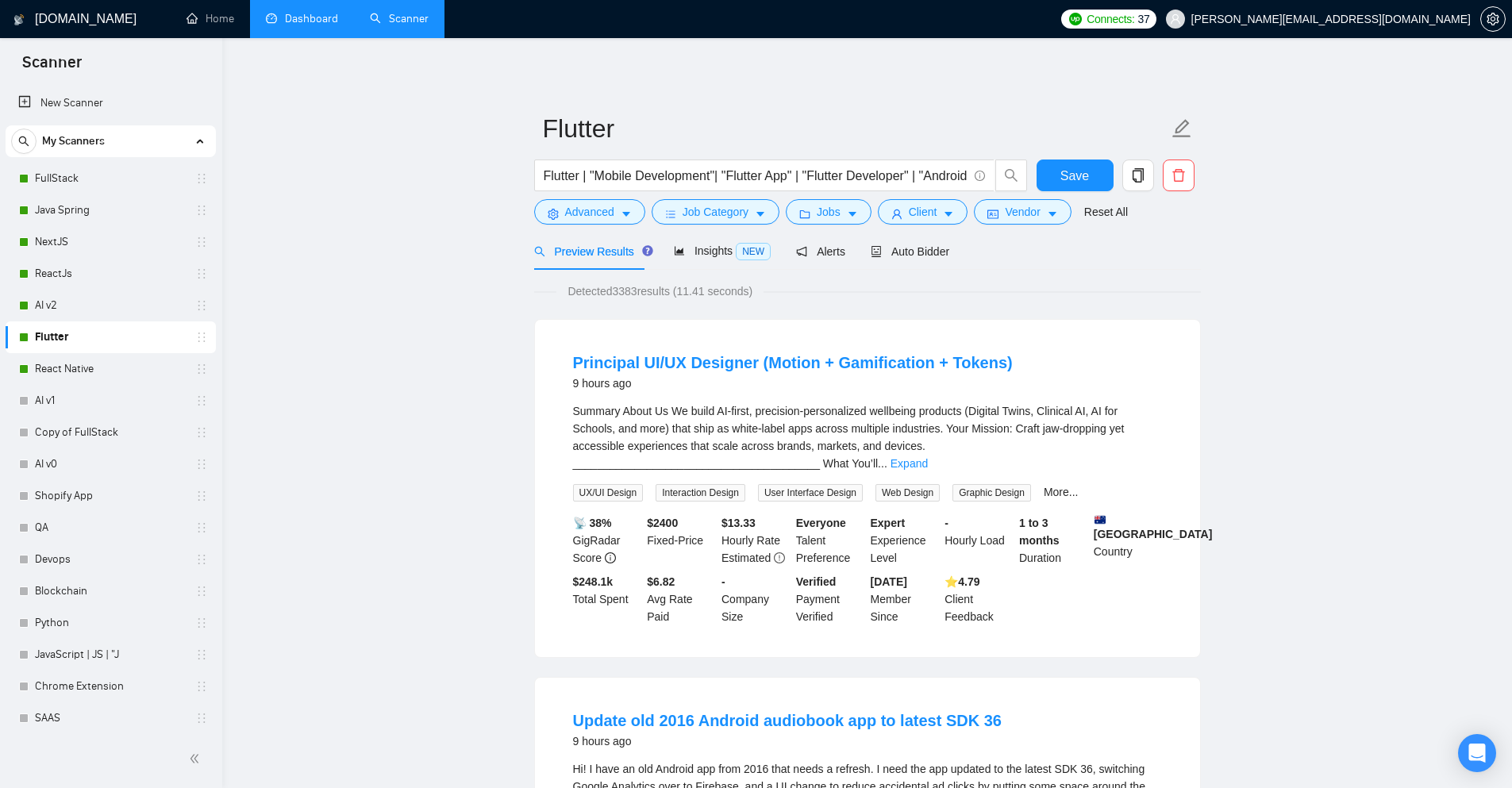
click at [305, 25] on link "Dashboard" at bounding box center [302, 19] width 72 height 13
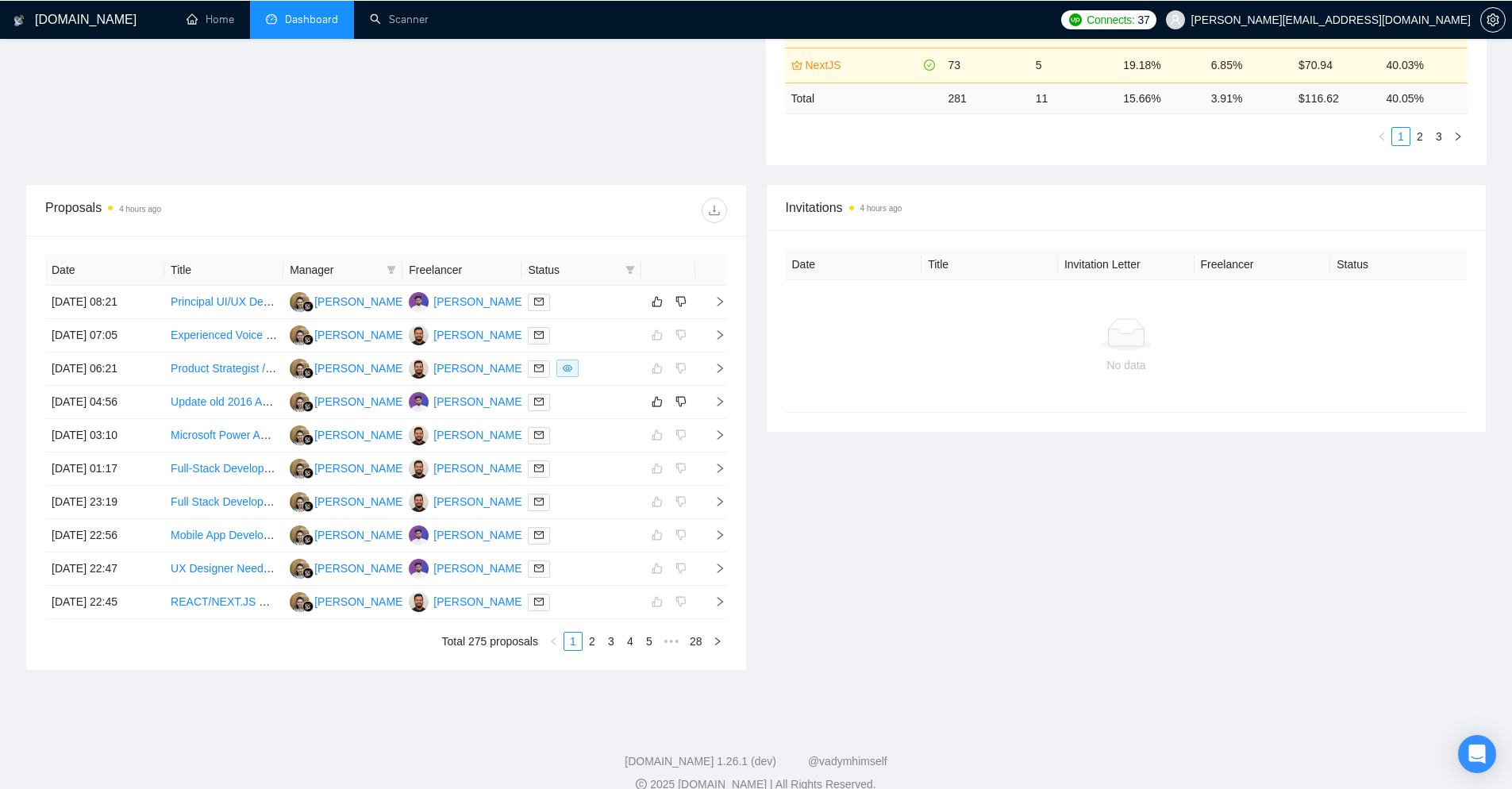
scroll to position [476, 0]
